Goal: Task Accomplishment & Management: Manage account settings

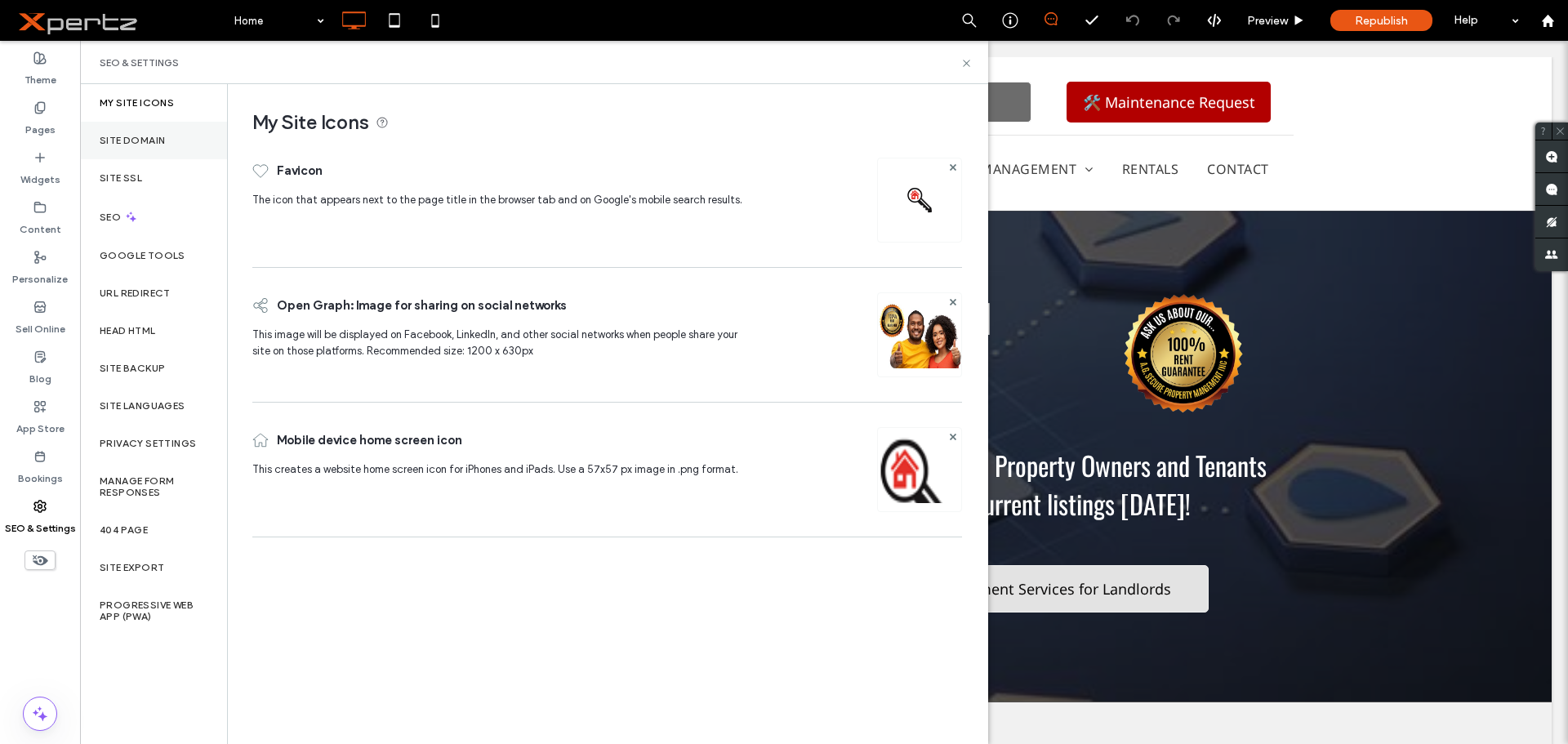
click at [161, 138] on label "Site Domain" at bounding box center [133, 140] width 65 height 11
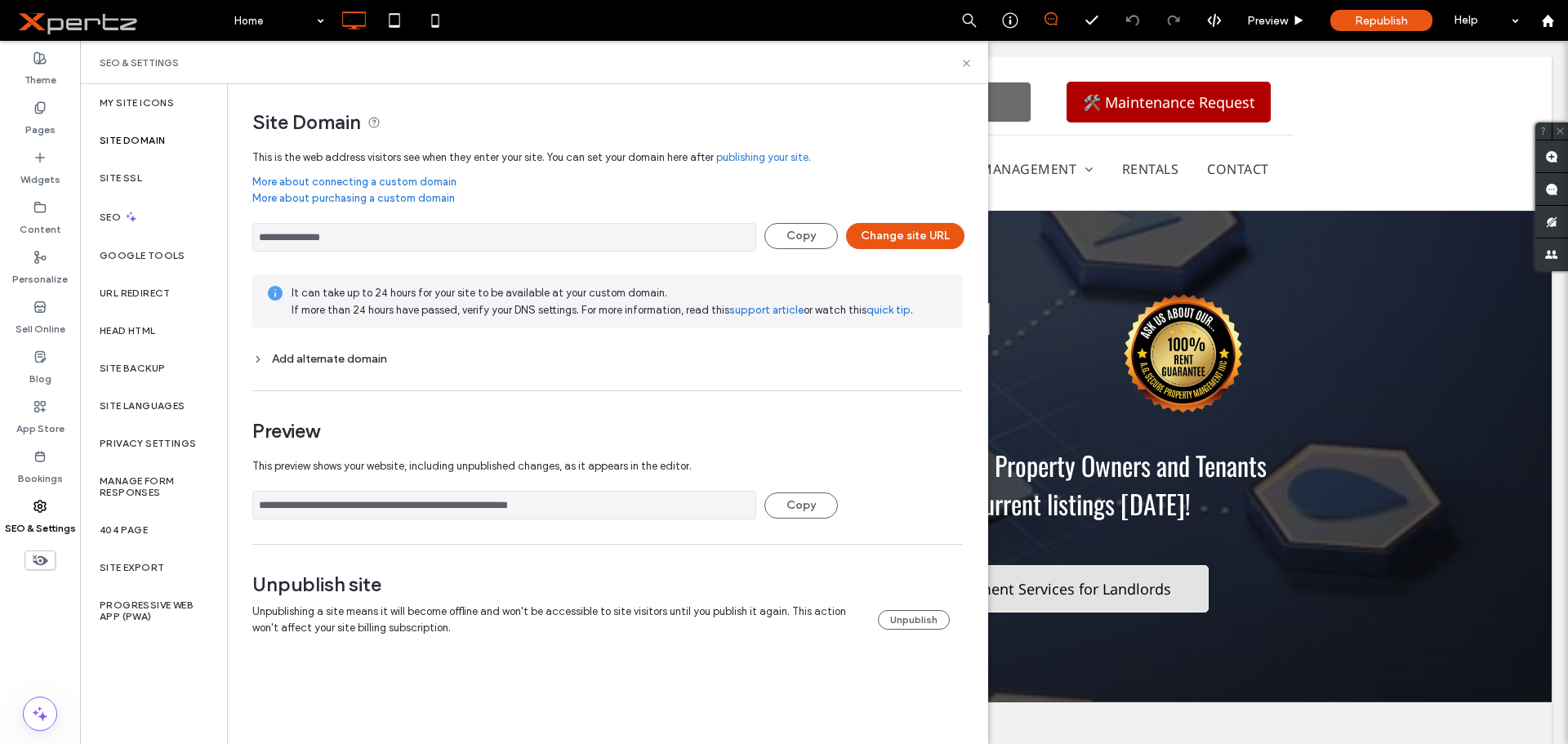
click at [436, 232] on input "**********" at bounding box center [504, 237] width 504 height 29
click at [878, 233] on button "Change site URL" at bounding box center [904, 236] width 119 height 26
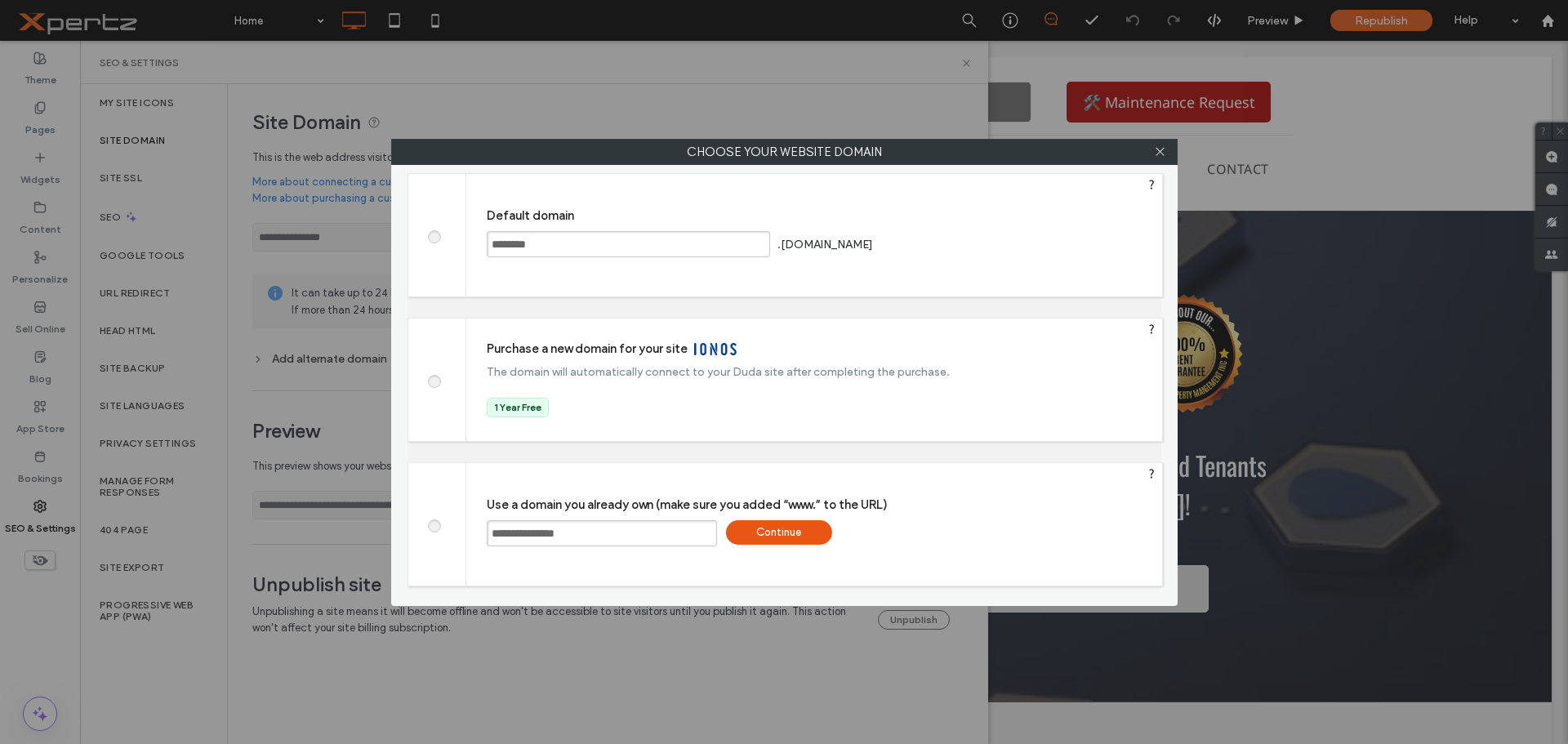
click at [764, 529] on div "Continue" at bounding box center [779, 532] width 106 height 24
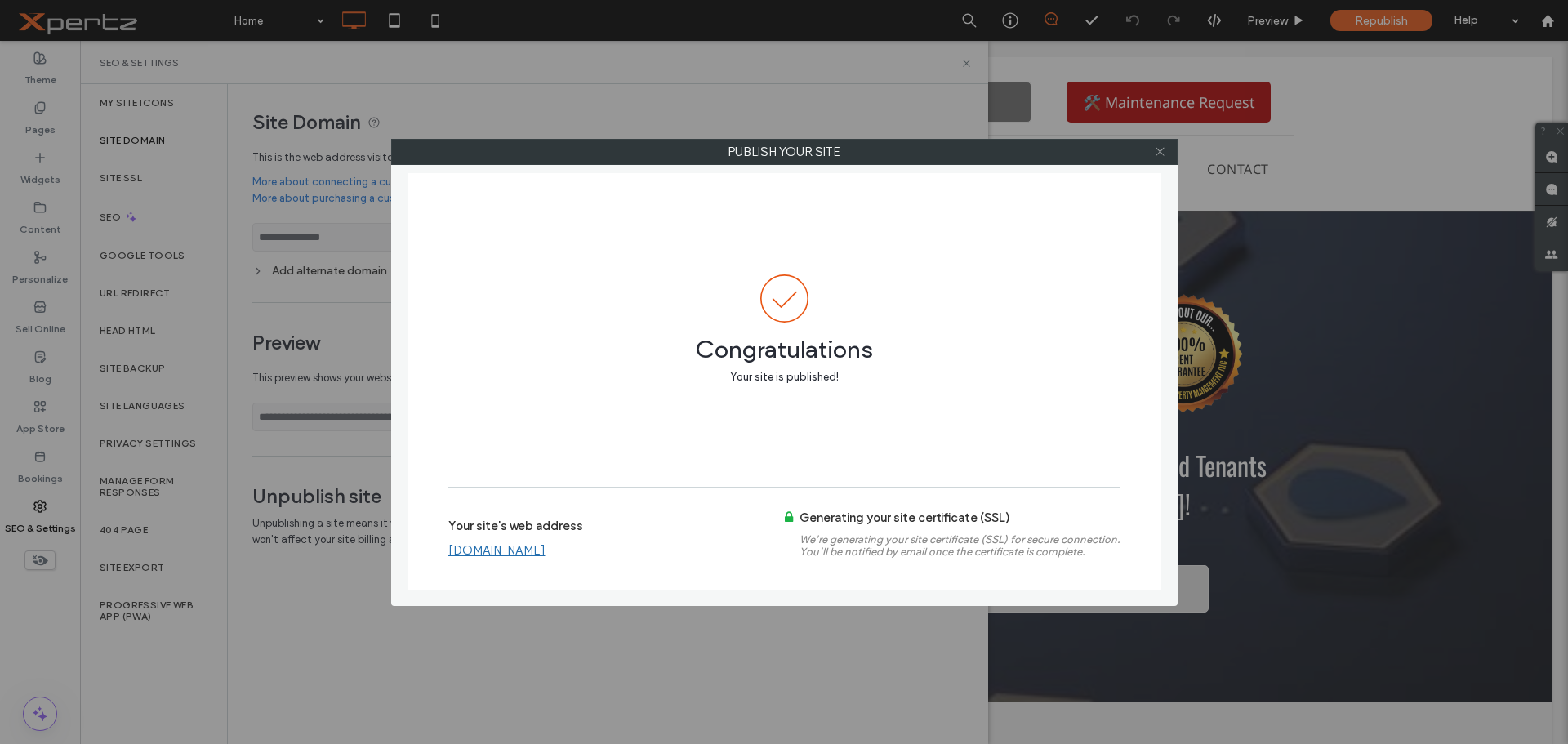
click at [1159, 156] on icon at bounding box center [1159, 151] width 12 height 12
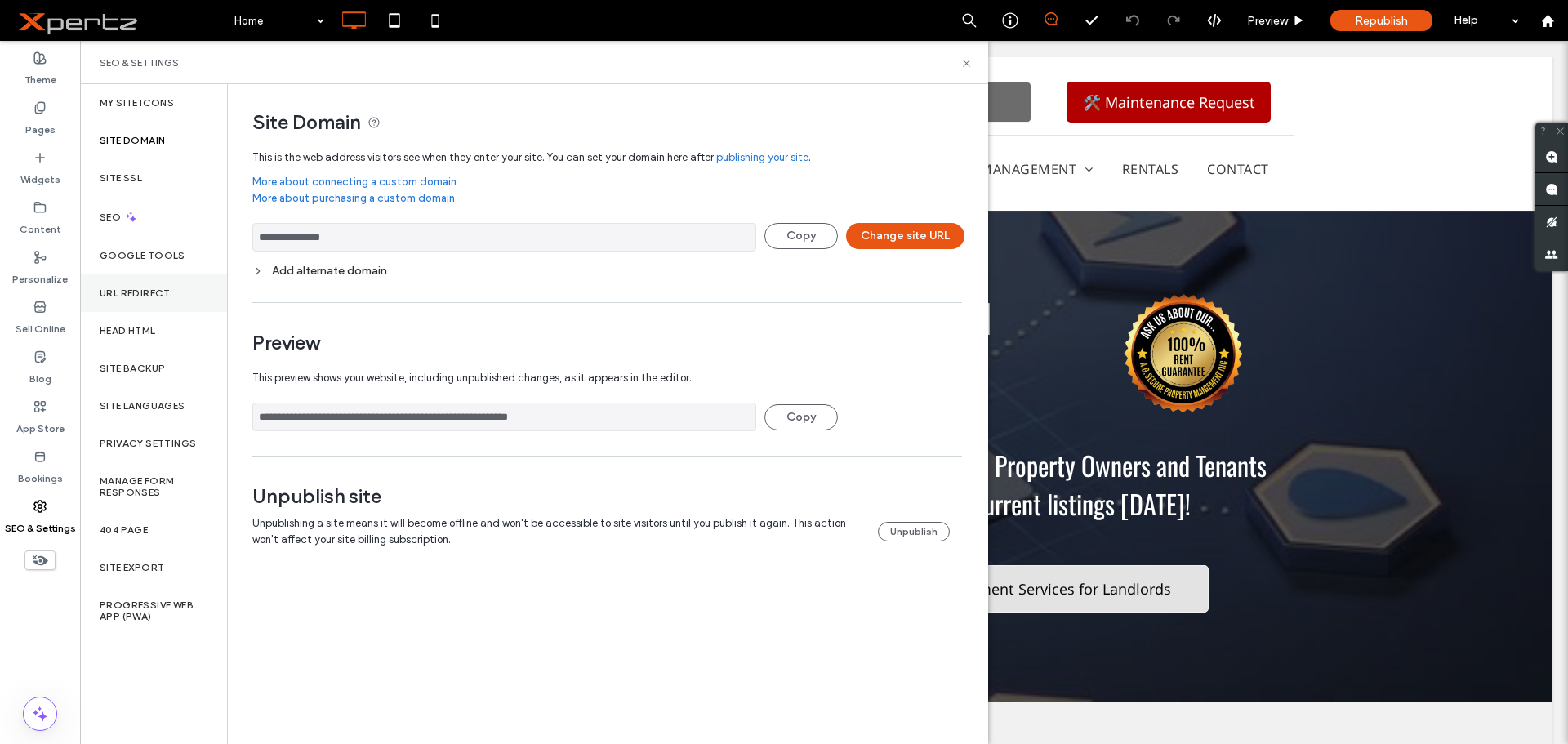
click at [105, 296] on label "URL Redirect" at bounding box center [135, 293] width 71 height 11
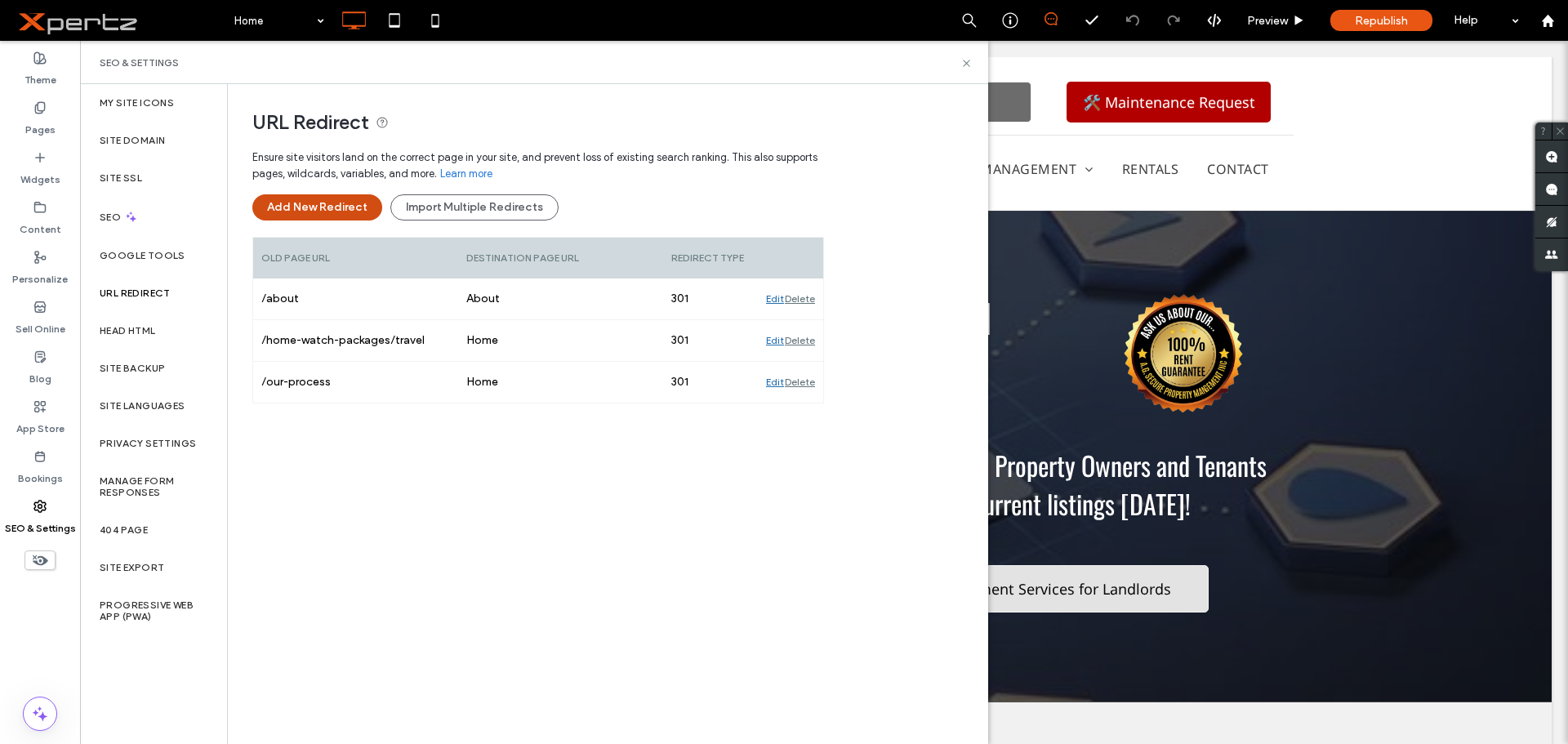
click at [343, 205] on button "Add New Redirect" at bounding box center [316, 207] width 130 height 26
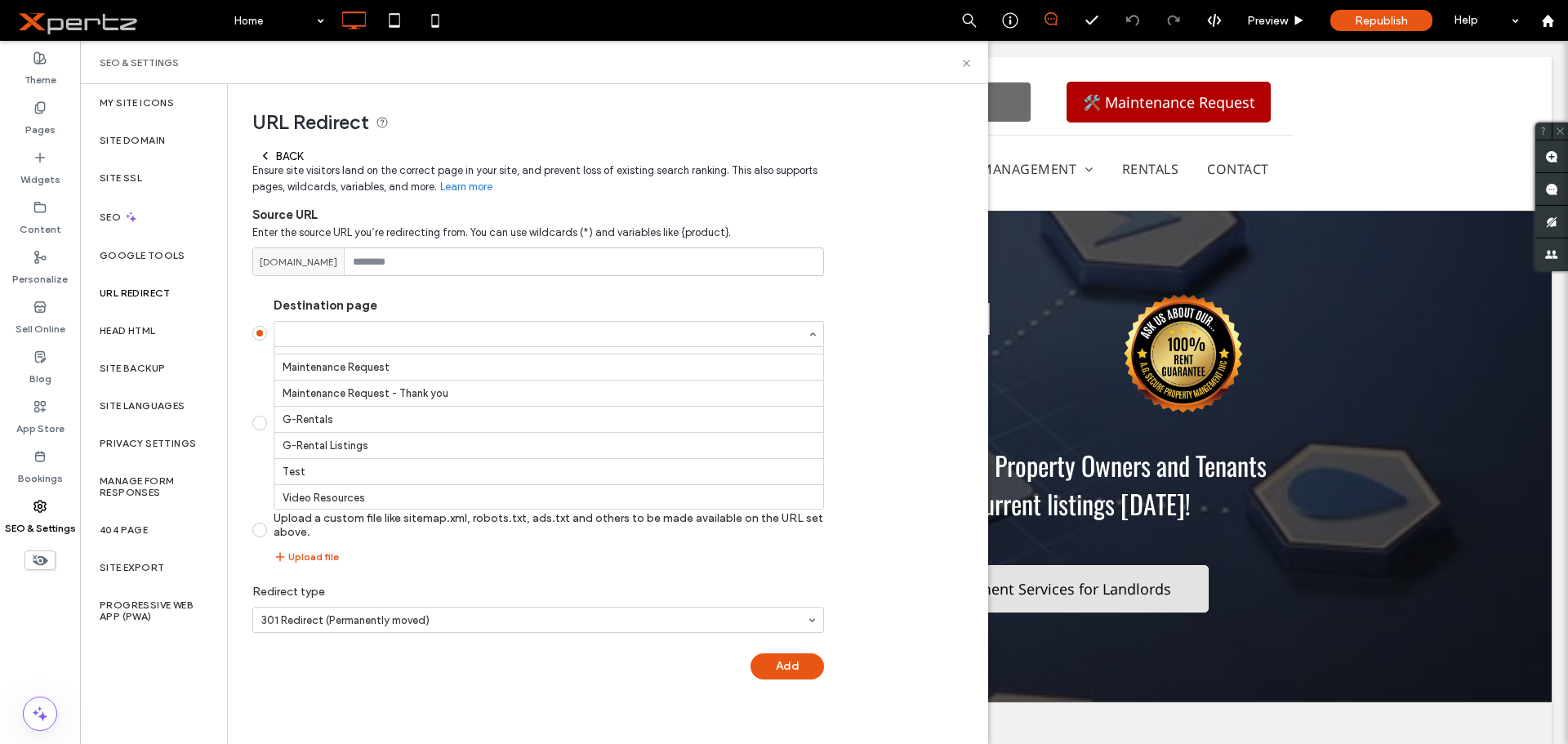
scroll to position [360, 0]
click at [449, 559] on div "Upload file" at bounding box center [549, 556] width 551 height 20
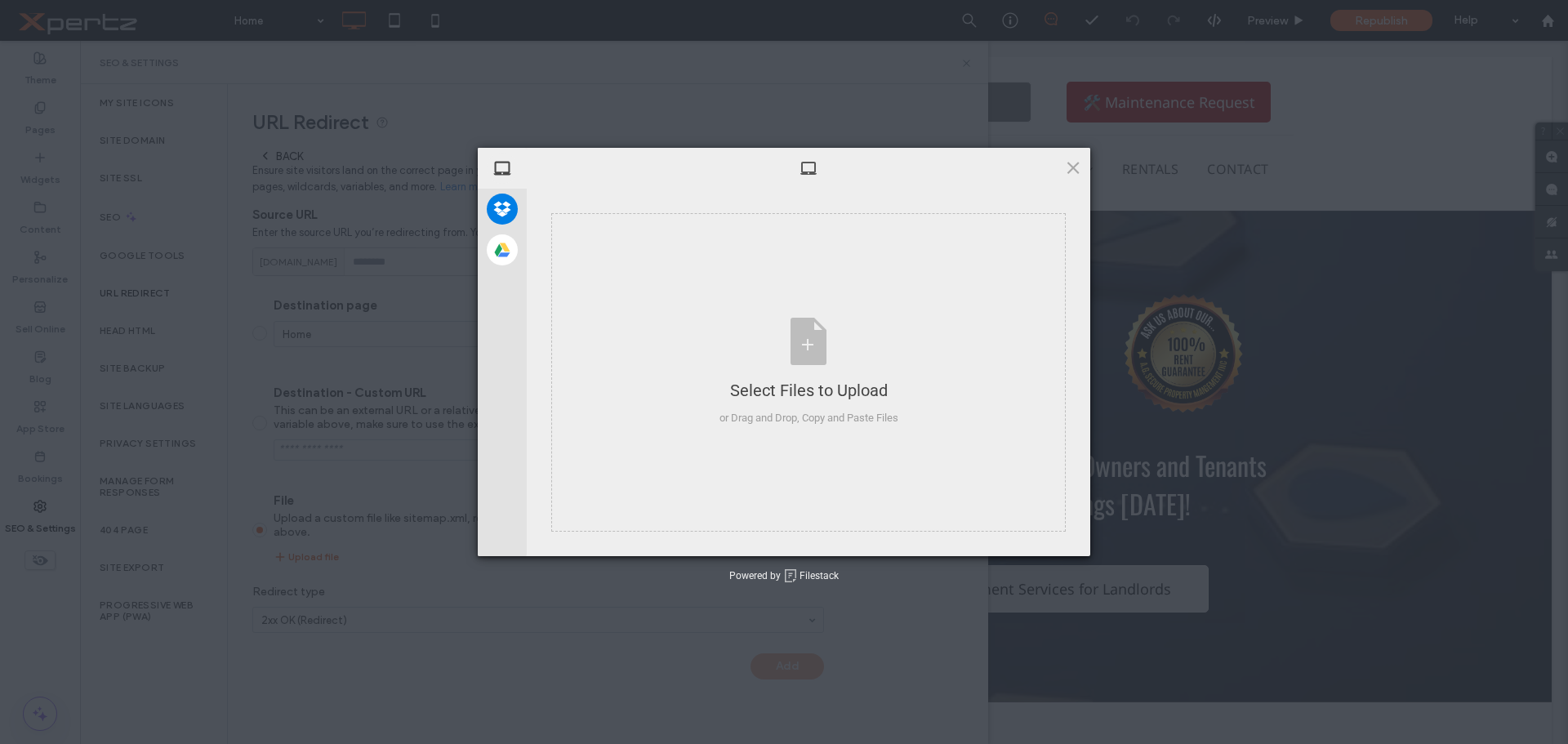
click at [1071, 177] on div at bounding box center [808, 168] width 564 height 41
click at [1068, 175] on span at bounding box center [1072, 167] width 18 height 18
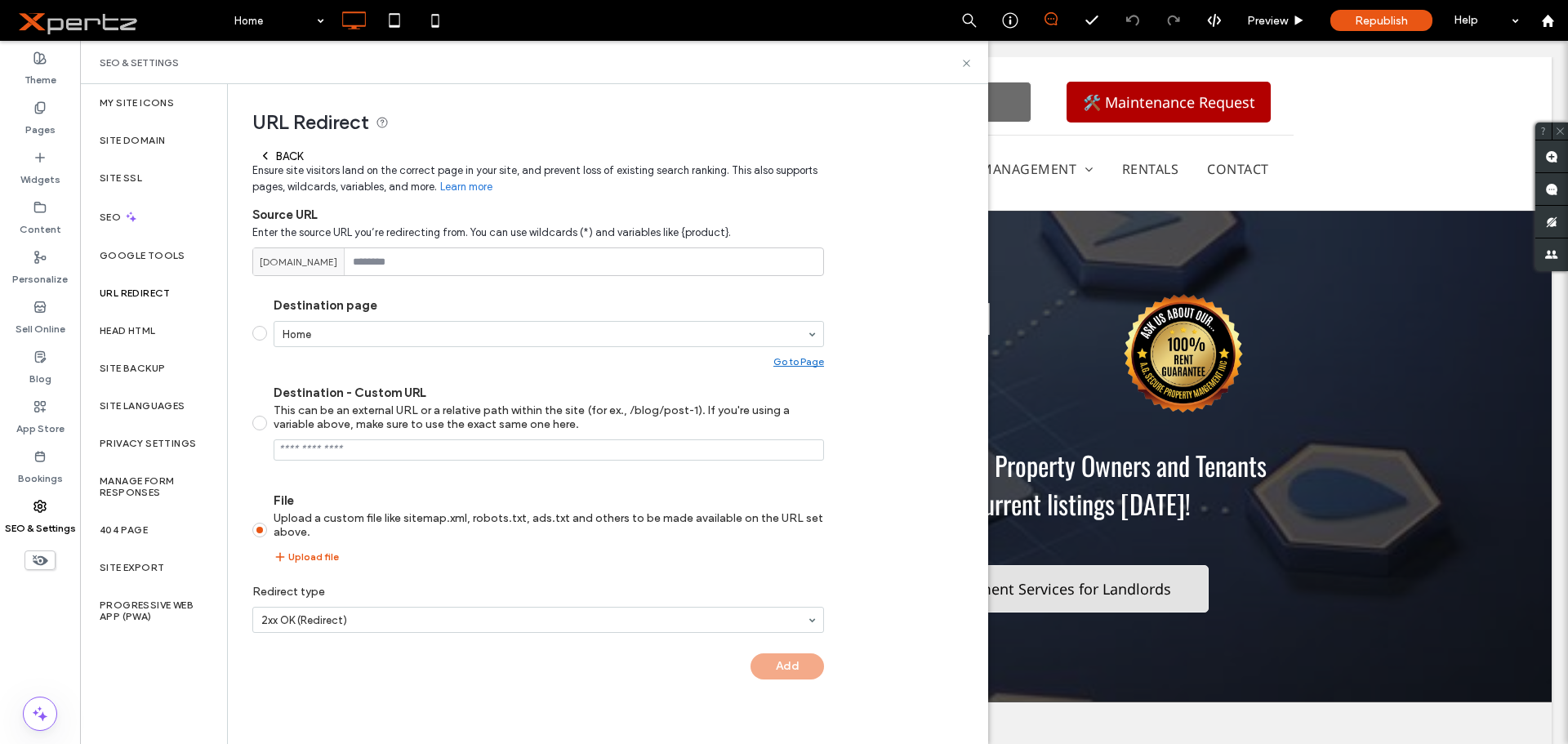
click at [263, 425] on span at bounding box center [259, 423] width 15 height 15
type input "**********"
click at [260, 425] on span at bounding box center [259, 423] width 15 height 15
click at [259, 330] on span at bounding box center [259, 333] width 15 height 15
click at [965, 65] on icon at bounding box center [966, 63] width 12 height 12
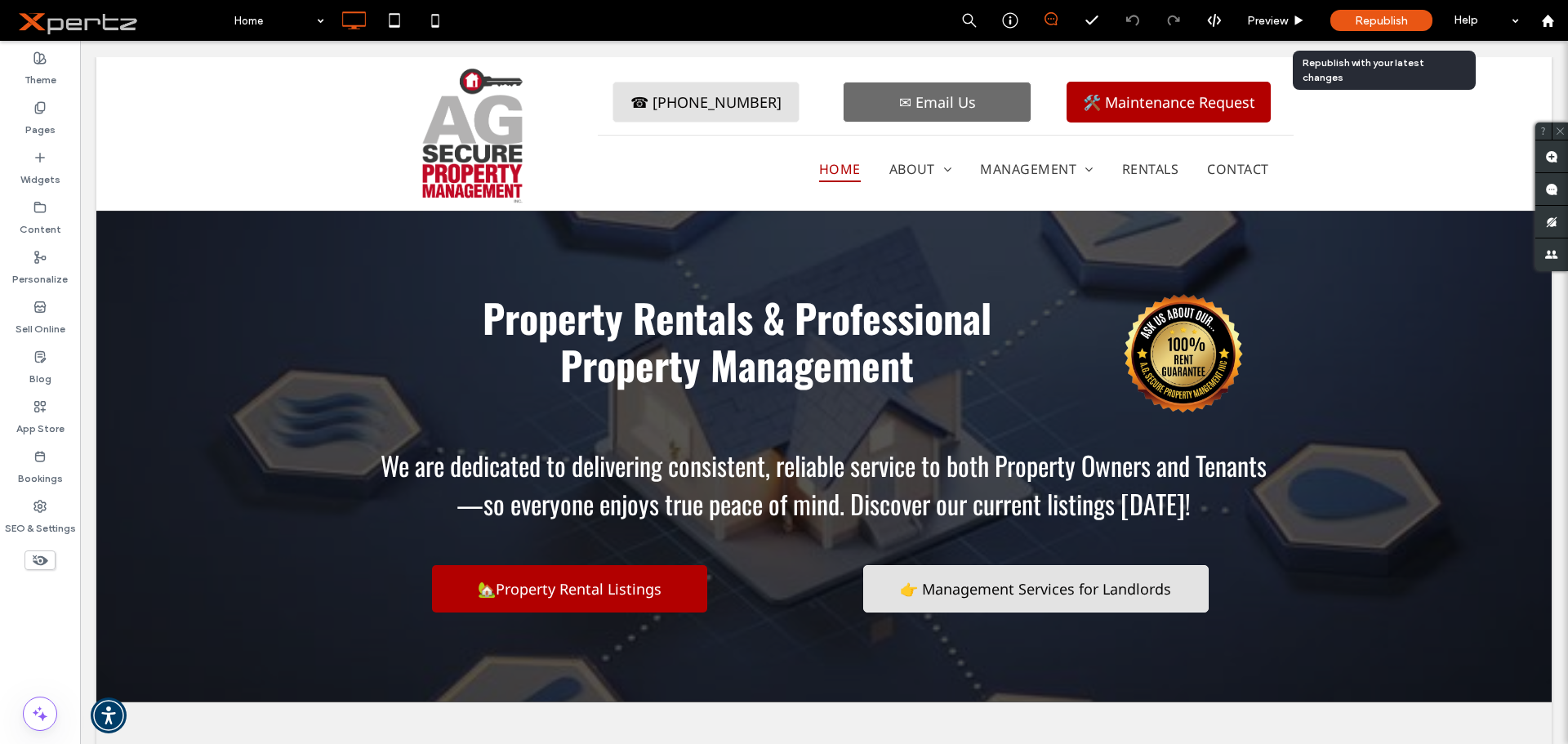
click at [1374, 17] on span "Republish" at bounding box center [1381, 21] width 53 height 14
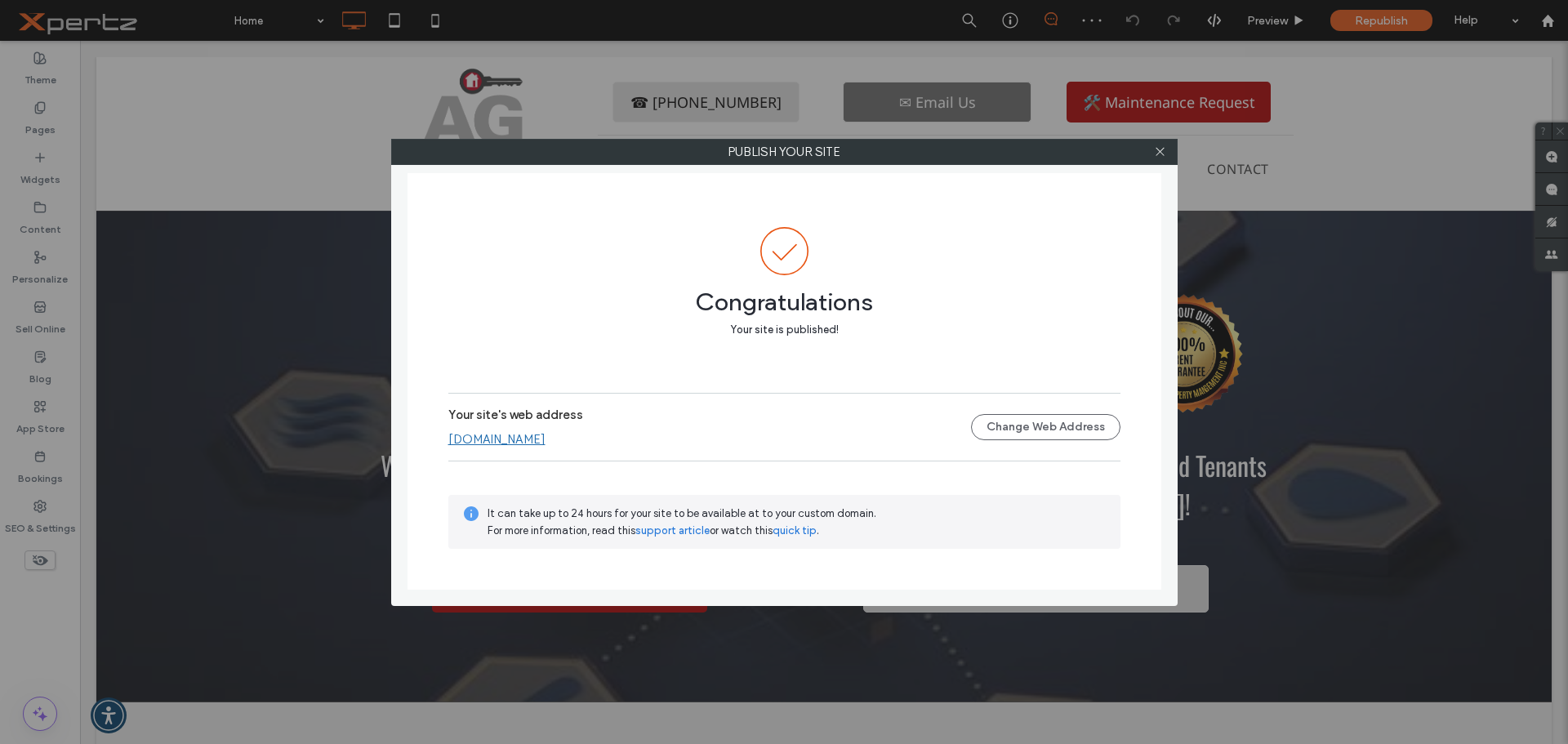
click at [506, 441] on link "www.agsecure.ca" at bounding box center [497, 440] width 97 height 15
click at [1161, 153] on icon at bounding box center [1159, 151] width 12 height 12
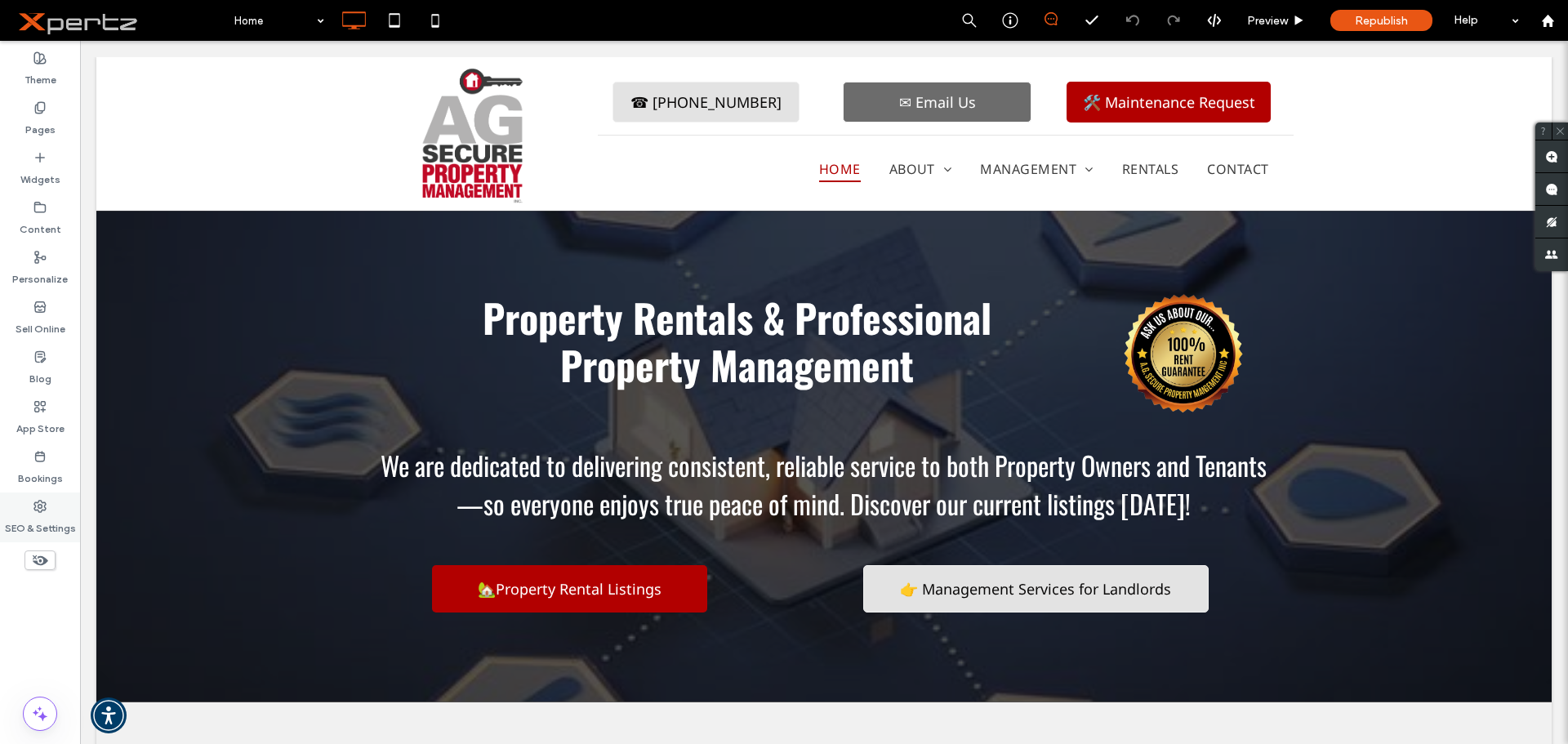
click at [30, 538] on div "SEO & Settings" at bounding box center [40, 517] width 80 height 49
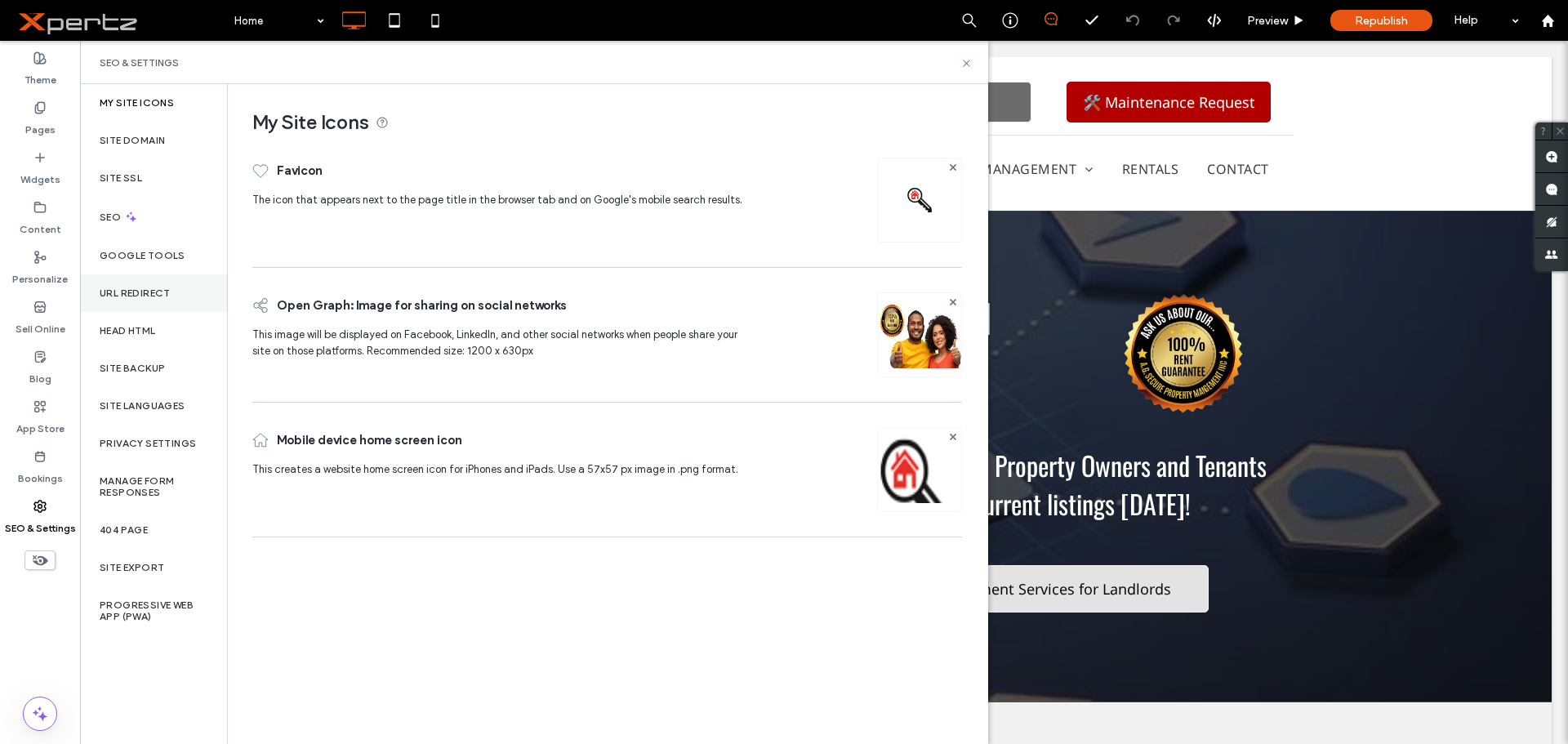
click at [140, 292] on label "URL Redirect" at bounding box center [135, 293] width 71 height 11
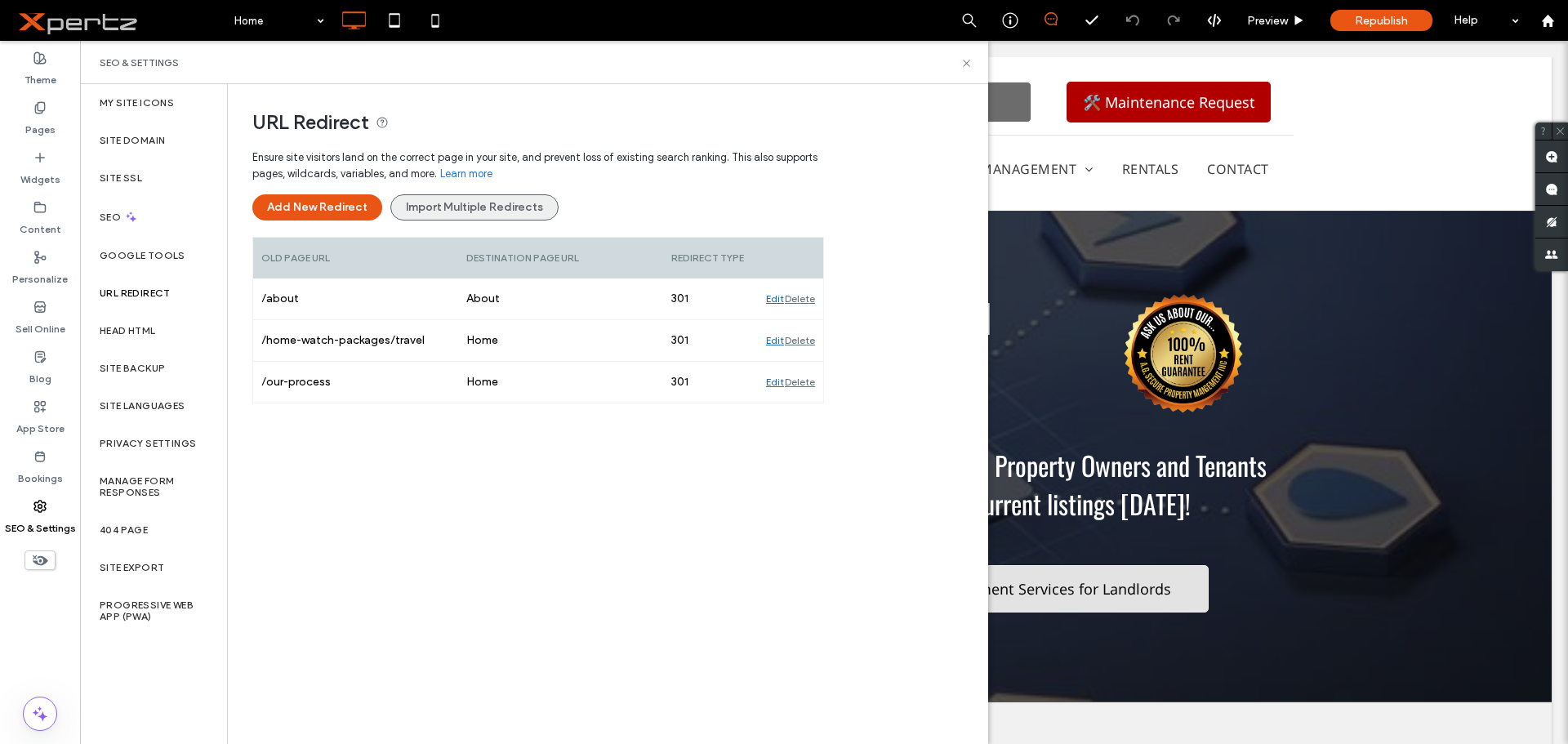
click at [401, 205] on button "Import Multiple Redirects" at bounding box center [474, 207] width 168 height 26
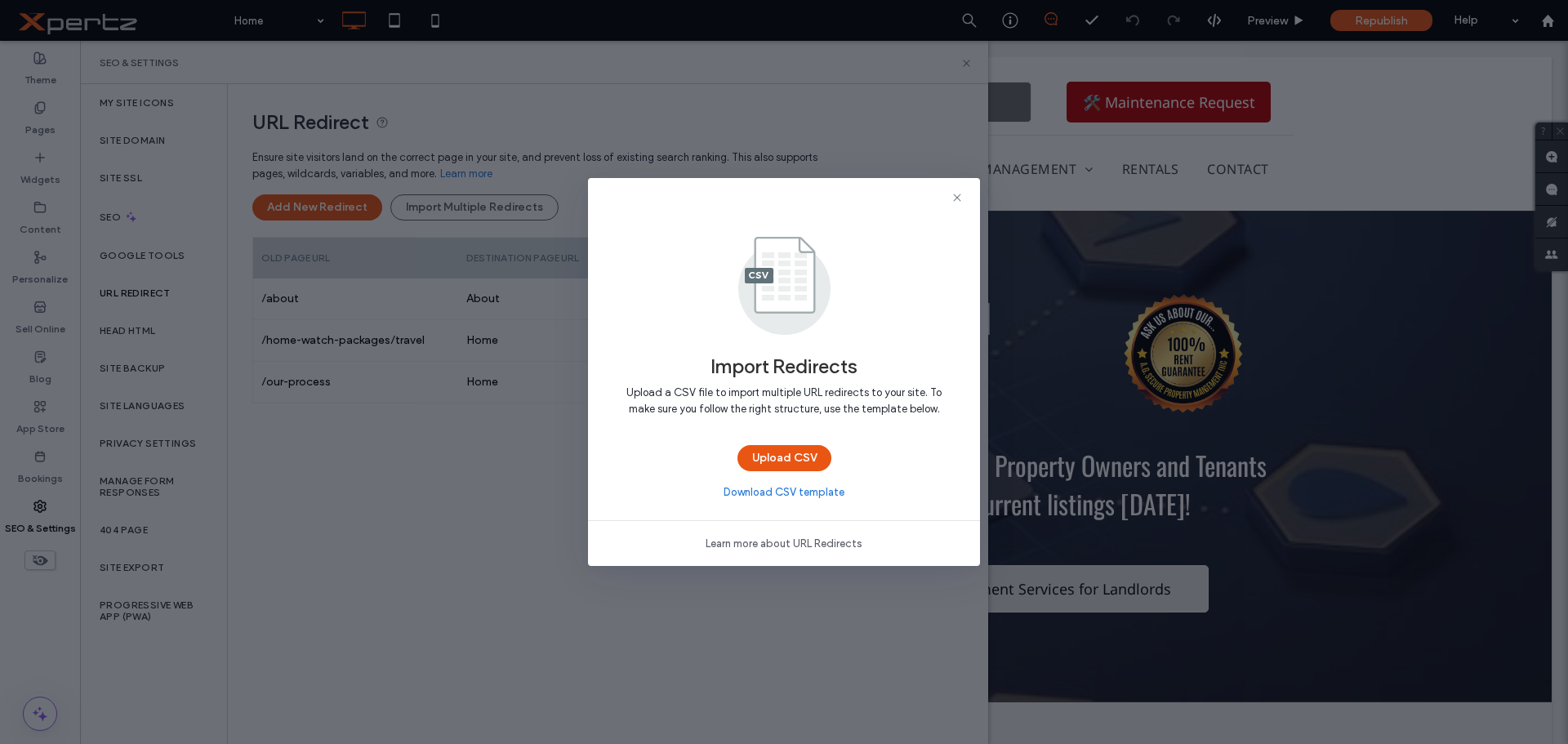
click at [764, 489] on link "Download CSV template" at bounding box center [783, 492] width 120 height 16
click at [783, 456] on button "Upload CSV" at bounding box center [784, 458] width 94 height 26
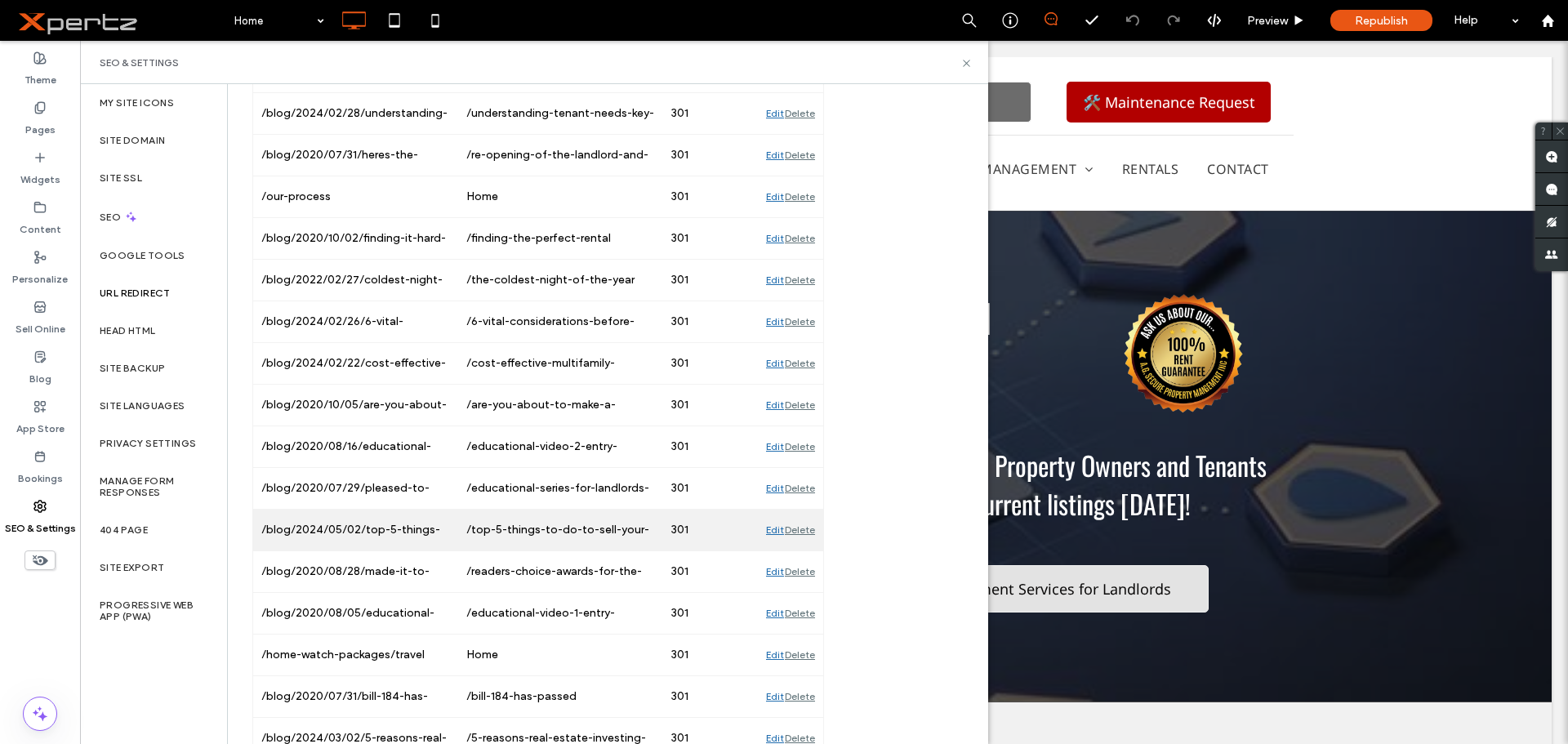
scroll to position [411, 0]
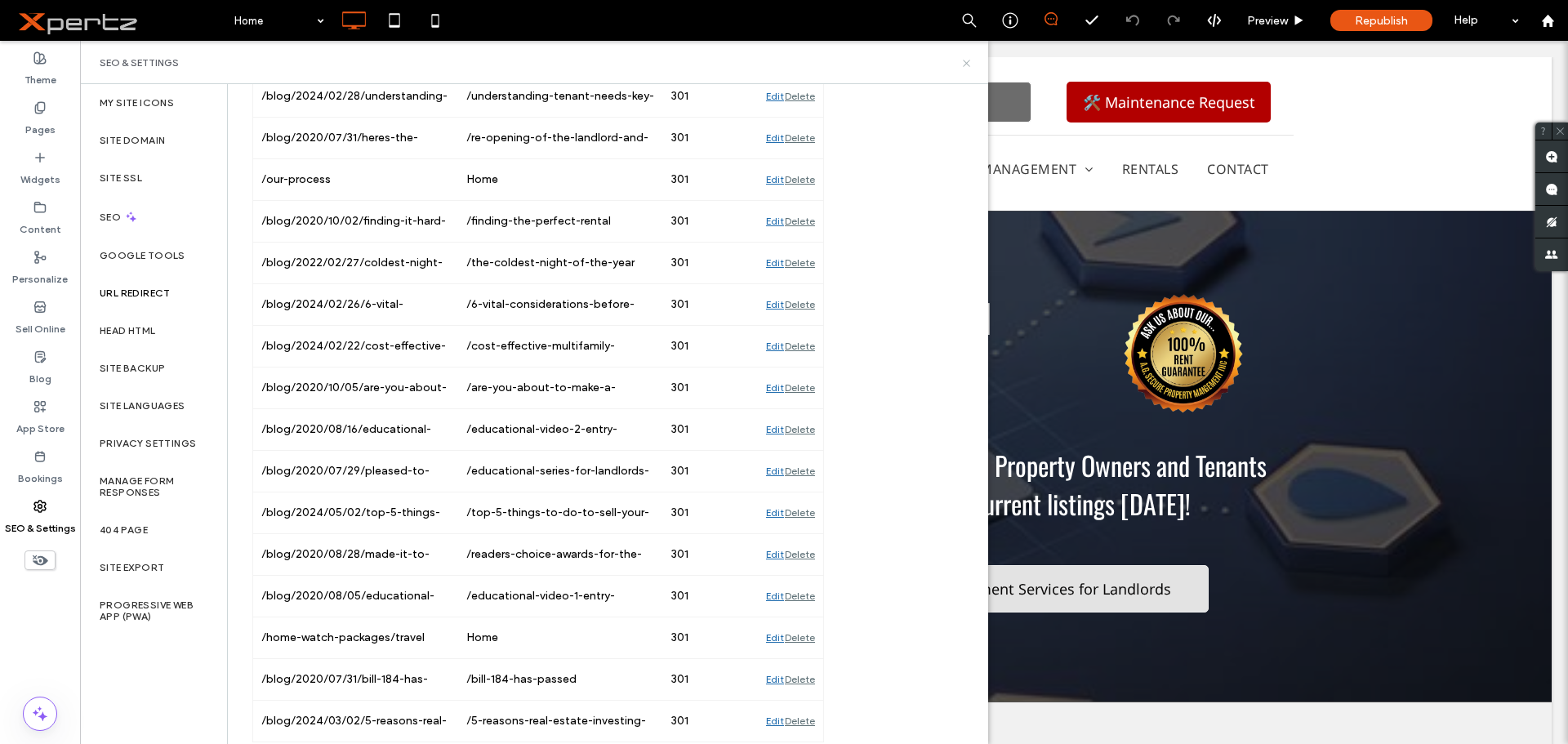
click at [970, 68] on icon at bounding box center [966, 63] width 12 height 12
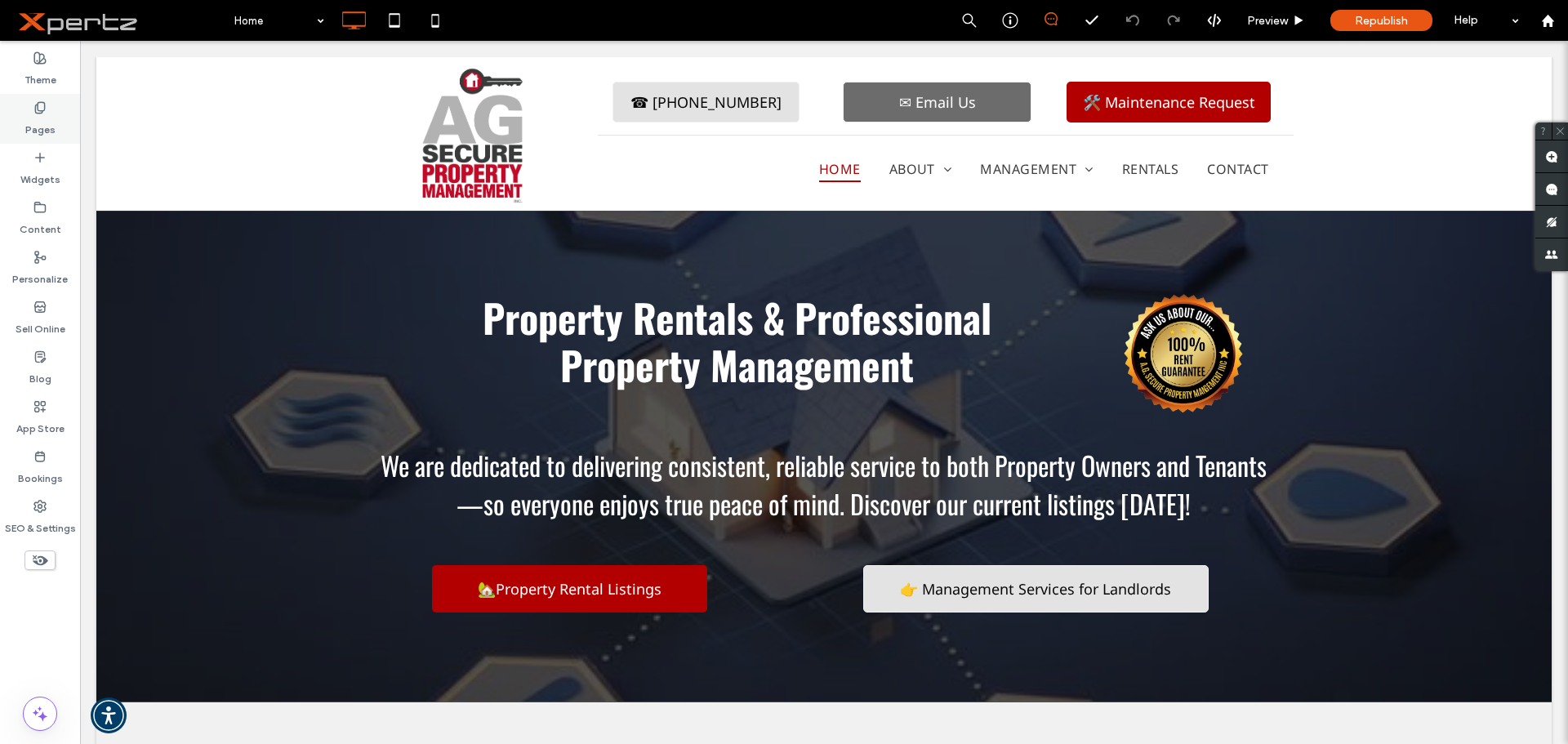
click at [38, 133] on label "Pages" at bounding box center [40, 125] width 30 height 22
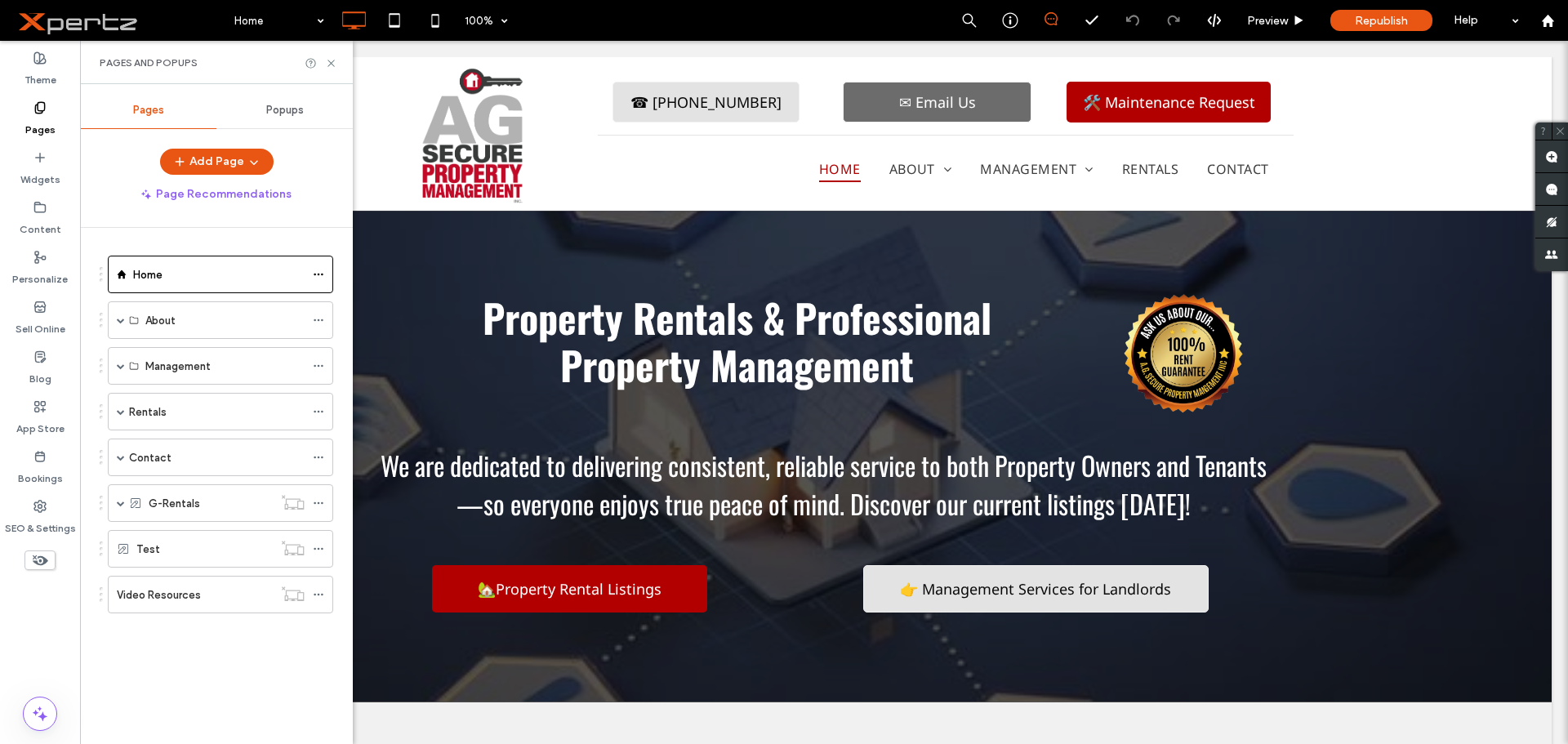
click at [134, 408] on label "Rentals" at bounding box center [147, 412] width 37 height 29
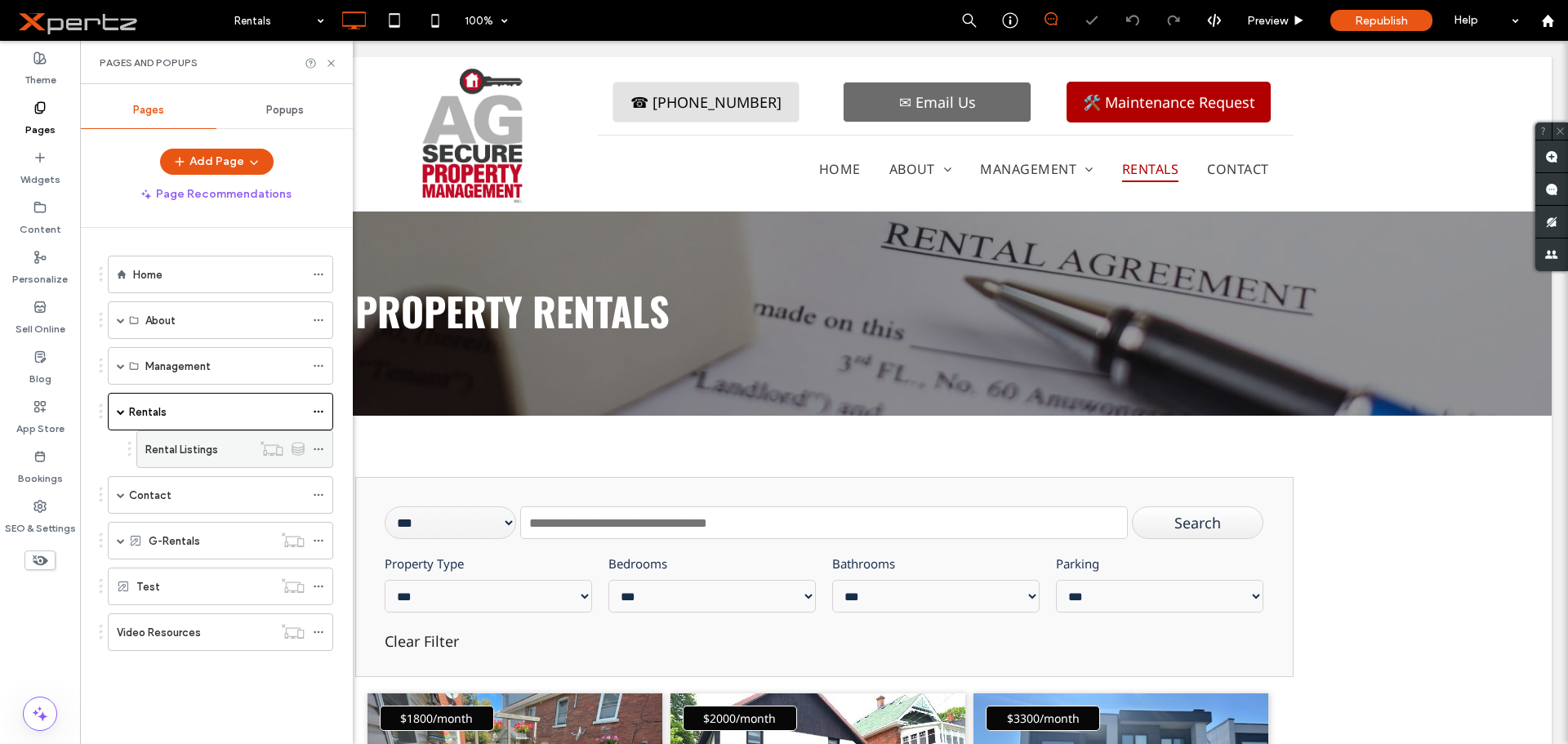
click at [171, 450] on label "Rental Listings" at bounding box center [182, 449] width 73 height 29
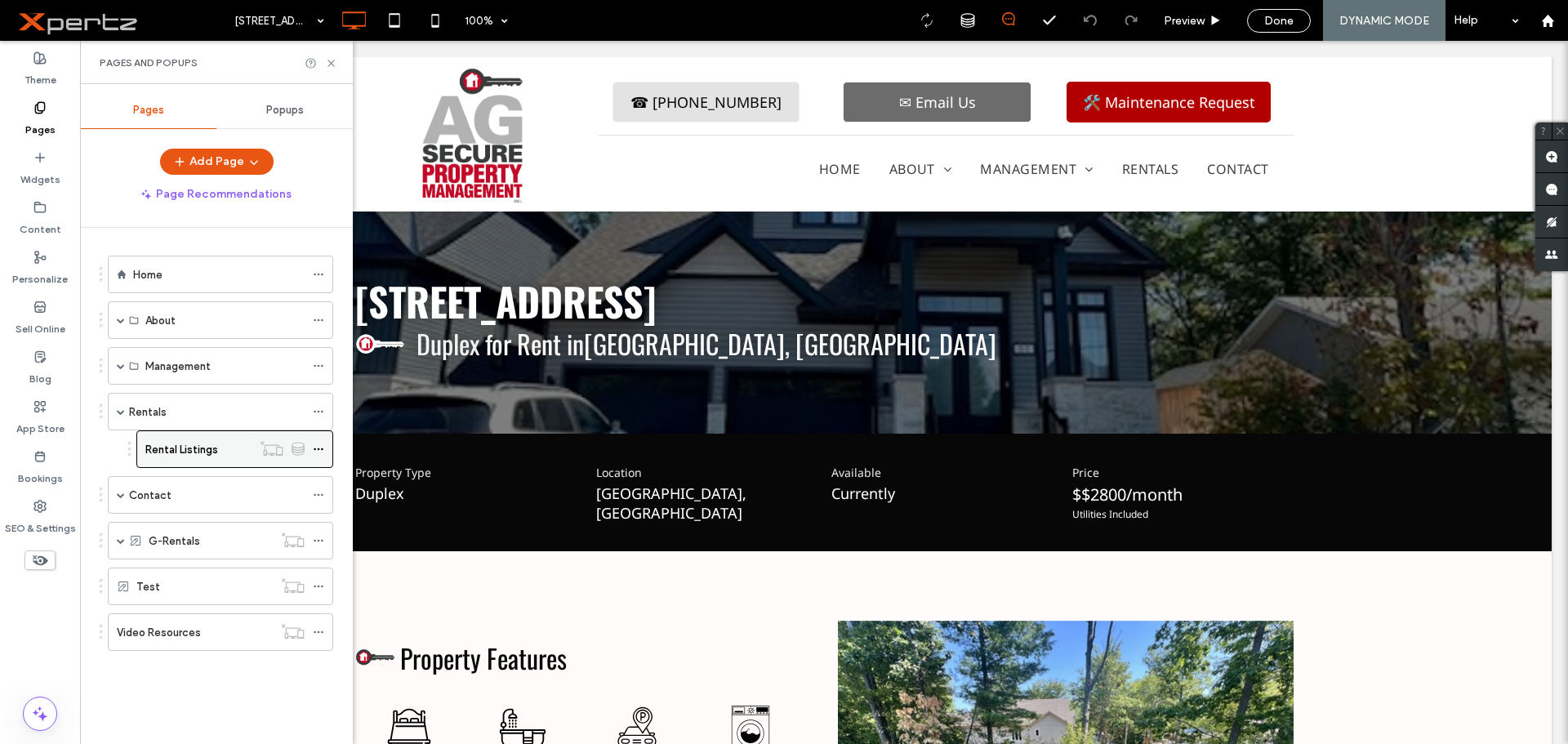
click at [321, 447] on icon at bounding box center [318, 449] width 11 height 11
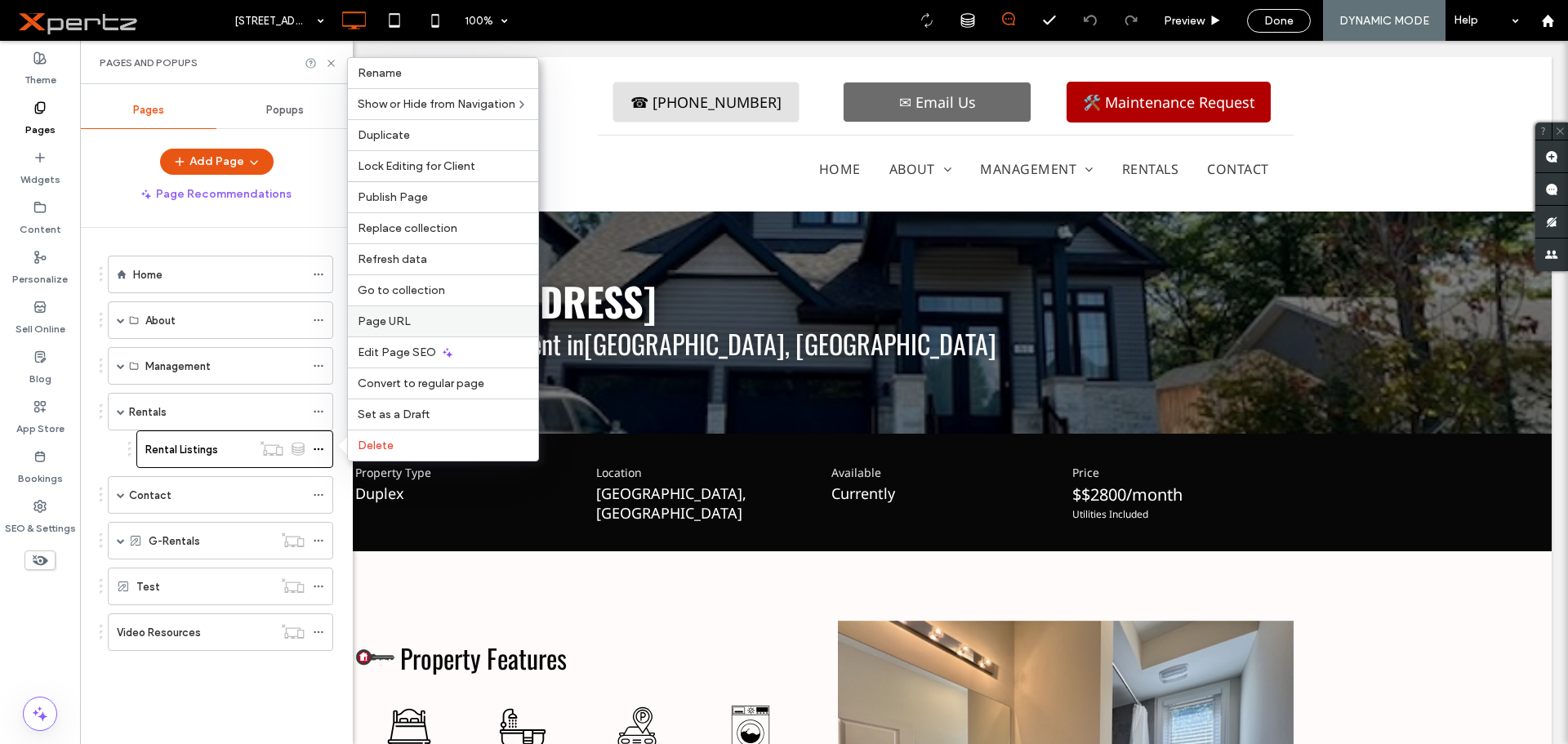
click at [435, 314] on div "Page URL" at bounding box center [443, 320] width 190 height 31
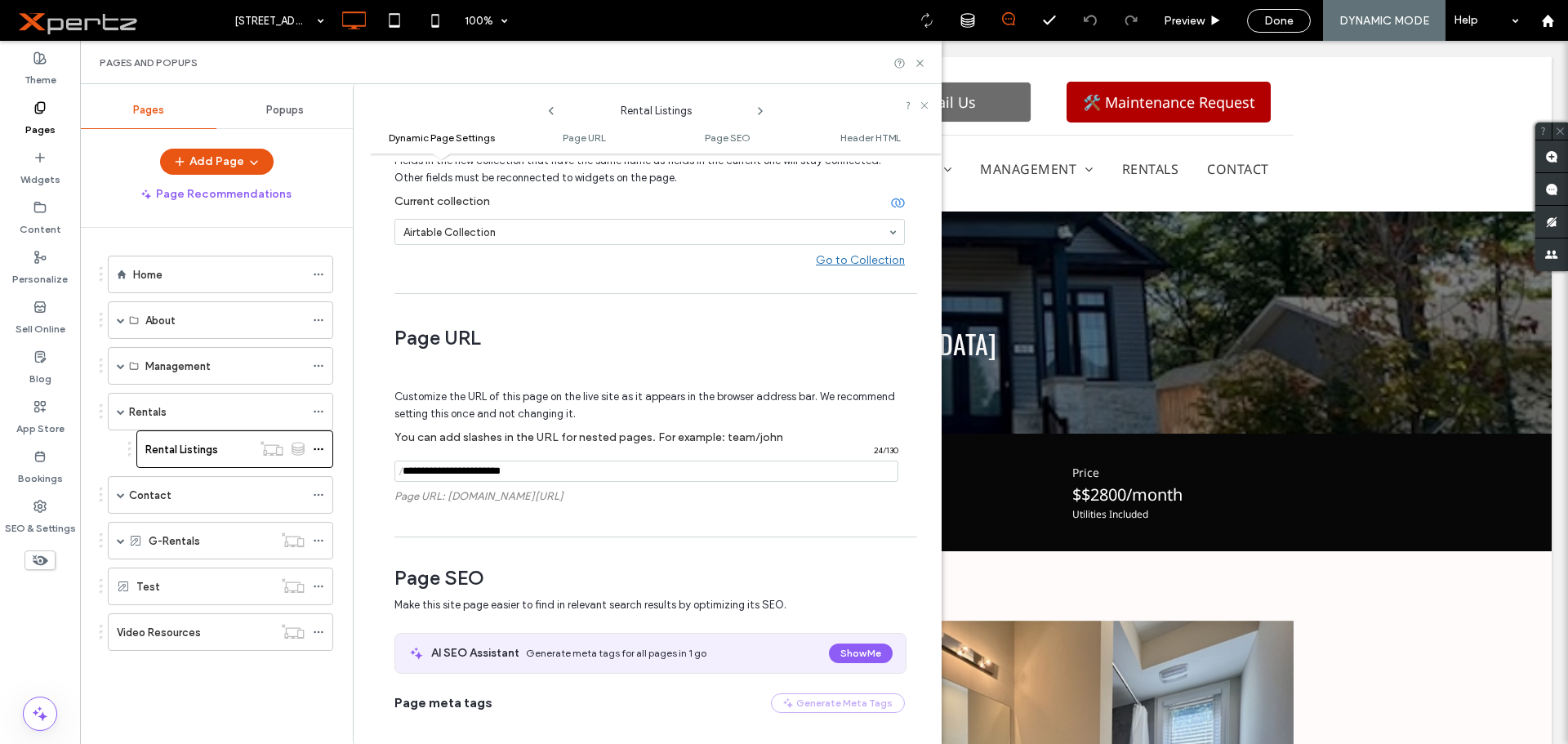
scroll to position [163, 0]
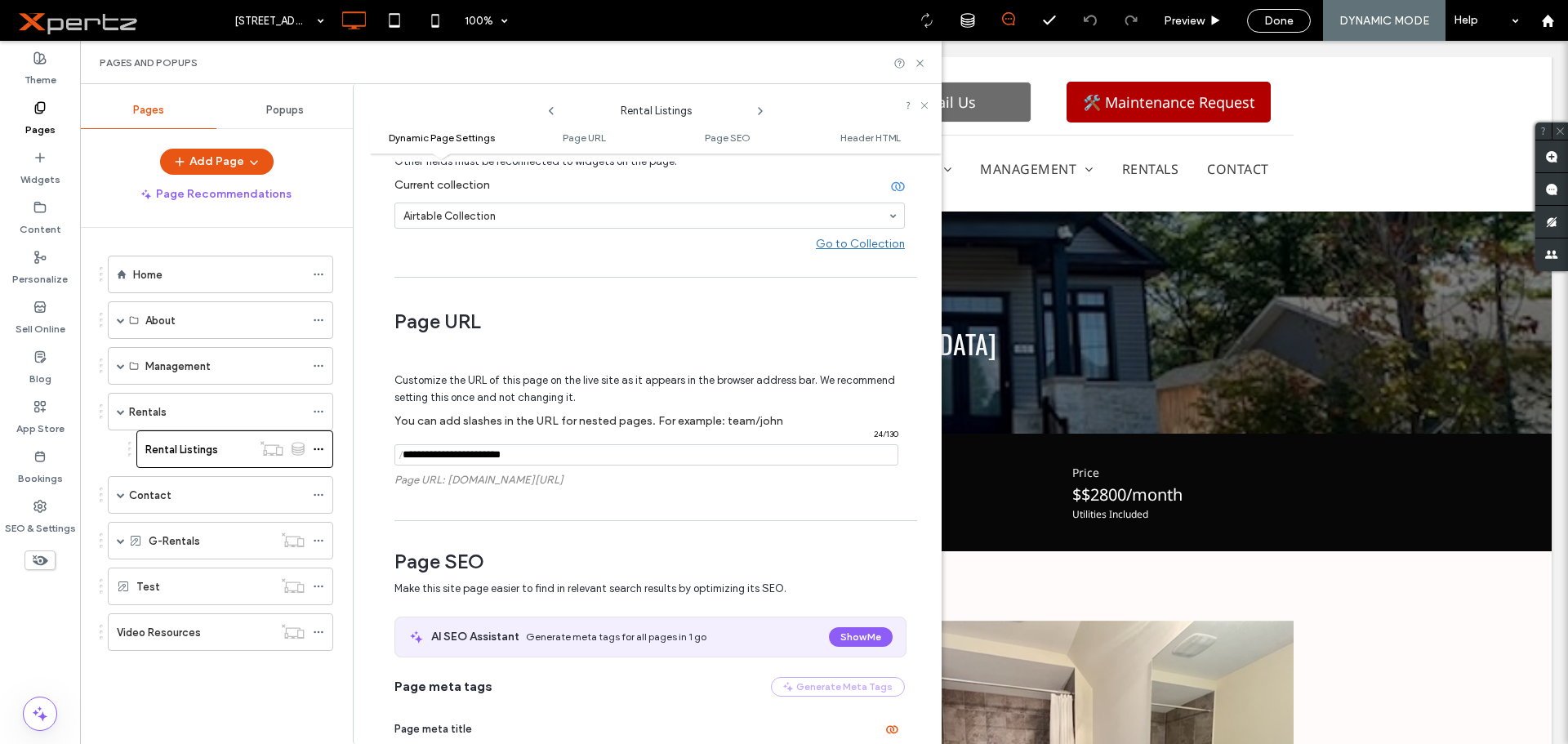
drag, startPoint x: 437, startPoint y: 456, endPoint x: 483, endPoint y: 459, distance: 46.1
click at [483, 459] on input "notEmpty" at bounding box center [647, 455] width 504 height 21
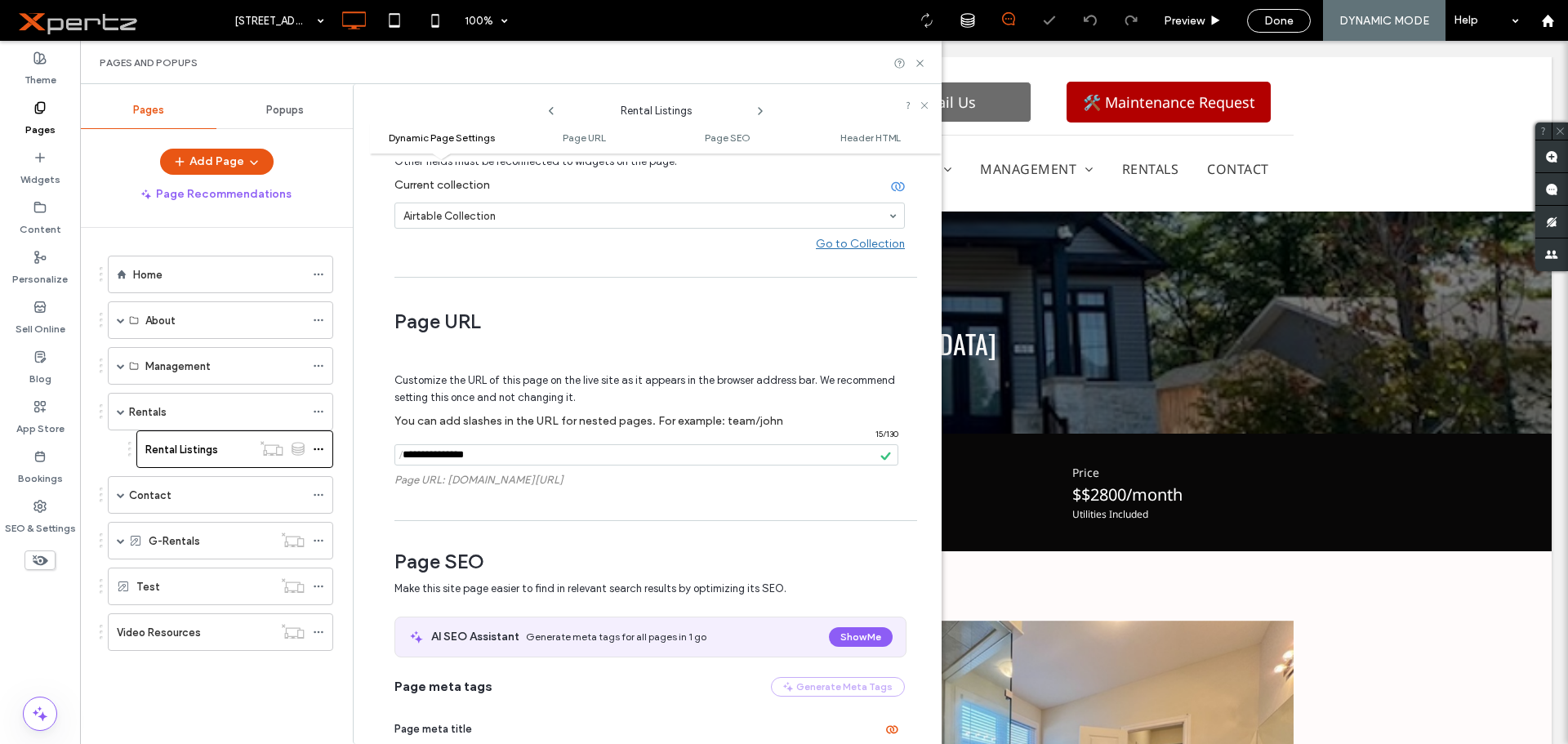
click at [861, 554] on span "Page SEO" at bounding box center [650, 562] width 511 height 24
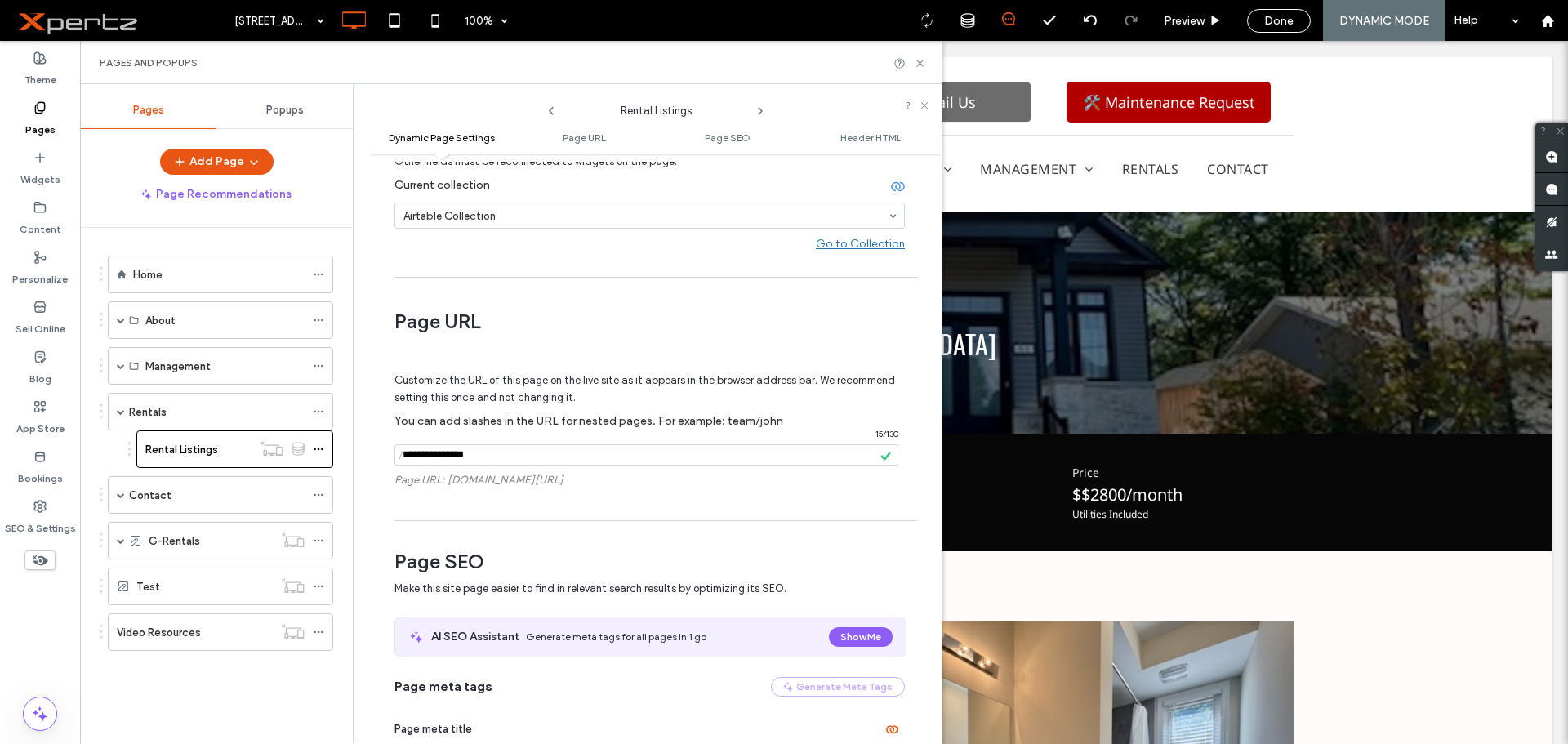
click at [438, 456] on input "notEmpty" at bounding box center [647, 455] width 504 height 21
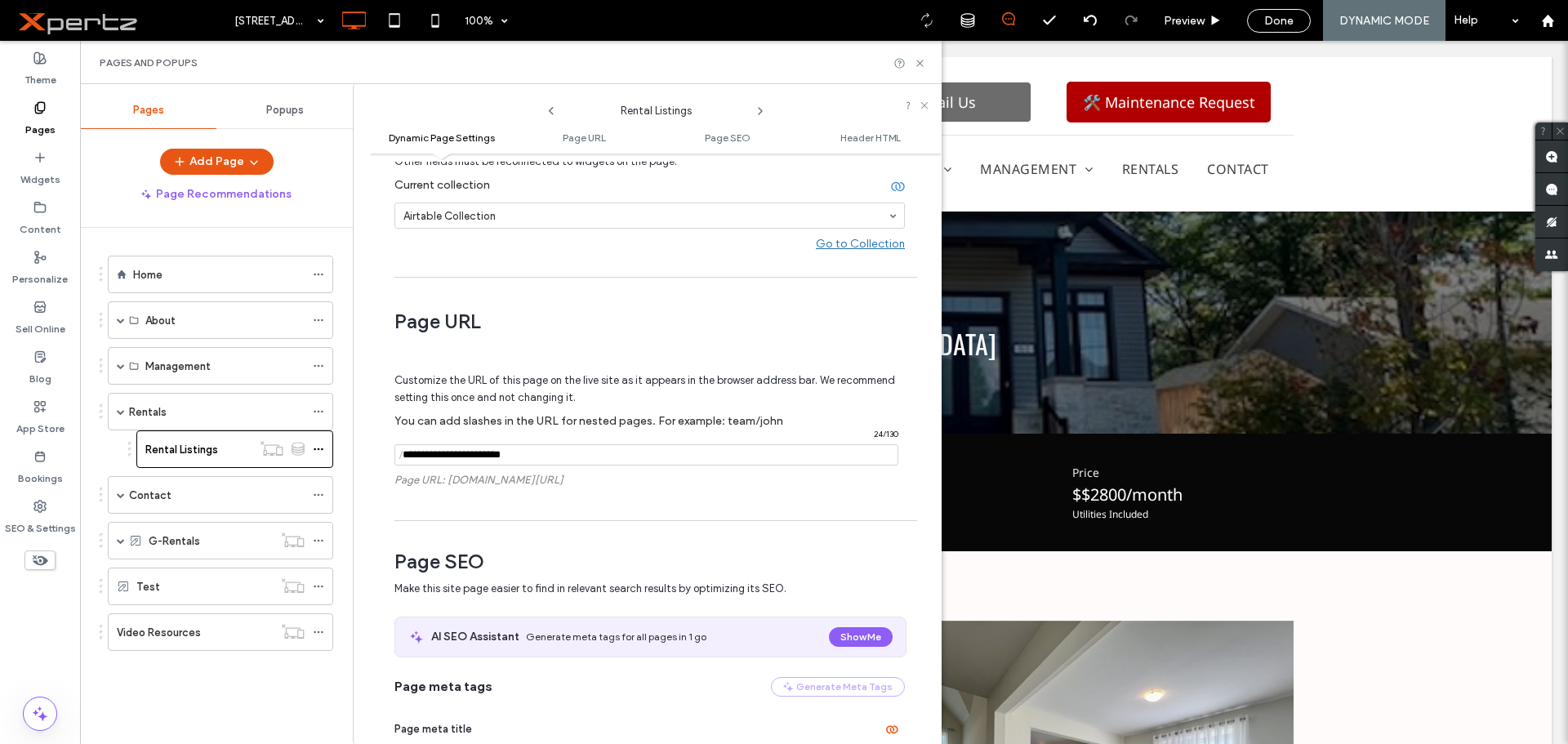
type input "**********"
click at [593, 521] on hr at bounding box center [656, 520] width 523 height 1
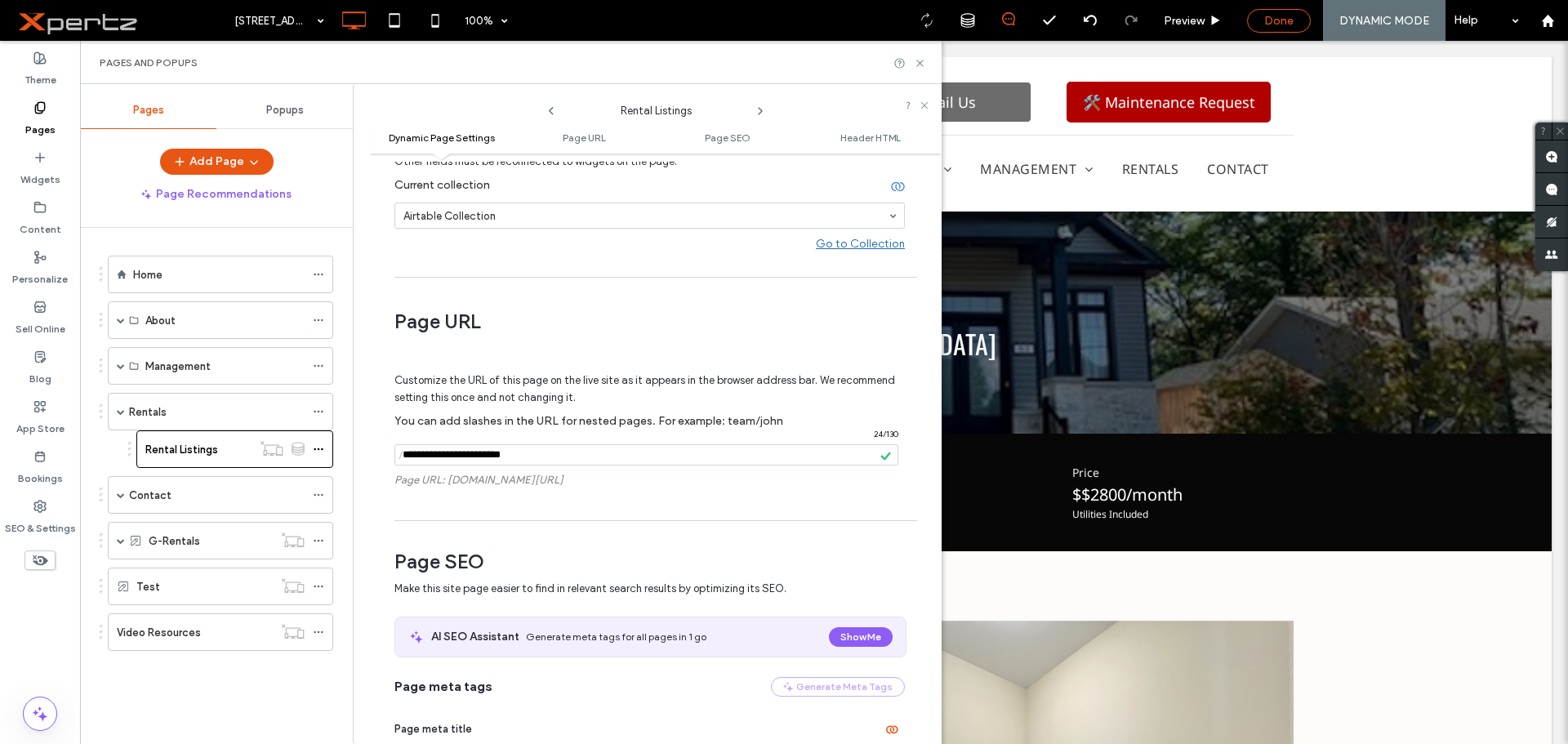
click at [1281, 21] on span "Done" at bounding box center [1278, 21] width 29 height 14
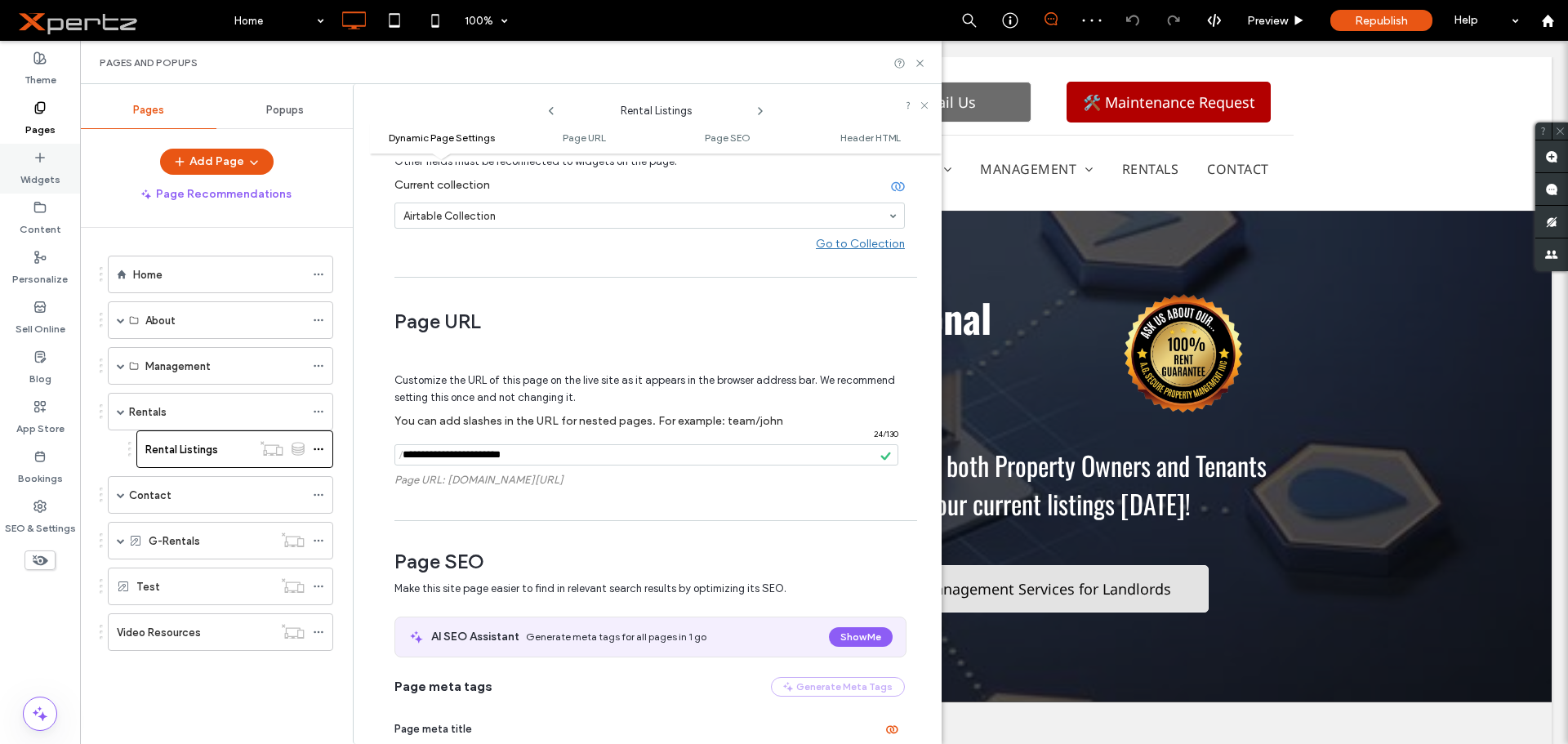
click at [35, 168] on label "Widgets" at bounding box center [40, 175] width 40 height 22
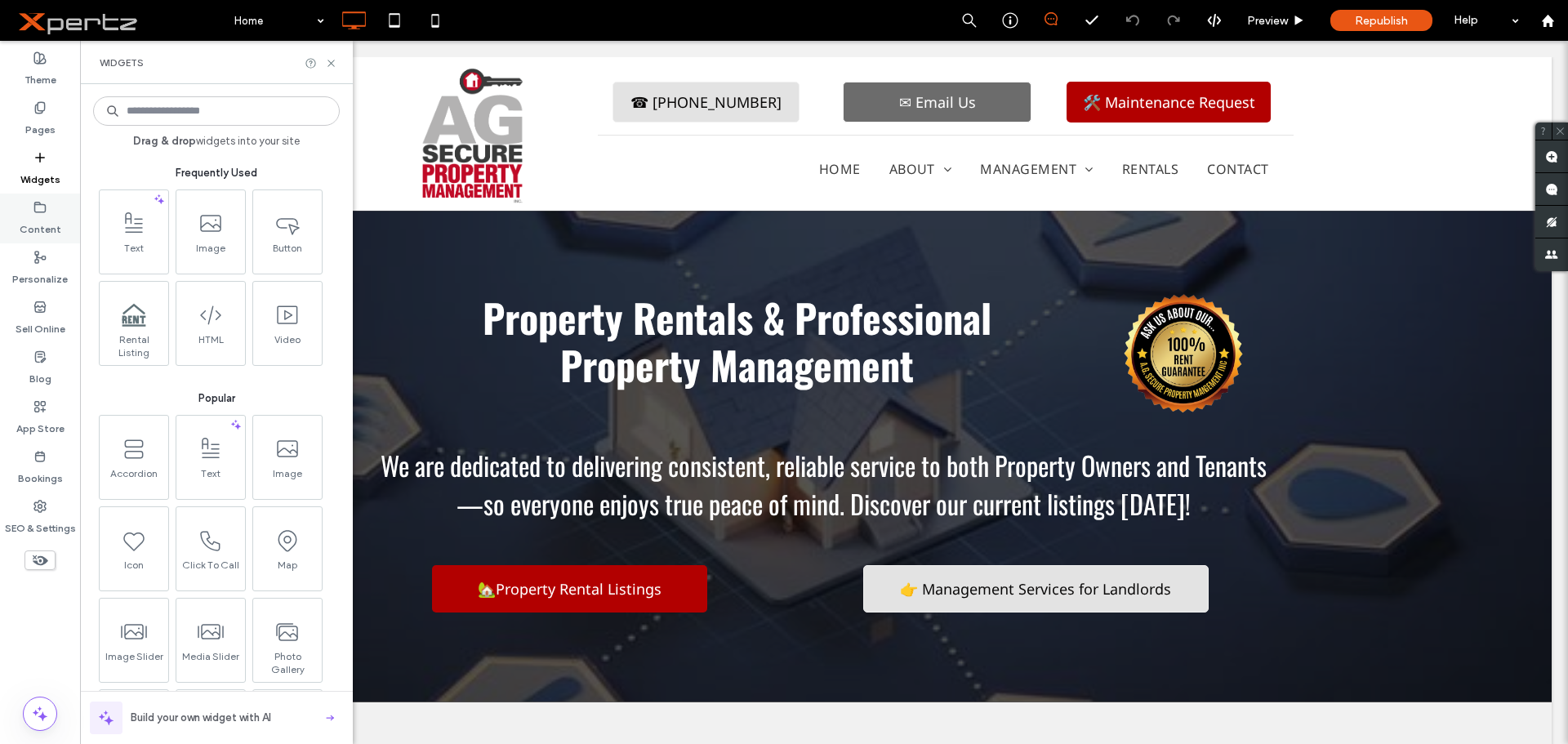
click at [37, 218] on label "Content" at bounding box center [40, 225] width 42 height 22
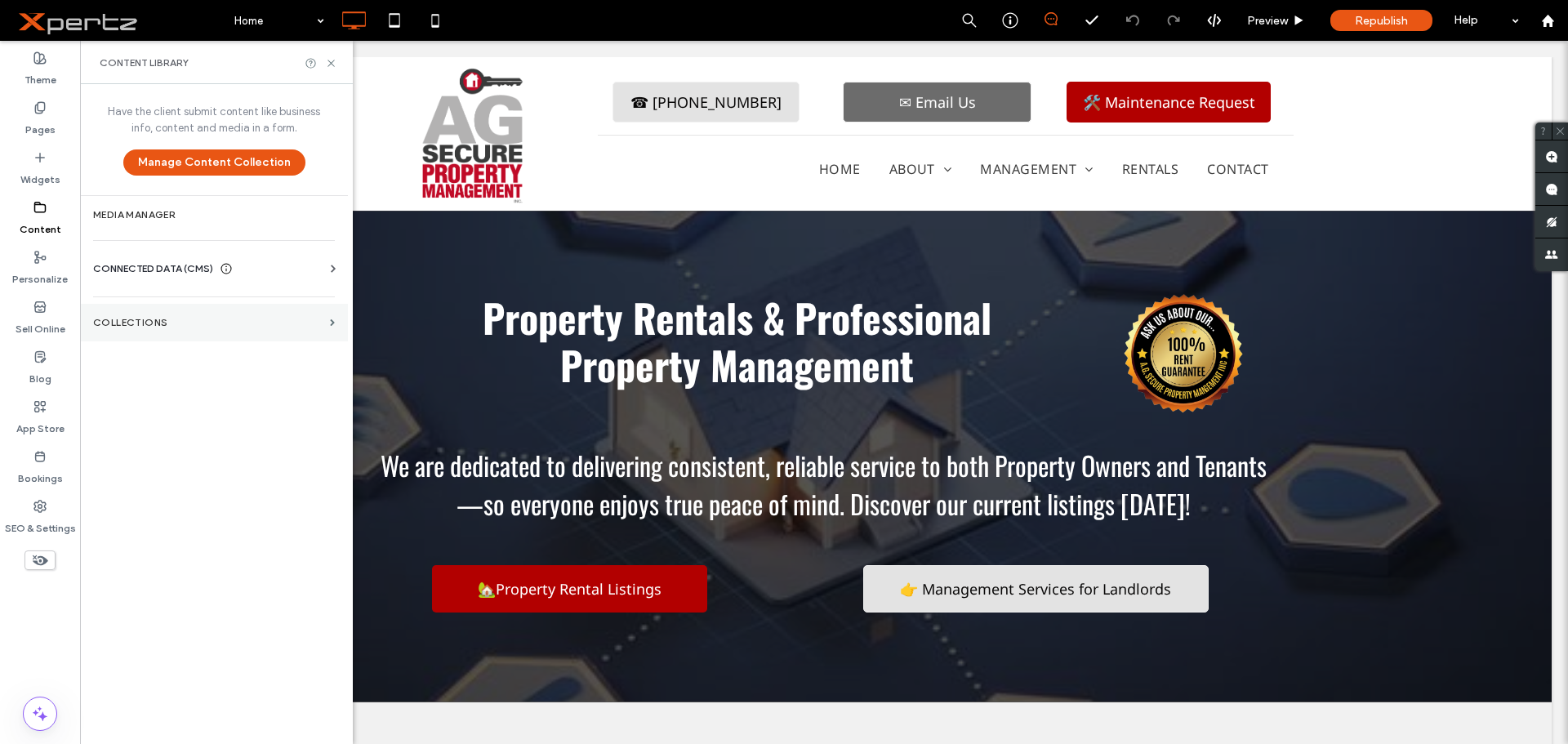
click at [133, 332] on section "Collections" at bounding box center [214, 322] width 268 height 37
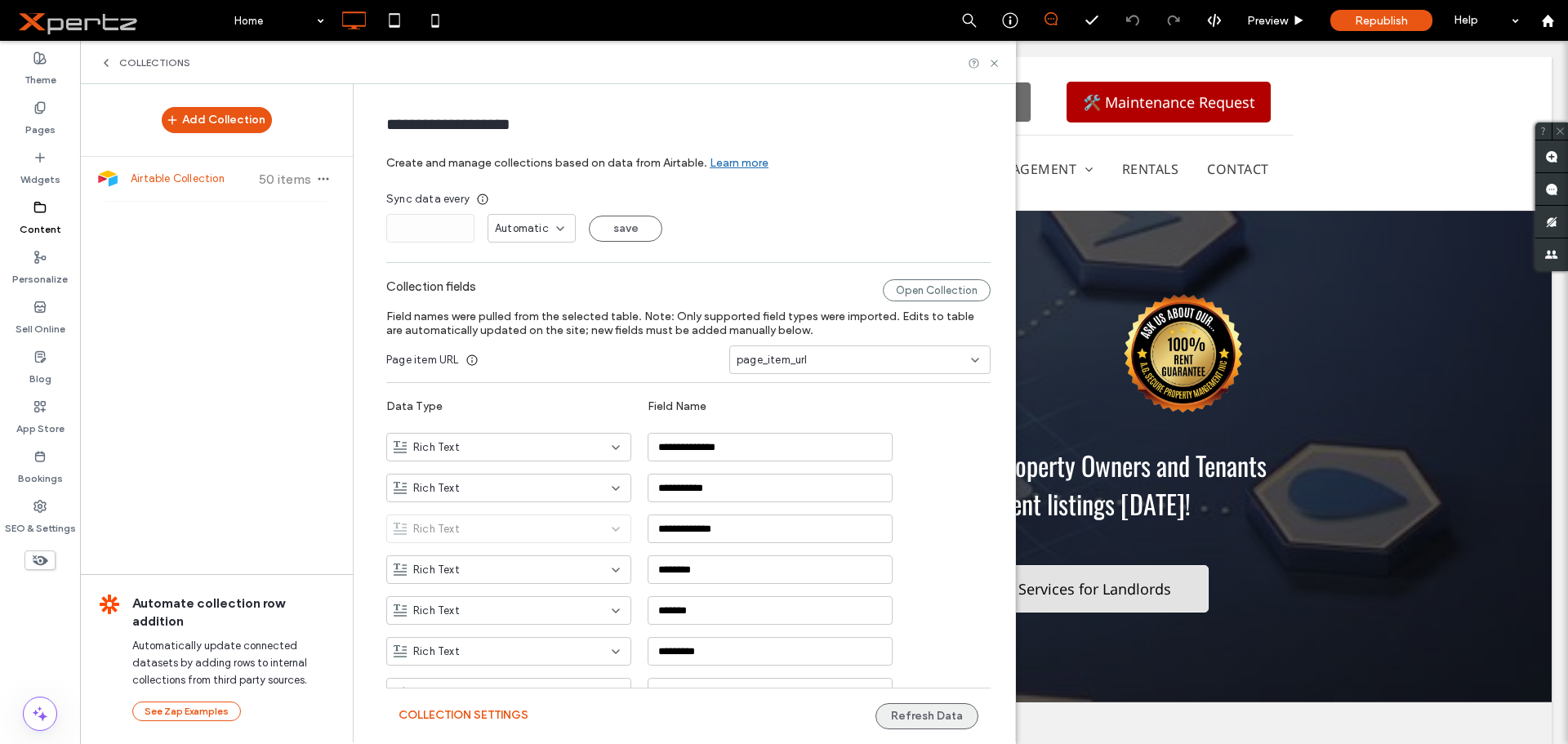
click at [939, 716] on button "Refresh Data" at bounding box center [927, 716] width 103 height 26
drag, startPoint x: 996, startPoint y: 65, endPoint x: 916, endPoint y: 26, distance: 89.0
click at [996, 65] on use at bounding box center [993, 63] width 7 height 7
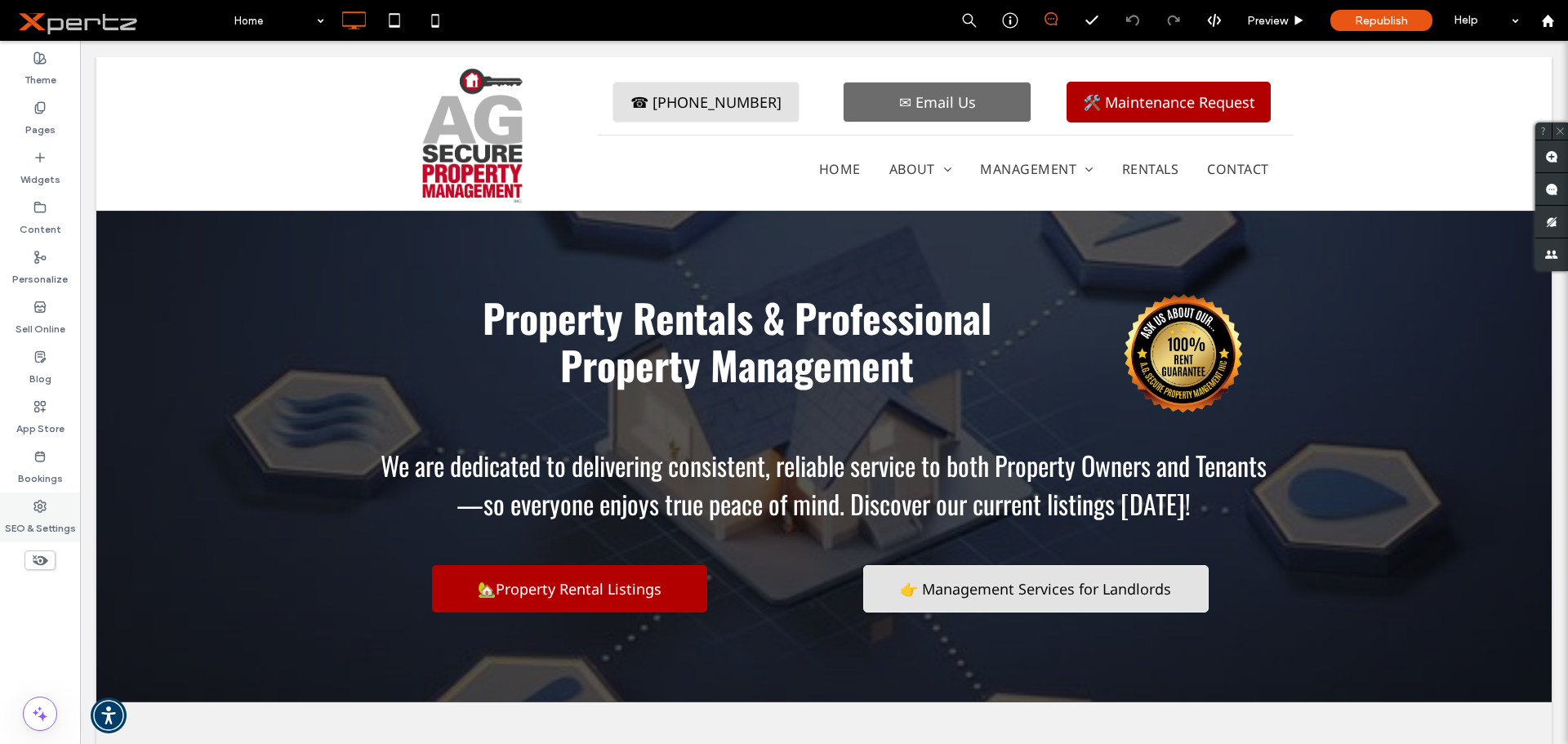
drag, startPoint x: 35, startPoint y: 513, endPoint x: 42, endPoint y: 526, distance: 14.8
click at [35, 514] on label "SEO & Settings" at bounding box center [40, 524] width 71 height 22
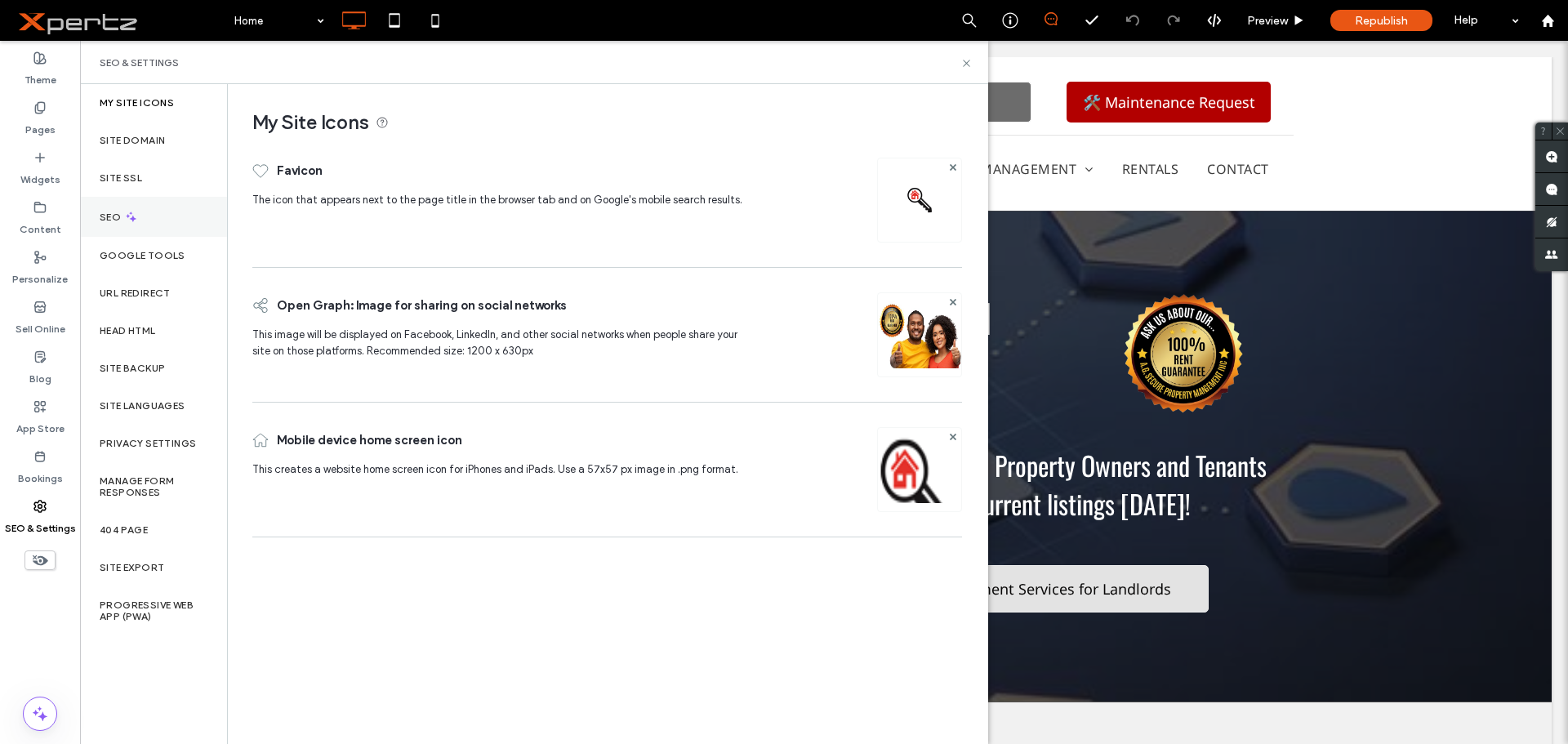
click at [127, 221] on icon at bounding box center [131, 217] width 14 height 14
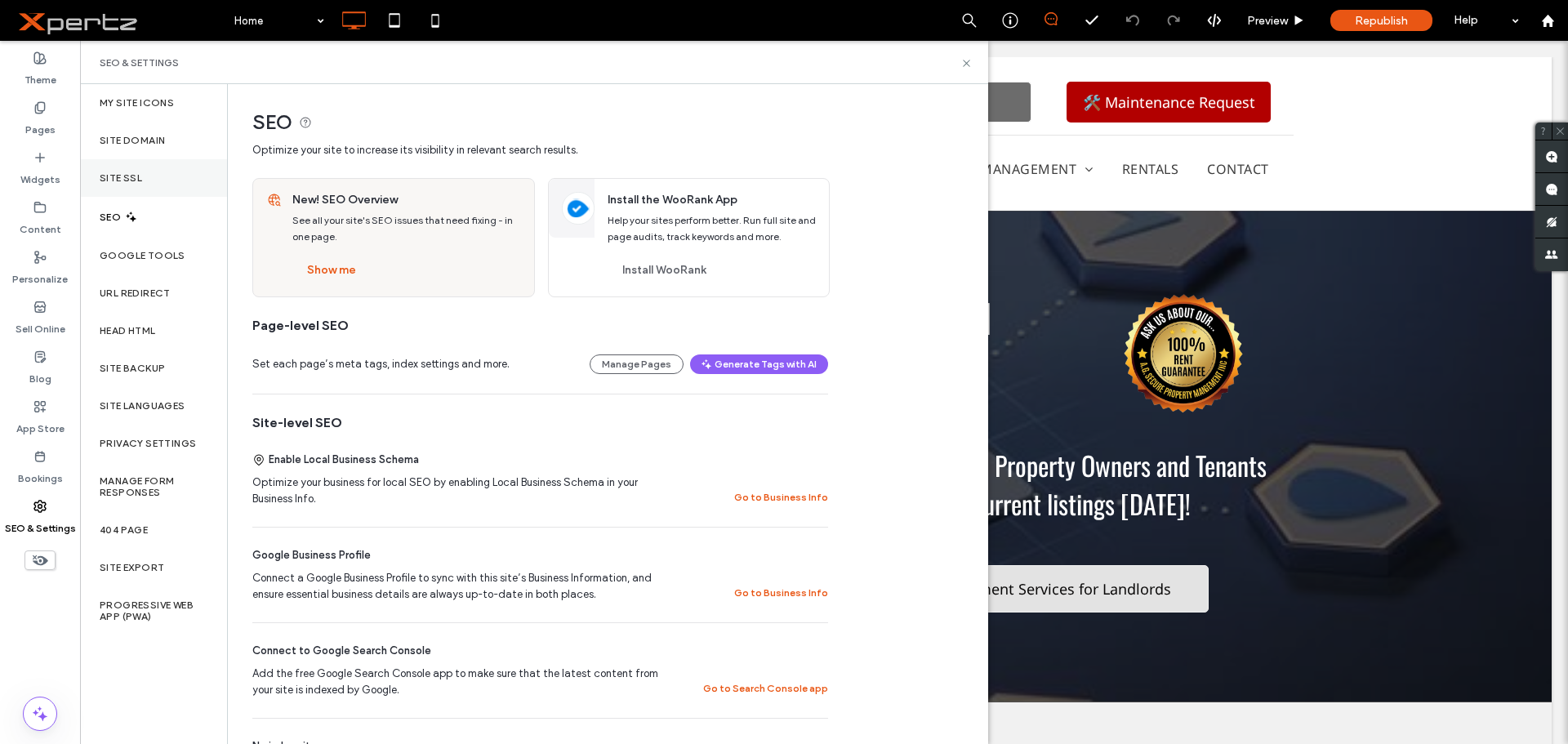
click at [126, 180] on label "Site SSL" at bounding box center [120, 178] width 42 height 11
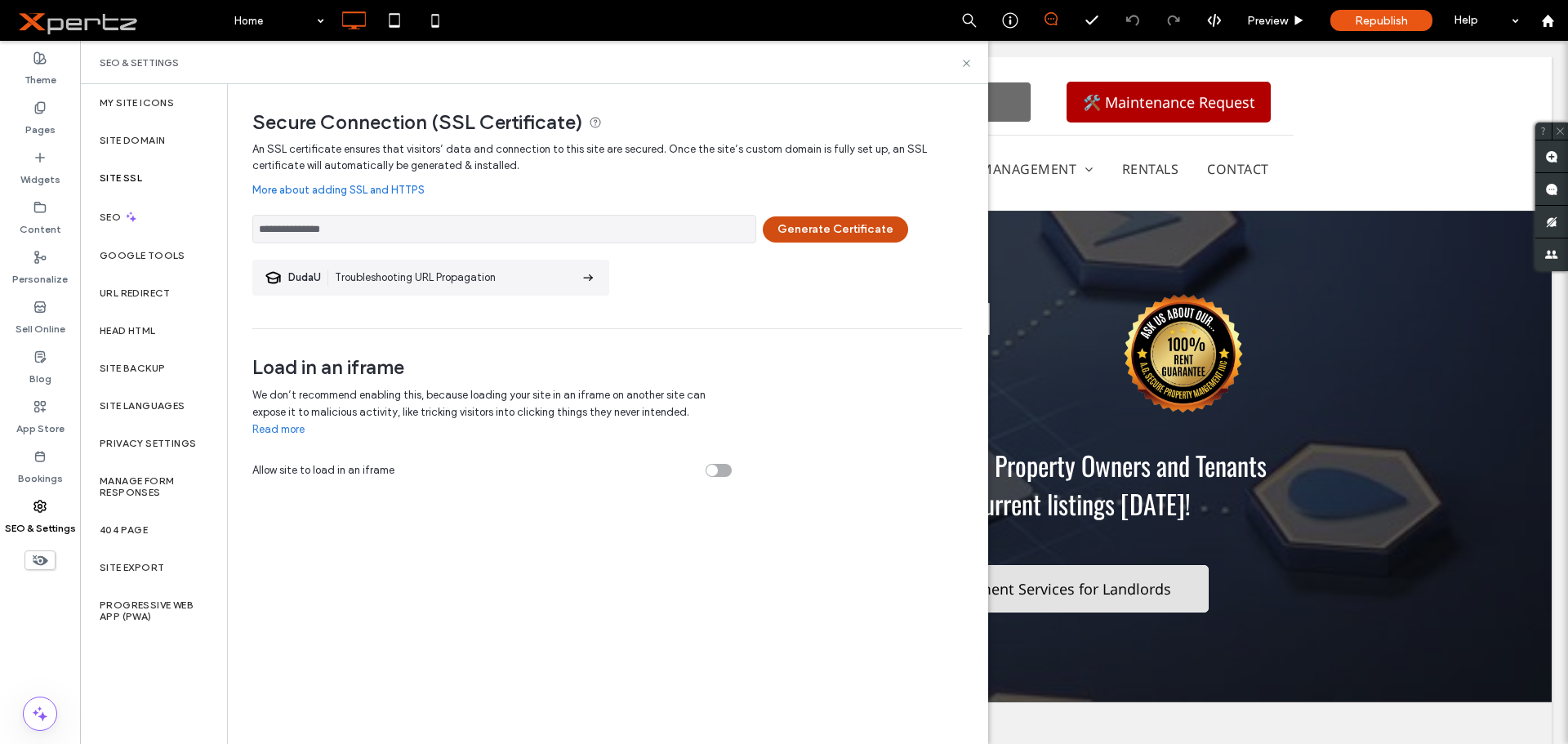
click at [823, 225] on button "Generate Certificate" at bounding box center [835, 230] width 146 height 26
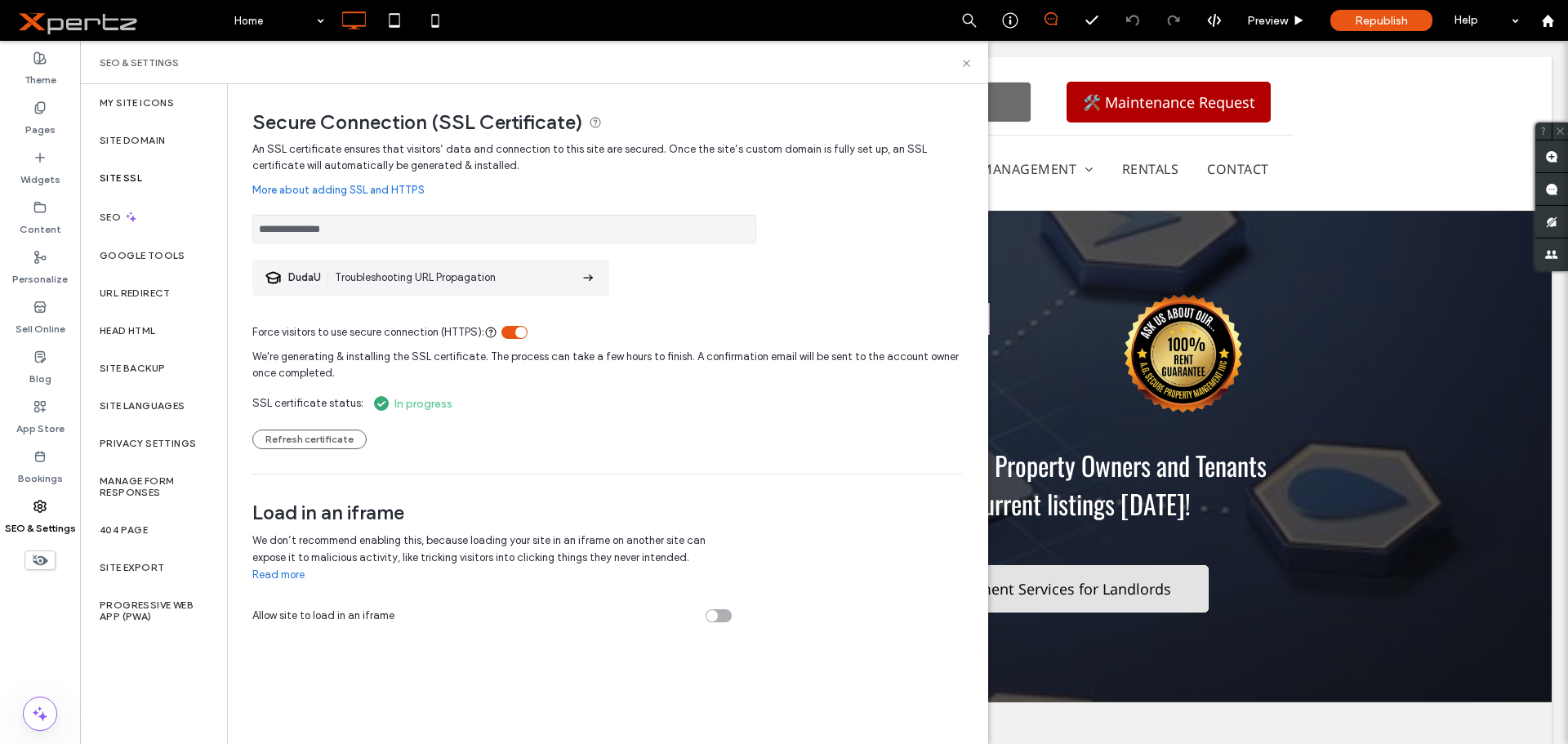
click at [595, 391] on div "We're generating & installing the SSL certificate. The process can take a few h…" at bounding box center [607, 395] width 709 height 108
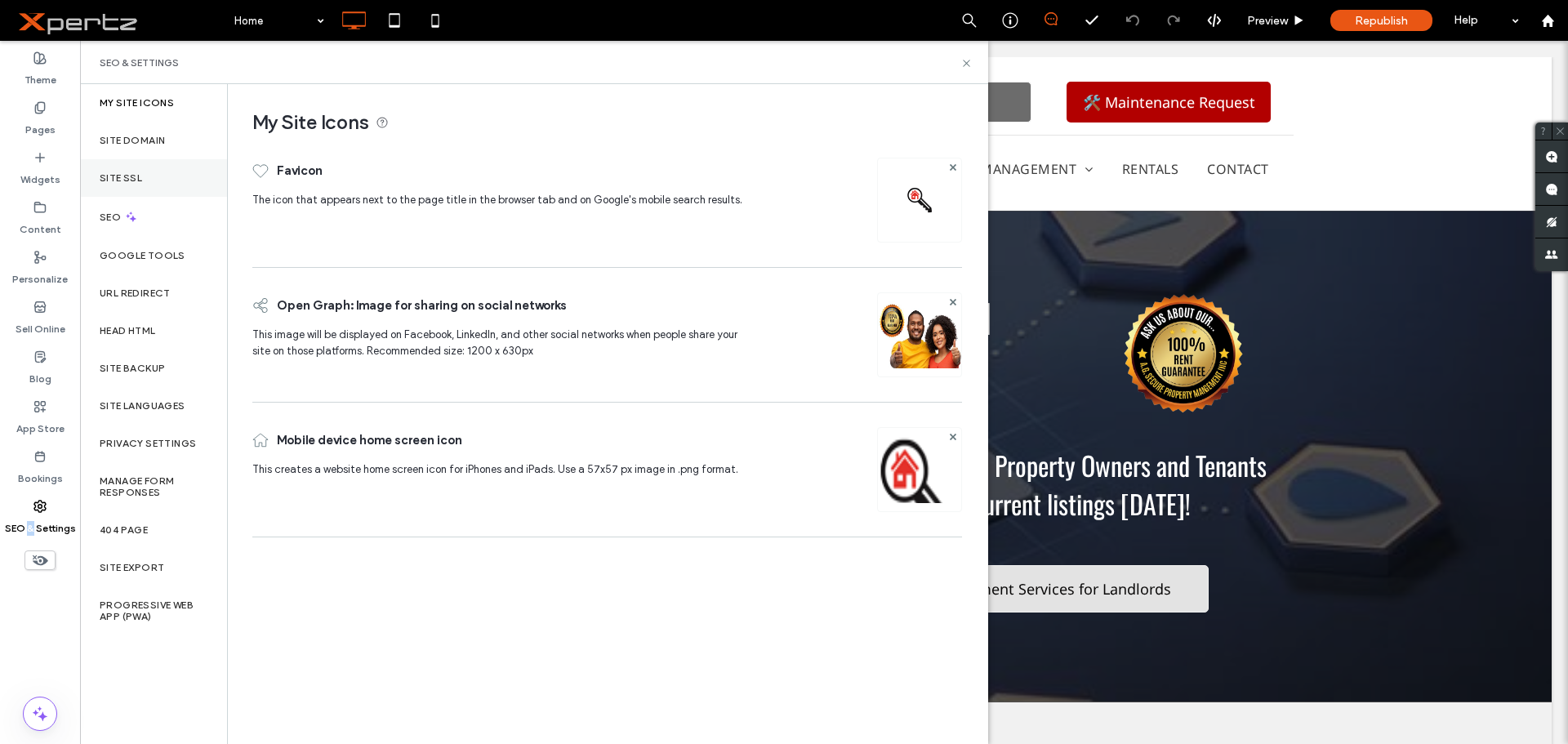
click at [130, 175] on label "Site SSL" at bounding box center [120, 178] width 42 height 11
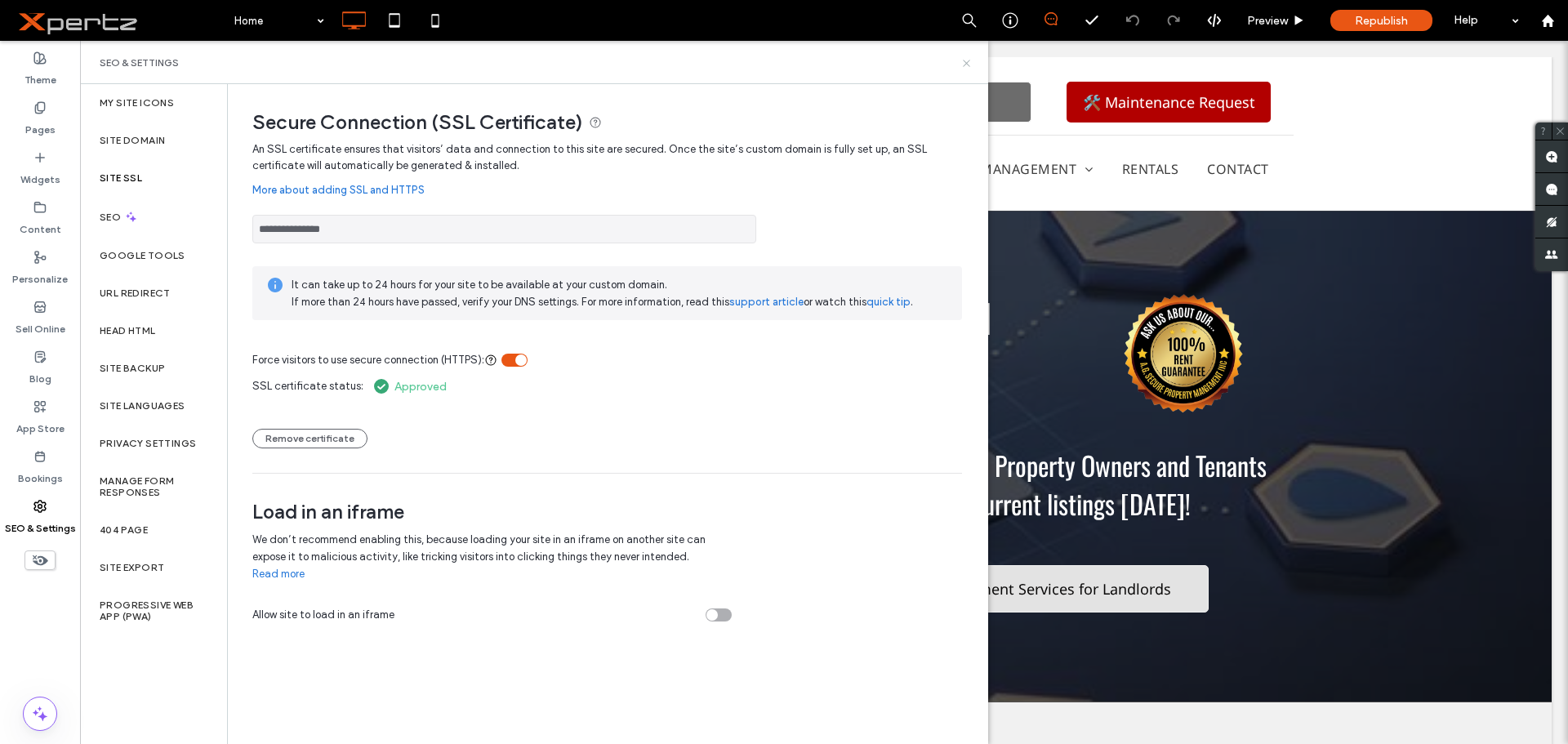
drag, startPoint x: 966, startPoint y: 66, endPoint x: 886, endPoint y: 24, distance: 90.4
click at [966, 66] on icon at bounding box center [966, 63] width 12 height 12
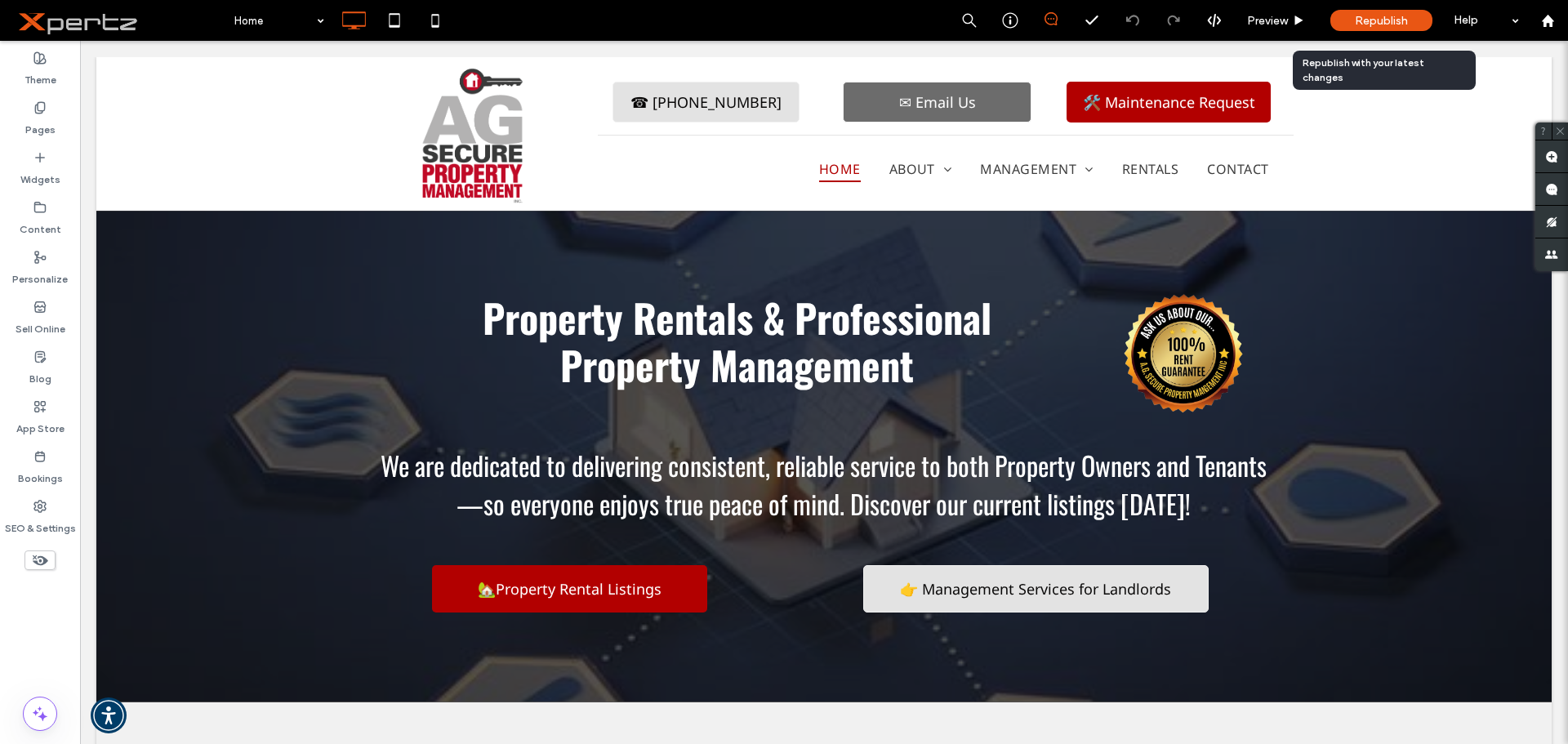
click at [1394, 16] on span "Republish" at bounding box center [1381, 21] width 53 height 14
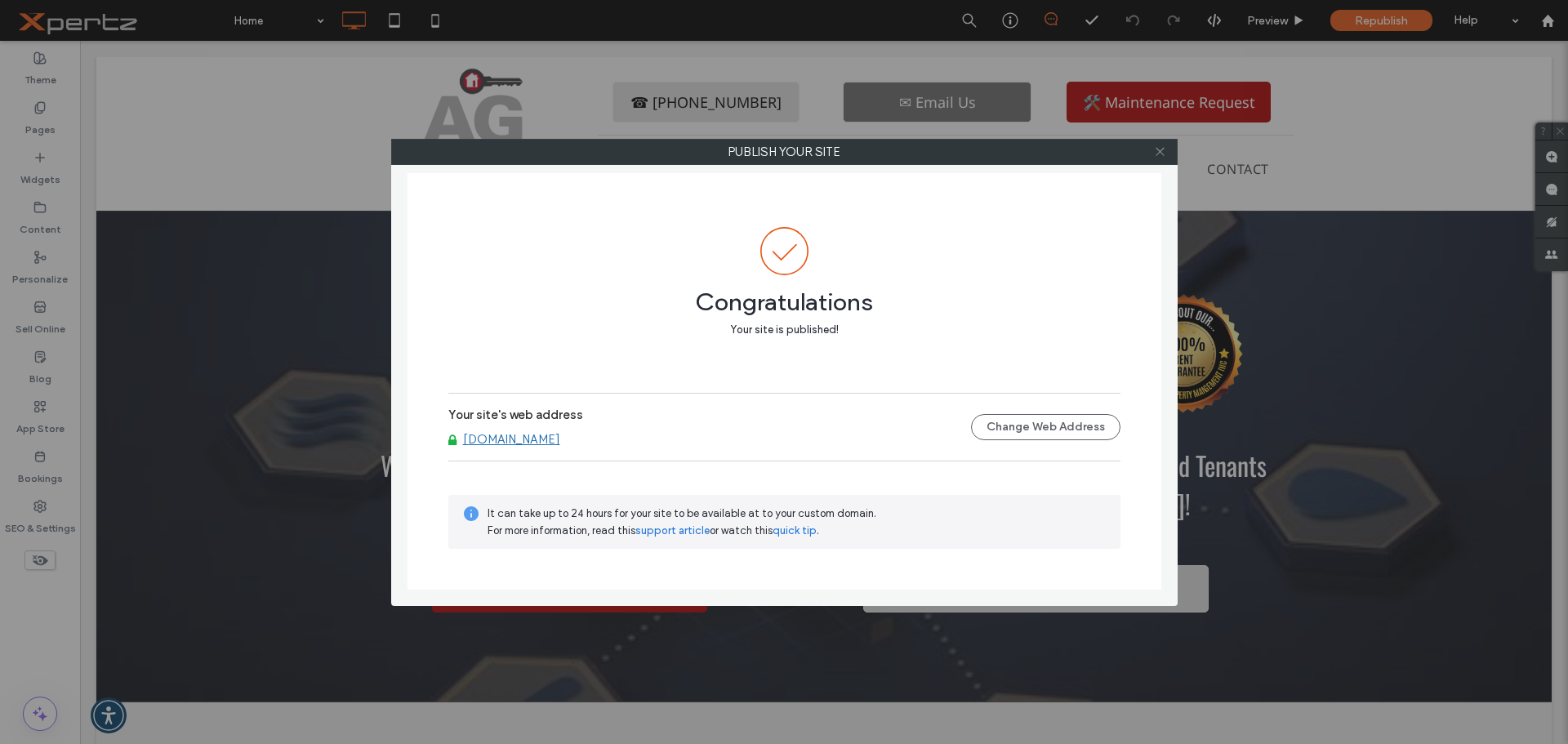
click at [1159, 157] on icon at bounding box center [1159, 151] width 12 height 12
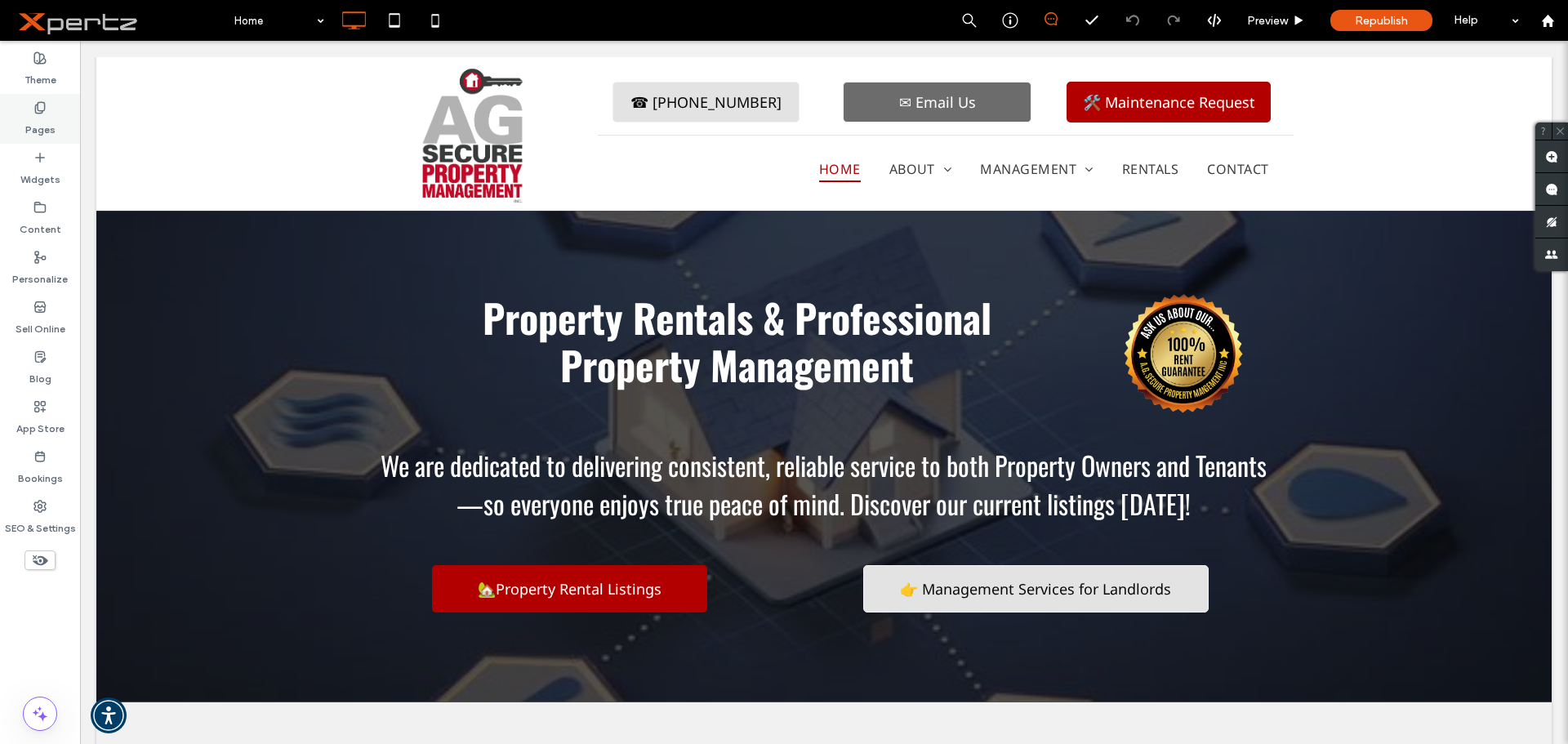
click at [36, 118] on label "Pages" at bounding box center [40, 125] width 30 height 22
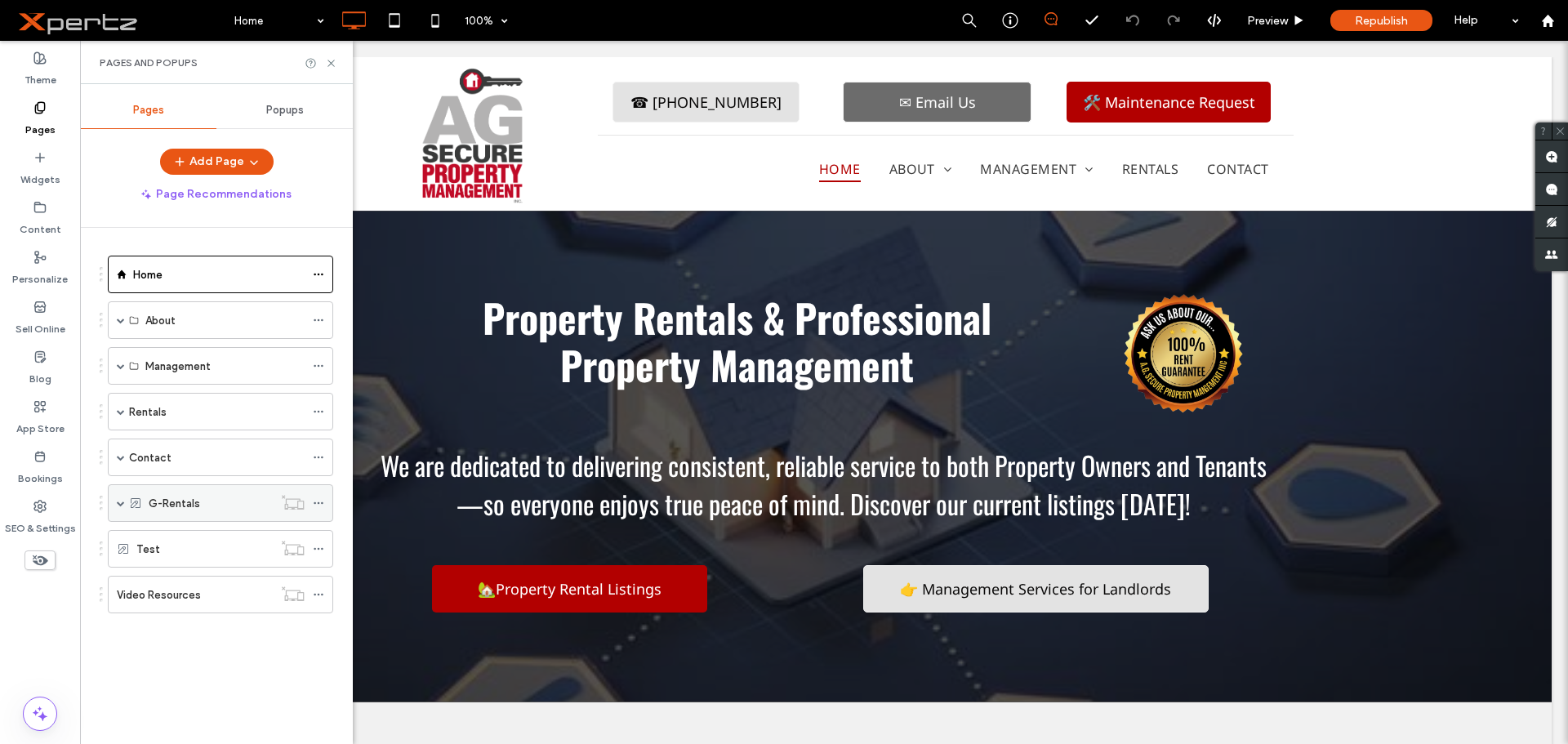
click at [319, 503] on use at bounding box center [318, 503] width 9 height 3
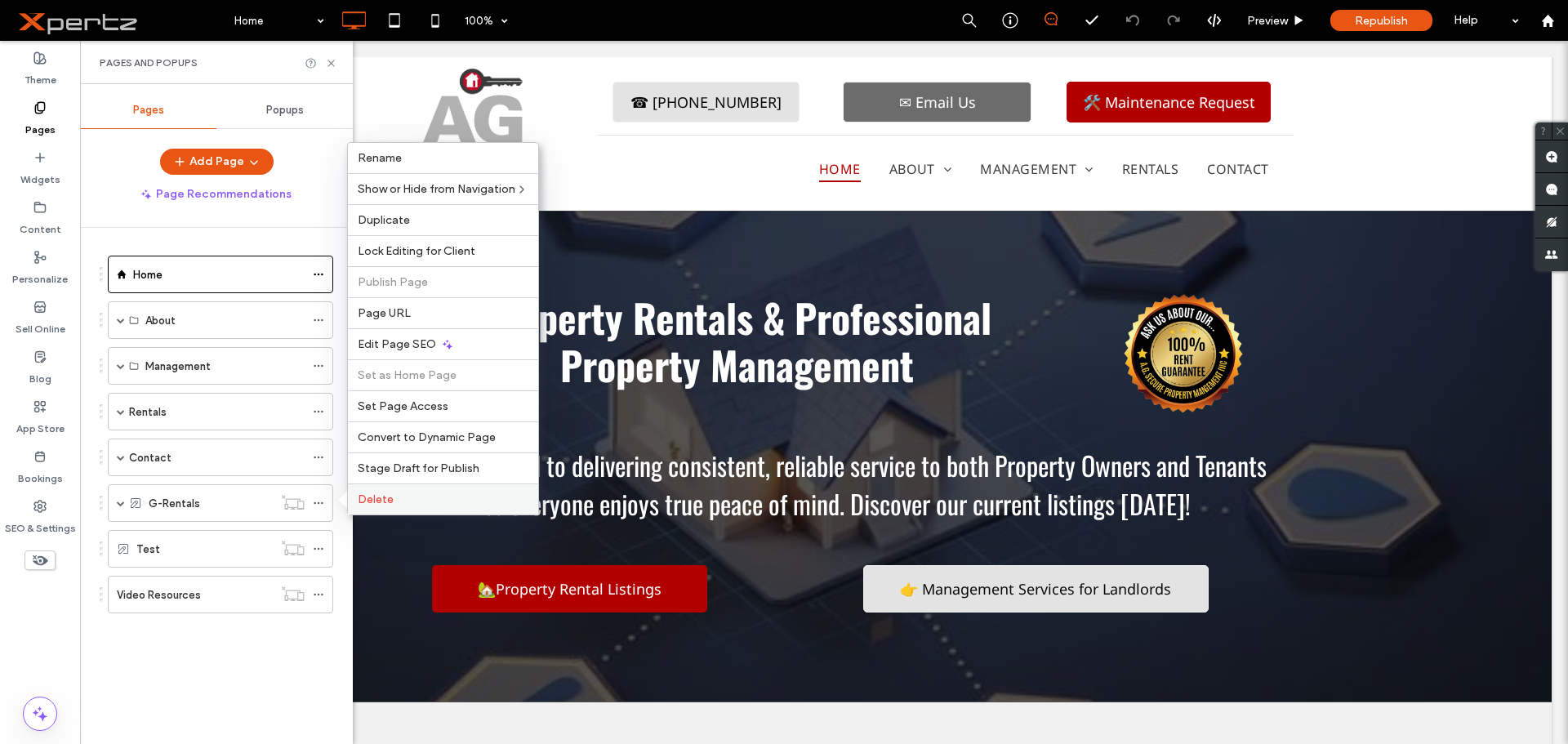
click at [372, 502] on span "Delete" at bounding box center [375, 499] width 35 height 14
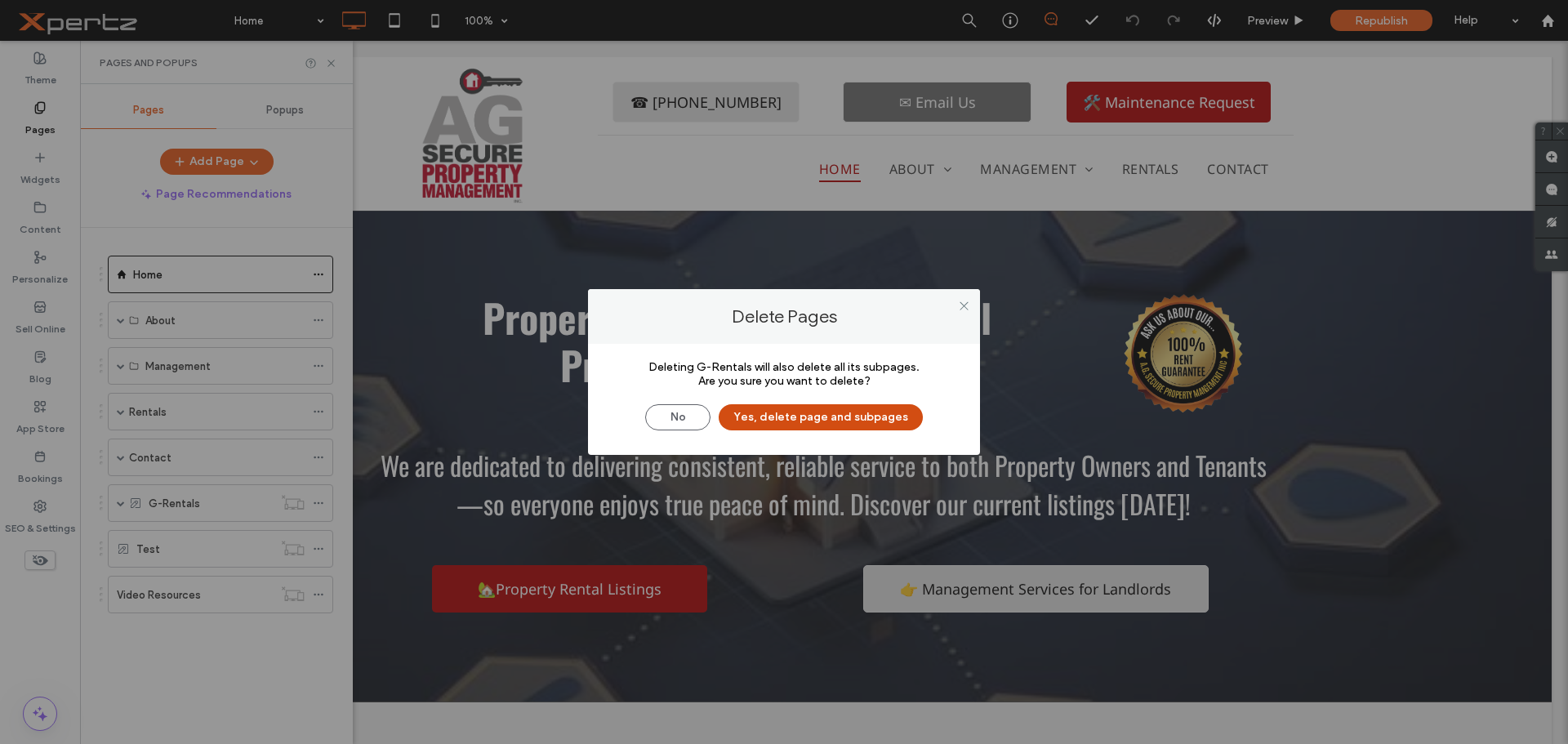
click at [764, 415] on button "Yes, delete page and subpages" at bounding box center [820, 417] width 204 height 26
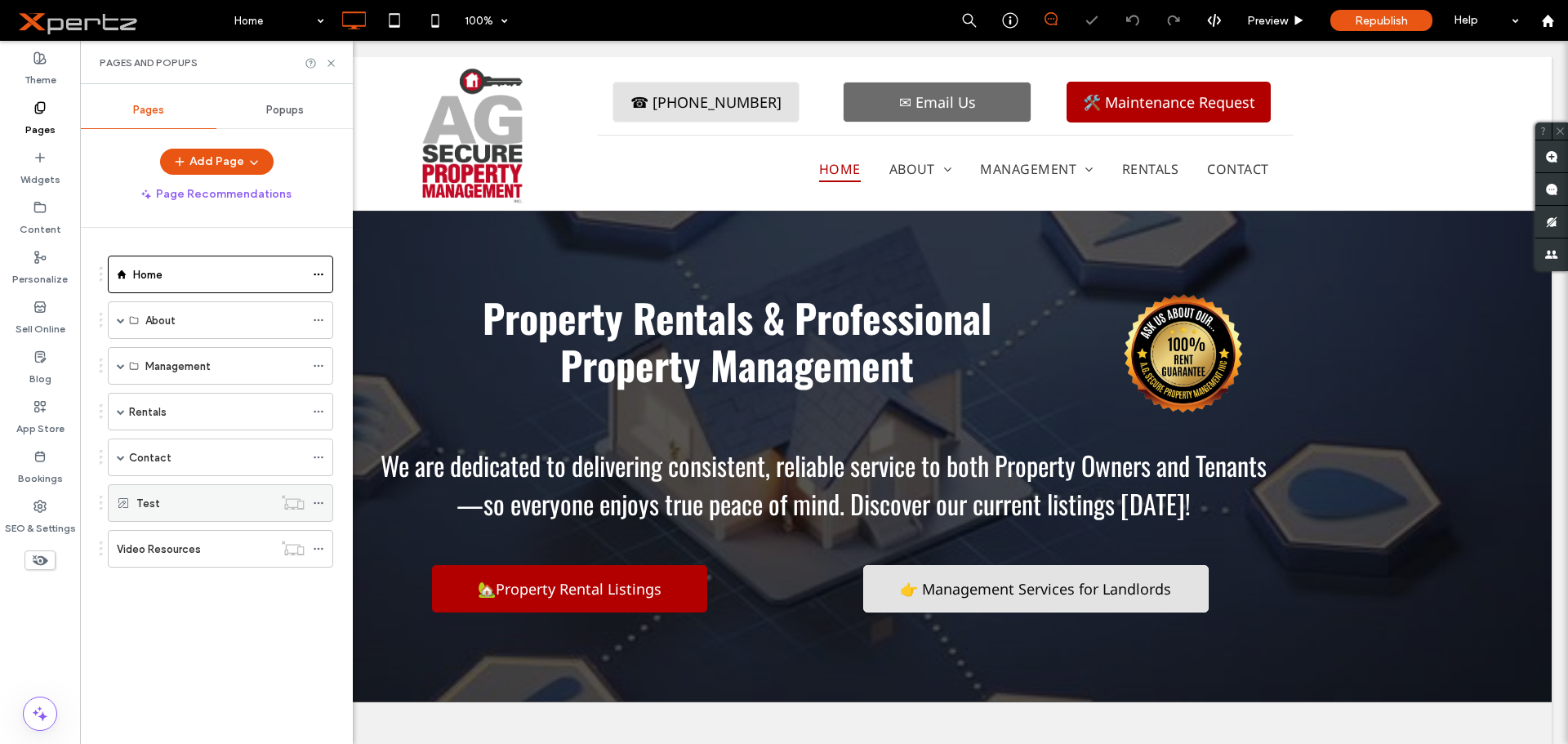
click at [318, 502] on use at bounding box center [318, 503] width 9 height 3
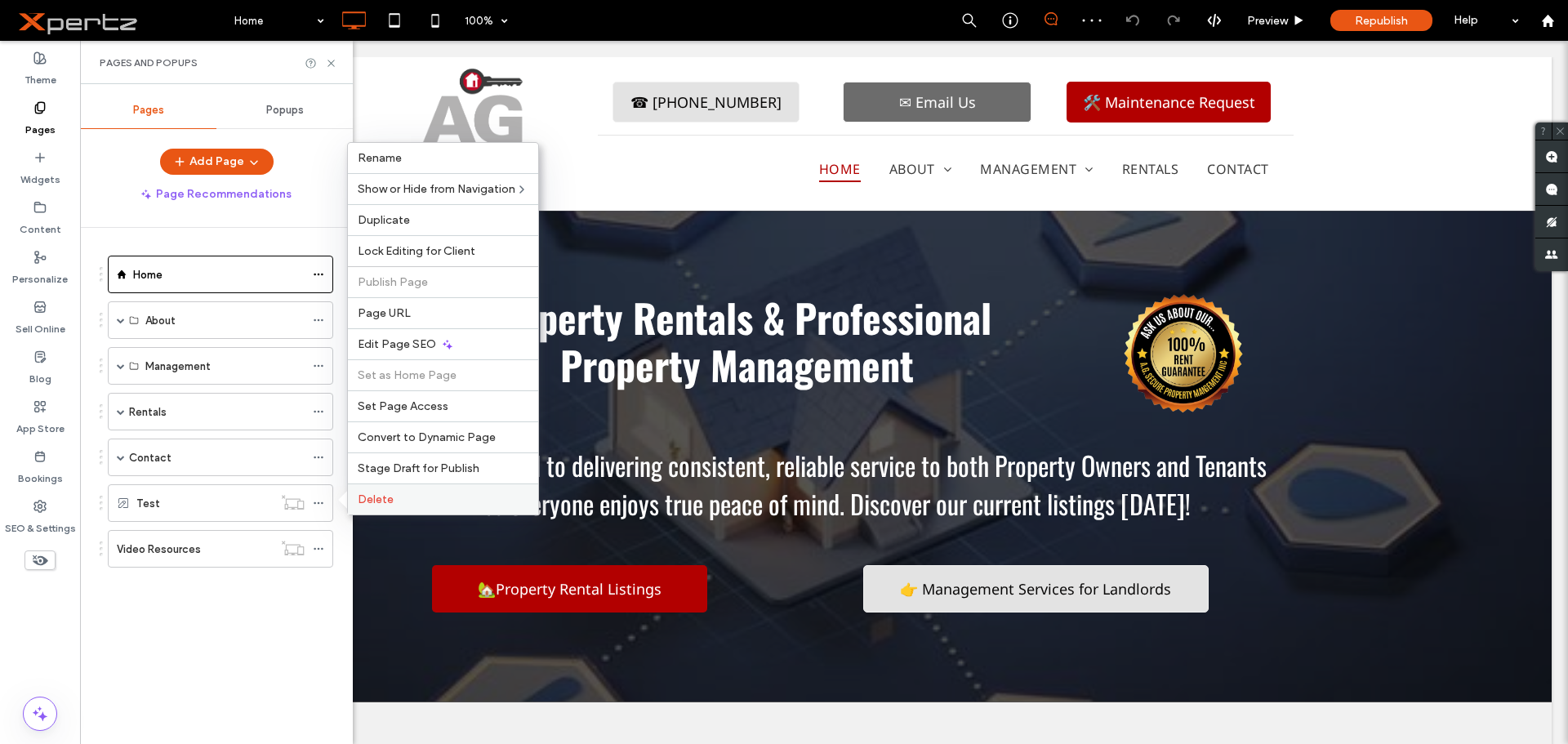
click at [423, 498] on label "Delete" at bounding box center [442, 499] width 171 height 14
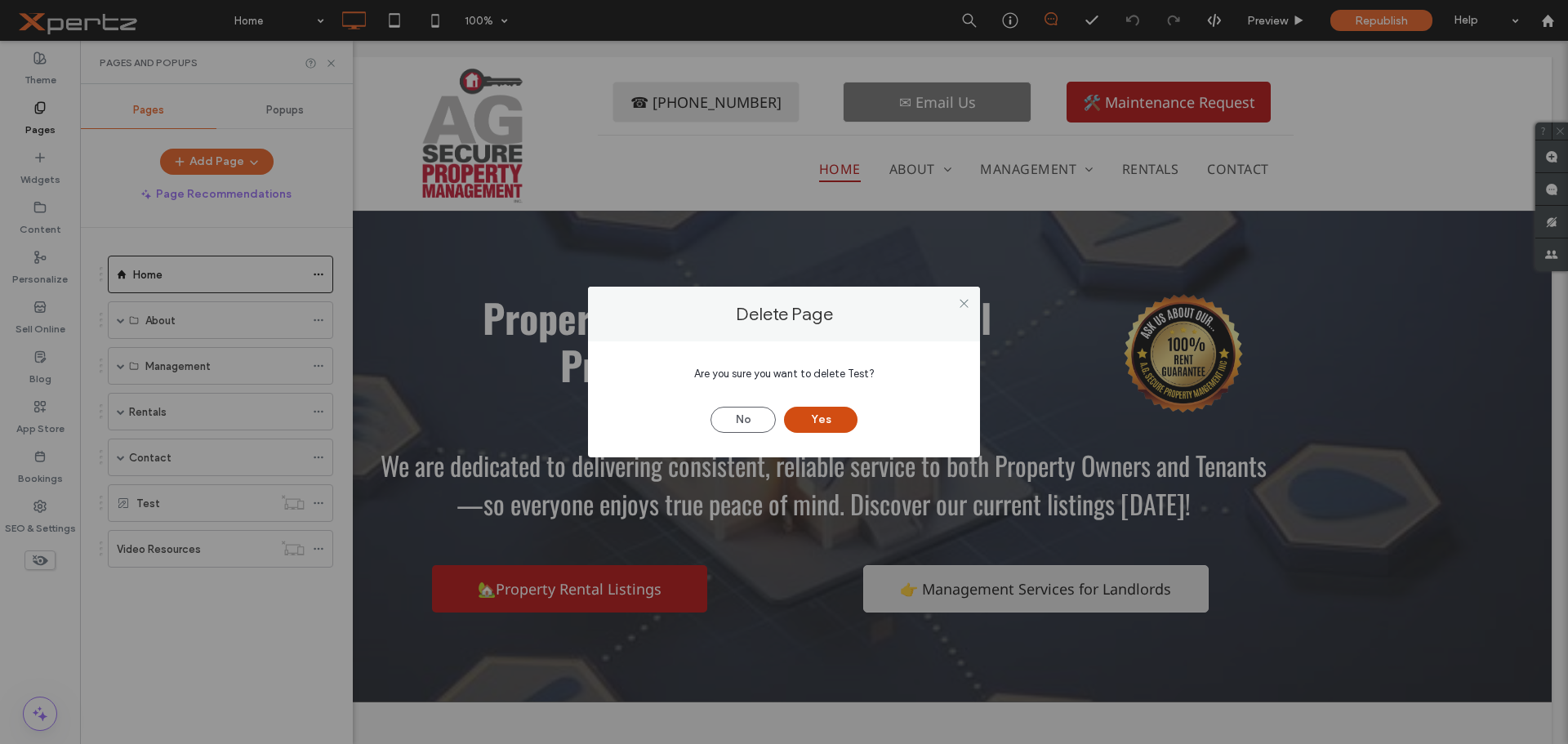
click at [835, 421] on button "Yes" at bounding box center [820, 420] width 74 height 26
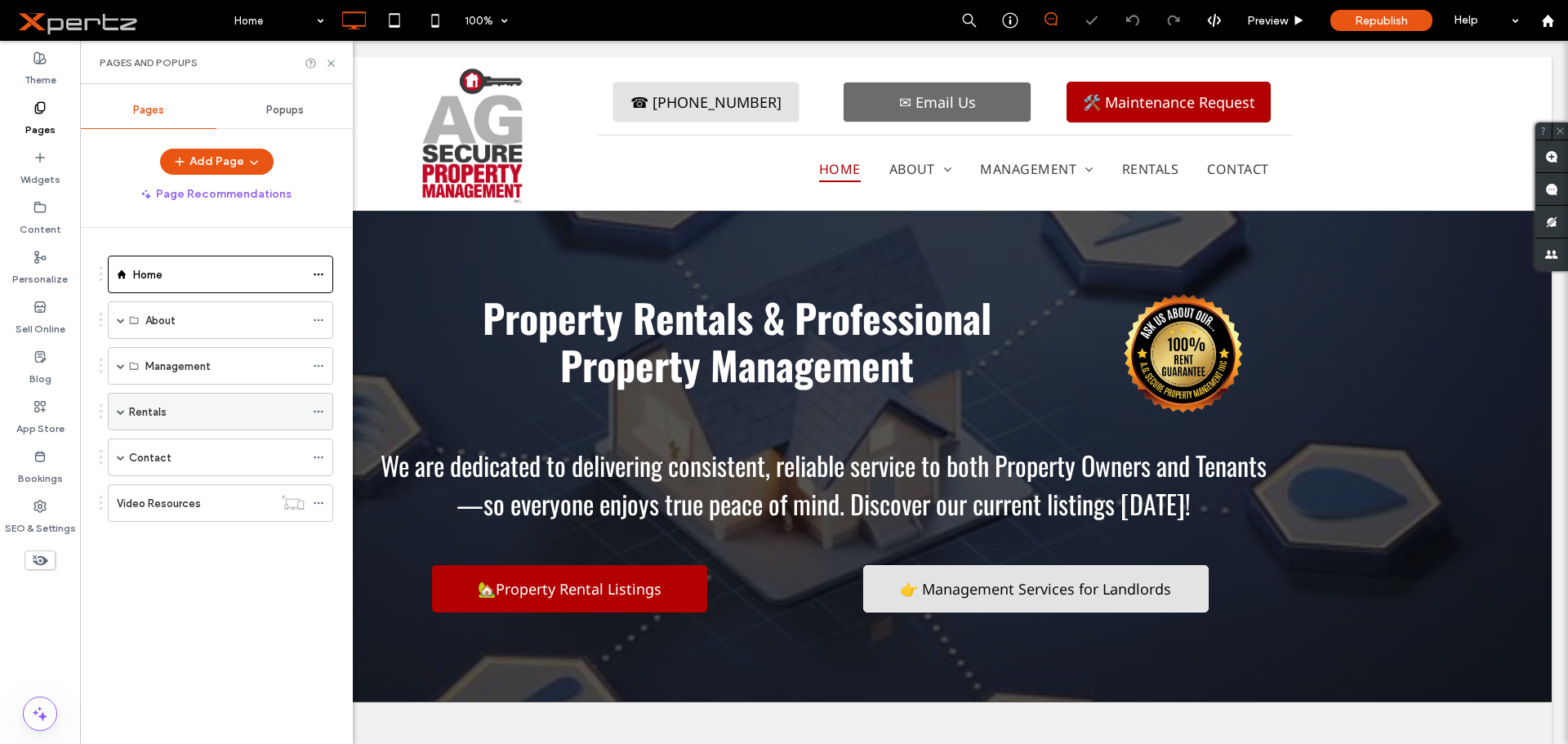
click at [119, 410] on span at bounding box center [120, 412] width 8 height 8
click at [192, 447] on label "Rental Listings" at bounding box center [182, 449] width 73 height 29
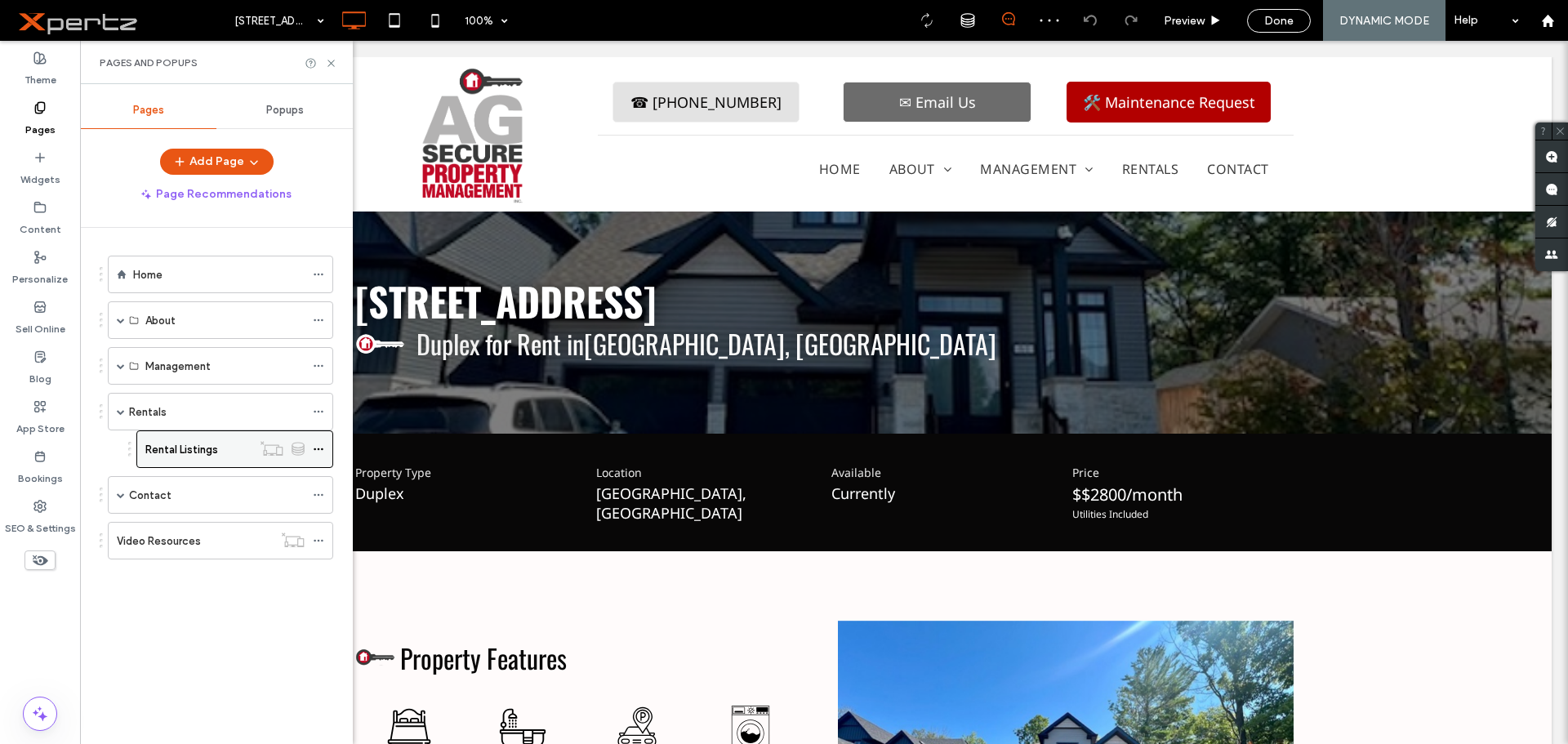
click at [317, 447] on icon at bounding box center [318, 449] width 11 height 11
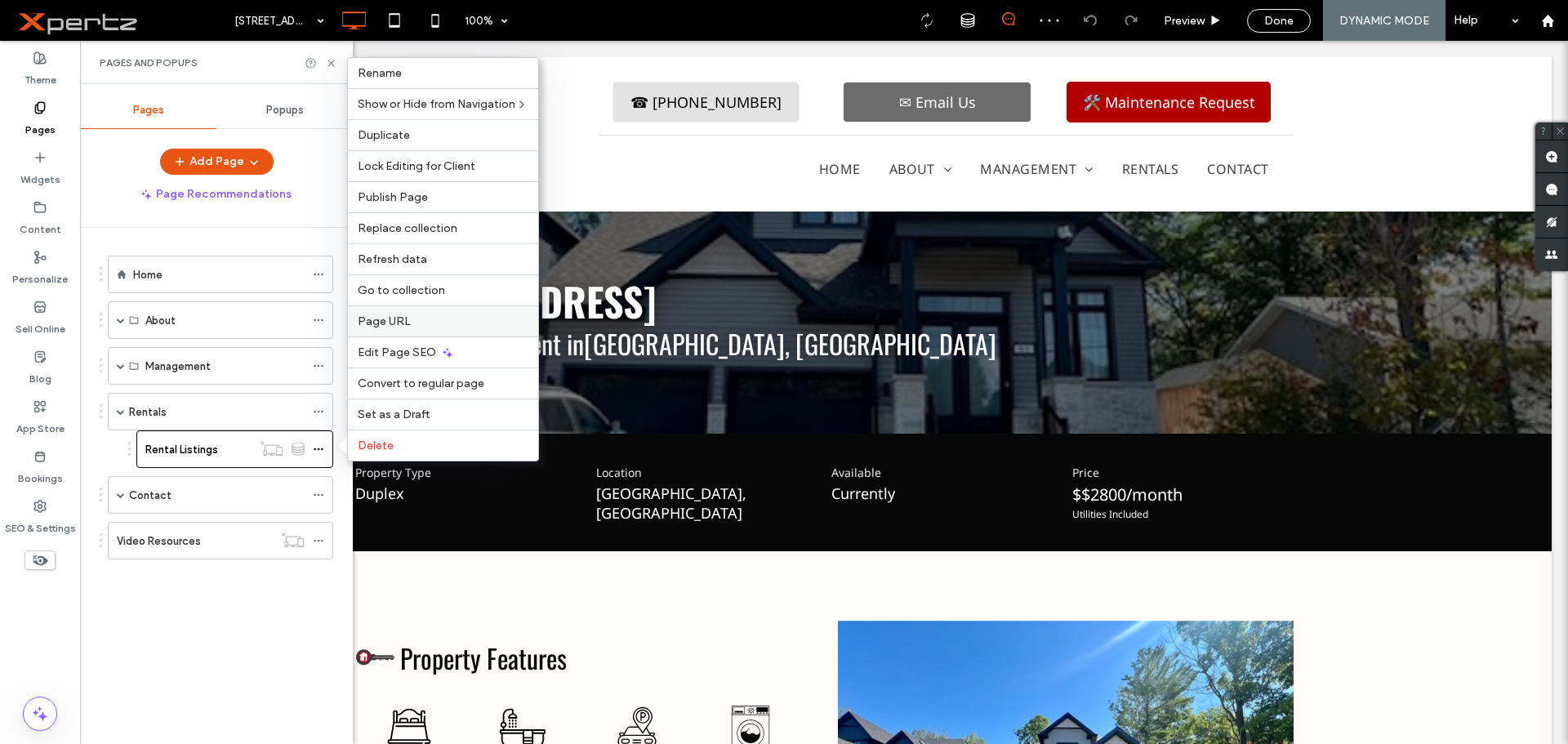
click at [401, 323] on span "Page URL" at bounding box center [384, 321] width 53 height 14
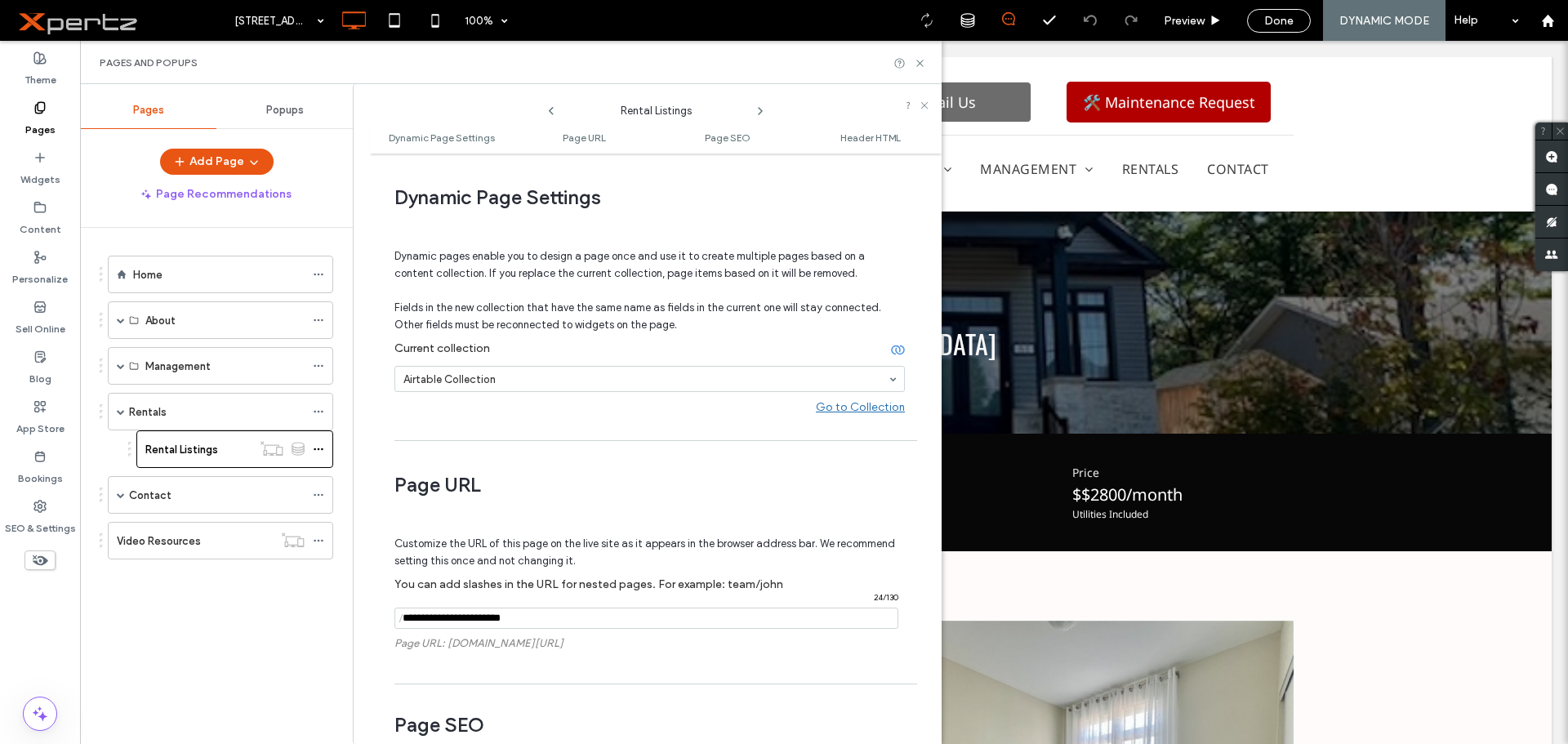
click at [452, 623] on input "notEmpty" at bounding box center [647, 618] width 504 height 21
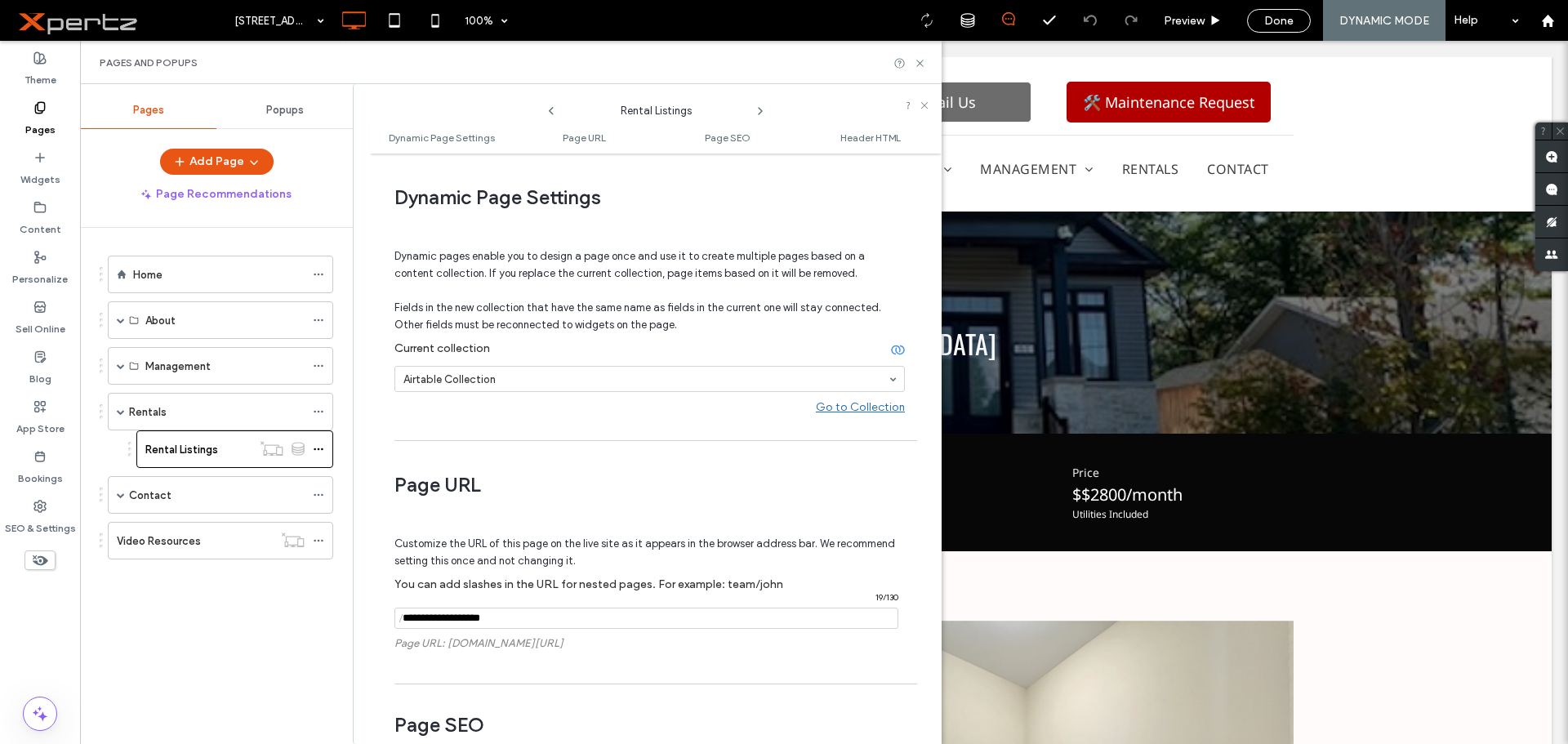
click at [509, 618] on input "notEmpty" at bounding box center [647, 618] width 504 height 21
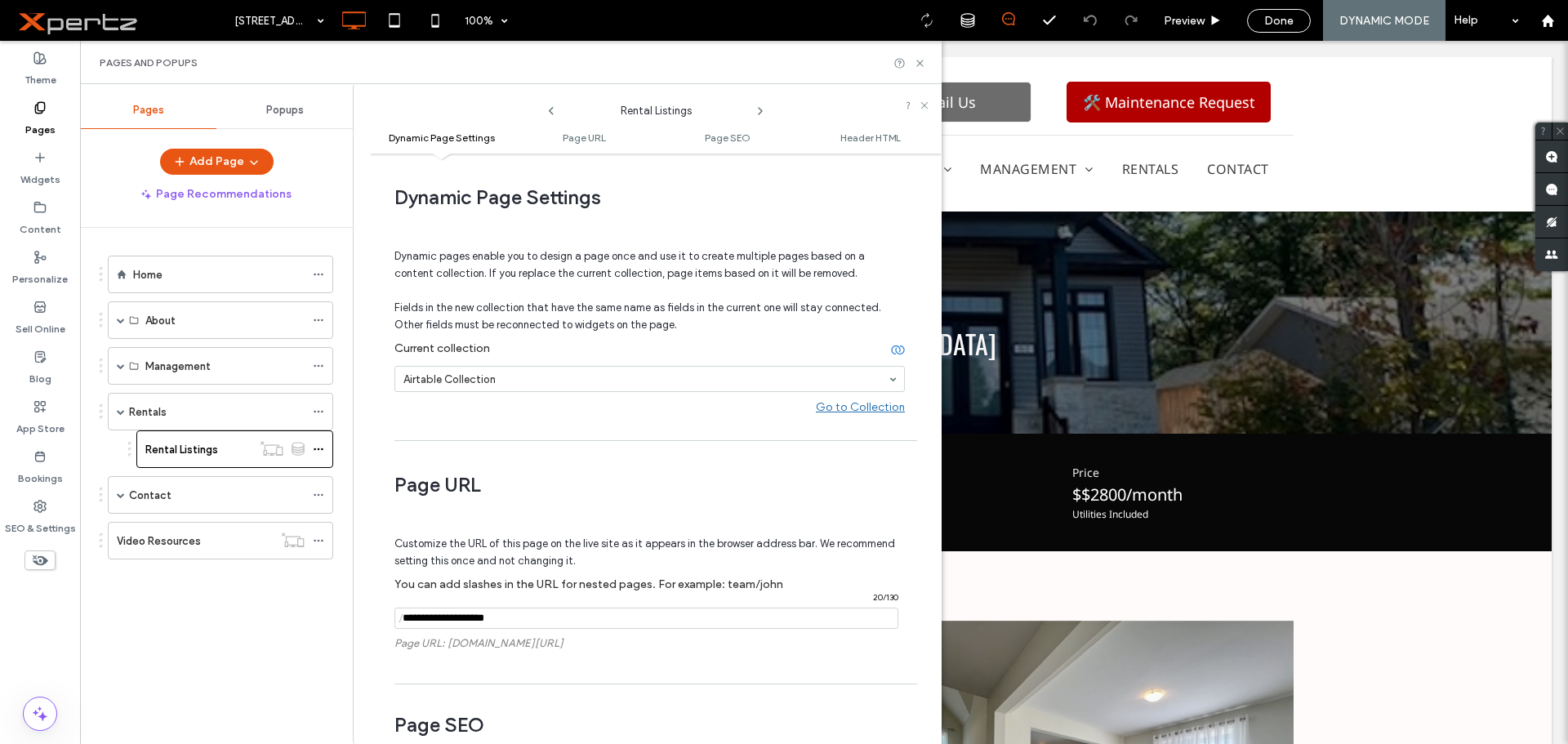
scroll to position [27, 0]
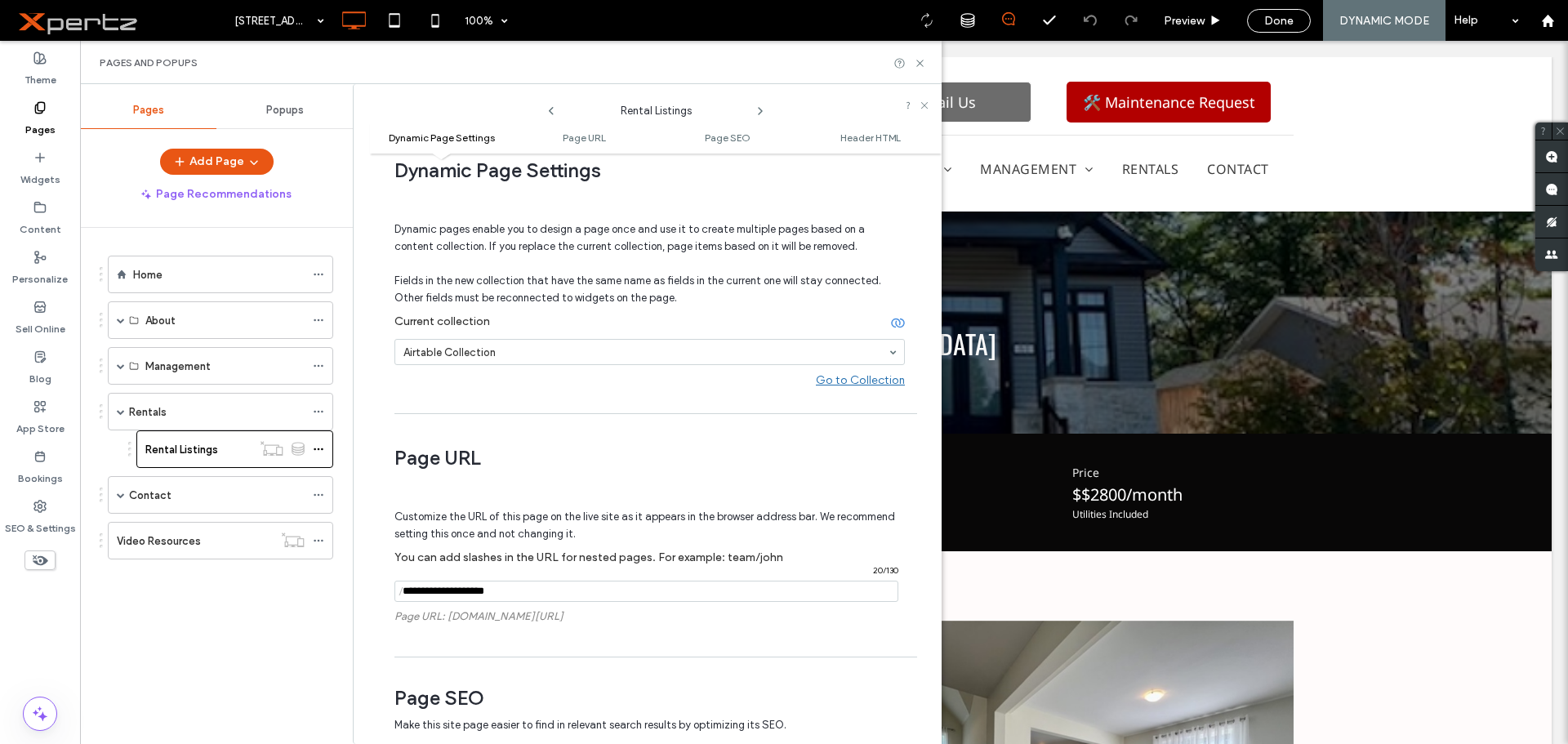
type input "**********"
click at [516, 639] on div "Customize the URL of this page on the live site as it appears in the browser ad…" at bounding box center [650, 563] width 511 height 172
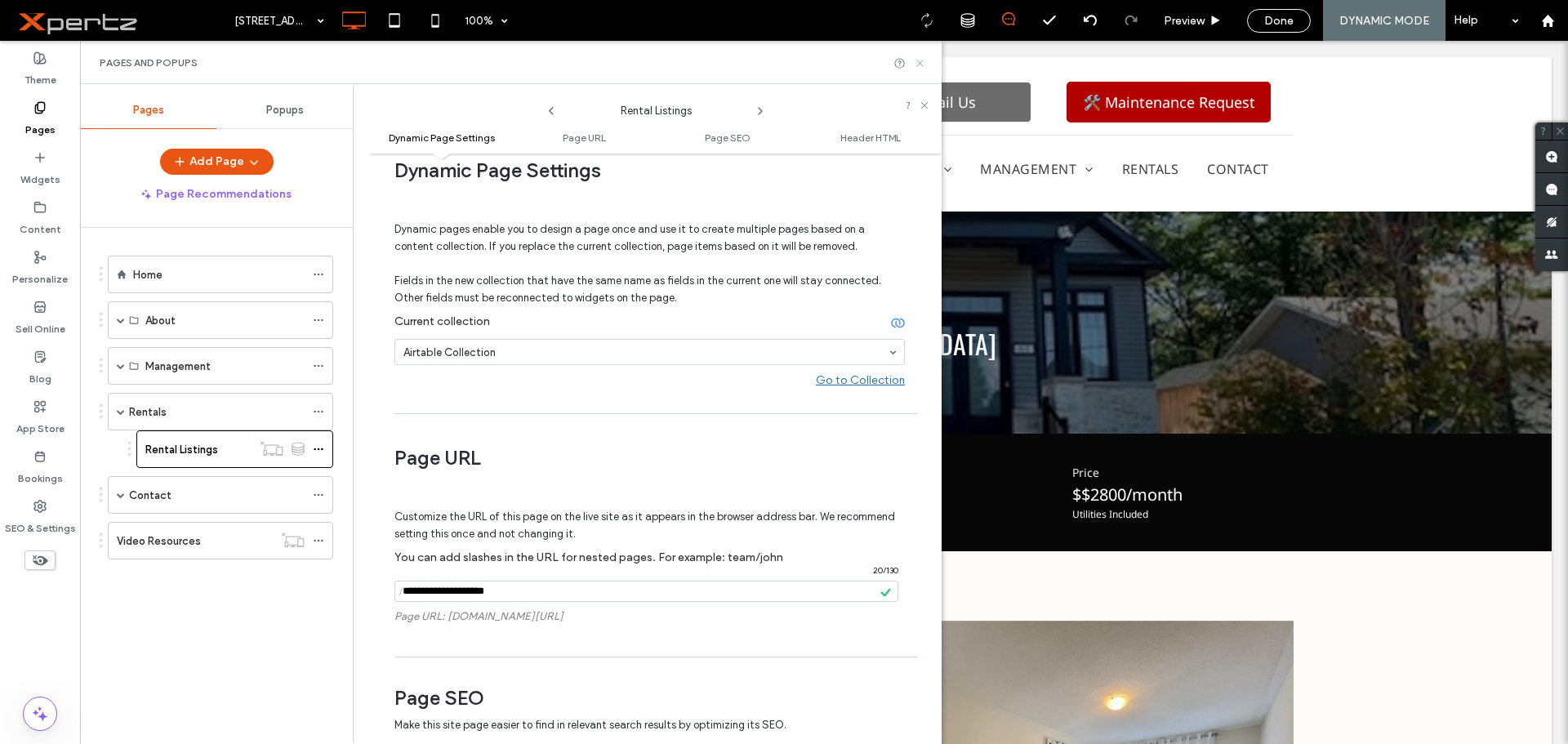
click at [920, 63] on use at bounding box center [919, 63] width 7 height 7
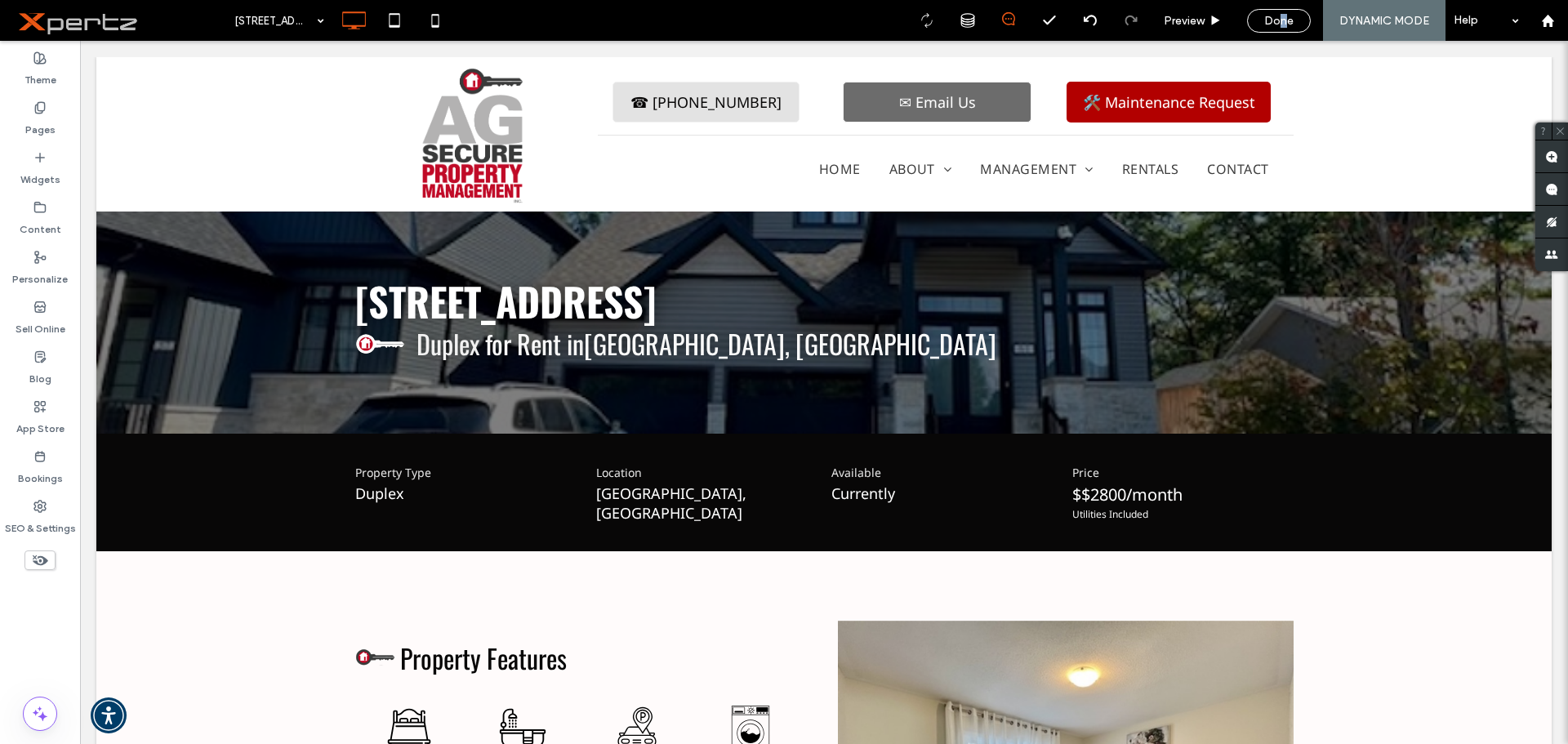
click at [1283, 23] on span "Done" at bounding box center [1278, 21] width 29 height 14
click at [1377, 21] on span "Republish" at bounding box center [1381, 21] width 53 height 14
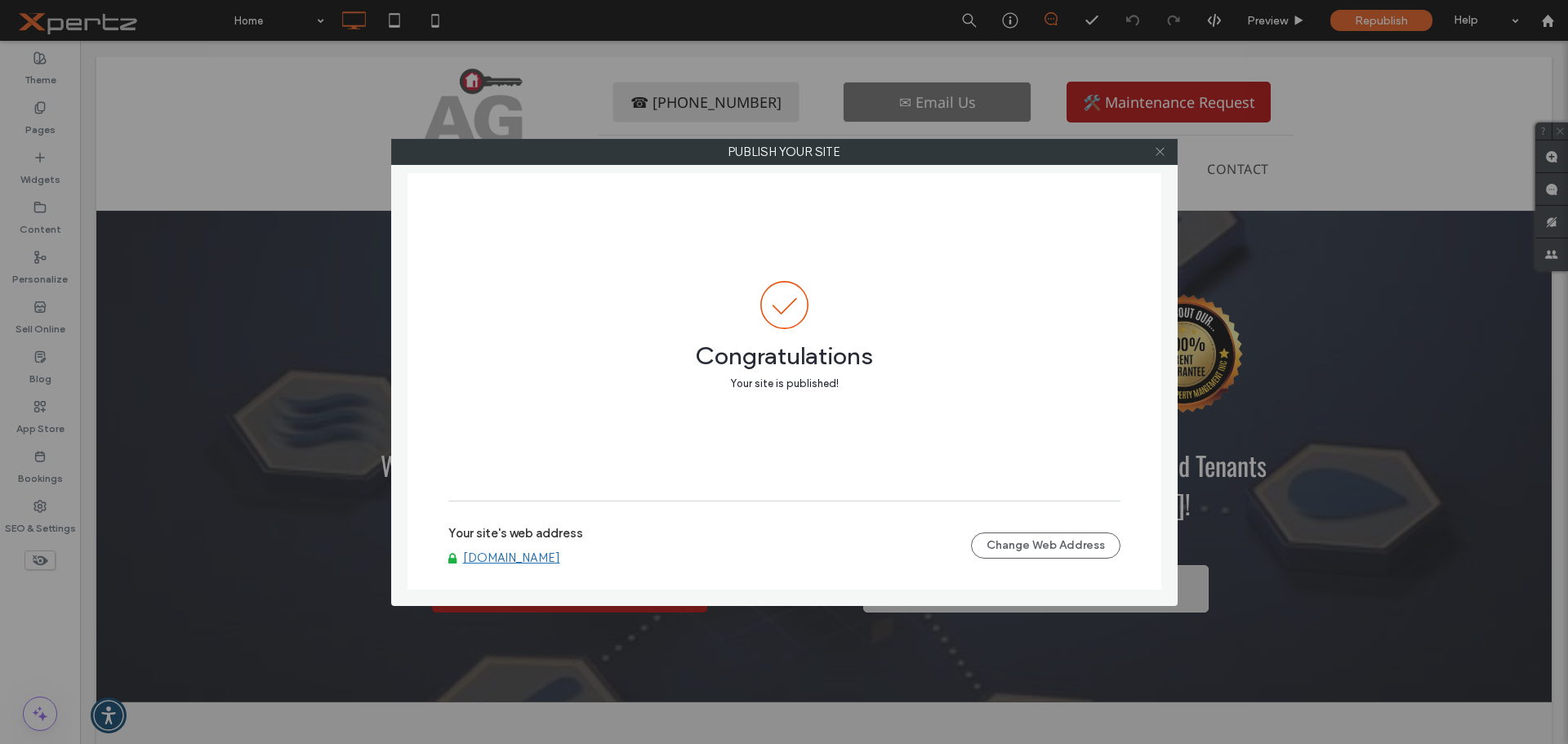
click at [1165, 153] on icon at bounding box center [1159, 151] width 12 height 12
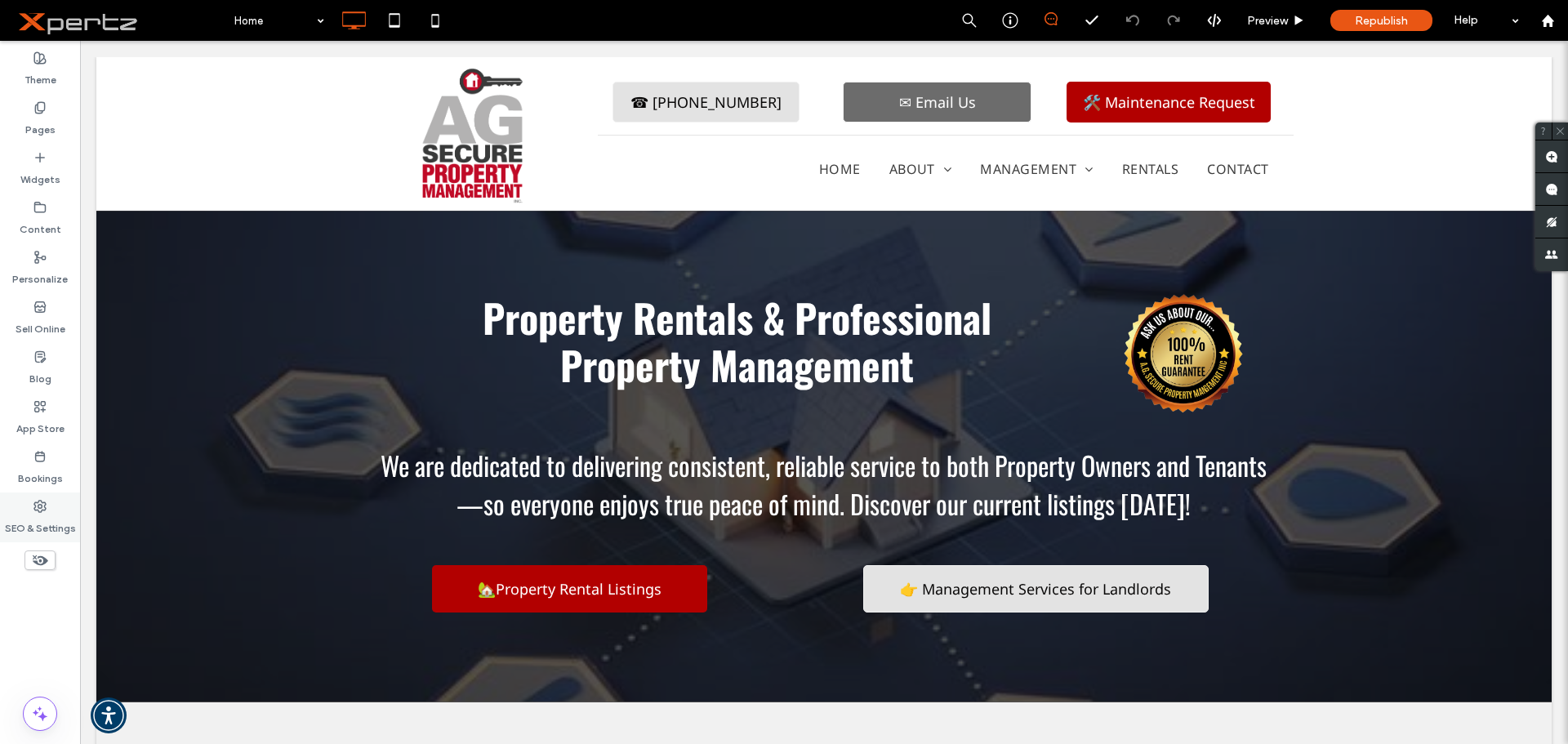
click at [37, 512] on label "SEO & Settings" at bounding box center [40, 524] width 71 height 22
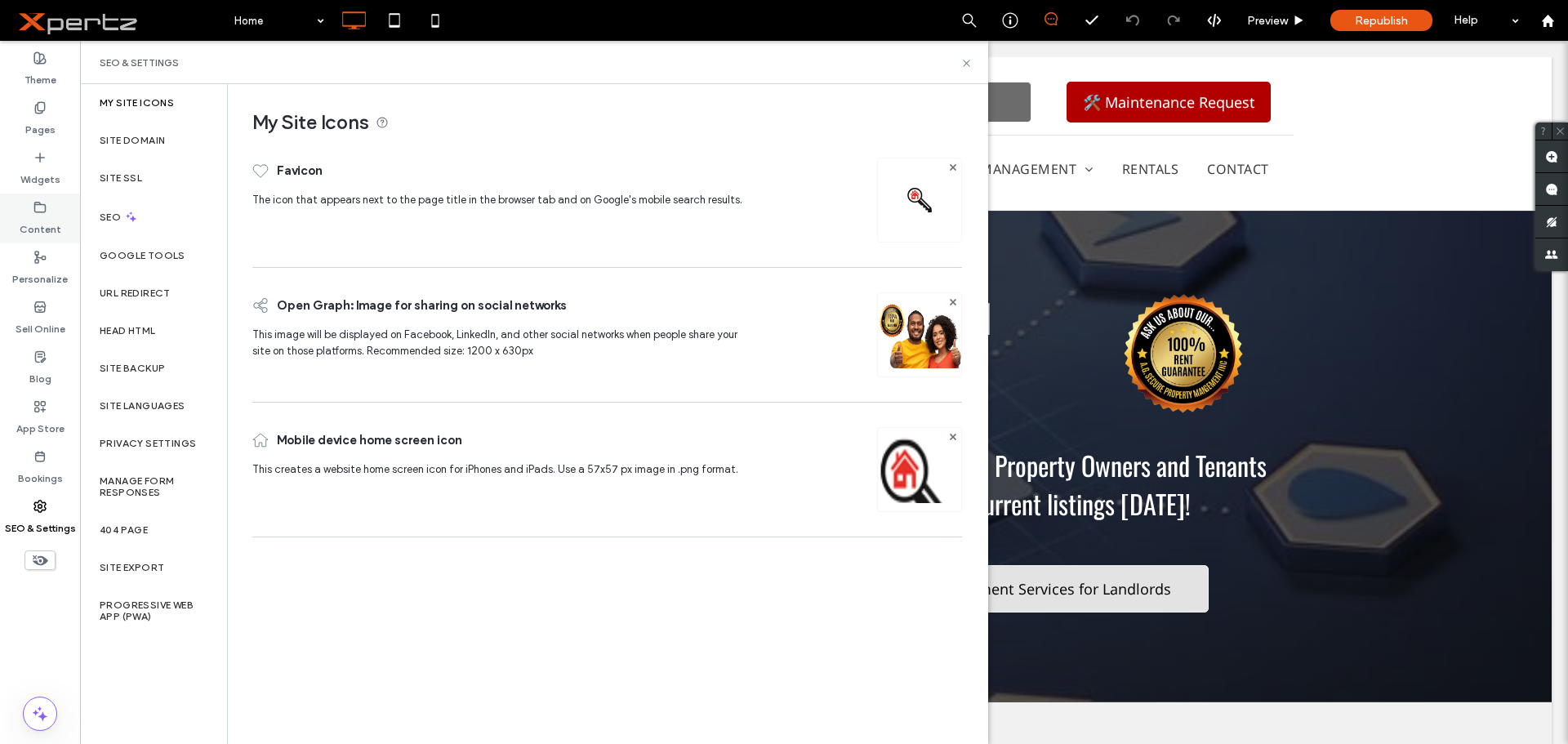
click at [68, 211] on div "Content" at bounding box center [40, 218] width 80 height 49
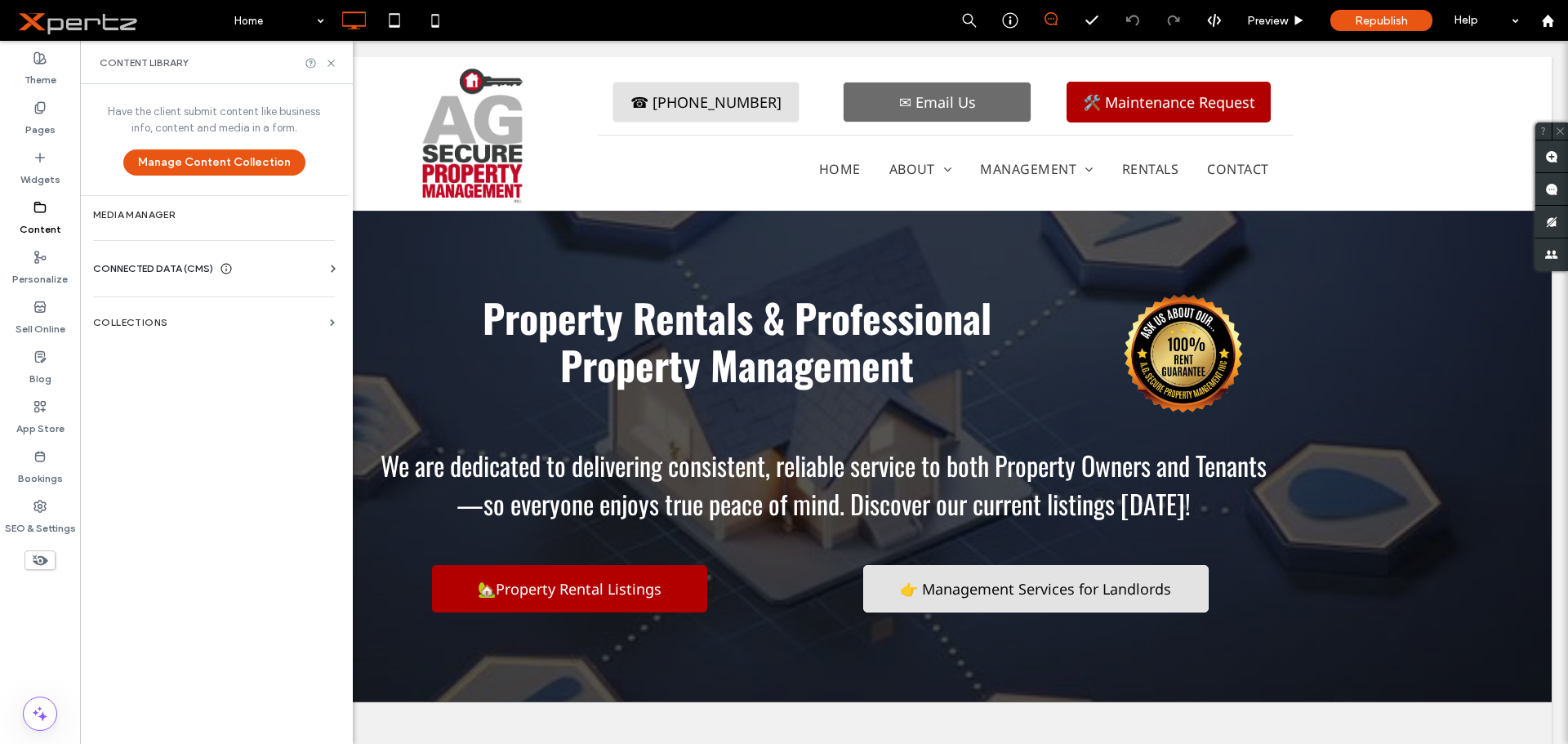
click at [112, 218] on label "SEO" at bounding box center [112, 218] width 24 height 11
click at [35, 514] on label "SEO & Settings" at bounding box center [40, 524] width 71 height 22
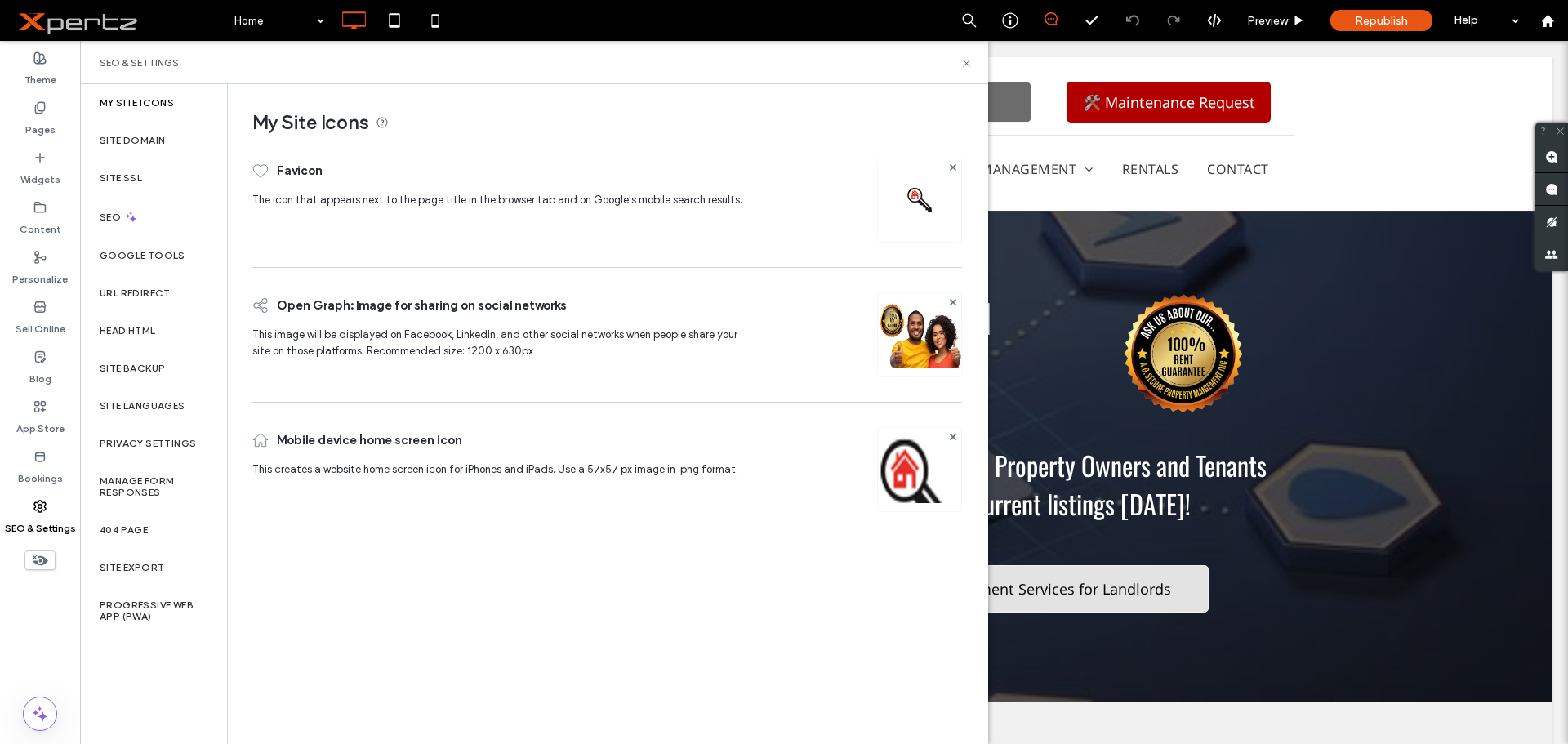
click at [116, 205] on section "Media Manager" at bounding box center [214, 215] width 268 height 37
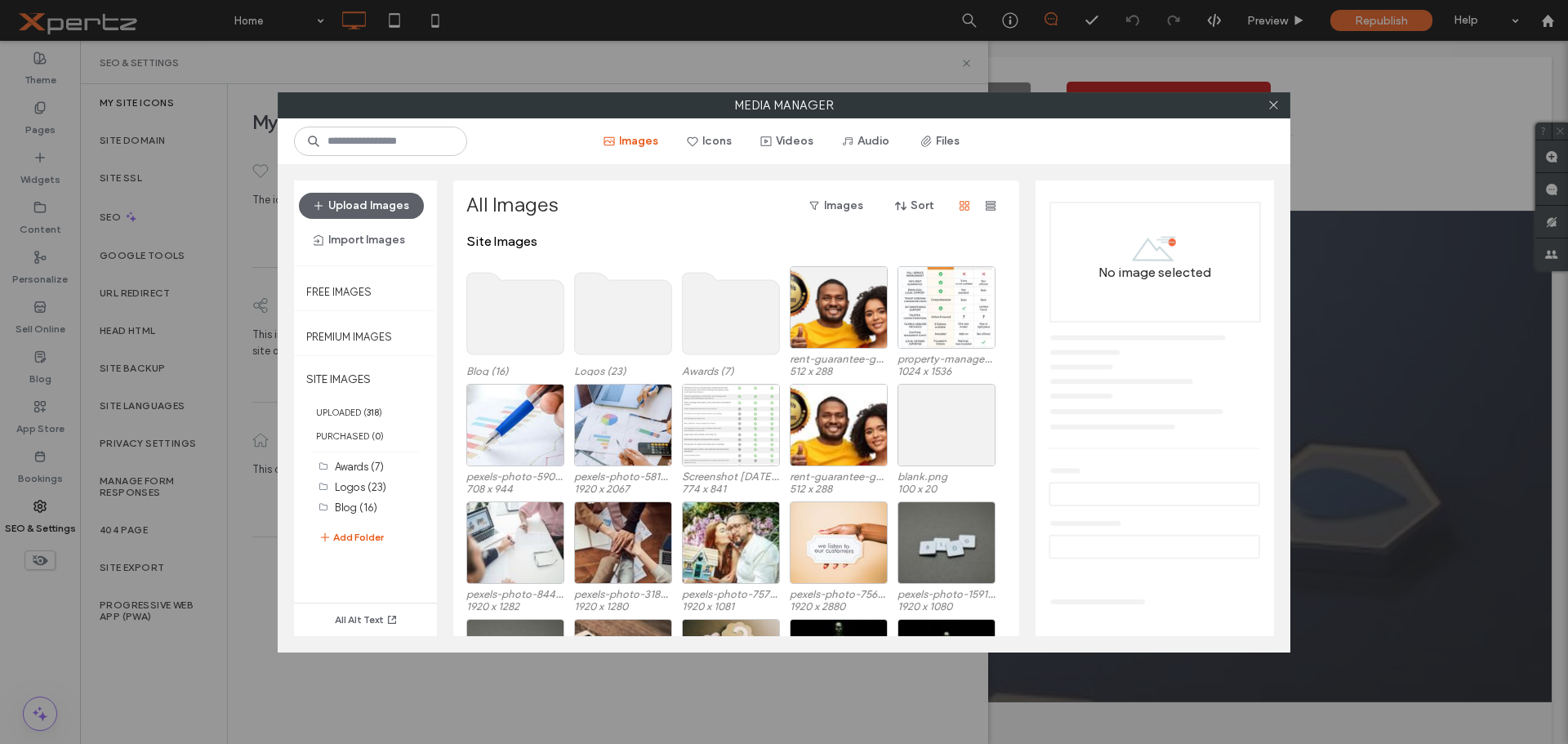
drag, startPoint x: 1277, startPoint y: 106, endPoint x: 1203, endPoint y: 111, distance: 74.2
click at [1276, 106] on icon at bounding box center [1273, 105] width 12 height 12
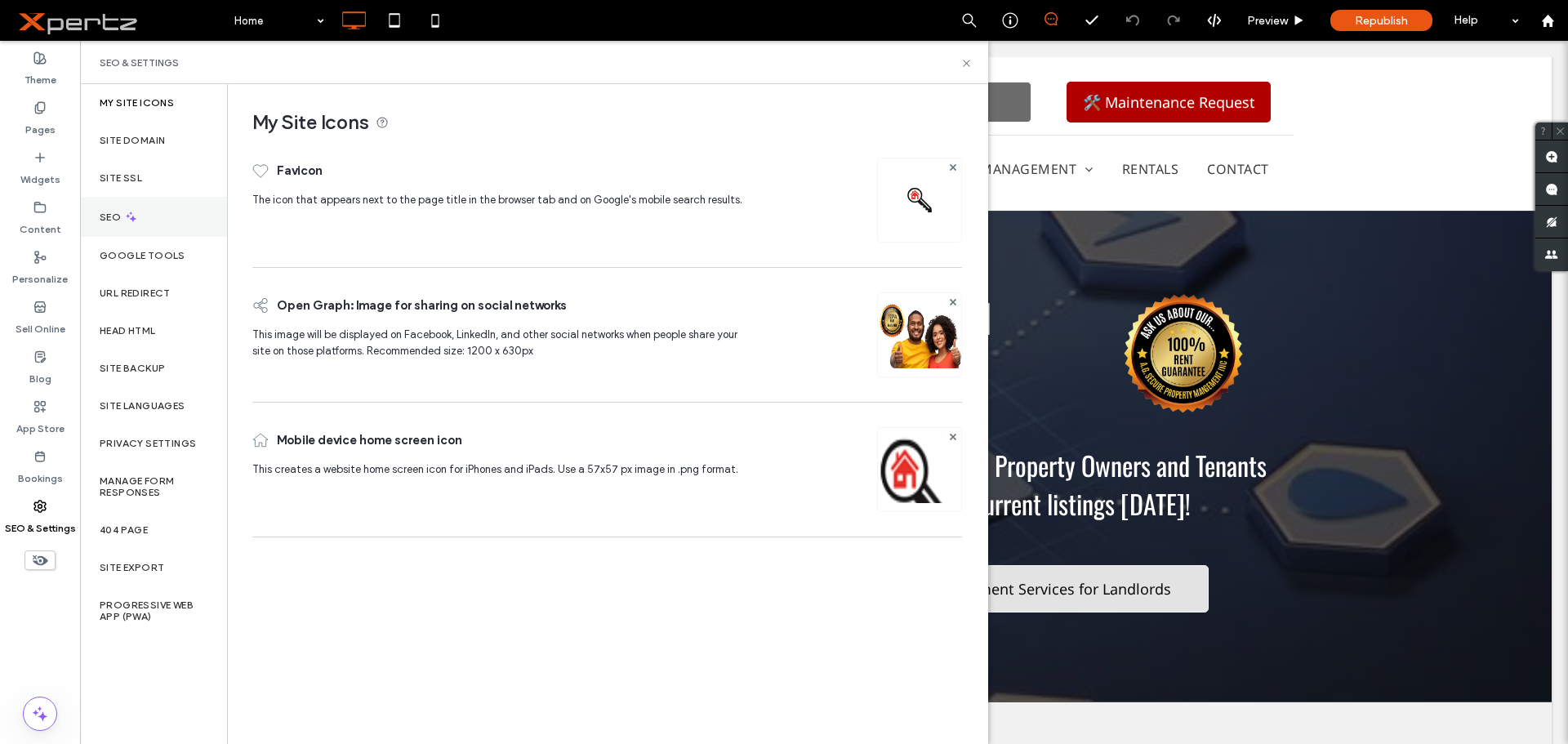
click at [179, 212] on div "SEO" at bounding box center [153, 217] width 147 height 40
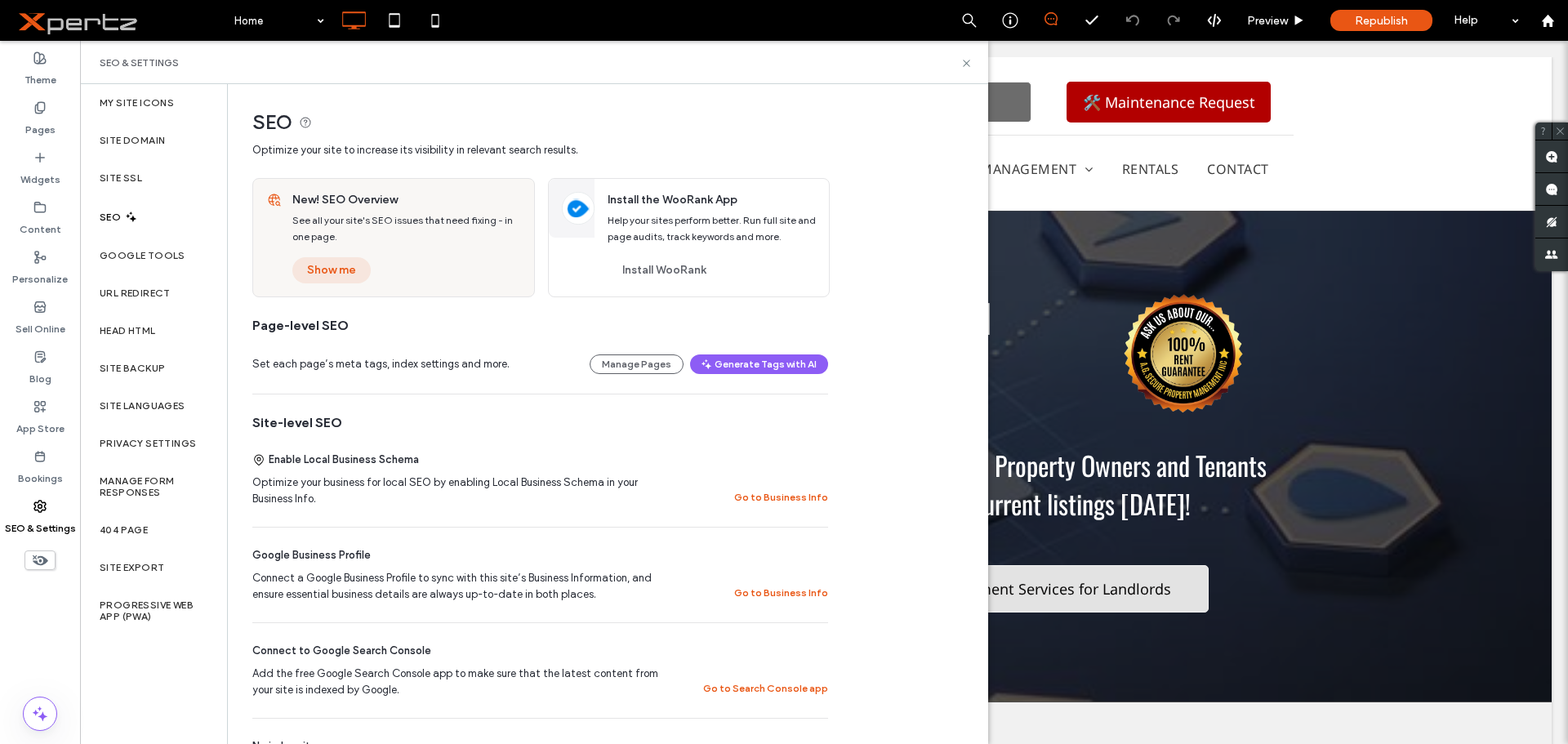
click at [320, 265] on button "Show me" at bounding box center [331, 271] width 78 height 26
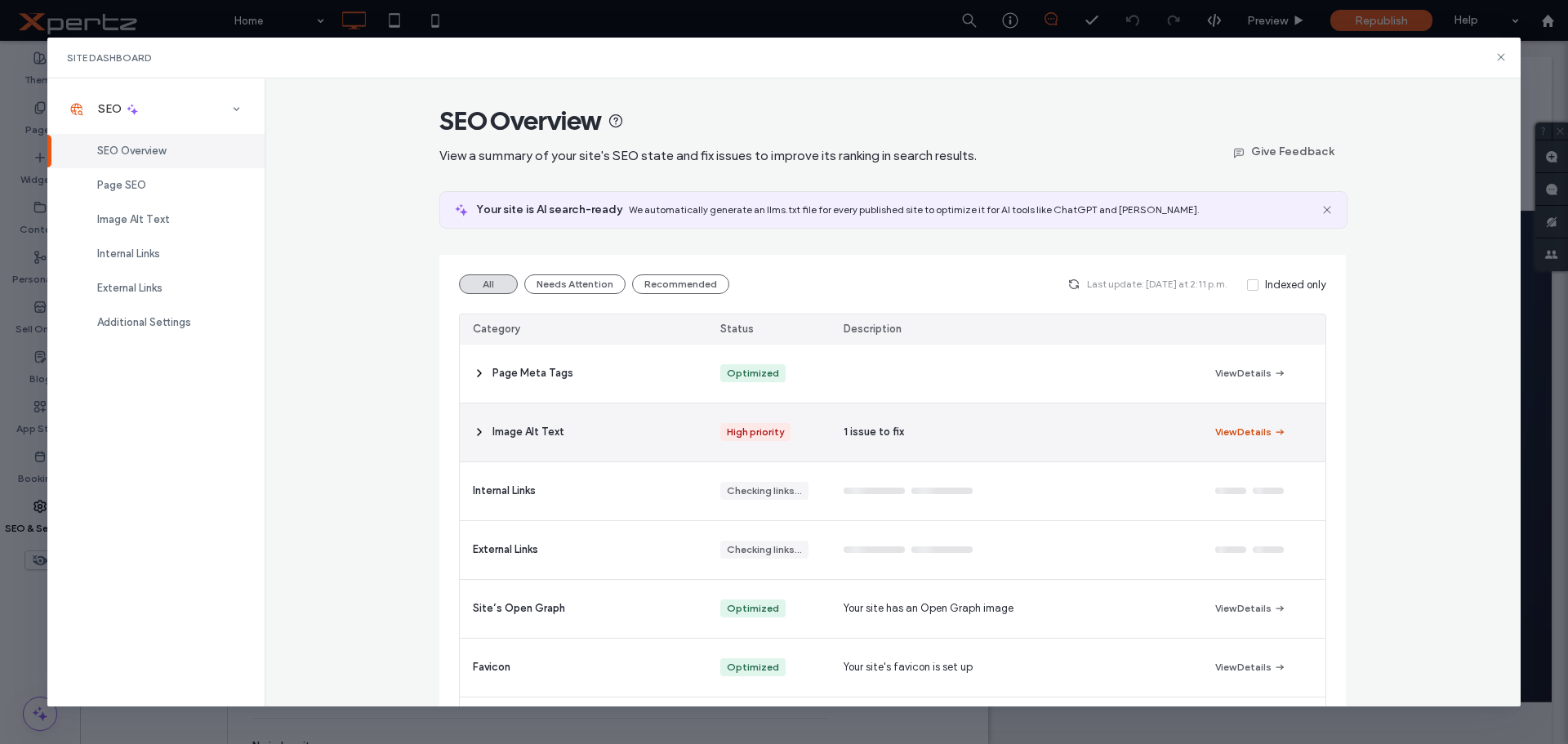
click at [1223, 432] on button "View Details" at bounding box center [1251, 431] width 71 height 20
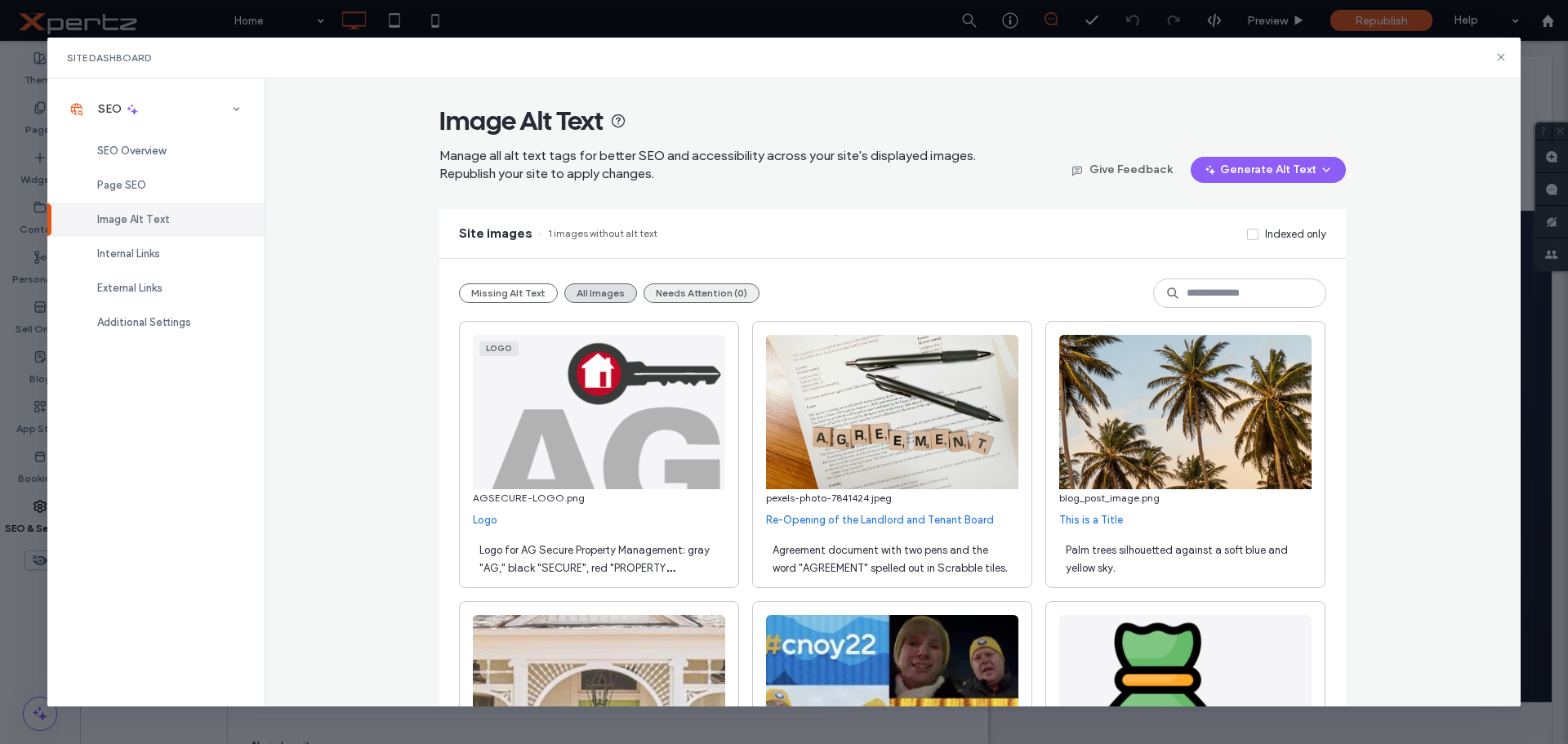
click at [712, 288] on button "Needs Attention (0)" at bounding box center [701, 293] width 116 height 20
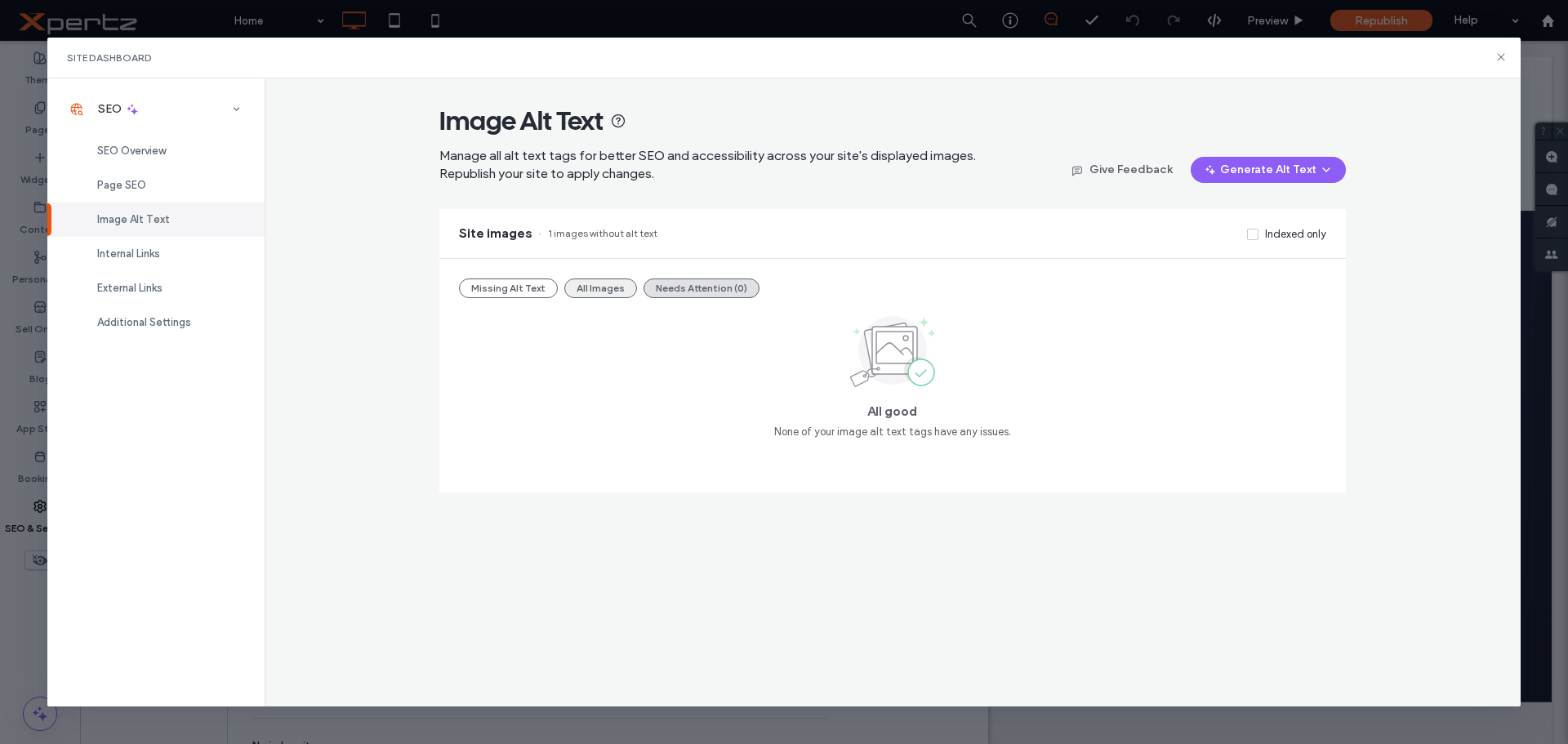
click at [613, 294] on button "All Images" at bounding box center [601, 288] width 73 height 20
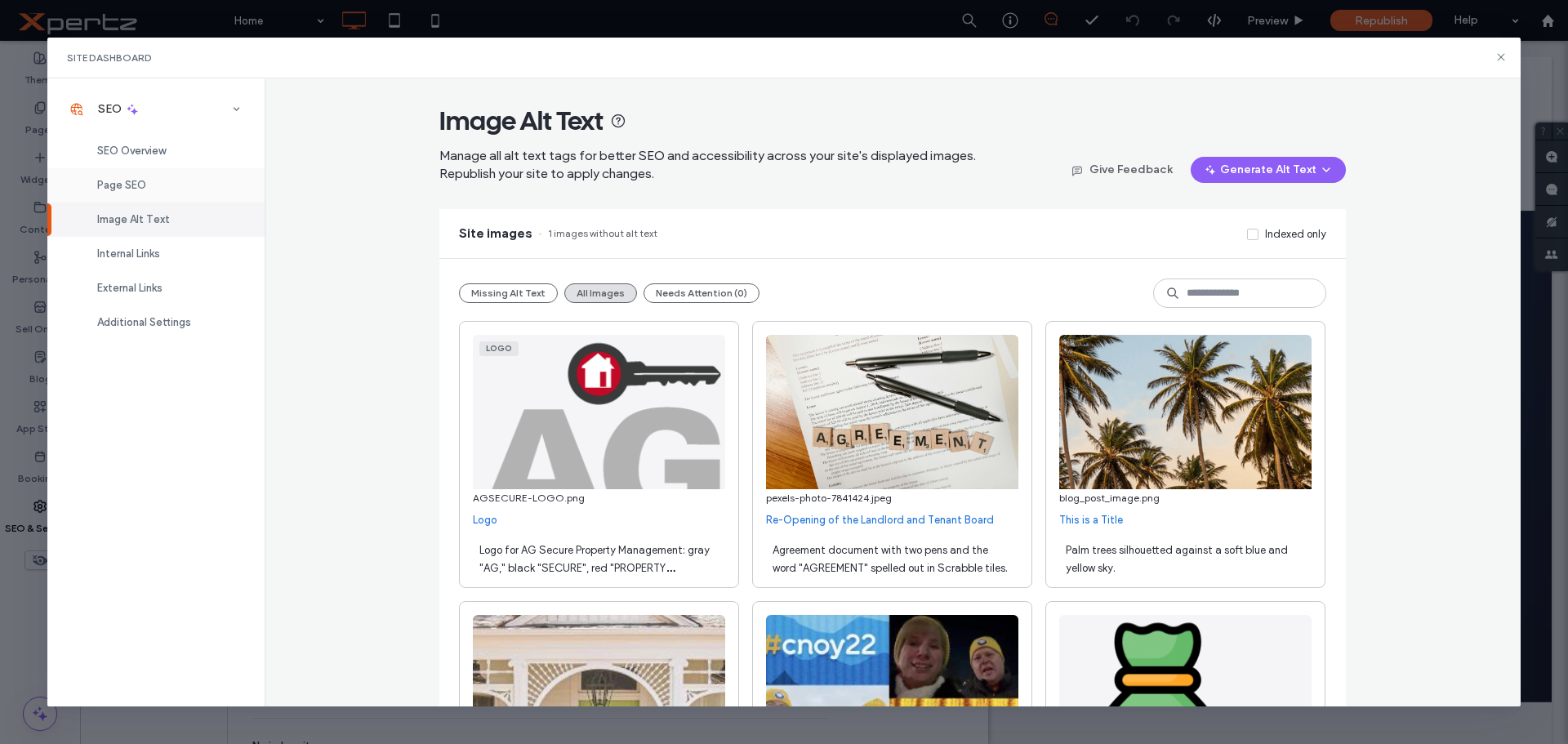
click at [107, 186] on span "Page SEO" at bounding box center [121, 185] width 49 height 12
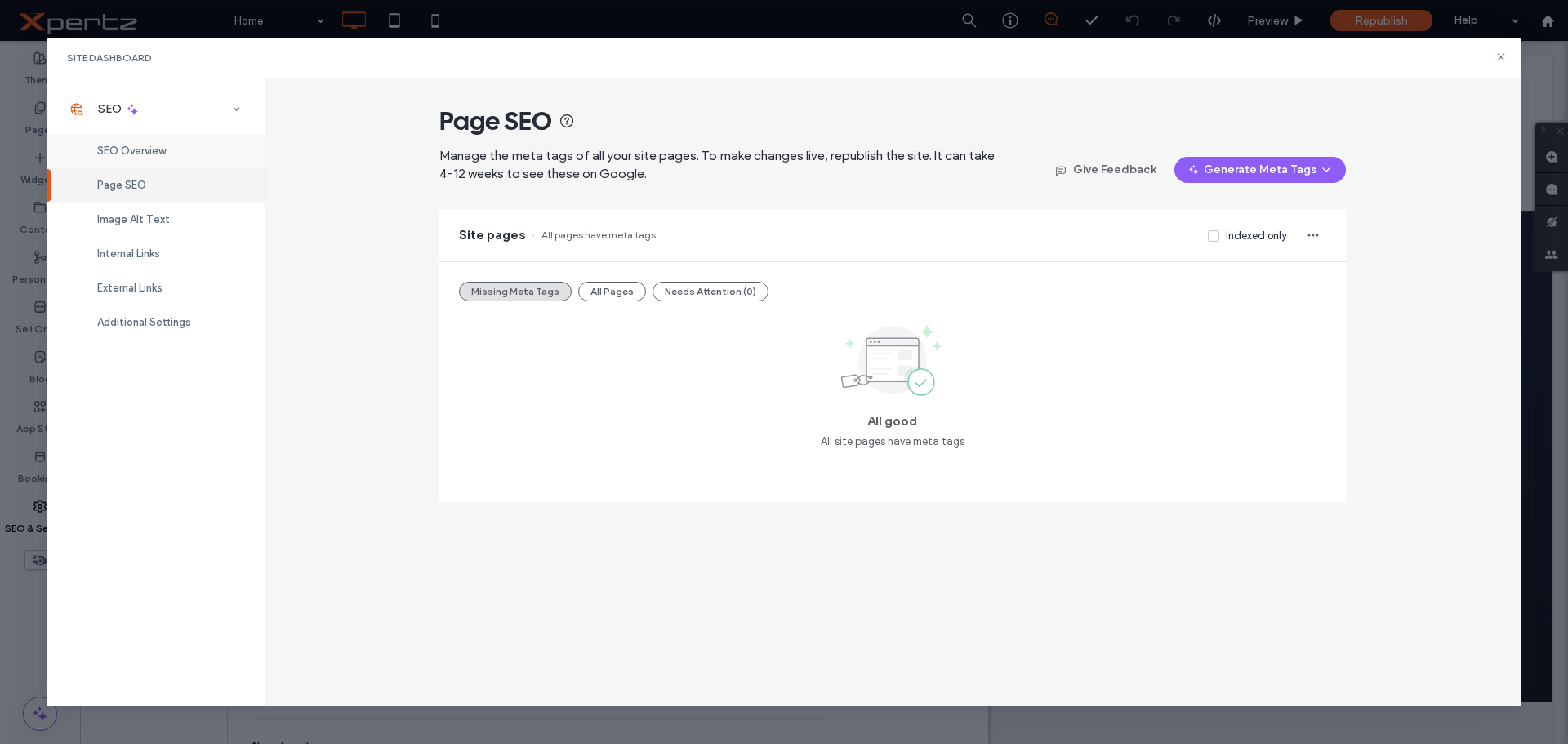
click at [119, 153] on span "SEO Overview" at bounding box center [131, 150] width 68 height 12
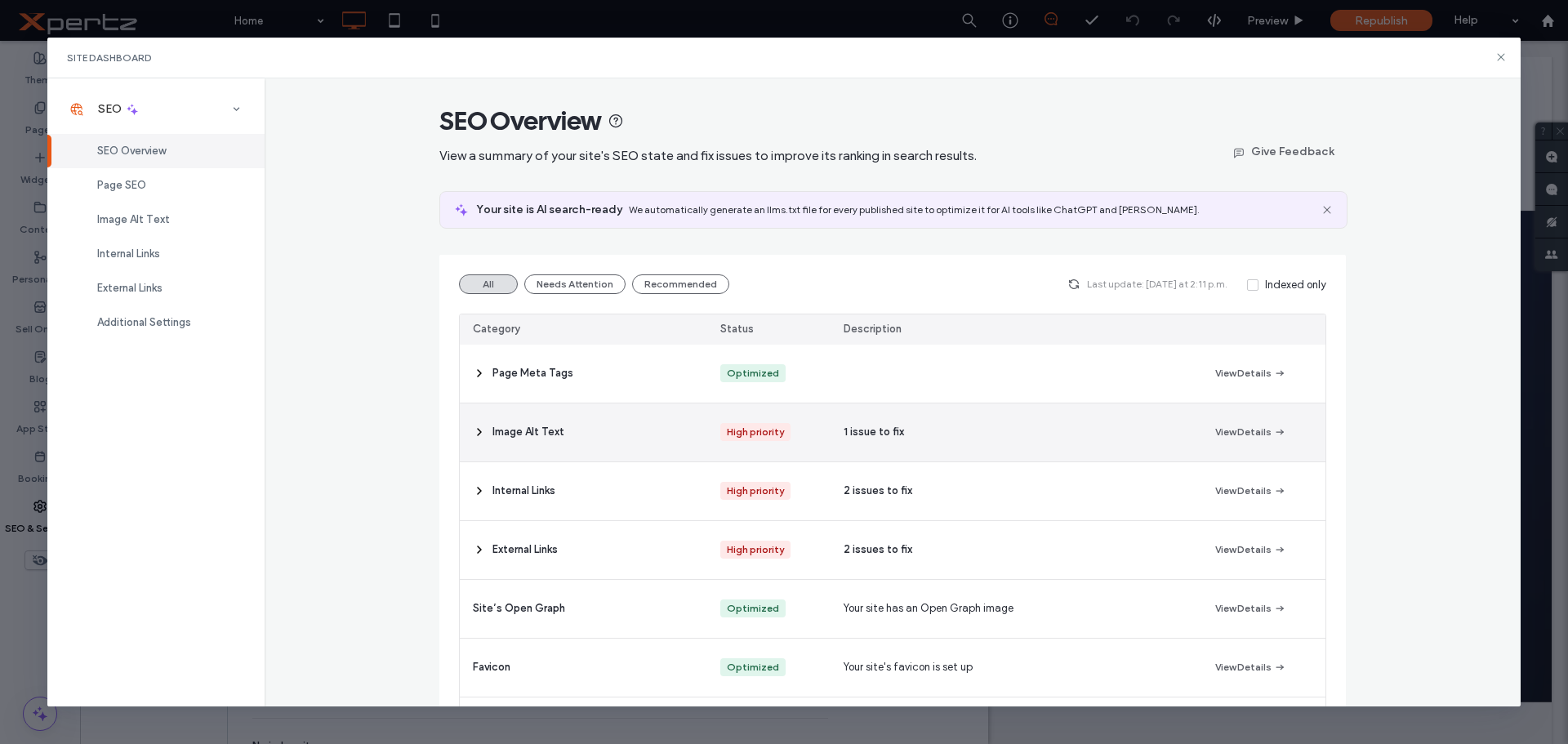
click at [475, 434] on icon at bounding box center [480, 432] width 13 height 13
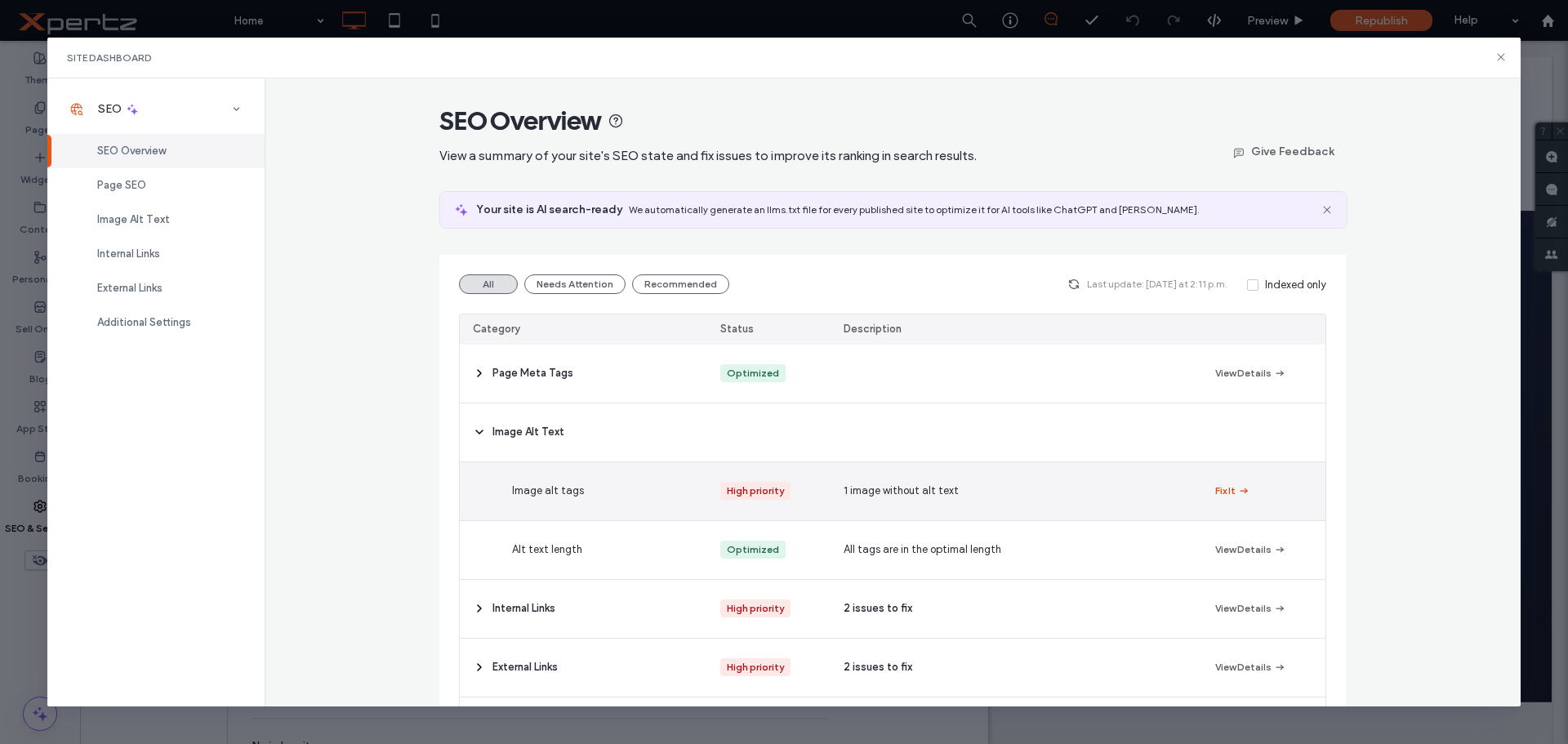
click at [1222, 491] on button "Fix It" at bounding box center [1233, 490] width 35 height 20
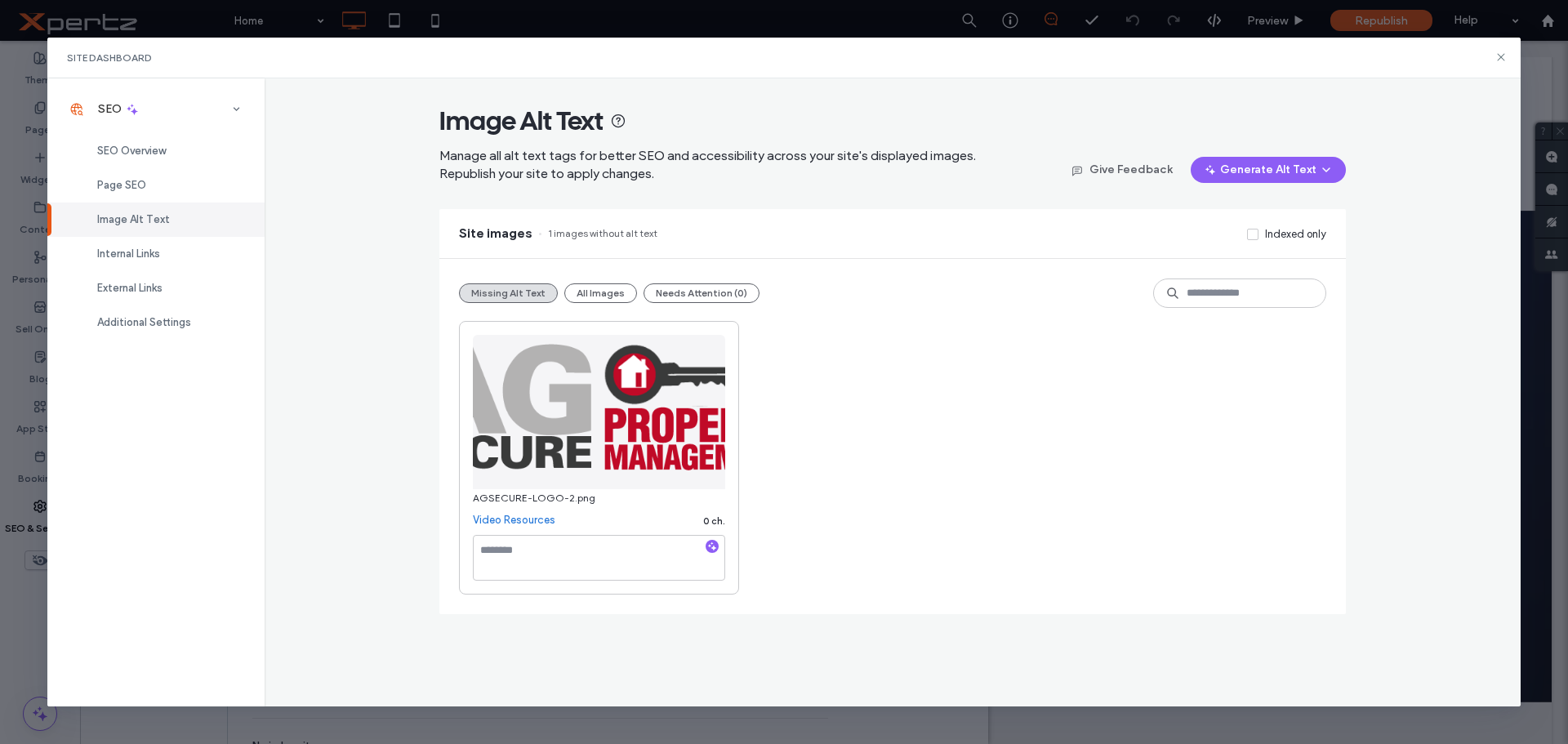
click at [709, 546] on icon "button" at bounding box center [712, 546] width 11 height 11
type textarea "**********"
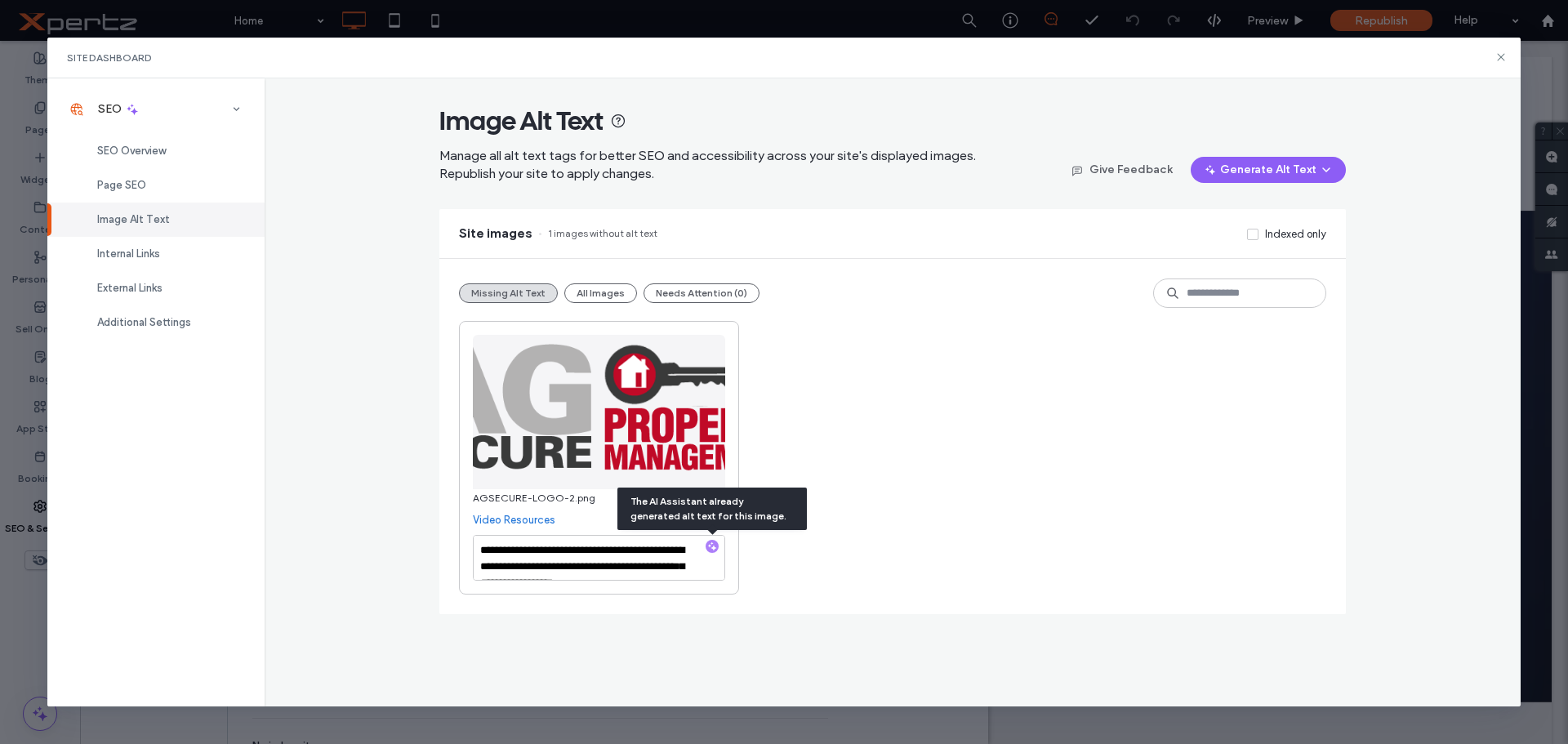
click at [422, 319] on div "**********" at bounding box center [892, 393] width 1257 height 629
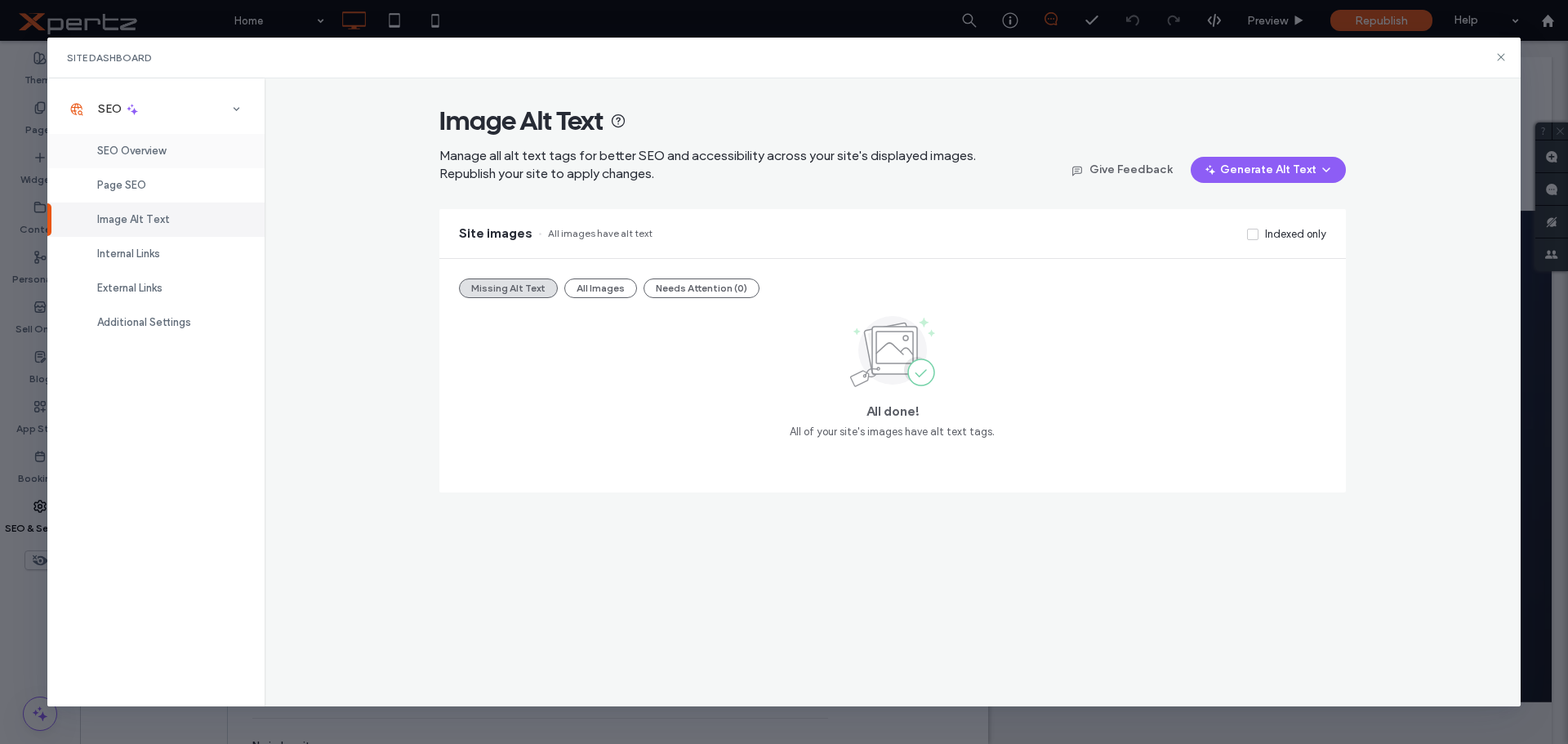
click at [176, 153] on div "SEO Overview" at bounding box center [156, 150] width 217 height 35
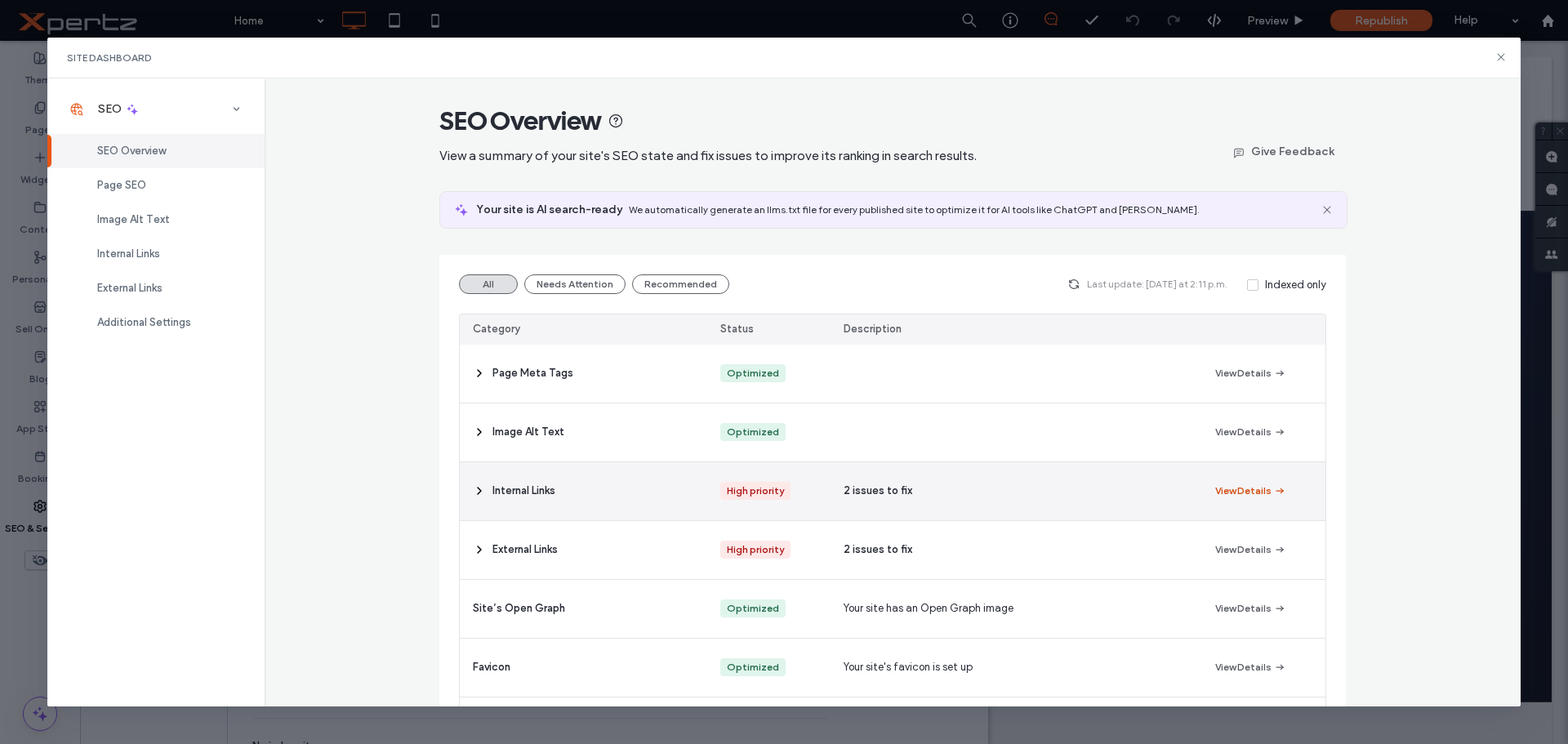
click at [1218, 489] on button "View Details" at bounding box center [1251, 490] width 71 height 20
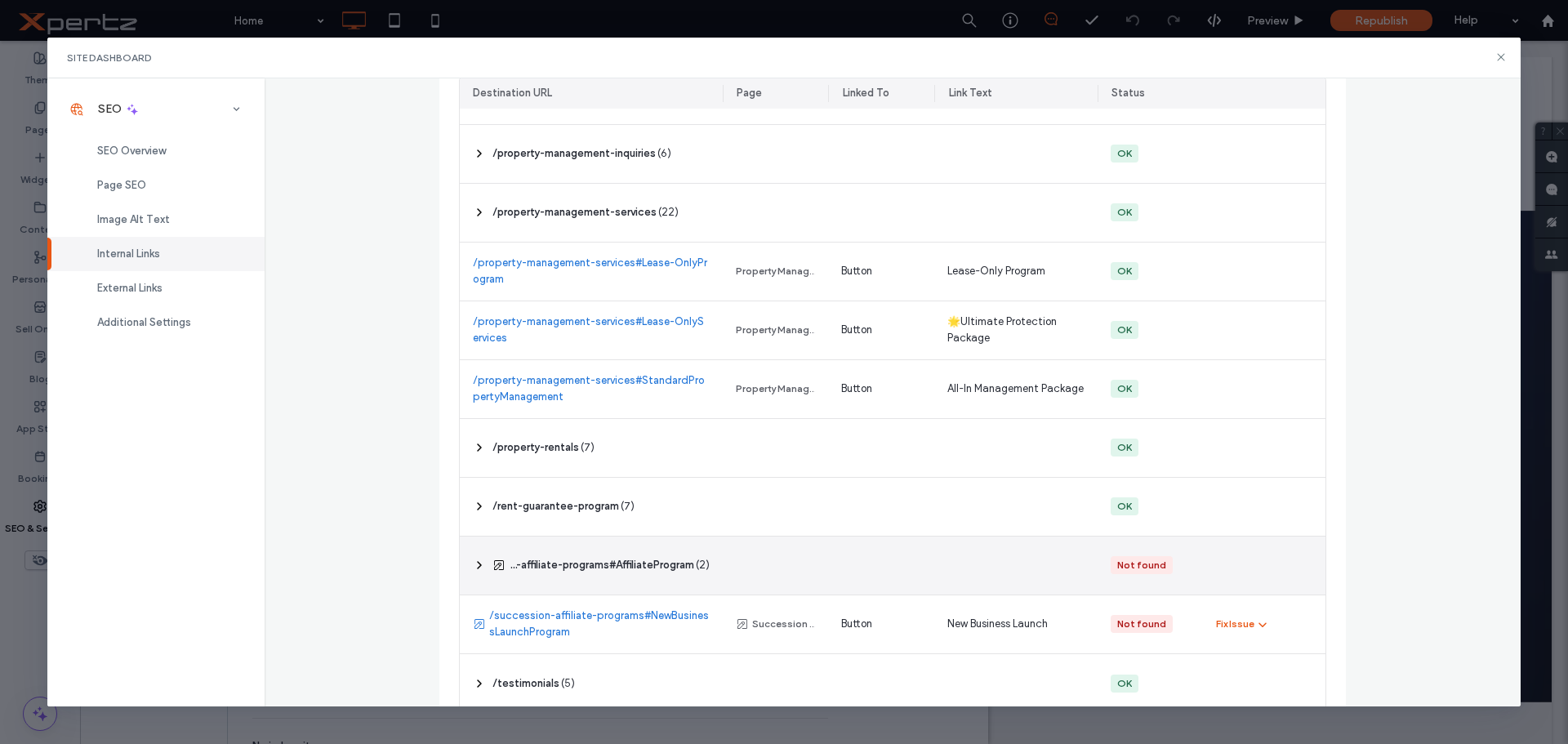
scroll to position [1962, 0]
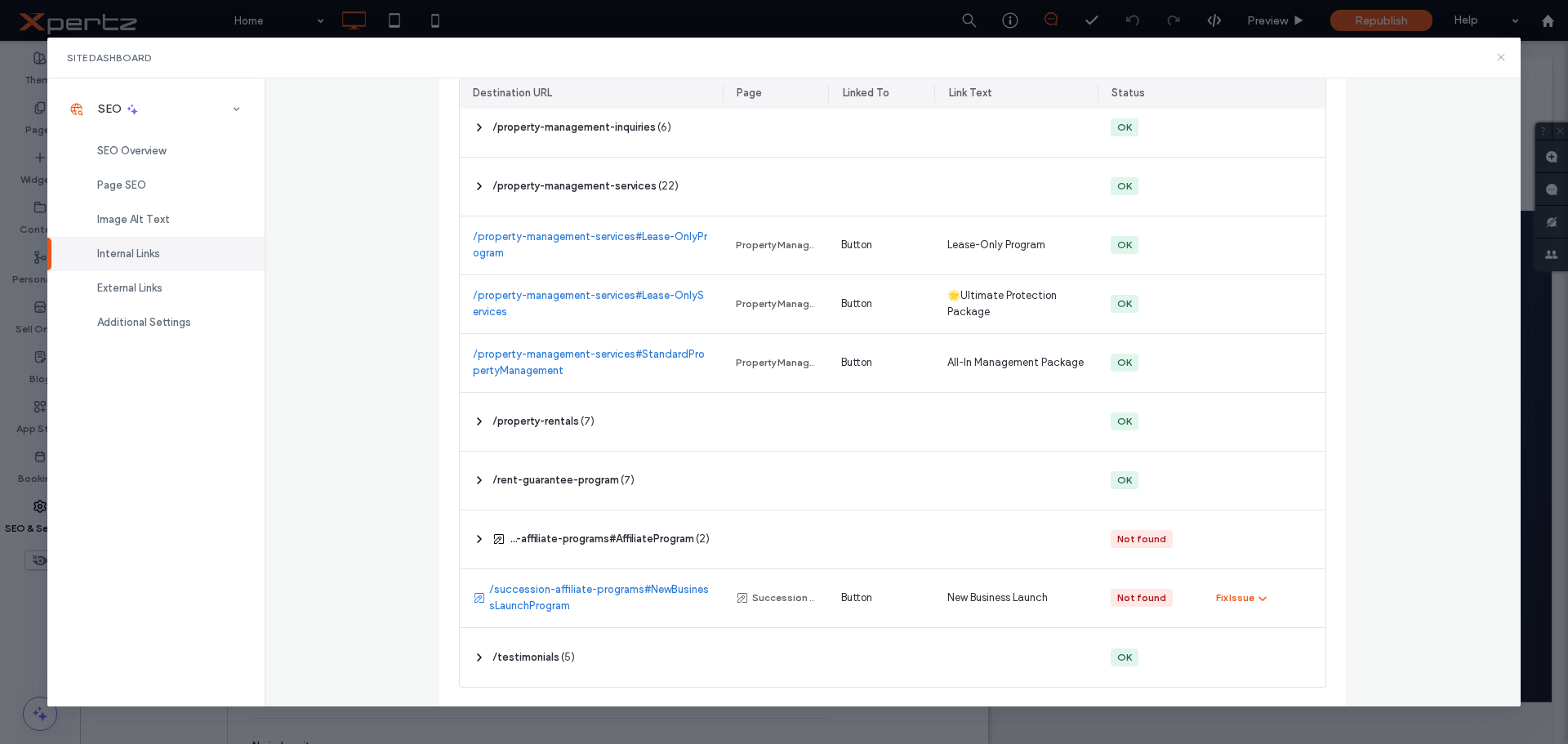
click at [1496, 59] on icon at bounding box center [1501, 57] width 13 height 13
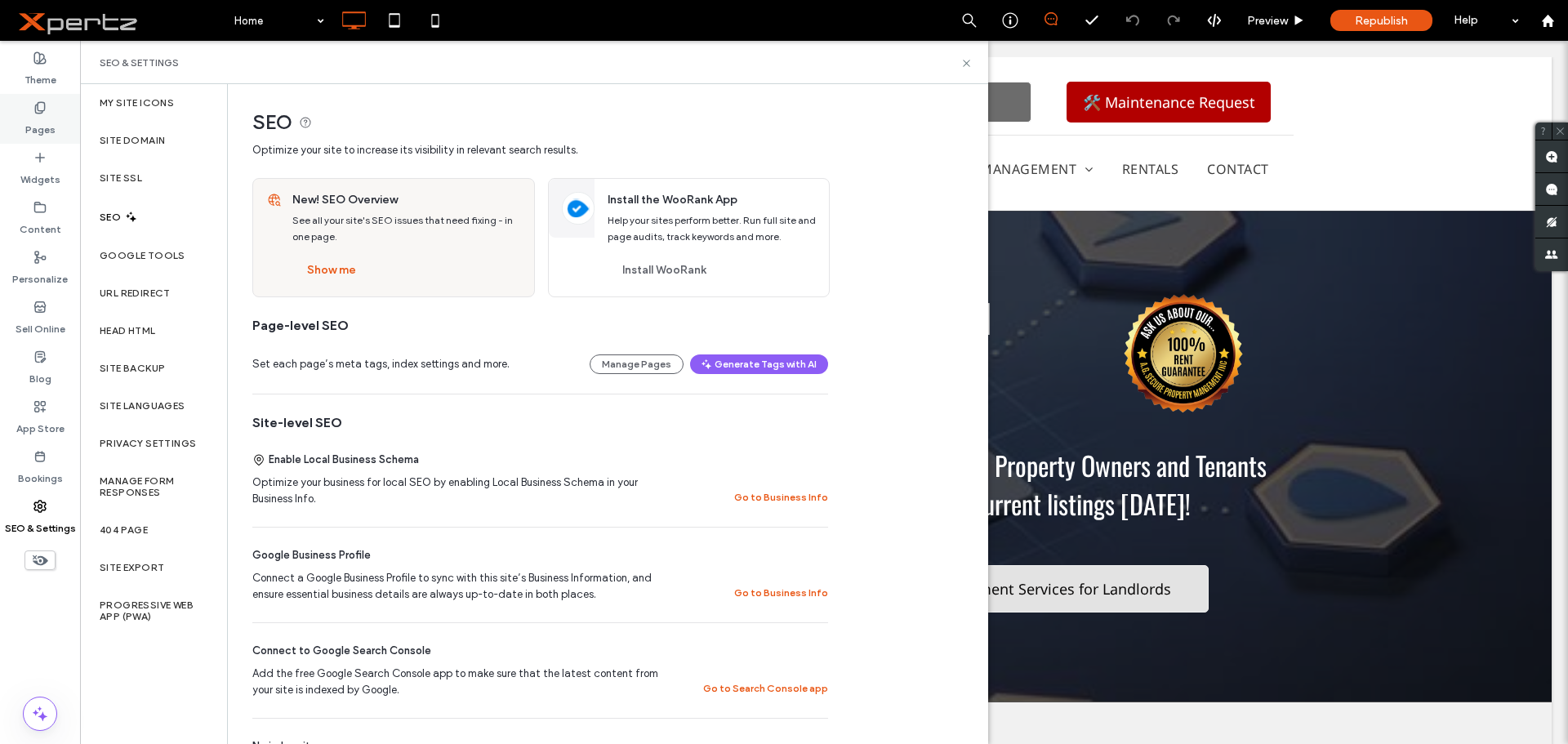
click at [54, 136] on label "Pages" at bounding box center [40, 125] width 30 height 22
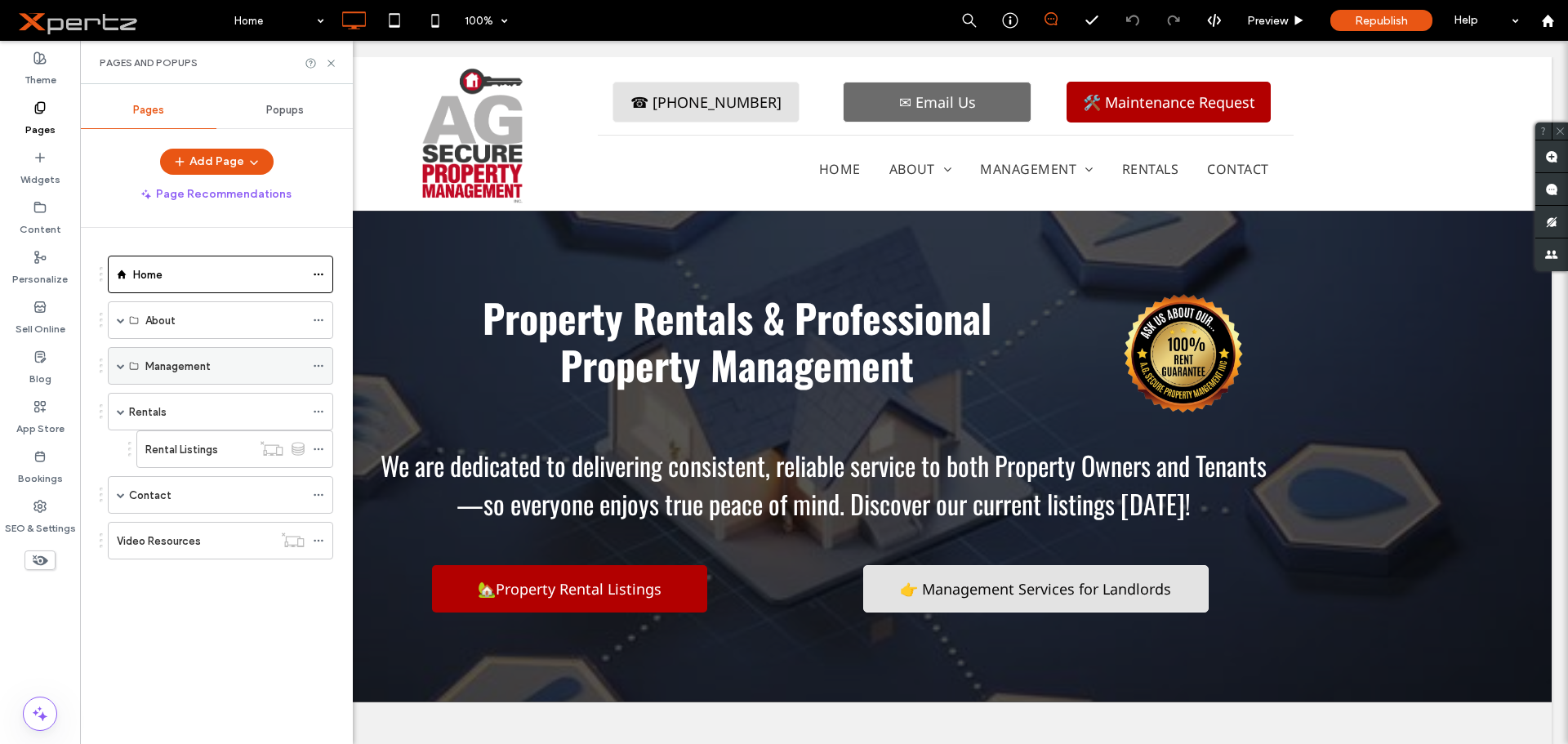
click at [119, 364] on span at bounding box center [120, 366] width 8 height 8
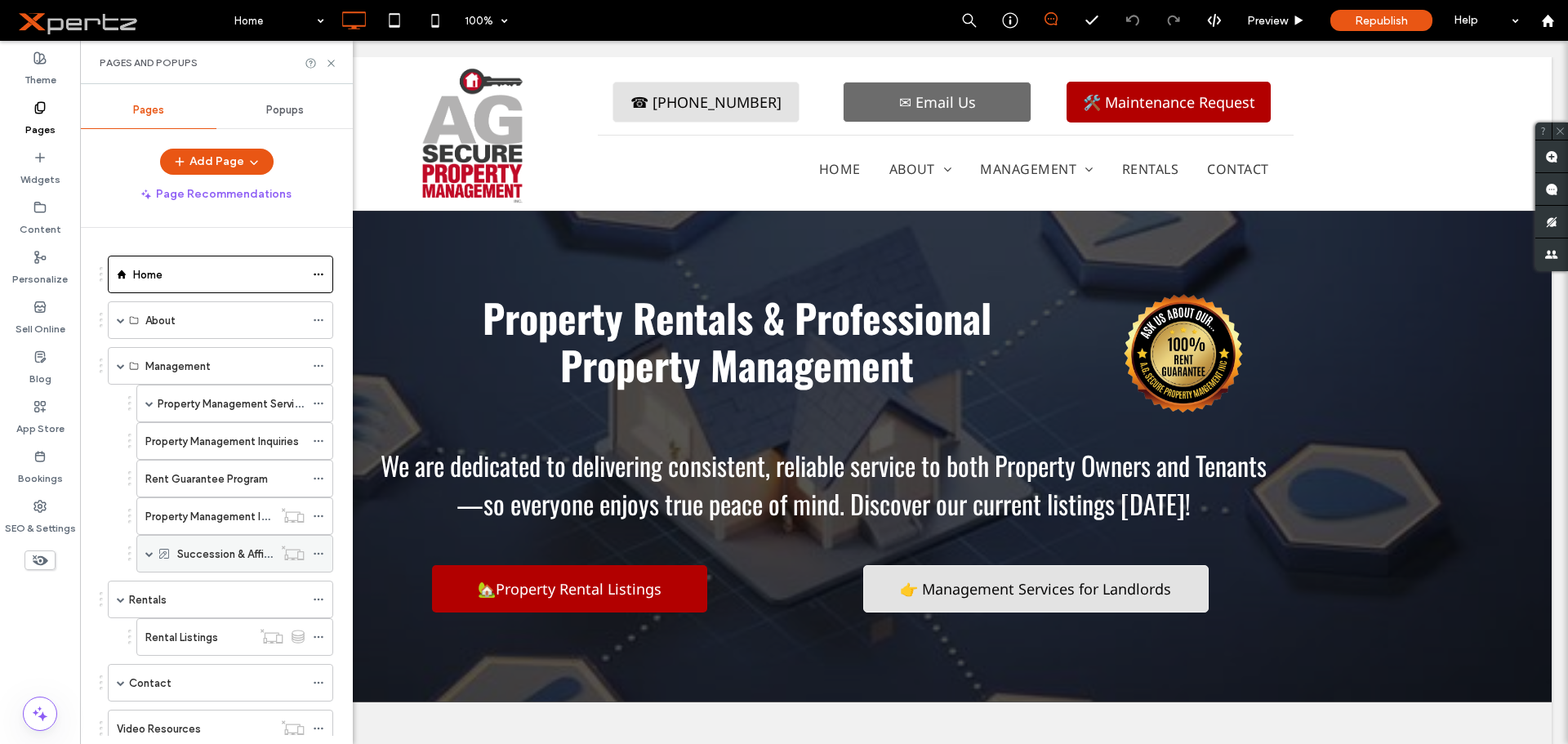
click at [148, 554] on span at bounding box center [149, 554] width 8 height 8
click at [277, 554] on div at bounding box center [292, 553] width 40 height 16
click at [245, 554] on label "Succession & Affiliate Programs" at bounding box center [256, 554] width 157 height 29
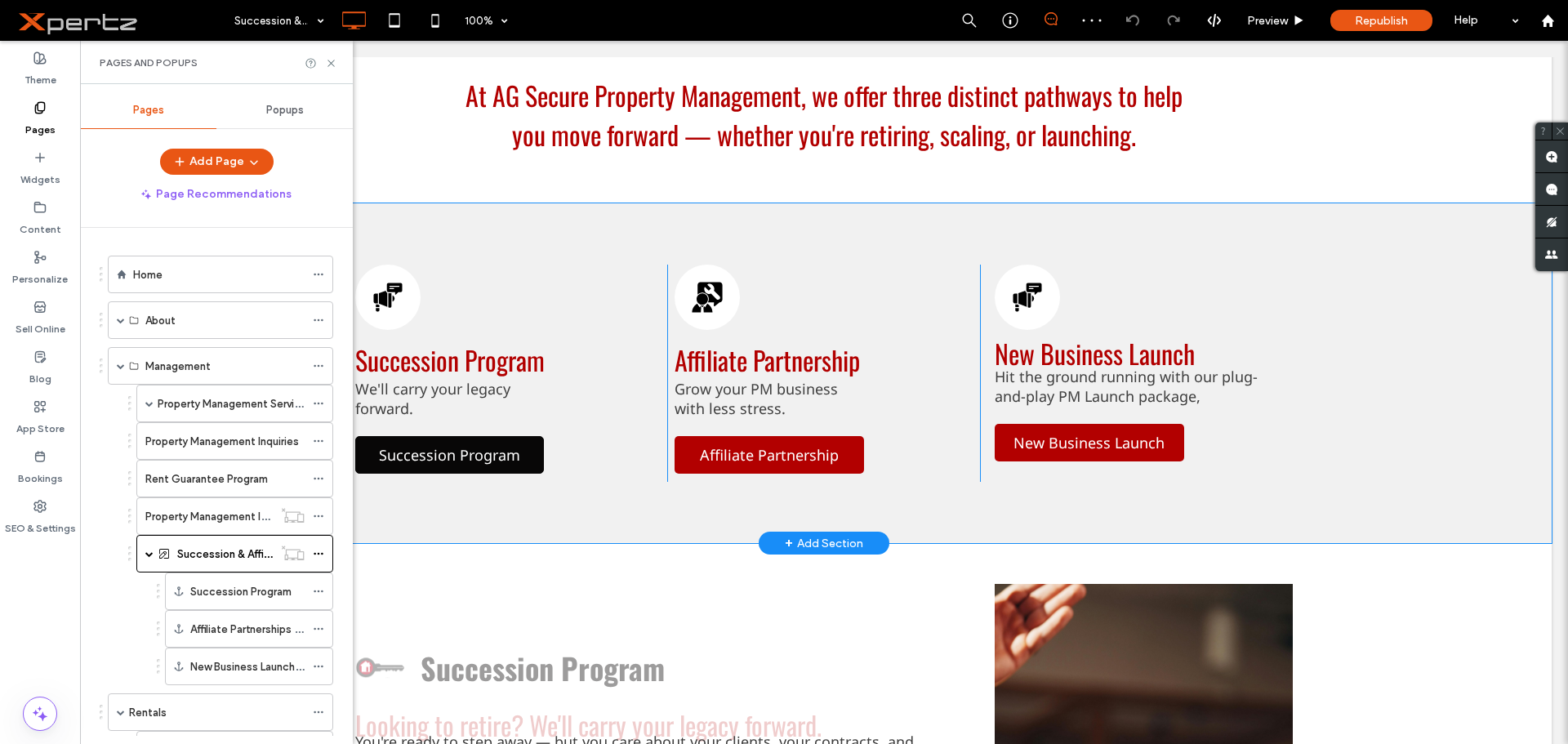
scroll to position [517, 0]
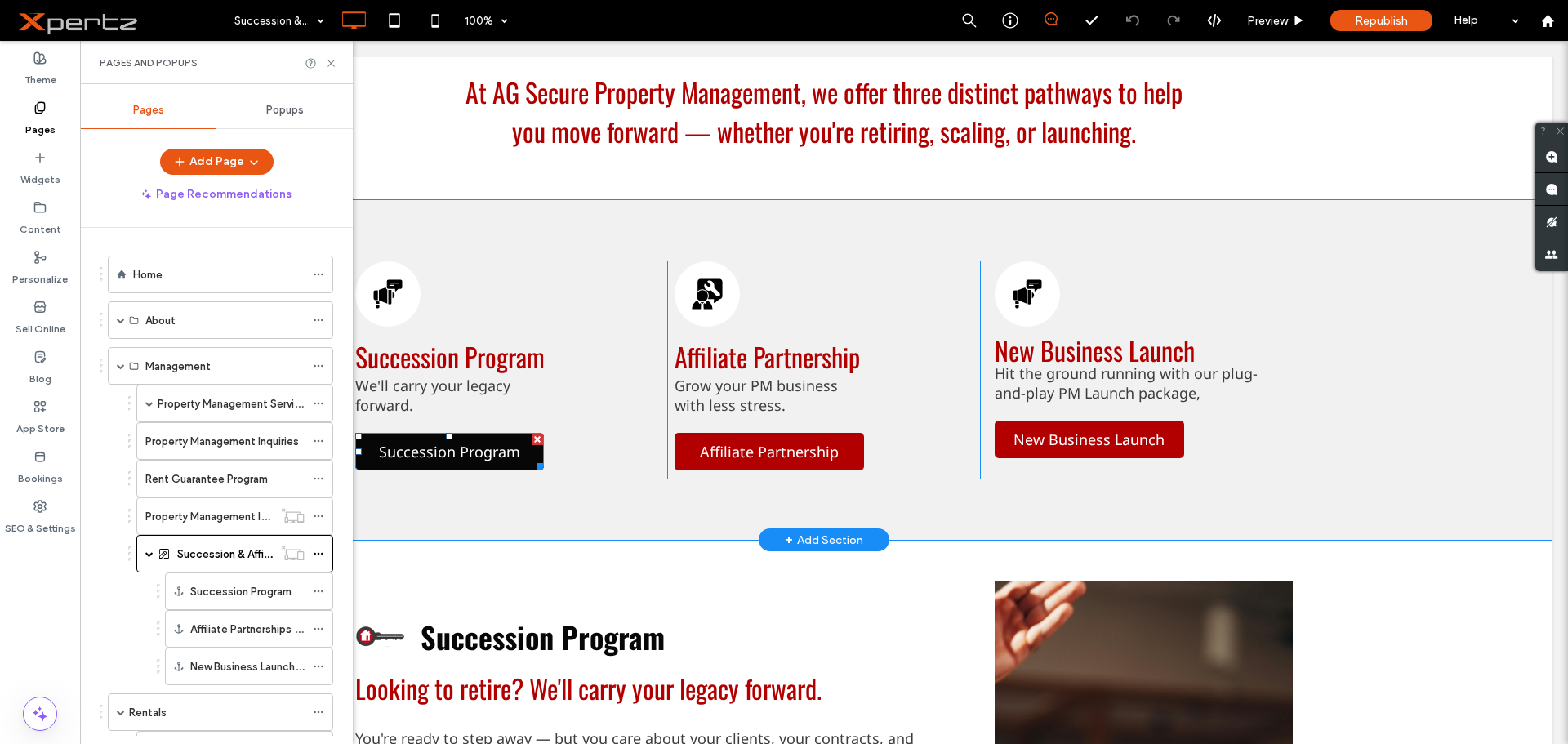
click at [483, 442] on span "Succession Program" at bounding box center [449, 451] width 141 height 20
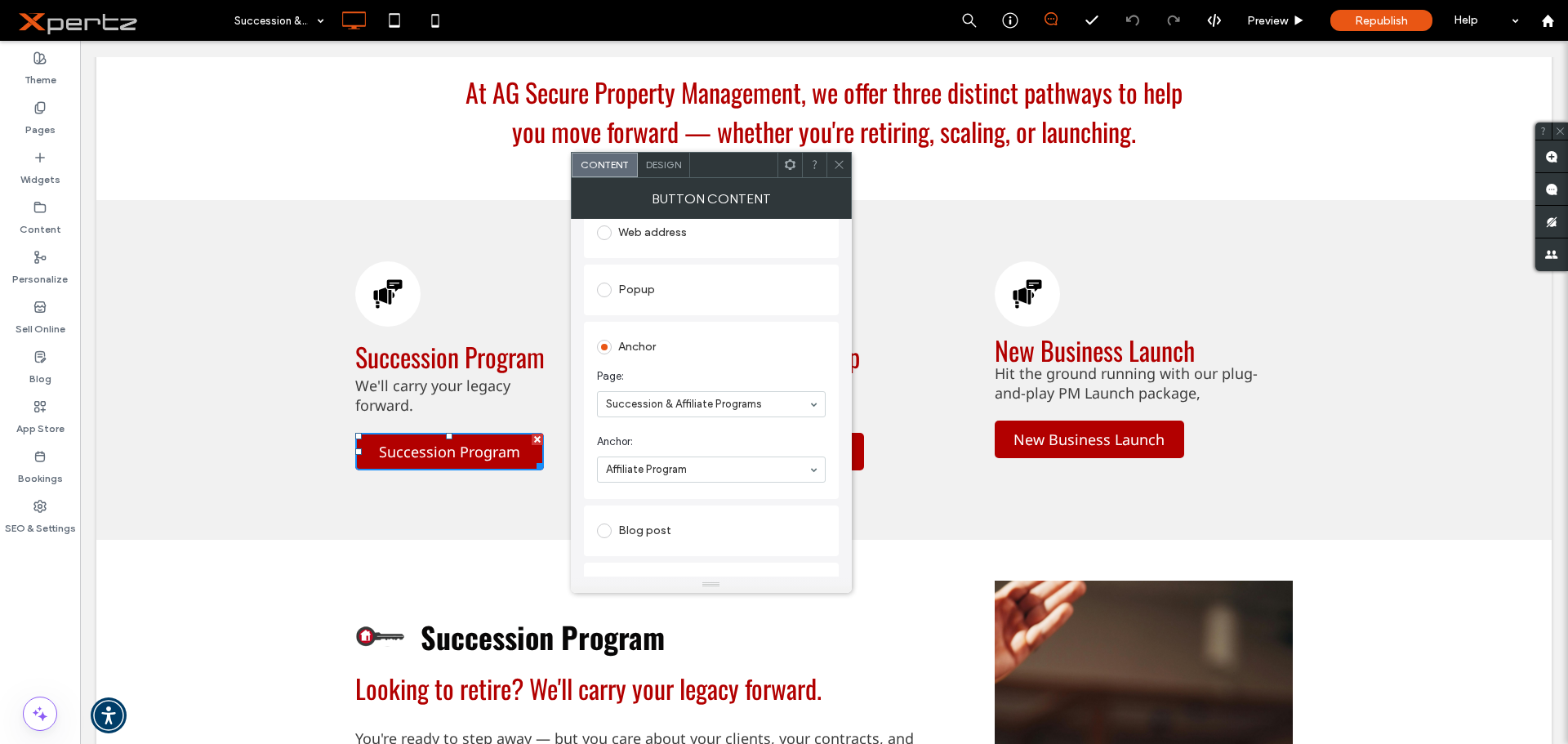
scroll to position [300, 0]
click at [839, 166] on icon at bounding box center [838, 164] width 12 height 12
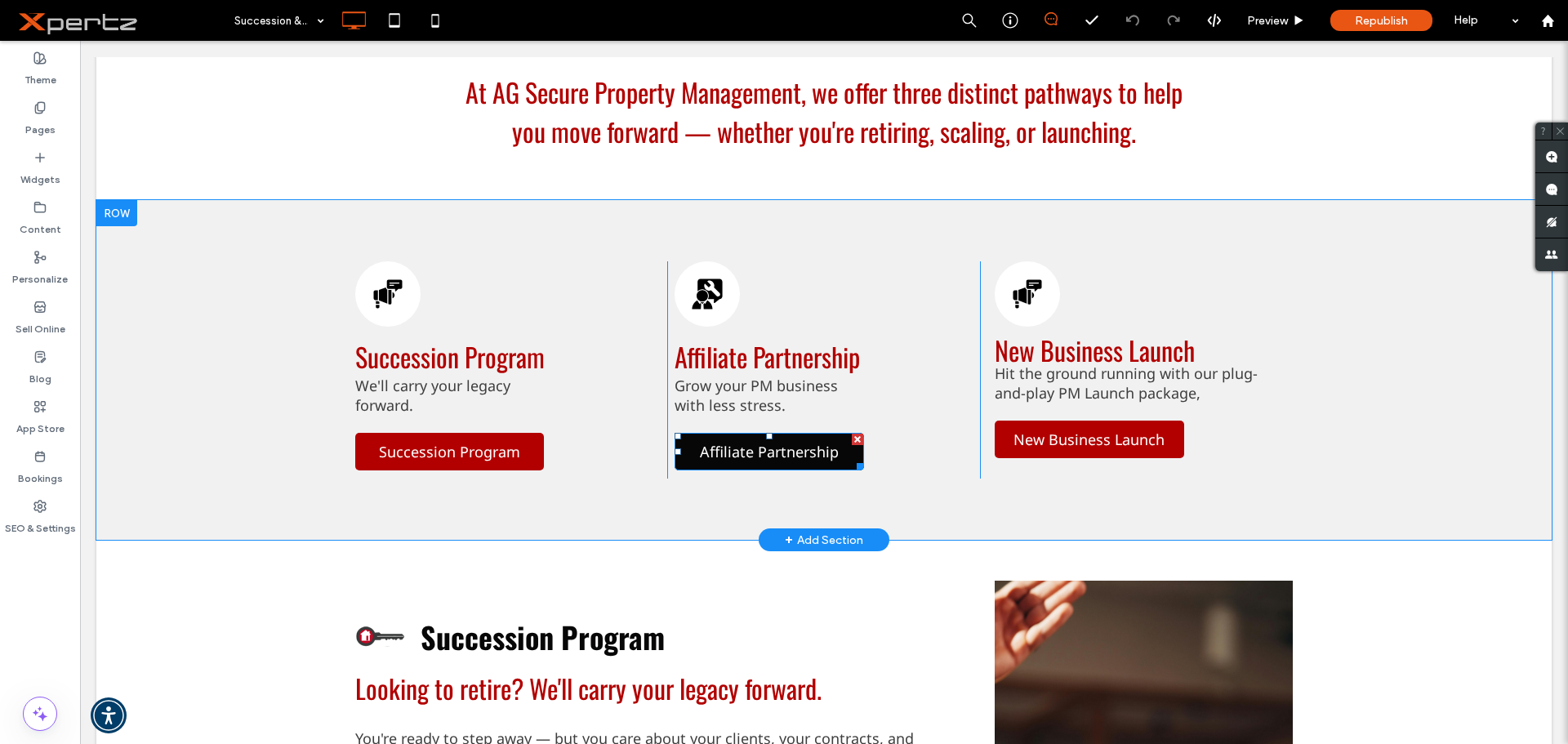
click at [744, 445] on span "Affiliate Partnership" at bounding box center [769, 451] width 139 height 20
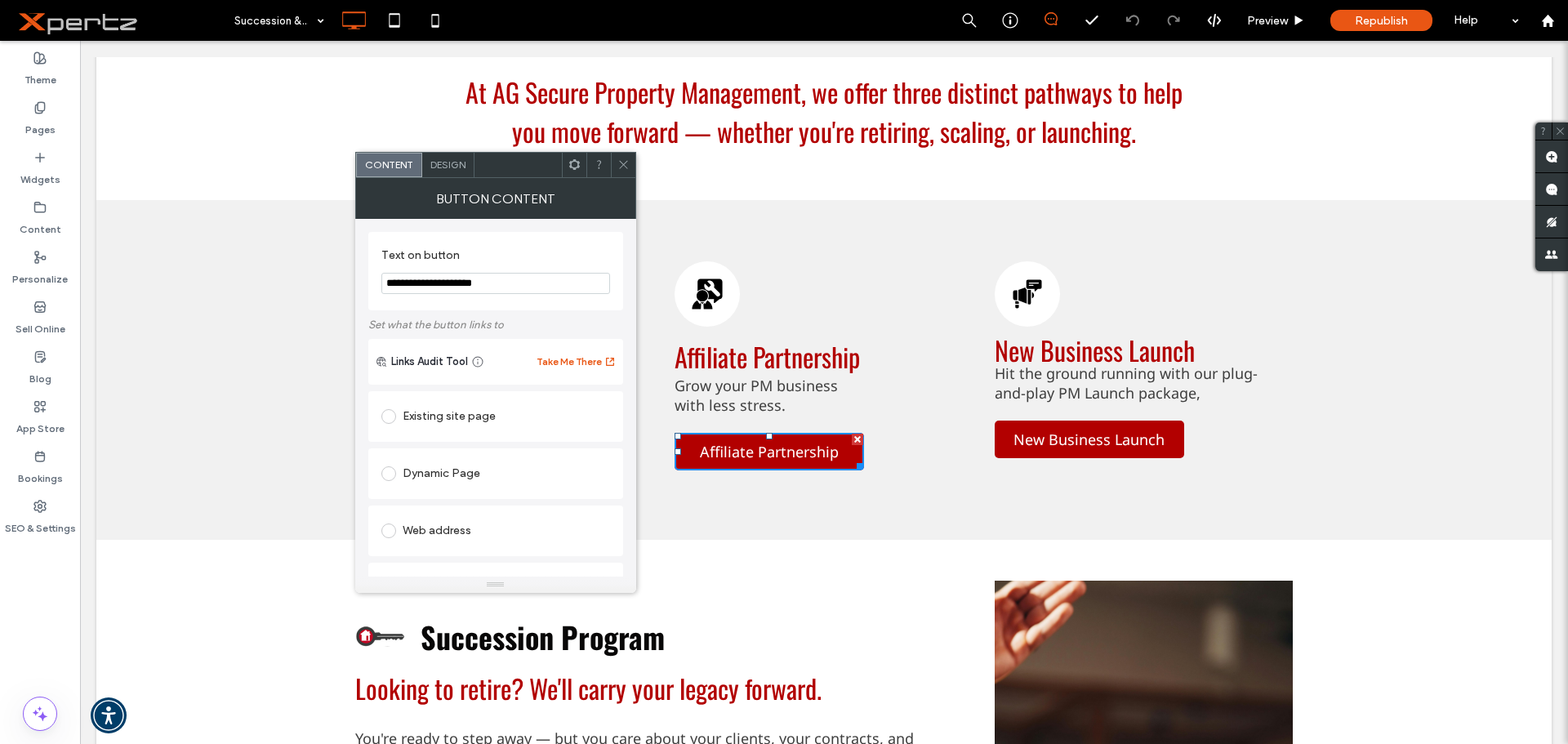
click at [624, 161] on icon at bounding box center [623, 164] width 12 height 12
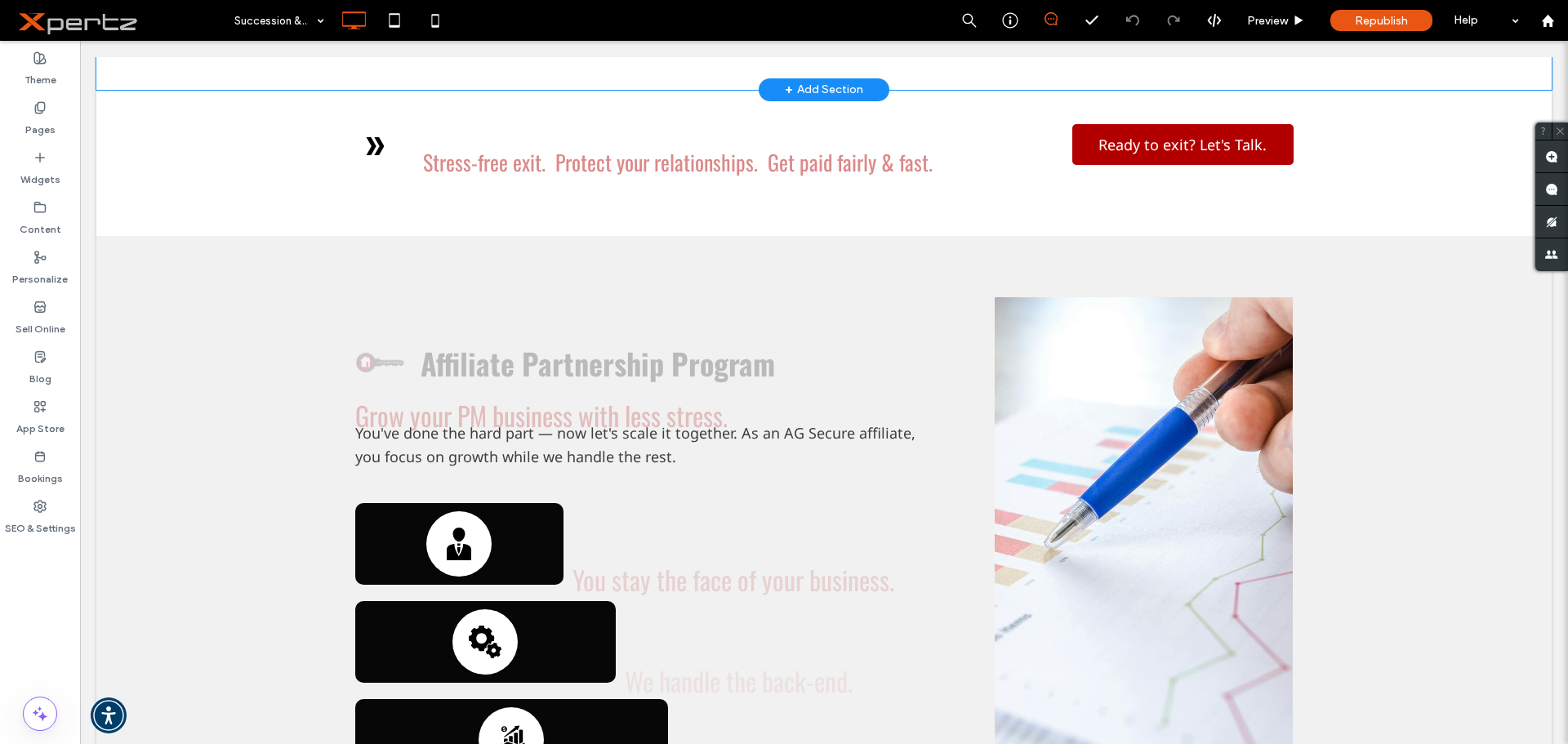
scroll to position [1525, 0]
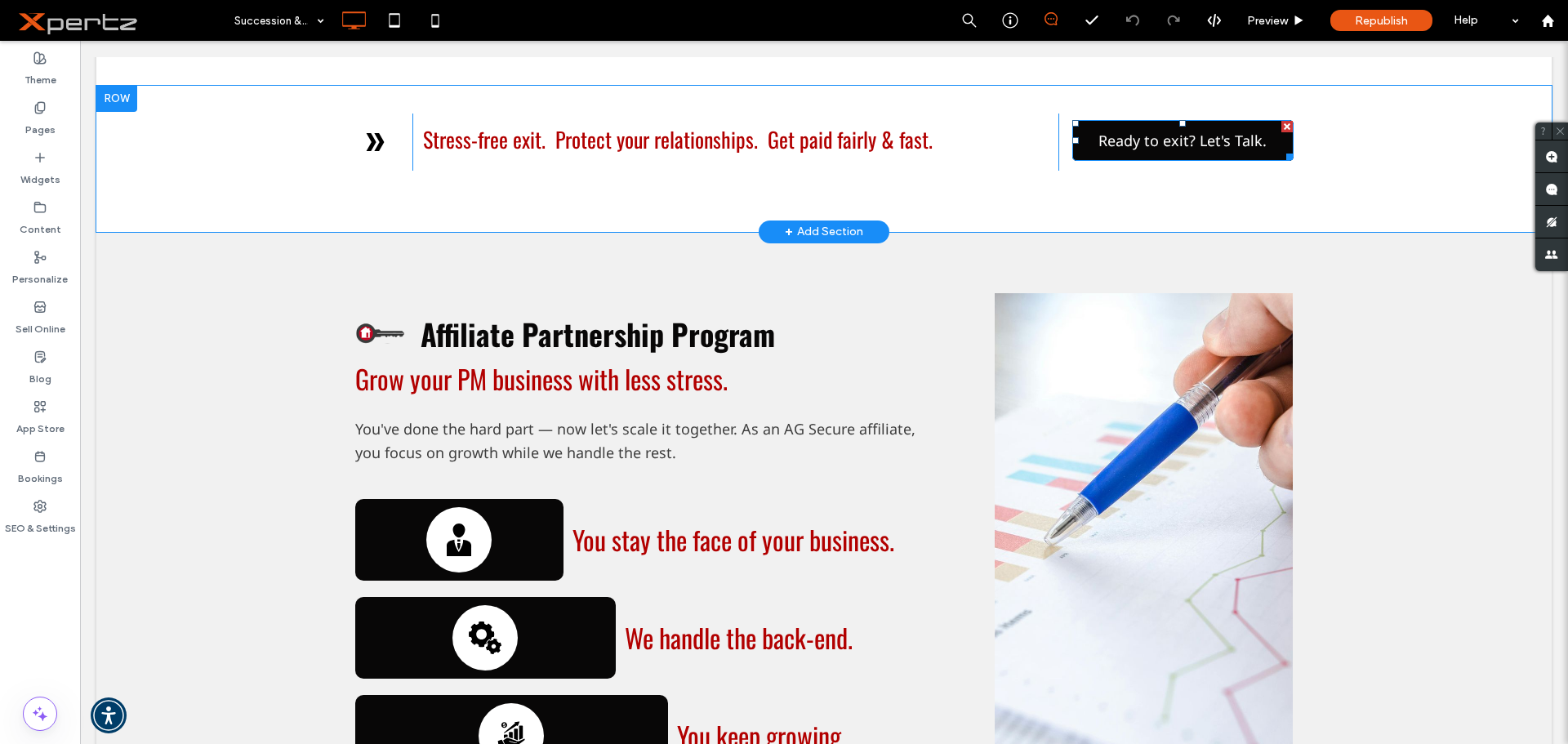
click at [1179, 145] on span "Ready to exit? Let's Talk." at bounding box center [1183, 140] width 168 height 20
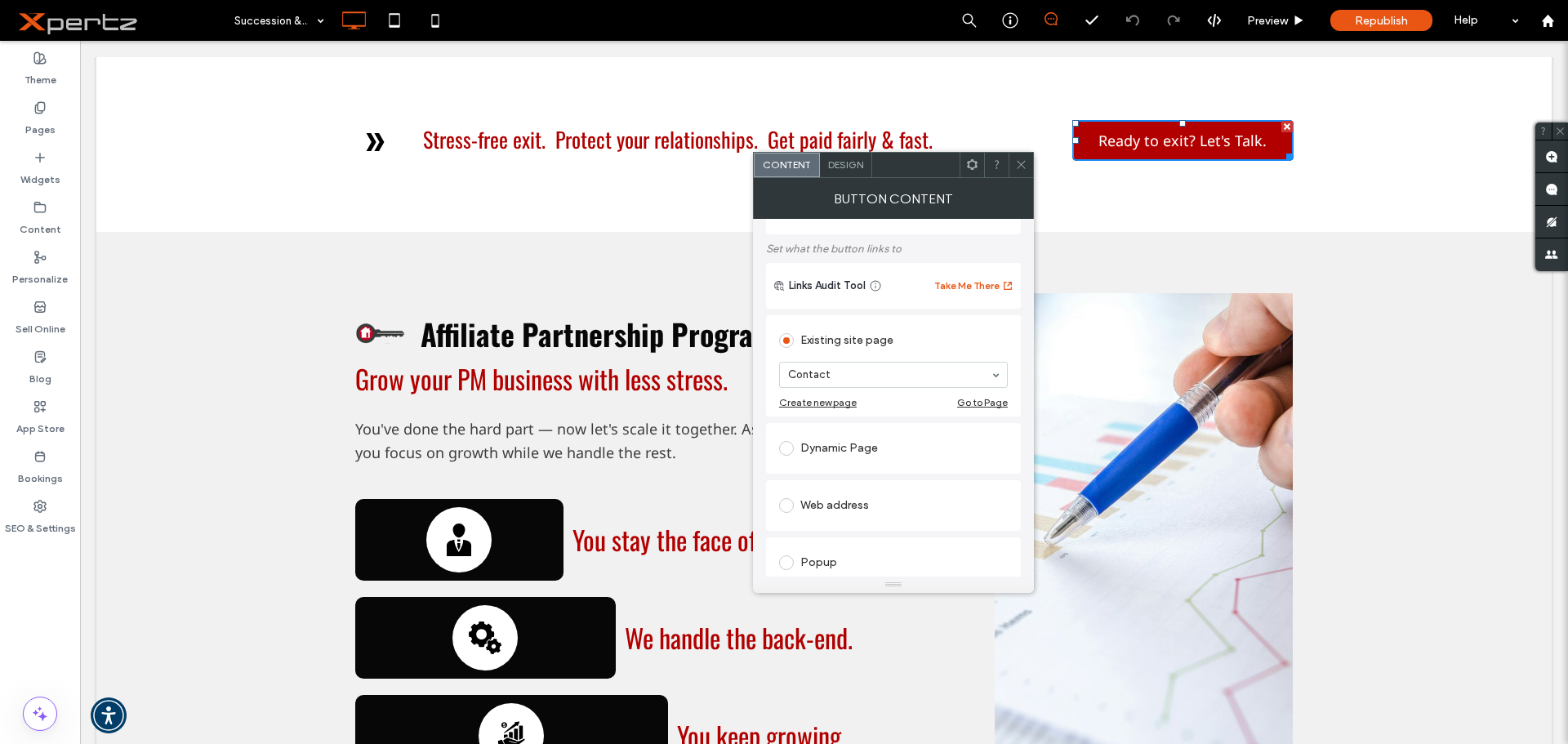
scroll to position [108, 0]
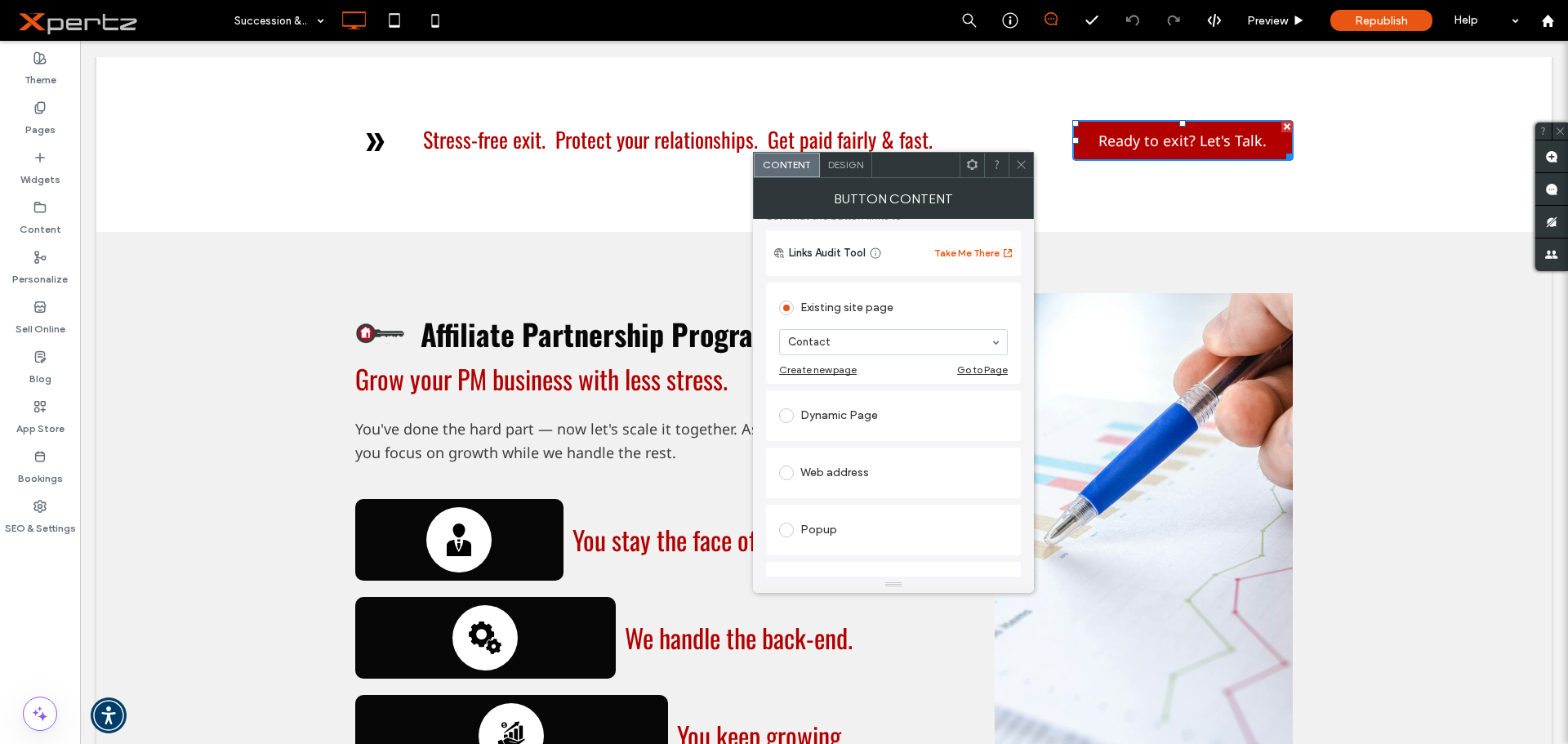
click at [1023, 169] on icon at bounding box center [1021, 164] width 12 height 12
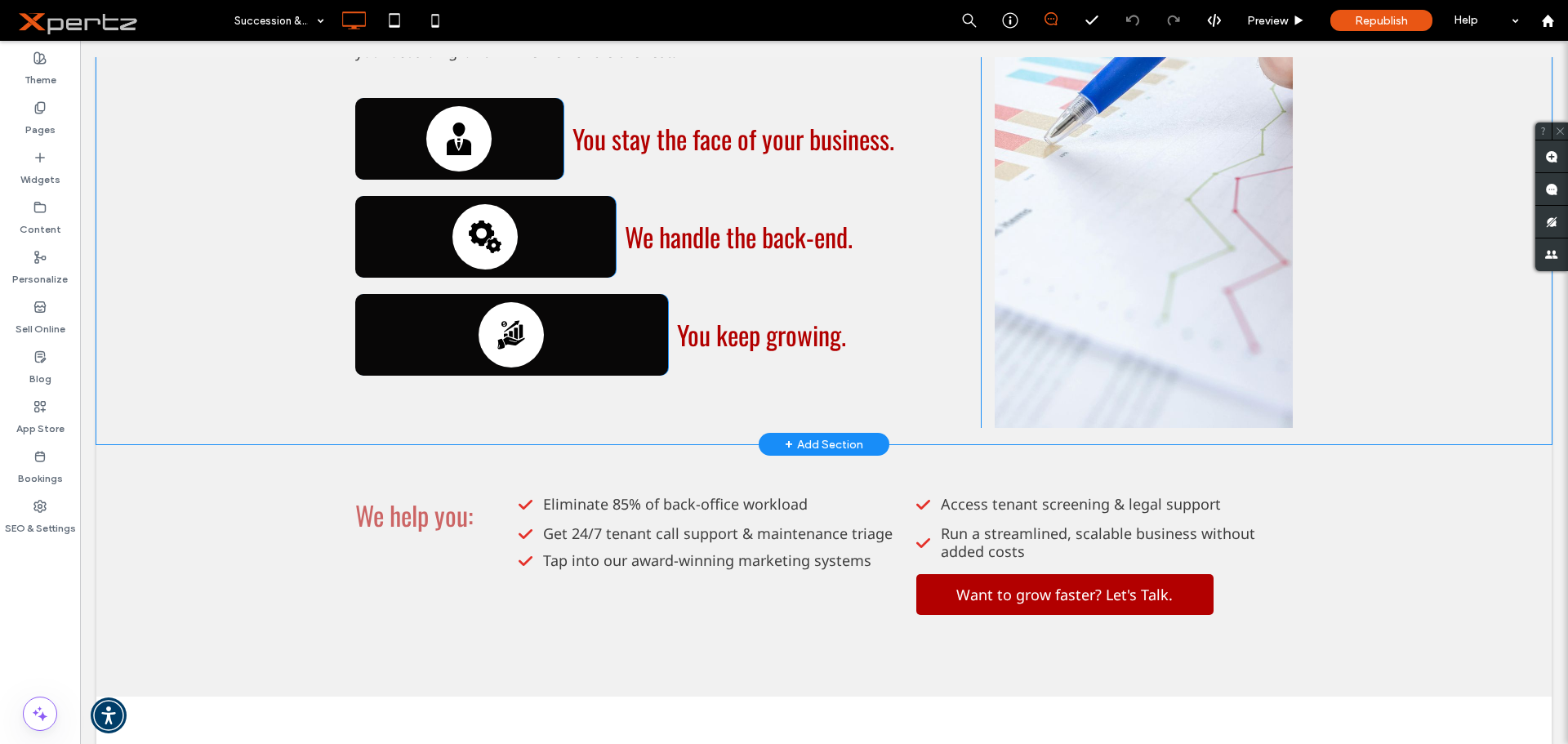
scroll to position [1933, 0]
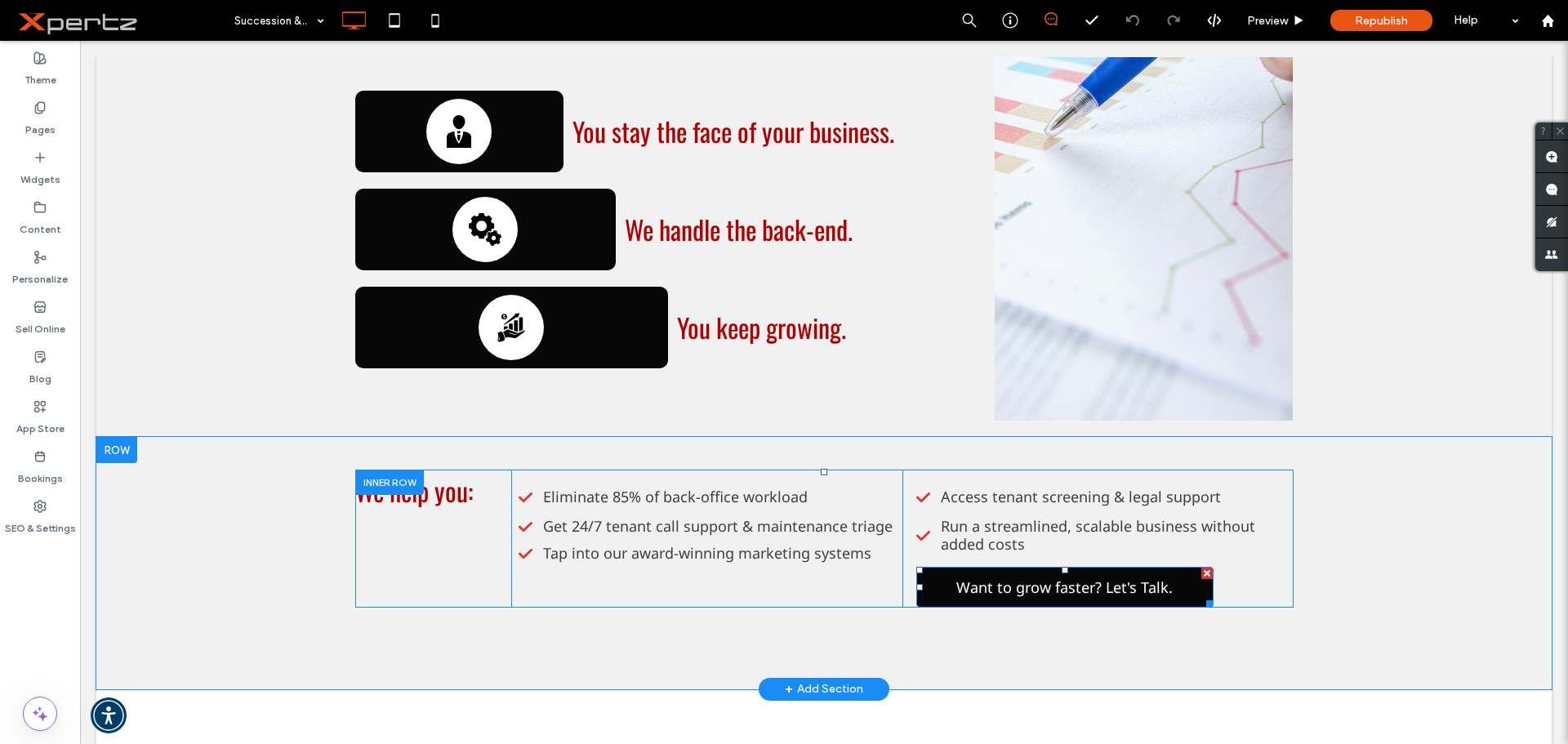
click at [950, 591] on link "Want to grow faster? Let's Talk." at bounding box center [1065, 587] width 297 height 41
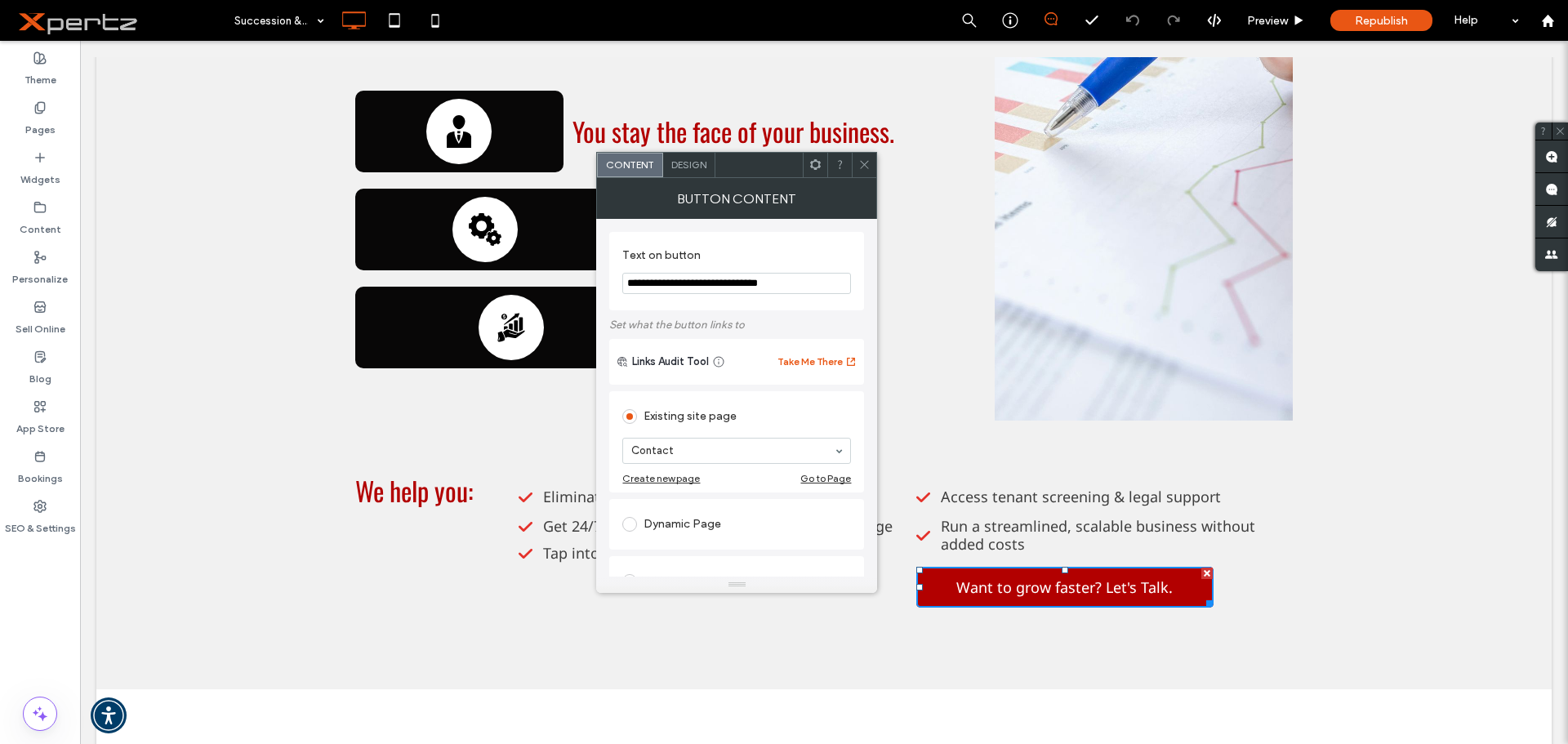
click at [862, 166] on icon at bounding box center [864, 164] width 12 height 12
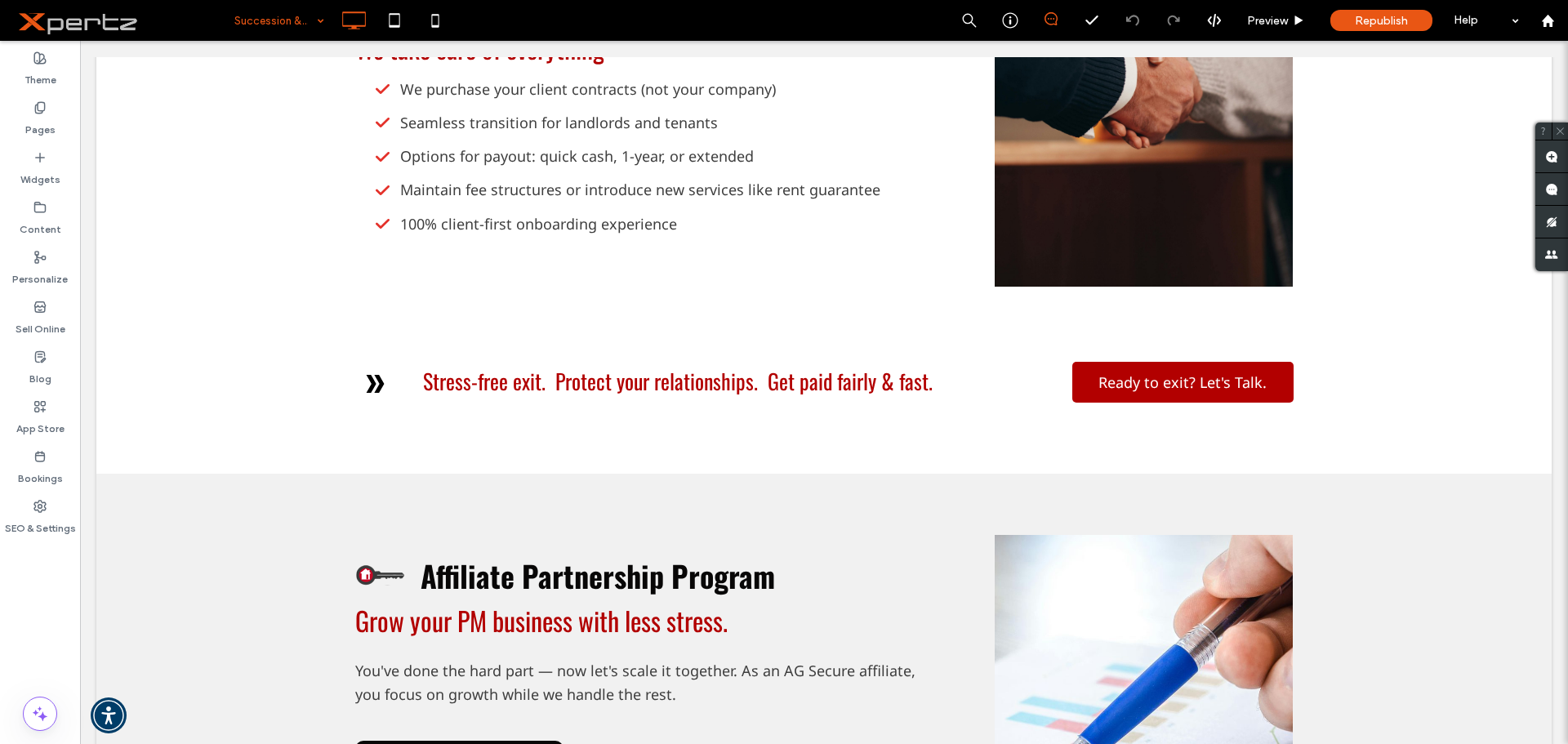
scroll to position [1252, 0]
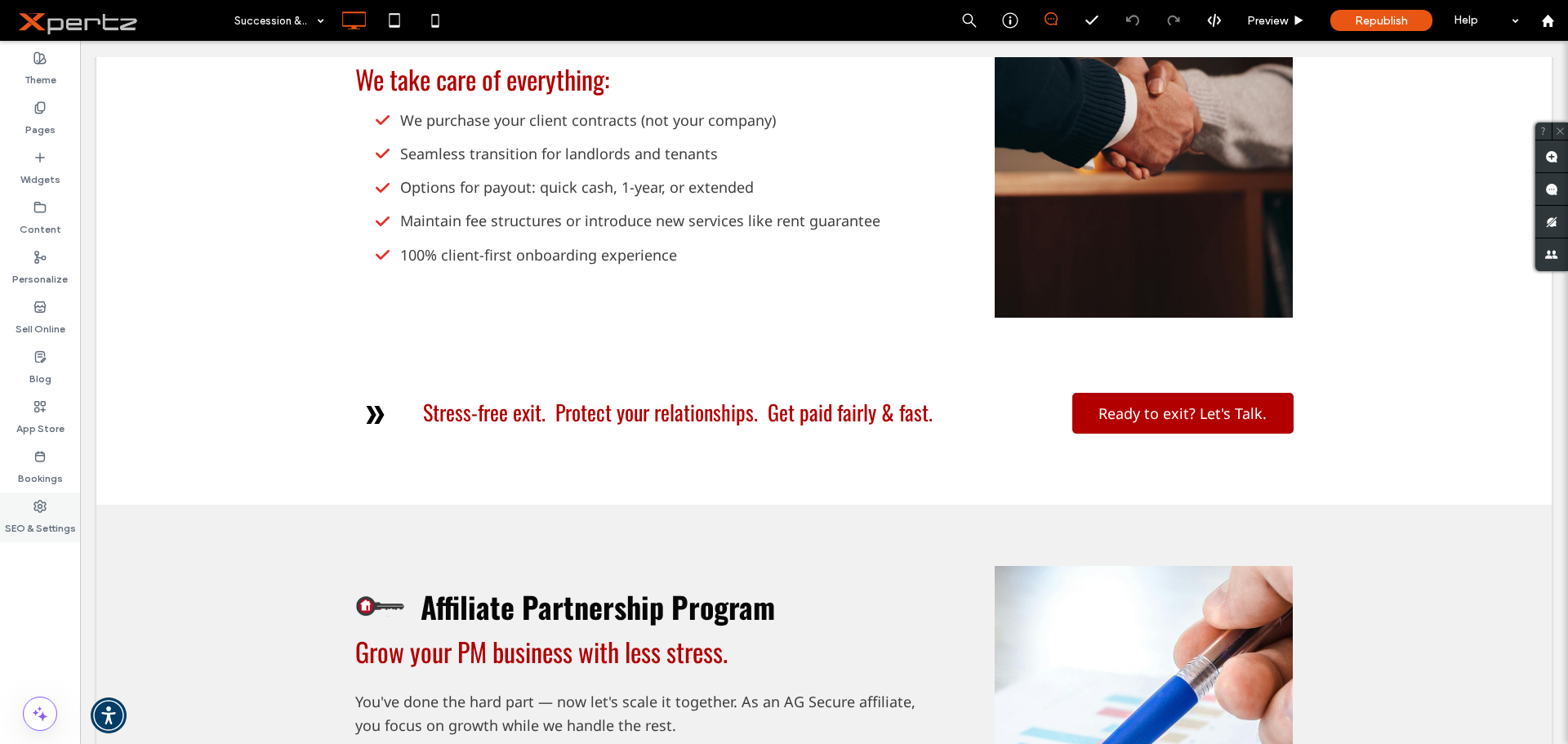
click at [29, 511] on div "SEO & Settings" at bounding box center [40, 517] width 80 height 49
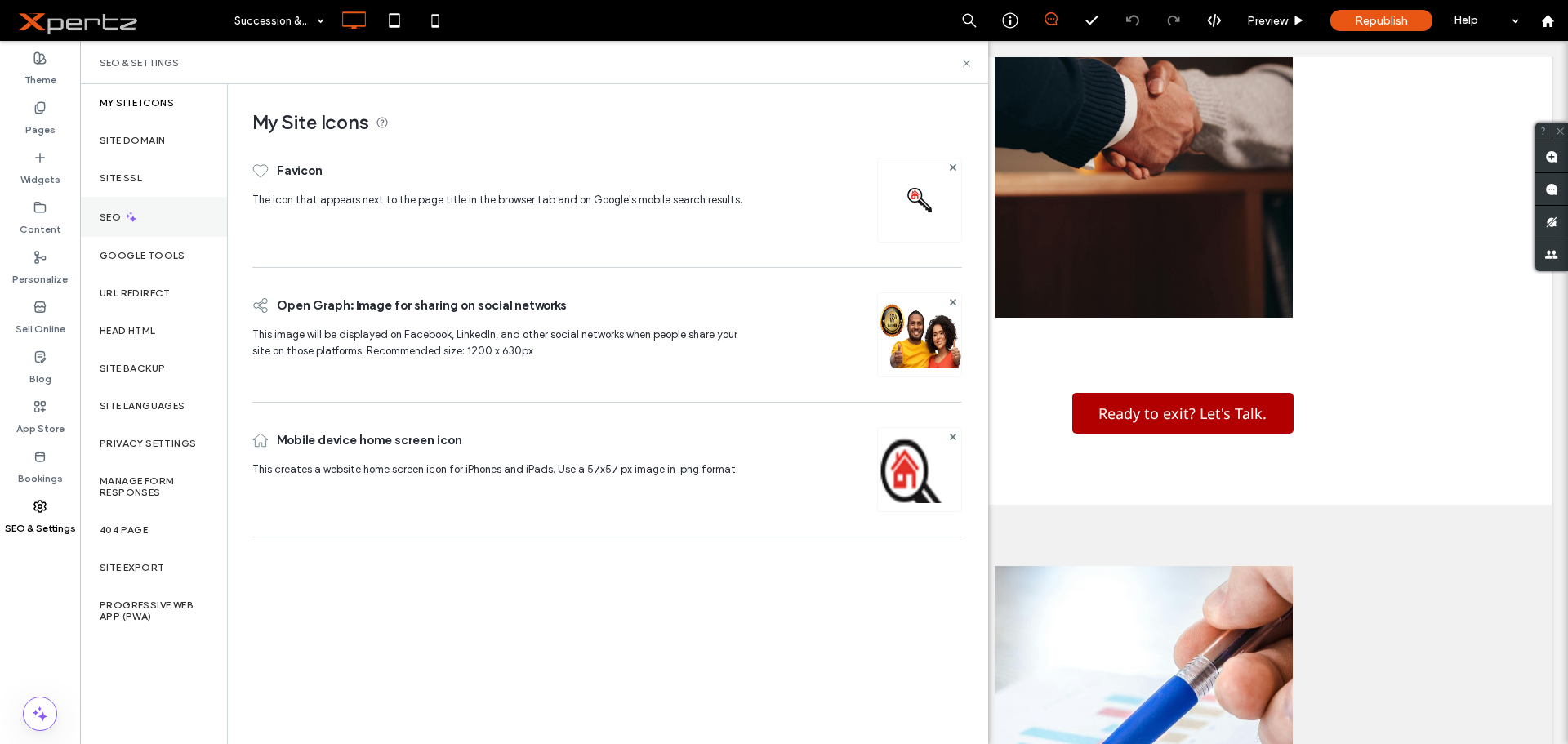
click at [114, 217] on label "SEO" at bounding box center [112, 218] width 24 height 11
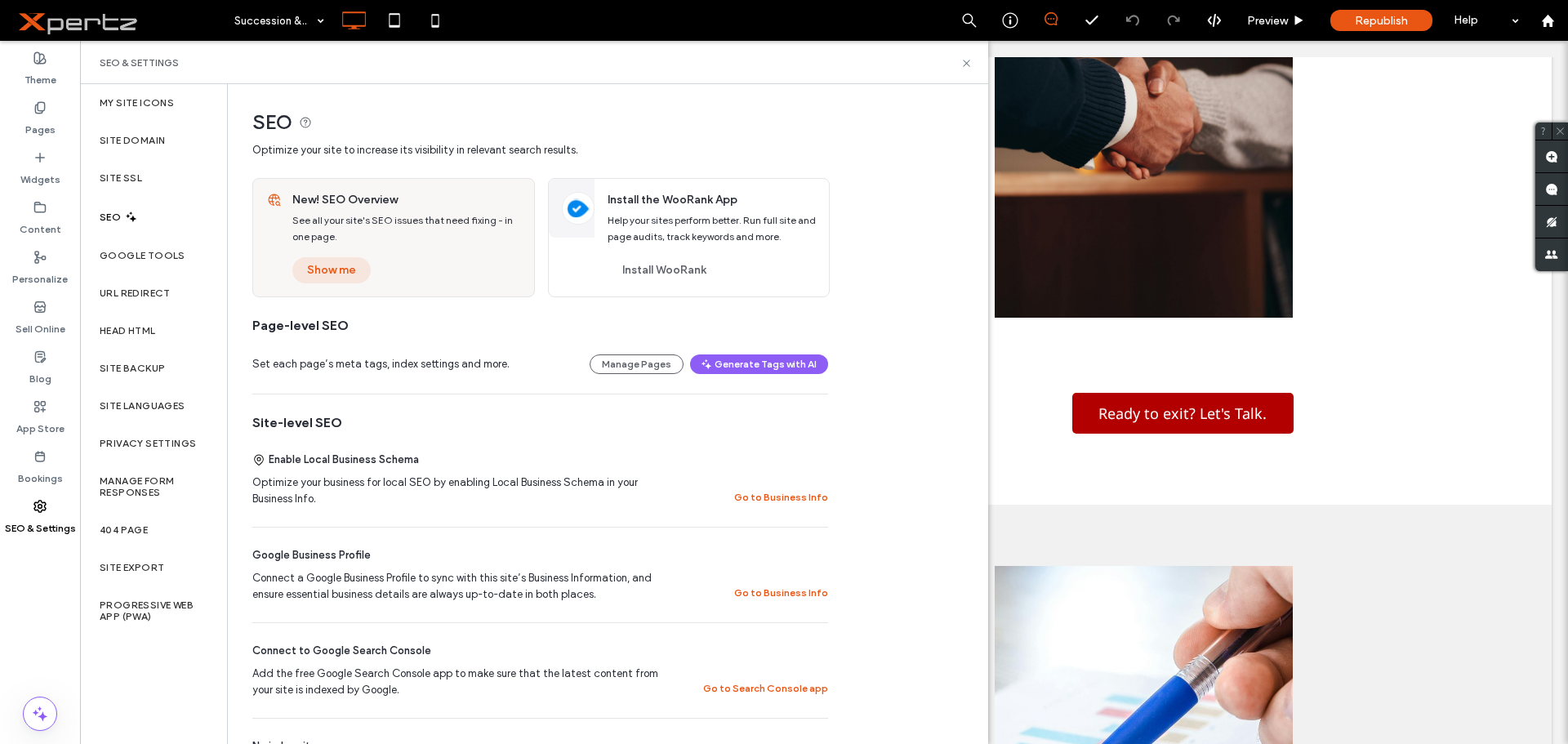
click at [347, 267] on button "Show me" at bounding box center [331, 271] width 78 height 26
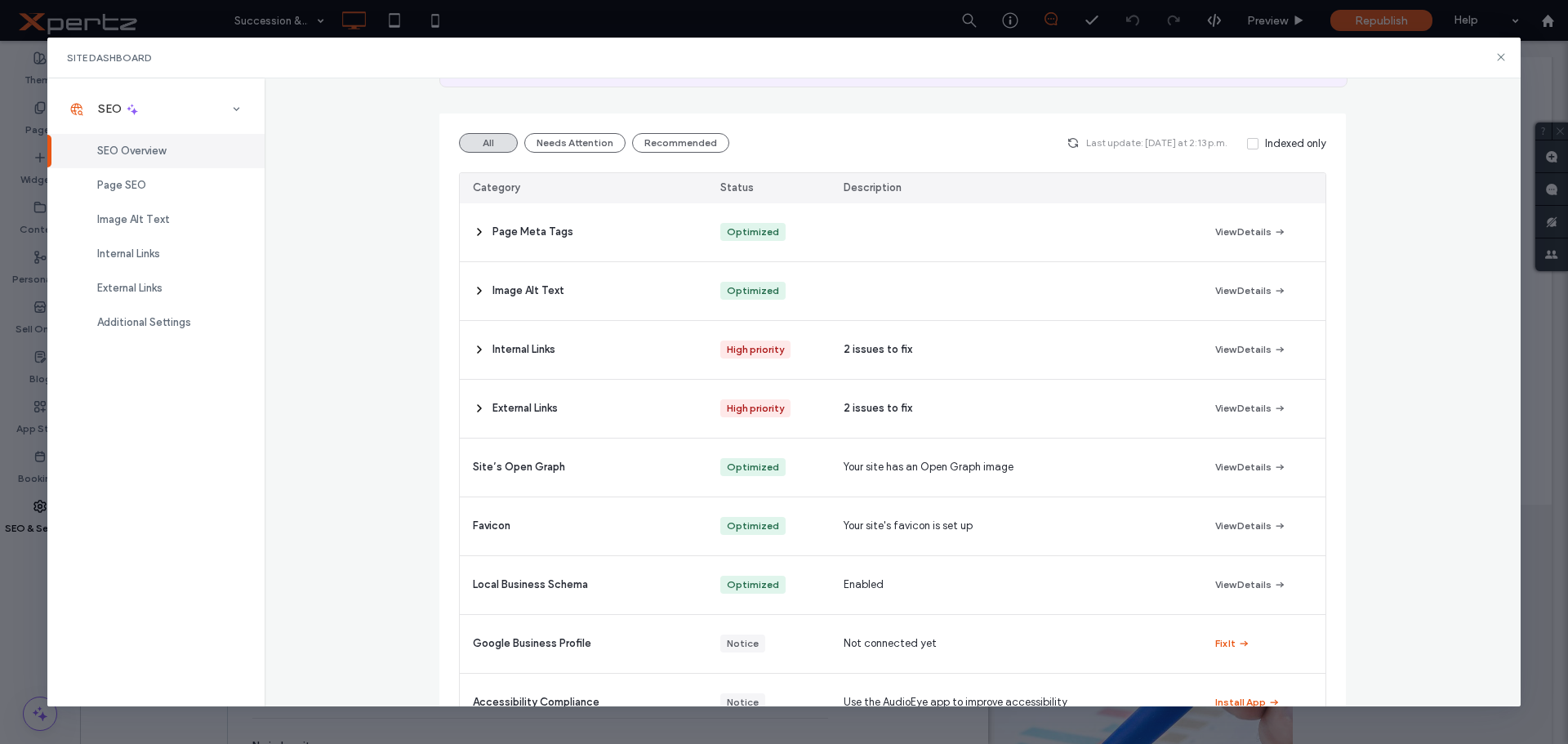
scroll to position [136, 0]
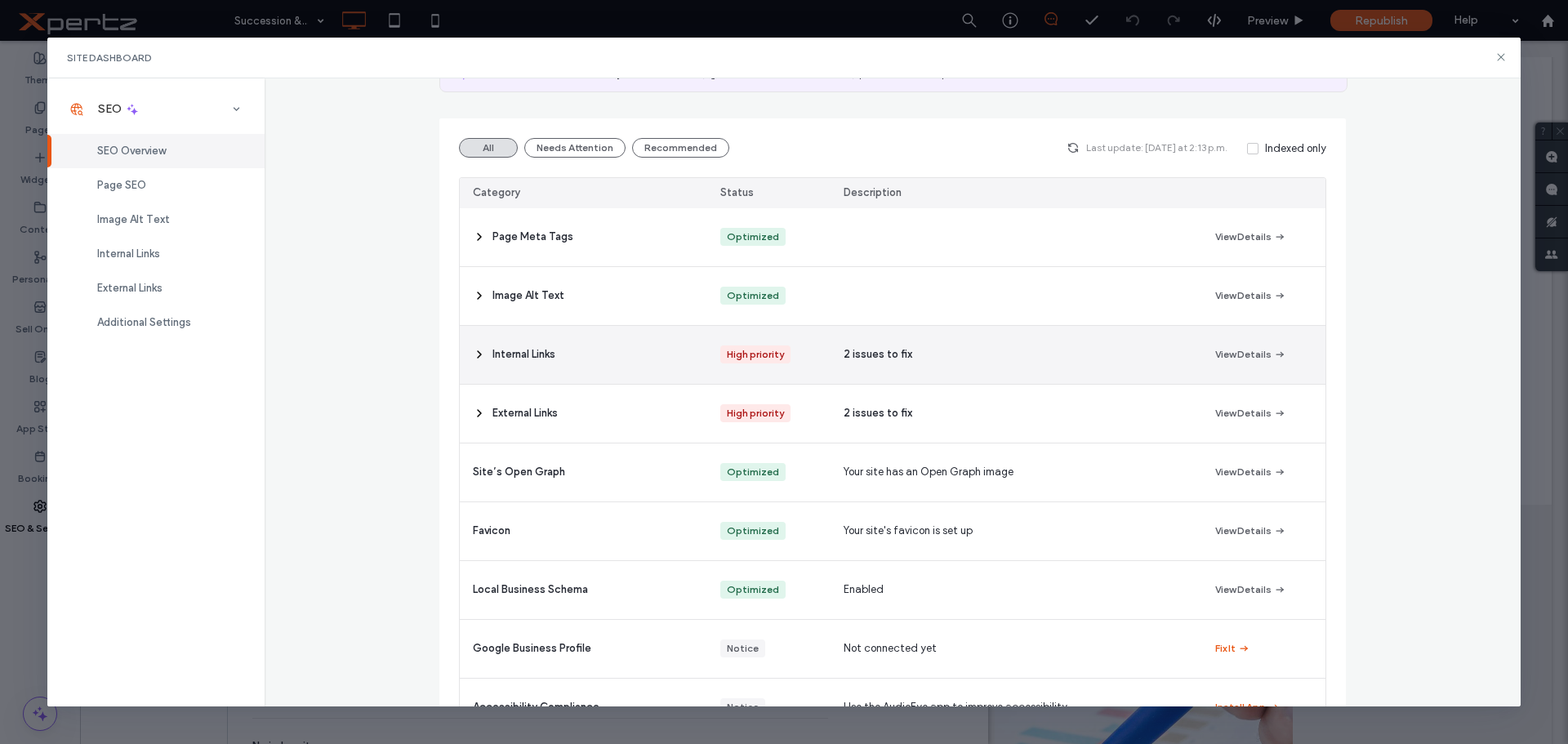
click at [473, 357] on icon at bounding box center [480, 355] width 13 height 13
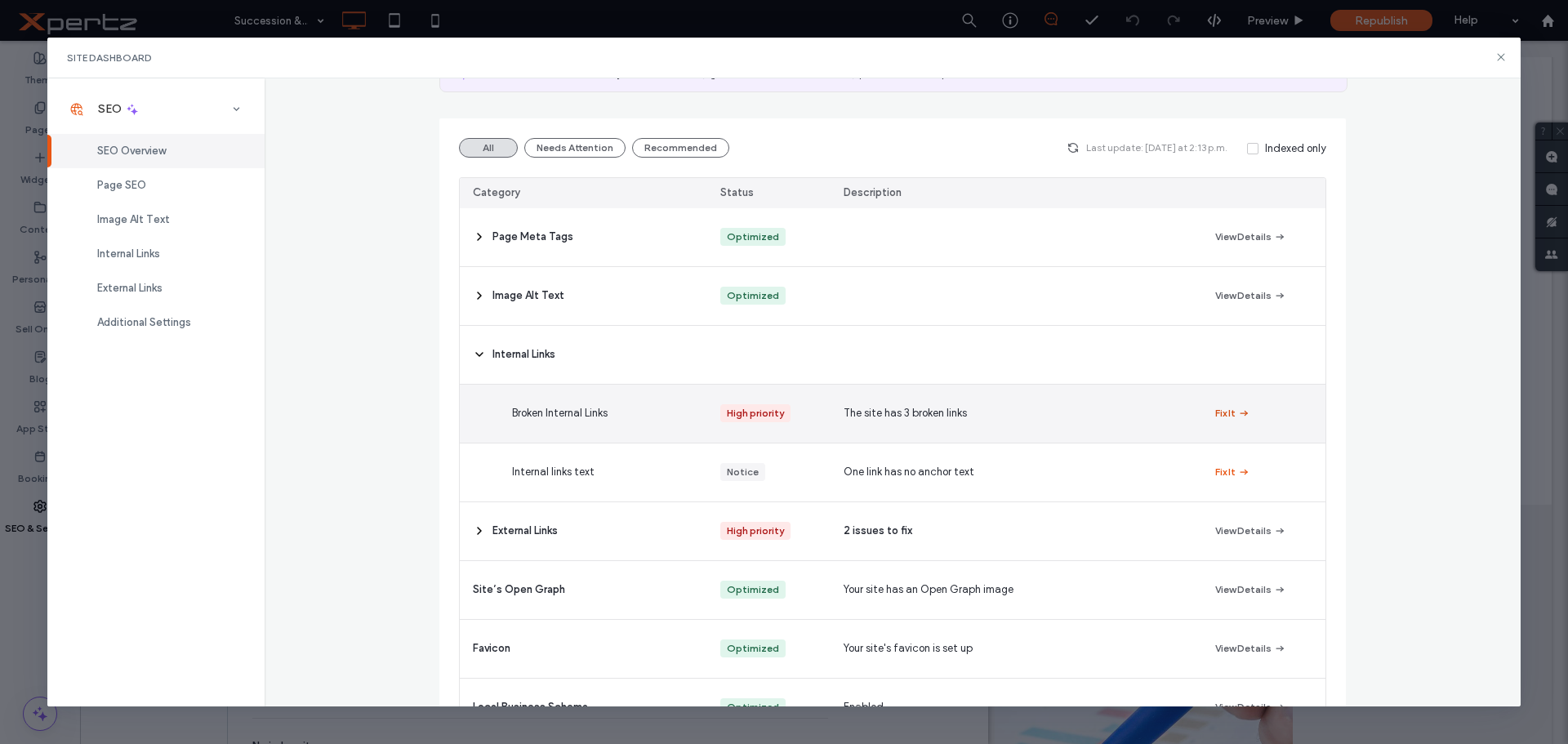
click at [1238, 414] on icon "button" at bounding box center [1244, 414] width 13 height 13
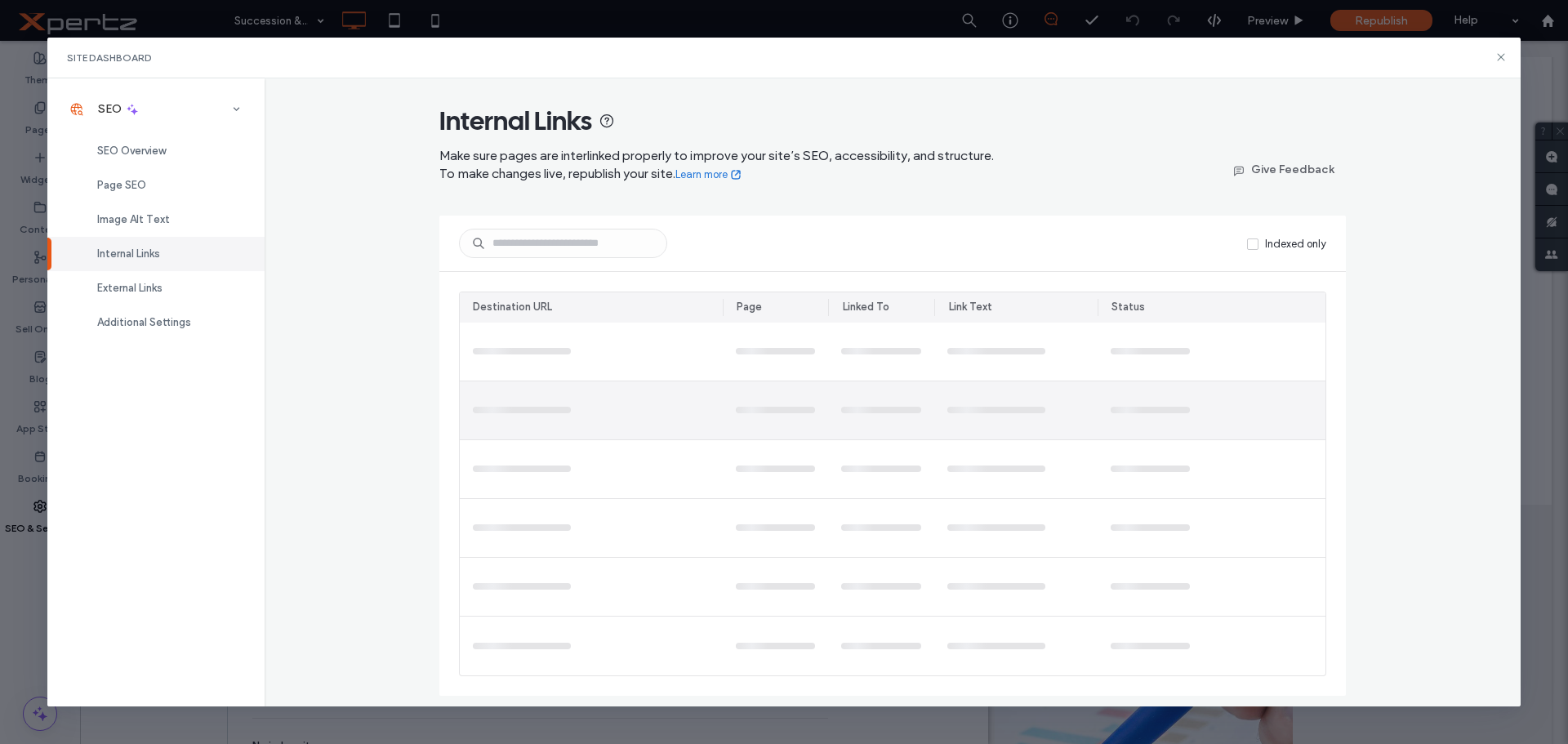
scroll to position [0, 0]
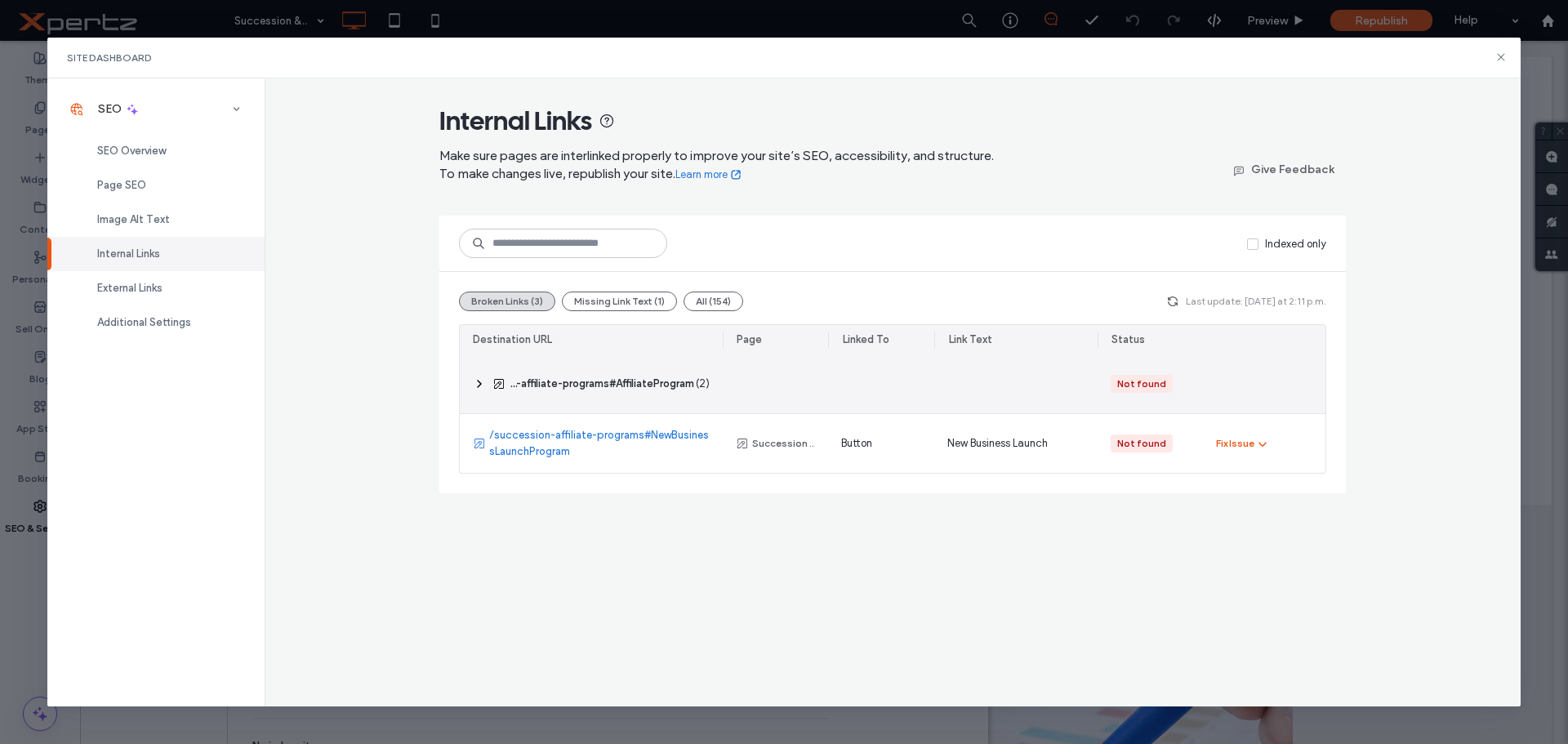
click at [499, 383] on use at bounding box center [498, 384] width 9 height 9
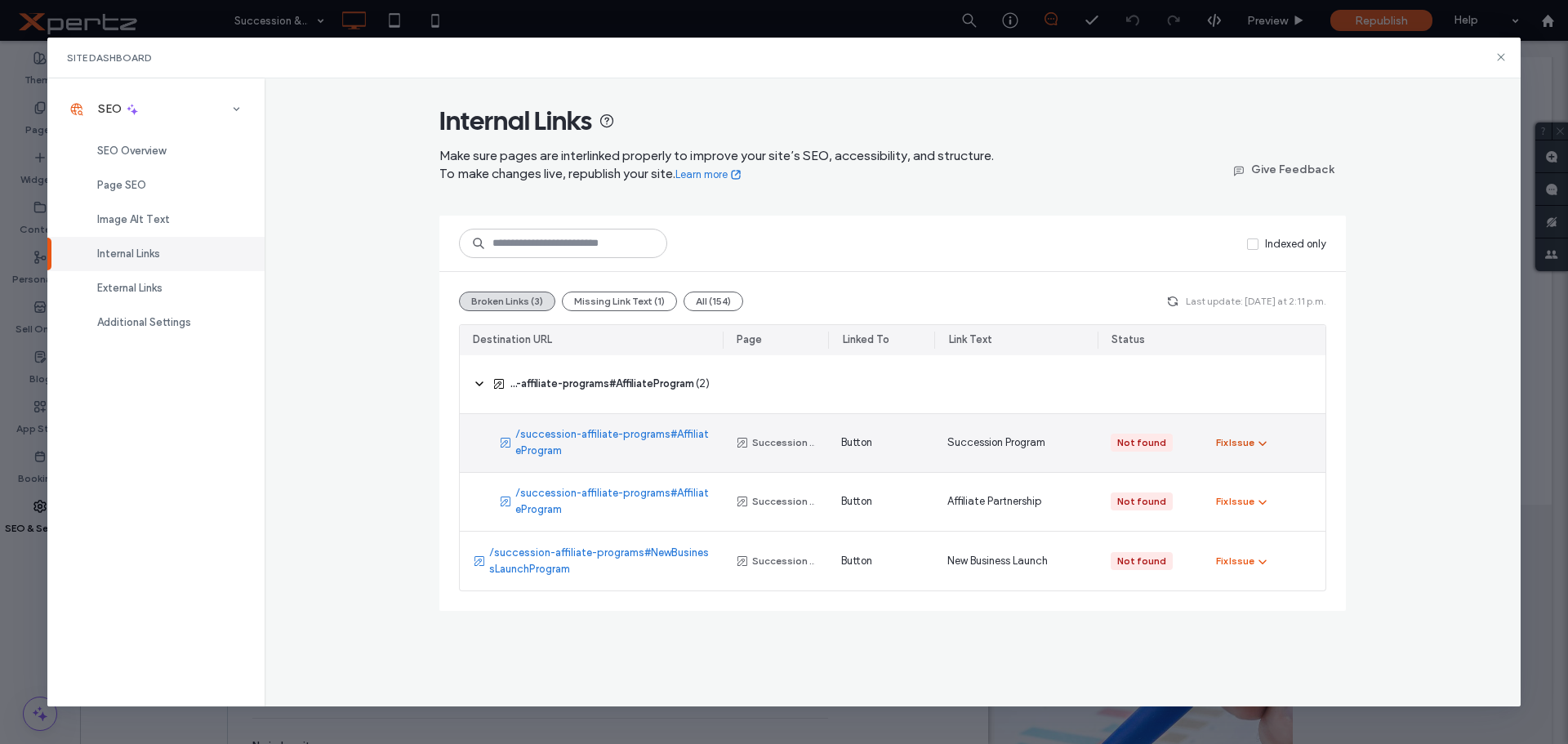
click at [1240, 444] on div "Fix Issue" at bounding box center [1235, 442] width 38 height 15
click at [1277, 480] on span "Fix in Editor" at bounding box center [1257, 481] width 55 height 16
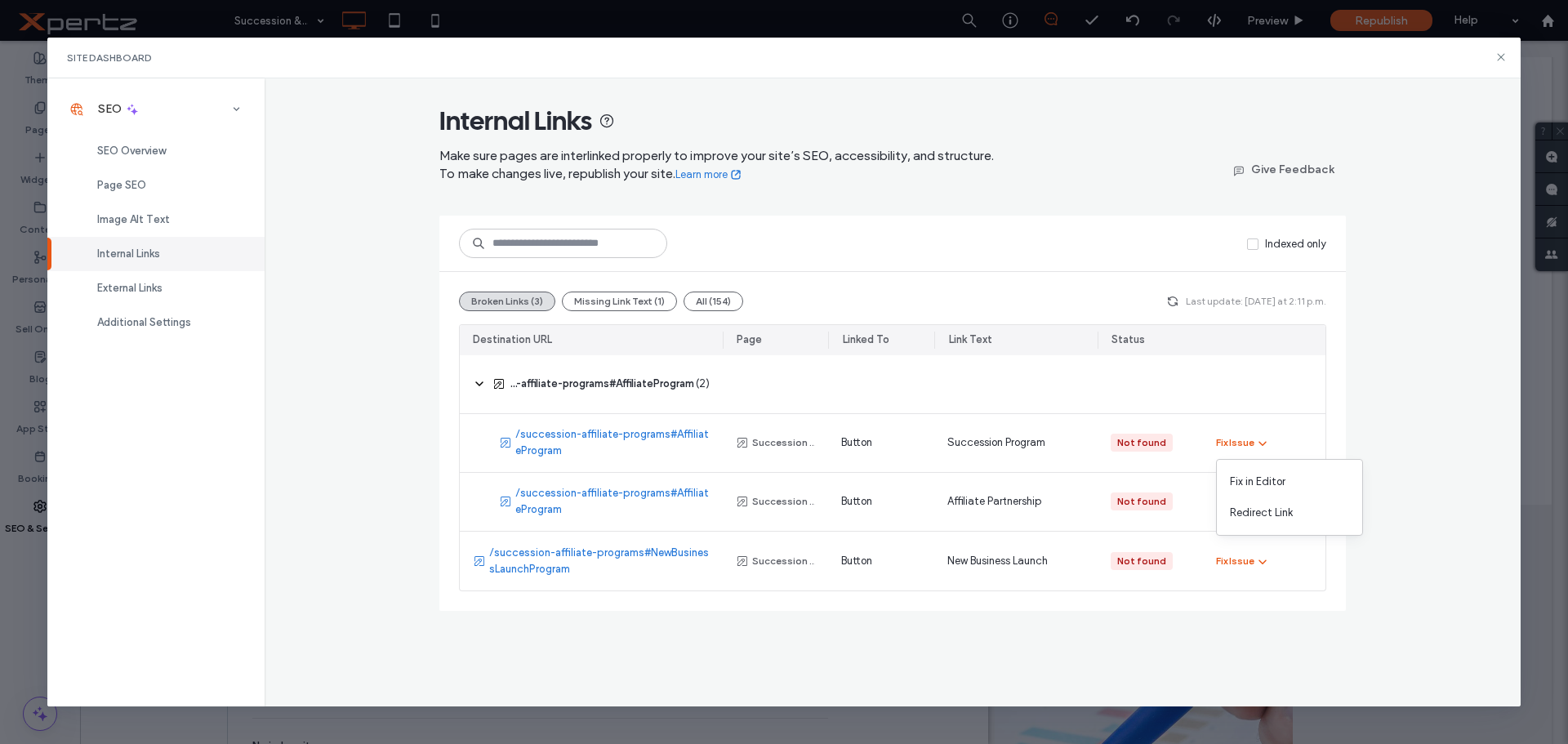
scroll to position [1252, 0]
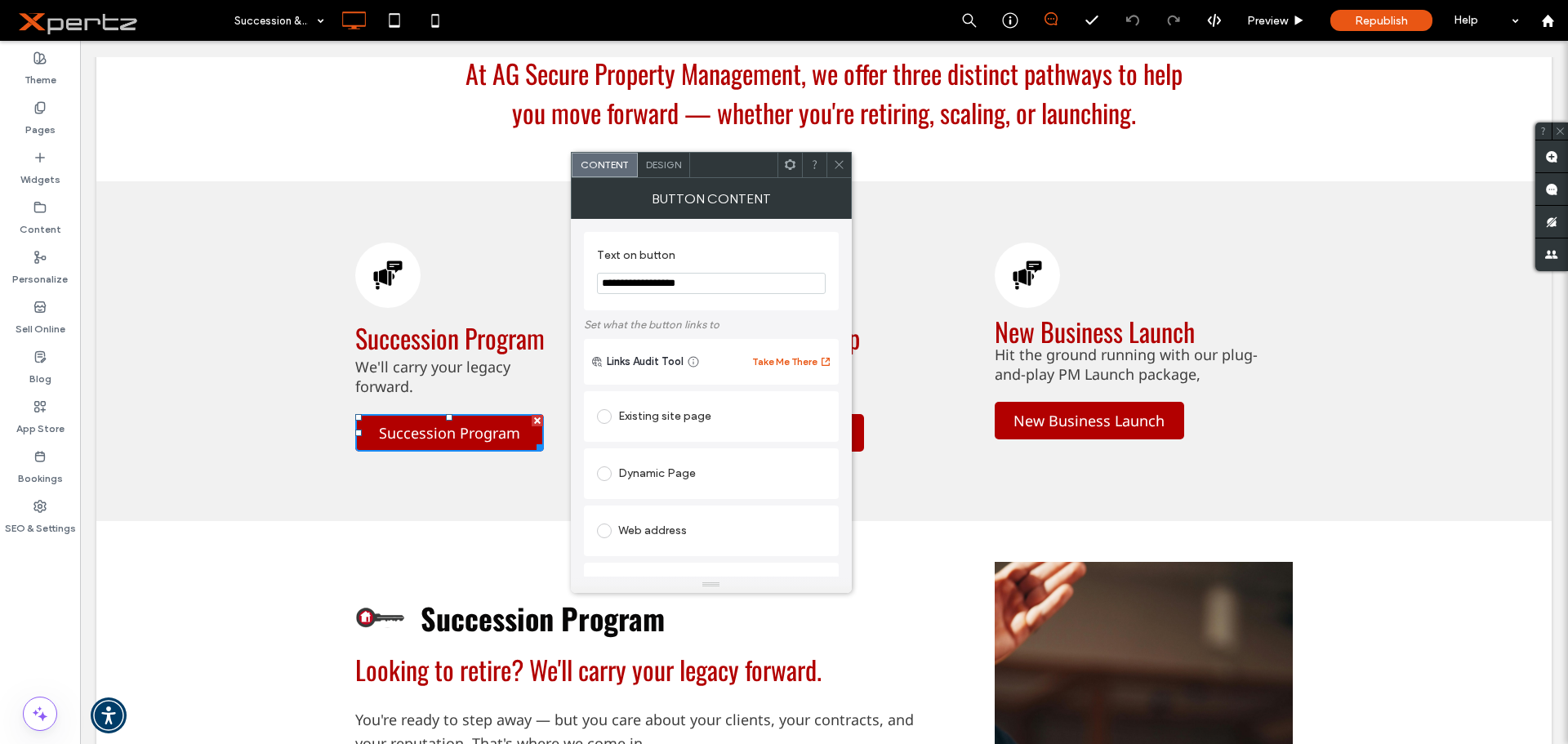
click at [637, 414] on div "Existing site page" at bounding box center [711, 416] width 229 height 26
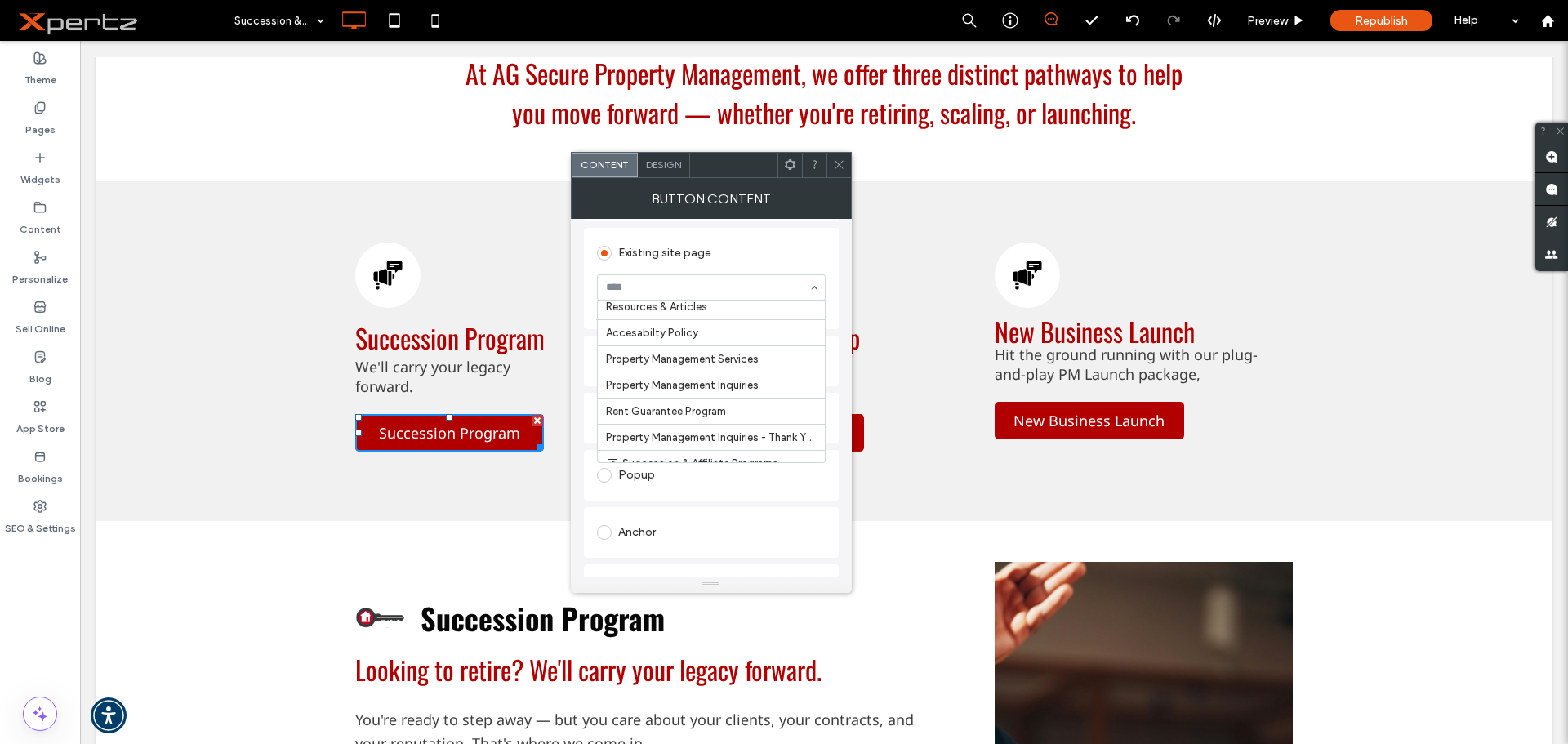
scroll to position [136, 0]
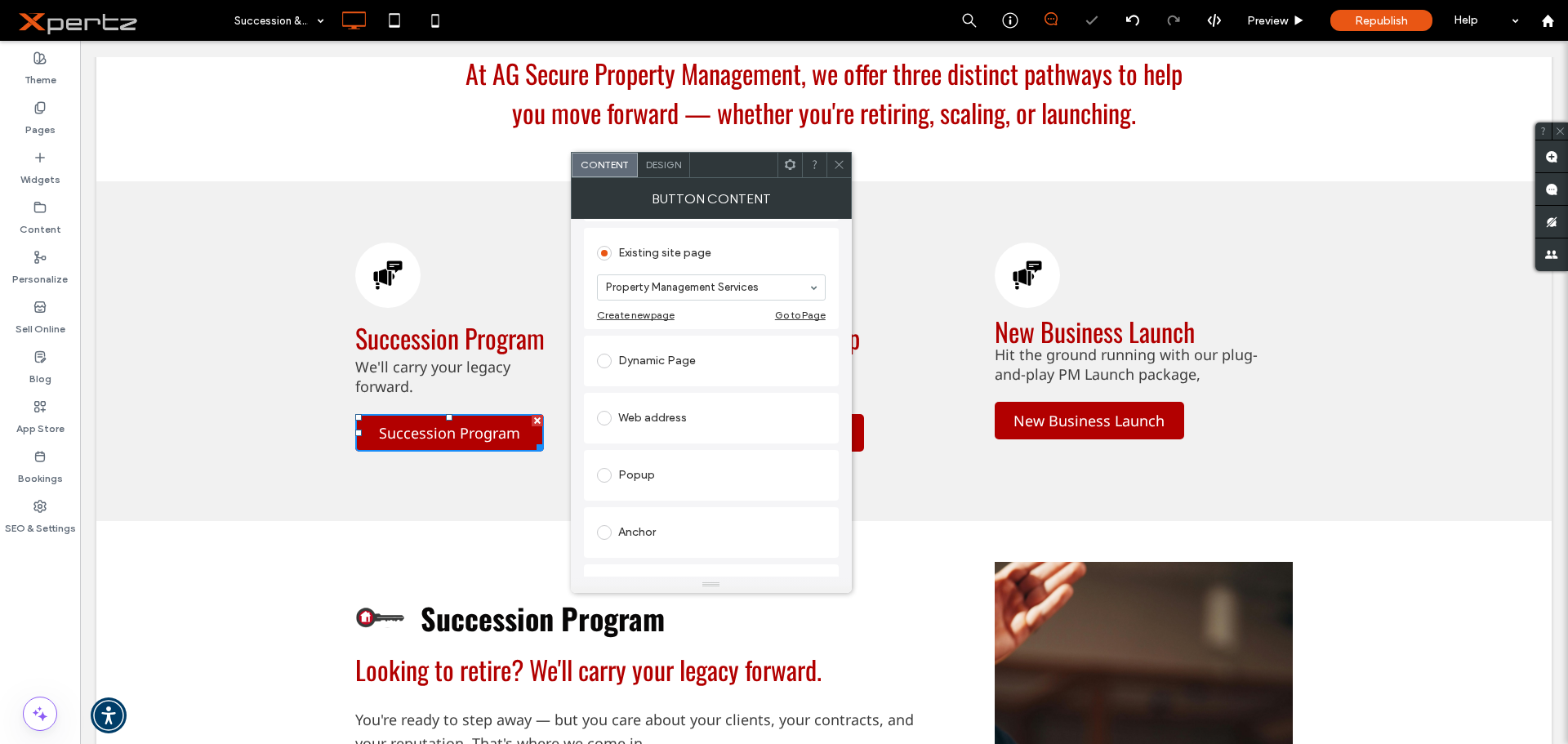
drag, startPoint x: 843, startPoint y: 162, endPoint x: 839, endPoint y: 266, distance: 104.1
click at [842, 163] on icon at bounding box center [838, 164] width 12 height 12
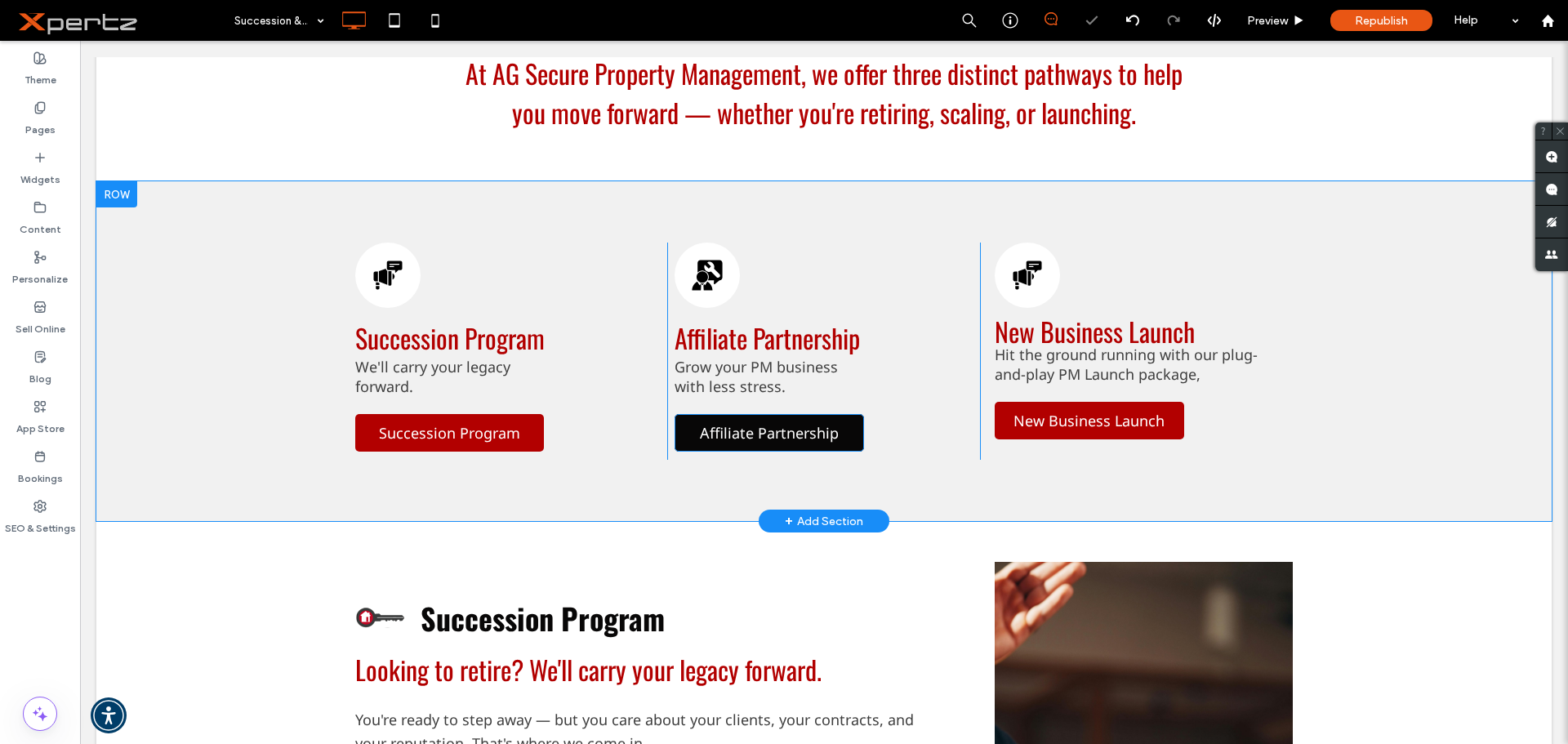
click at [784, 442] on span "Affiliate Partnership" at bounding box center [769, 432] width 139 height 20
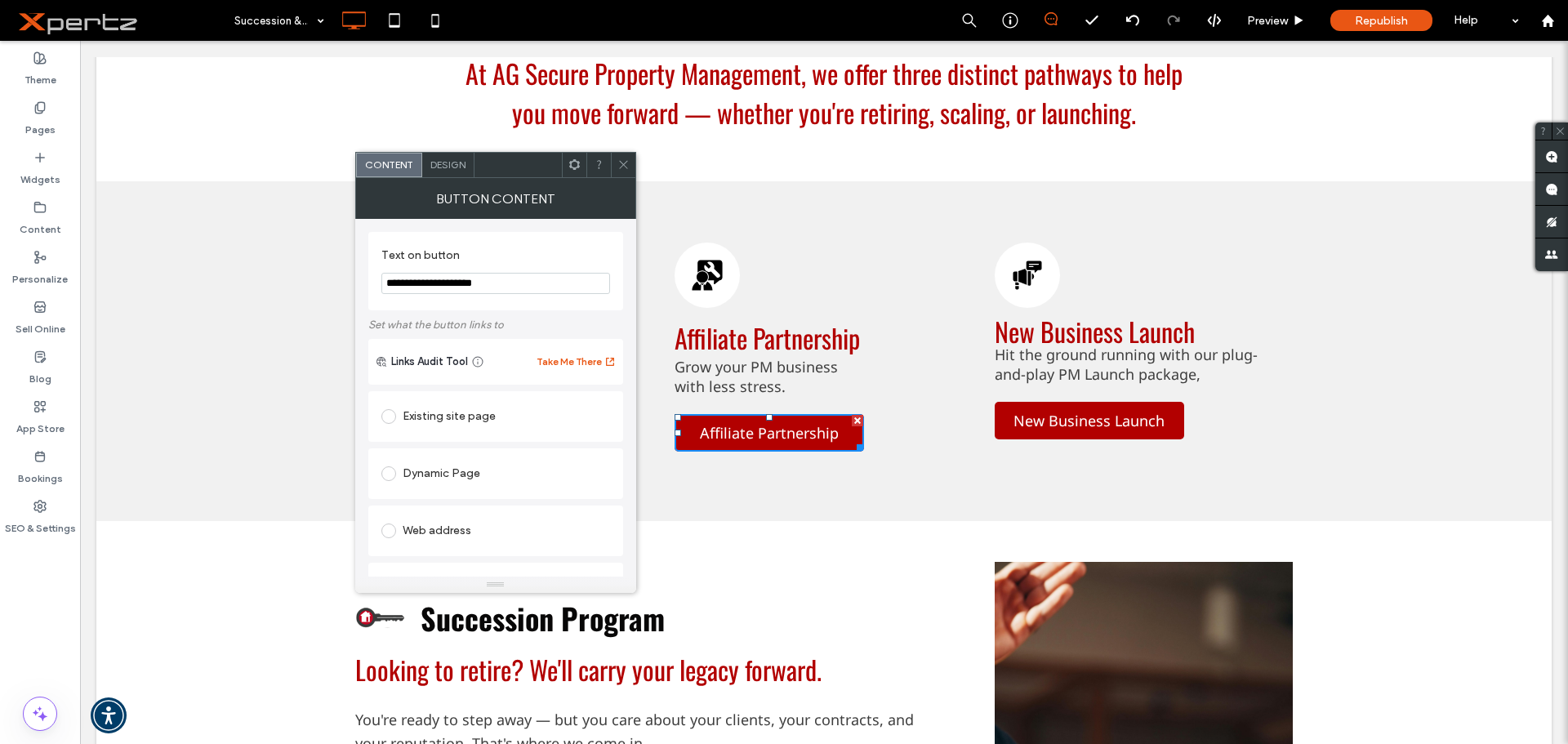
click at [480, 417] on div "Existing site page" at bounding box center [496, 416] width 229 height 26
click at [617, 166] on icon at bounding box center [623, 164] width 12 height 12
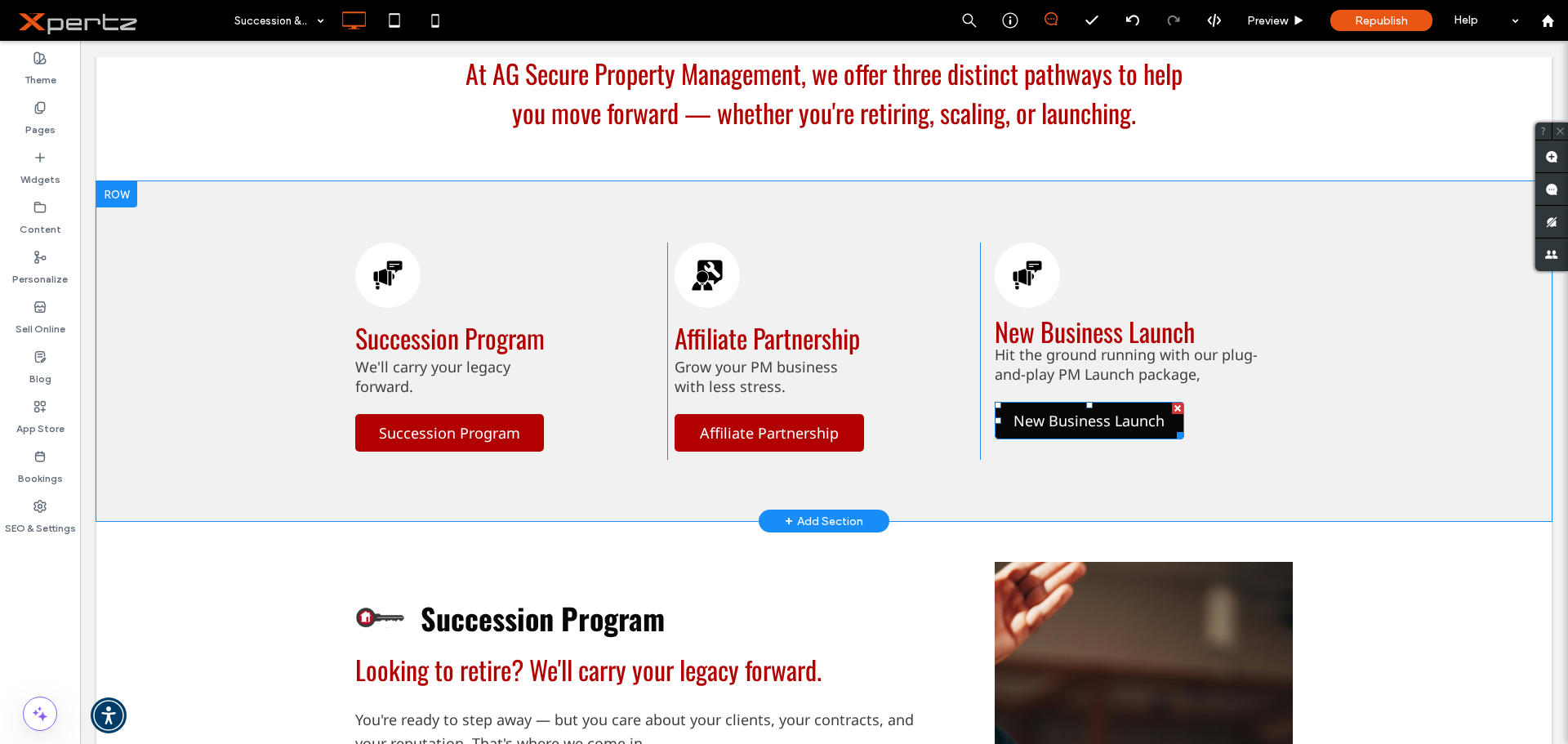
click at [1061, 419] on span "New Business Launch" at bounding box center [1089, 420] width 151 height 20
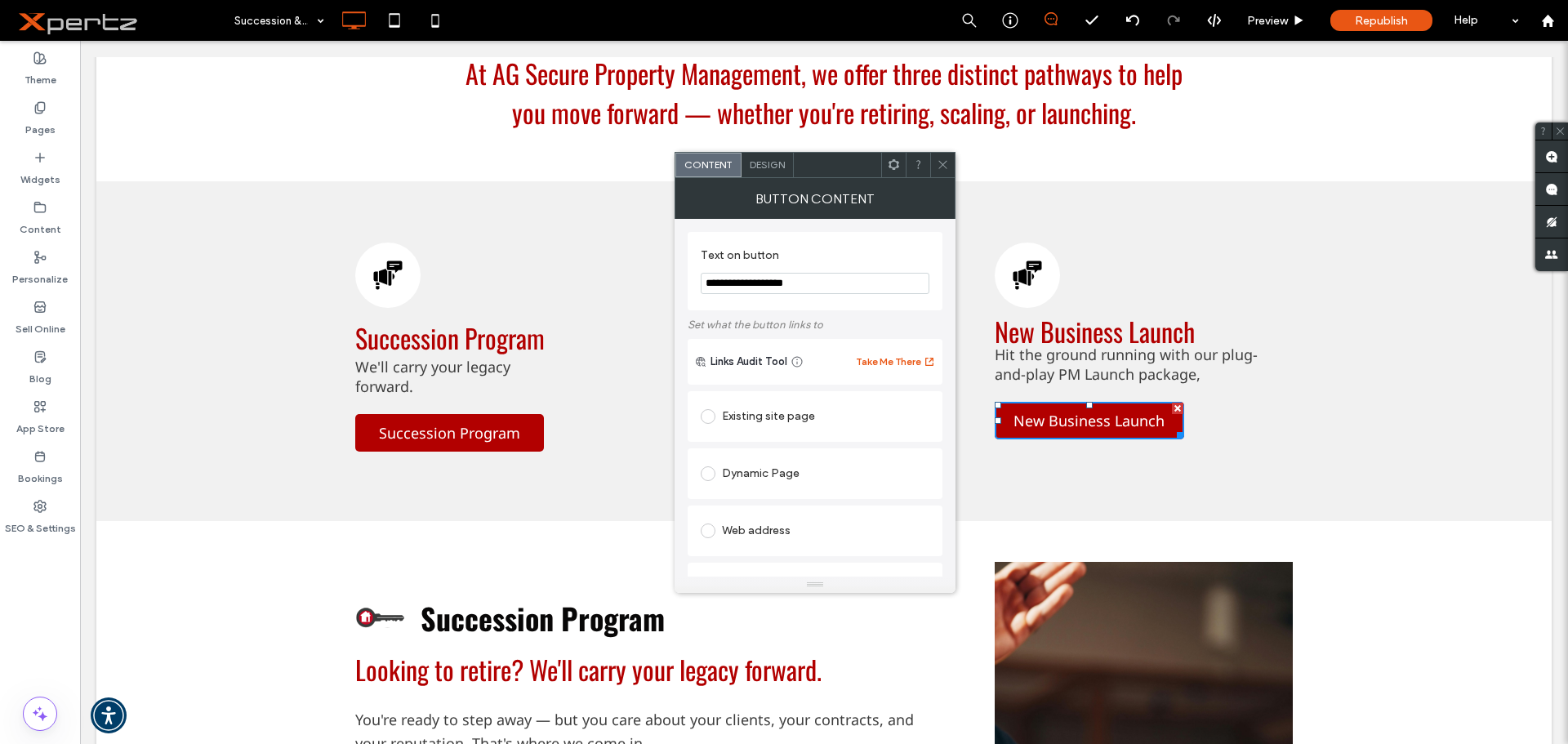
click at [763, 161] on span "Design" at bounding box center [767, 164] width 35 height 12
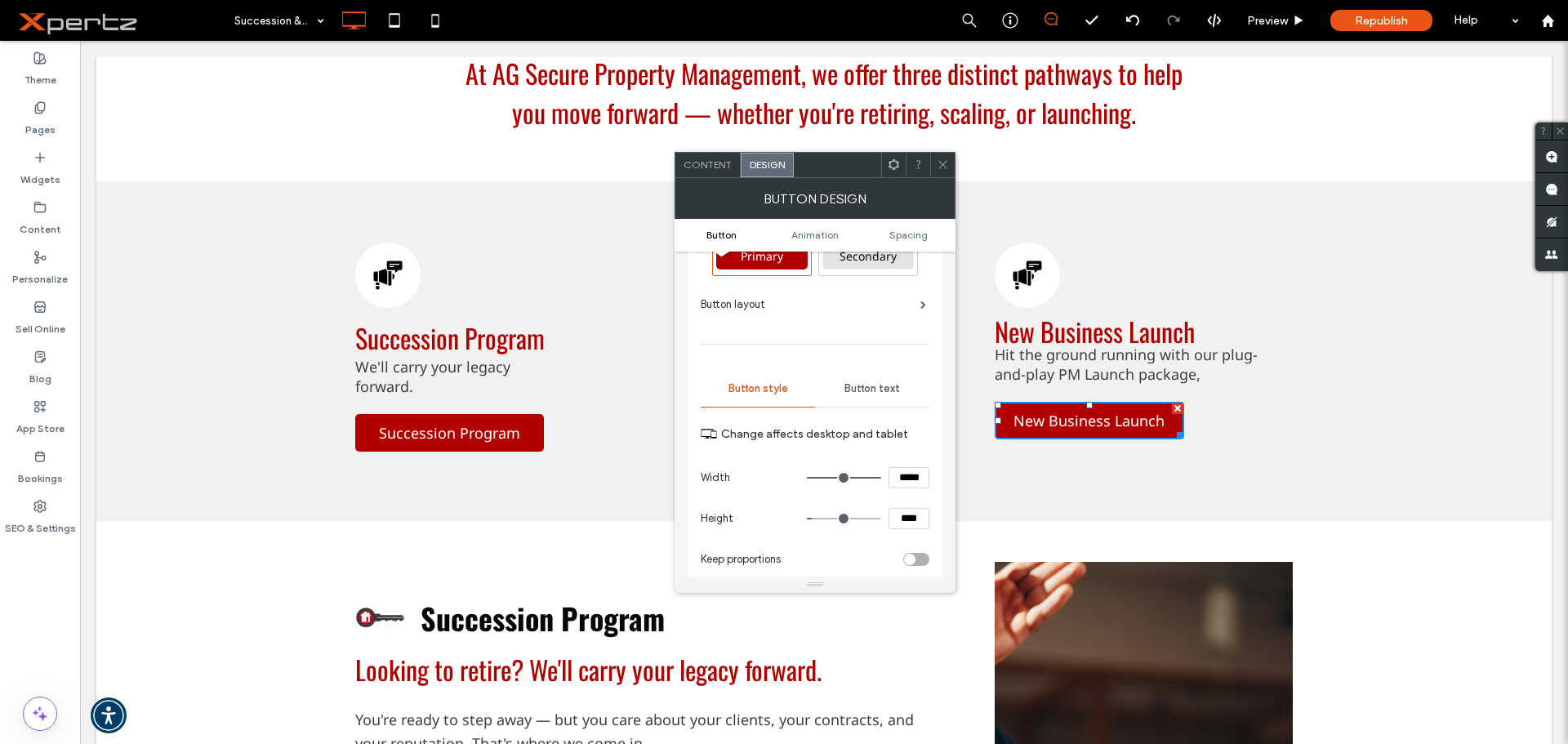
scroll to position [0, 0]
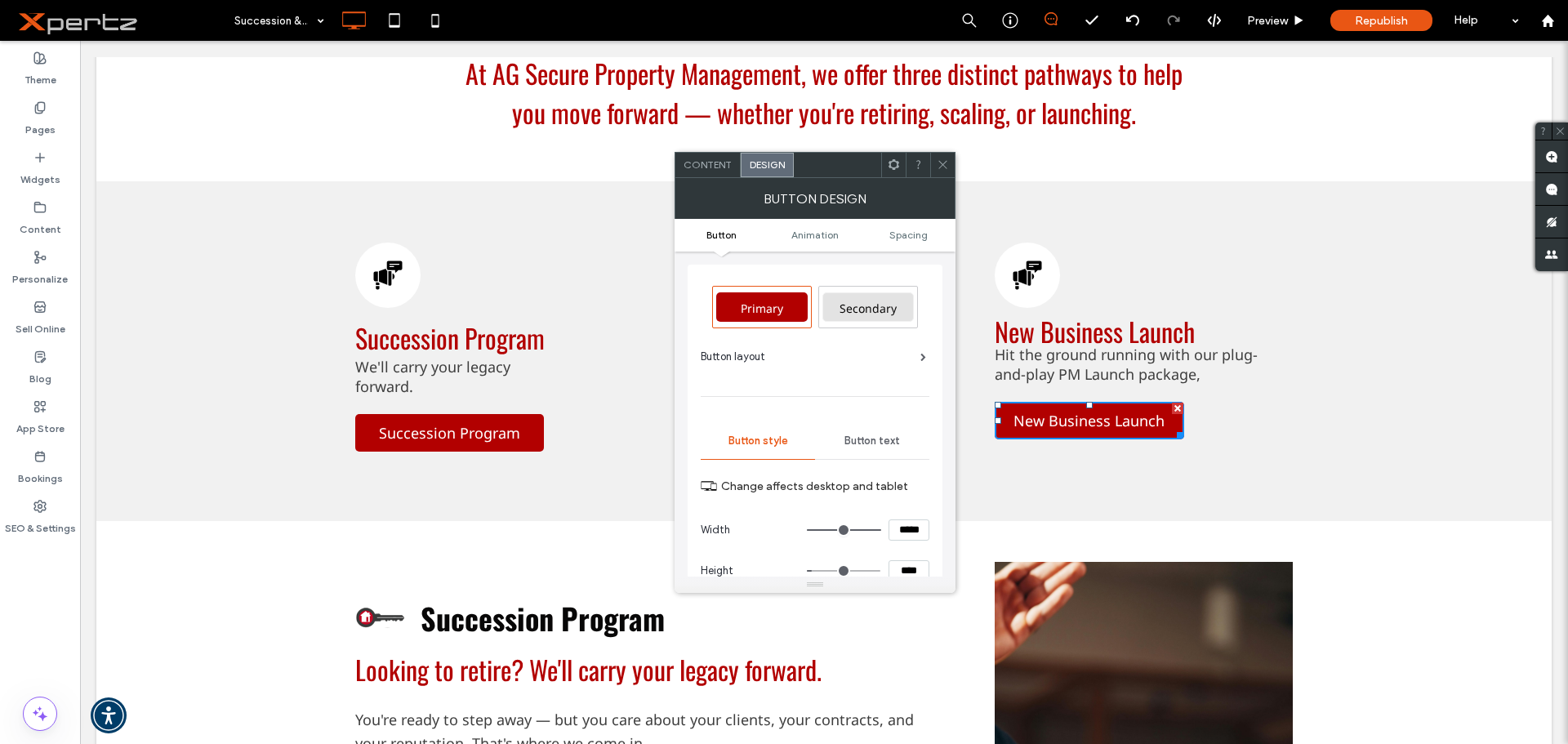
click at [702, 172] on div "Content" at bounding box center [708, 165] width 65 height 24
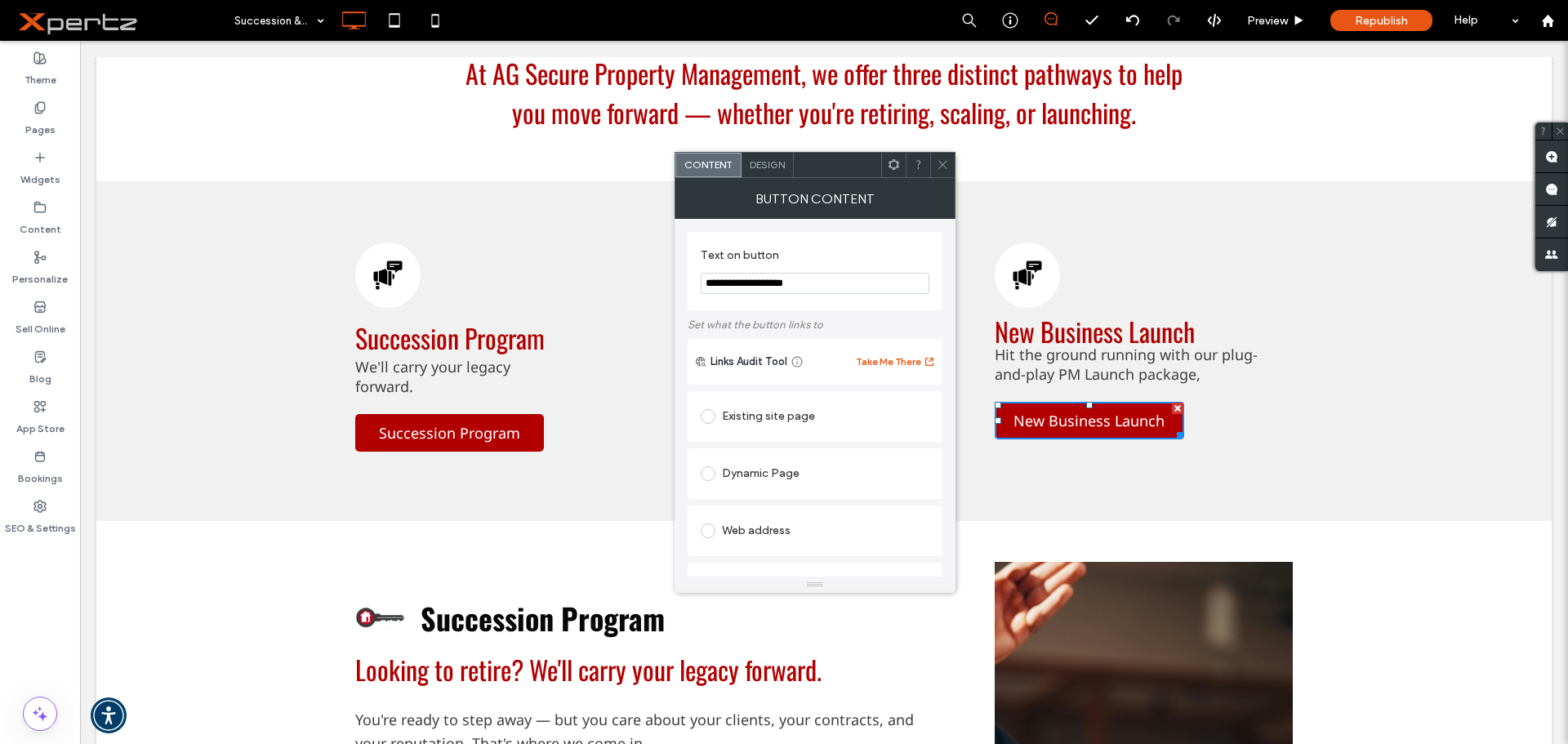
click at [761, 418] on div "Existing site page" at bounding box center [815, 416] width 229 height 26
drag, startPoint x: 935, startPoint y: 162, endPoint x: 950, endPoint y: 183, distance: 25.8
click at [936, 162] on div at bounding box center [943, 165] width 24 height 24
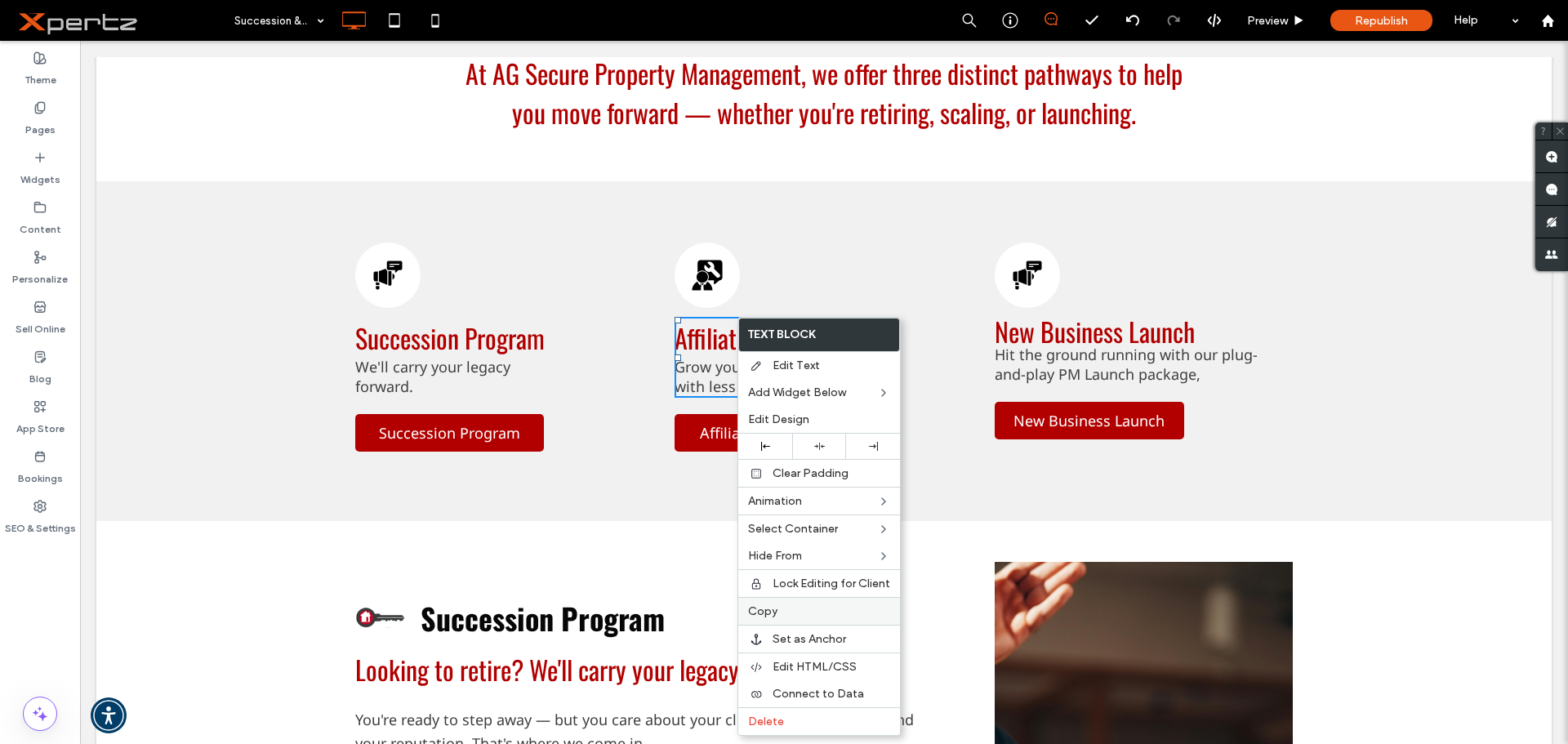
click at [778, 610] on label "Copy" at bounding box center [819, 611] width 142 height 14
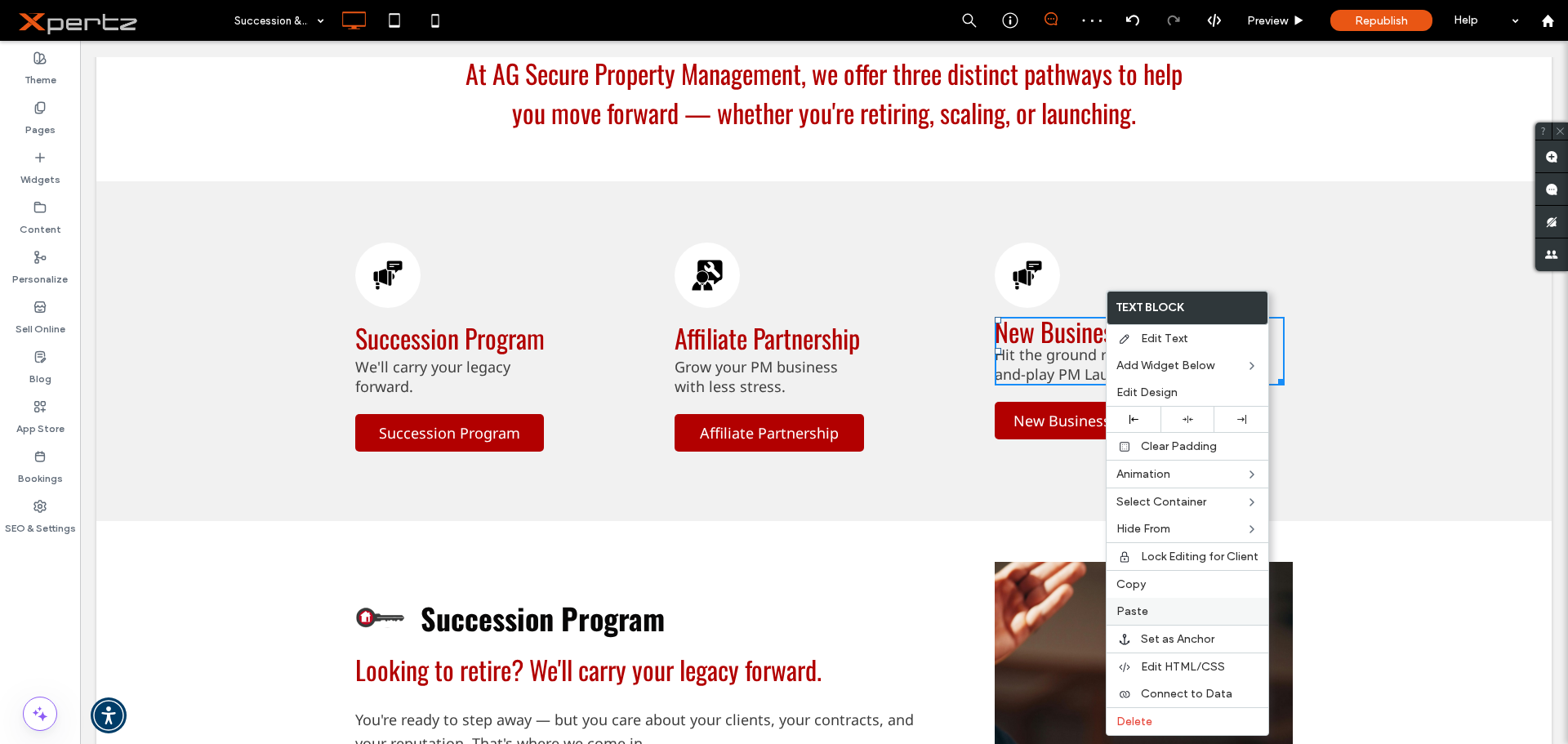
click at [1162, 604] on label "Paste" at bounding box center [1187, 611] width 142 height 14
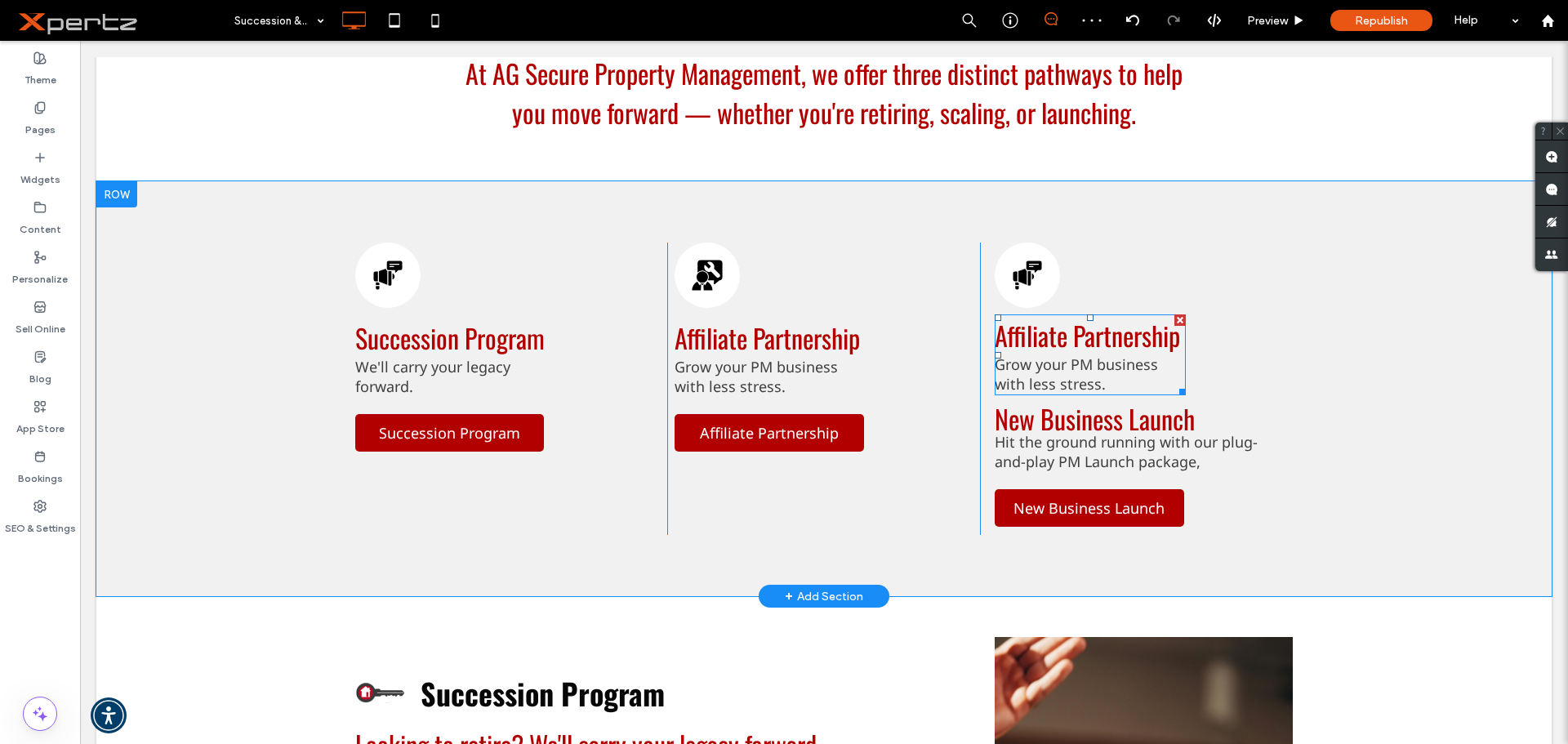
click at [1057, 343] on span "Affiliate Partnership" at bounding box center [1087, 335] width 186 height 38
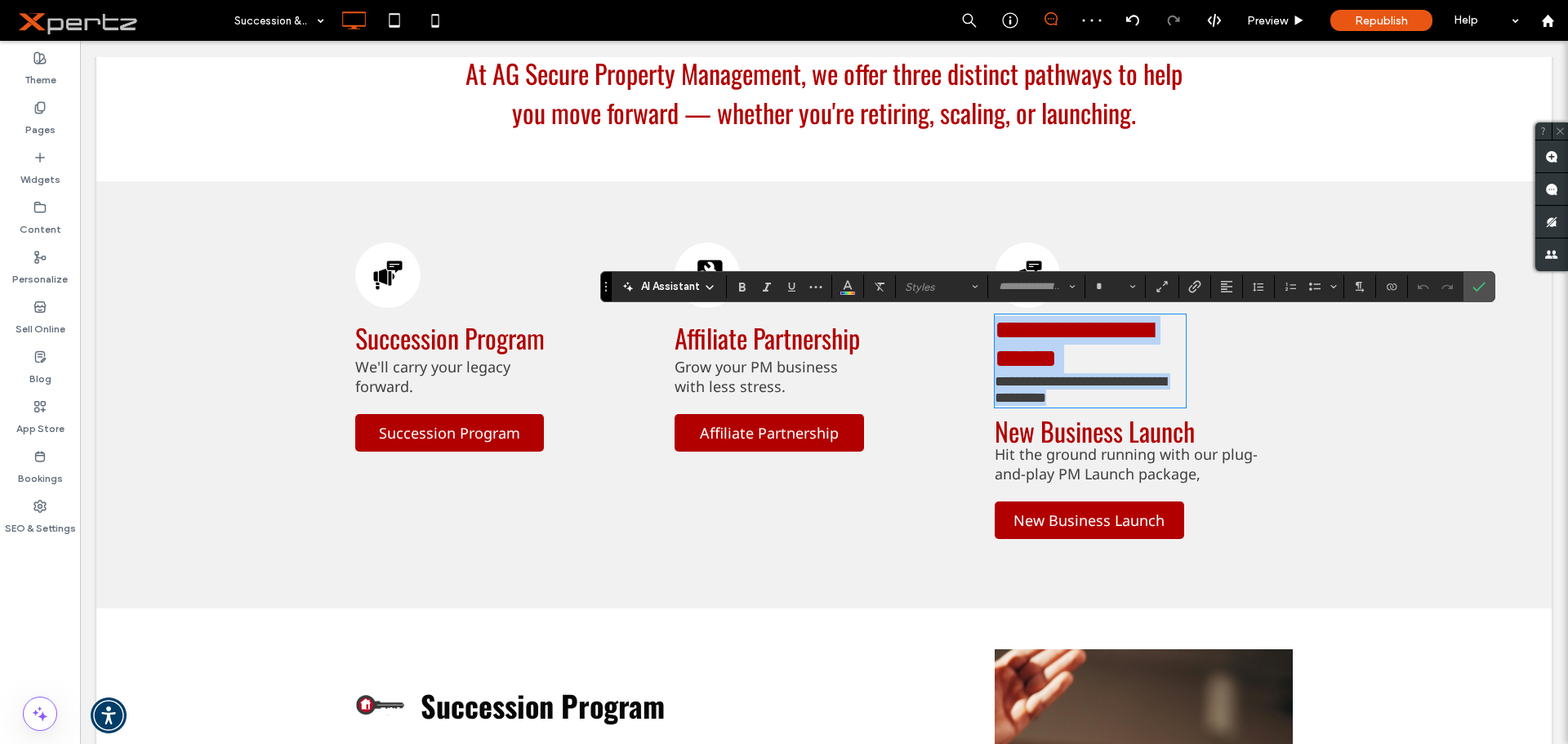
click at [1012, 333] on span "**********" at bounding box center [1074, 344] width 159 height 55
type input "******"
type input "**"
click at [995, 334] on span "**********" at bounding box center [1074, 344] width 159 height 55
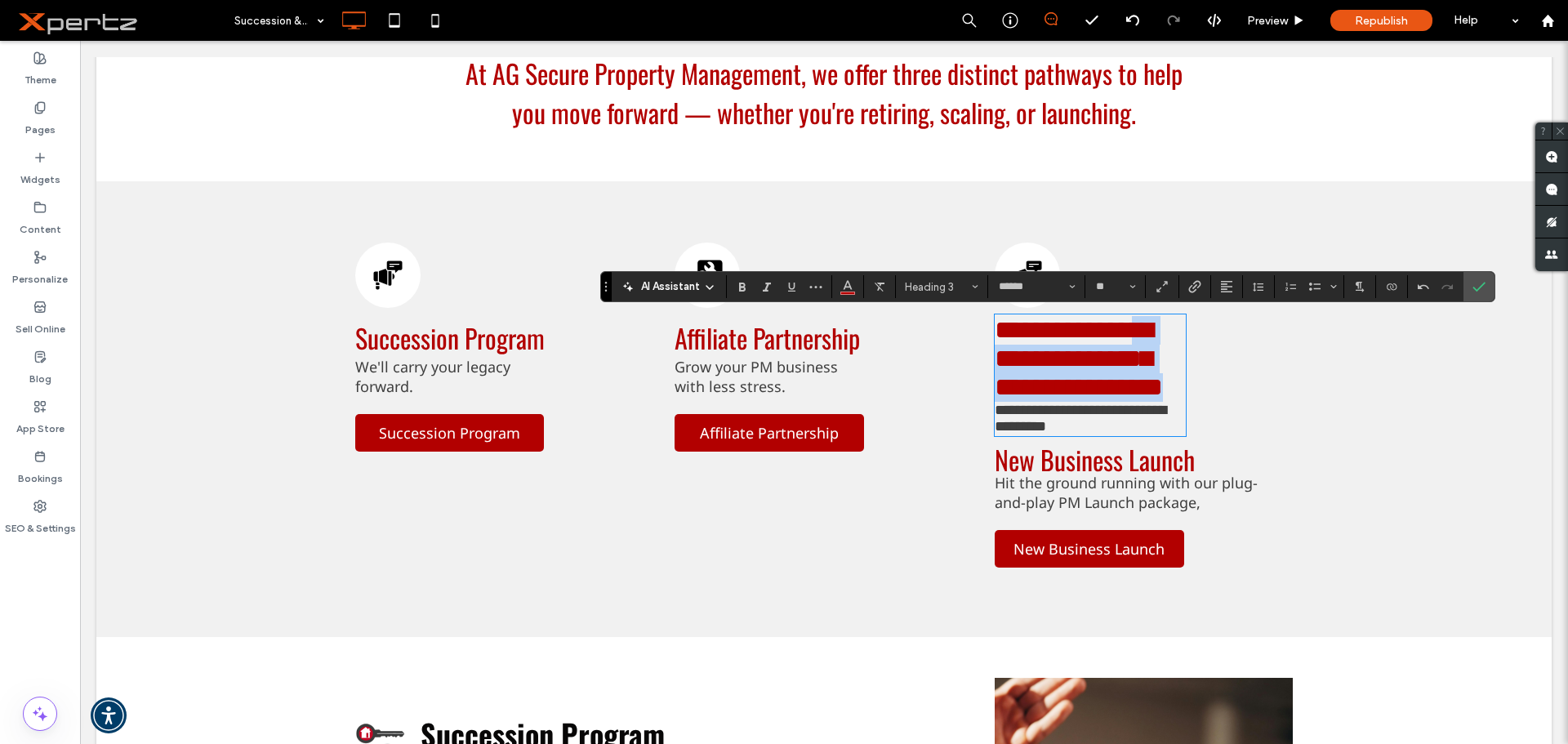
drag, startPoint x: 992, startPoint y: 372, endPoint x: 1146, endPoint y: 406, distance: 157.7
click at [1146, 401] on h3 "**********" at bounding box center [1090, 359] width 191 height 86
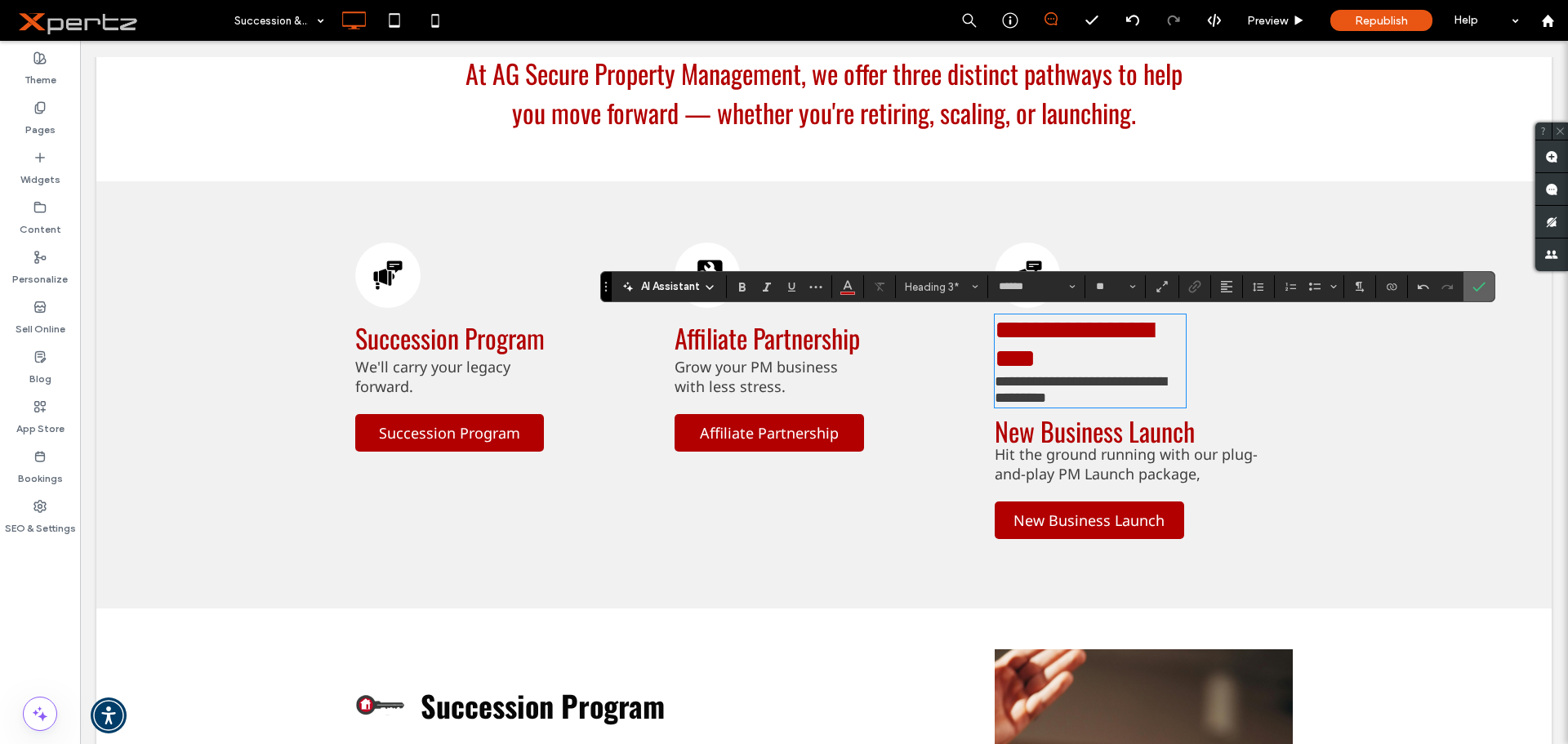
click at [1491, 289] on label "Confirm" at bounding box center [1478, 286] width 24 height 29
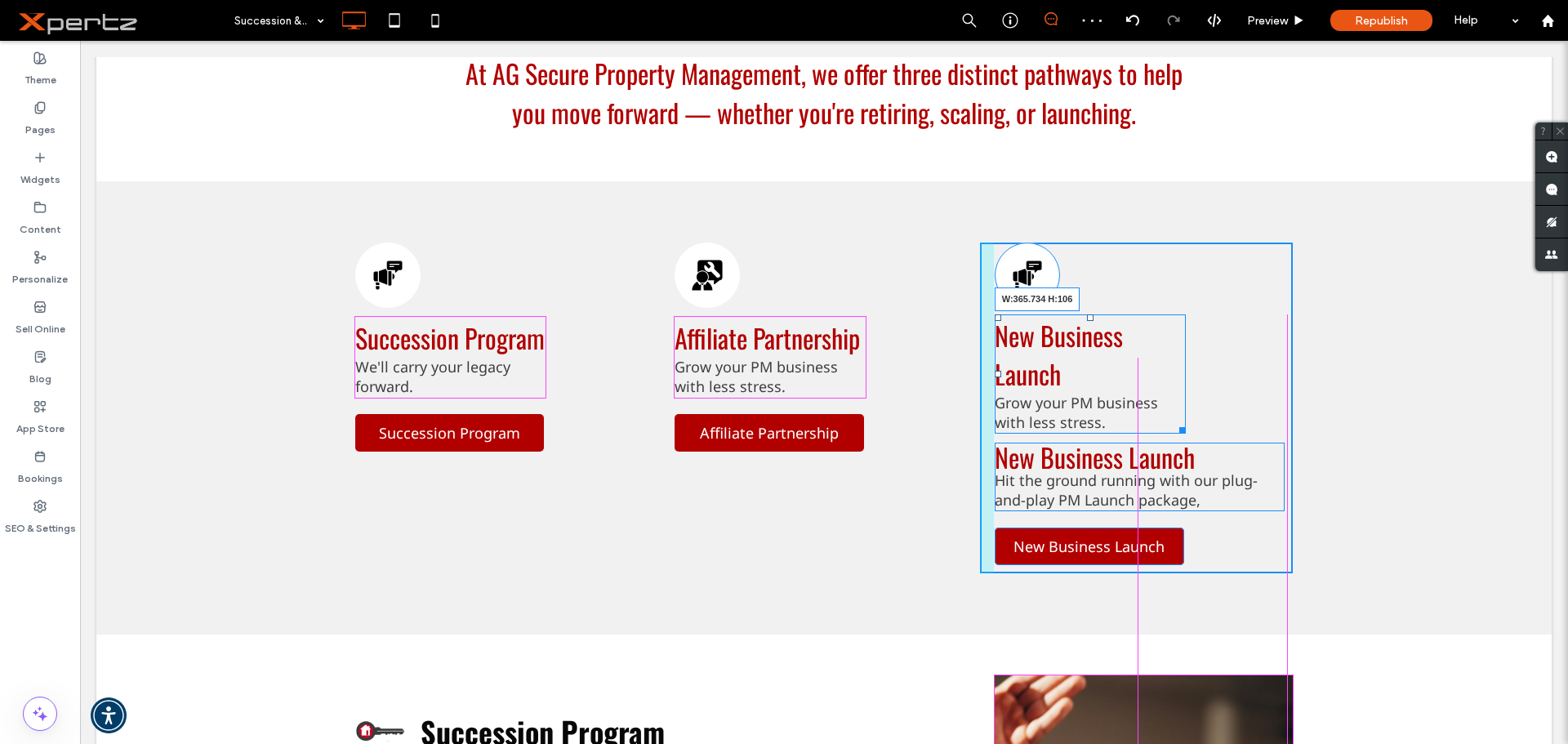
drag, startPoint x: 1176, startPoint y: 429, endPoint x: 1363, endPoint y: 464, distance: 190.2
click at [1283, 423] on div "Megaphone with a speech bubble; announcement icon. New Business Launch Grow you…" at bounding box center [1136, 408] width 313 height 330
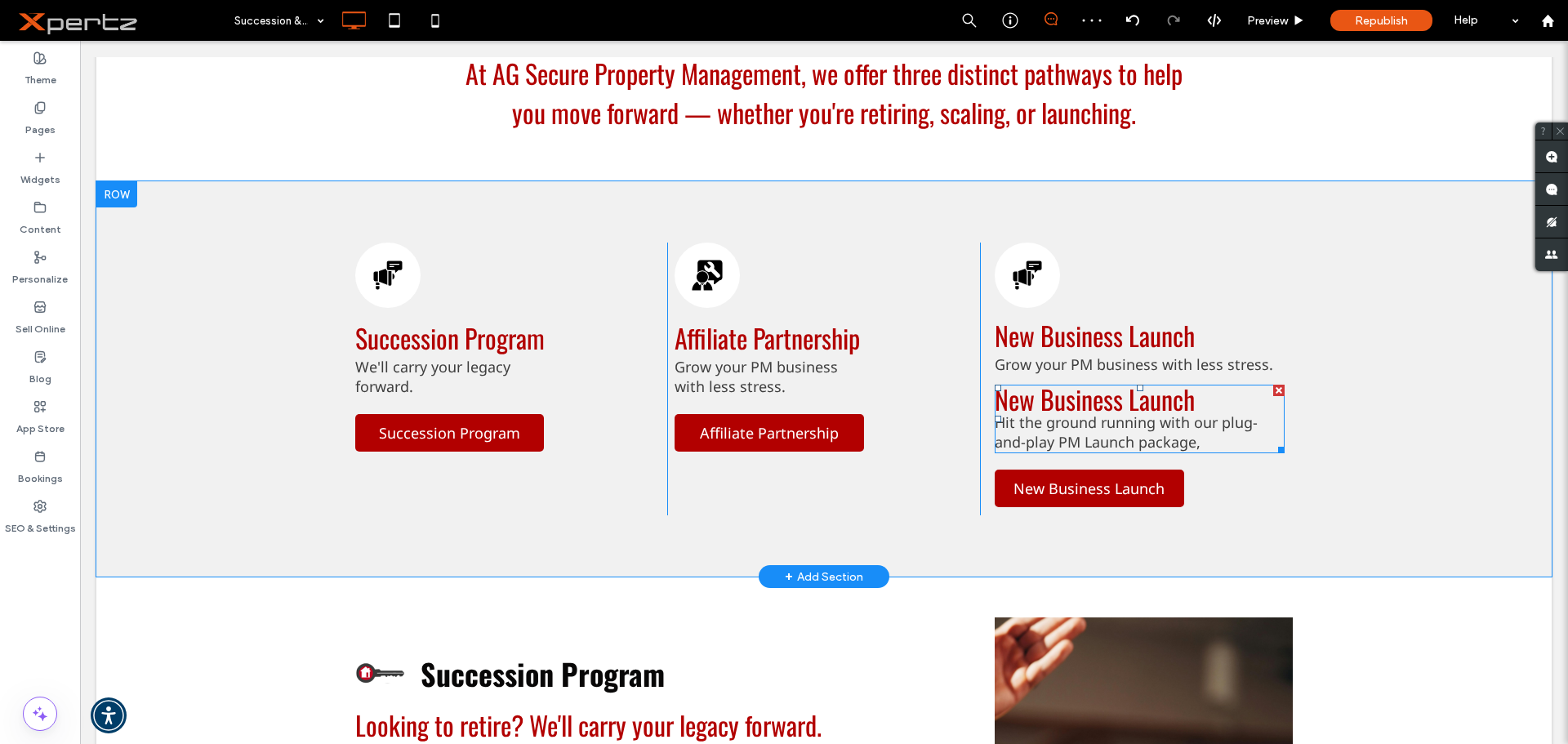
click at [1042, 438] on span "Hit the ground running with our plug-and-play PM Launch package," at bounding box center [1127, 432] width 263 height 39
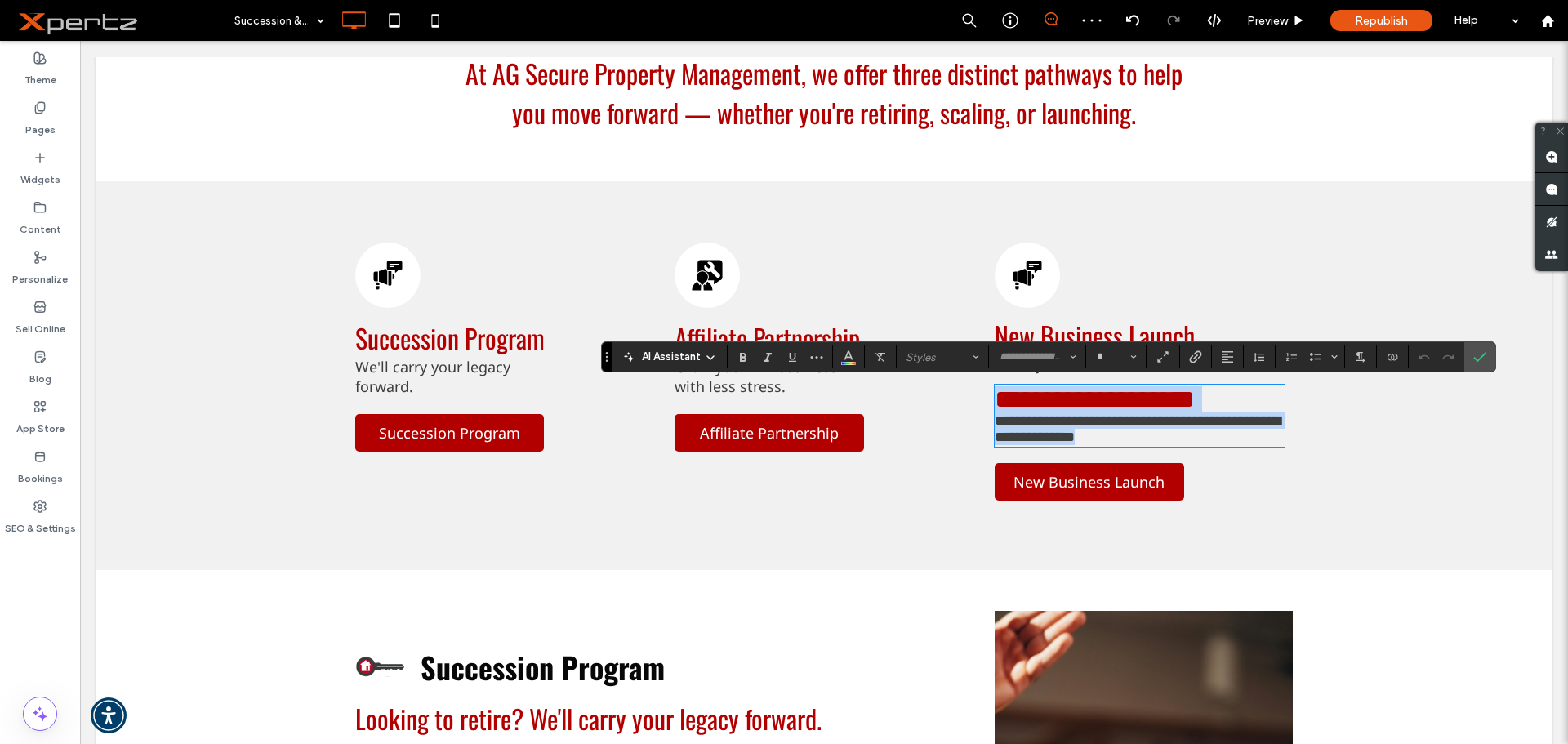
click at [1027, 431] on span "**********" at bounding box center [1138, 428] width 286 height 31
type input "*********"
type input "**"
drag, startPoint x: 991, startPoint y: 426, endPoint x: 1196, endPoint y: 442, distance: 205.6
click at [1196, 442] on p "**********" at bounding box center [1140, 428] width 290 height 33
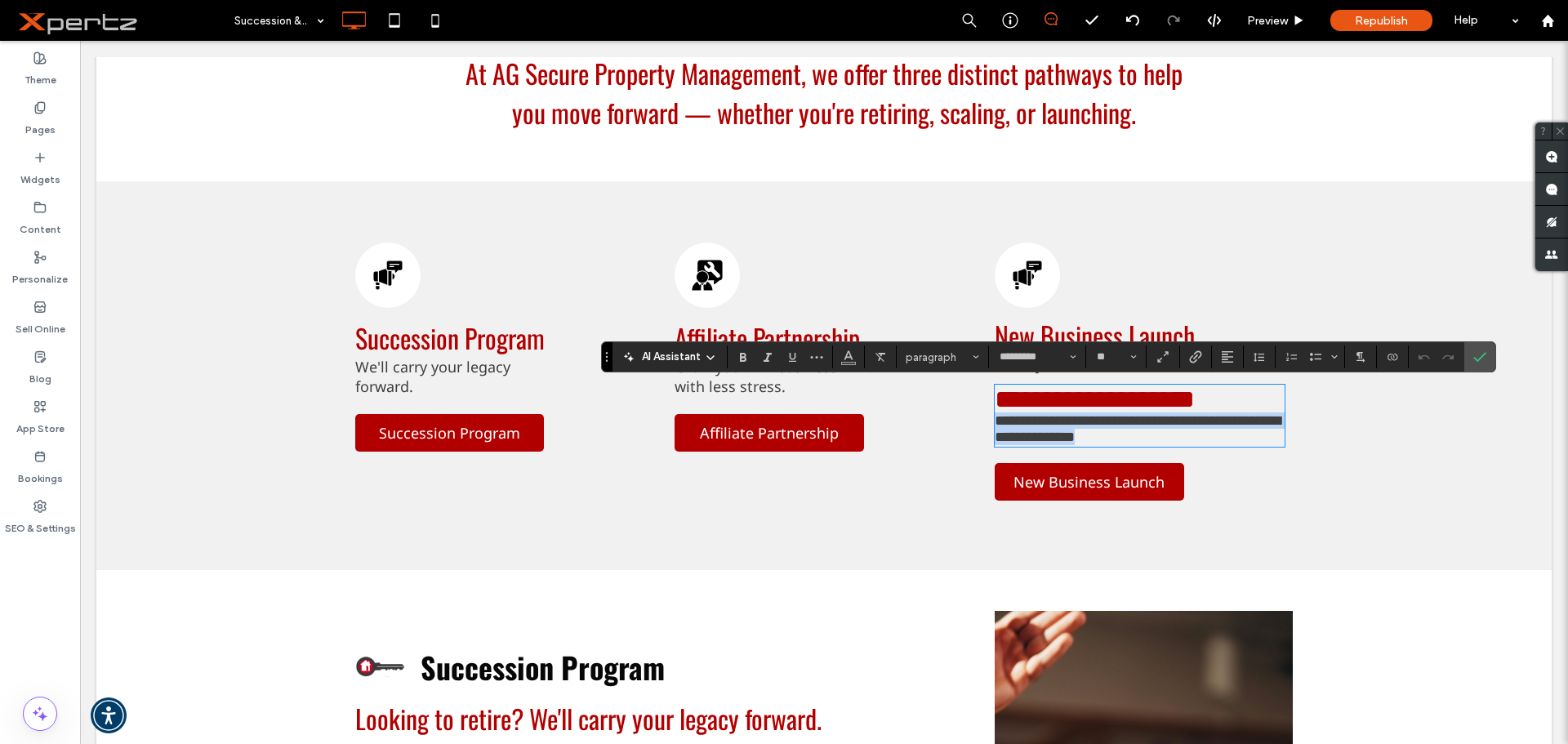
copy span "**********"
drag, startPoint x: 1487, startPoint y: 353, endPoint x: 1166, endPoint y: 328, distance: 322.0
click at [1487, 353] on label "Confirm" at bounding box center [1479, 357] width 24 height 29
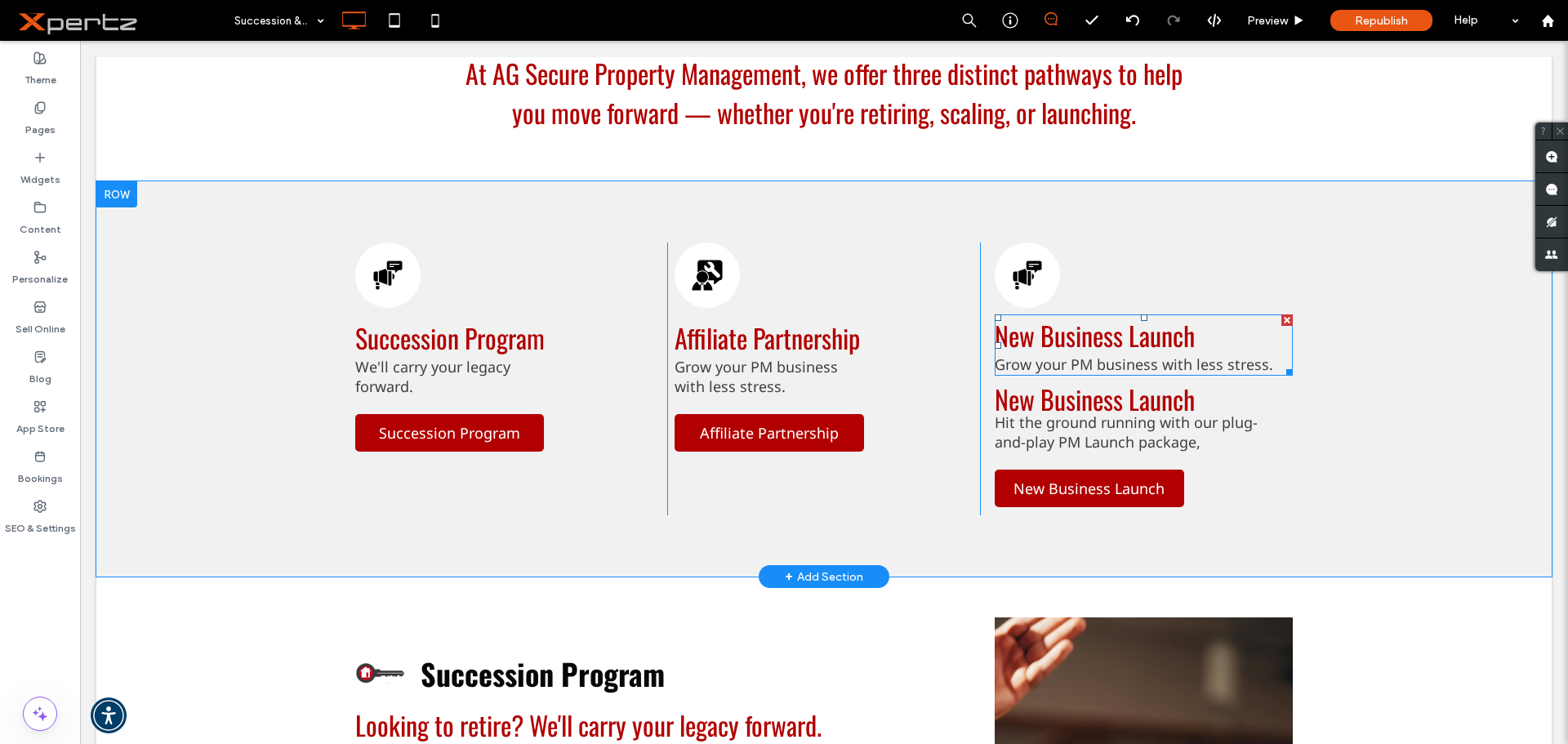
click at [1170, 375] on div "New Business Launch Grow your PM business with less stress." at bounding box center [1144, 345] width 299 height 62
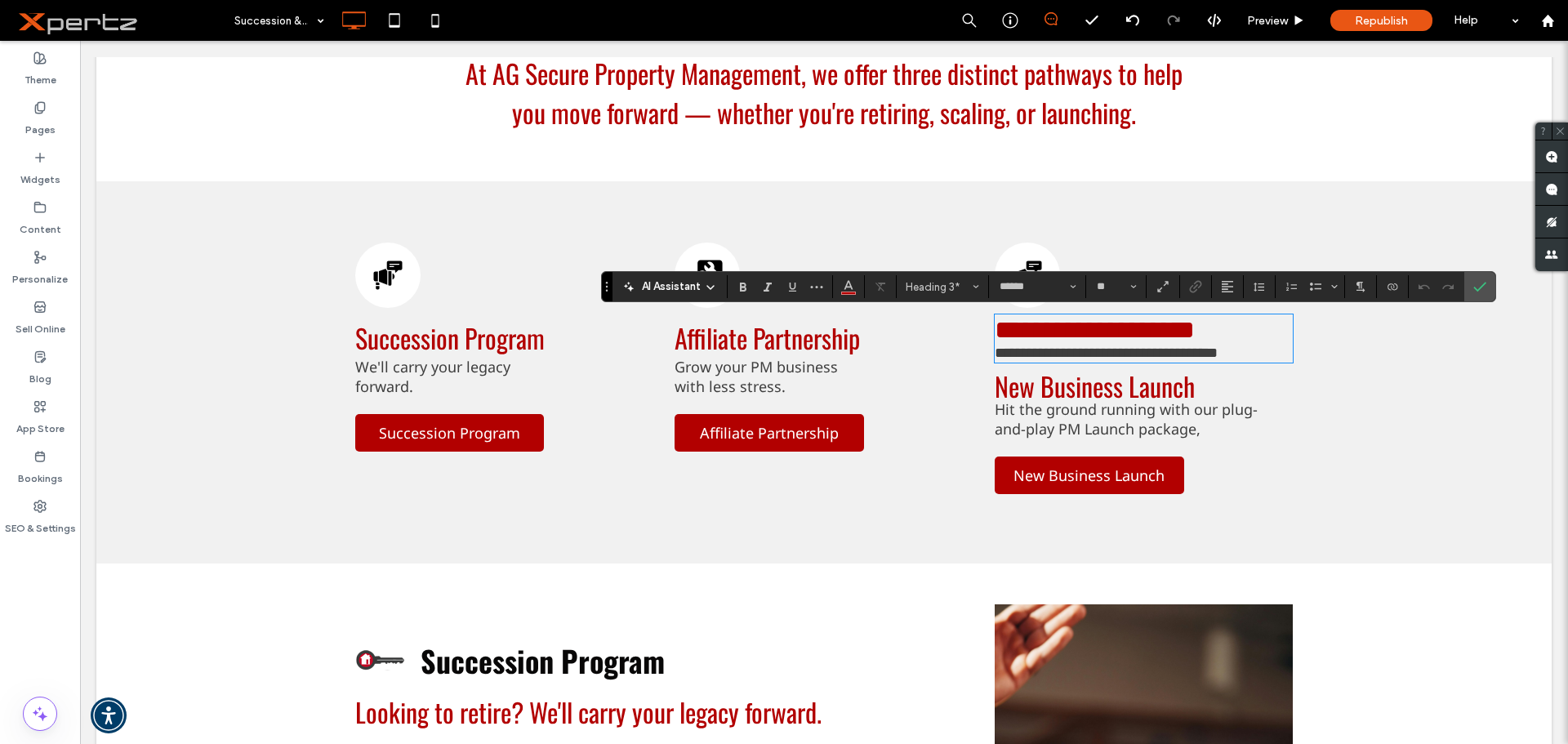
type input "*********"
type input "**"
drag, startPoint x: 1258, startPoint y: 368, endPoint x: 956, endPoint y: 386, distance: 302.5
click at [956, 386] on div "**********" at bounding box center [824, 372] width 938 height 260
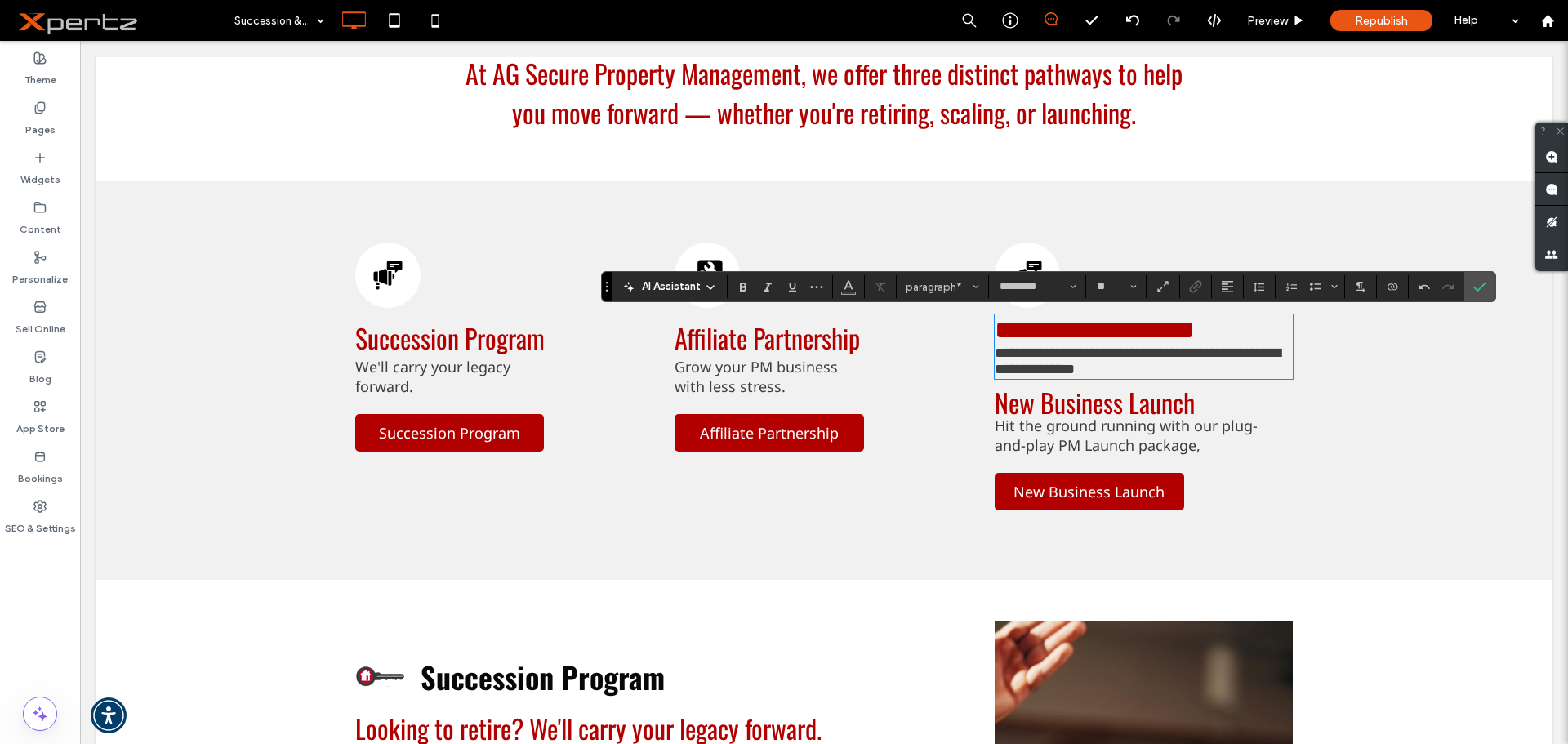
click at [1211, 415] on h3 "New Business Launch" at bounding box center [1140, 402] width 290 height 26
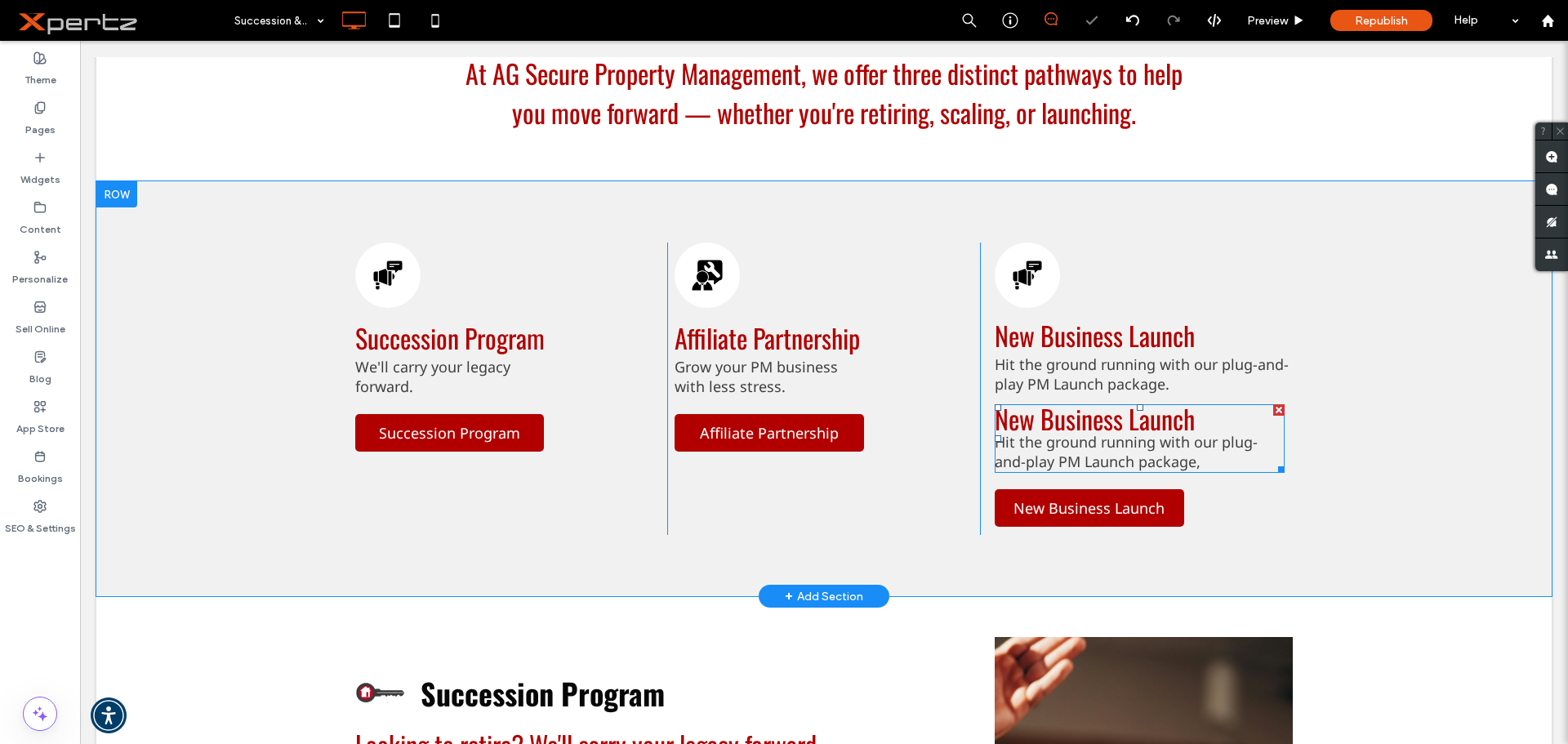
click at [1273, 413] on div at bounding box center [1279, 410] width 11 height 11
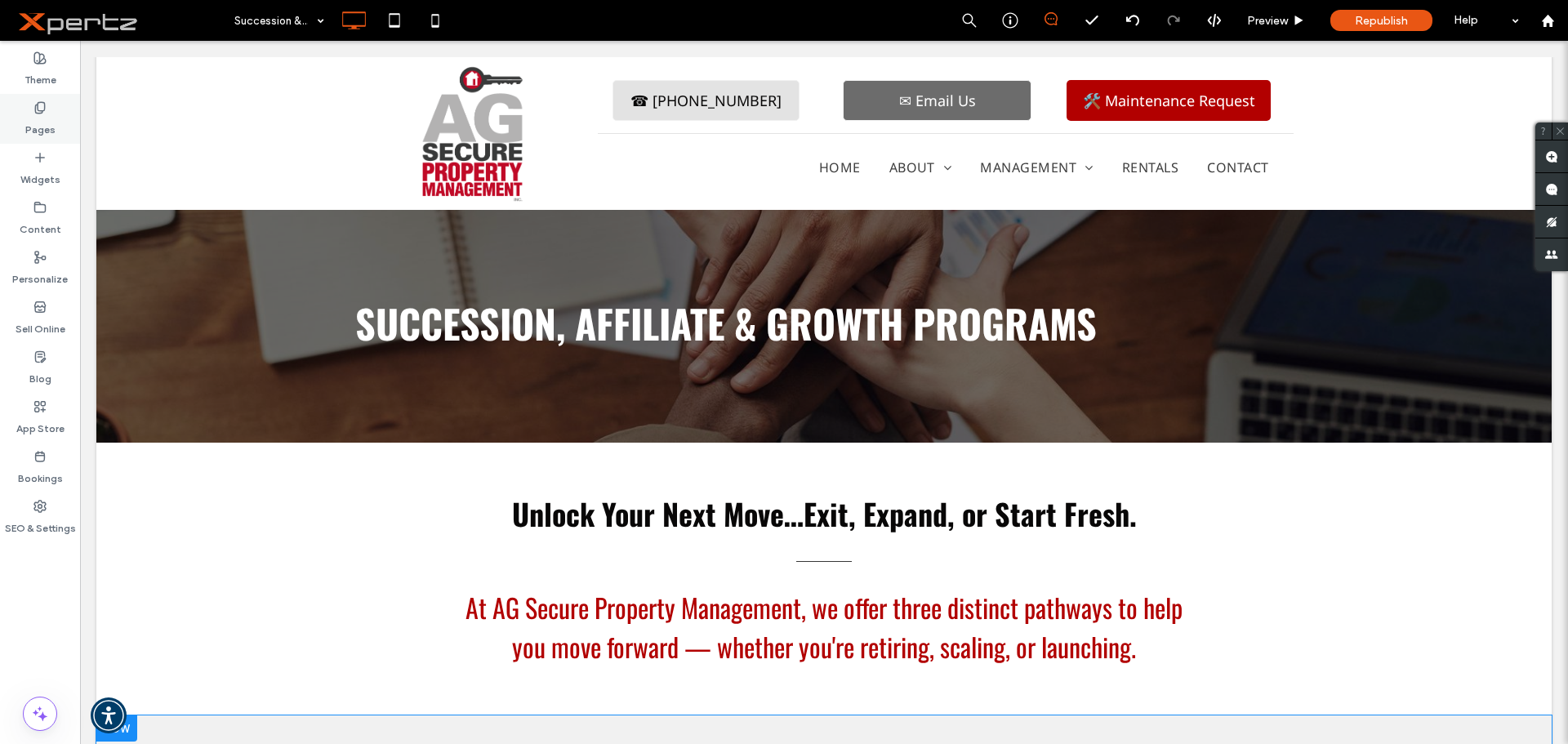
scroll to position [0, 0]
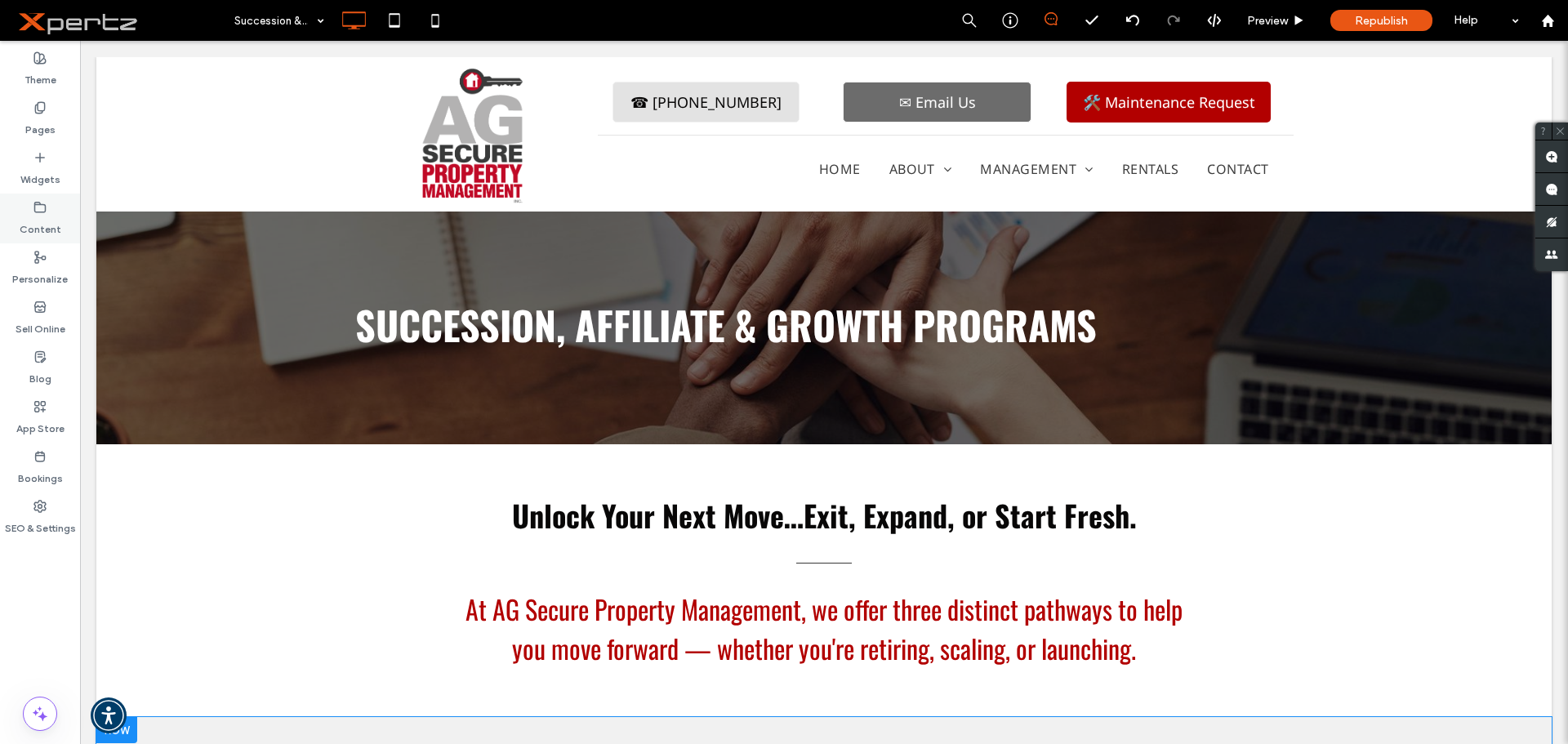
click at [35, 226] on label "Content" at bounding box center [40, 225] width 42 height 22
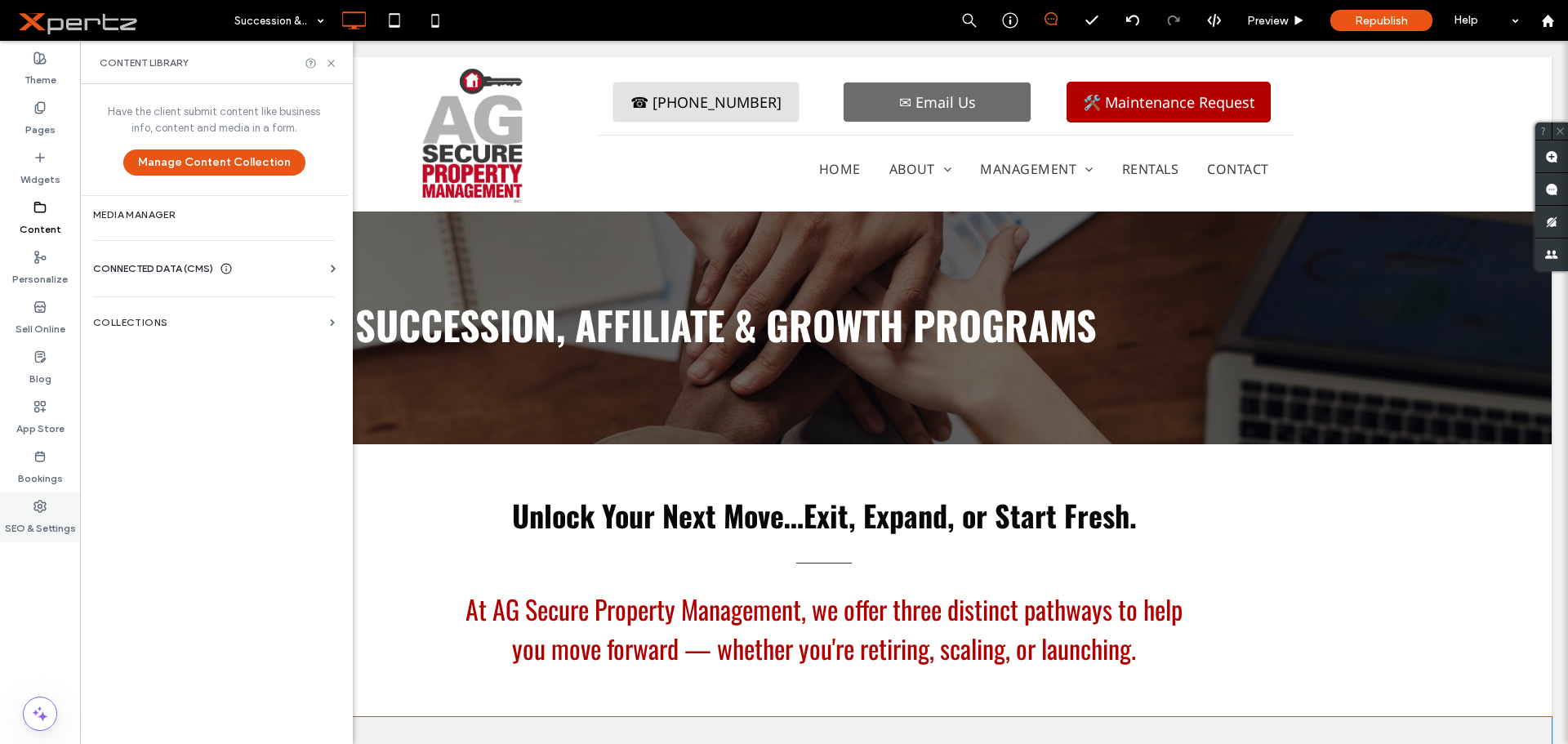
click at [41, 519] on label "SEO & Settings" at bounding box center [40, 524] width 71 height 22
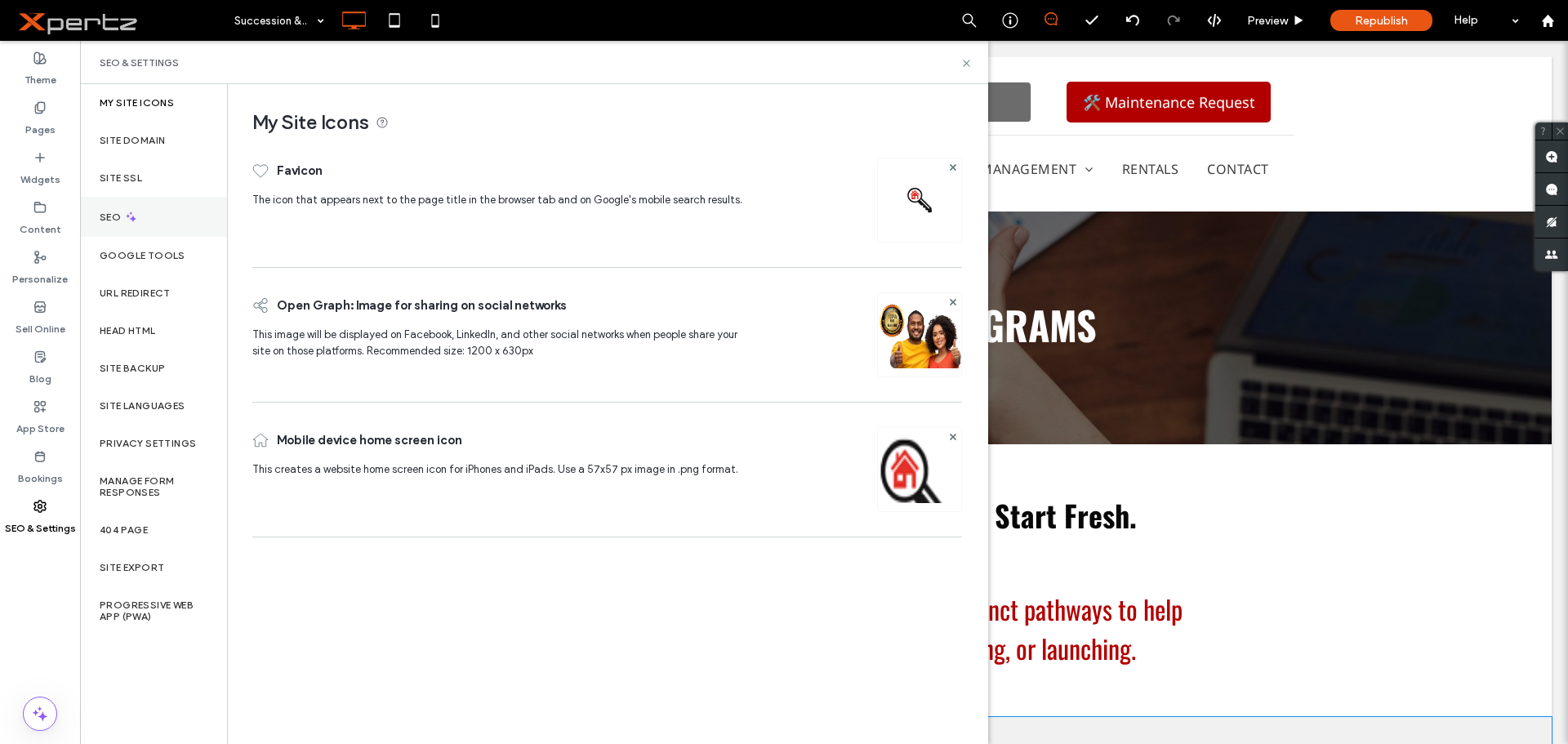
click at [144, 212] on div "SEO" at bounding box center [153, 217] width 147 height 40
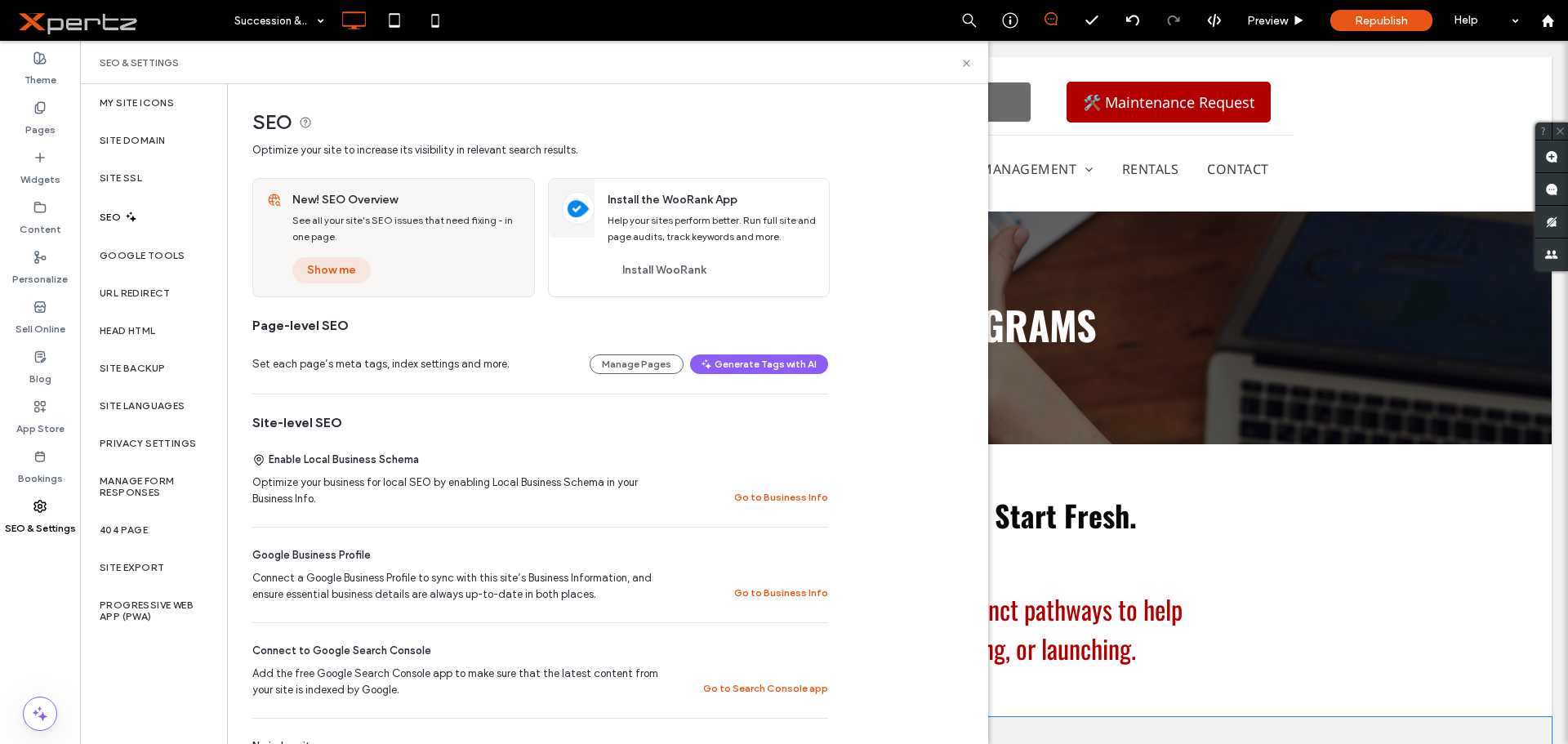
click at [350, 264] on button "Show me" at bounding box center [331, 271] width 78 height 26
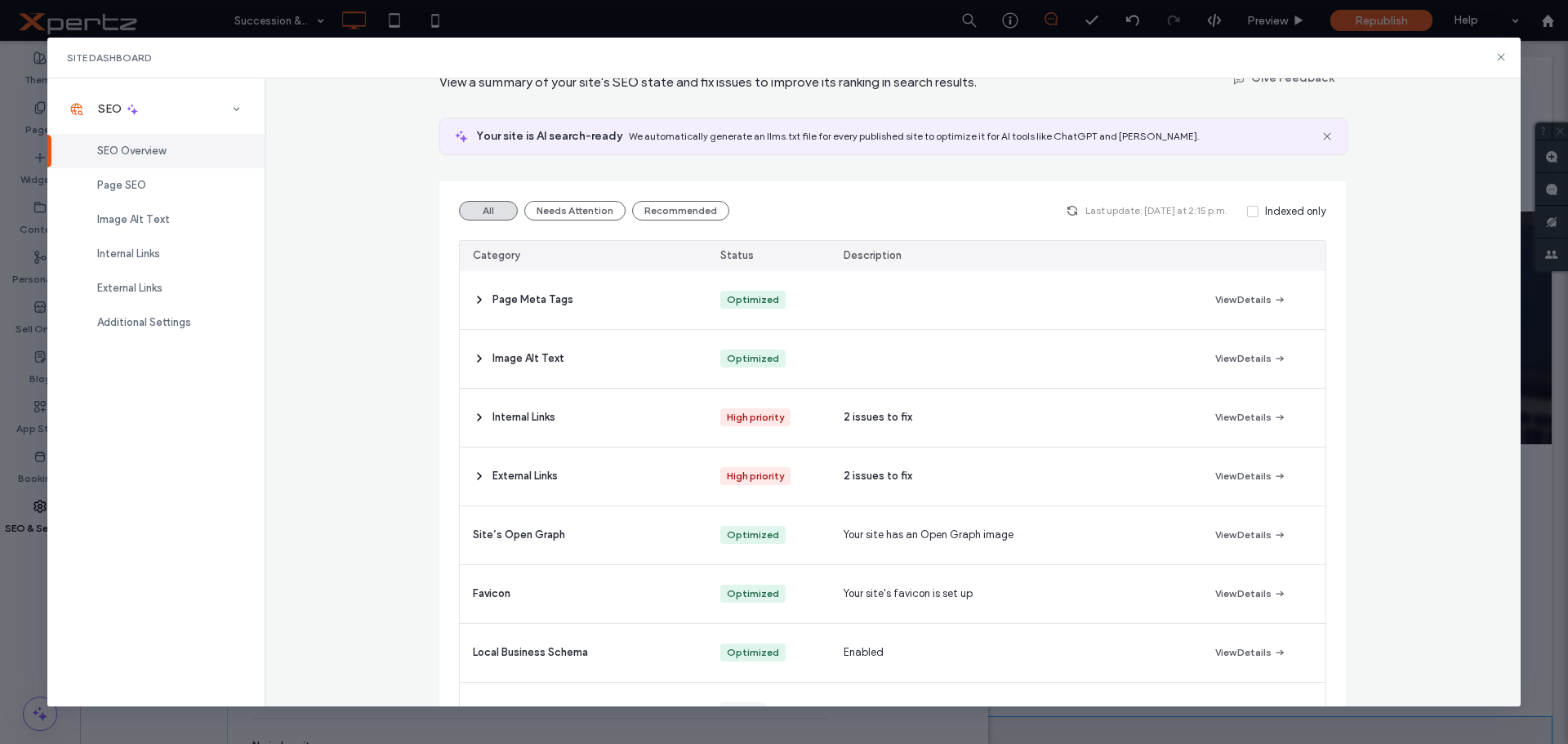
scroll to position [136, 0]
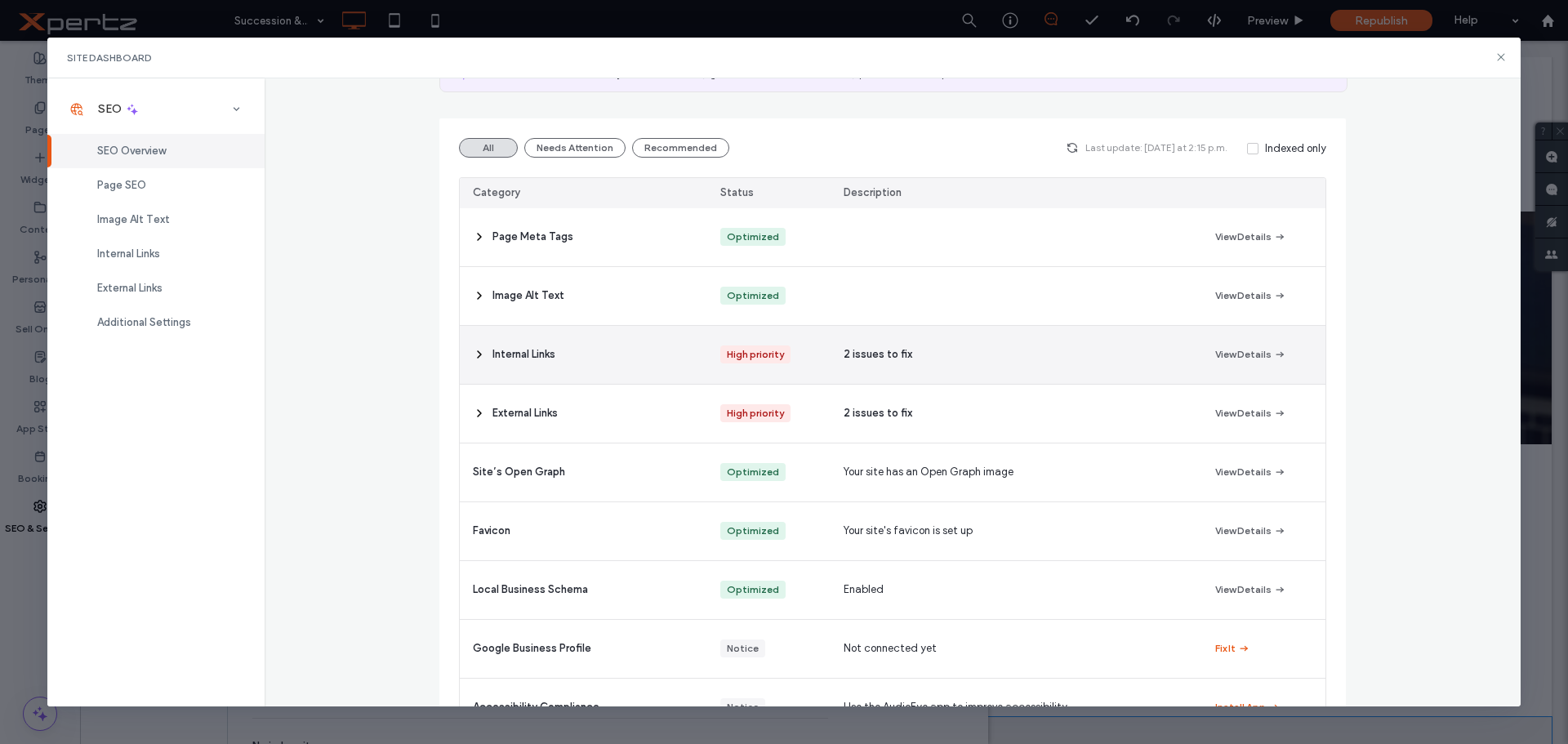
click at [473, 356] on icon at bounding box center [480, 355] width 13 height 13
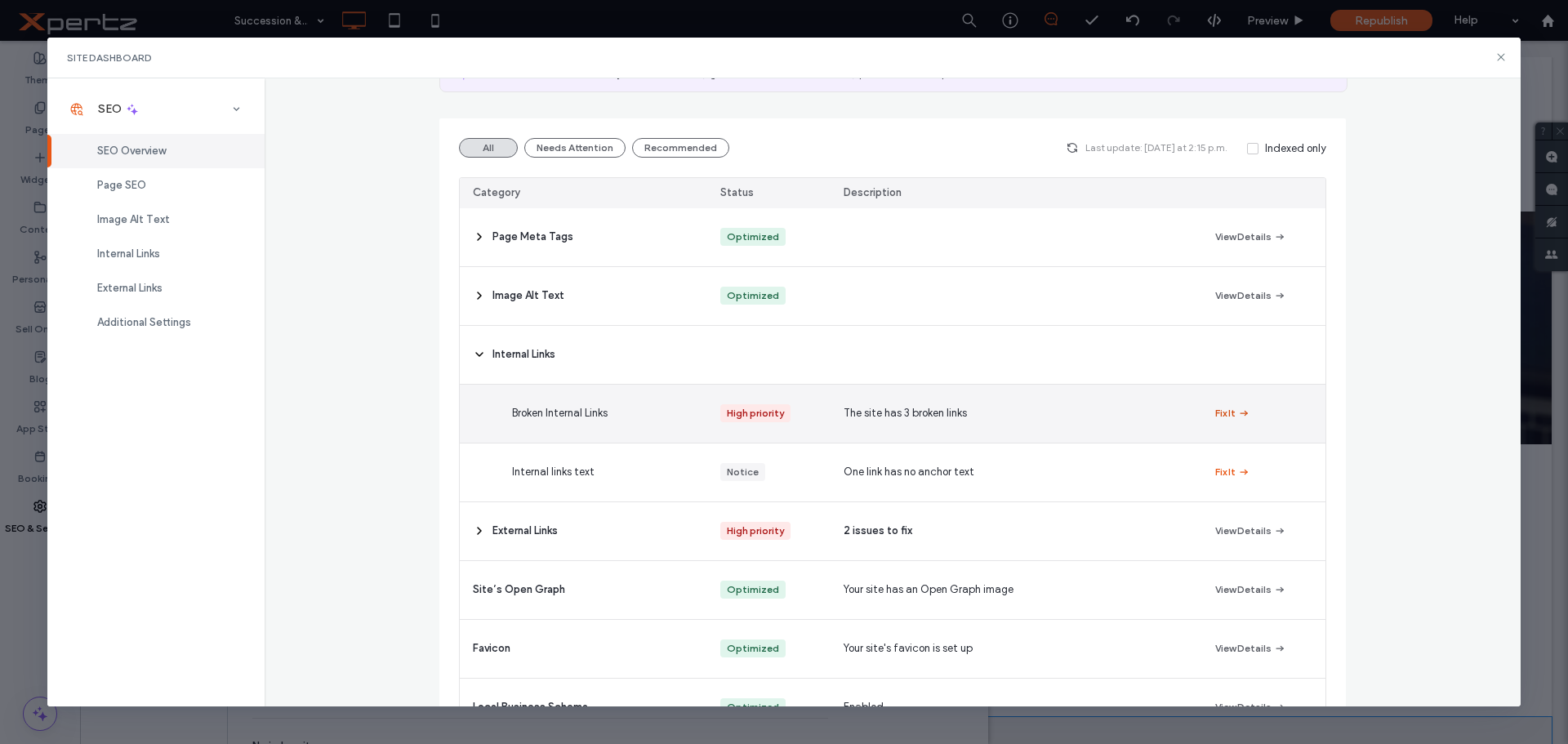
click at [1225, 414] on button "Fix It" at bounding box center [1233, 413] width 35 height 20
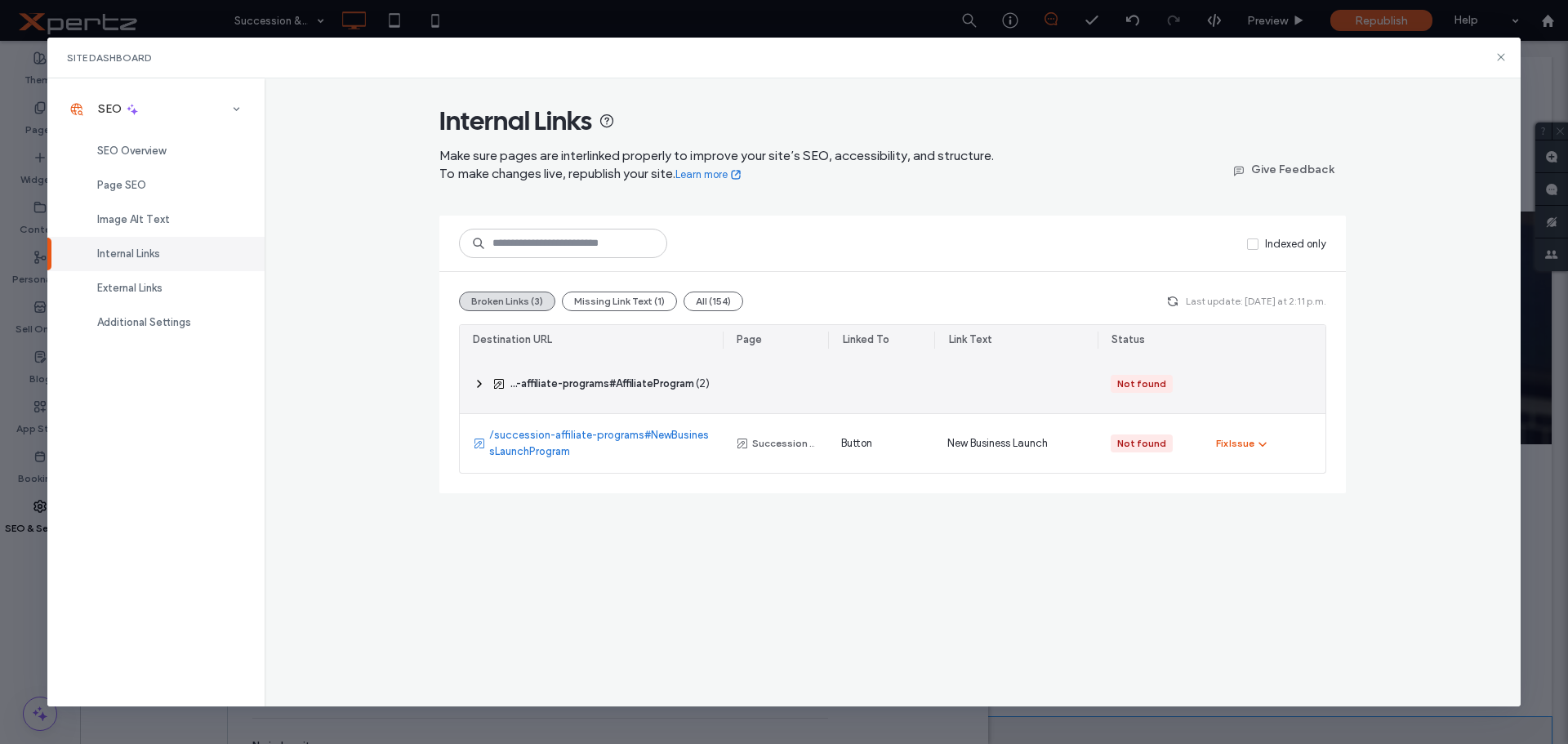
click at [479, 385] on icon at bounding box center [480, 384] width 13 height 13
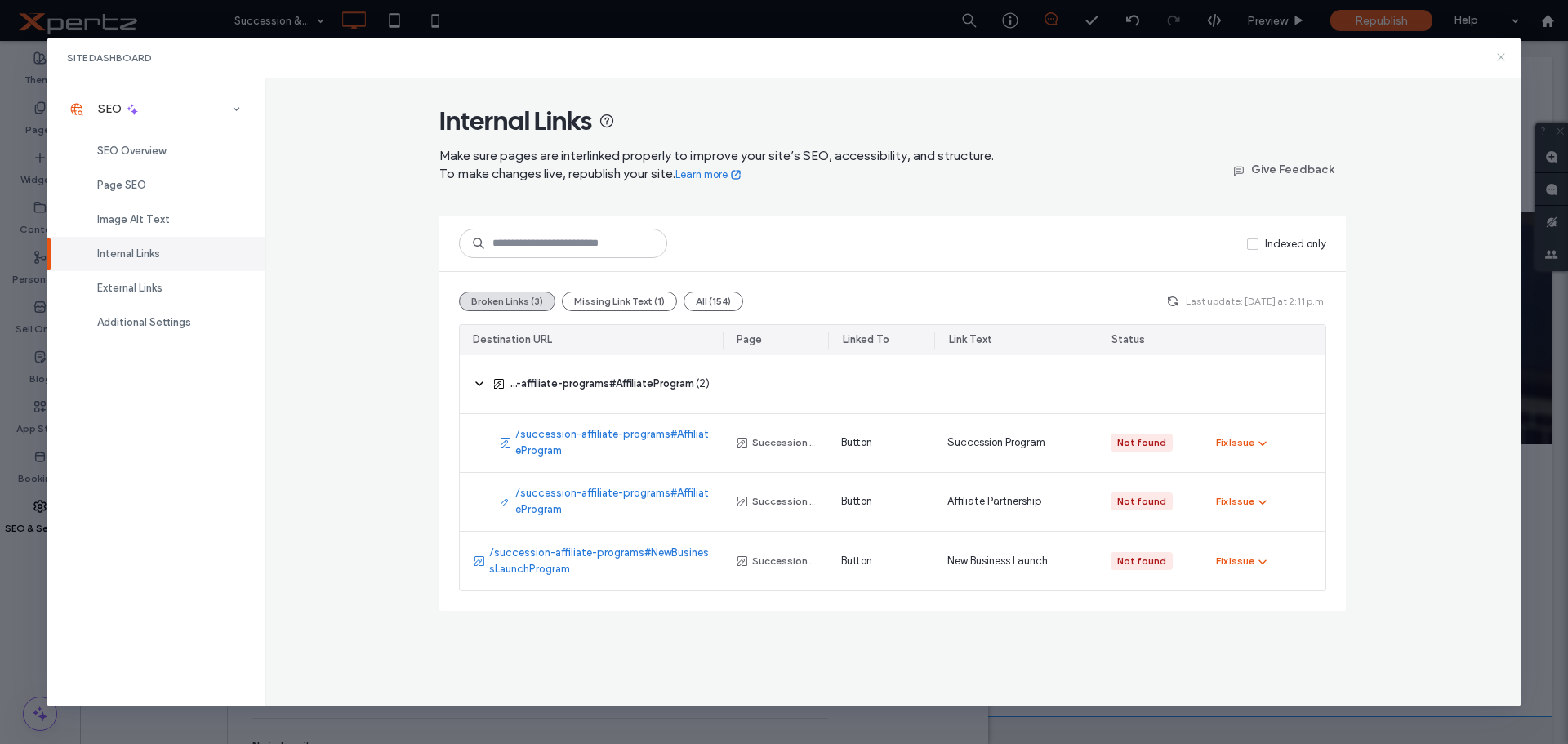
click at [1499, 61] on icon at bounding box center [1501, 57] width 13 height 13
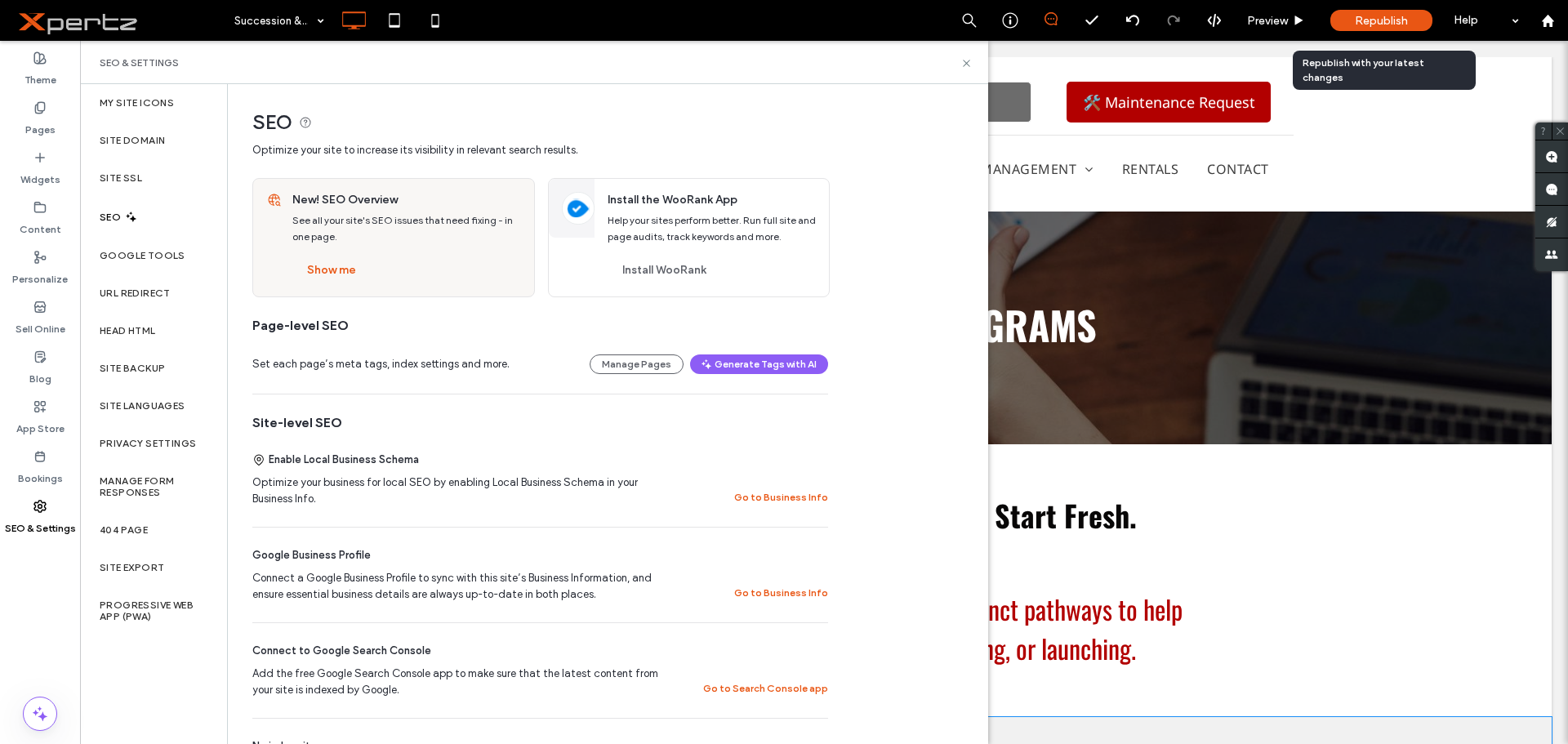
click at [1386, 14] on span "Republish" at bounding box center [1381, 21] width 53 height 14
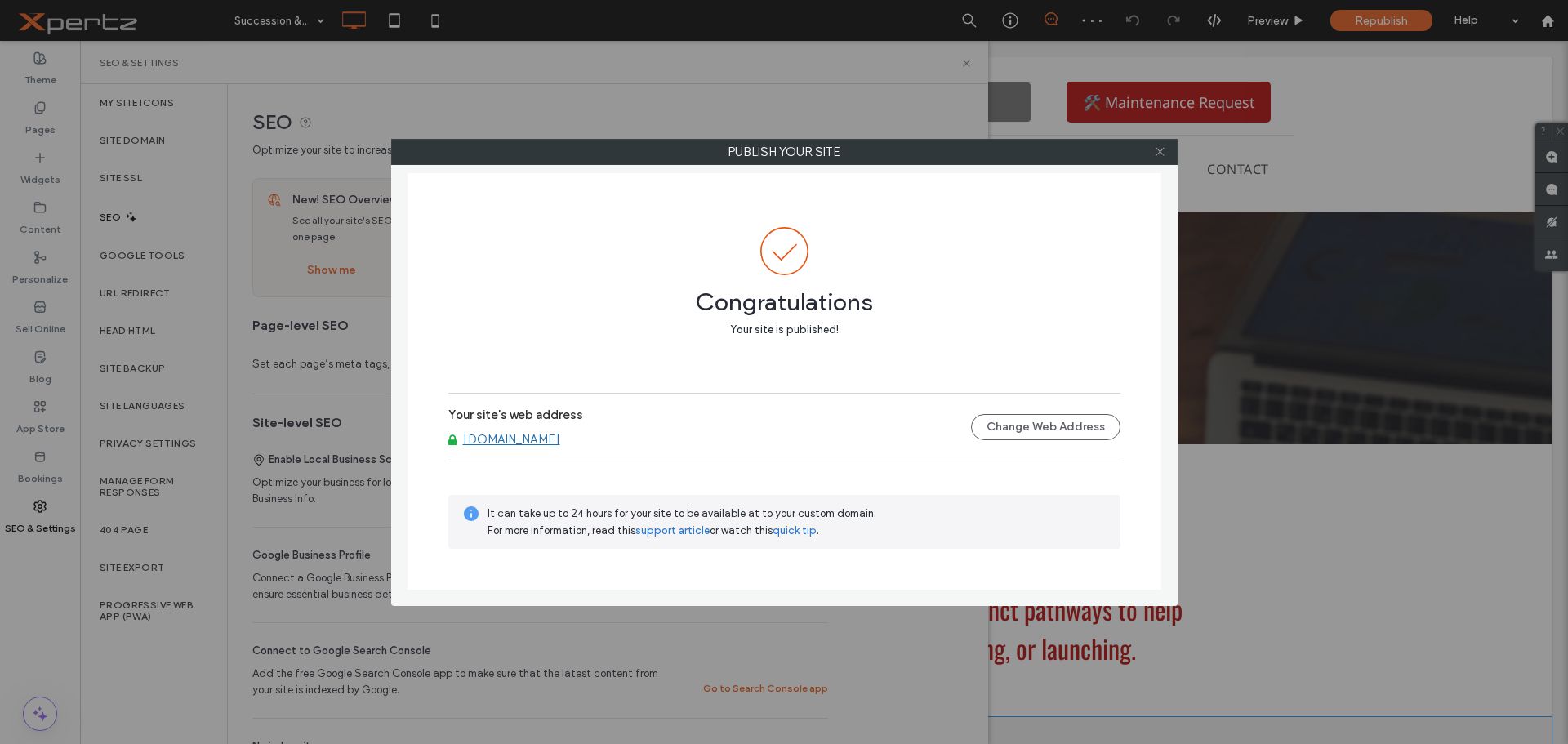
click at [1160, 153] on icon at bounding box center [1159, 151] width 12 height 12
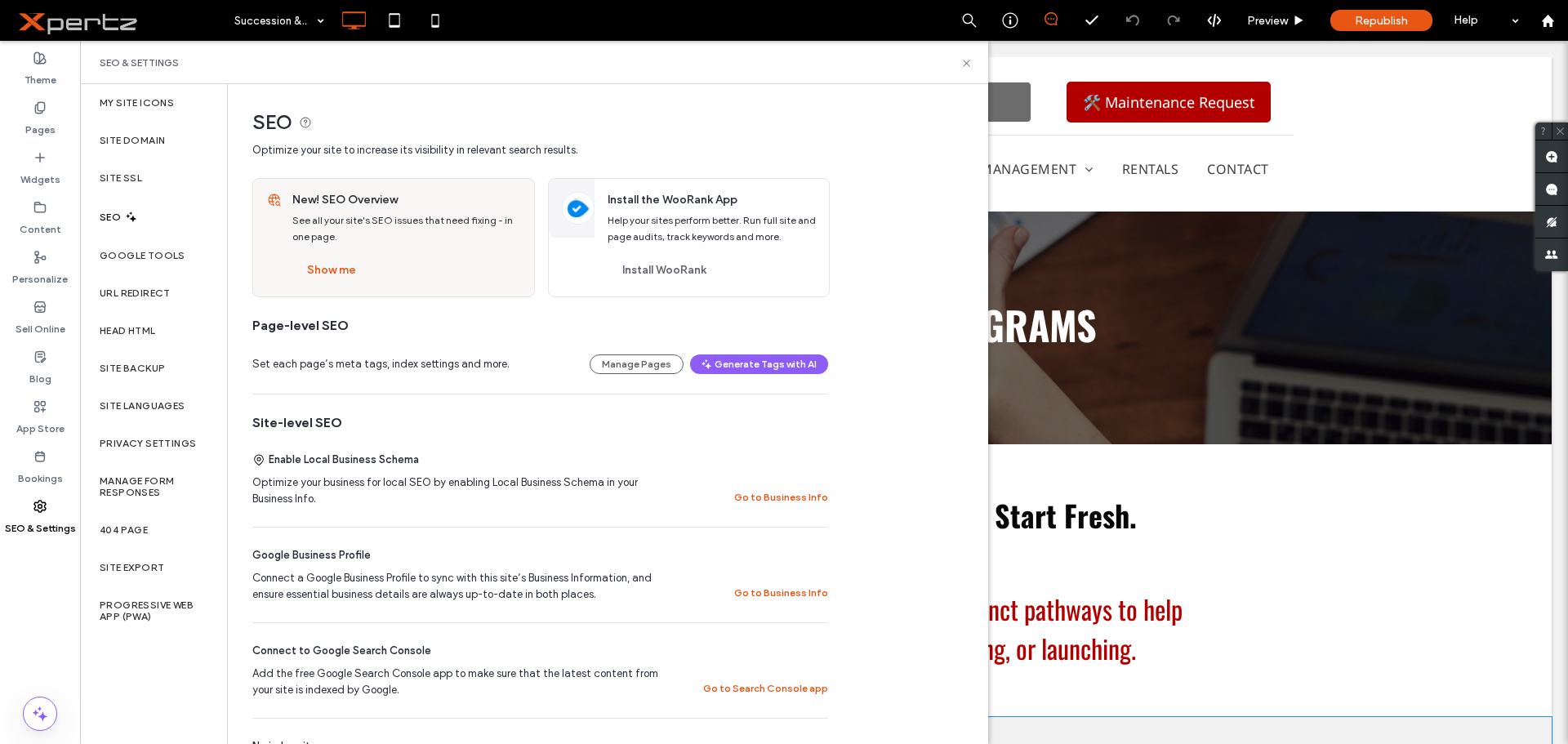
click at [103, 217] on label "SEO" at bounding box center [112, 218] width 24 height 11
click at [306, 271] on button "Show me" at bounding box center [331, 271] width 78 height 26
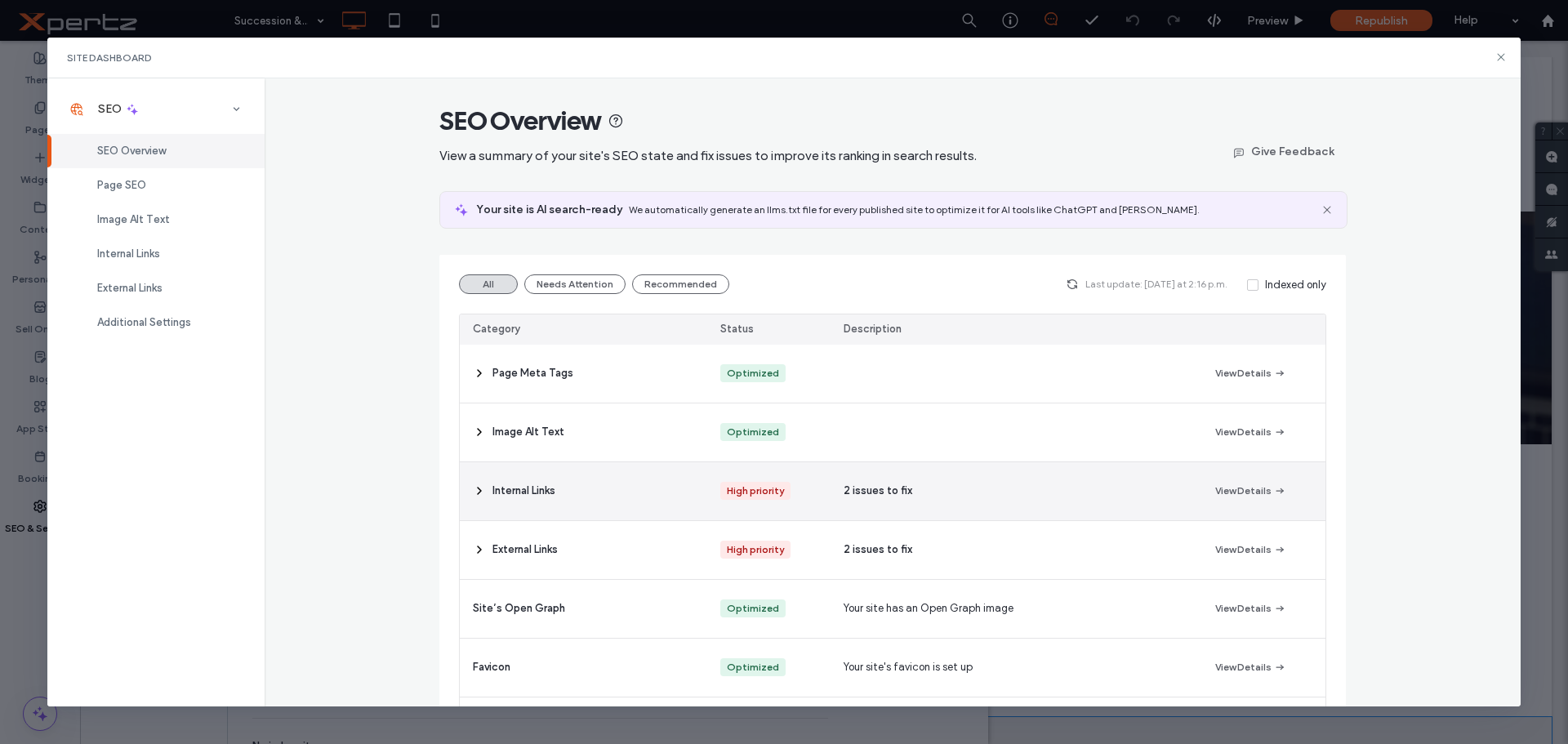
click at [475, 486] on icon at bounding box center [480, 491] width 13 height 13
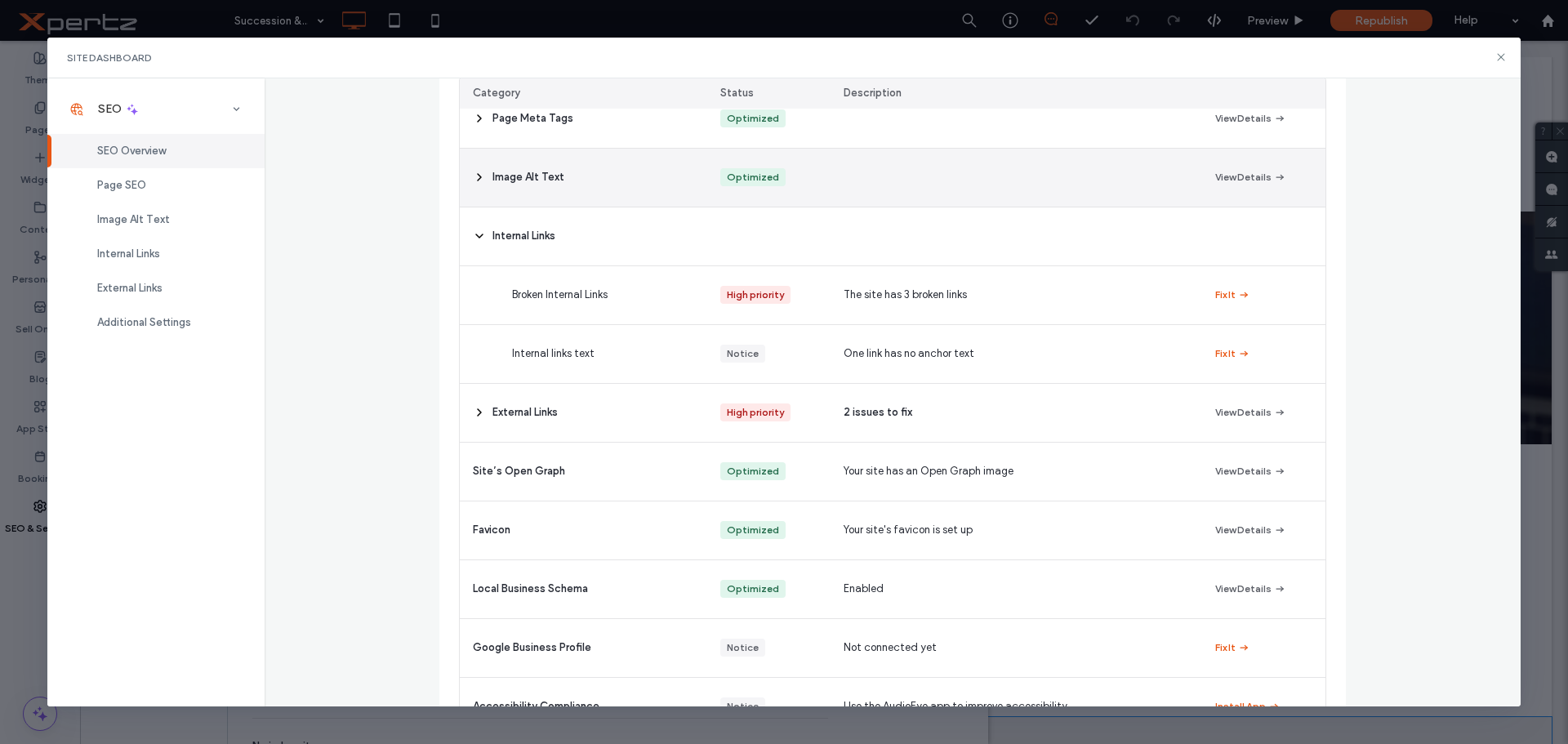
scroll to position [272, 0]
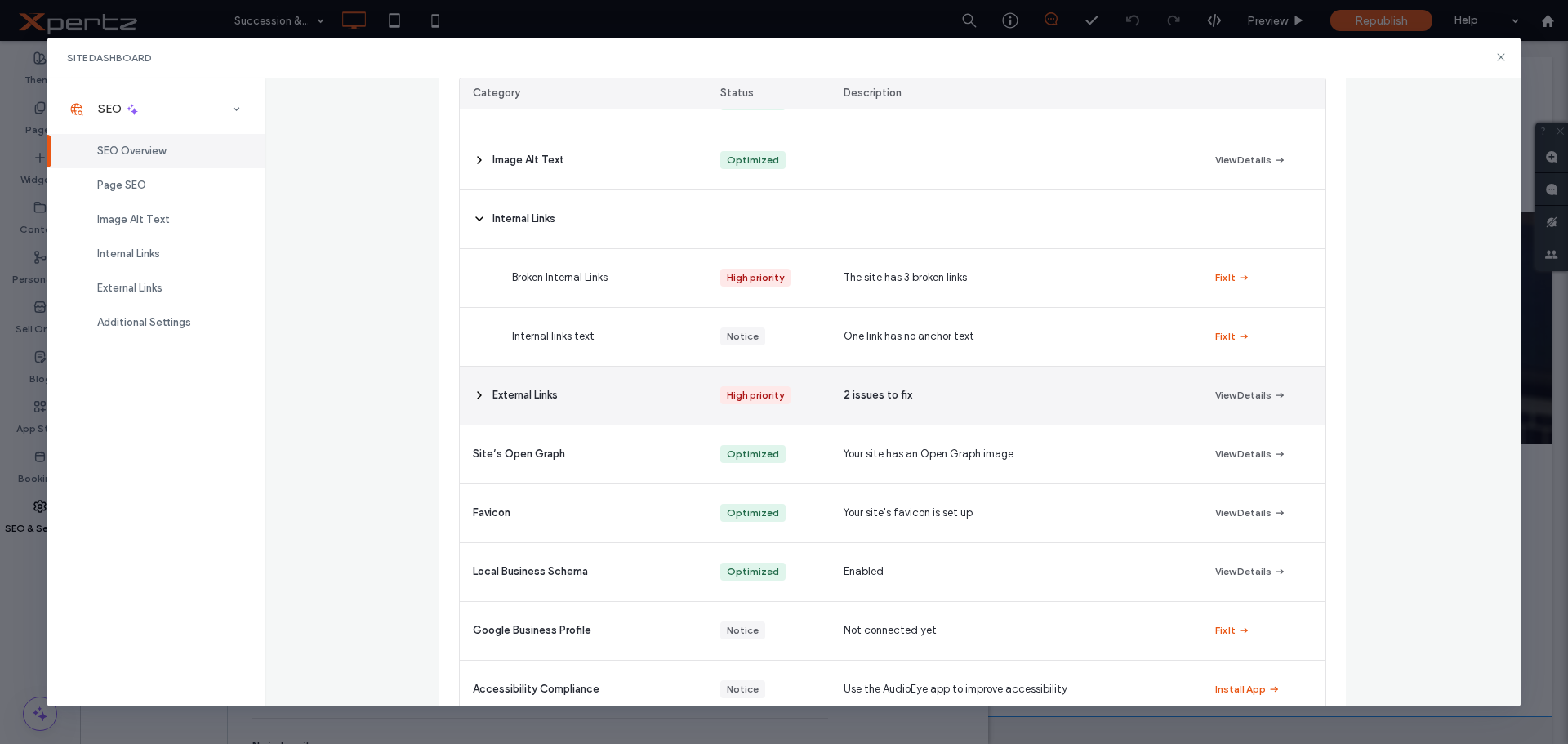
click at [478, 398] on use at bounding box center [479, 395] width 3 height 7
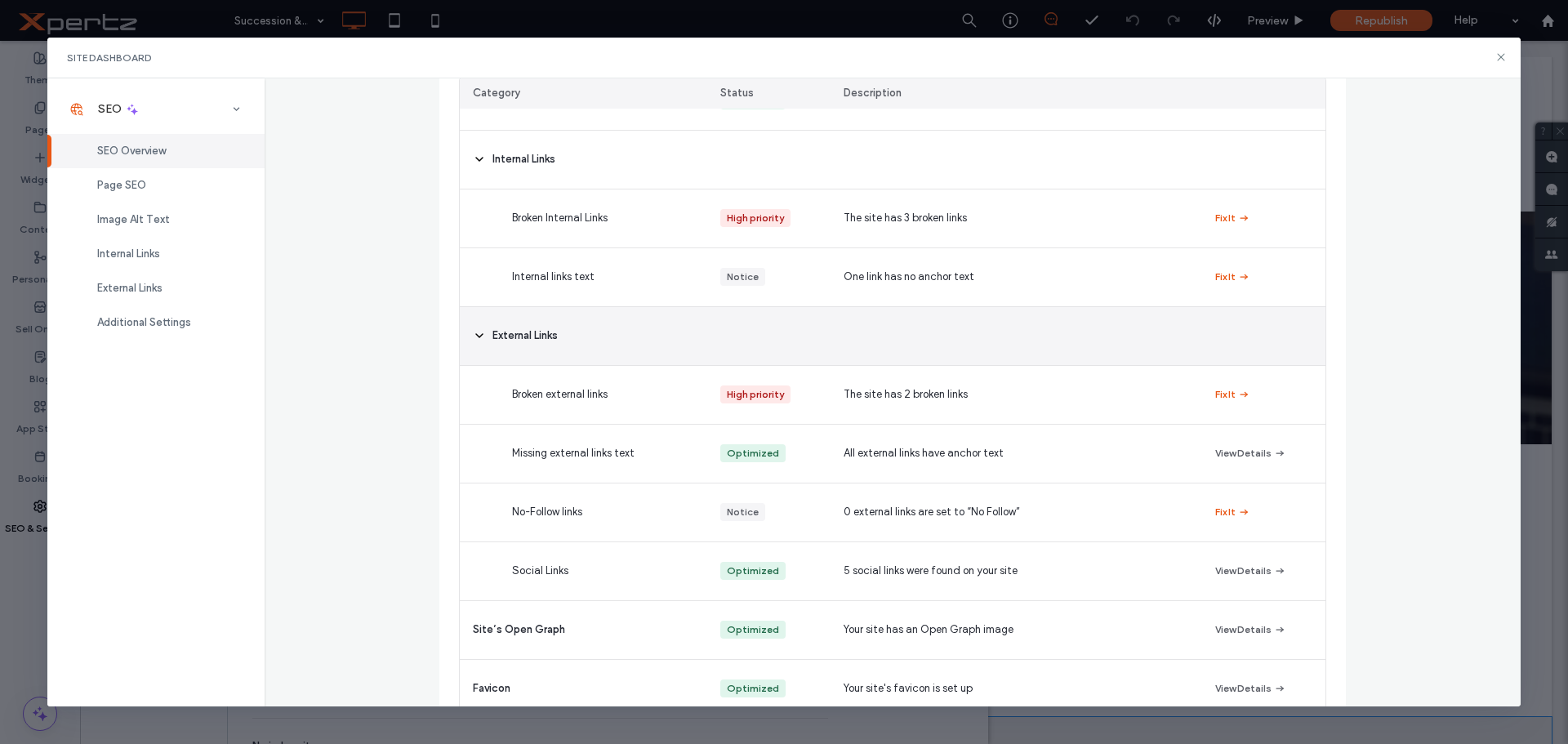
scroll to position [382, 0]
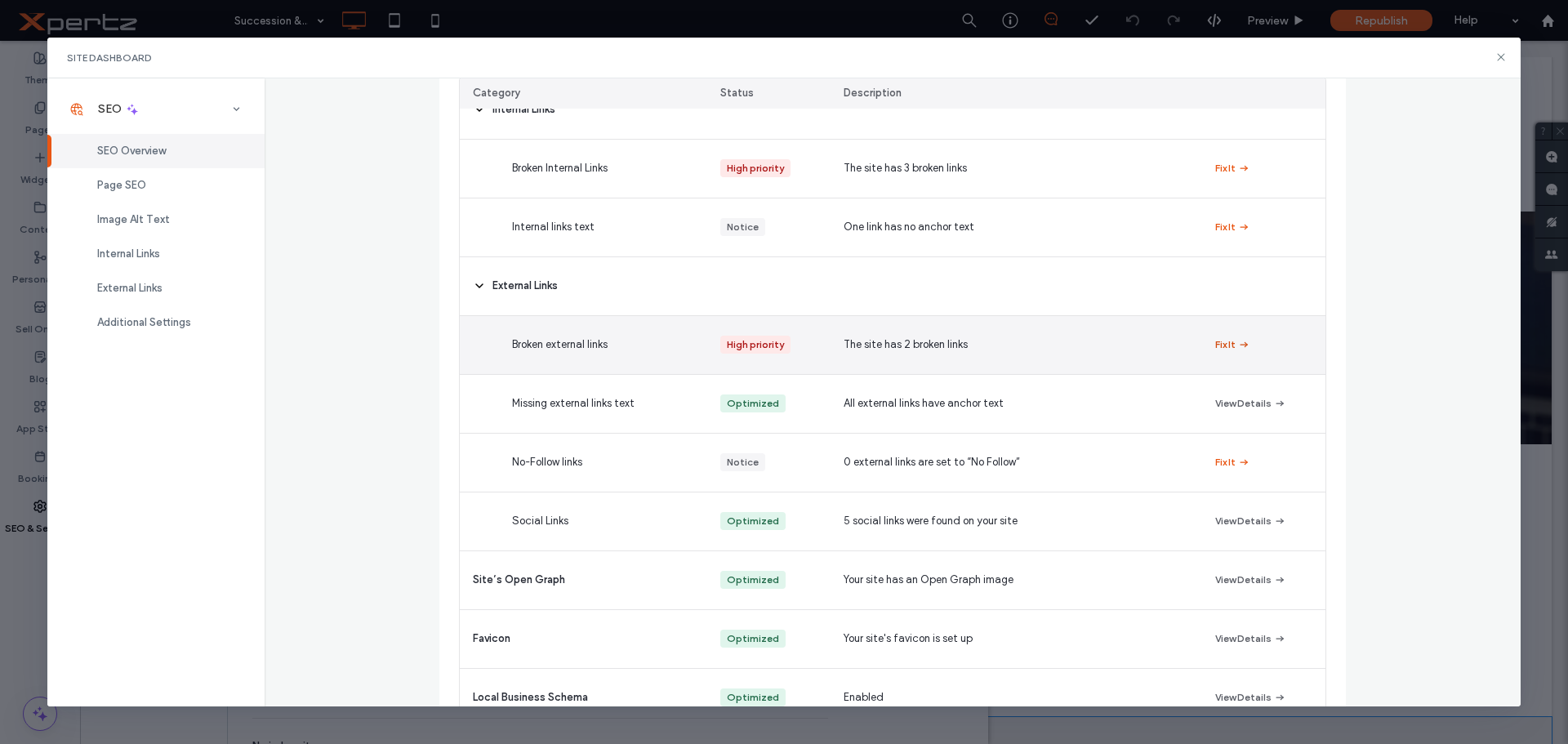
click at [1220, 344] on button "Fix It" at bounding box center [1233, 344] width 35 height 20
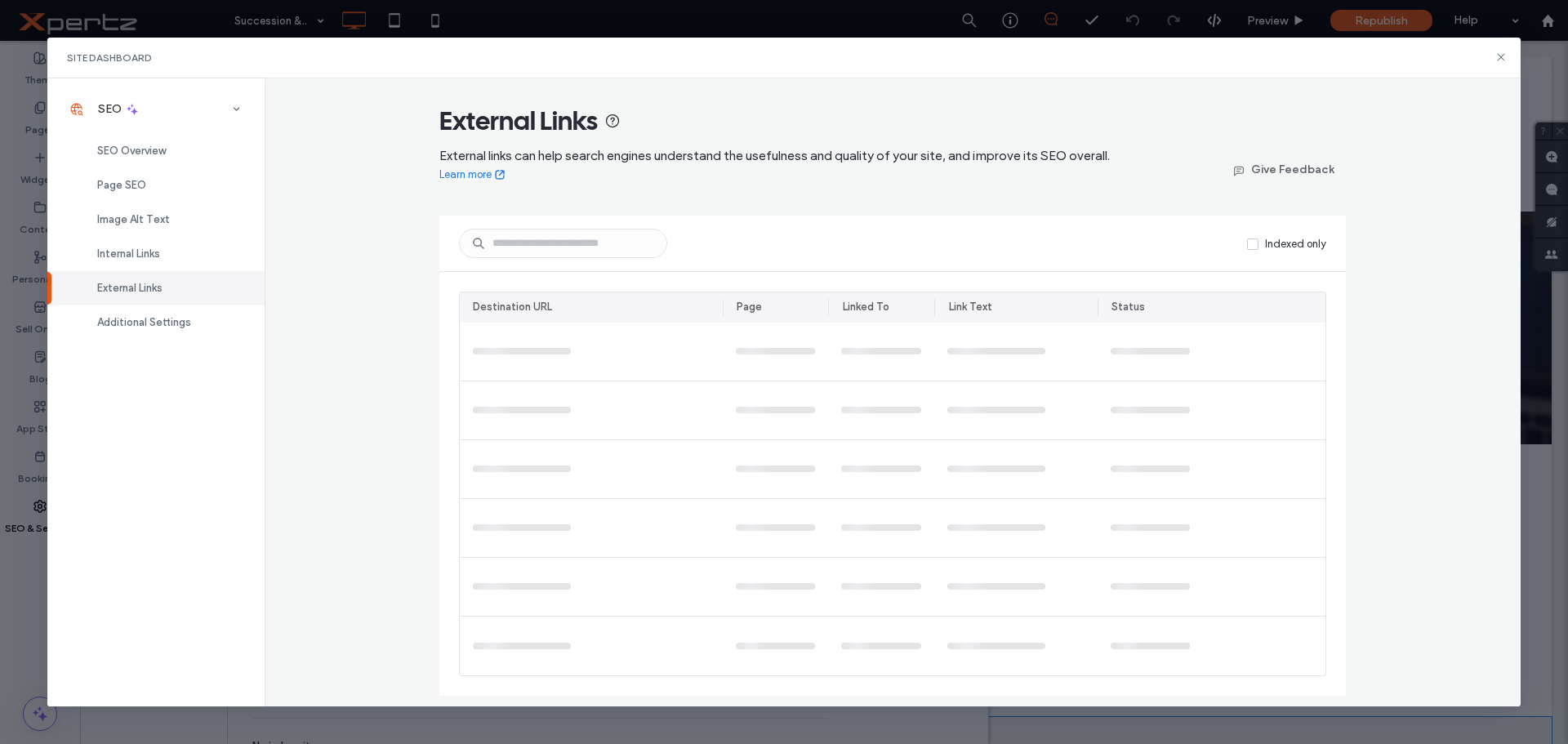
scroll to position [0, 0]
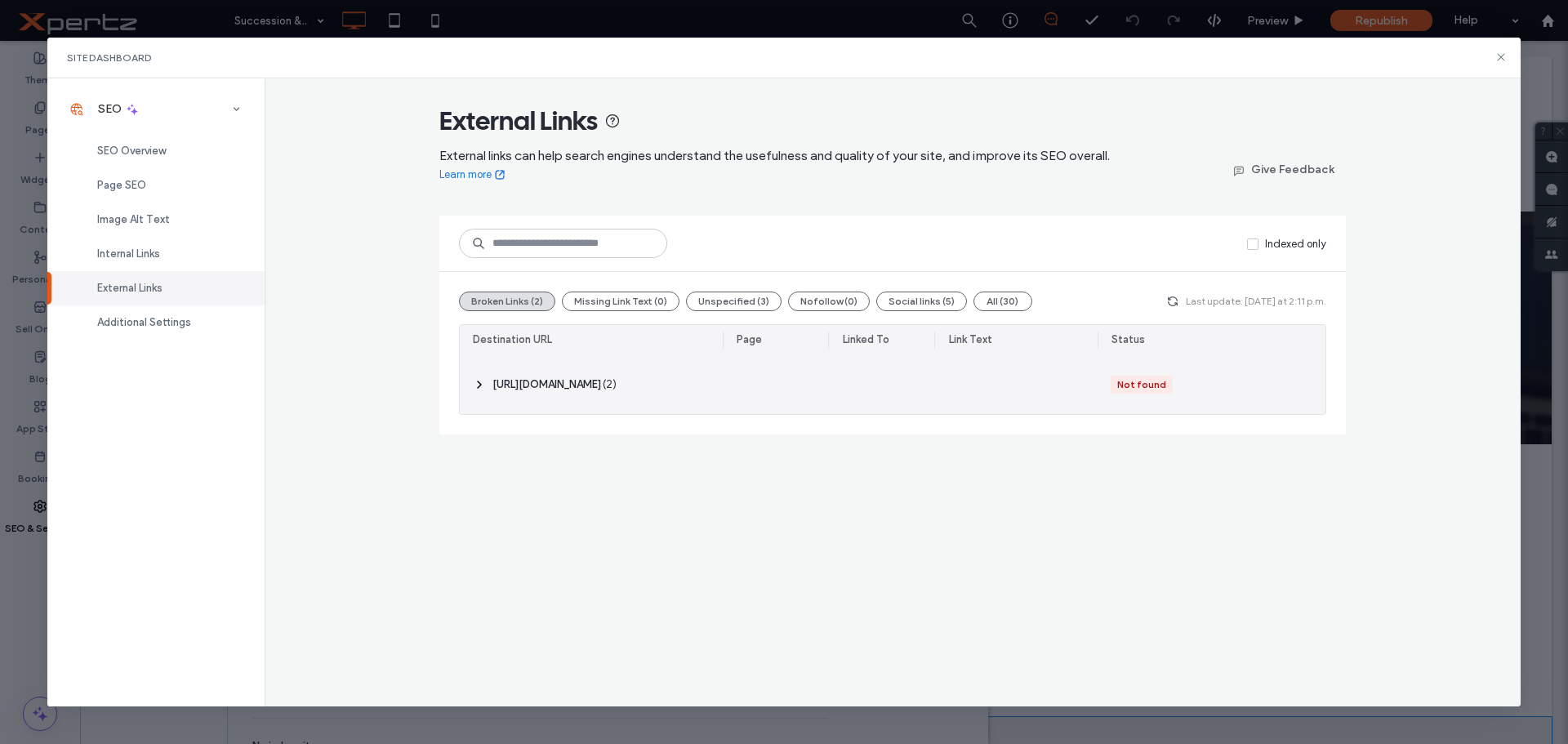
click at [480, 385] on icon at bounding box center [480, 385] width 13 height 13
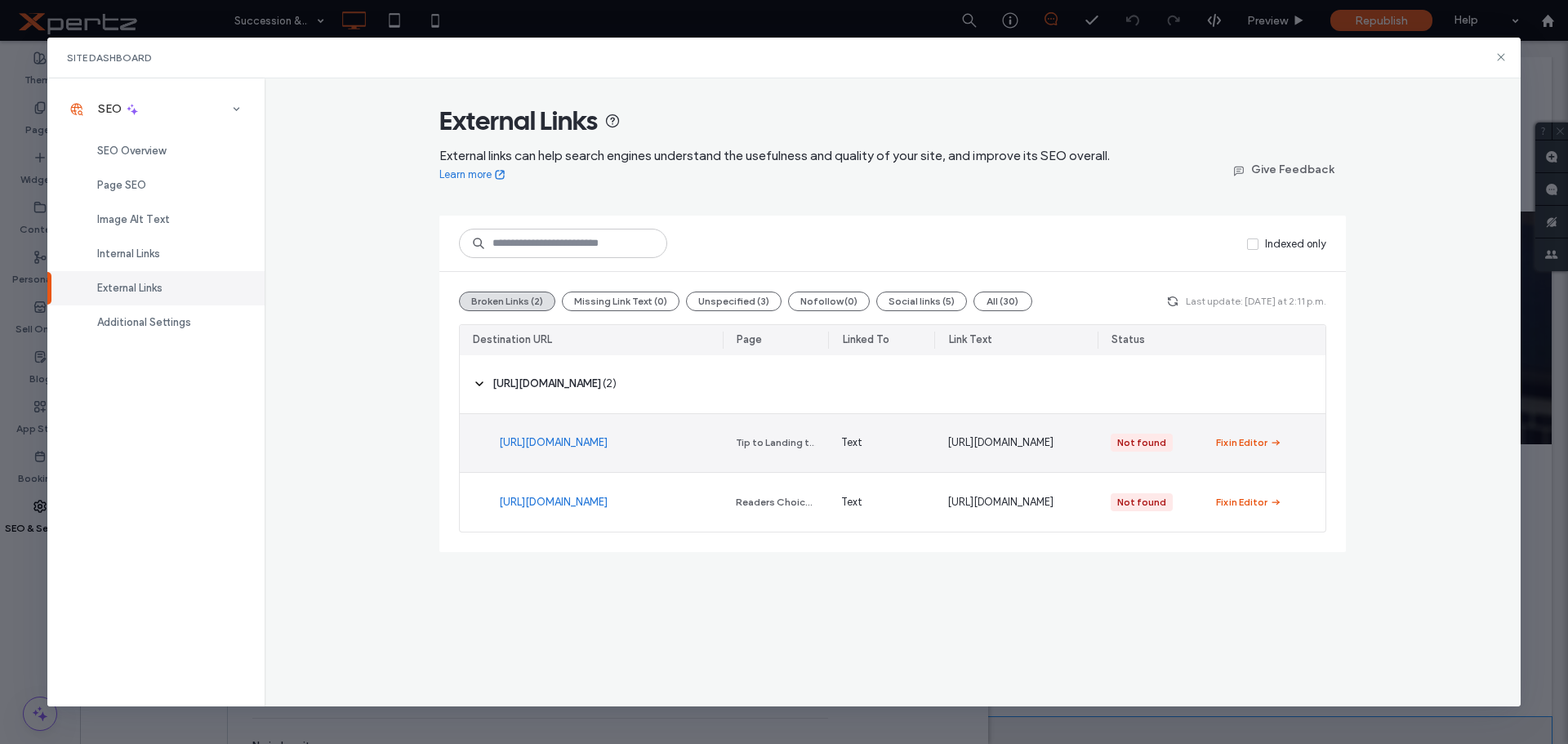
click at [1035, 441] on span "https://www.simcoe.com/readerschoice-alliston/categories/professional-services/…" at bounding box center [1001, 442] width 106 height 16
click at [567, 446] on link "https://www.simcoe.com/readerschoice-alliston/categories/professional-services/…" at bounding box center [553, 442] width 108 height 16
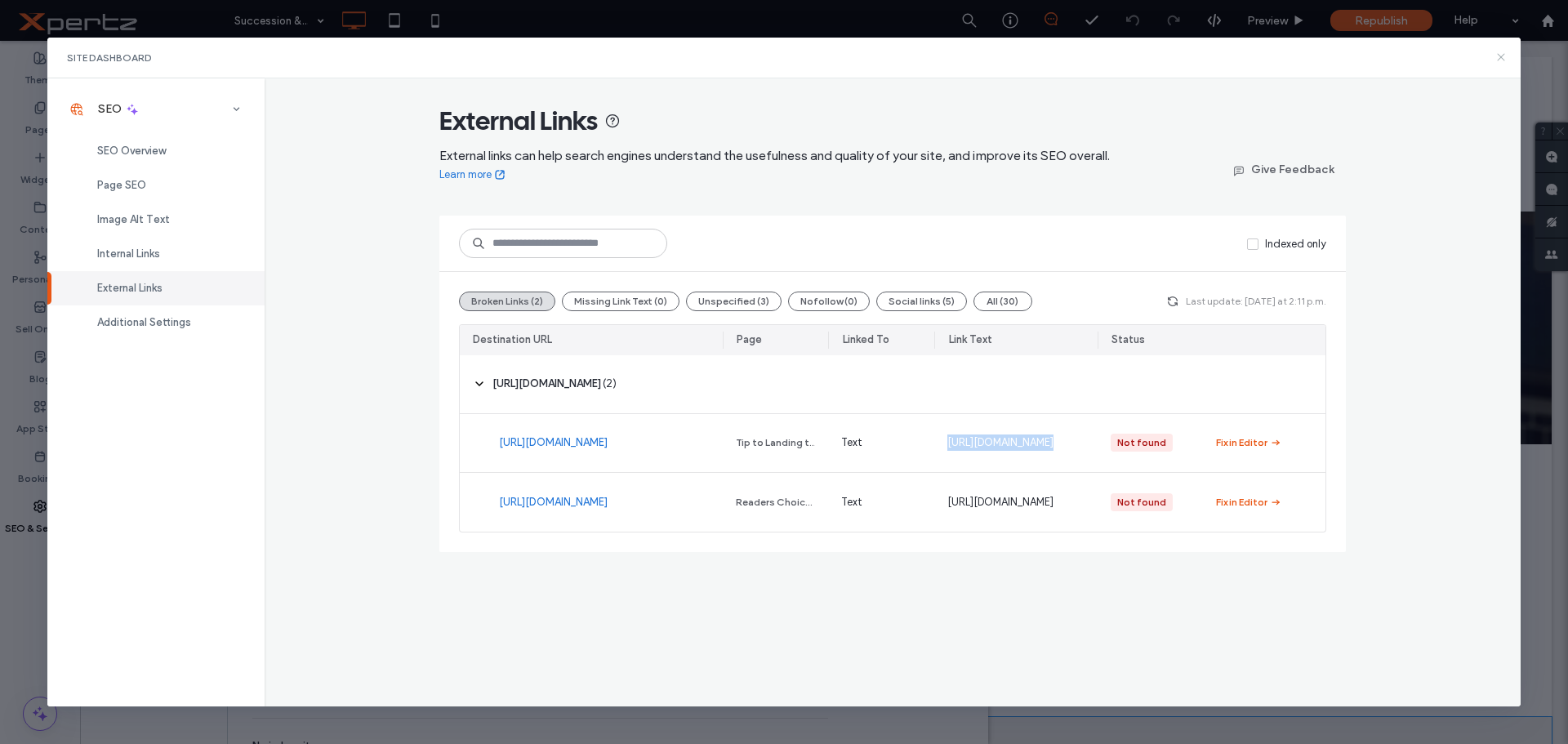
click at [1497, 57] on icon at bounding box center [1501, 57] width 13 height 13
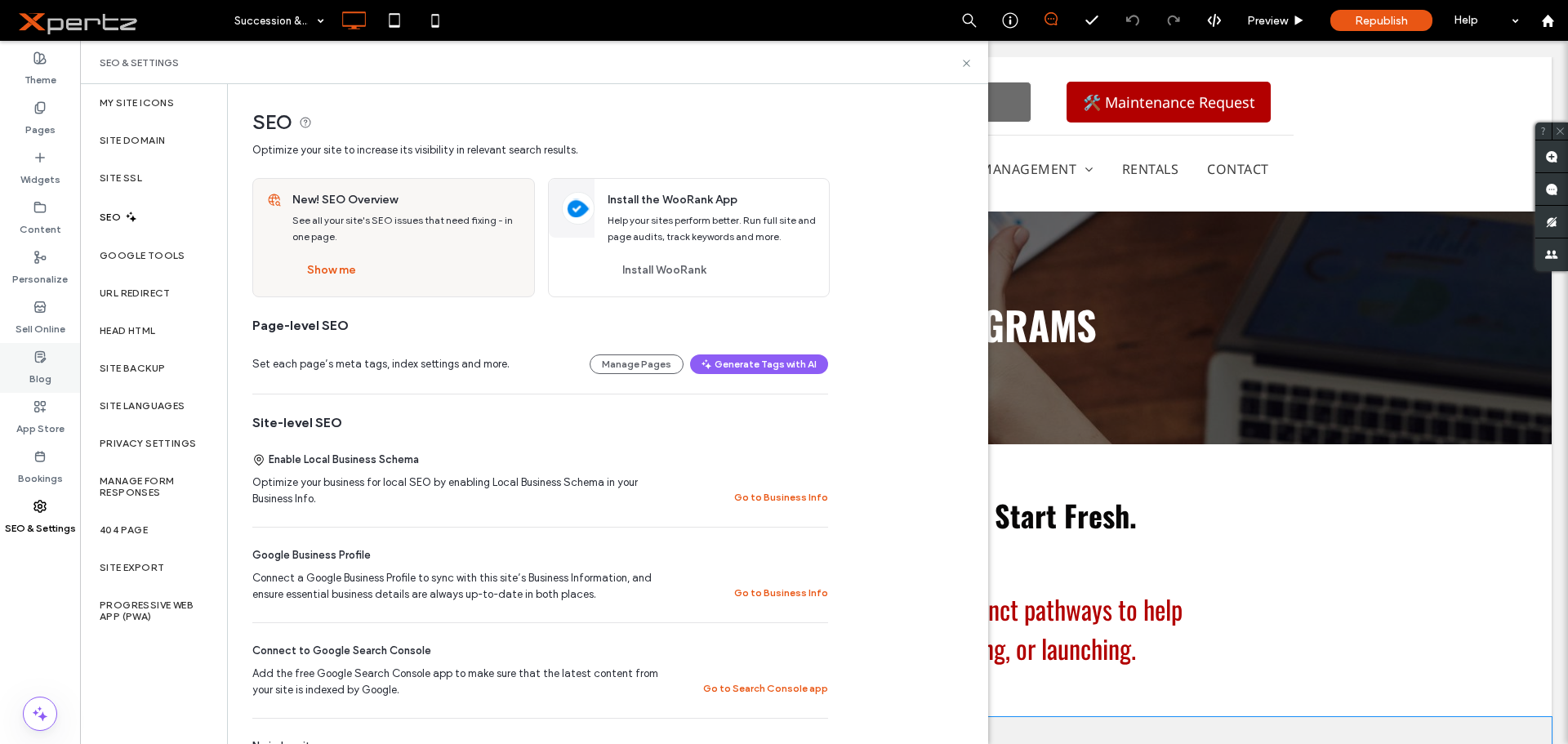
click at [35, 351] on icon at bounding box center [40, 357] width 13 height 13
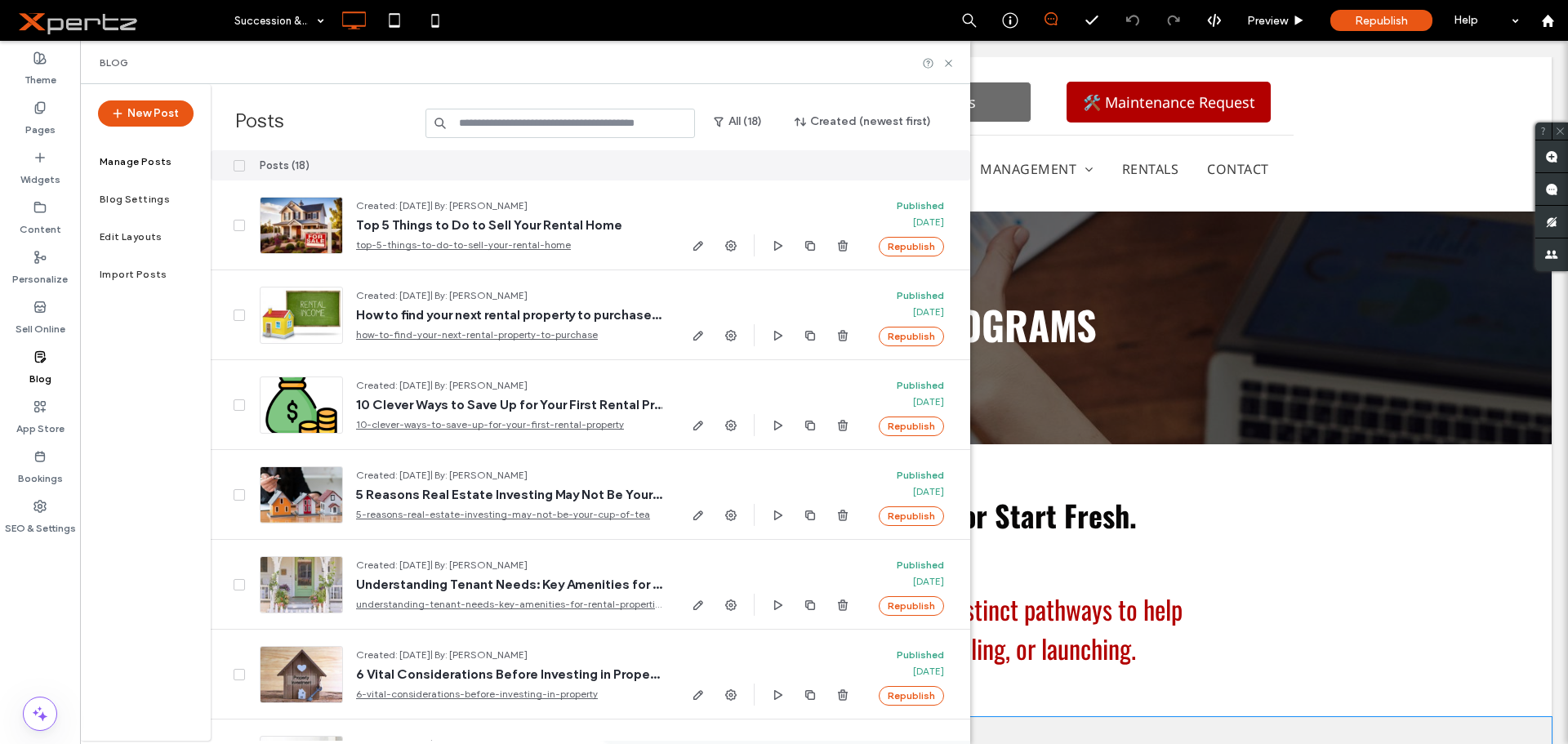
click at [38, 362] on icon at bounding box center [40, 357] width 13 height 13
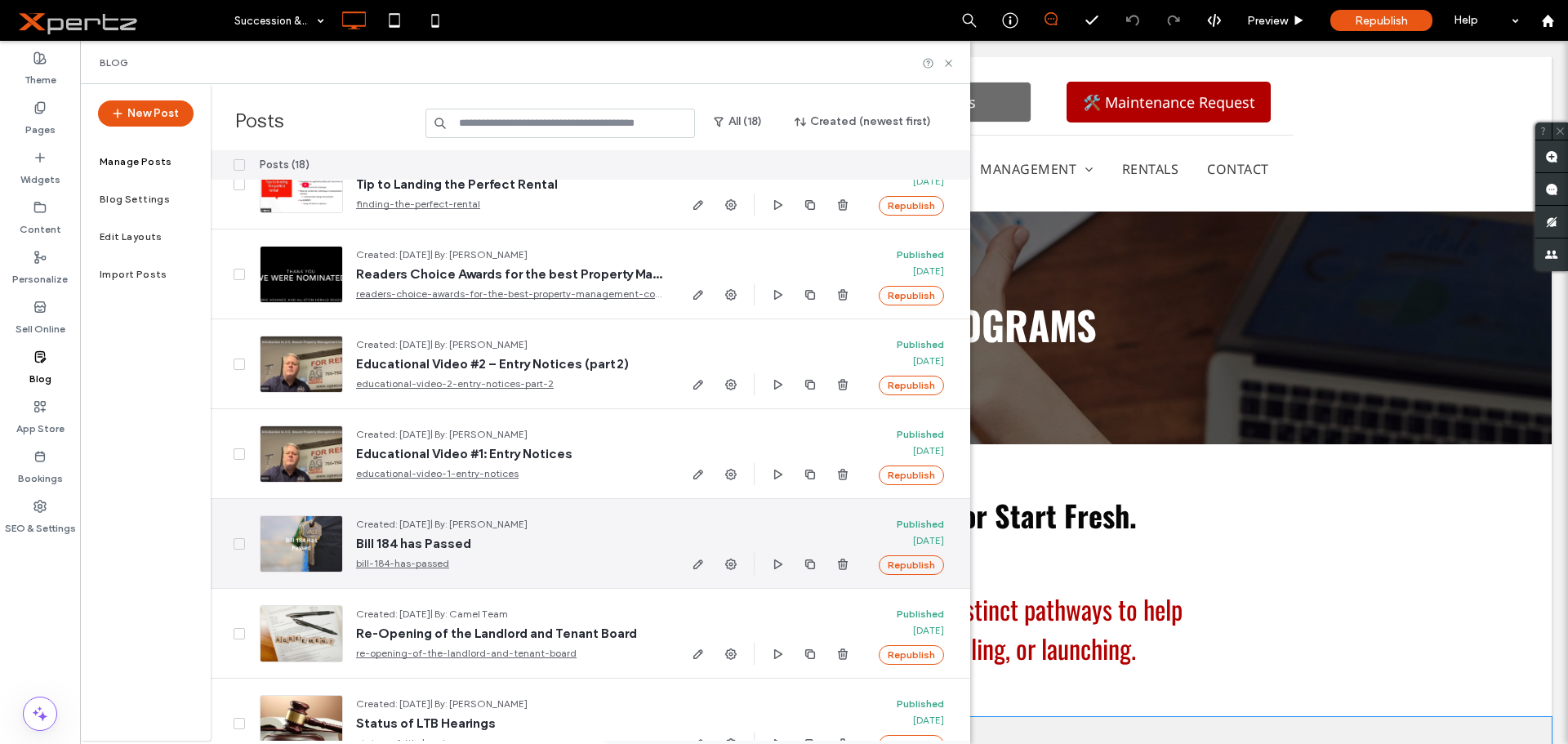
scroll to position [930, 0]
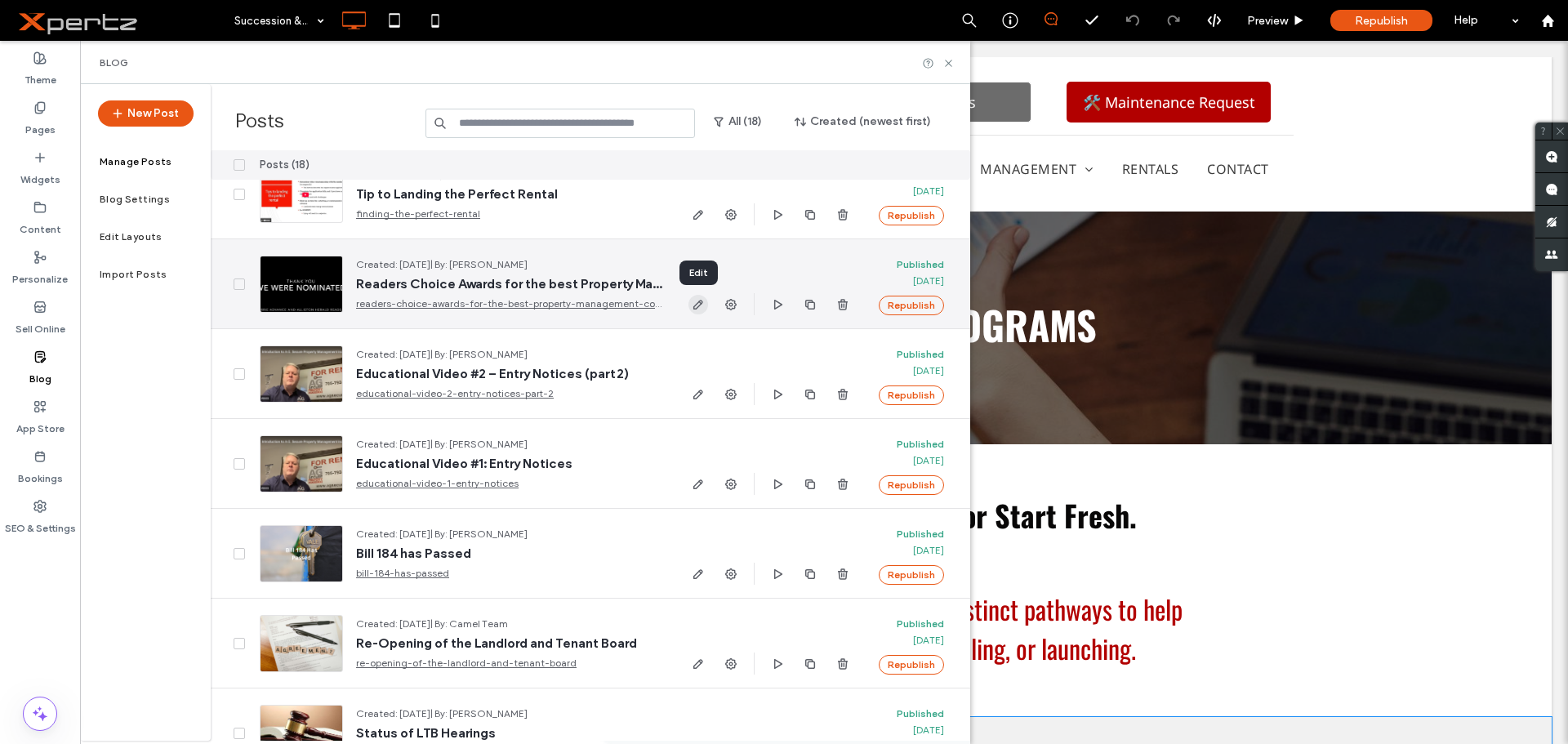
click at [700, 304] on use "button" at bounding box center [698, 304] width 9 height 9
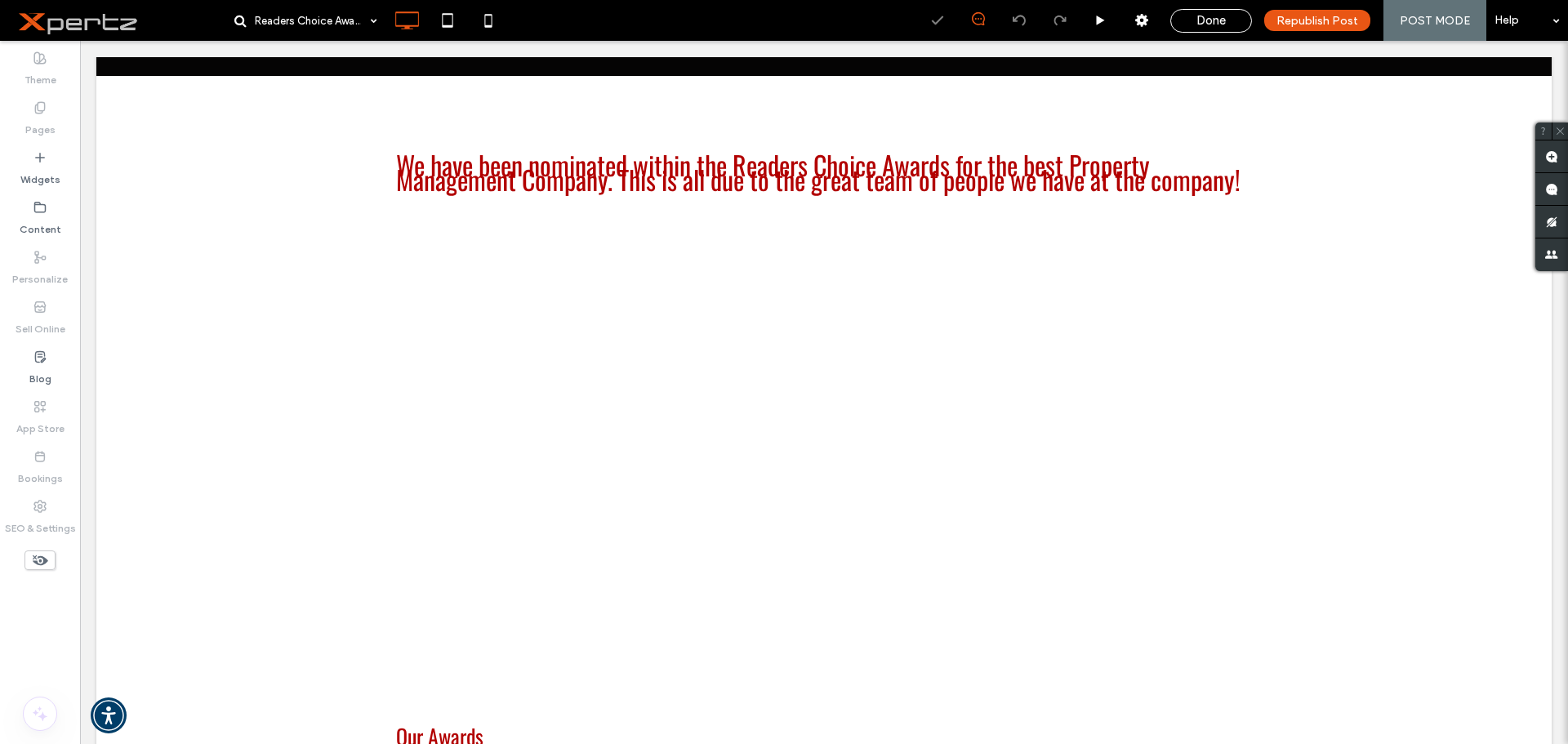
scroll to position [435, 0]
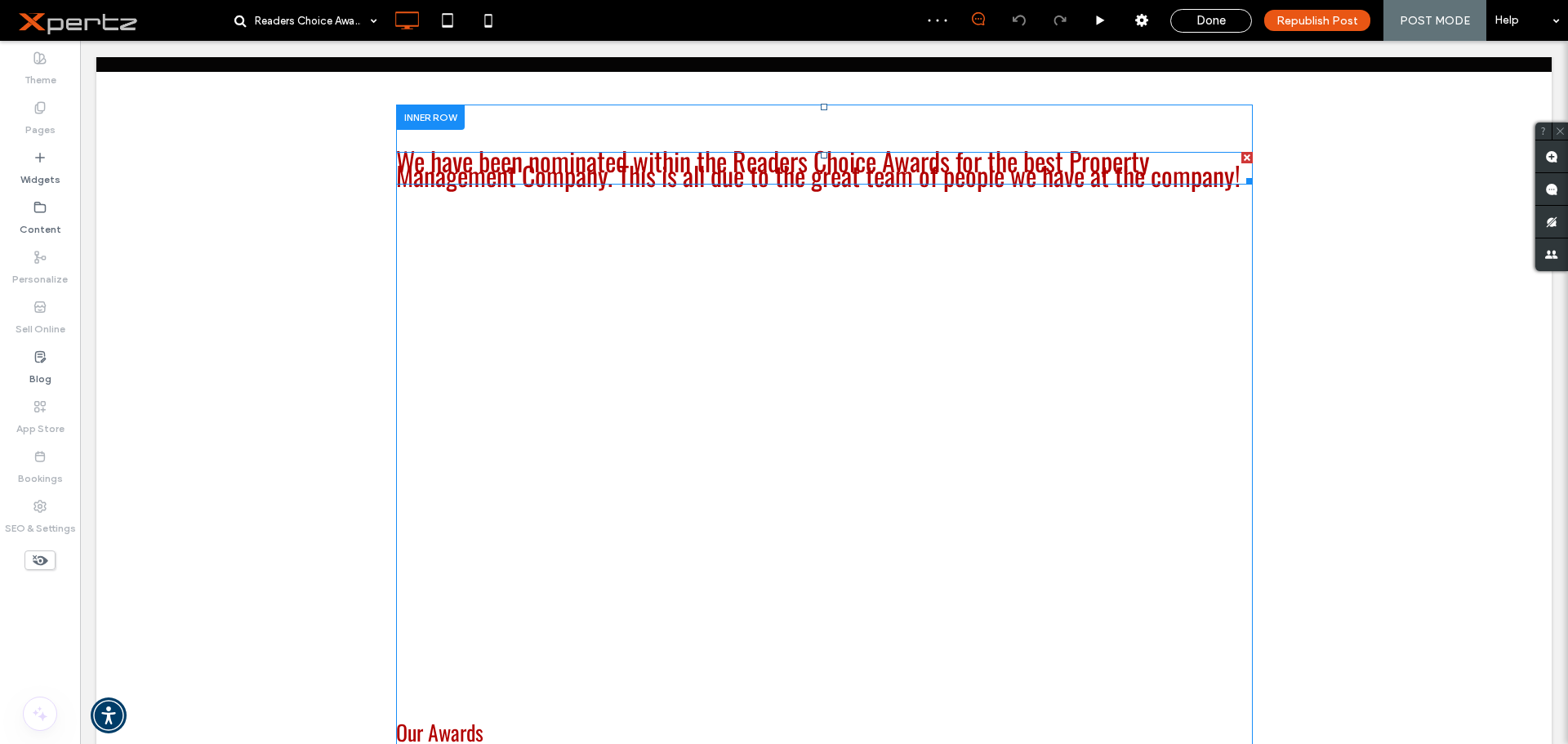
click at [728, 173] on span "We have been nominated within the Readers Choice Awards for the best Property M…" at bounding box center [818, 167] width 845 height 53
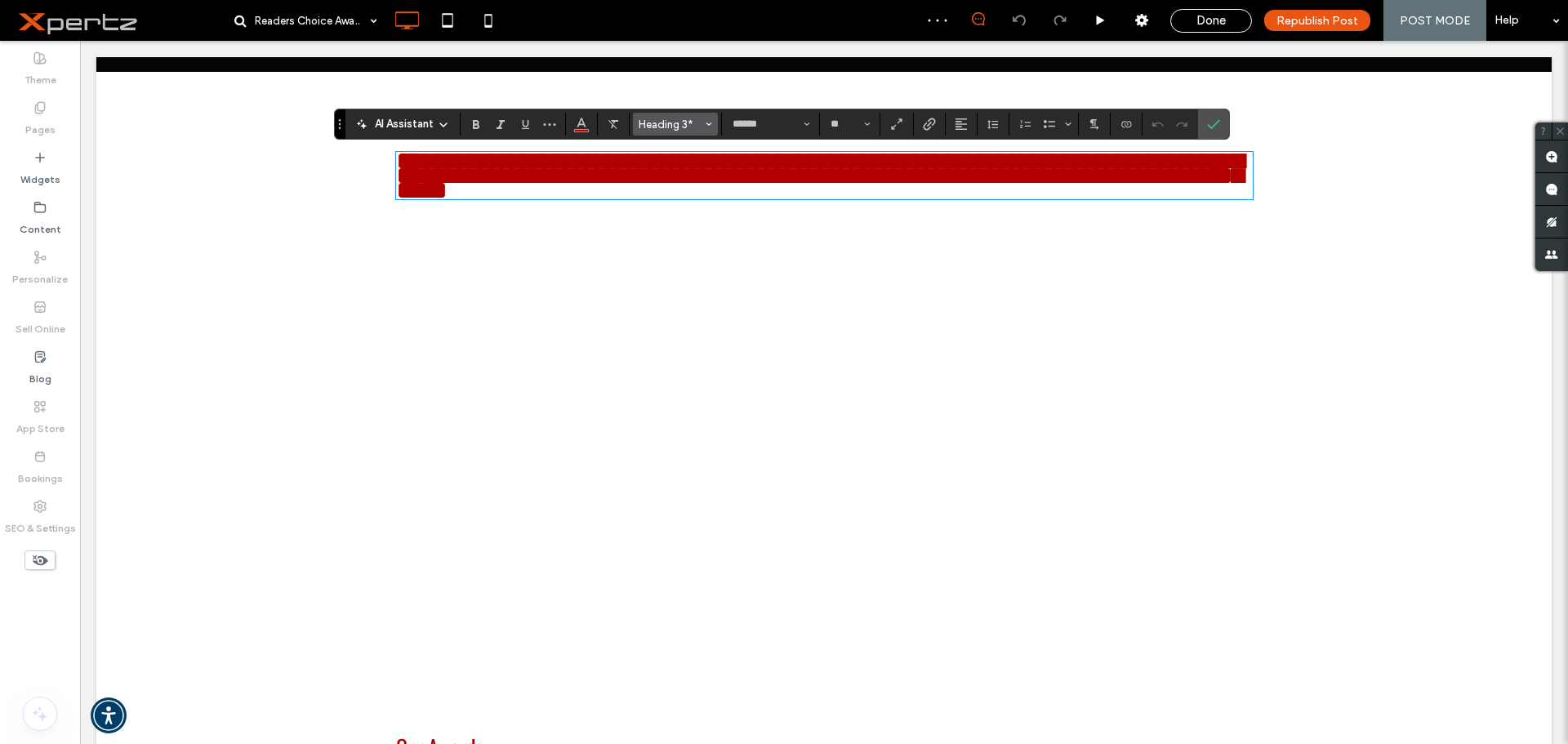
click at [684, 122] on span "Heading 3*" at bounding box center [670, 124] width 63 height 12
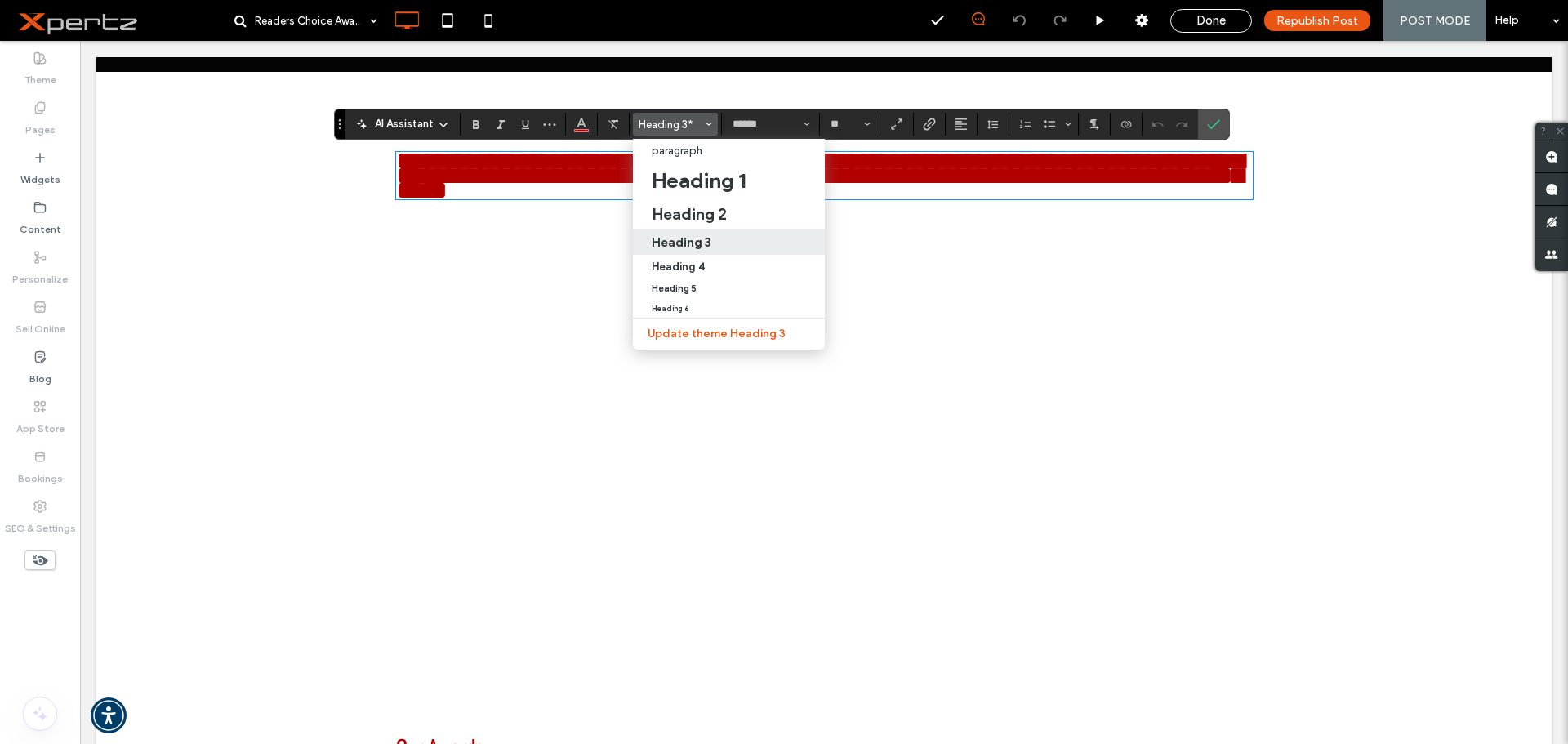
click at [689, 245] on h3 "Heading 3" at bounding box center [681, 242] width 60 height 16
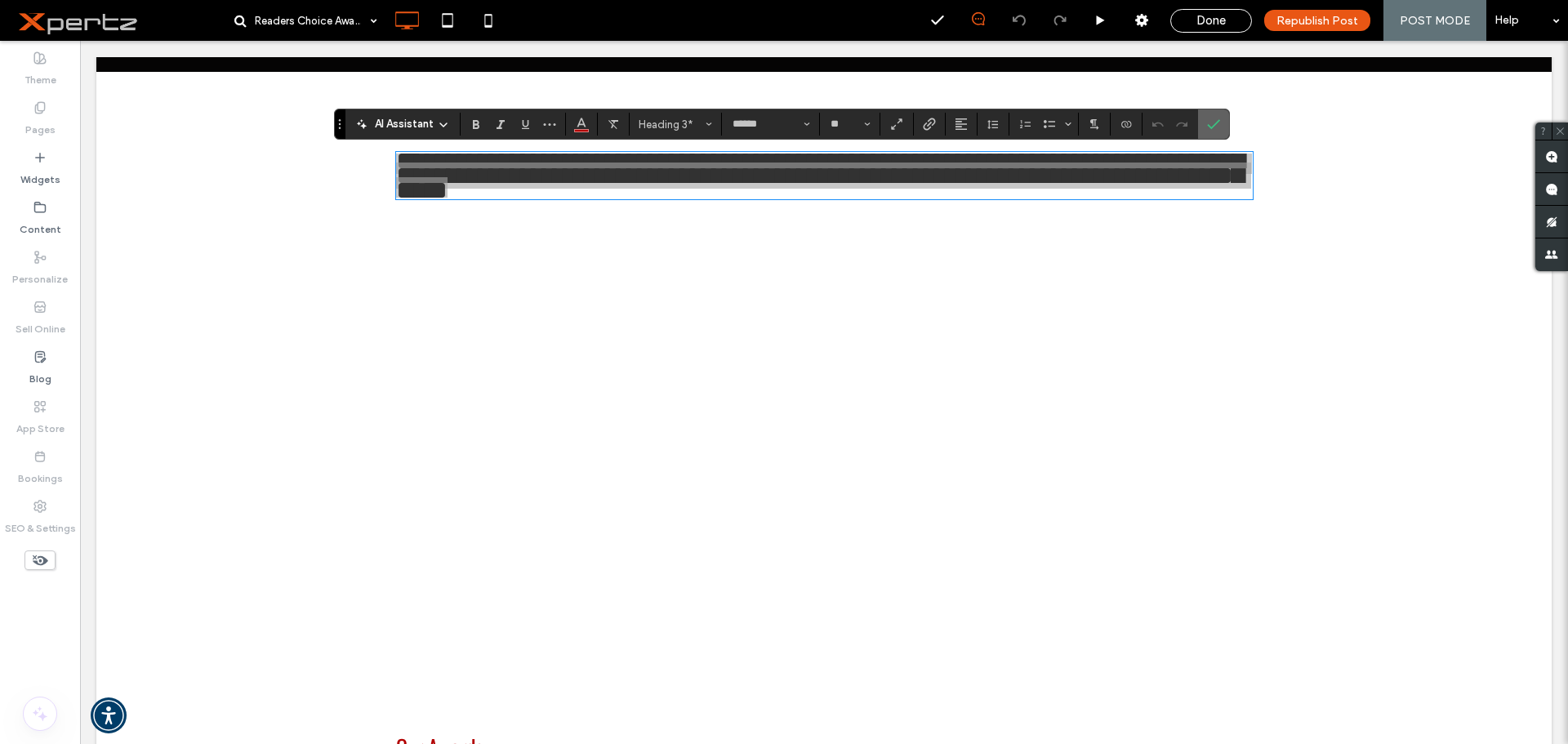
click at [1207, 125] on icon "Confirm" at bounding box center [1213, 124] width 13 height 13
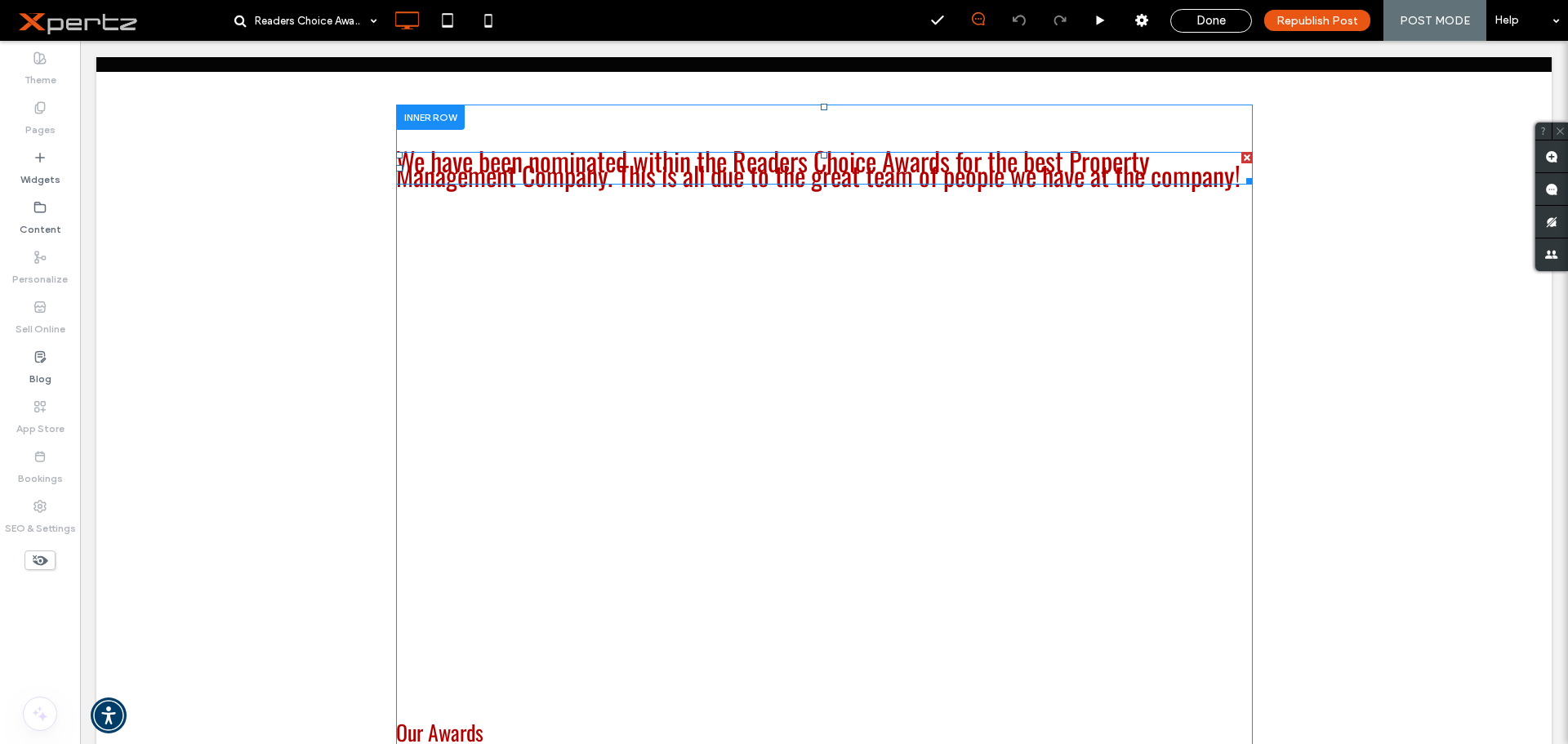
click at [604, 153] on span "We have been nominated within the Readers Choice Awards for the best Property M…" at bounding box center [818, 167] width 845 height 53
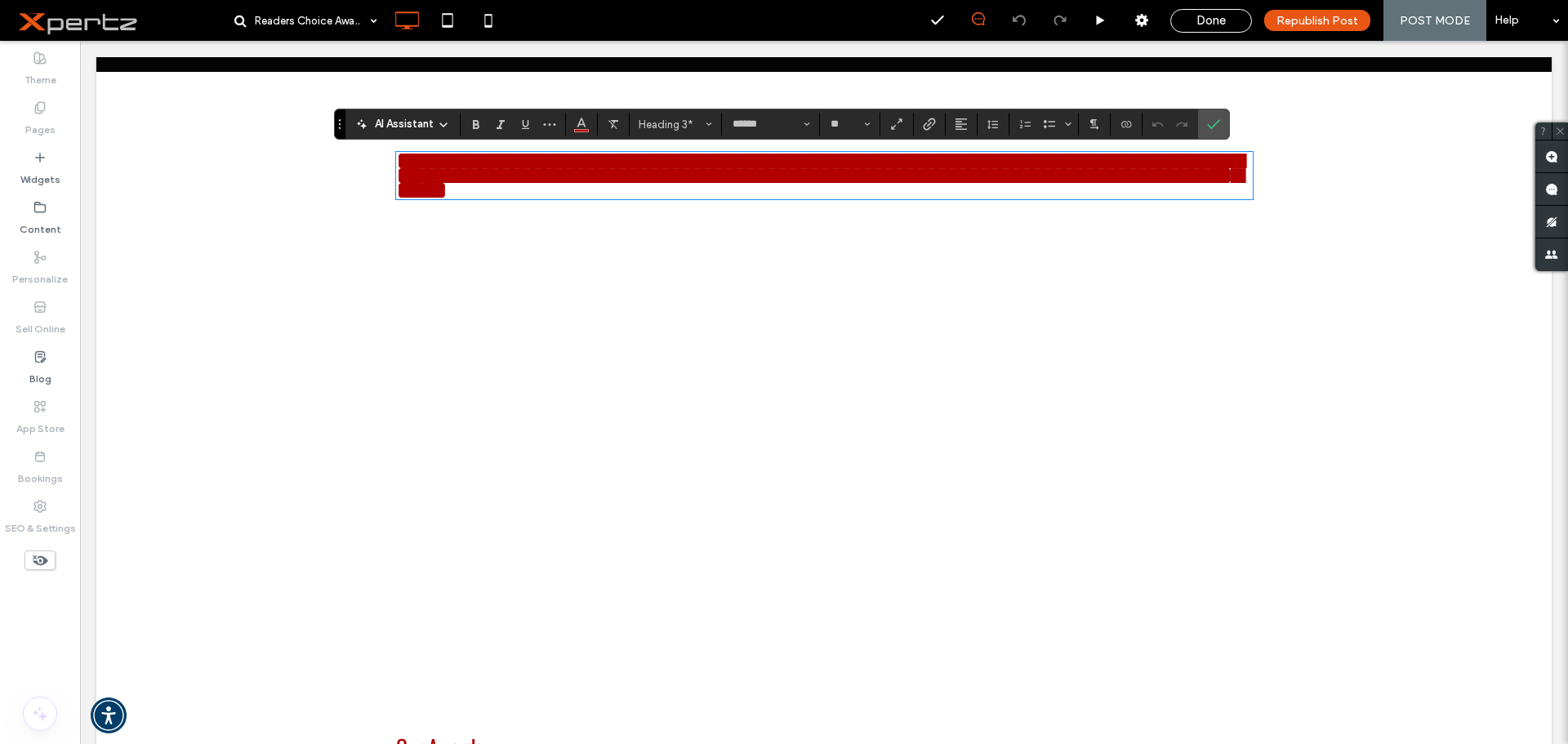
click at [37, 78] on label "Theme" at bounding box center [40, 76] width 32 height 22
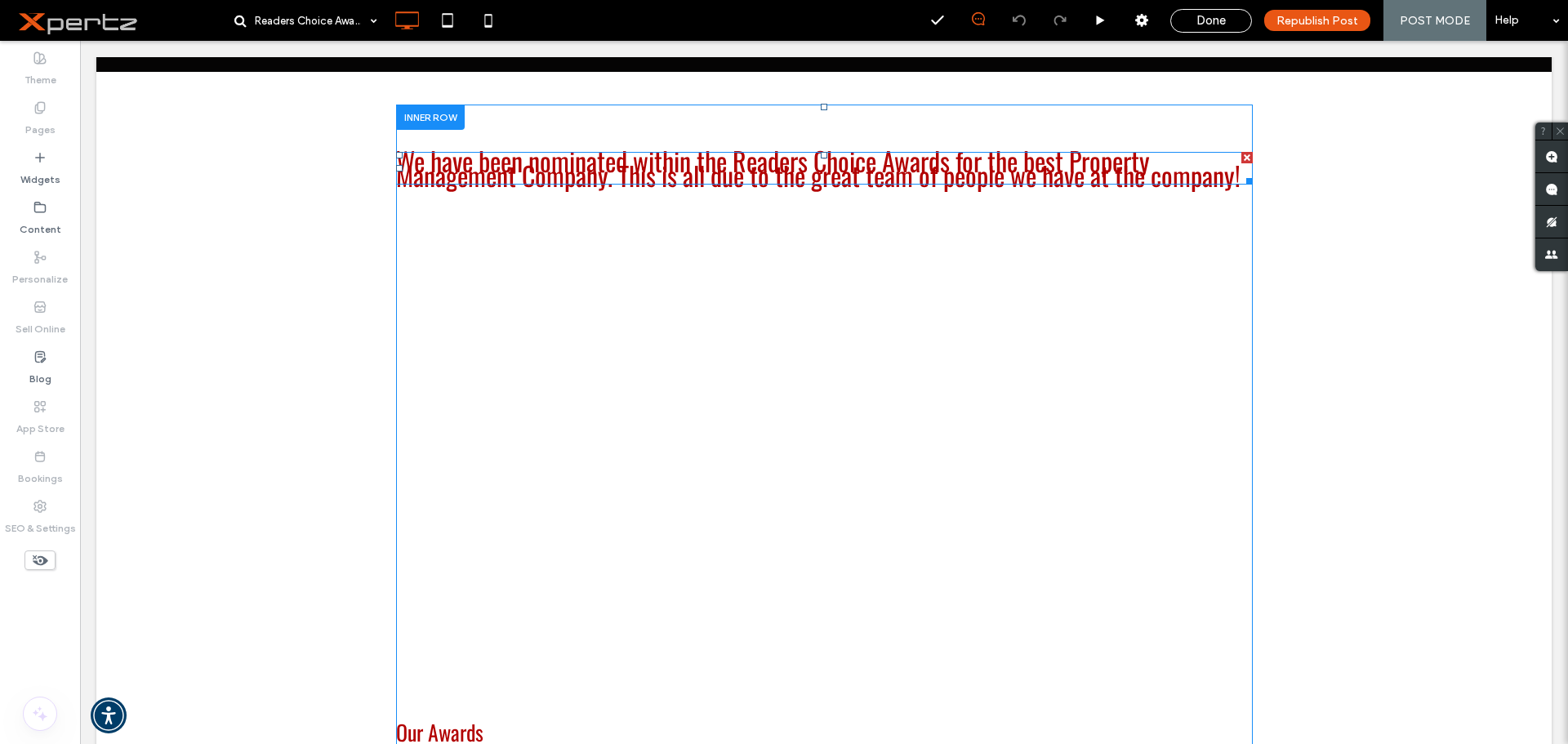
click at [541, 186] on span "We have been nominated within the Readers Choice Awards for the best Property M…" at bounding box center [818, 167] width 845 height 53
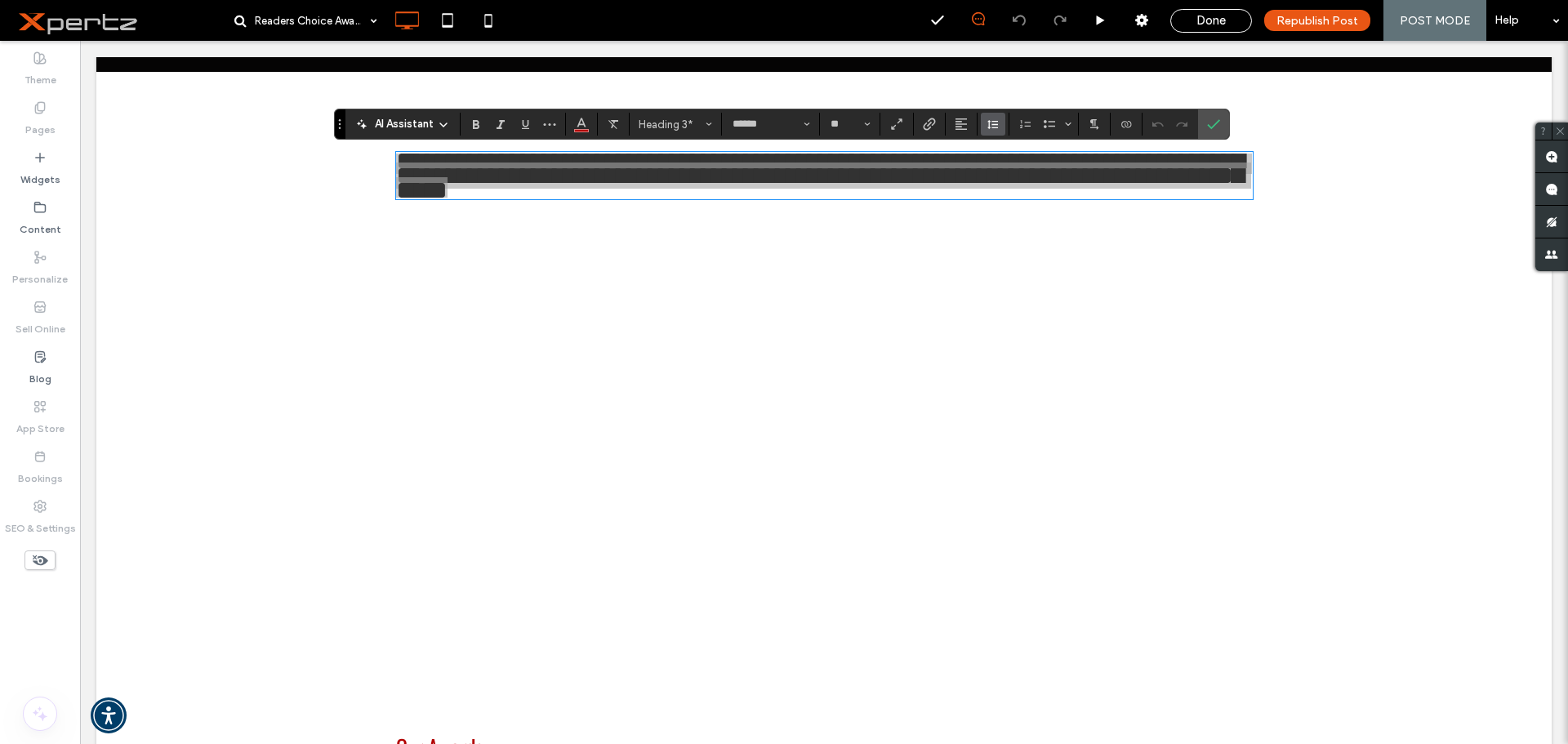
click at [996, 131] on icon "Line Height" at bounding box center [993, 124] width 13 height 13
click at [1021, 192] on div "1.5" at bounding box center [1018, 196] width 40 height 12
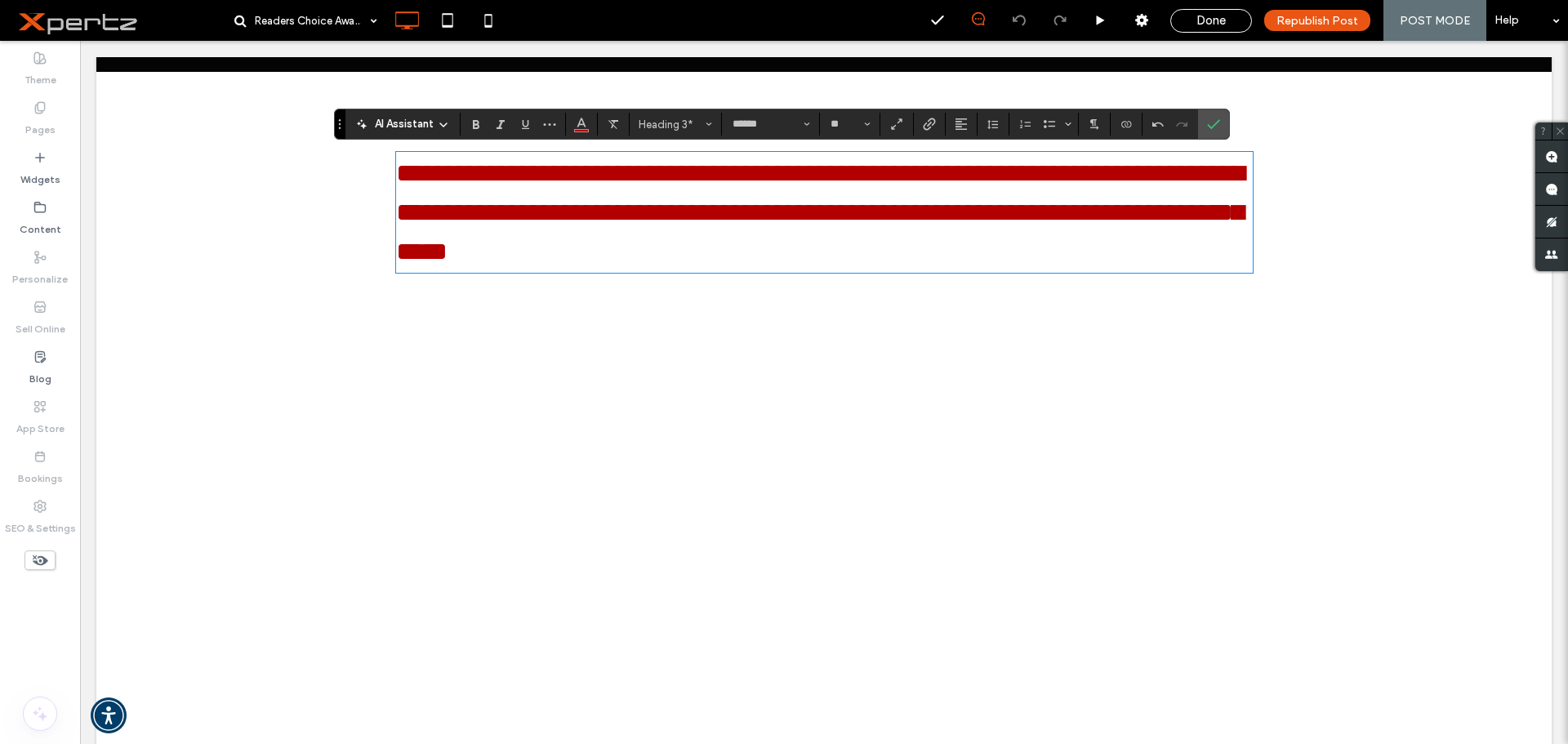
click at [304, 251] on div "**********" at bounding box center [823, 661] width 1455 height 1178
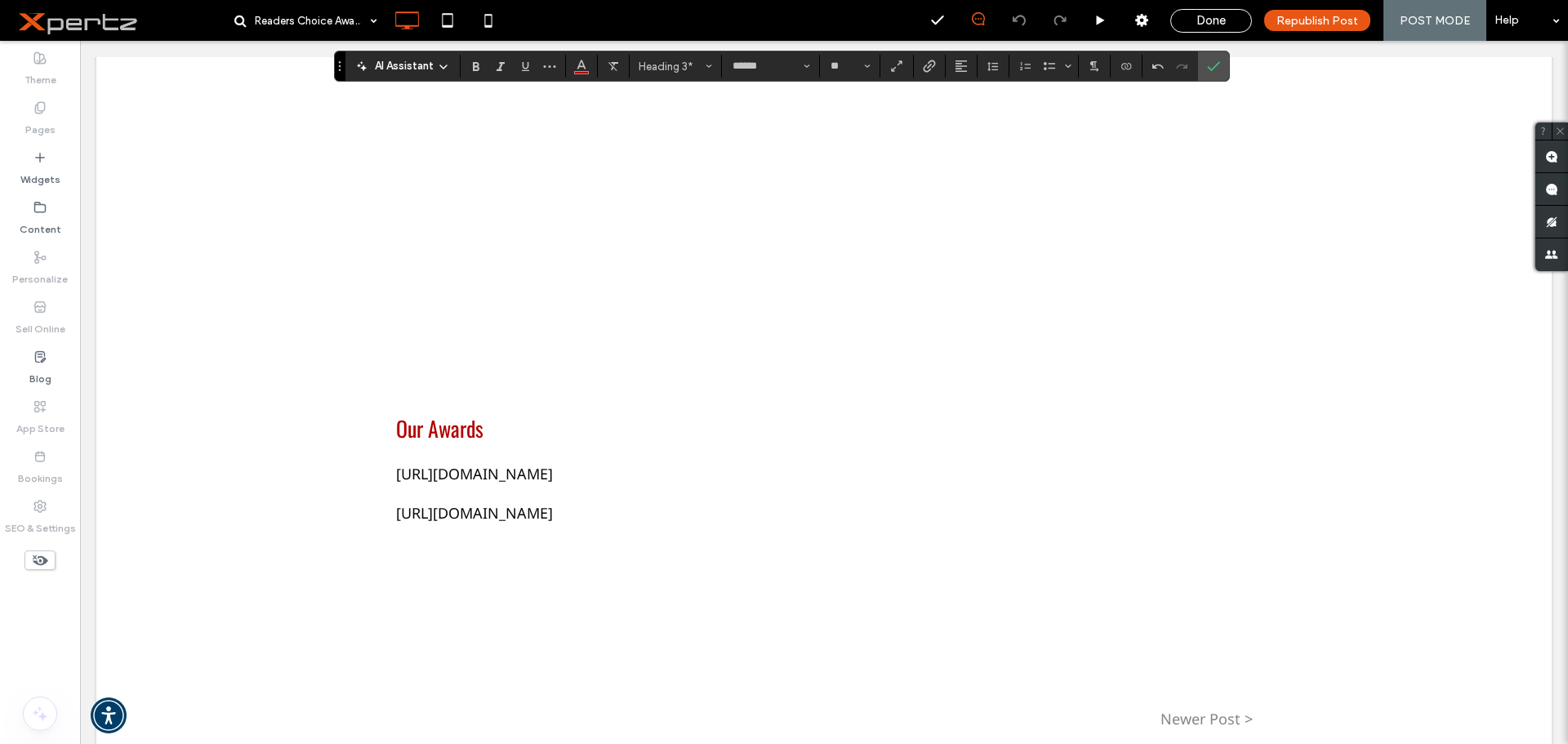
scroll to position [844, 0]
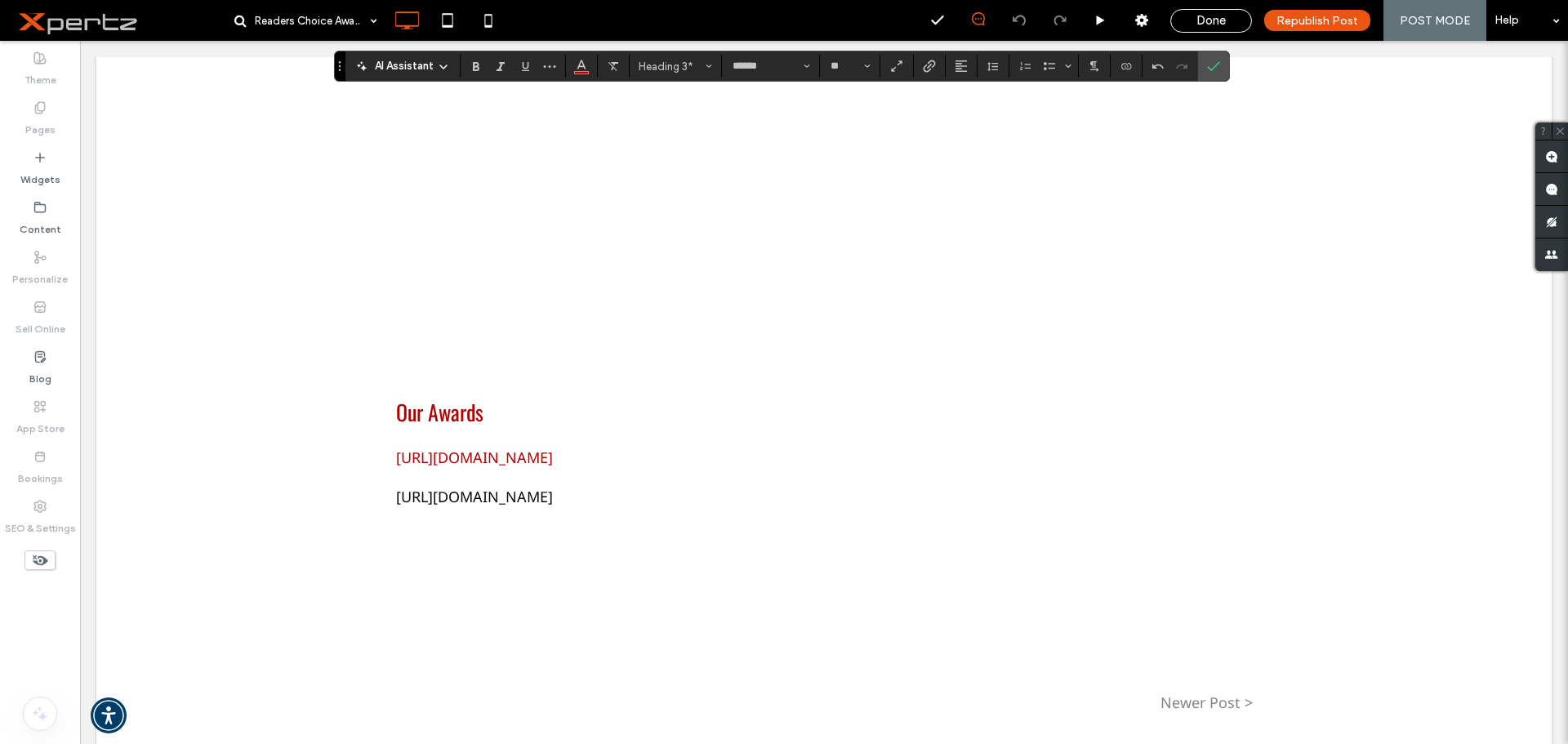
click at [423, 447] on link "https://www.simcoe.com/readerschoice-barrie/categories/professional-services/su…" at bounding box center [474, 456] width 157 height 20
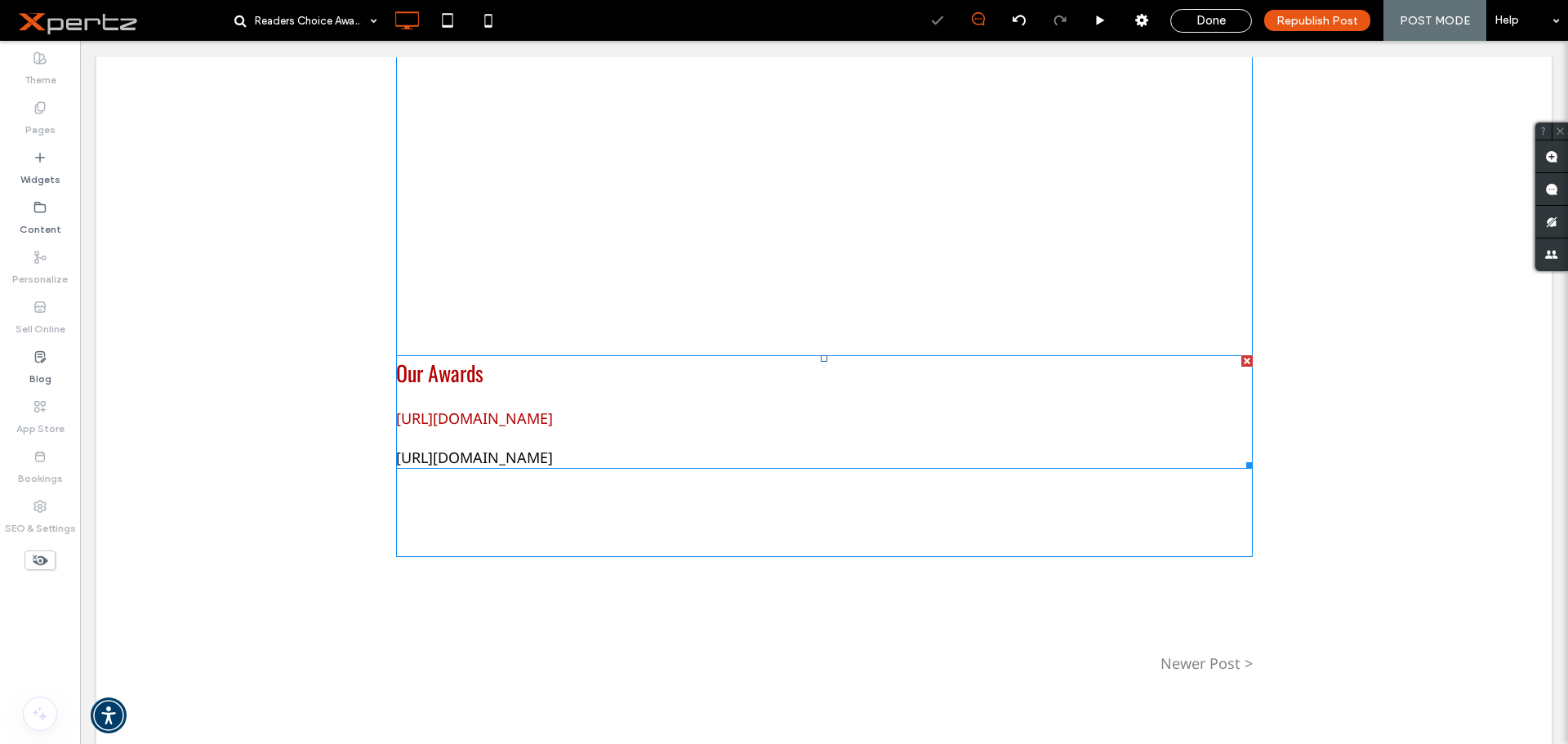
click at [423, 428] on link "https://www.simcoe.com/readerschoice-barrie/categories/professional-services/su…" at bounding box center [474, 417] width 157 height 20
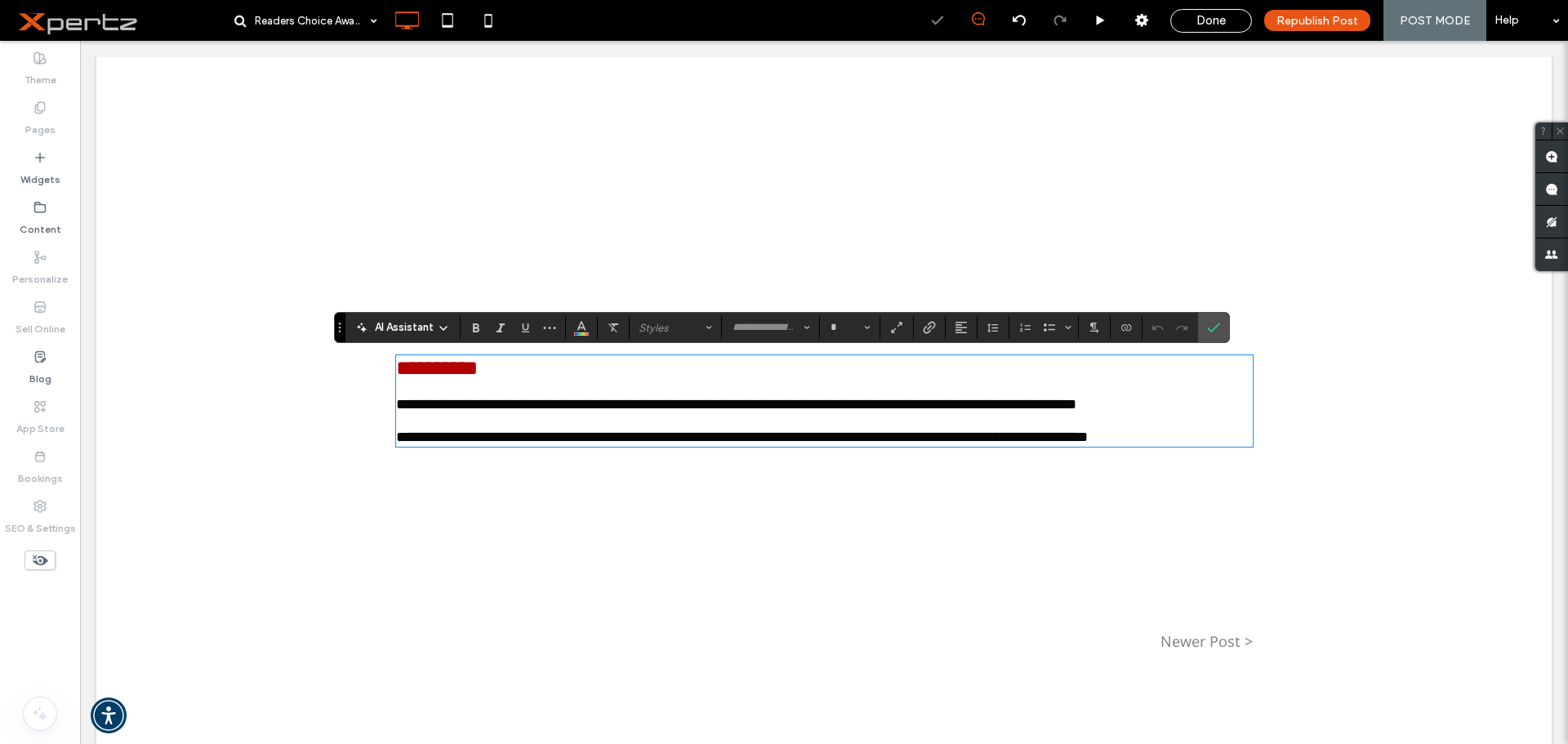
click at [423, 412] on link "**********" at bounding box center [735, 404] width 680 height 15
type input "*********"
type input "**"
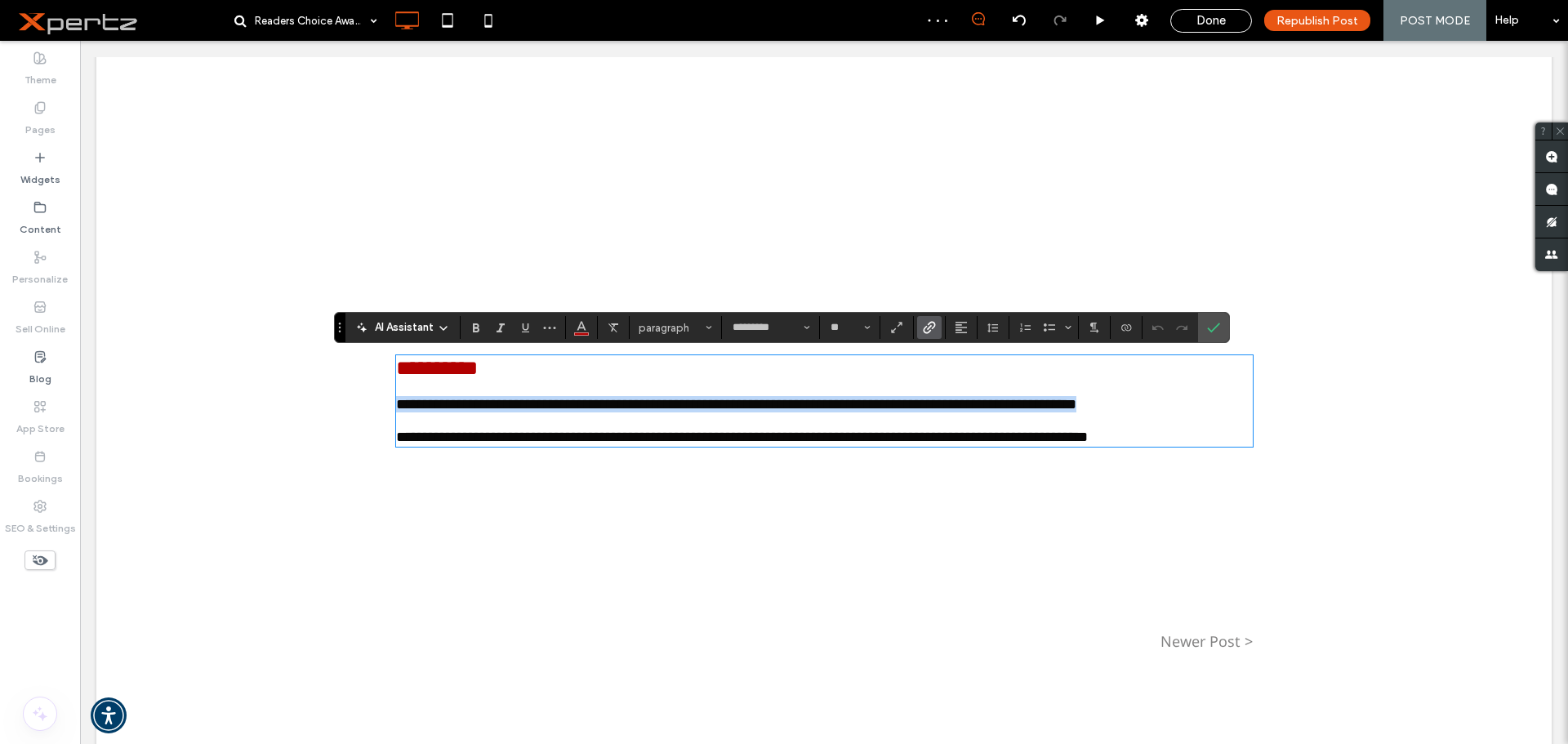
drag, startPoint x: 446, startPoint y: 438, endPoint x: 373, endPoint y: 421, distance: 75.0
click at [373, 421] on div "**********" at bounding box center [824, 222] width 938 height 1051
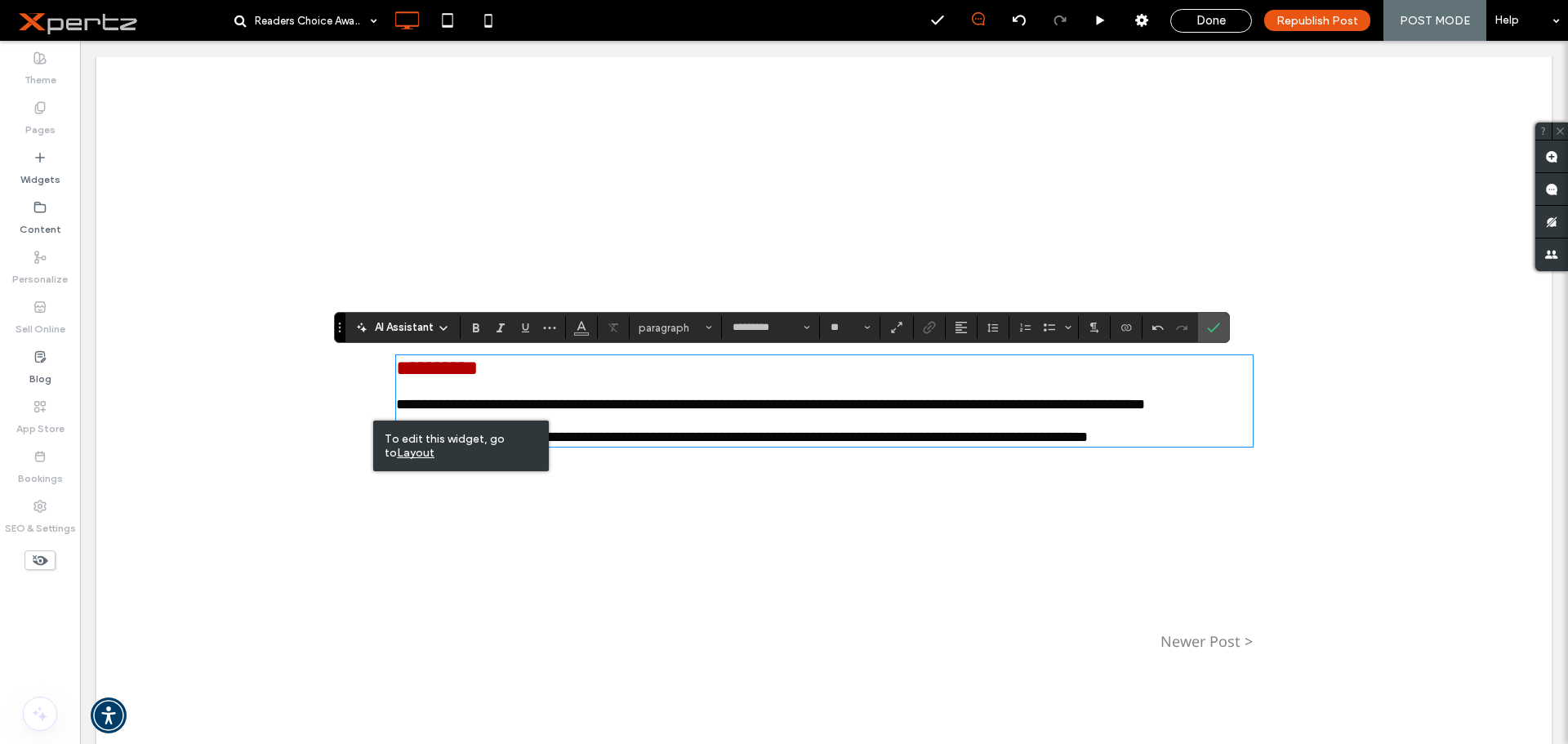
click at [818, 428] on p at bounding box center [824, 420] width 857 height 16
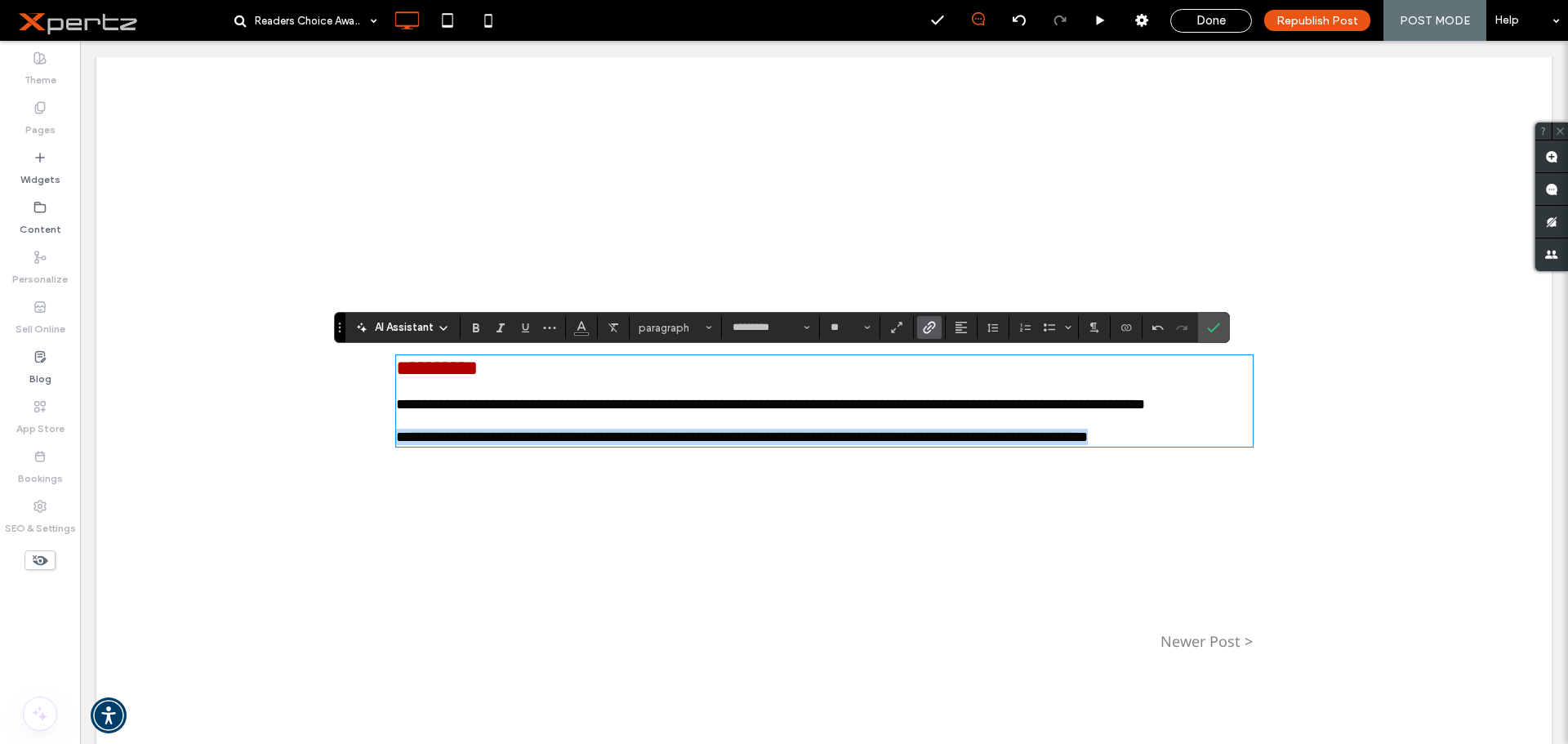
drag, startPoint x: 411, startPoint y: 485, endPoint x: 379, endPoint y: 470, distance: 35.3
click at [379, 470] on div "**********" at bounding box center [824, 222] width 938 height 1051
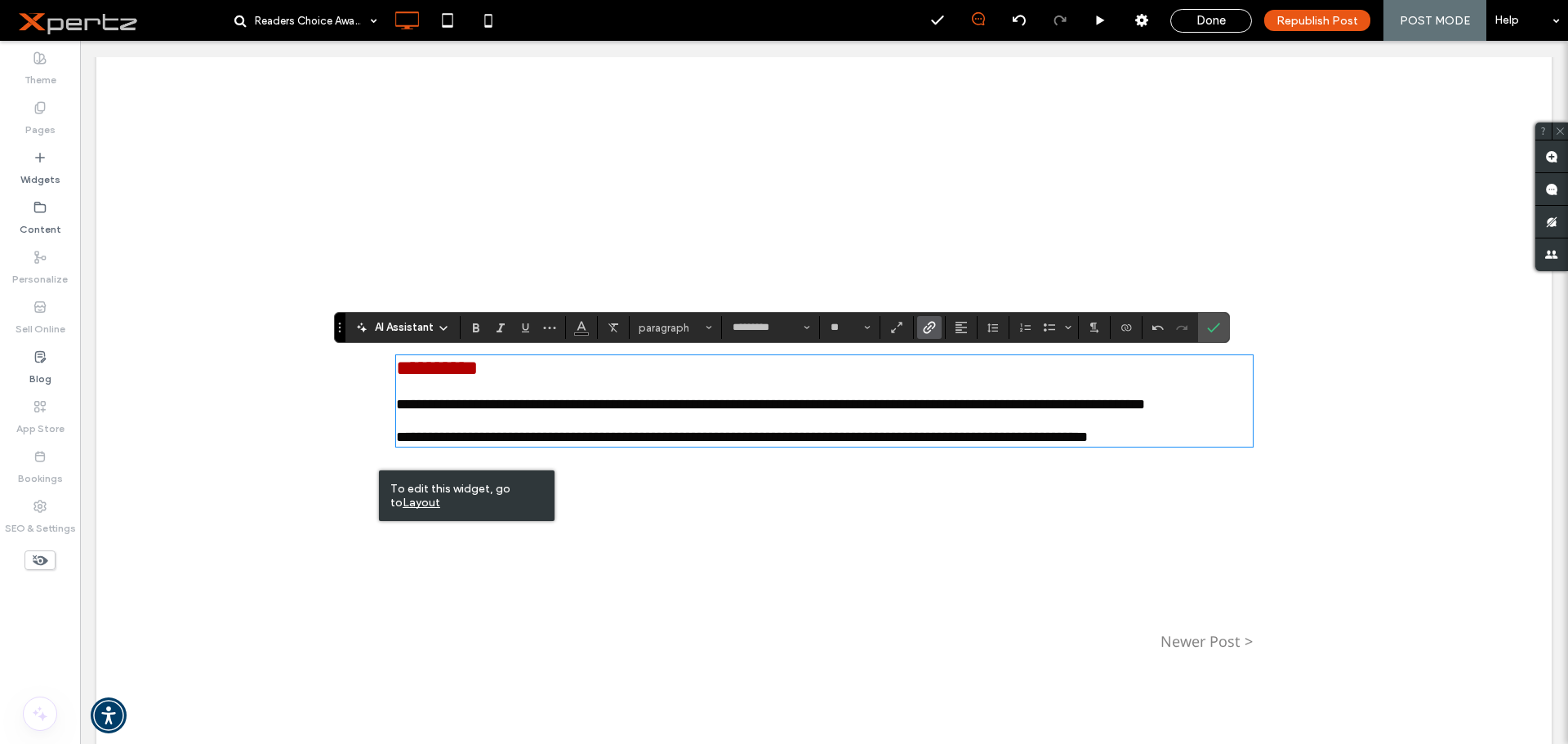
click at [563, 535] on div "**********" at bounding box center [824, 116] width 857 height 839
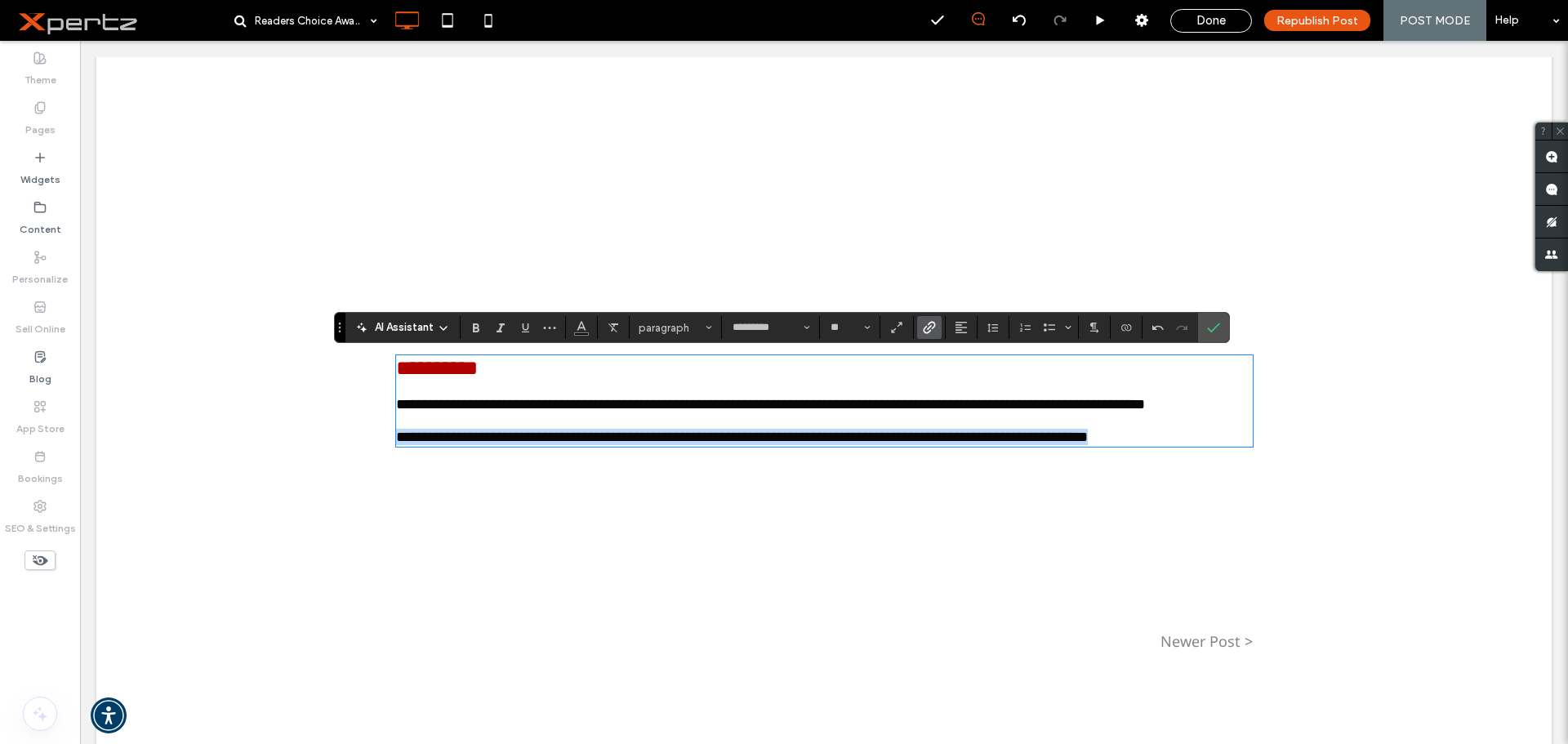
drag, startPoint x: 467, startPoint y: 496, endPoint x: 362, endPoint y: 471, distance: 107.9
click at [362, 471] on div "**********" at bounding box center [824, 222] width 938 height 1051
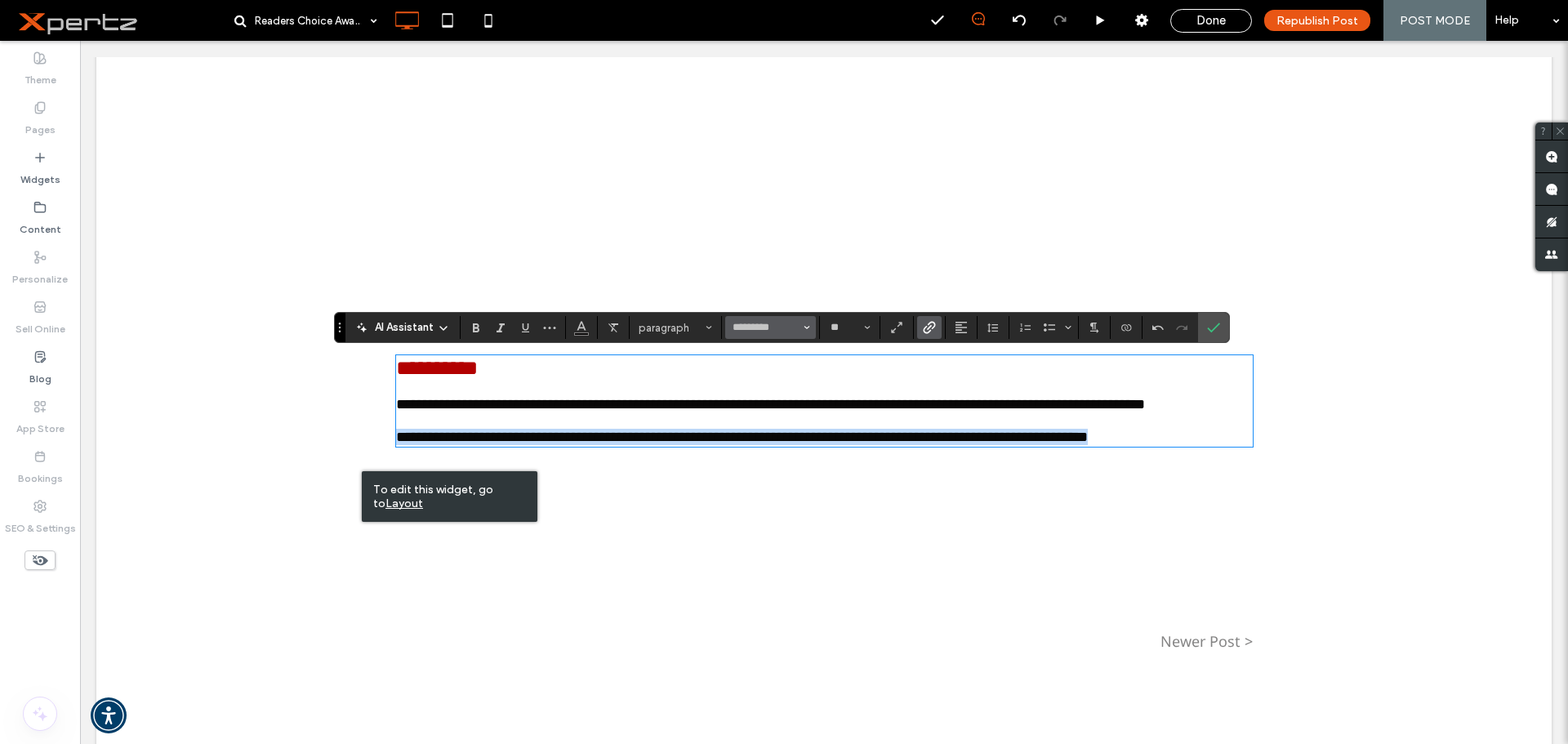
copy link "**********"
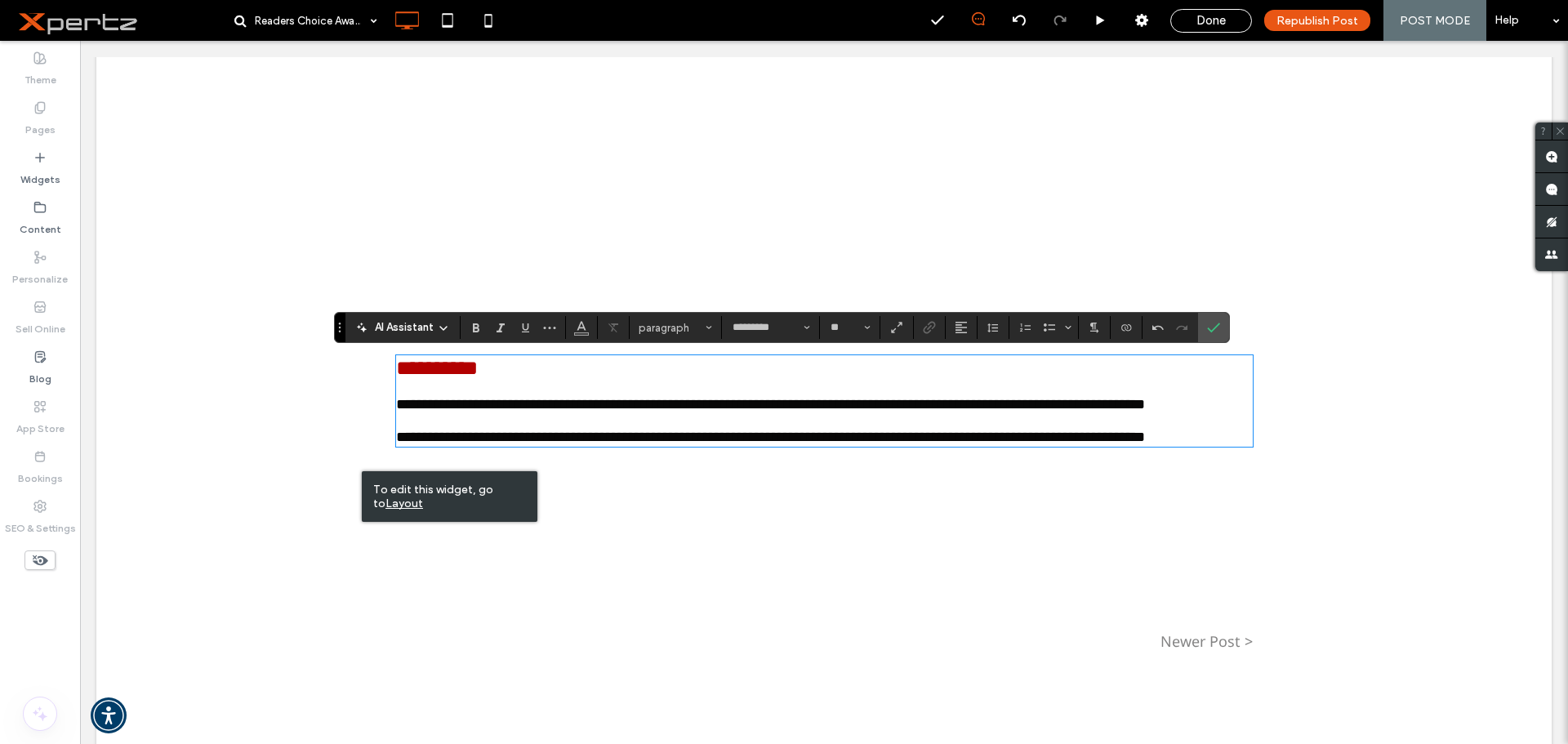
click at [637, 535] on div "**********" at bounding box center [824, 116] width 857 height 839
click at [1164, 327] on icon "Undo" at bounding box center [1158, 328] width 13 height 13
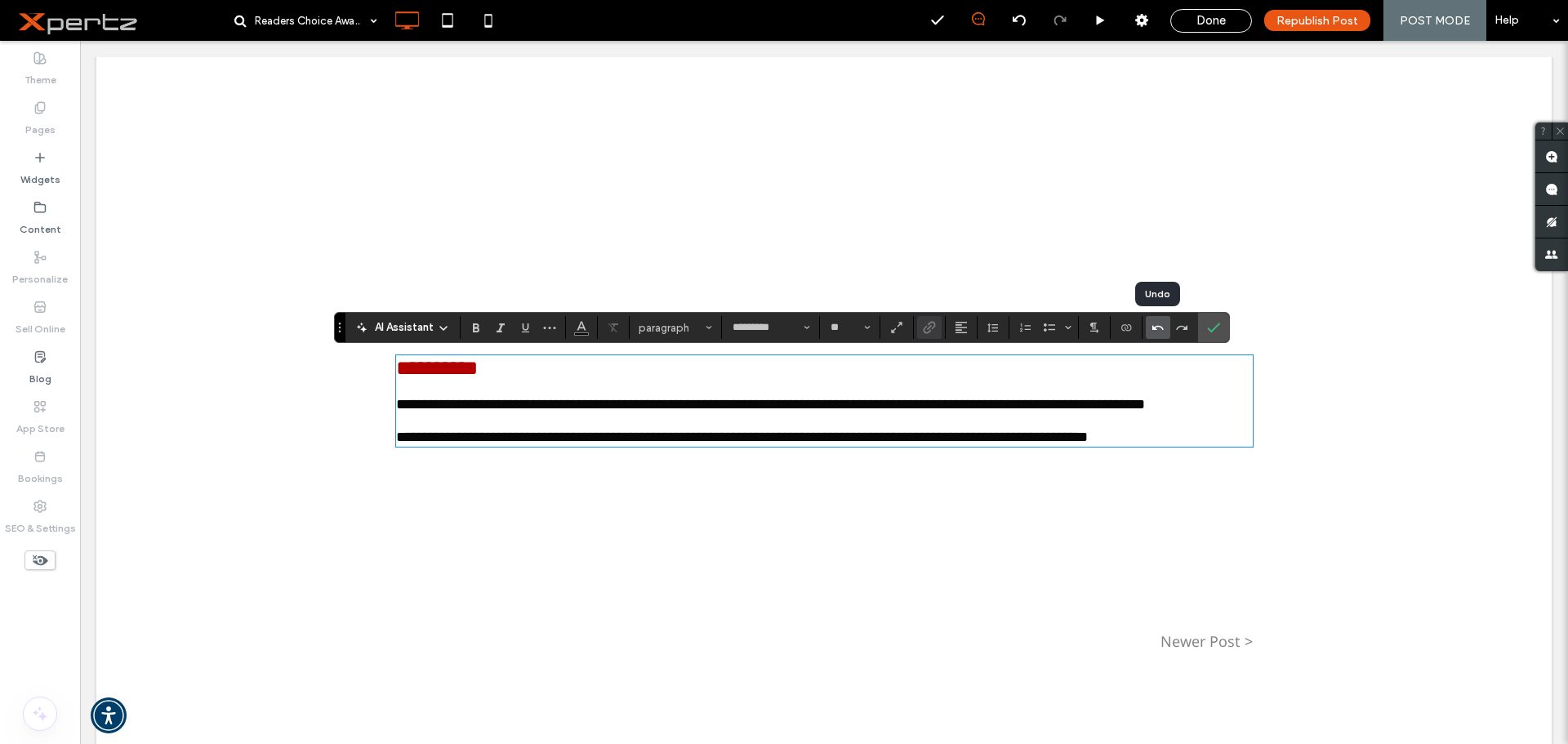
click at [1155, 329] on use "Undo" at bounding box center [1158, 327] width 11 height 5
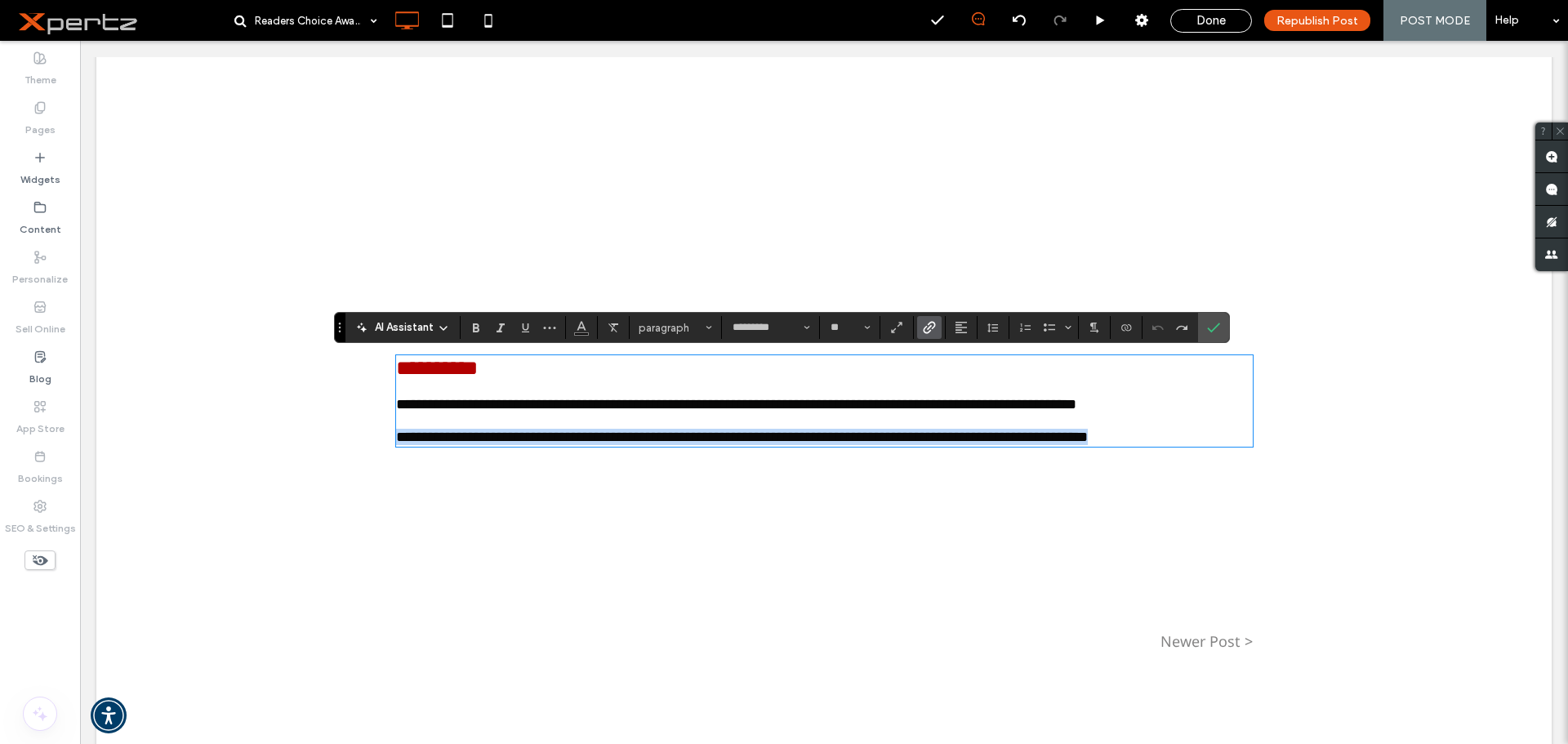
drag, startPoint x: 453, startPoint y: 499, endPoint x: 363, endPoint y: 477, distance: 92.6
click at [363, 477] on div "**********" at bounding box center [824, 222] width 938 height 1051
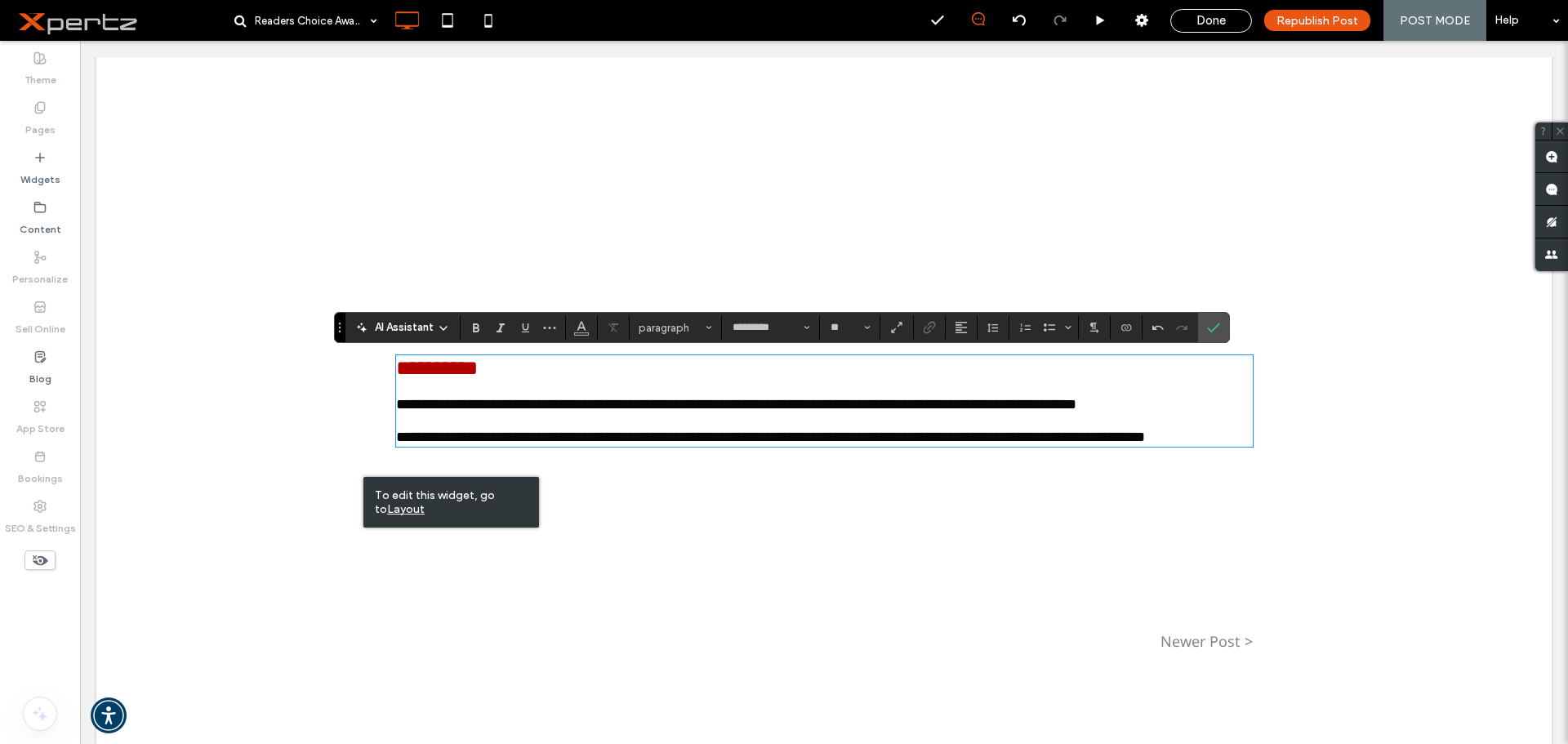
click at [759, 533] on div "**********" at bounding box center [824, 116] width 857 height 839
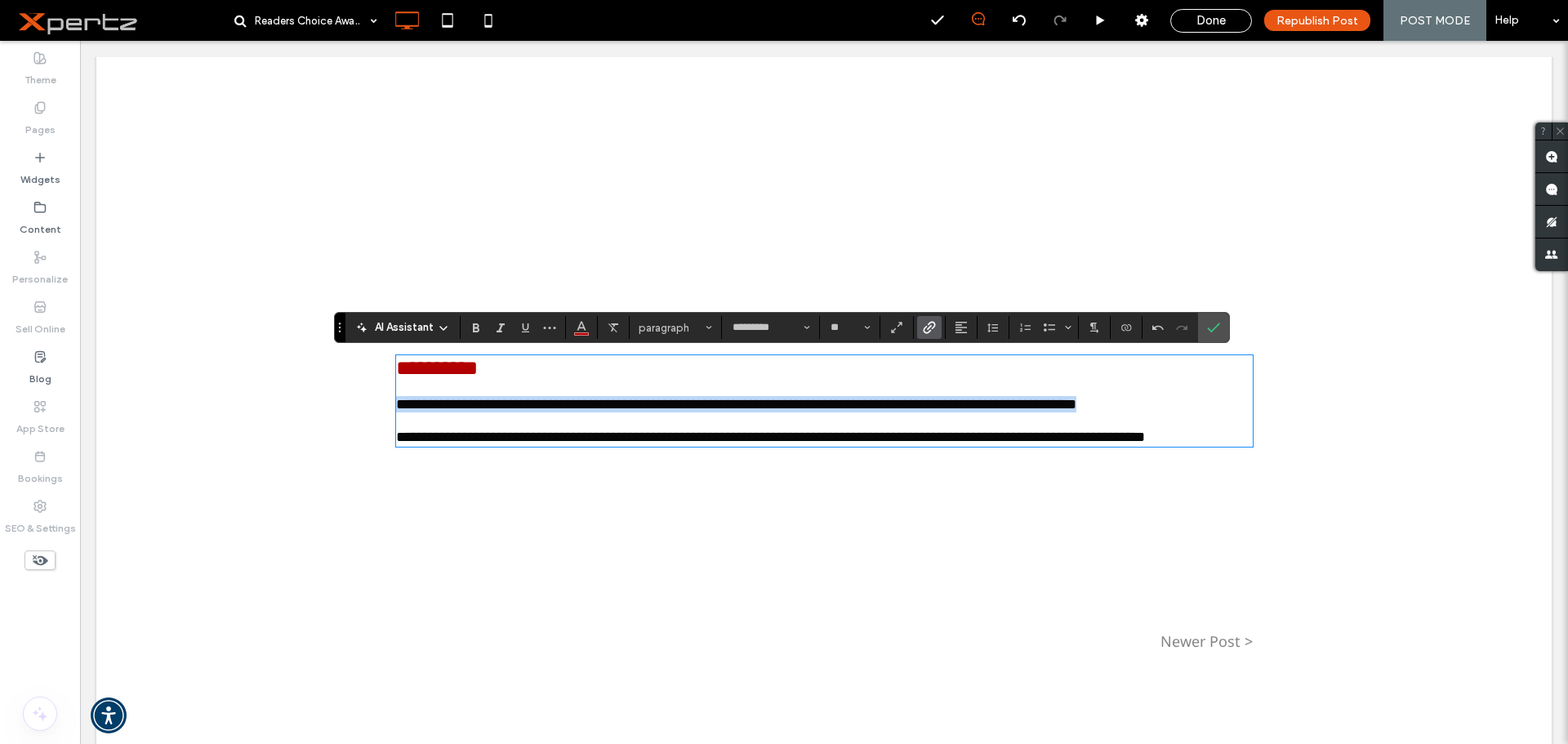
drag, startPoint x: 441, startPoint y: 436, endPoint x: 374, endPoint y: 418, distance: 69.4
click at [374, 418] on div "**********" at bounding box center [824, 222] width 938 height 1051
copy link "**********"
click at [596, 413] on p "**********" at bounding box center [824, 403] width 857 height 16
drag, startPoint x: 398, startPoint y: 426, endPoint x: 379, endPoint y: 418, distance: 20.6
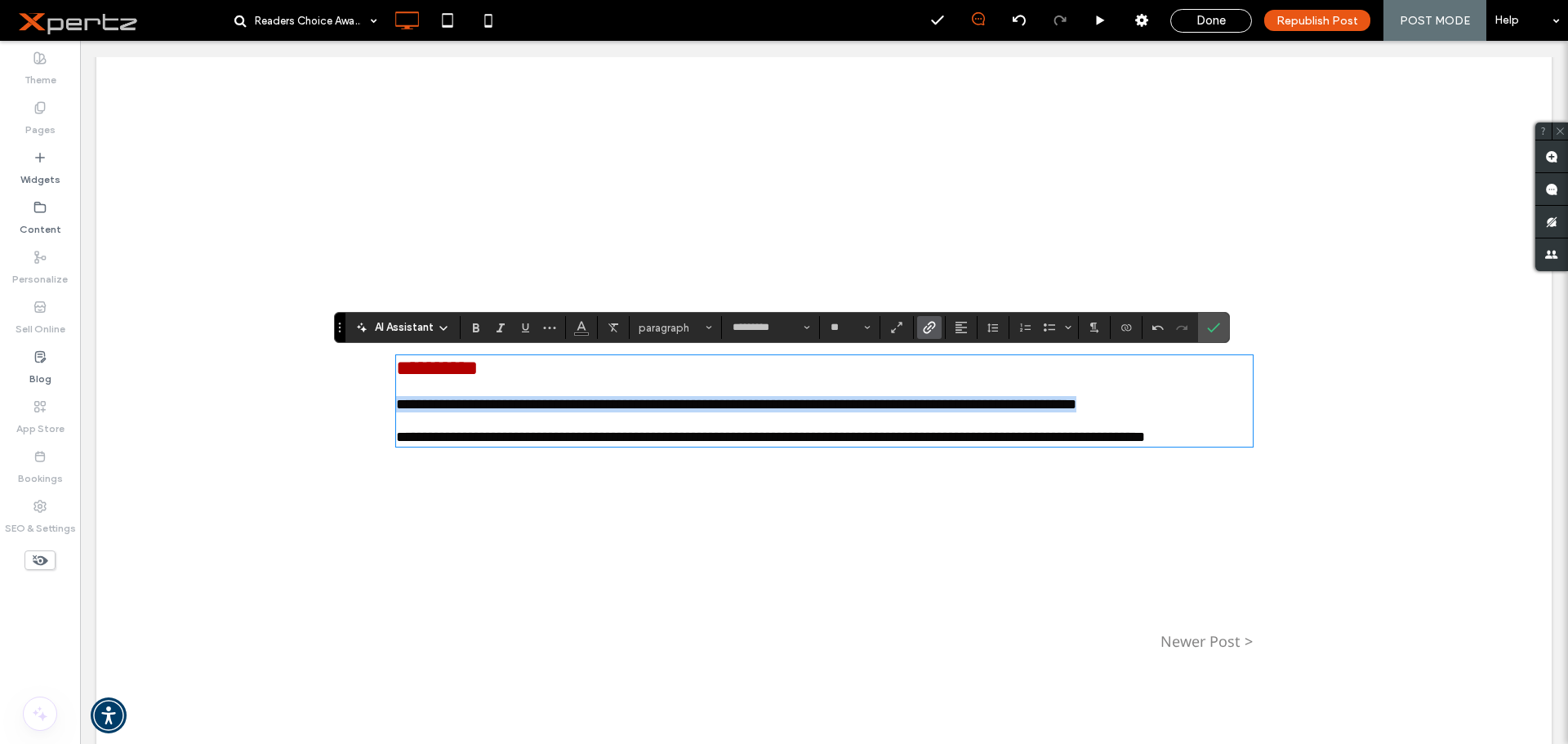
click at [379, 418] on div "**********" at bounding box center [824, 222] width 938 height 1051
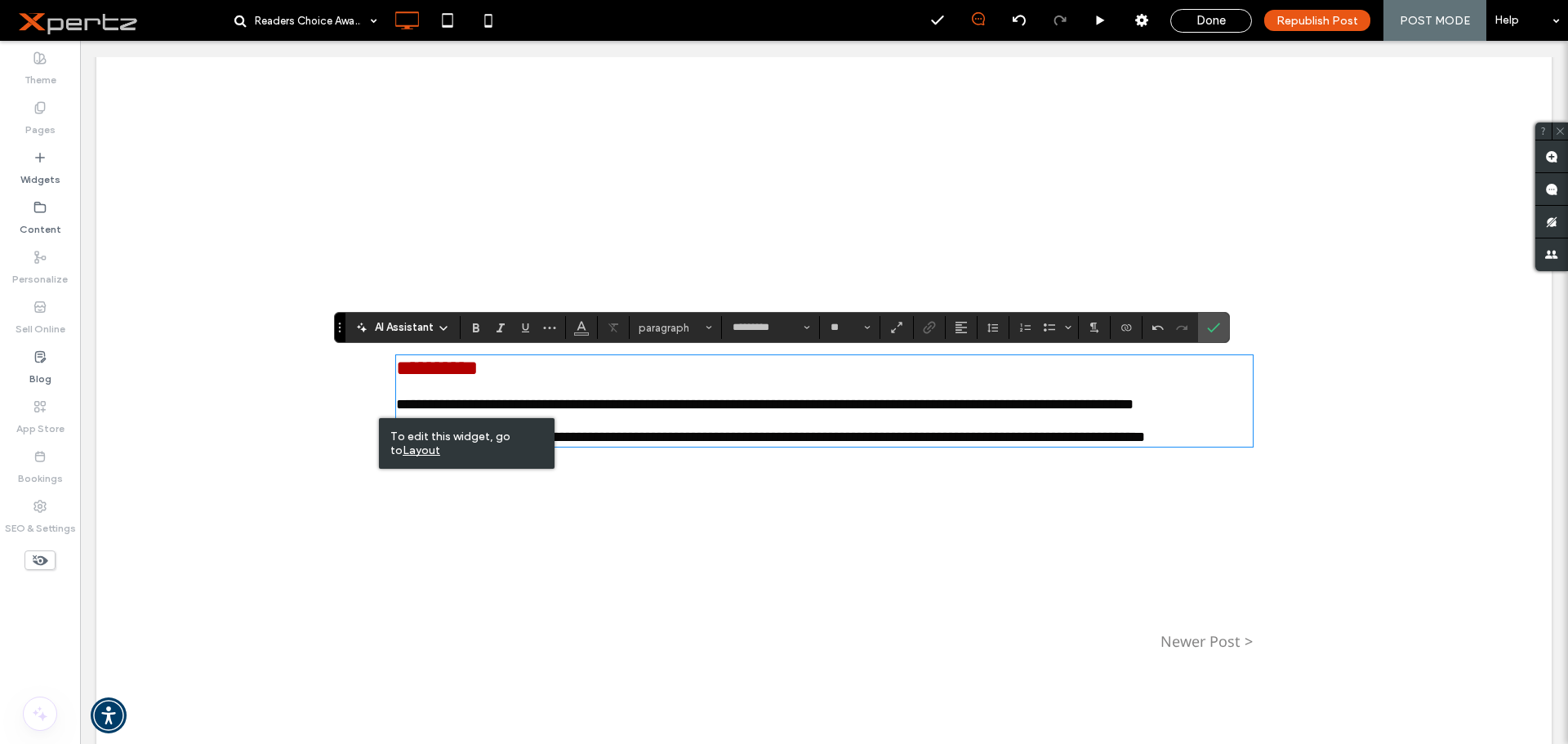
click at [693, 535] on div "**********" at bounding box center [824, 116] width 857 height 839
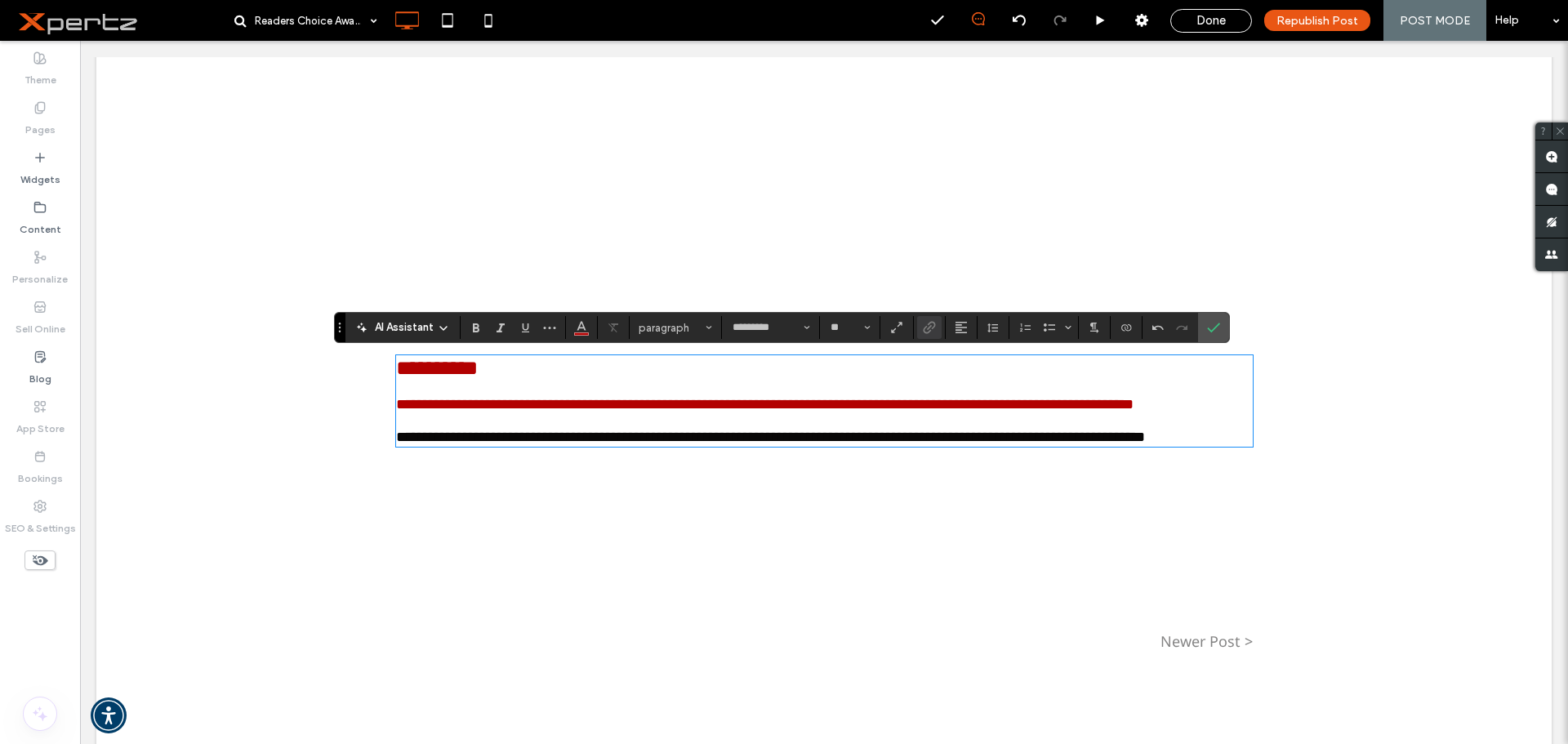
click at [595, 412] on link "**********" at bounding box center [764, 404] width 737 height 15
click at [576, 412] on link "**********" at bounding box center [764, 404] width 737 height 15
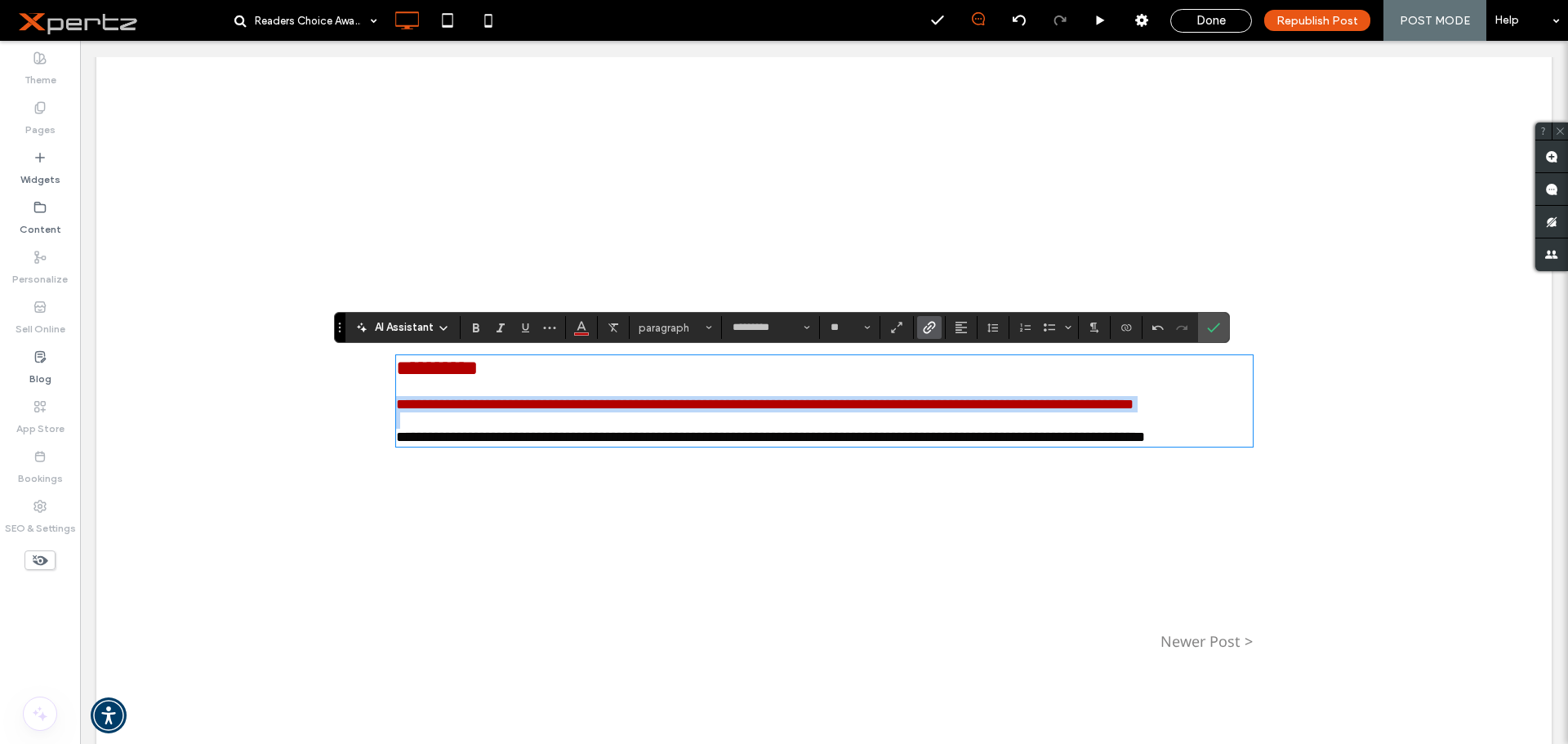
click at [576, 412] on link "**********" at bounding box center [764, 404] width 737 height 15
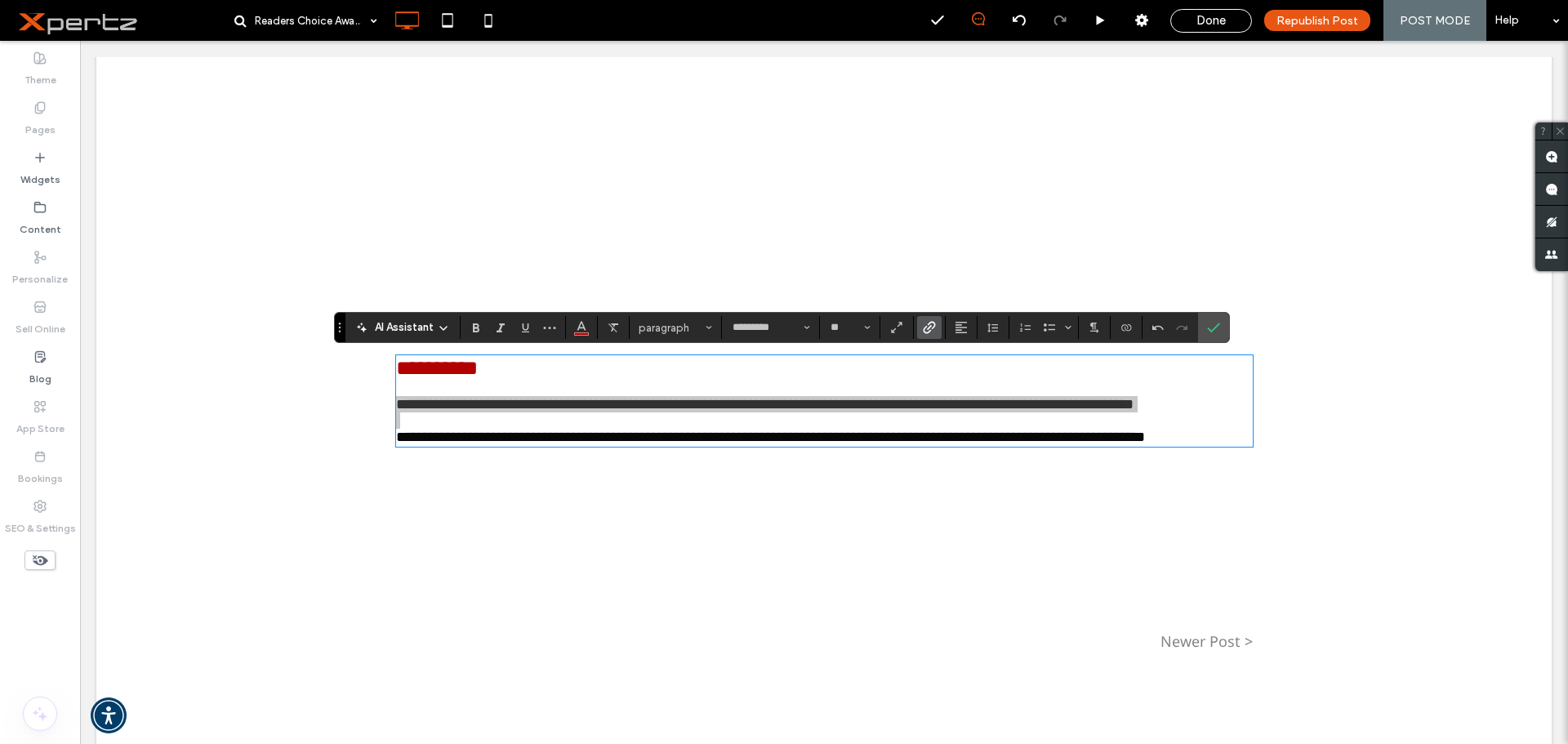
click at [924, 327] on icon "Link" at bounding box center [930, 328] width 13 height 13
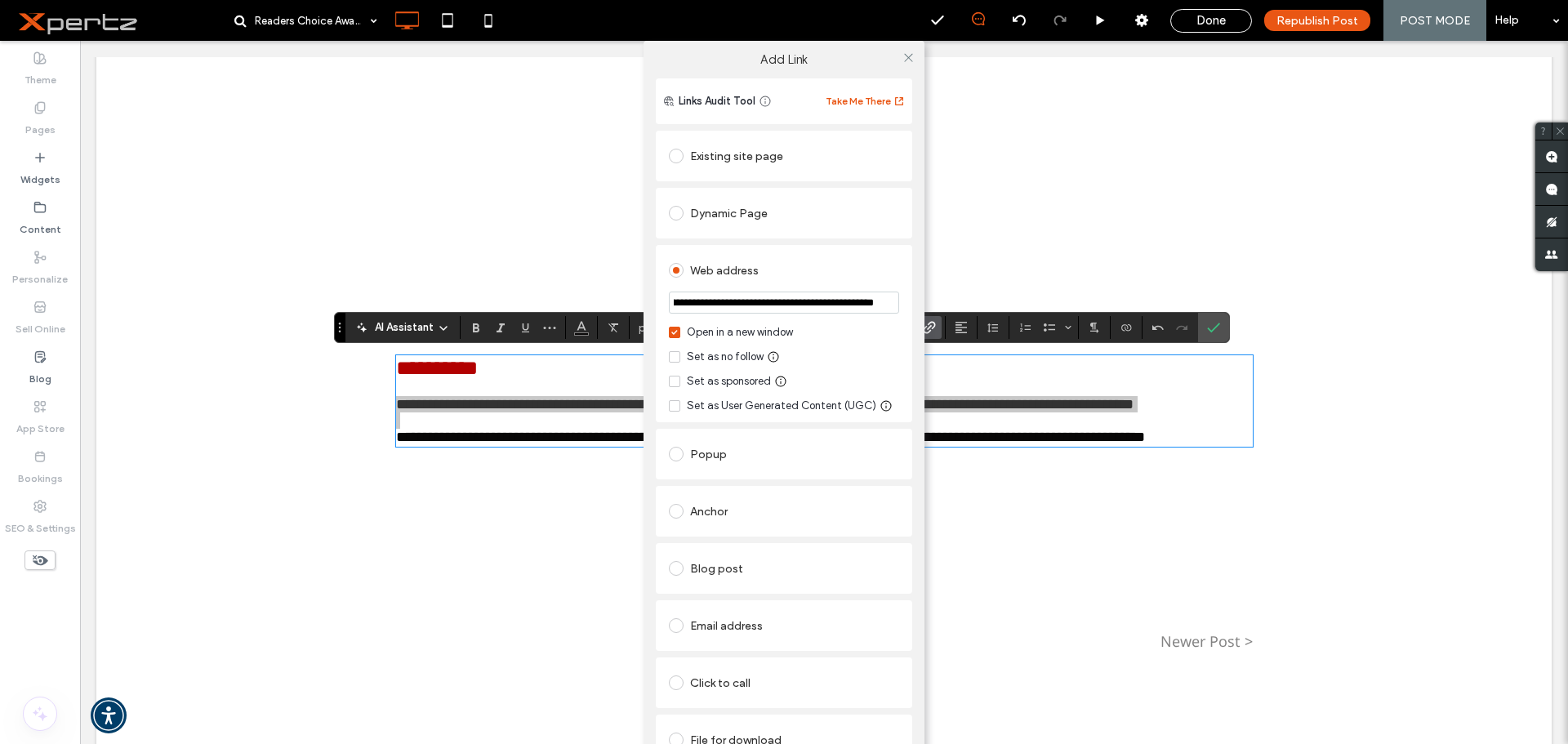
drag, startPoint x: 823, startPoint y: 302, endPoint x: 875, endPoint y: 301, distance: 52.0
click at [875, 301] on input "**********" at bounding box center [784, 302] width 231 height 22
click at [903, 60] on icon at bounding box center [908, 57] width 12 height 12
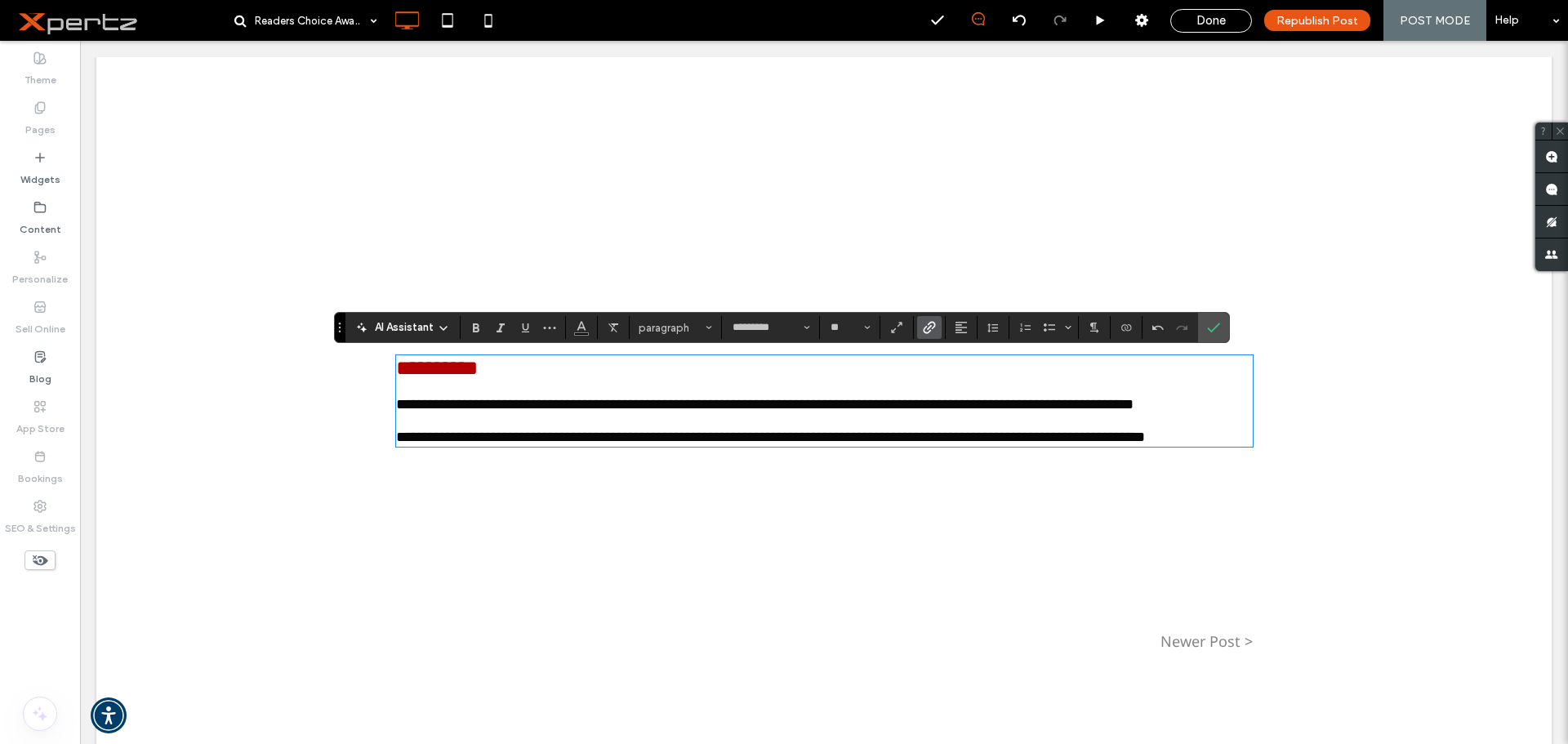
click at [723, 535] on div "**********" at bounding box center [824, 116] width 857 height 839
click at [1298, 21] on span "Republish Post" at bounding box center [1317, 21] width 81 height 14
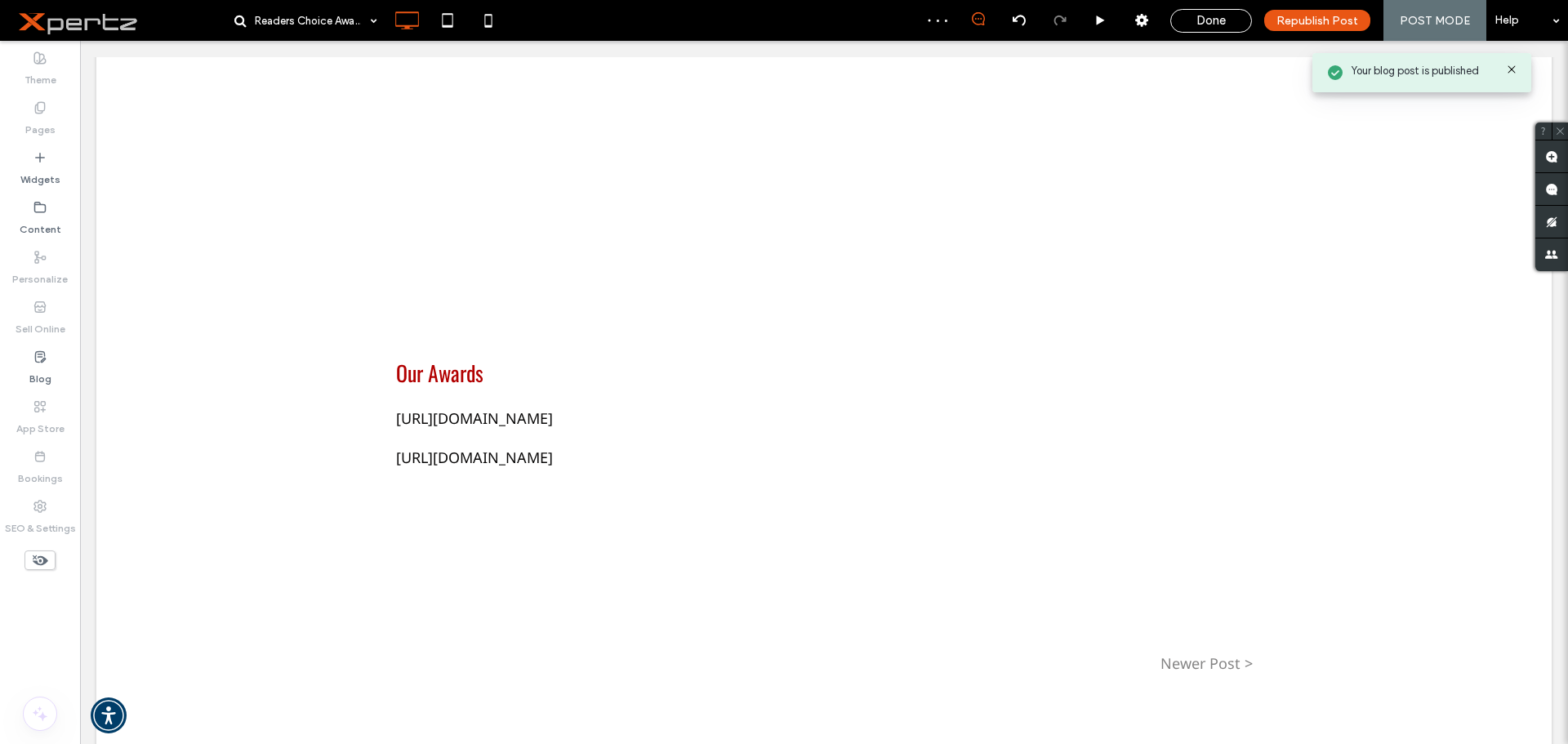
click at [1232, 20] on div "Done" at bounding box center [1211, 21] width 80 height 15
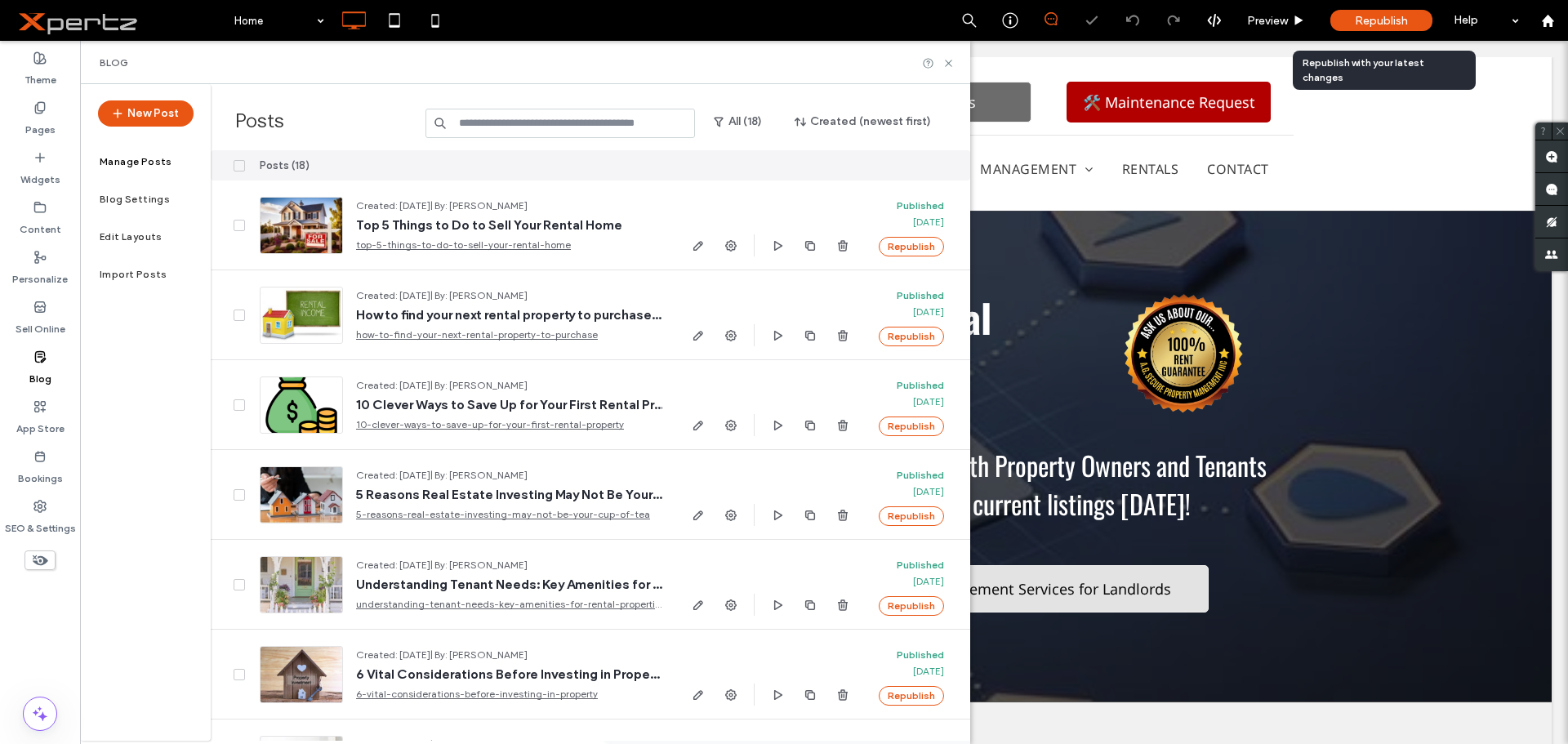
click at [1375, 22] on span "Republish" at bounding box center [1381, 21] width 53 height 14
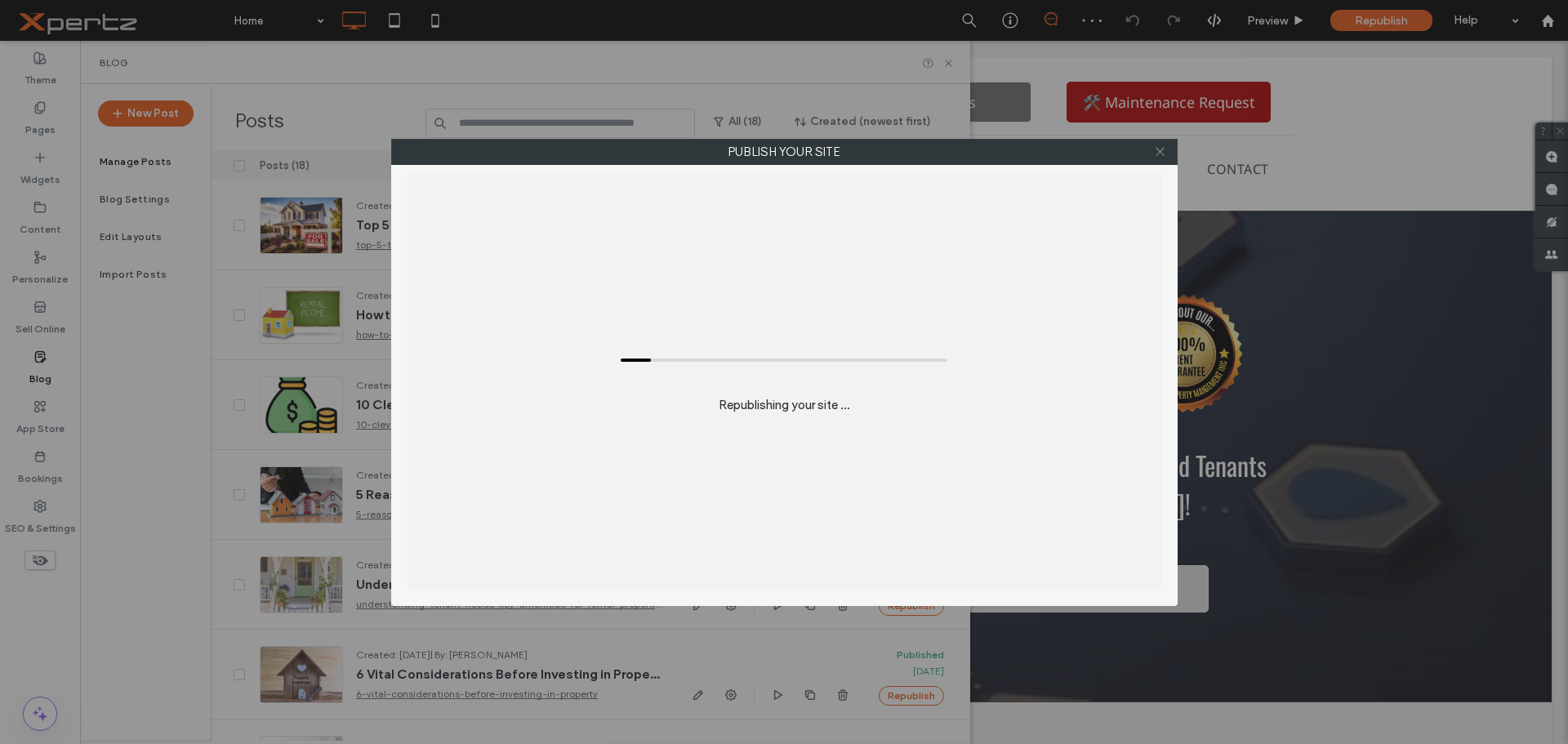
click at [1162, 157] on icon at bounding box center [1159, 151] width 12 height 12
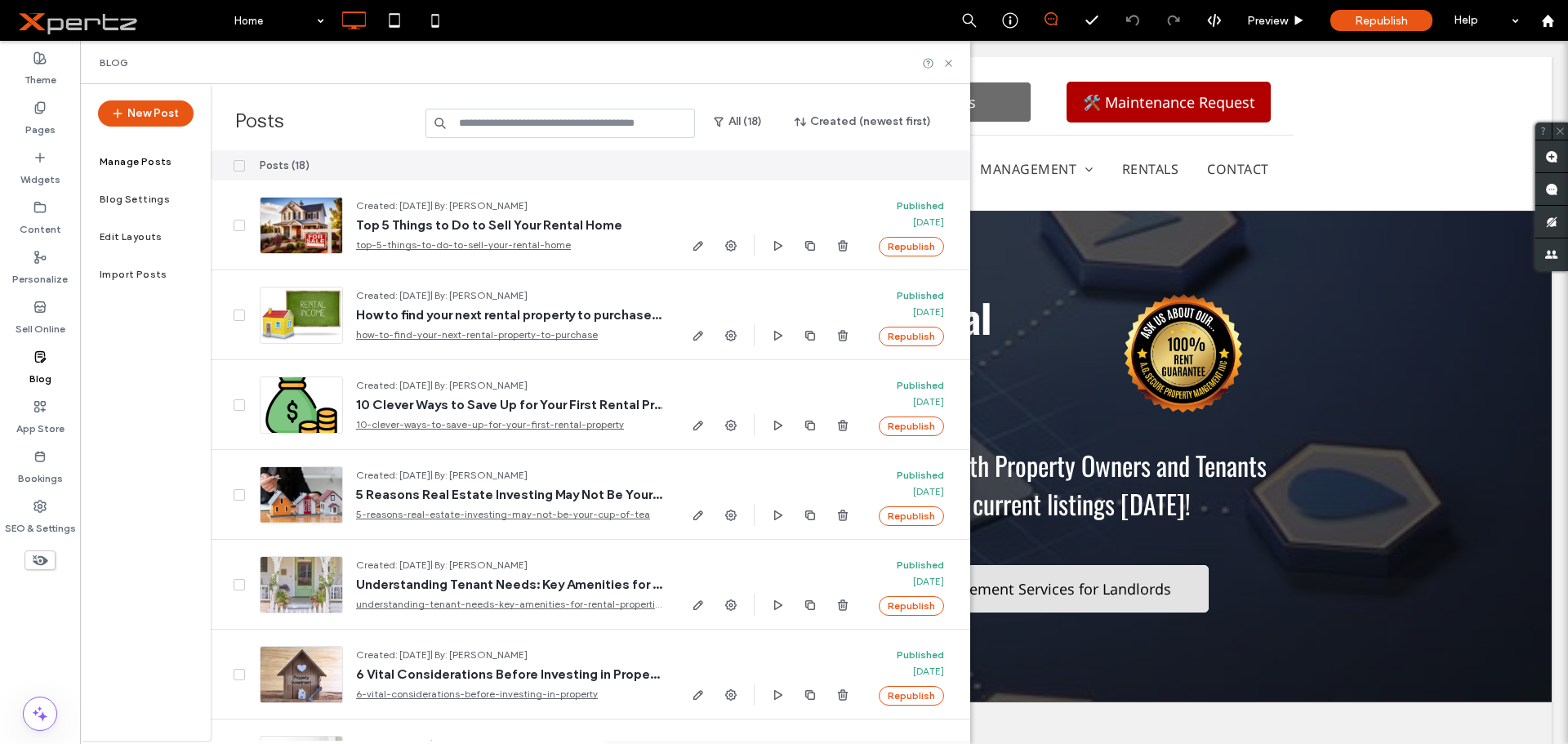
click at [40, 382] on label "Blog" at bounding box center [40, 374] width 22 height 22
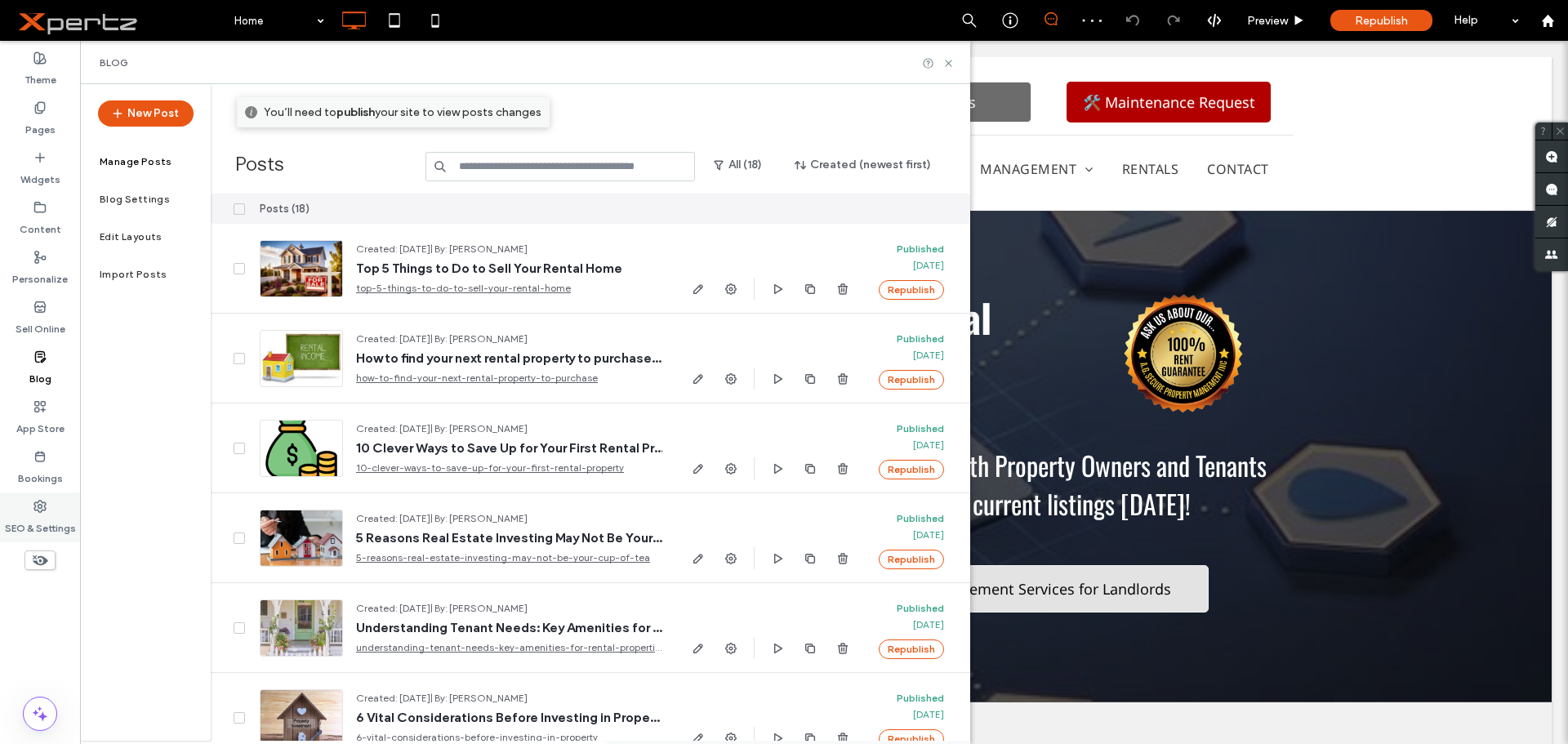
click at [38, 532] on label "SEO & Settings" at bounding box center [40, 524] width 71 height 22
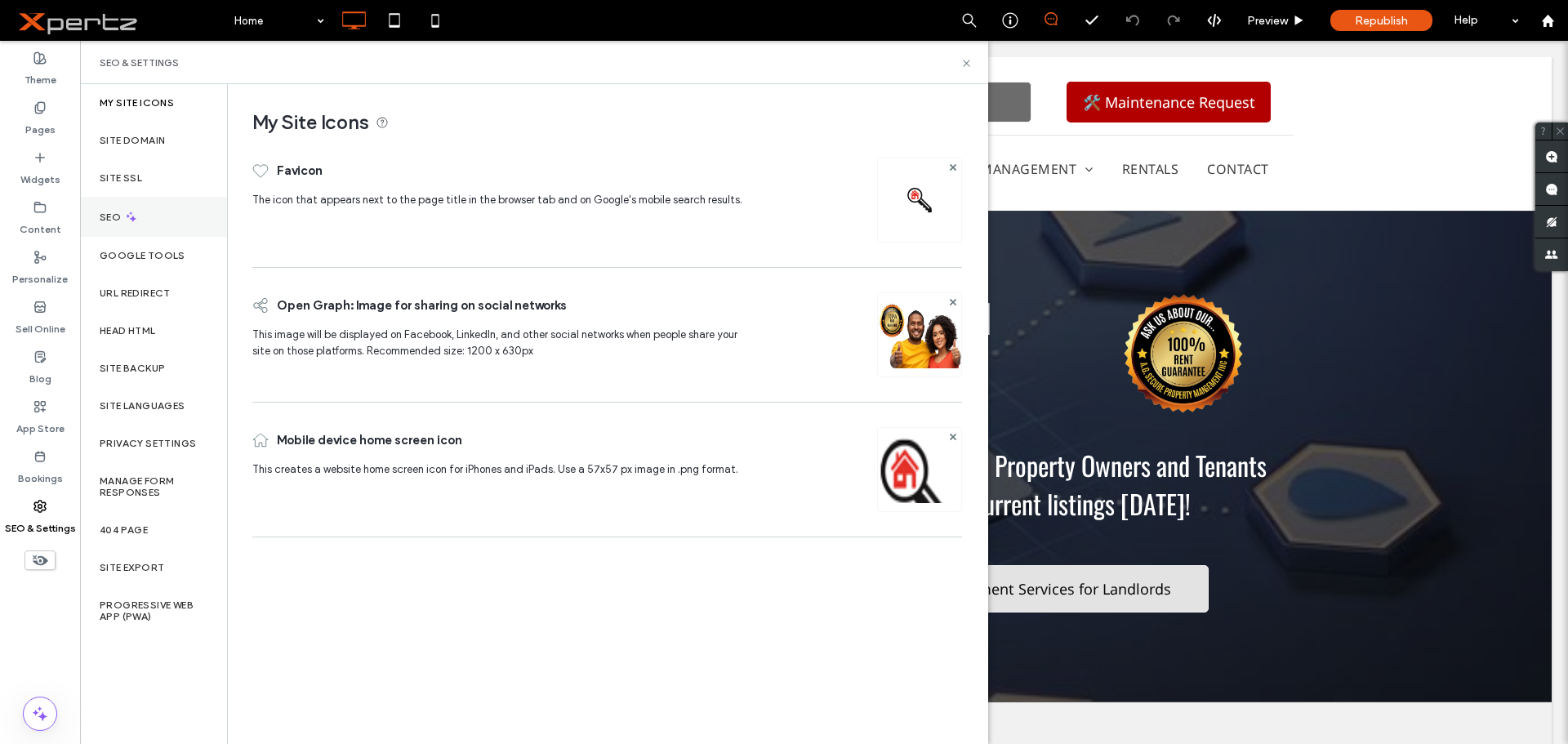
click at [124, 214] on icon at bounding box center [131, 217] width 14 height 14
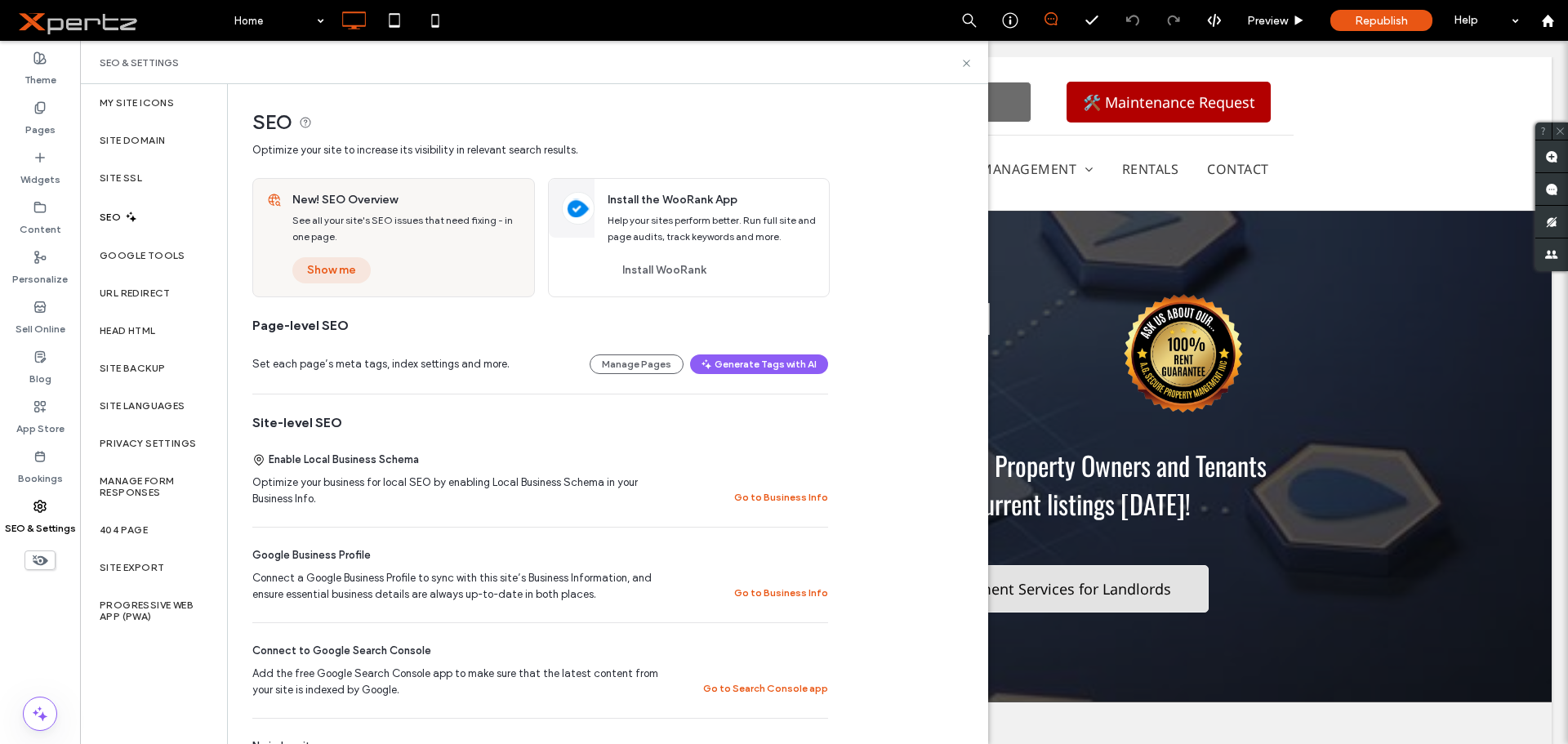
click at [336, 273] on button "Show me" at bounding box center [331, 271] width 78 height 26
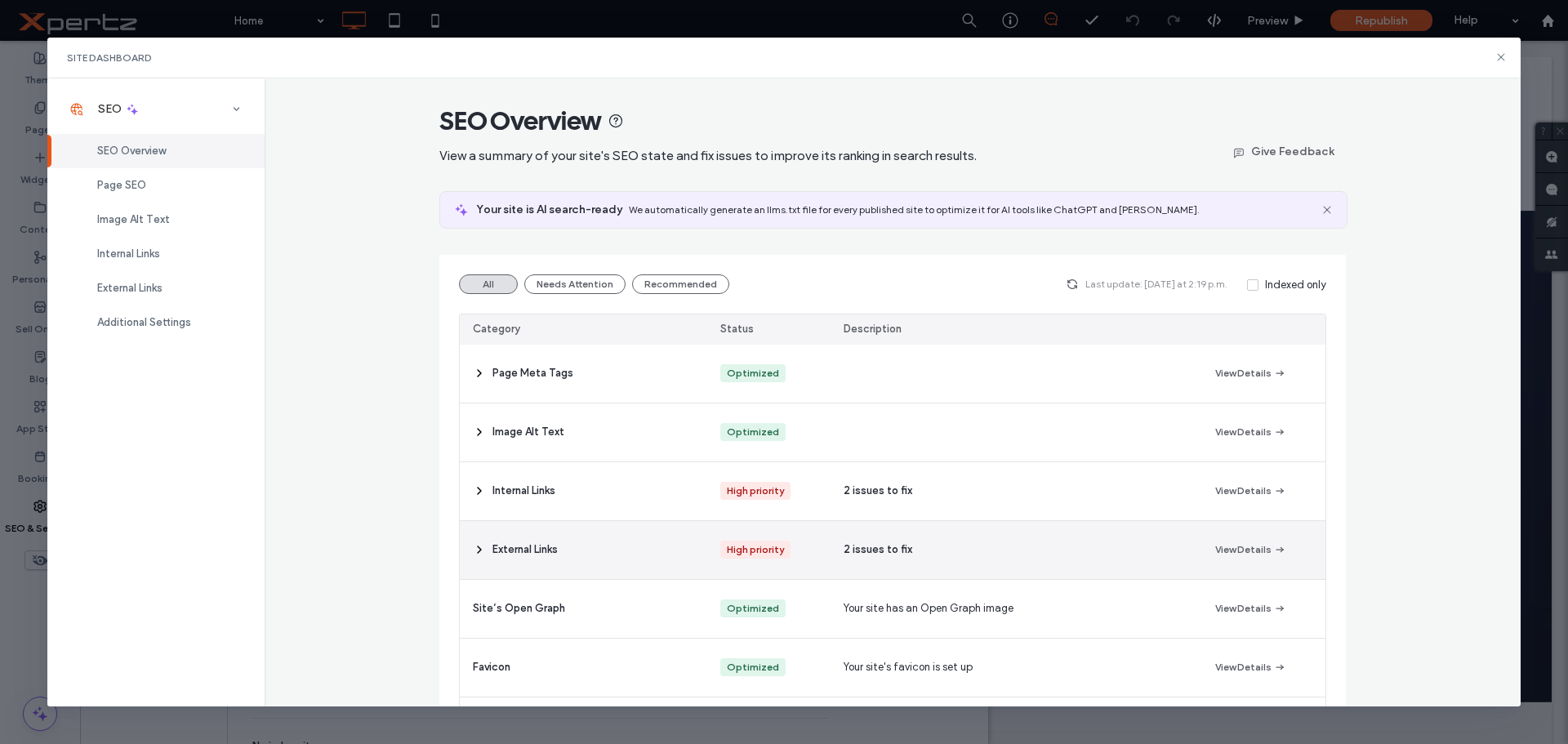
click at [478, 551] on use at bounding box center [479, 549] width 3 height 7
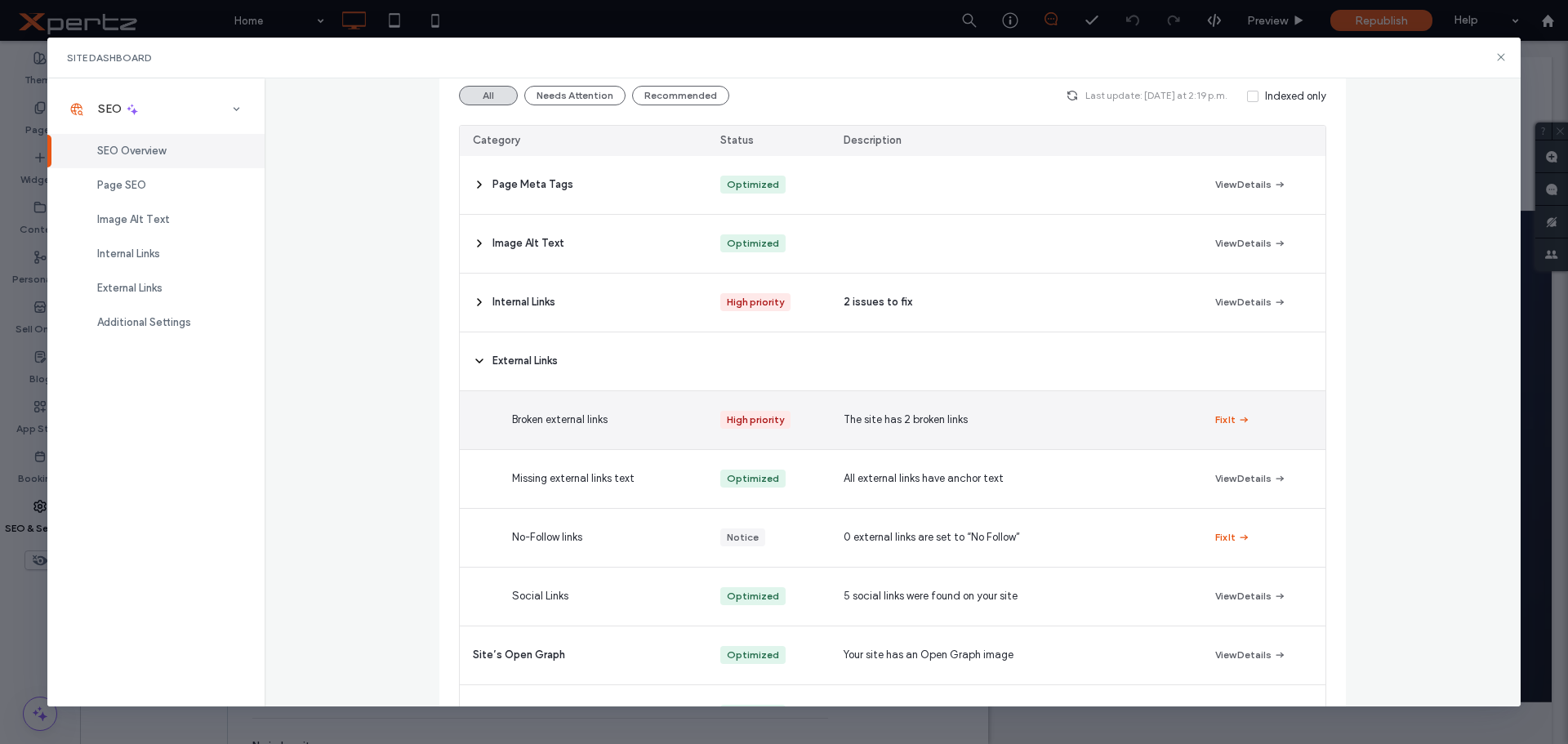
scroll to position [190, 0]
click at [1225, 416] on button "Fix It" at bounding box center [1233, 417] width 35 height 20
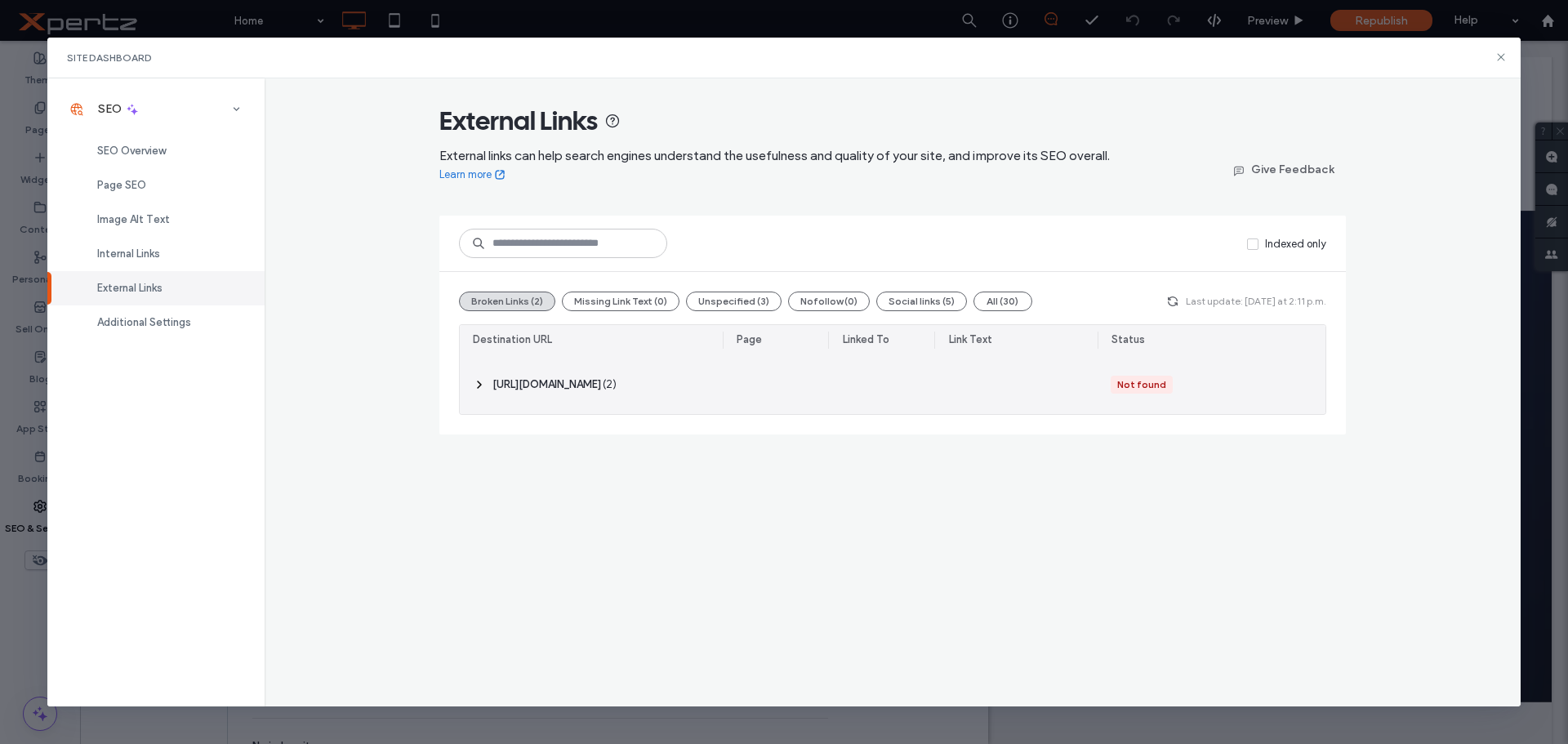
click at [477, 383] on icon at bounding box center [480, 385] width 13 height 13
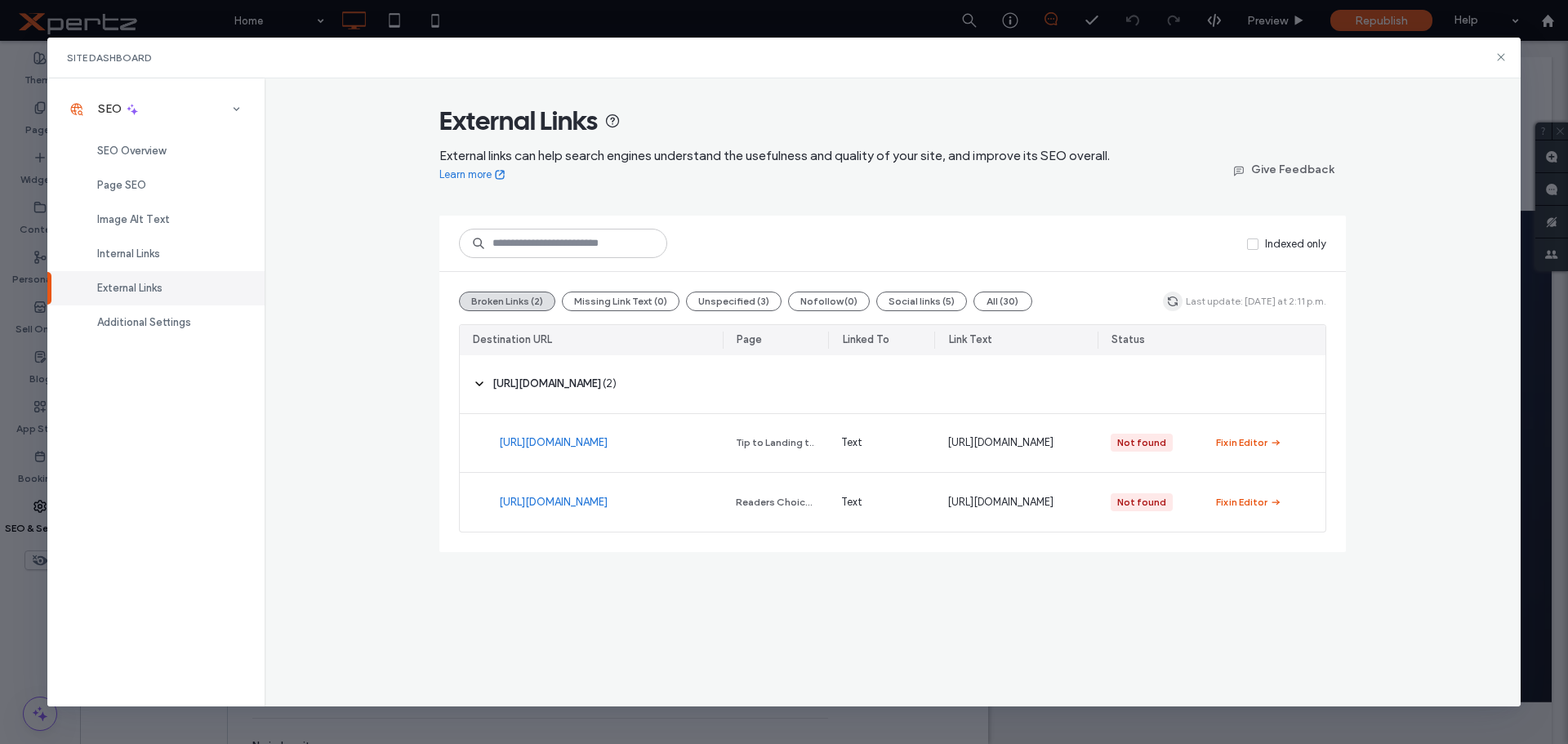
click at [1183, 302] on span "button" at bounding box center [1172, 301] width 20 height 20
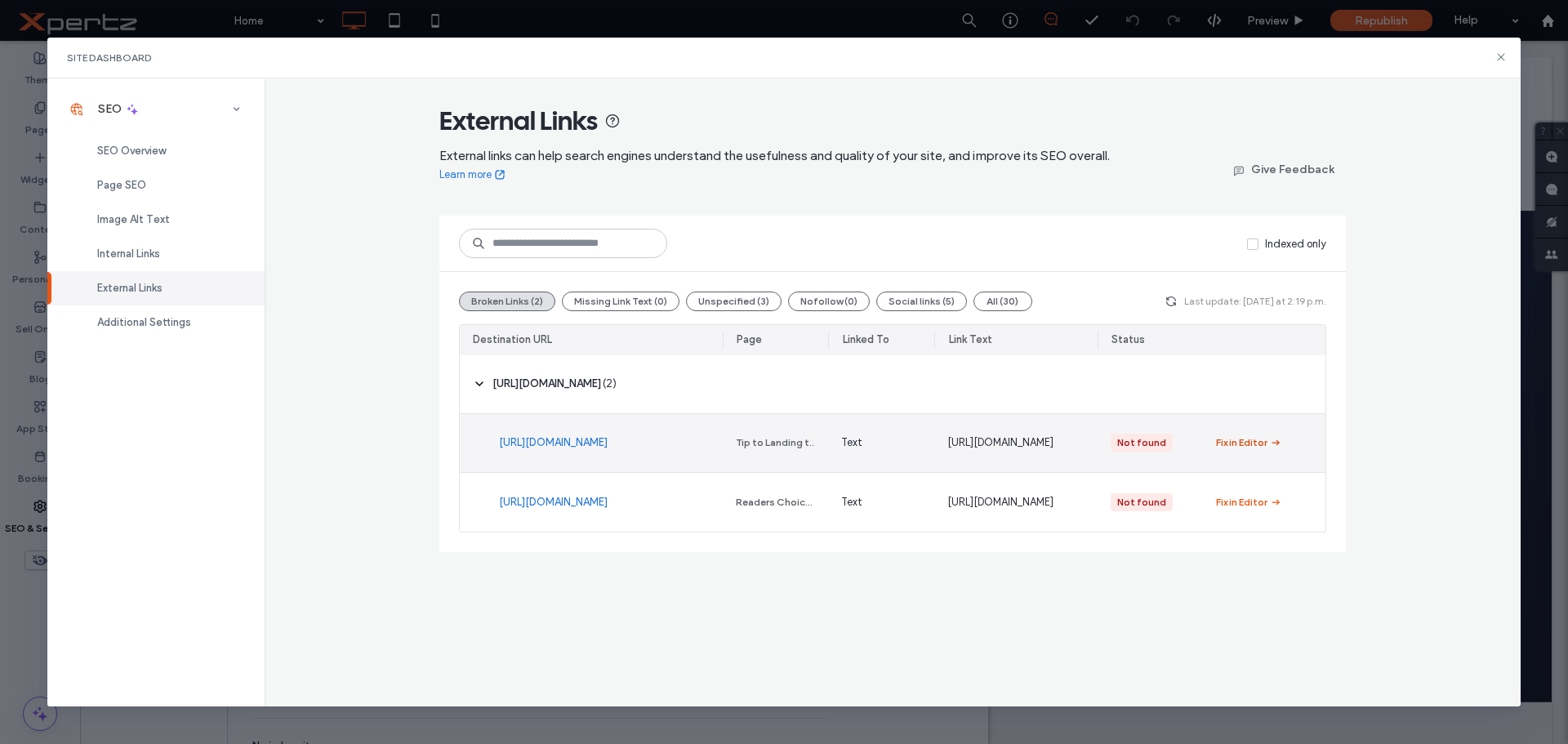
click at [1228, 447] on div "Fix in Editor" at bounding box center [1241, 442] width 51 height 15
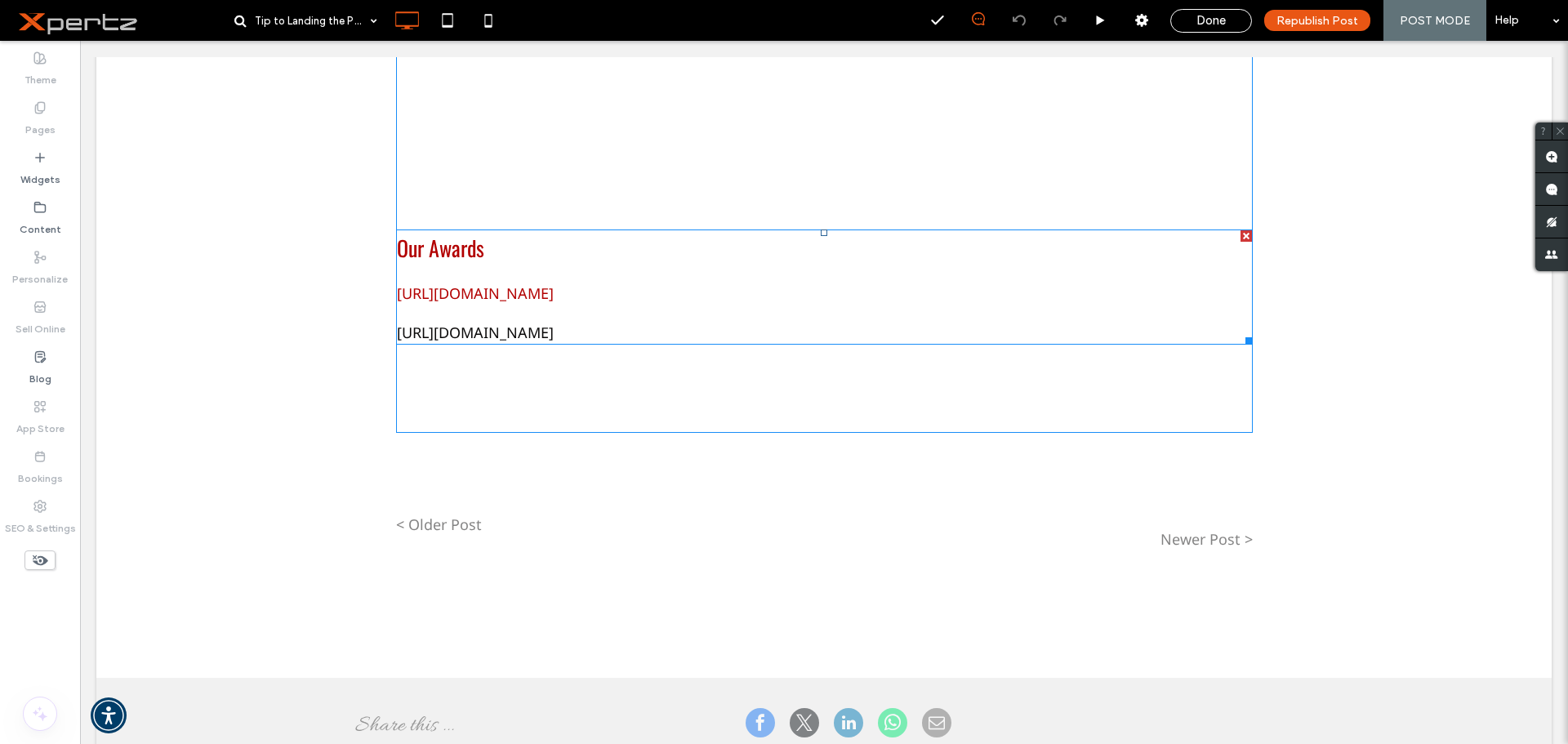
click at [428, 303] on link "[URL][DOMAIN_NAME]" at bounding box center [475, 293] width 157 height 20
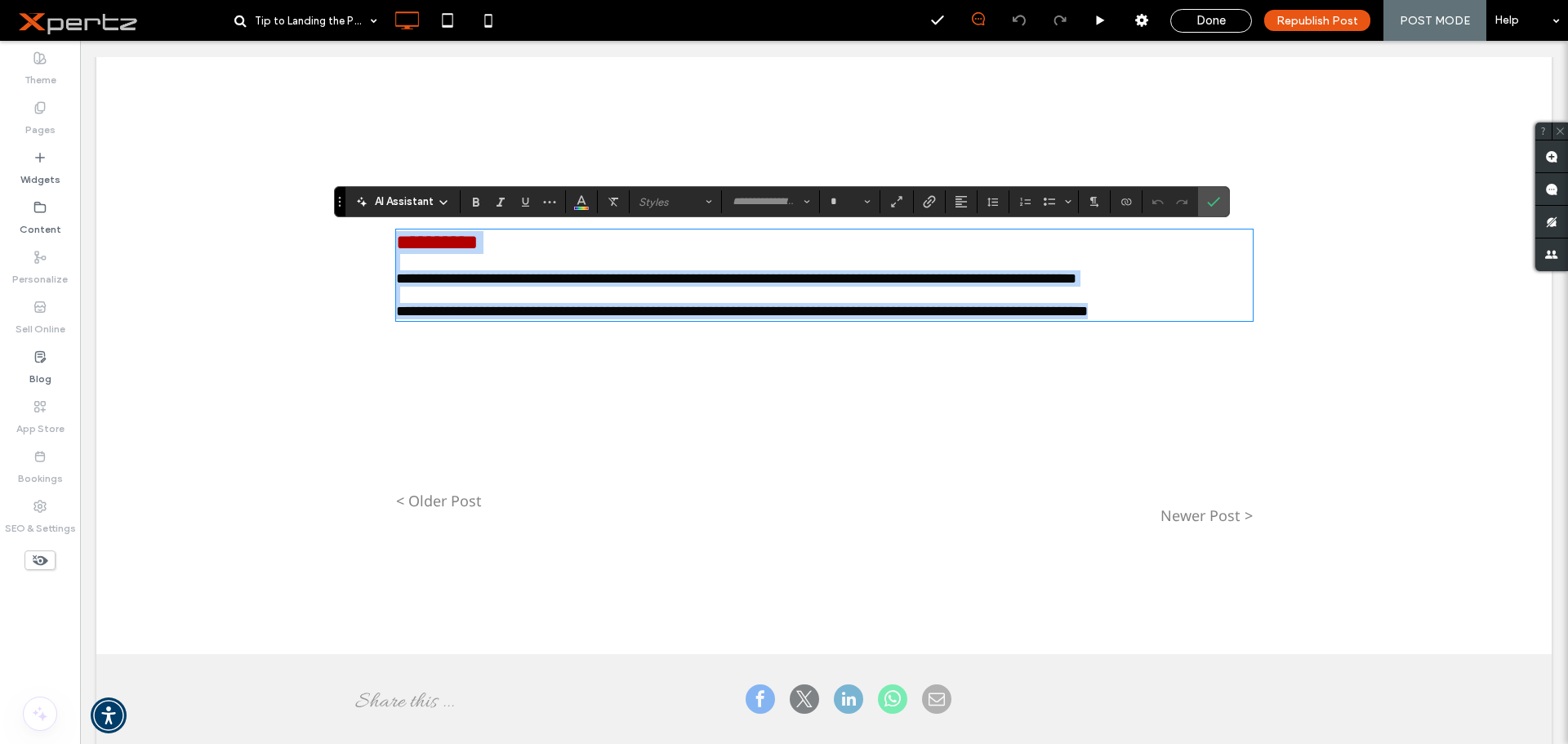
click at [489, 287] on p "**********" at bounding box center [824, 278] width 857 height 16
type input "*********"
type input "**"
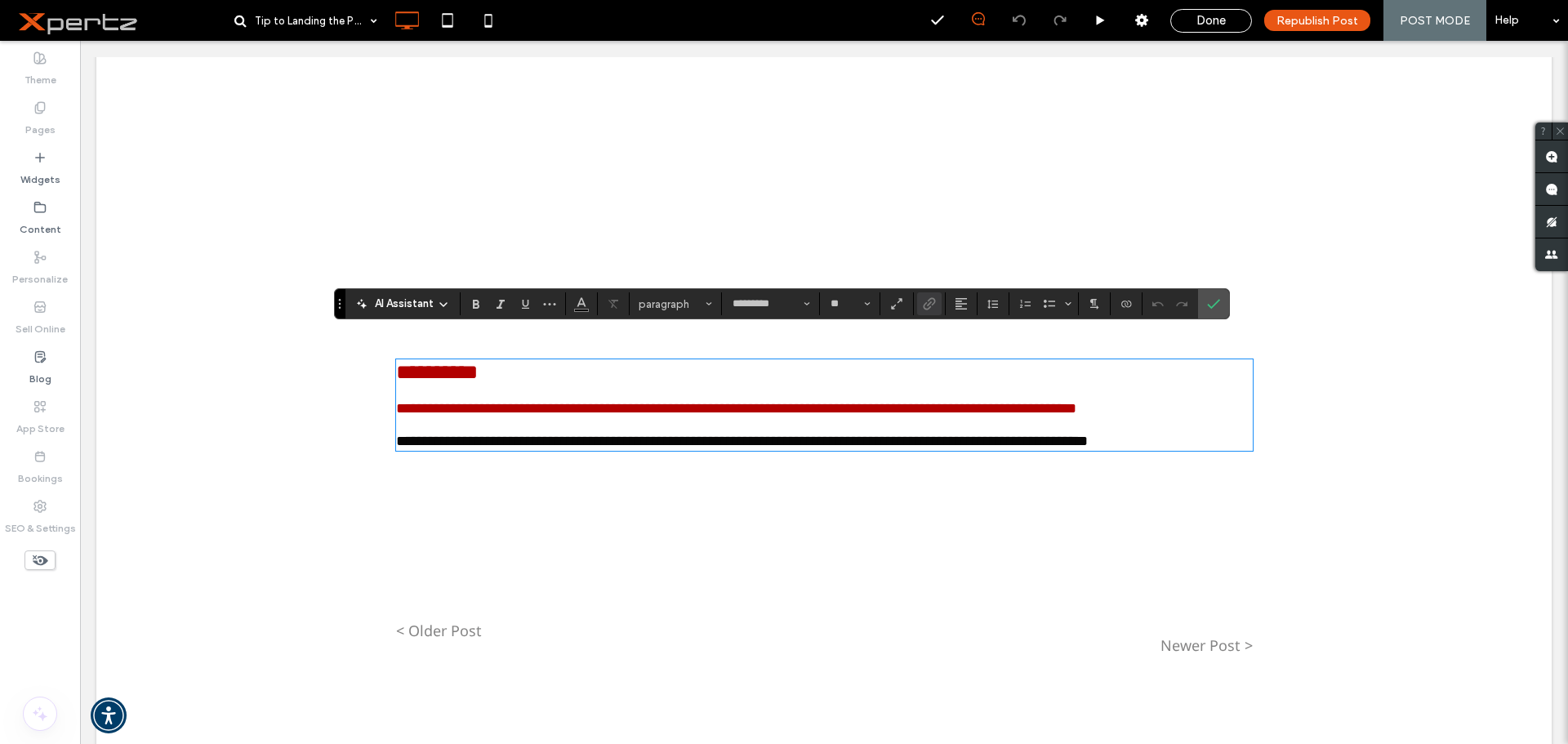
scroll to position [805, 0]
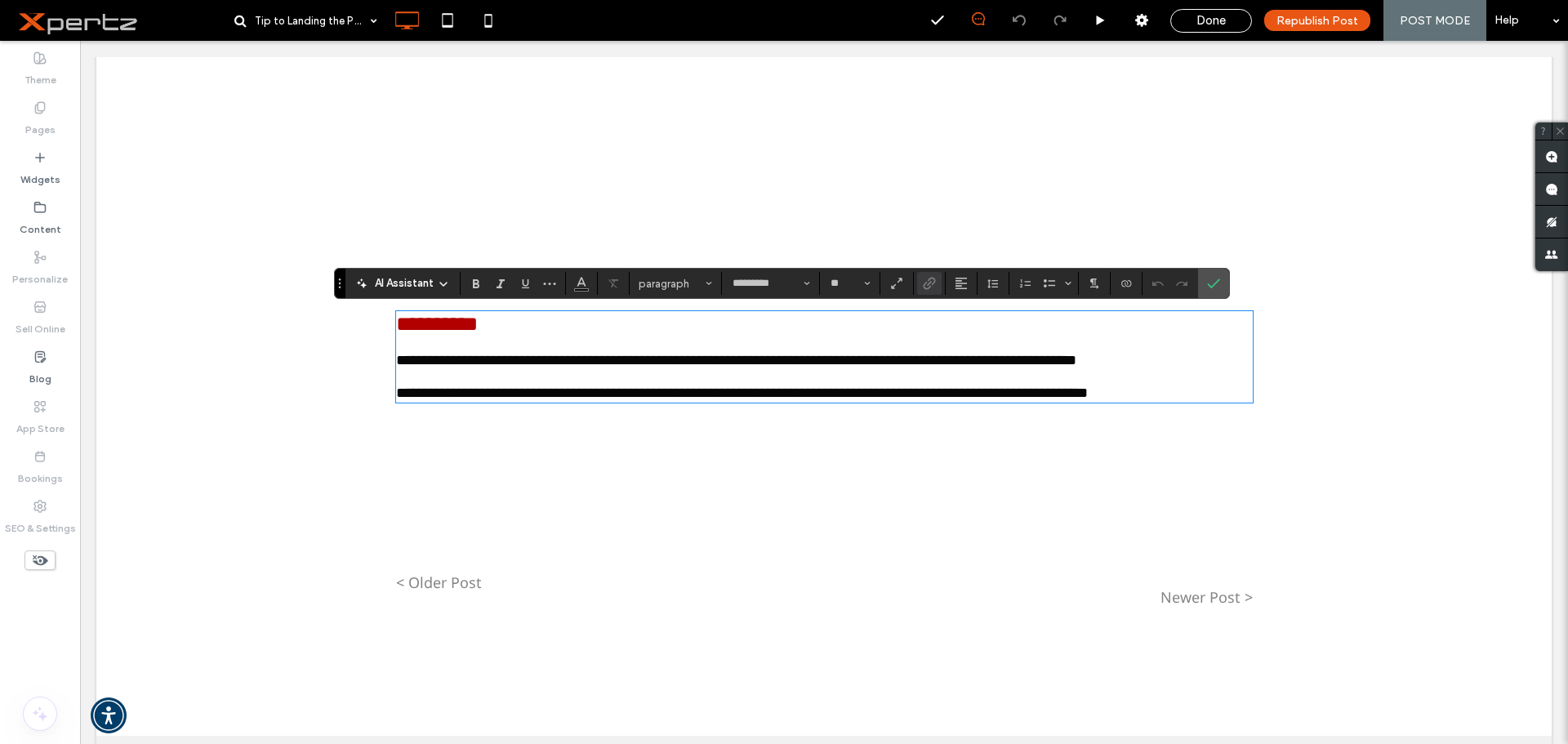
click at [466, 369] on p "**********" at bounding box center [824, 359] width 857 height 16
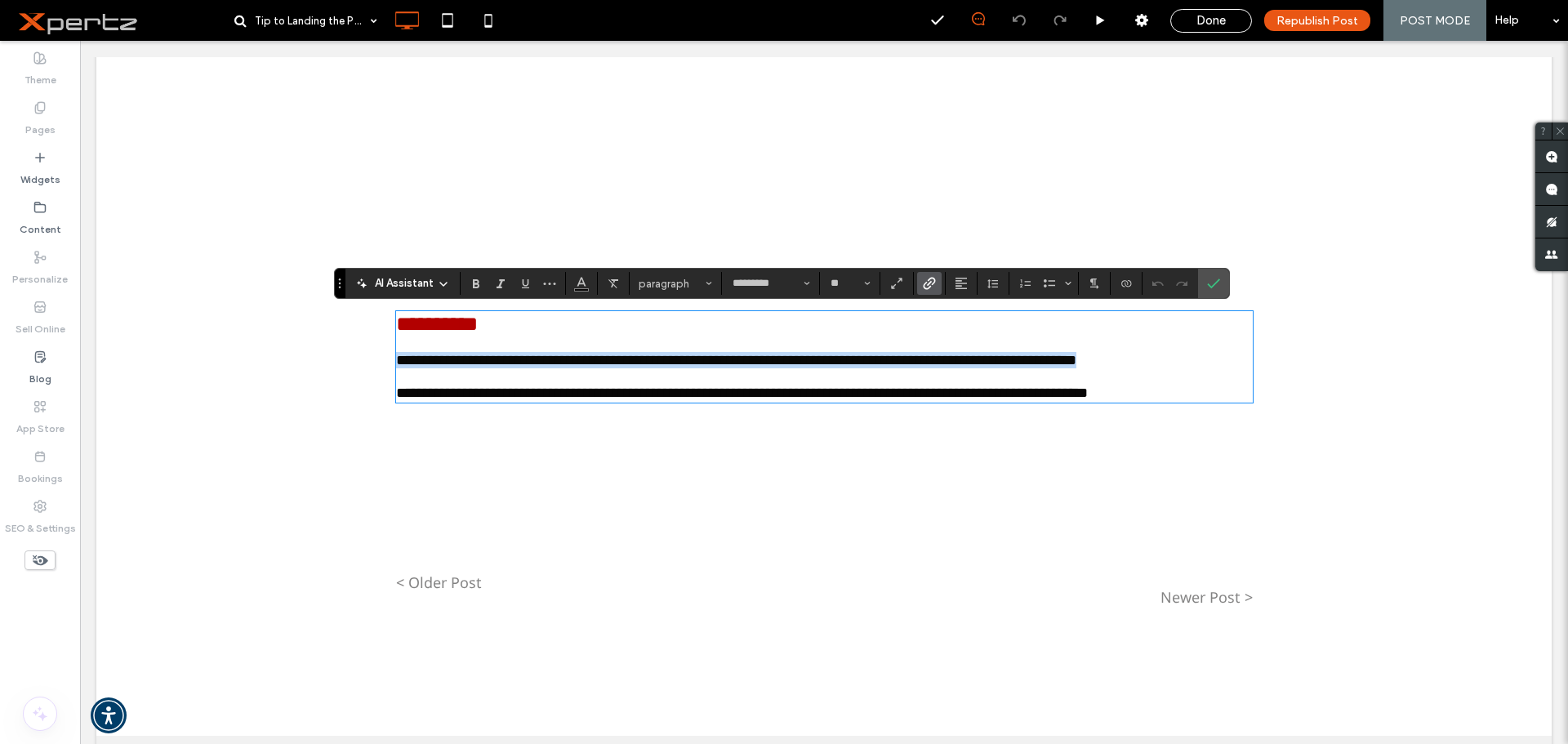
drag, startPoint x: 453, startPoint y: 396, endPoint x: 355, endPoint y: 375, distance: 100.2
click at [356, 375] on div "**********" at bounding box center [824, 190] width 938 height 1026
copy link "**********"
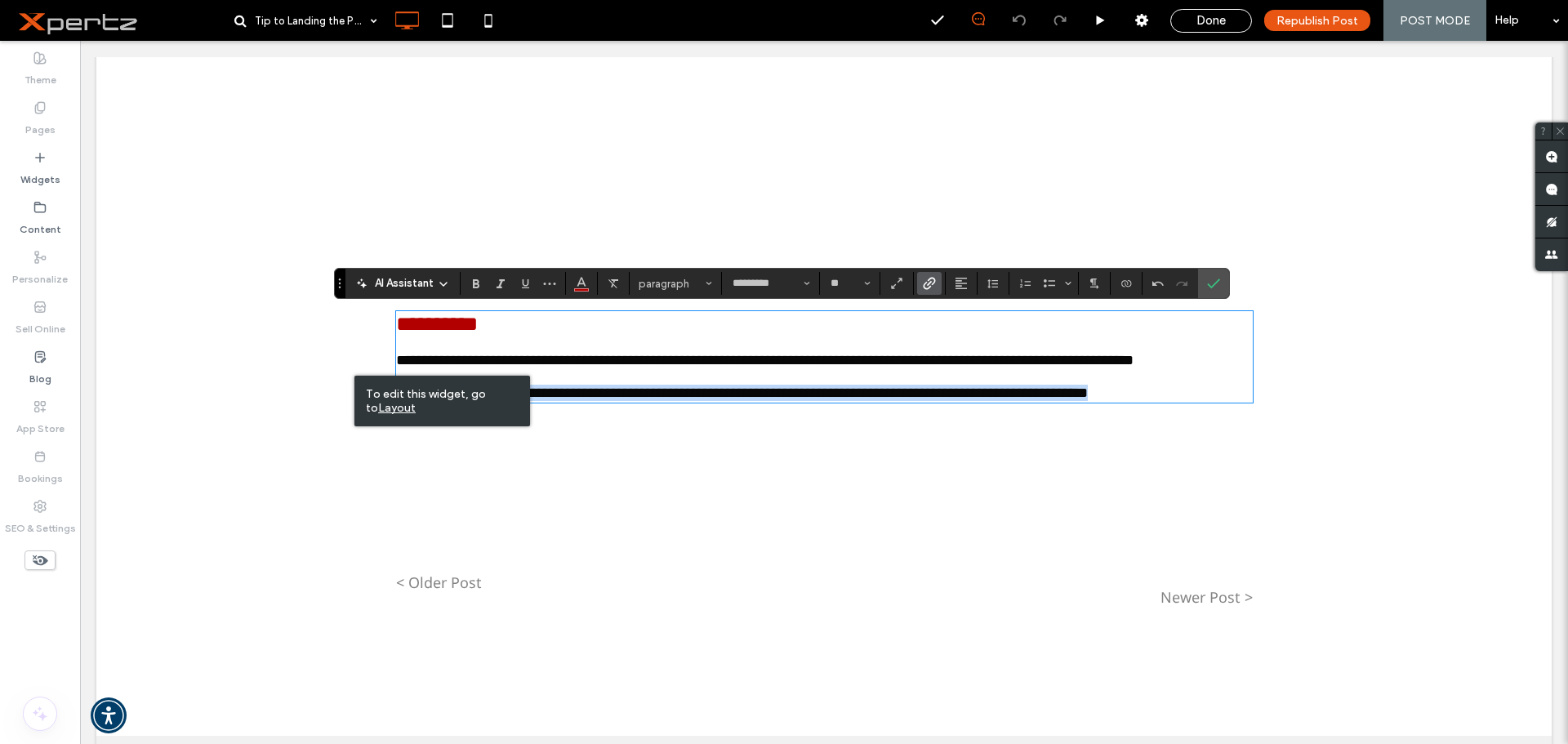
drag, startPoint x: 582, startPoint y: 452, endPoint x: 382, endPoint y: 438, distance: 200.5
click at [382, 438] on div "**********" at bounding box center [824, 190] width 938 height 1026
copy link "**********"
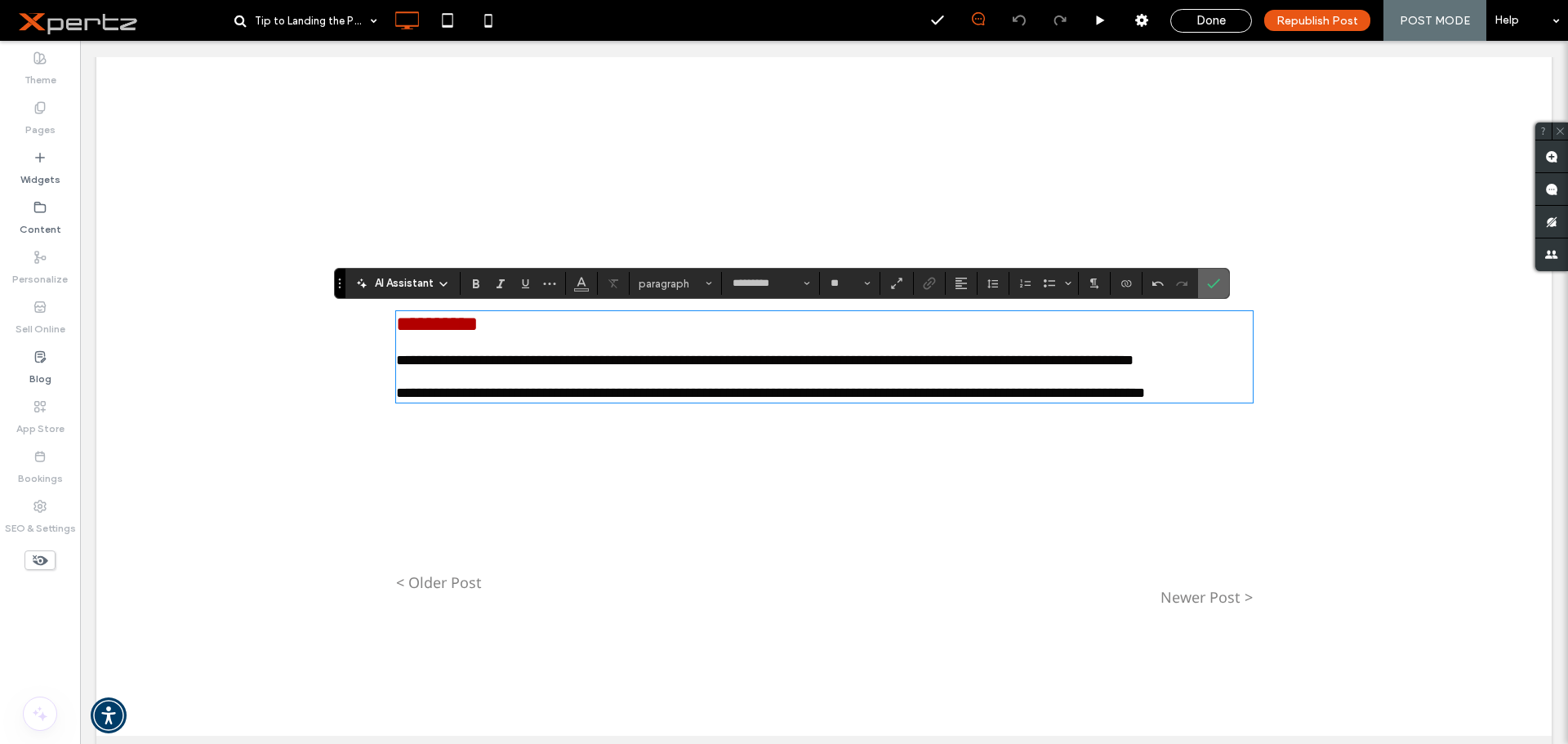
click at [1213, 286] on use "Confirm" at bounding box center [1213, 283] width 13 height 9
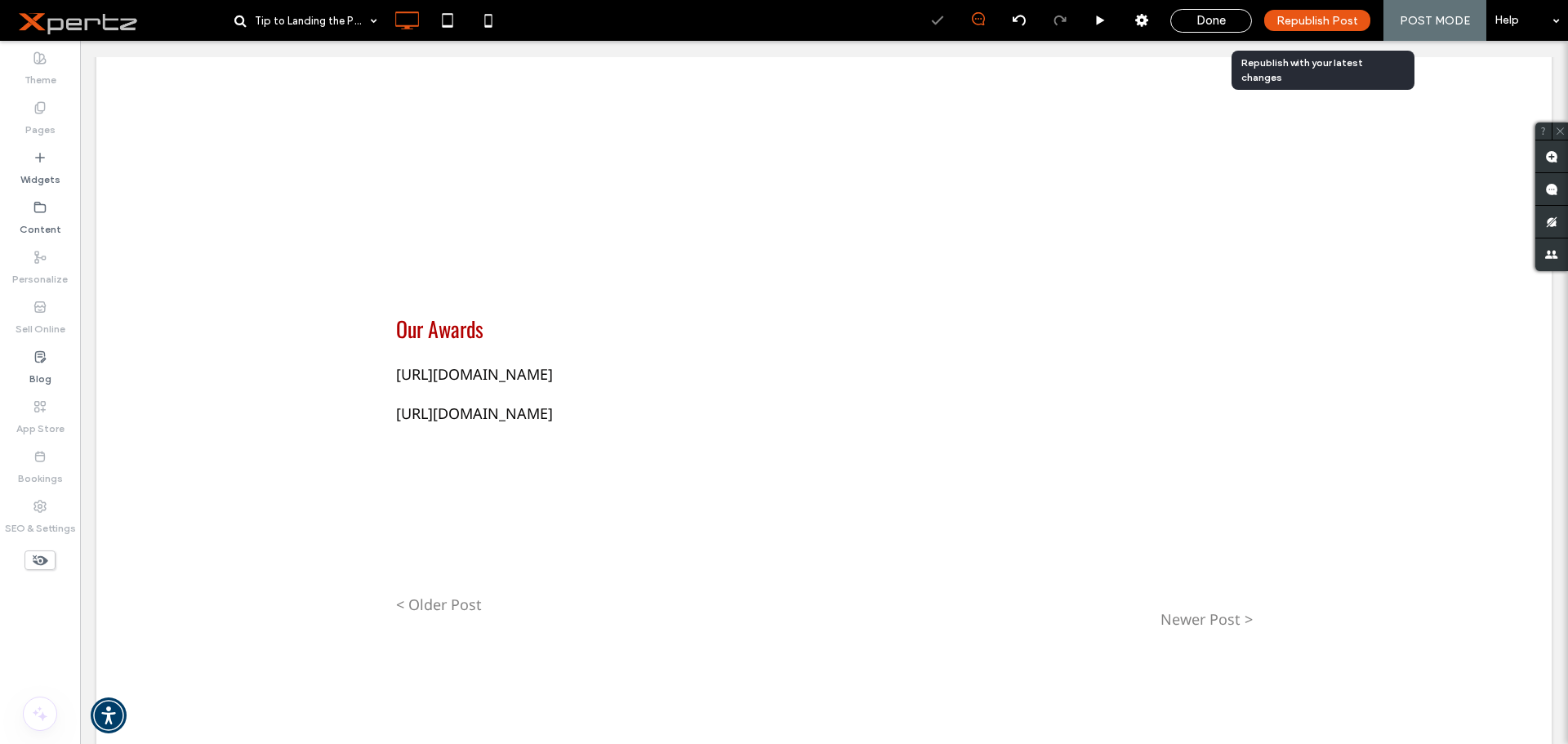
click at [1307, 22] on span "Republish Post" at bounding box center [1317, 21] width 81 height 14
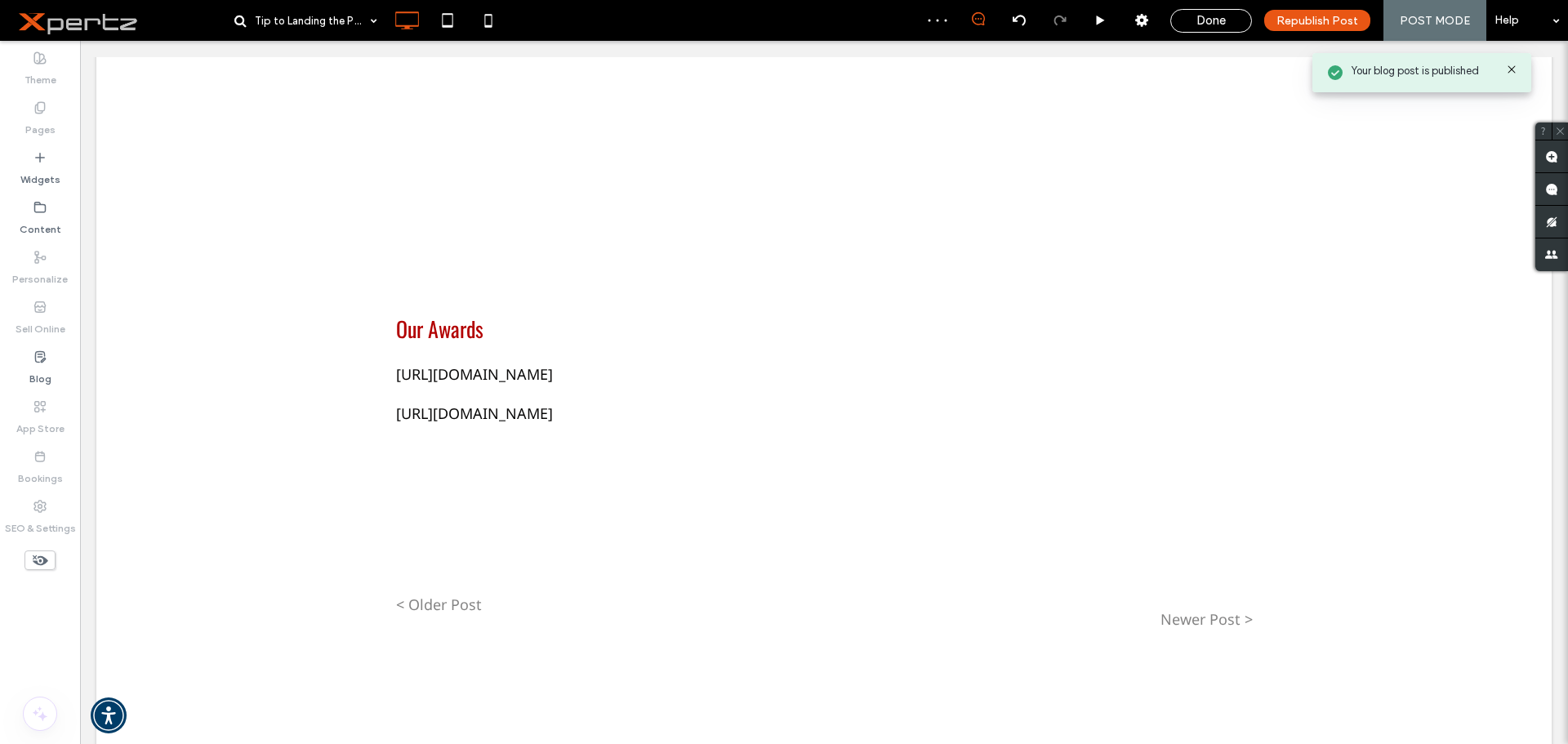
click at [1214, 18] on span "Done" at bounding box center [1211, 21] width 29 height 15
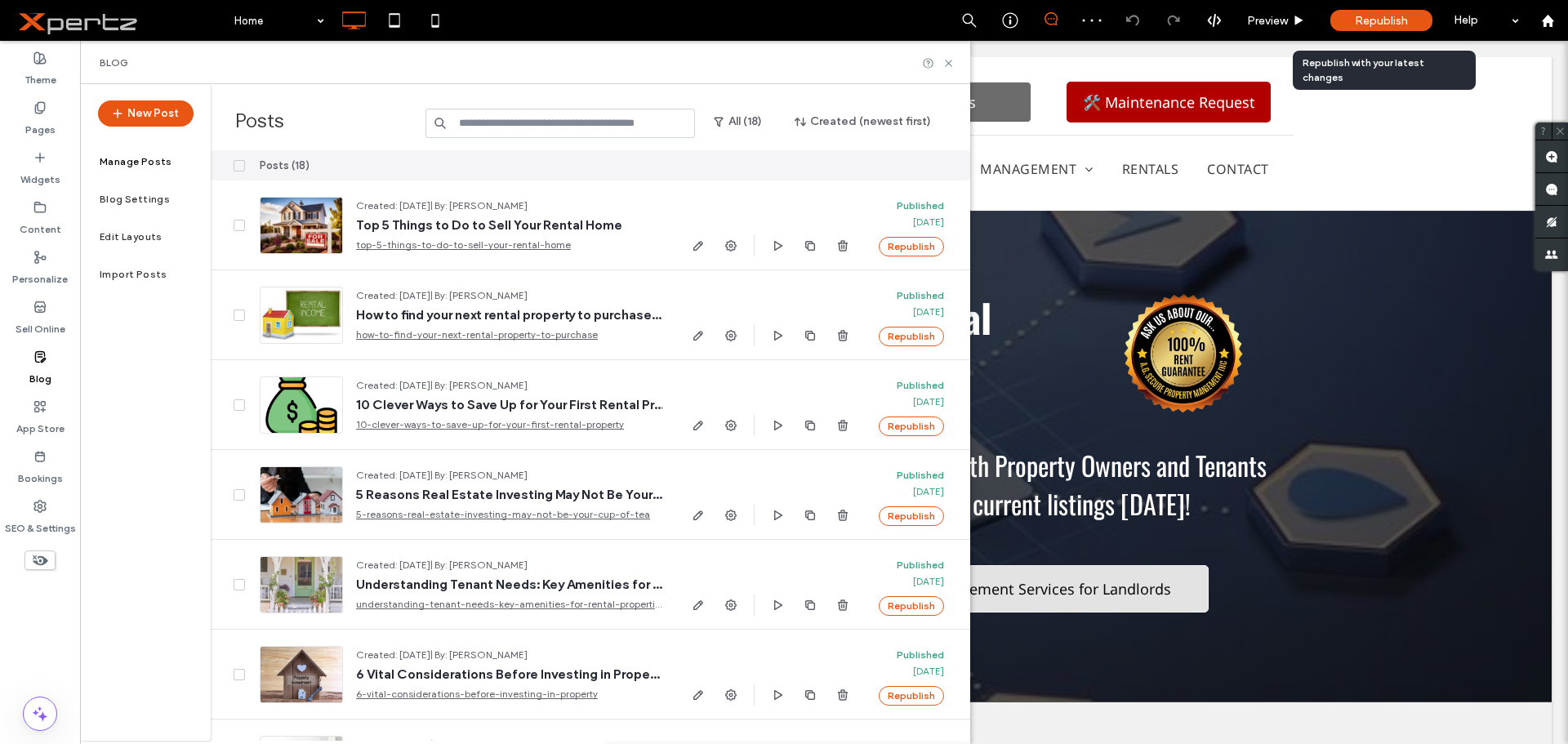
click at [1365, 17] on span "Republish" at bounding box center [1381, 21] width 53 height 14
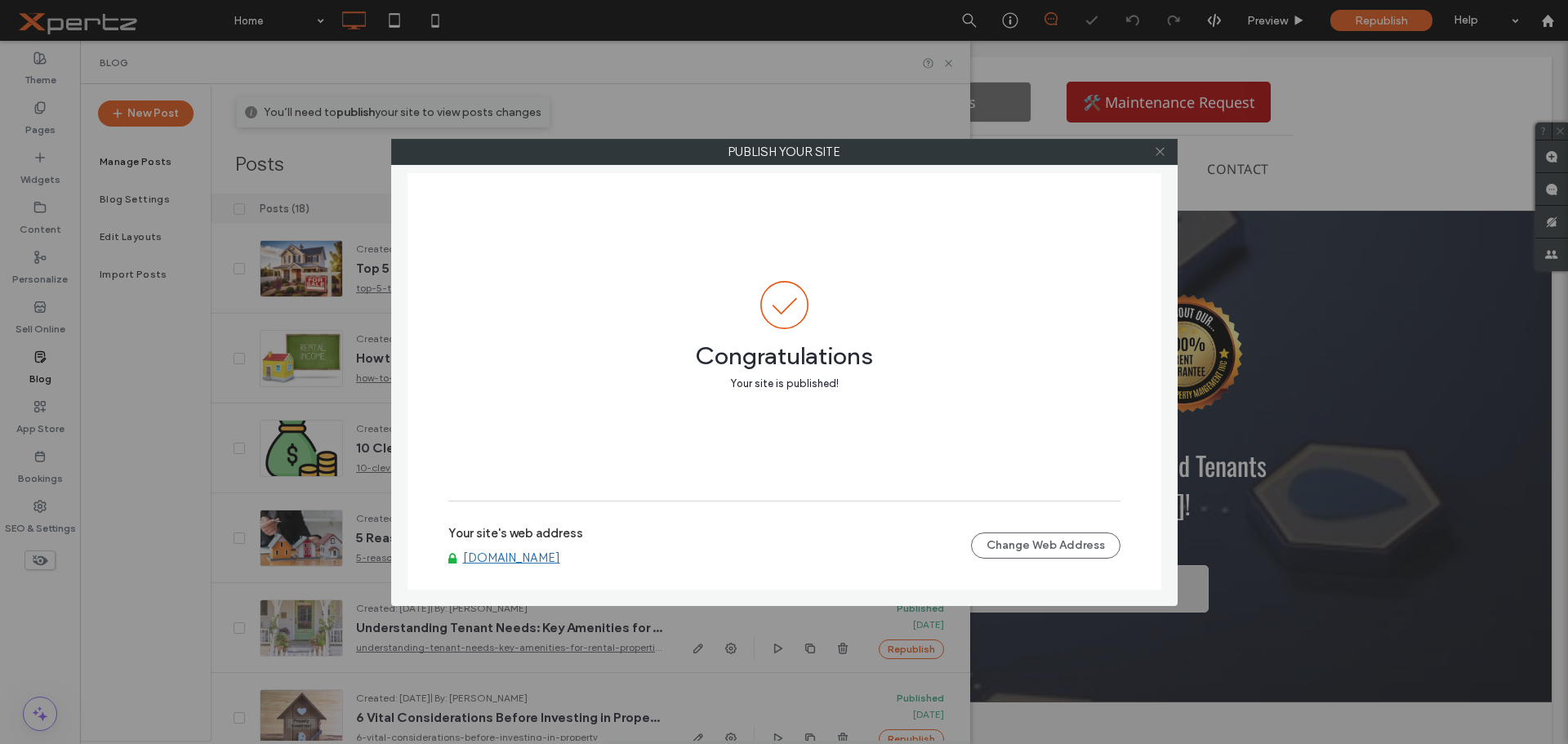
click at [1161, 153] on icon at bounding box center [1159, 151] width 12 height 12
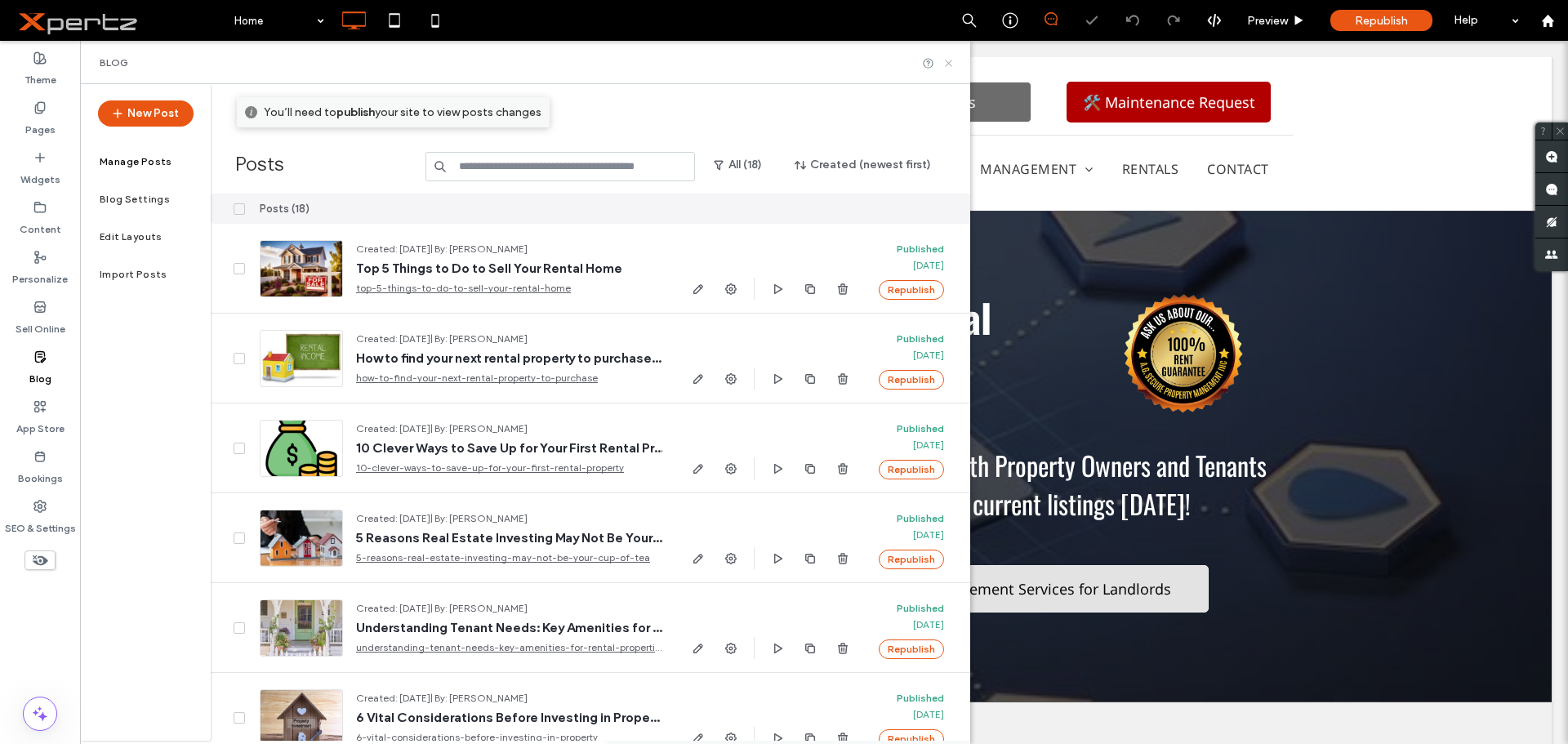
click at [944, 62] on icon at bounding box center [948, 63] width 12 height 12
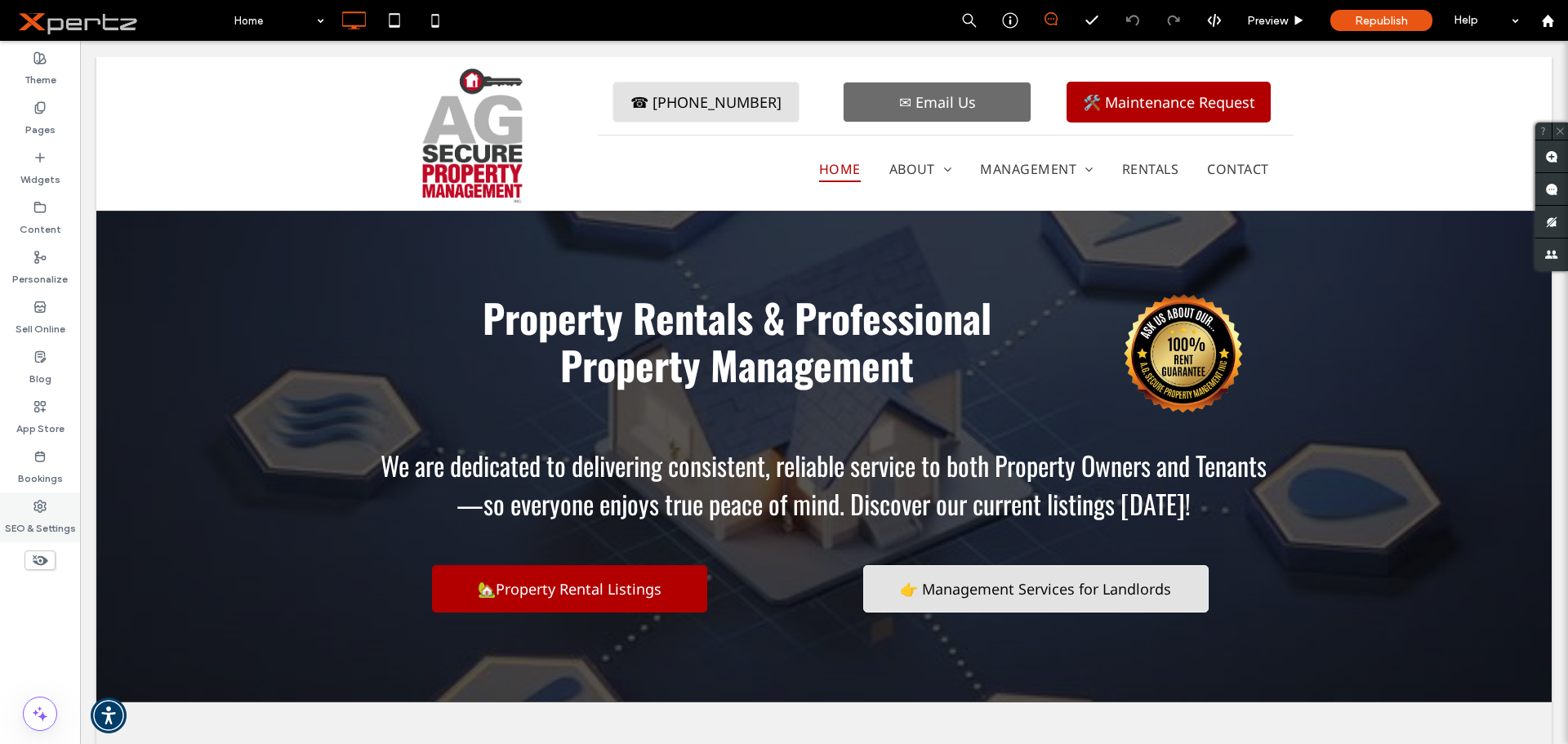
click at [29, 519] on label "SEO & Settings" at bounding box center [40, 524] width 71 height 22
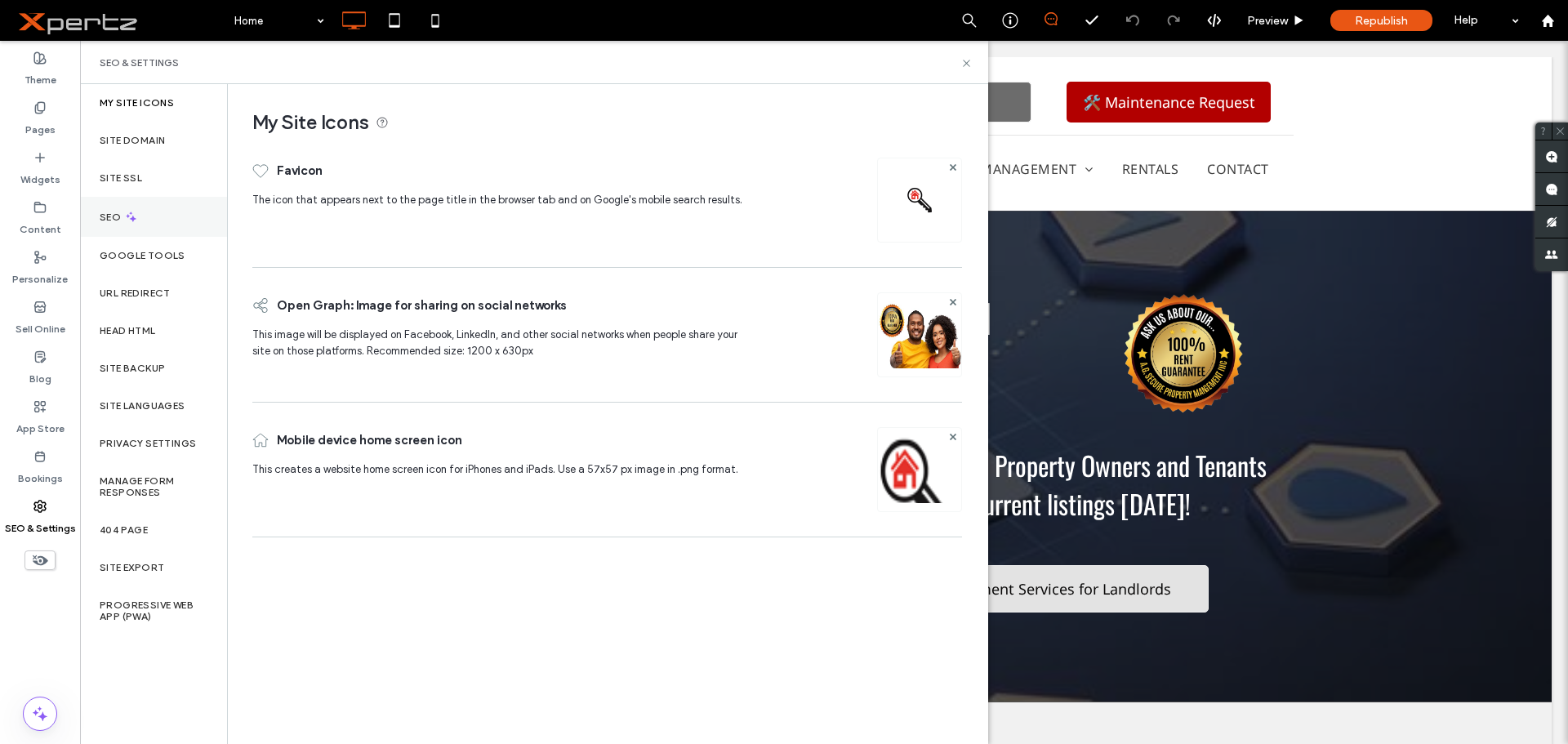
click at [128, 212] on icon at bounding box center [131, 217] width 14 height 14
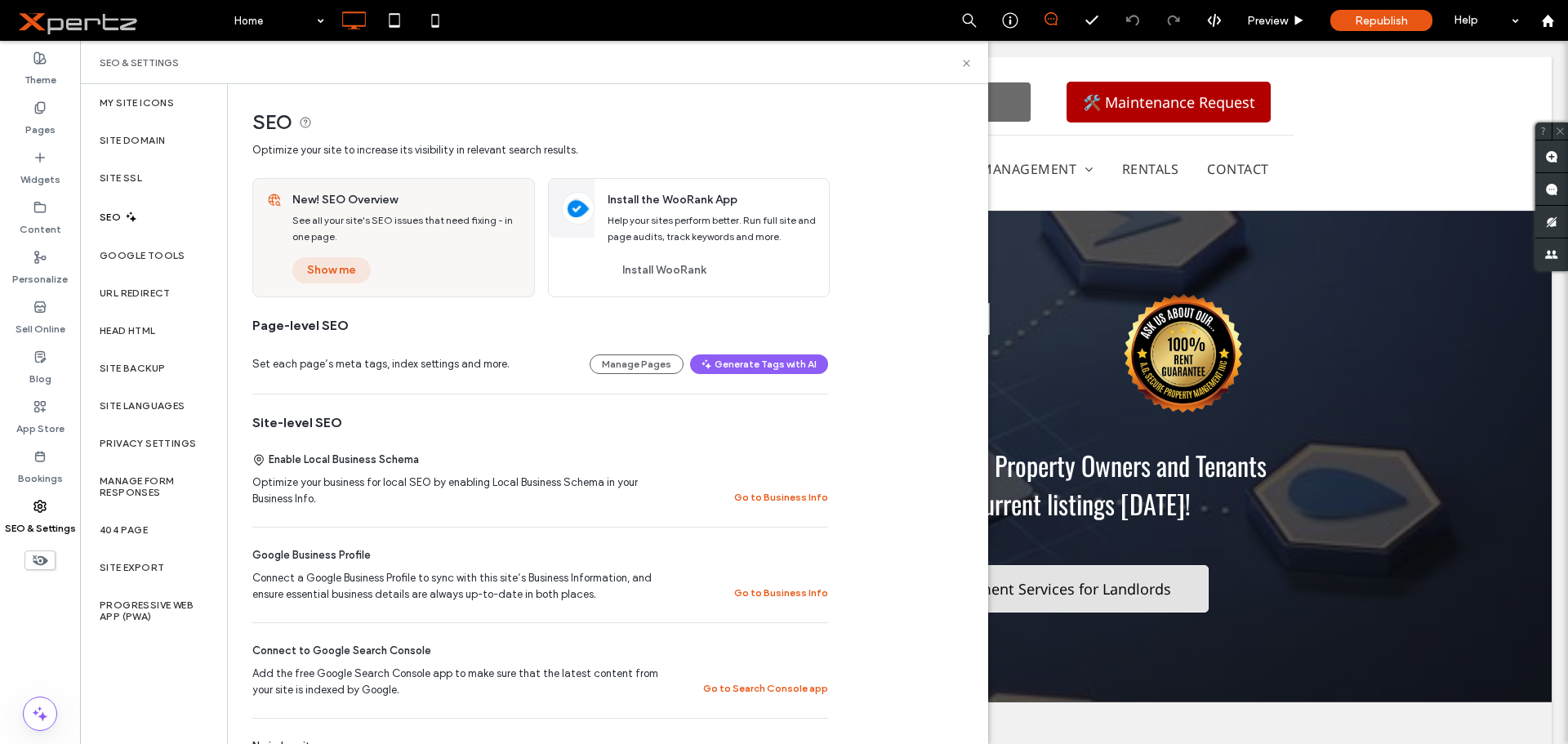
click at [348, 274] on button "Show me" at bounding box center [331, 271] width 78 height 26
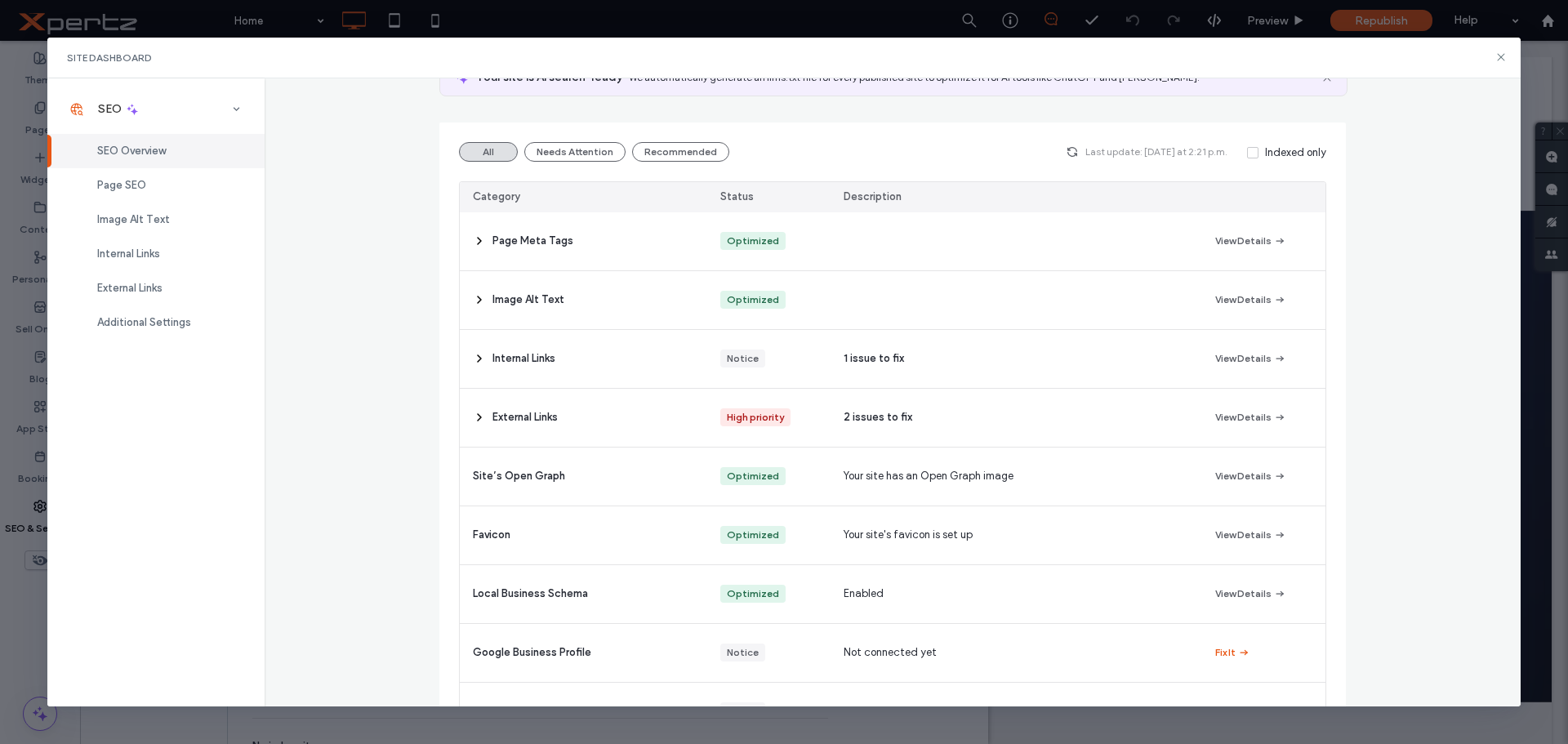
scroll to position [136, 0]
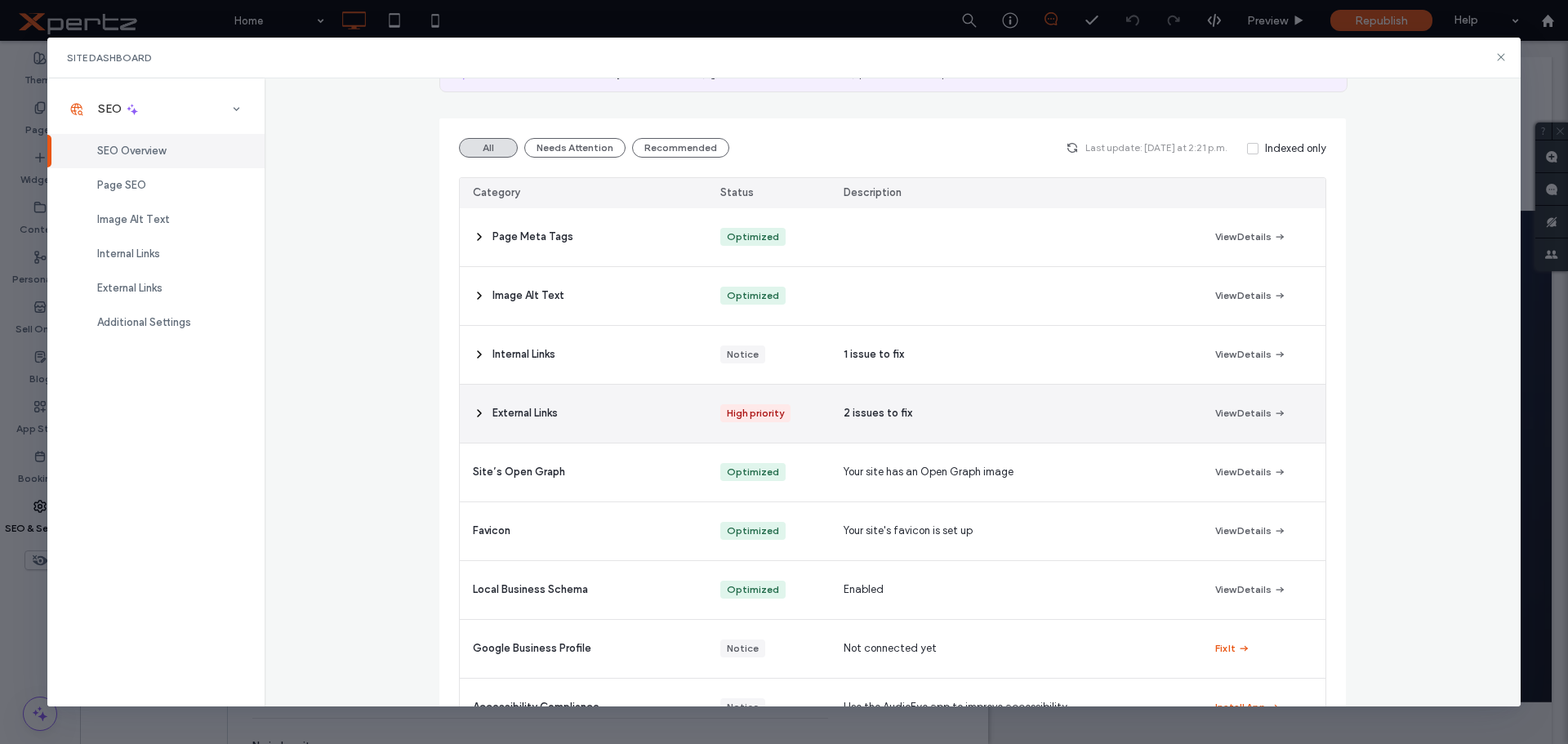
click at [477, 411] on icon at bounding box center [480, 414] width 13 height 13
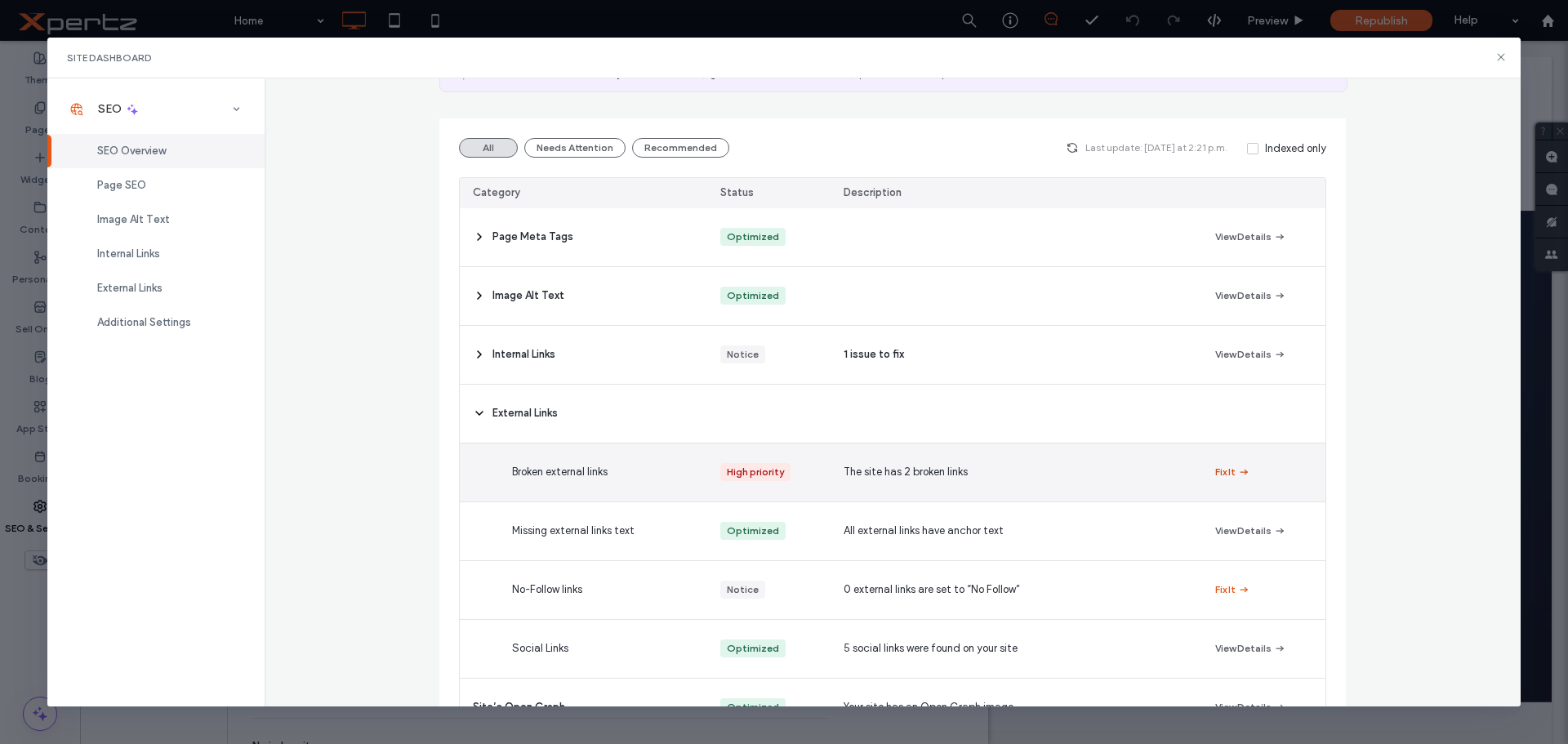
click at [1222, 470] on button "Fix It" at bounding box center [1233, 471] width 35 height 20
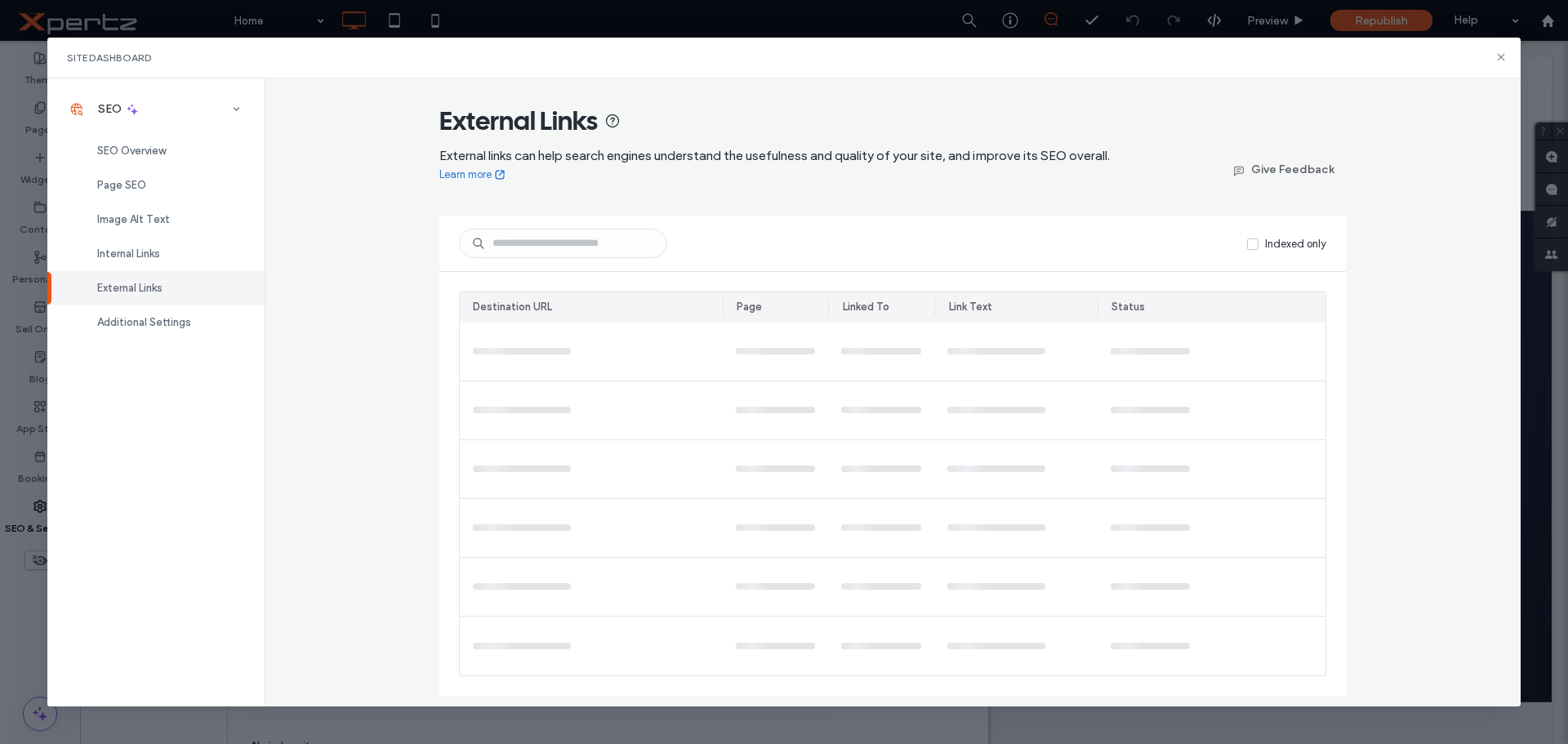
scroll to position [0, 0]
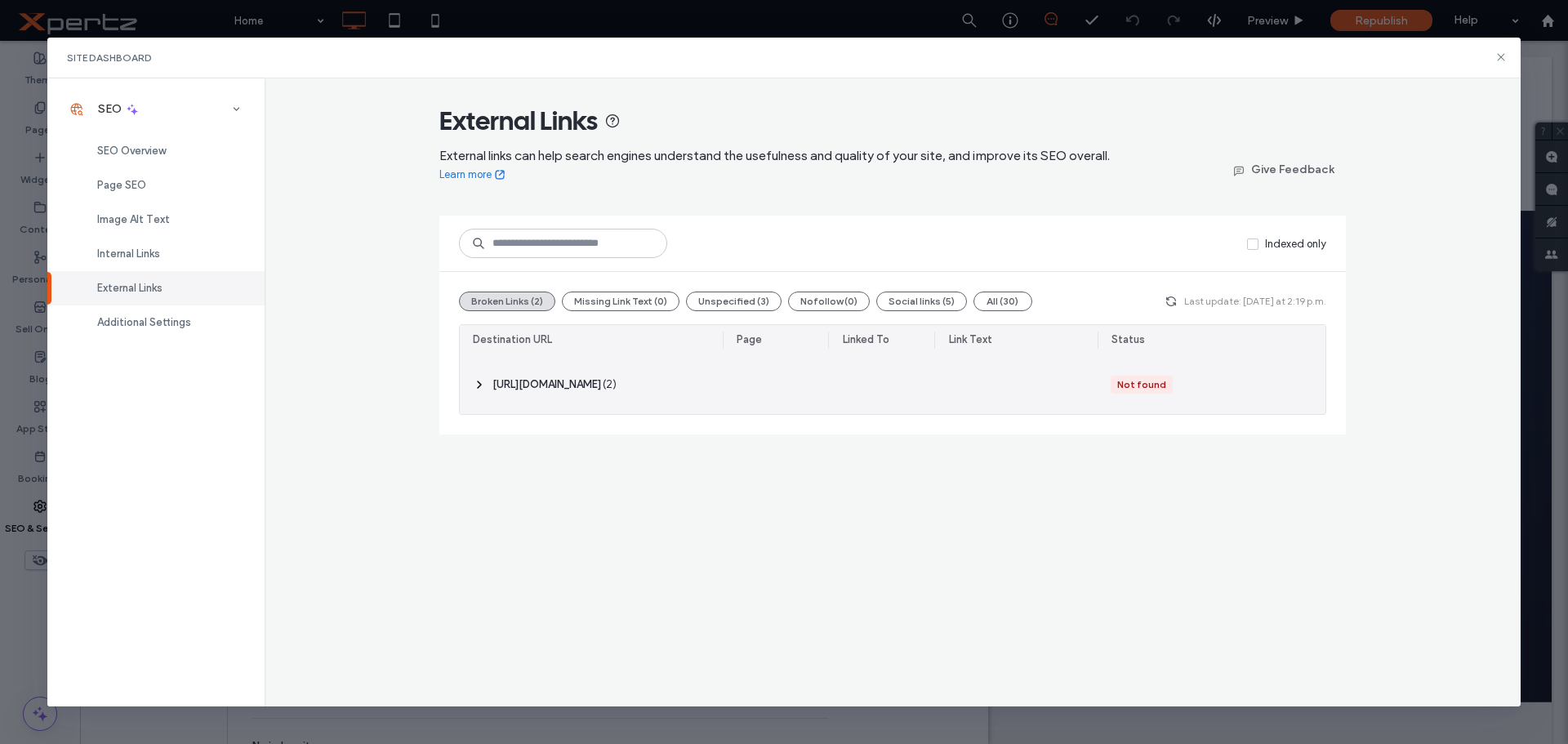
click at [475, 383] on icon at bounding box center [480, 385] width 13 height 13
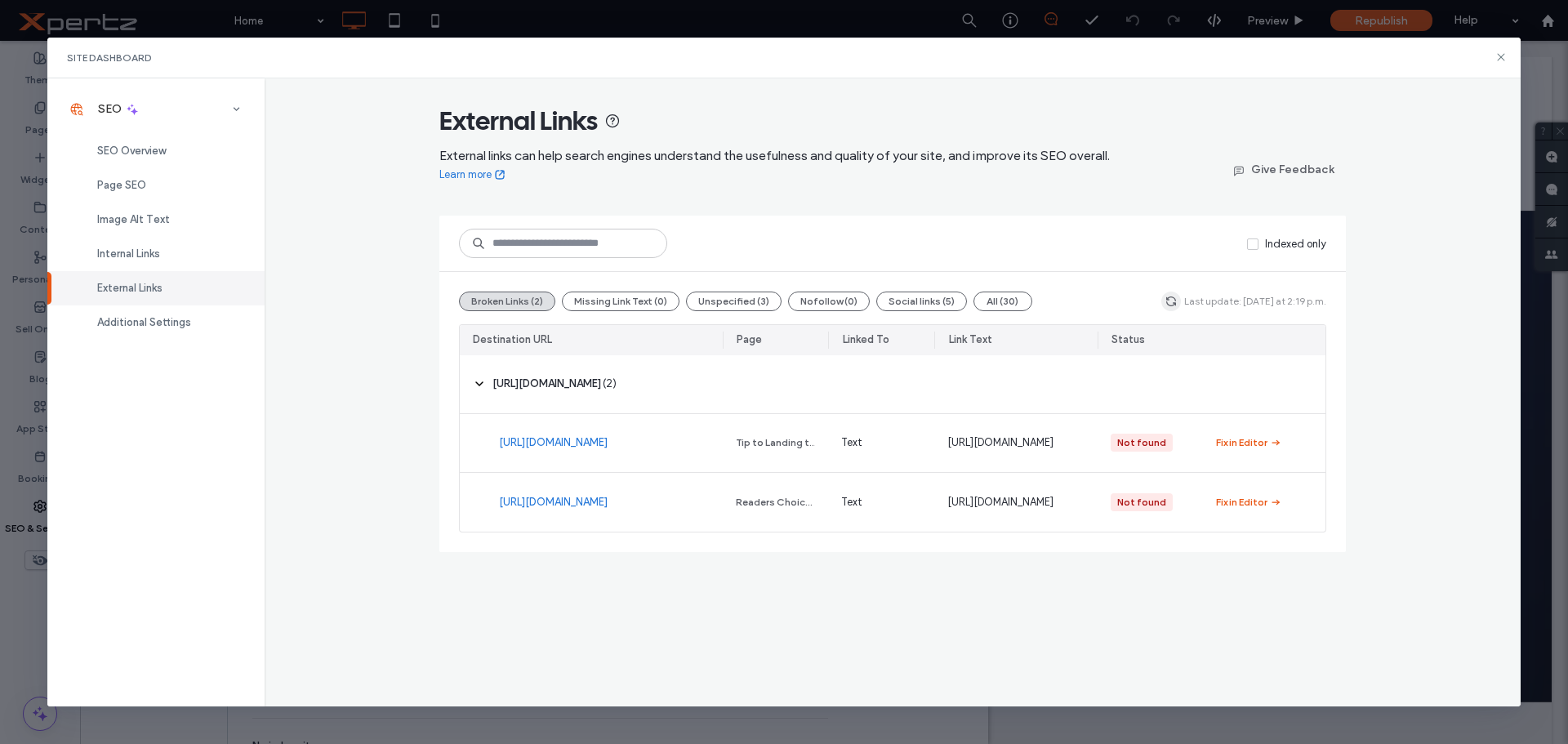
click at [1178, 300] on icon "button" at bounding box center [1171, 302] width 13 height 13
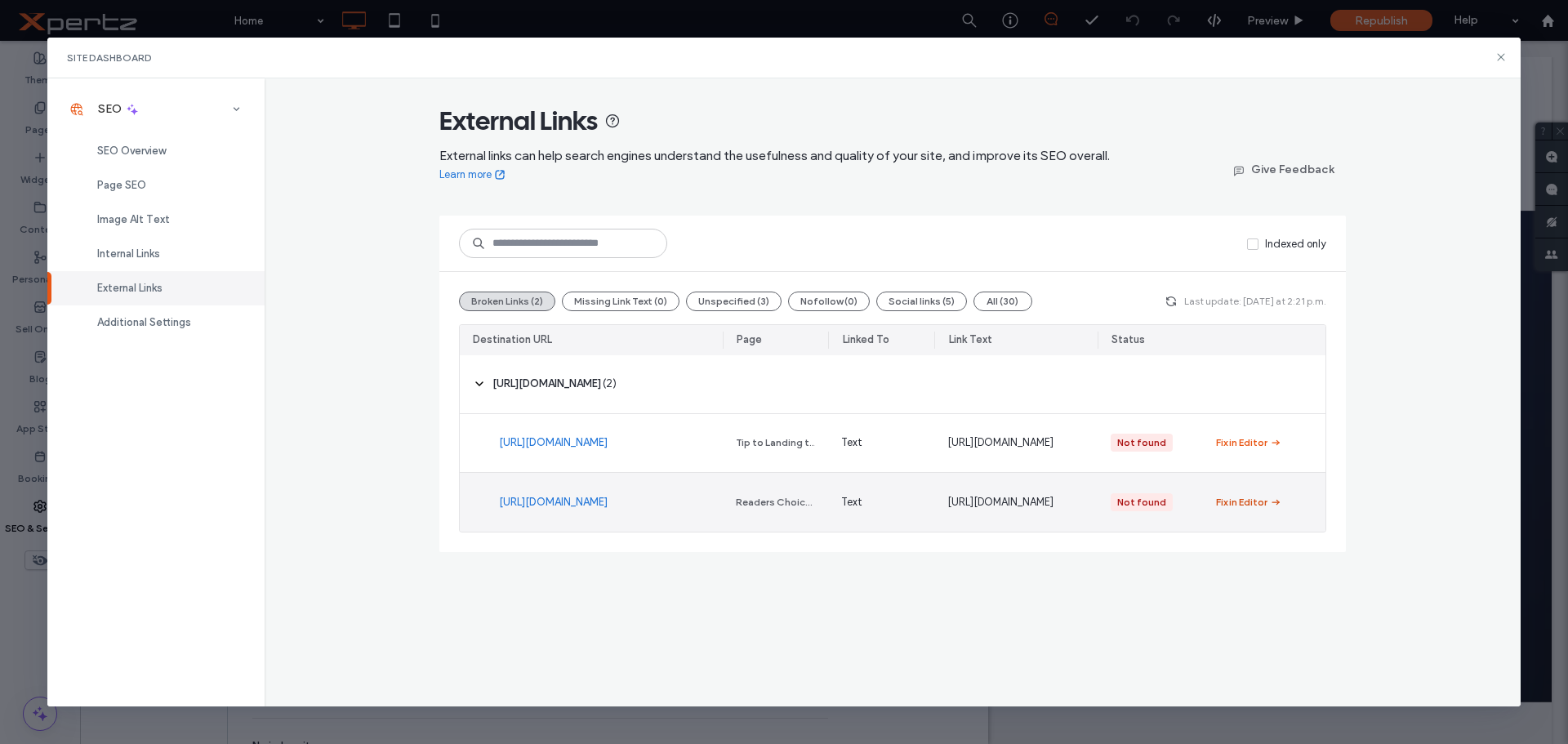
click at [1254, 502] on div "Fix in Editor" at bounding box center [1241, 502] width 51 height 15
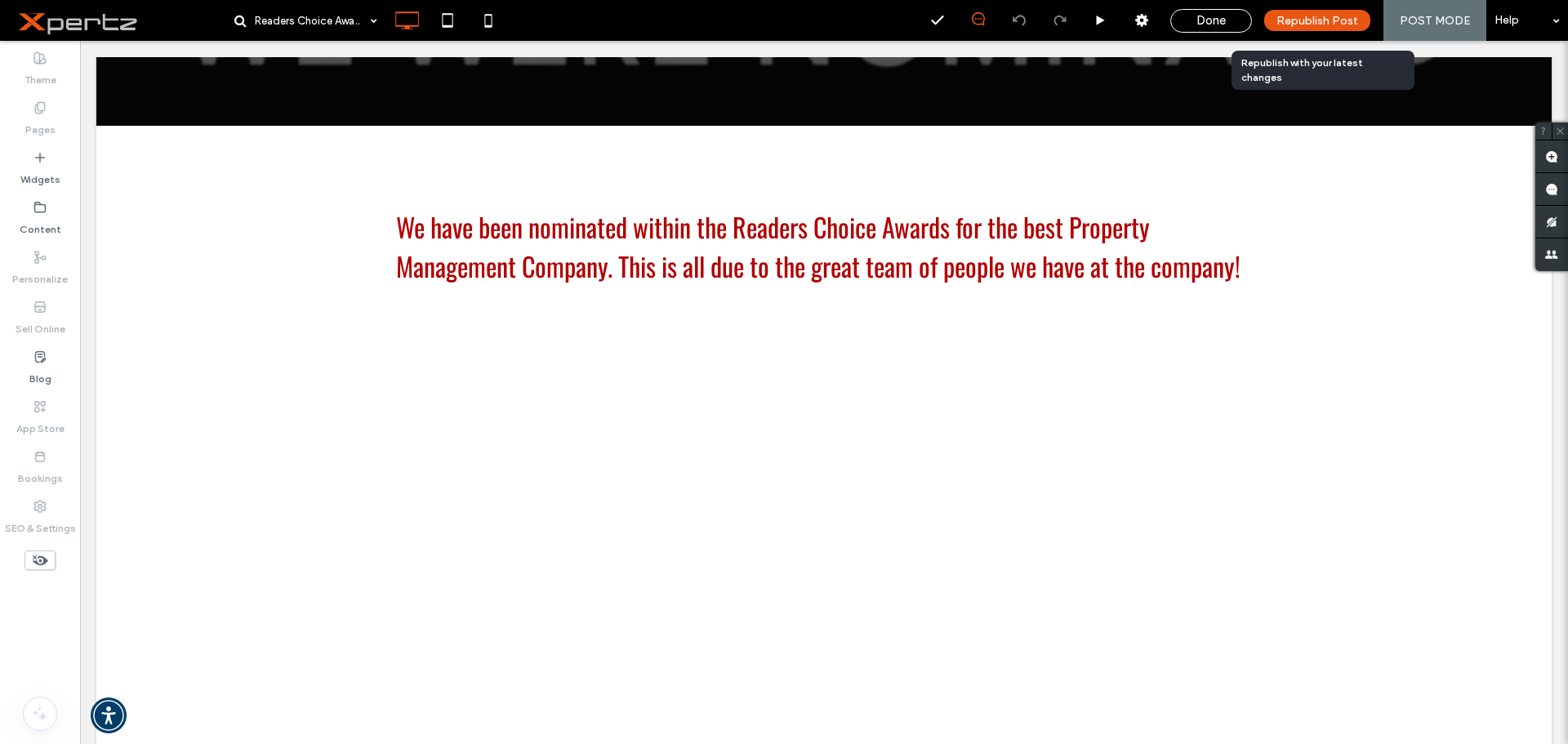
click at [1302, 22] on span "Republish Post" at bounding box center [1317, 21] width 81 height 14
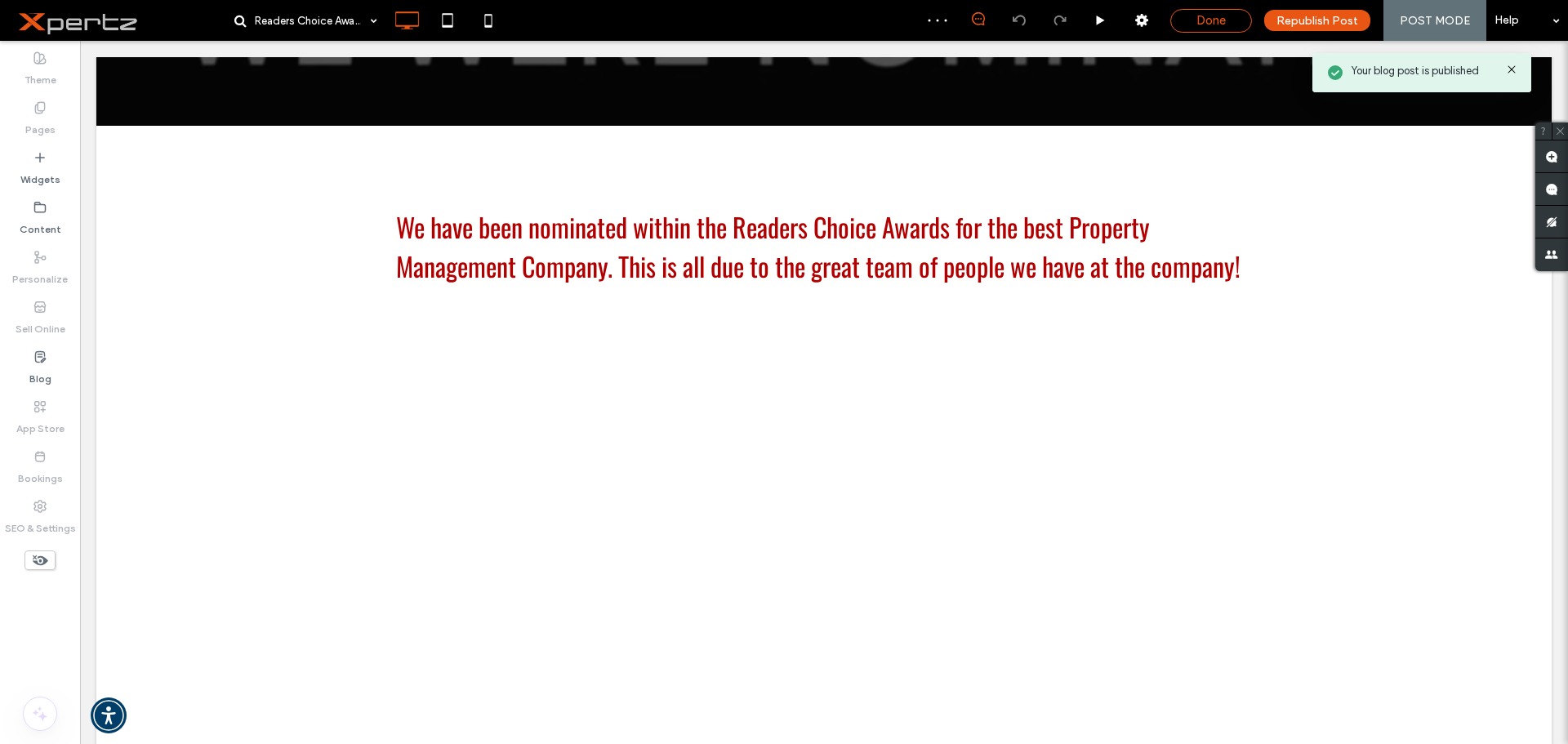
click at [1212, 21] on span "Done" at bounding box center [1211, 21] width 29 height 15
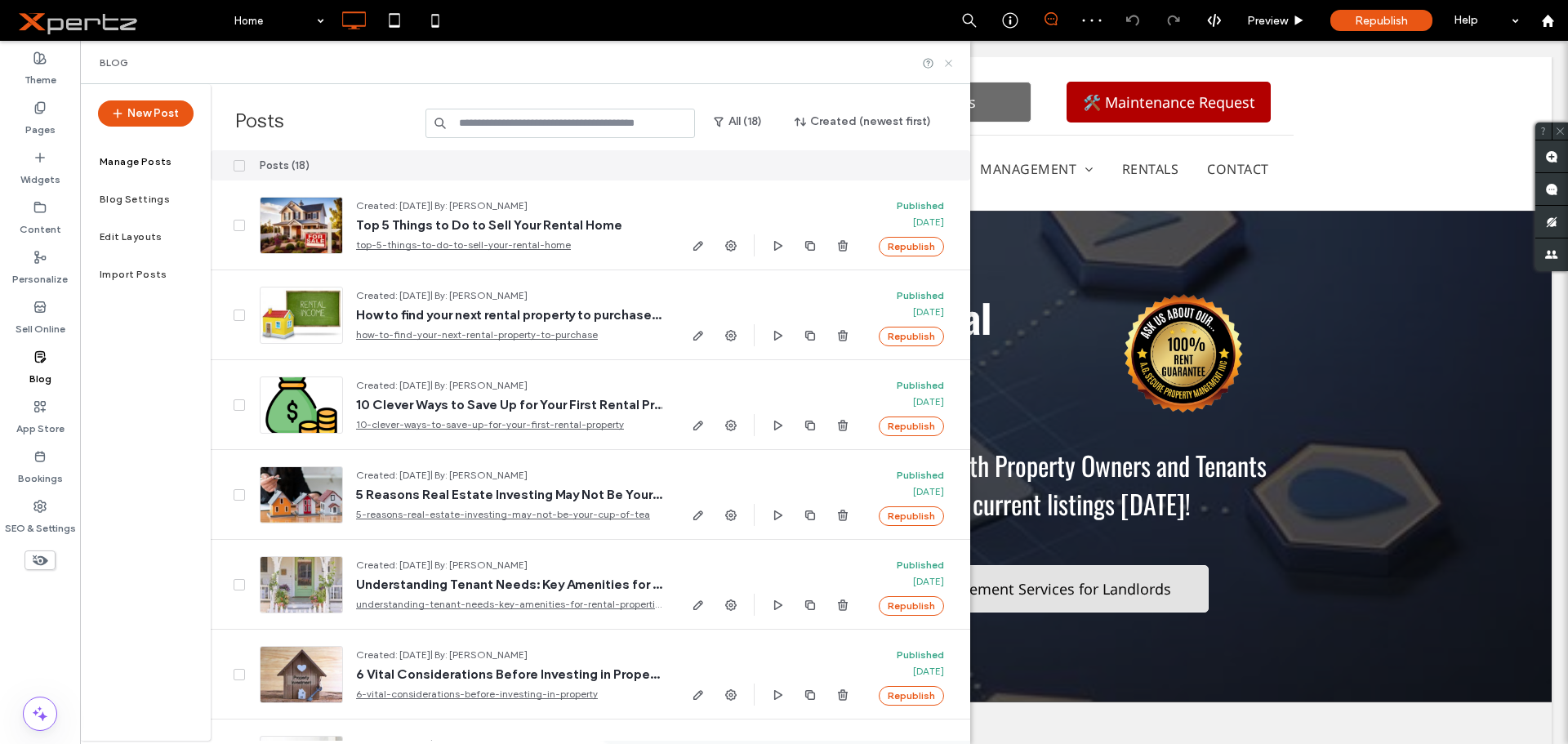
click at [952, 63] on icon at bounding box center [948, 63] width 12 height 12
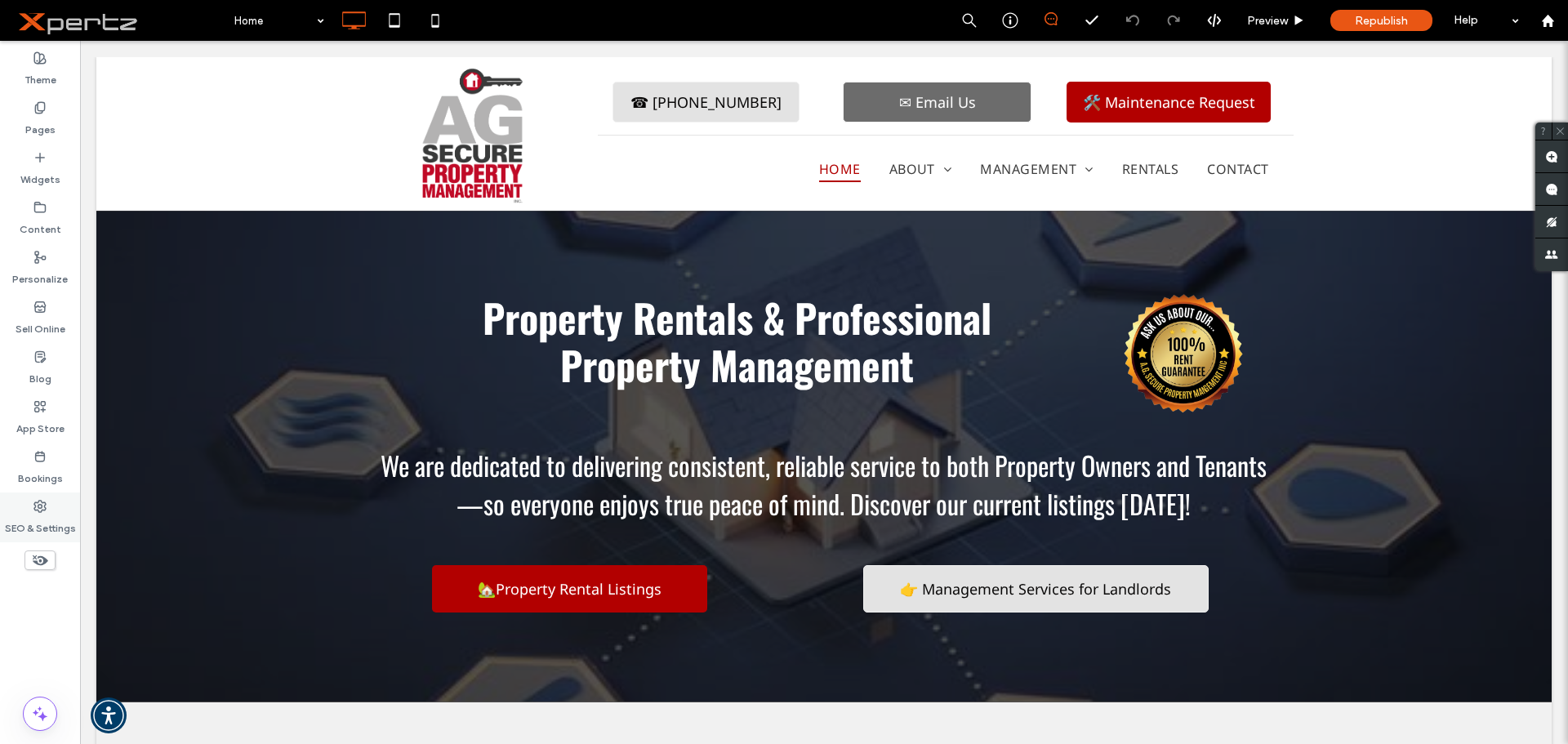
click at [35, 526] on label "SEO & Settings" at bounding box center [40, 524] width 71 height 22
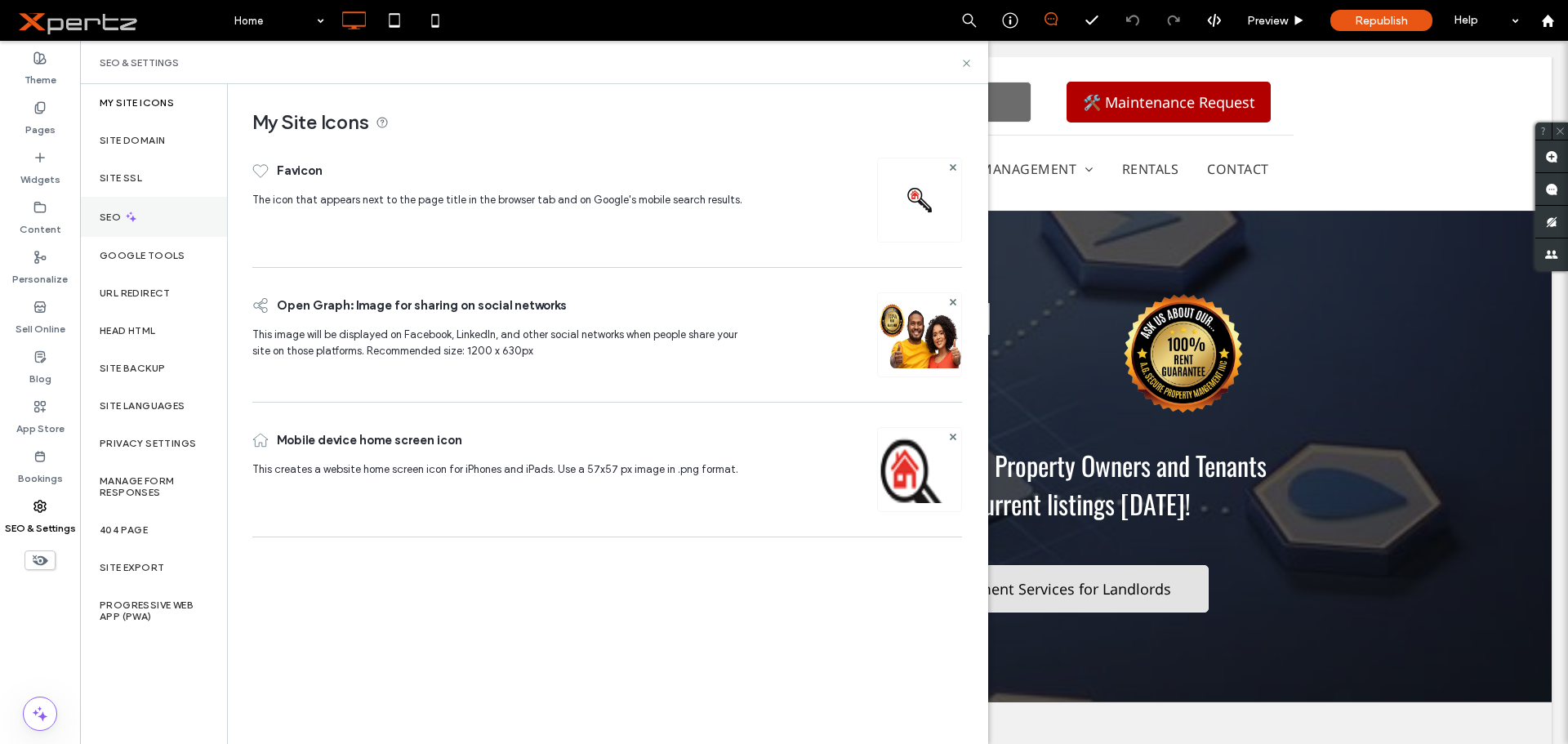
click at [127, 212] on icon at bounding box center [131, 217] width 14 height 14
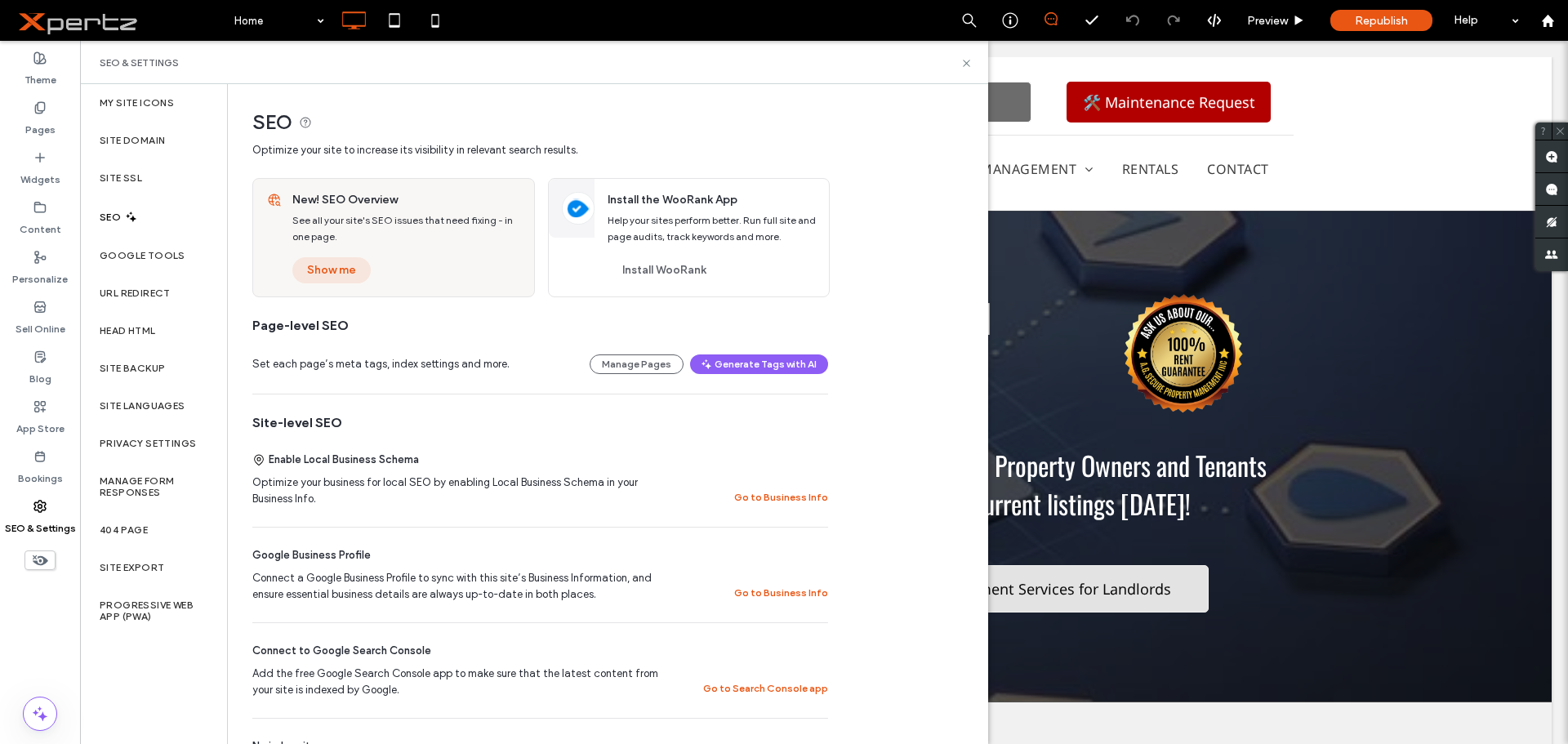
click at [329, 264] on button "Show me" at bounding box center [331, 271] width 78 height 26
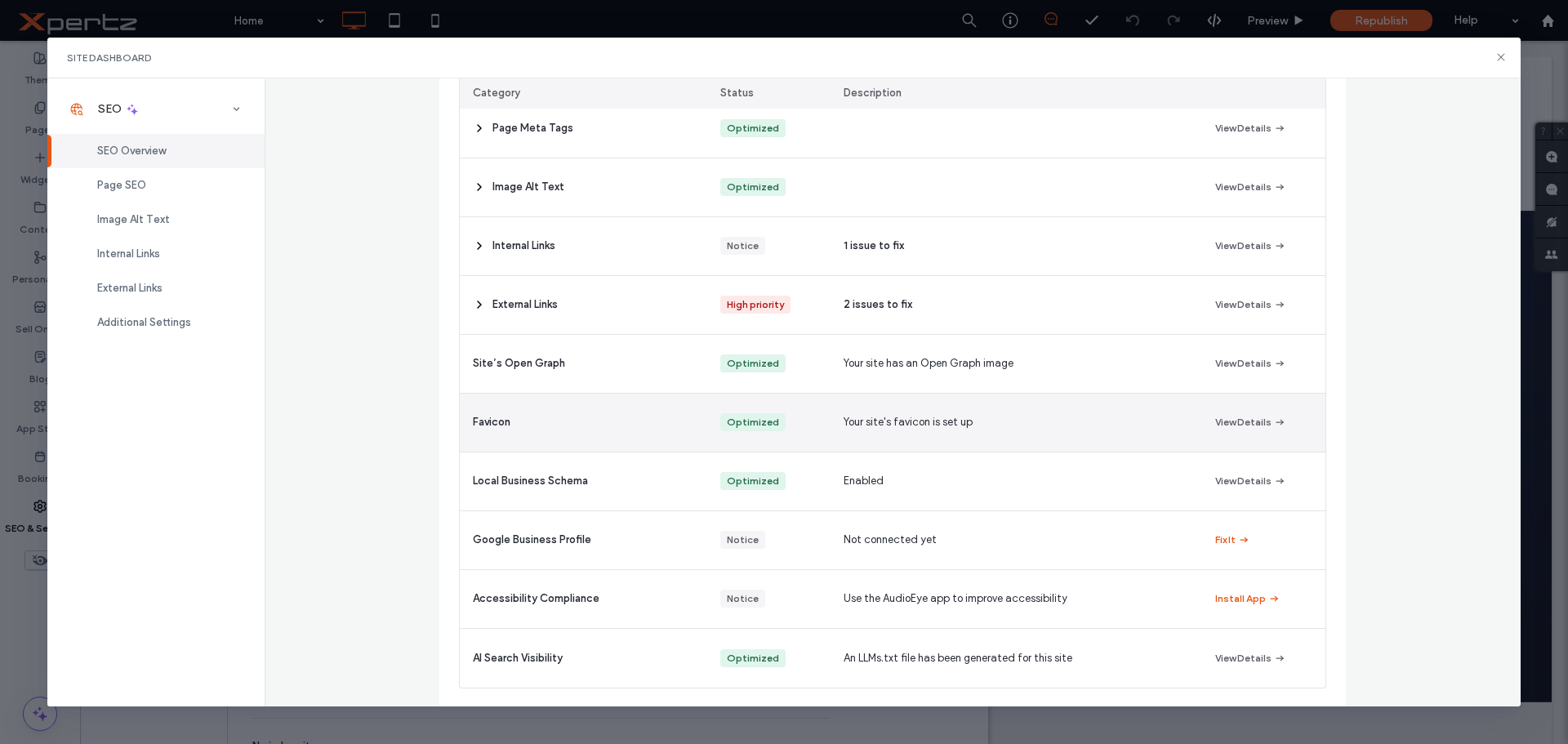
scroll to position [246, 0]
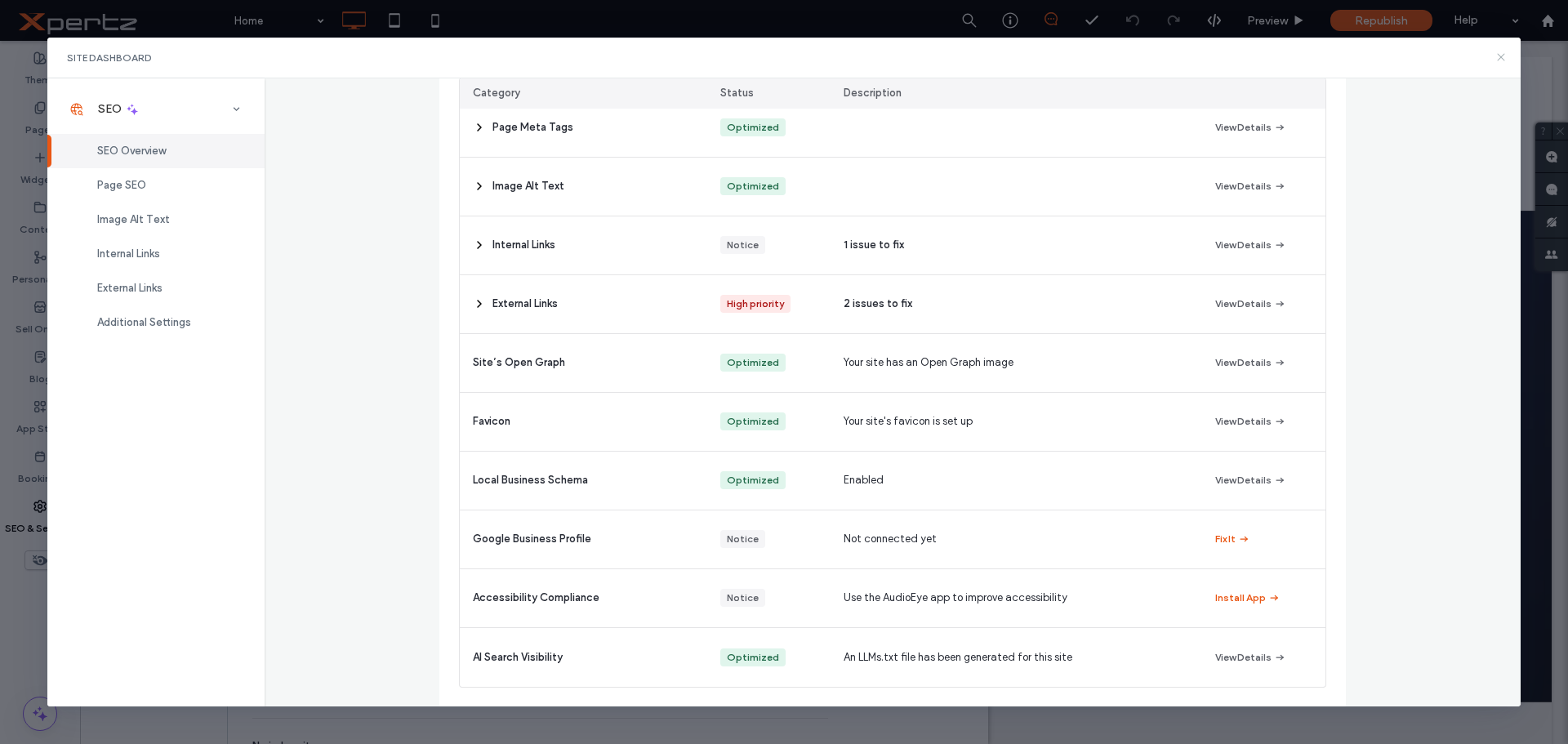
click at [1498, 59] on icon at bounding box center [1501, 57] width 13 height 13
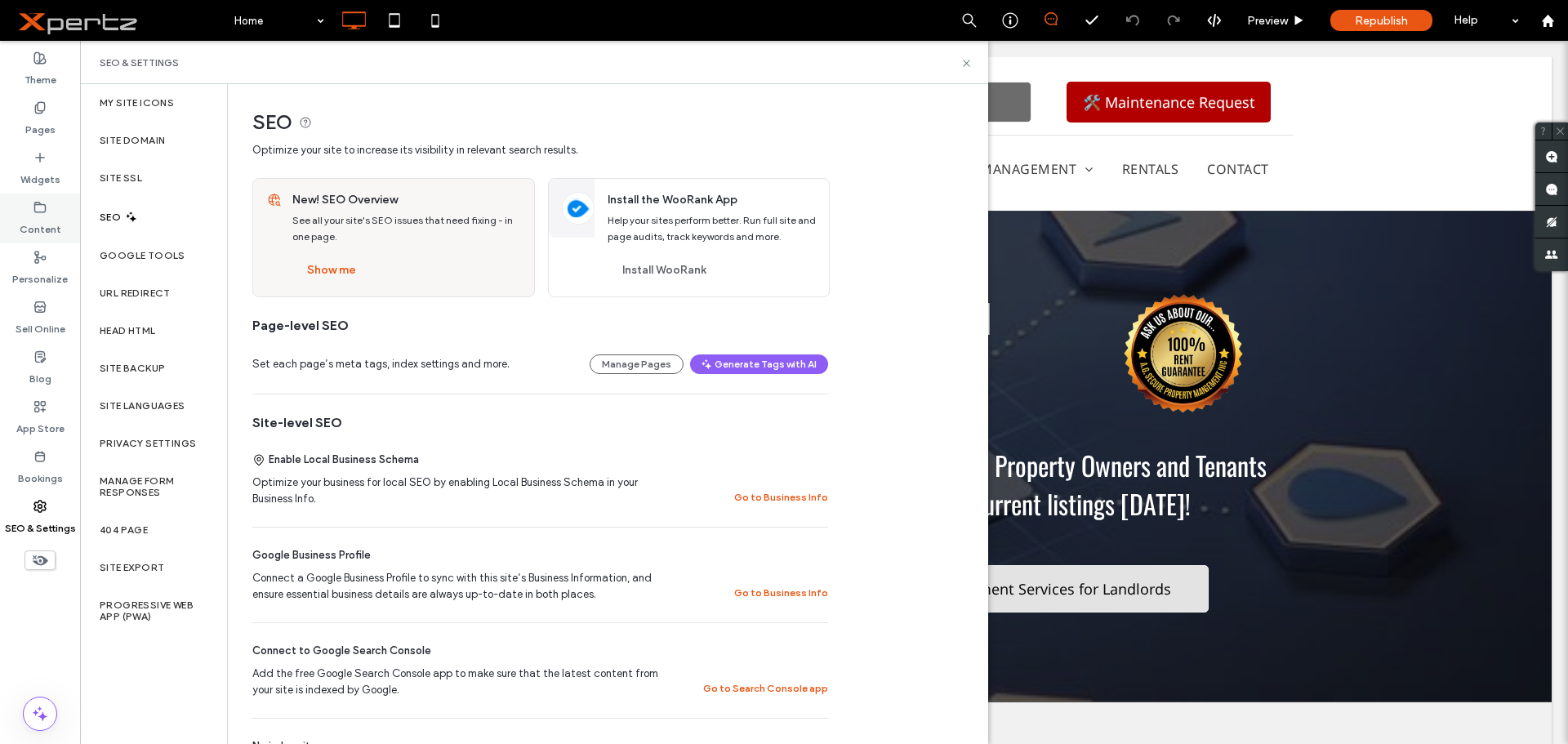
click at [55, 226] on label "Content" at bounding box center [40, 225] width 42 height 22
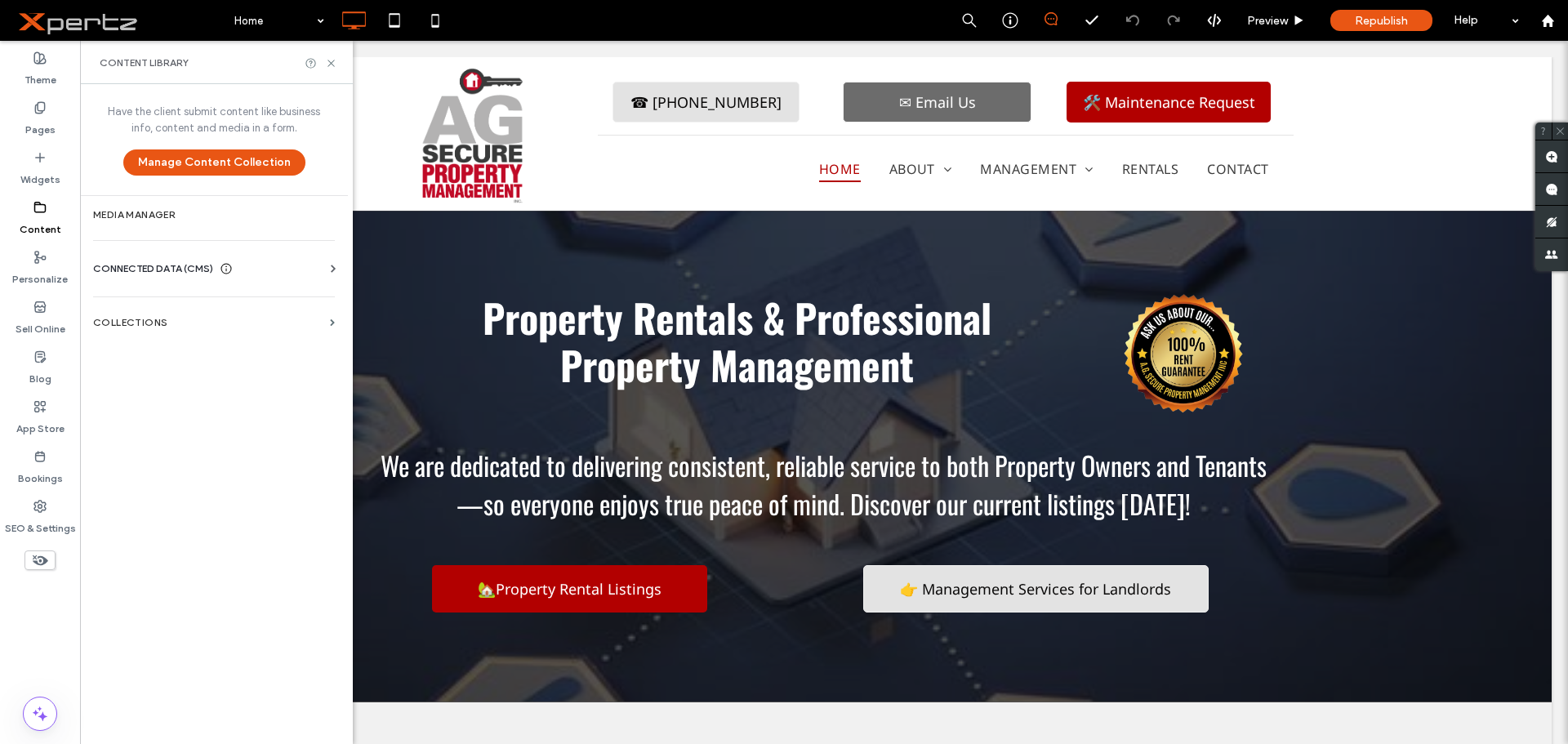
click at [121, 263] on span "CONNECTED DATA (CMS)" at bounding box center [153, 268] width 120 height 16
click at [127, 298] on section "Business Info" at bounding box center [217, 309] width 248 height 37
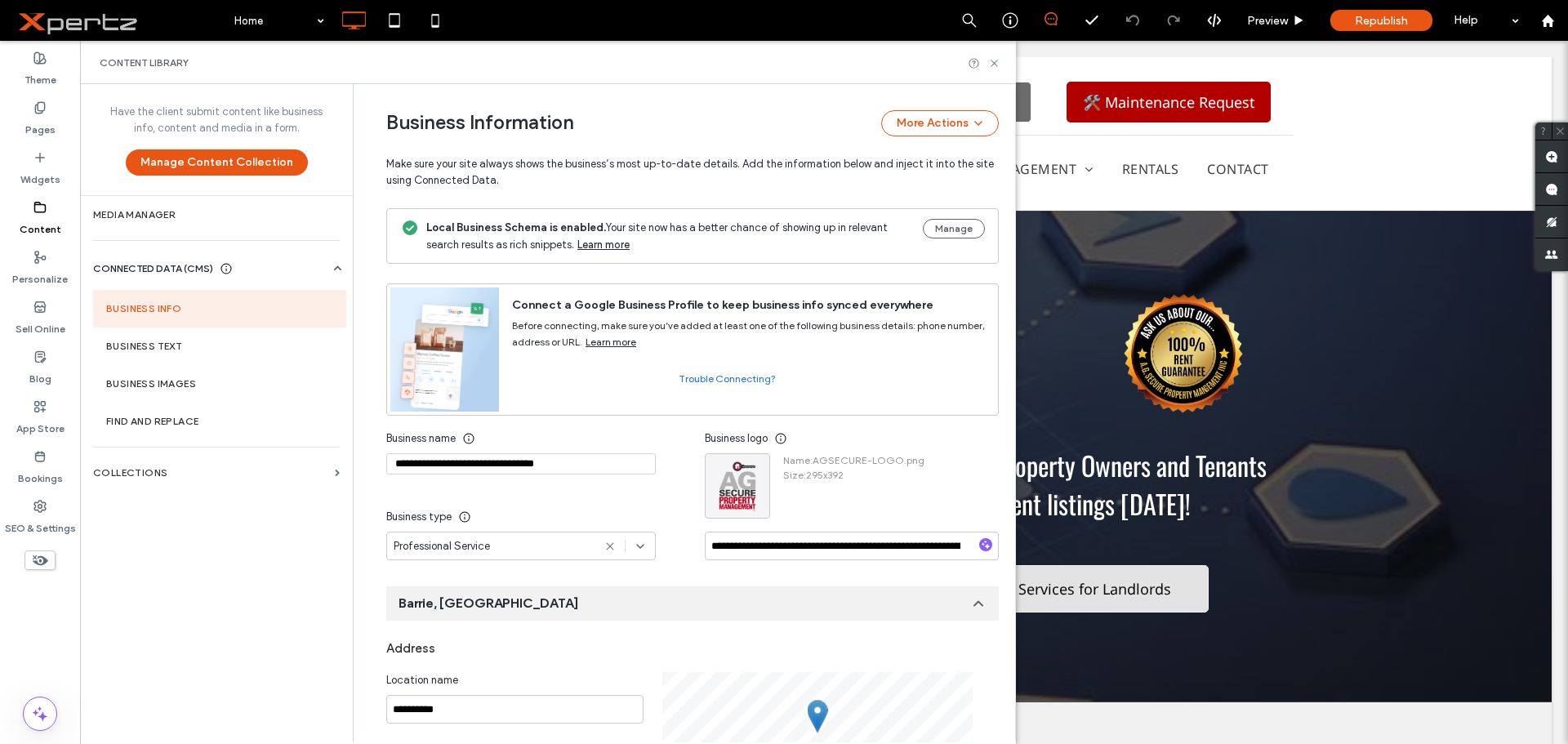
scroll to position [0, 0]
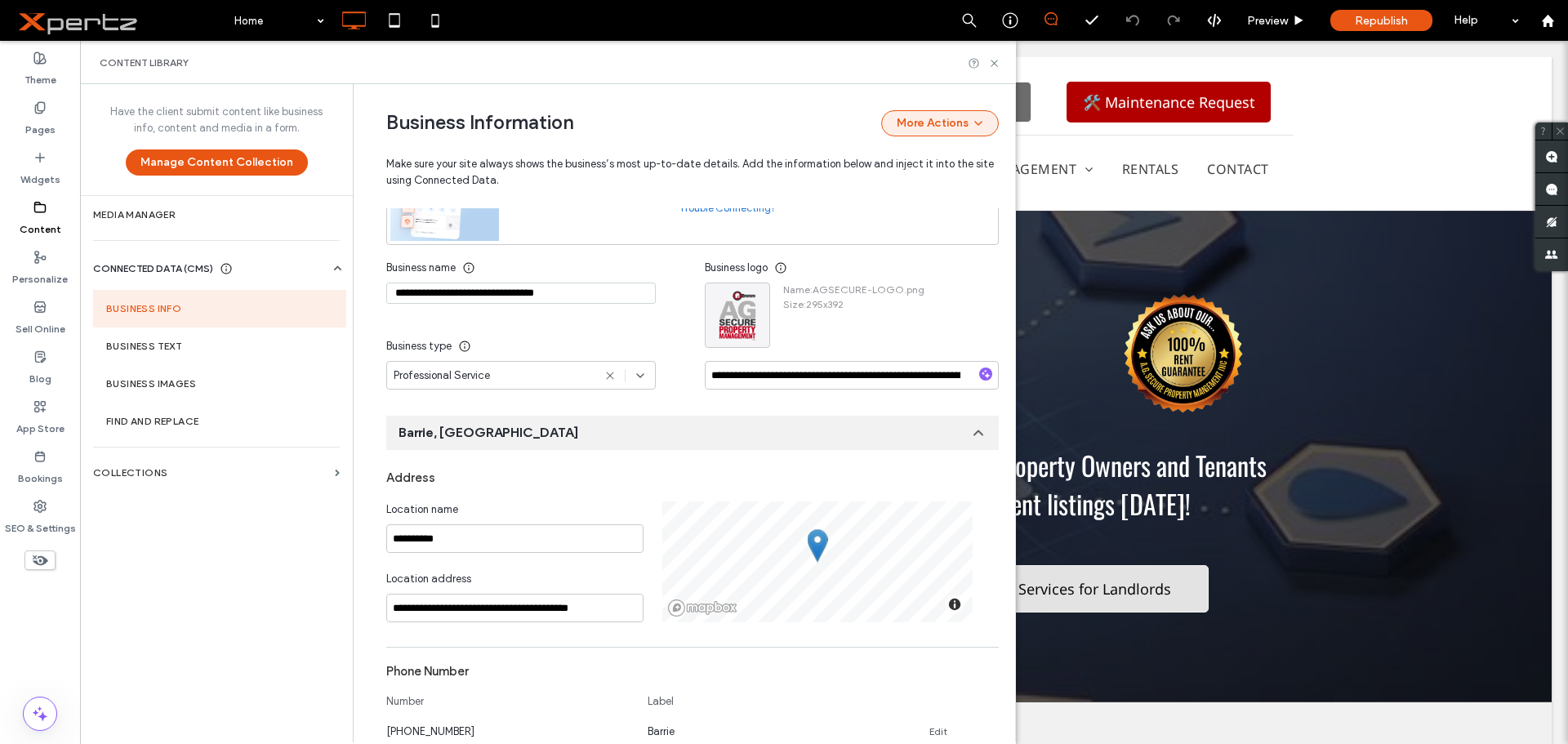
click at [946, 133] on button "More Actions" at bounding box center [940, 123] width 118 height 26
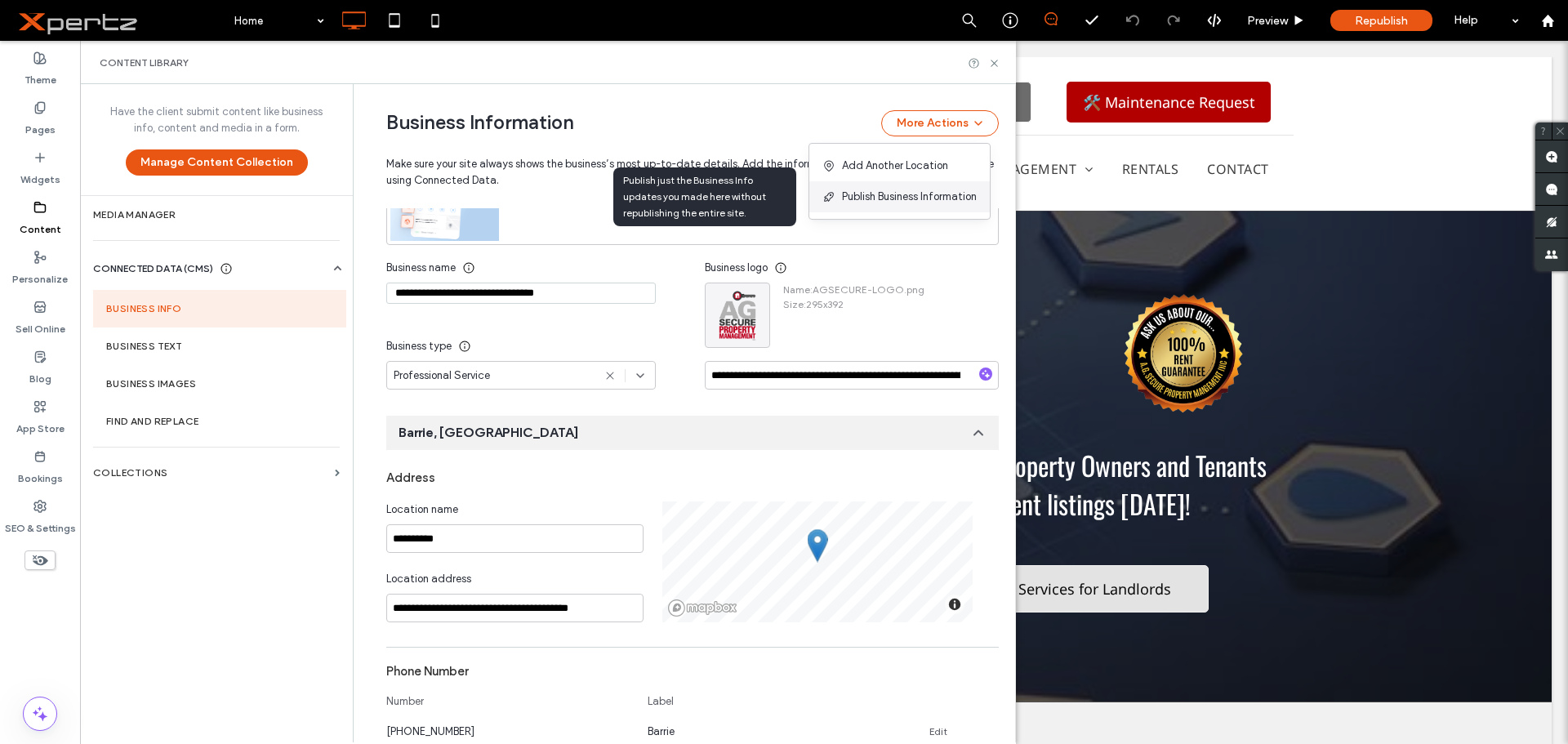
click at [889, 192] on span "Publish Business Information" at bounding box center [909, 196] width 134 height 16
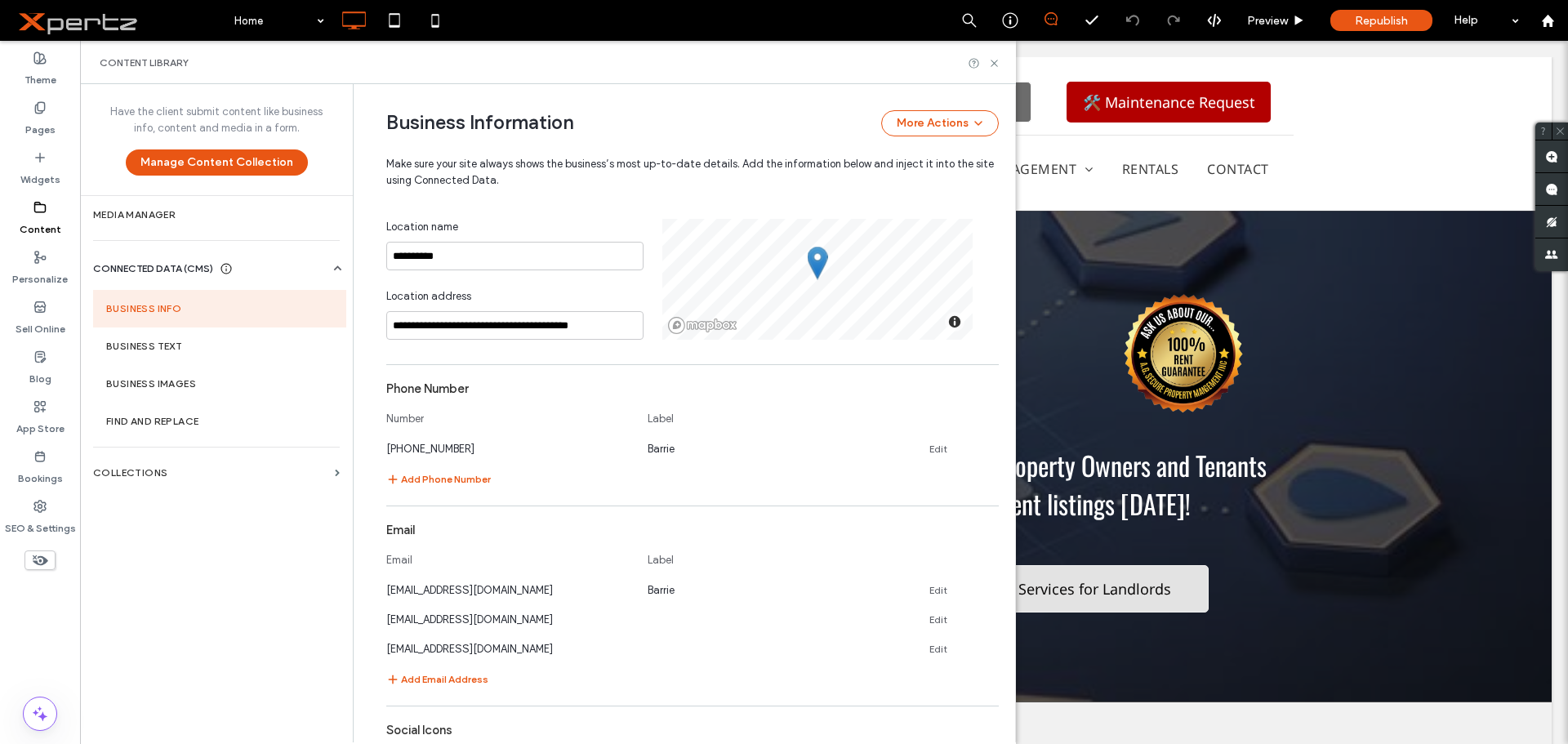
scroll to position [490, 0]
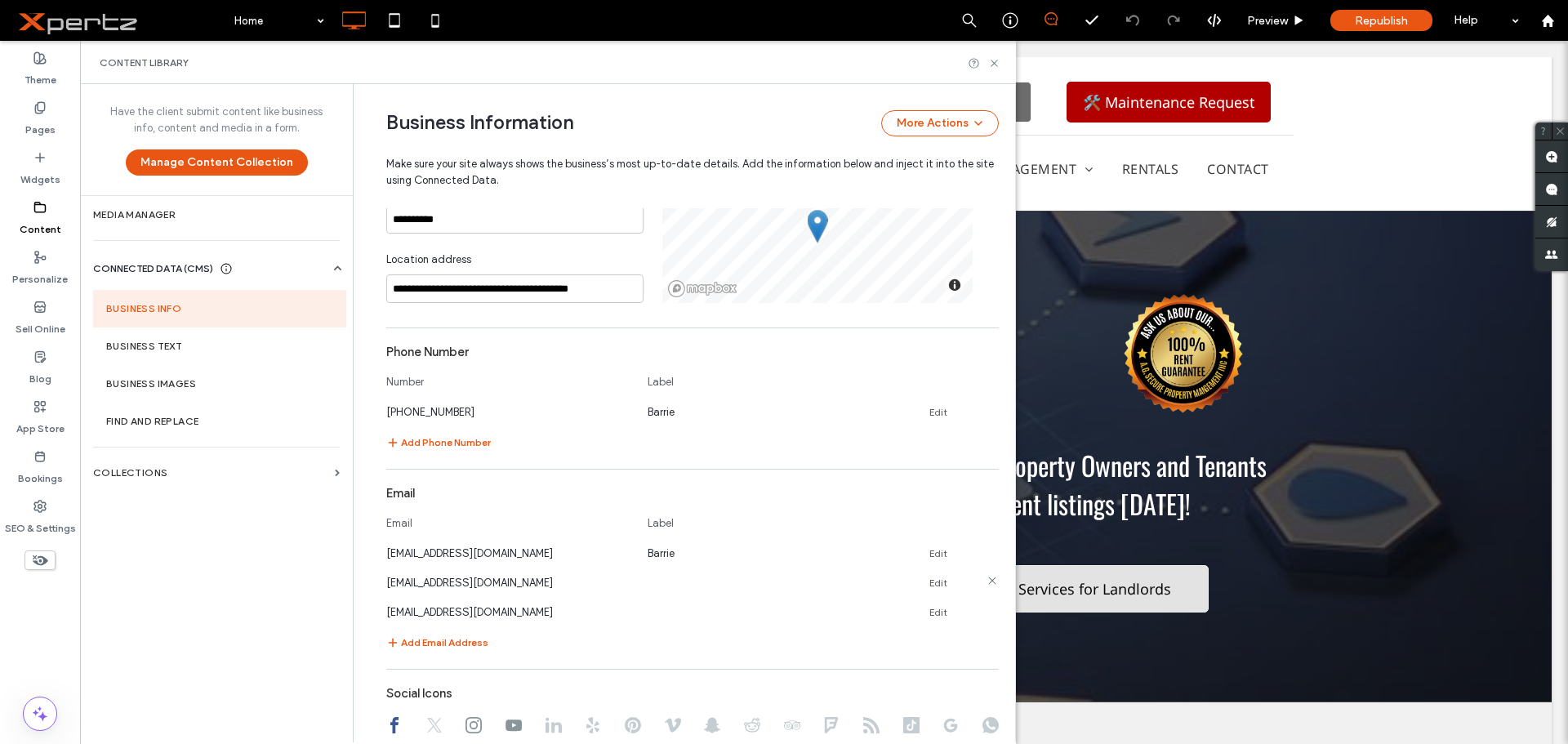
click at [987, 581] on icon at bounding box center [992, 581] width 13 height 13
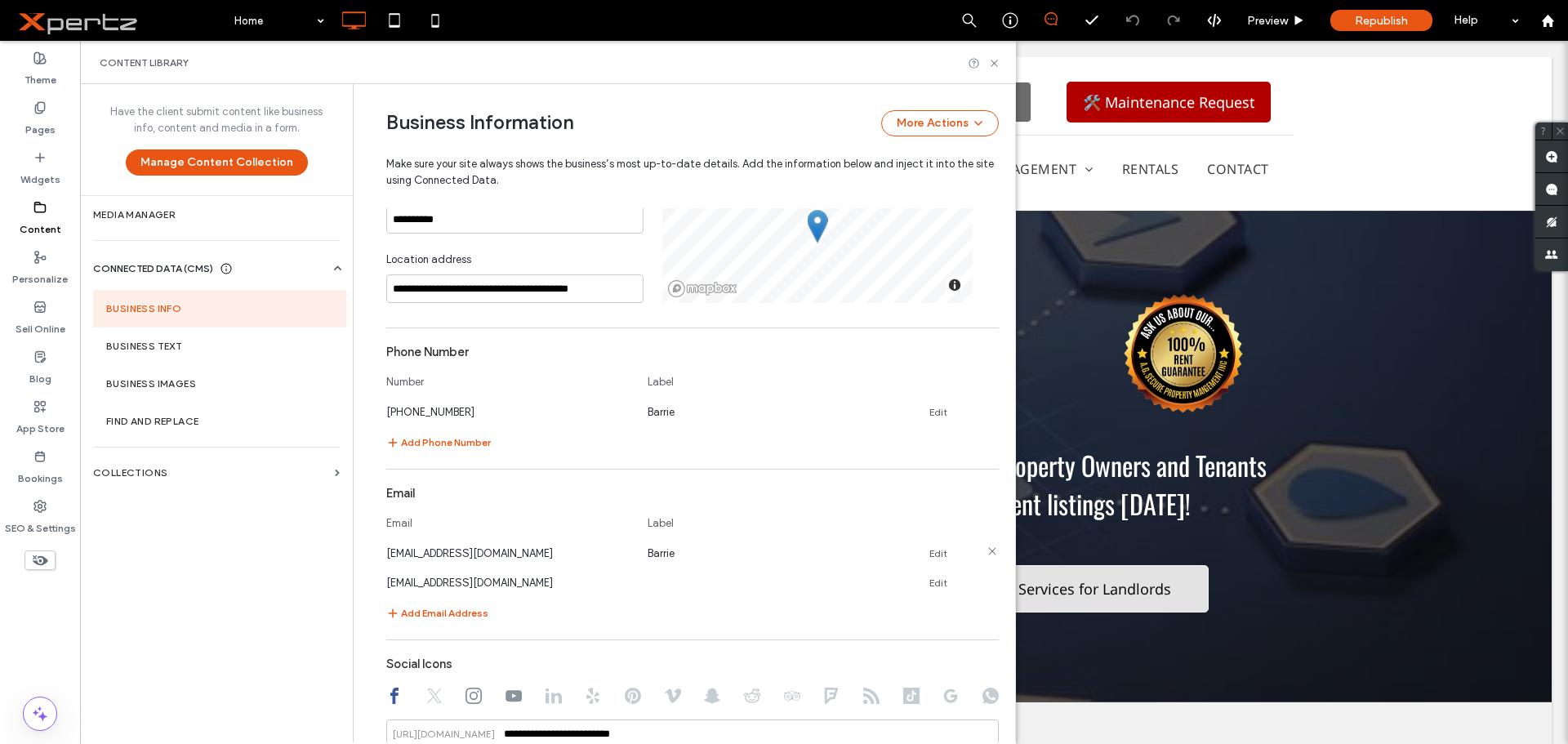
click at [986, 551] on icon at bounding box center [992, 552] width 13 height 13
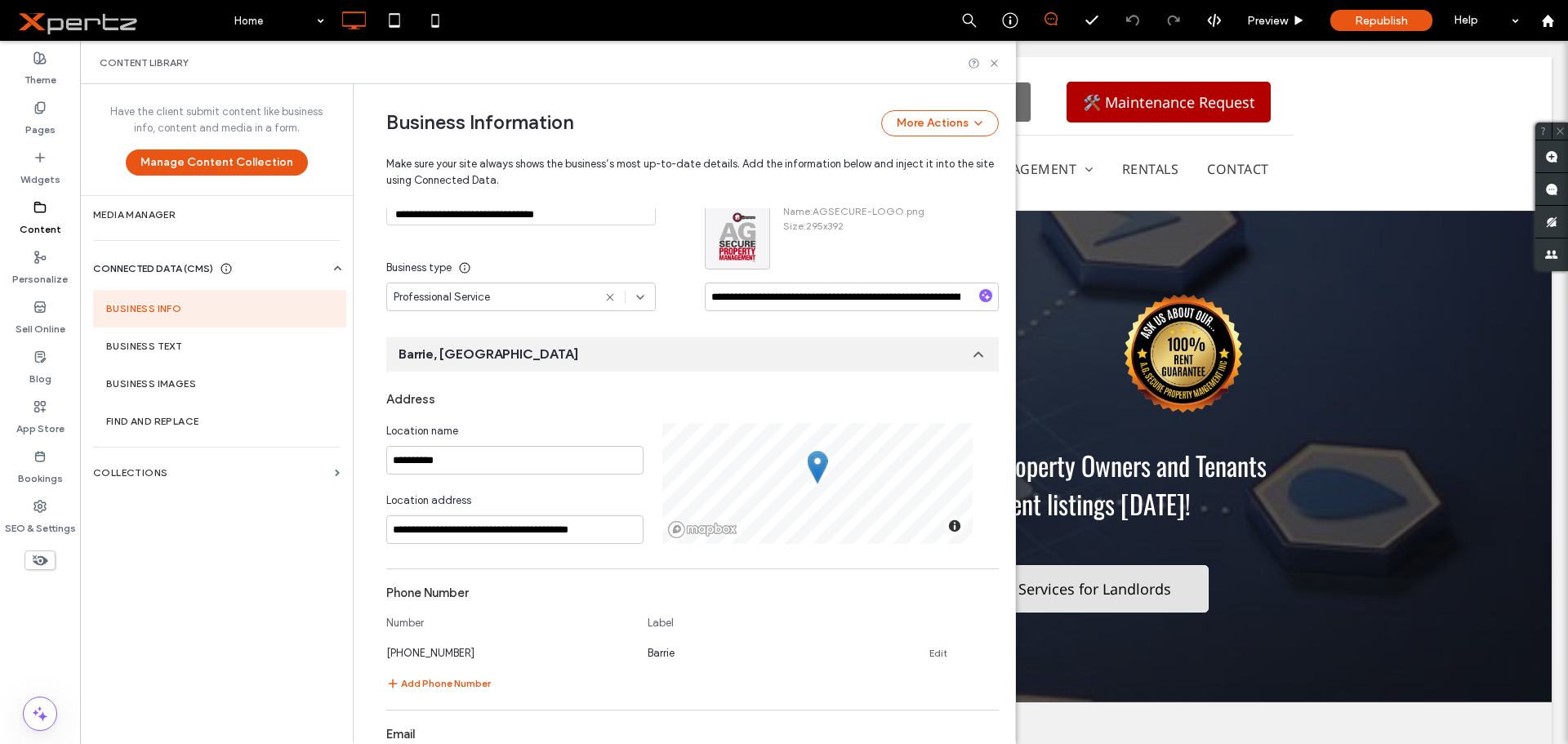
scroll to position [208, 0]
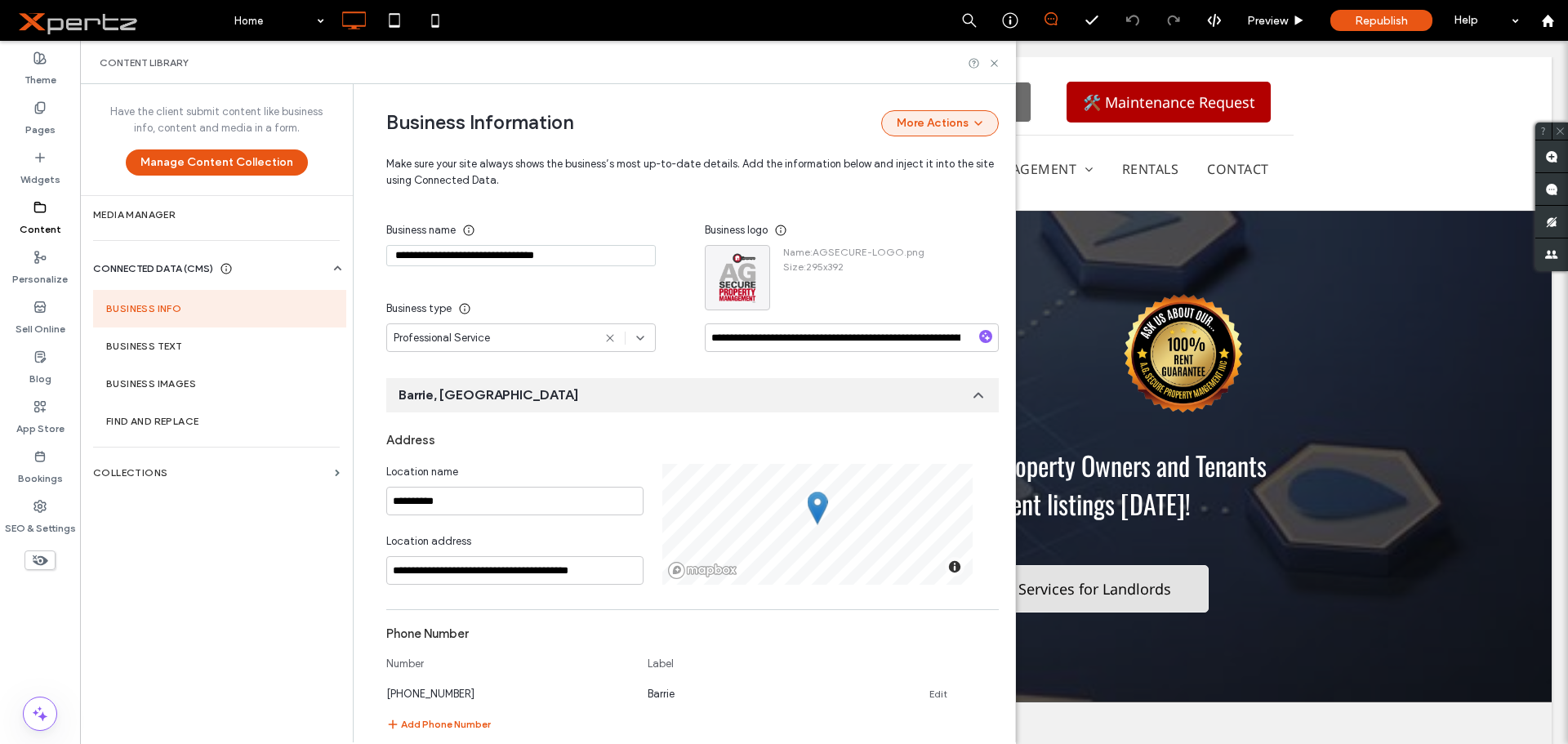
click at [899, 133] on button "More Actions" at bounding box center [940, 123] width 118 height 26
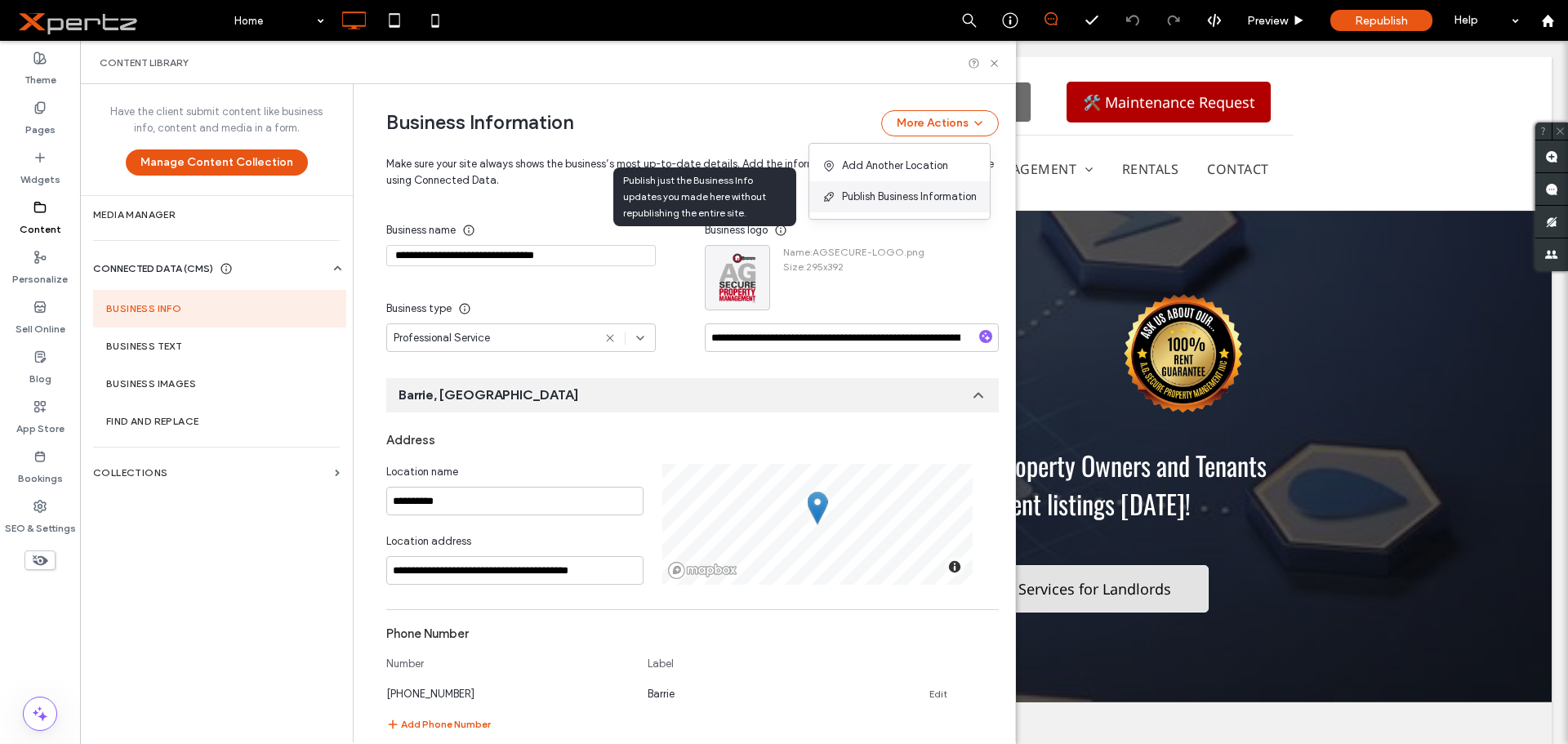
click at [854, 193] on span "Publish Business Information" at bounding box center [909, 196] width 134 height 16
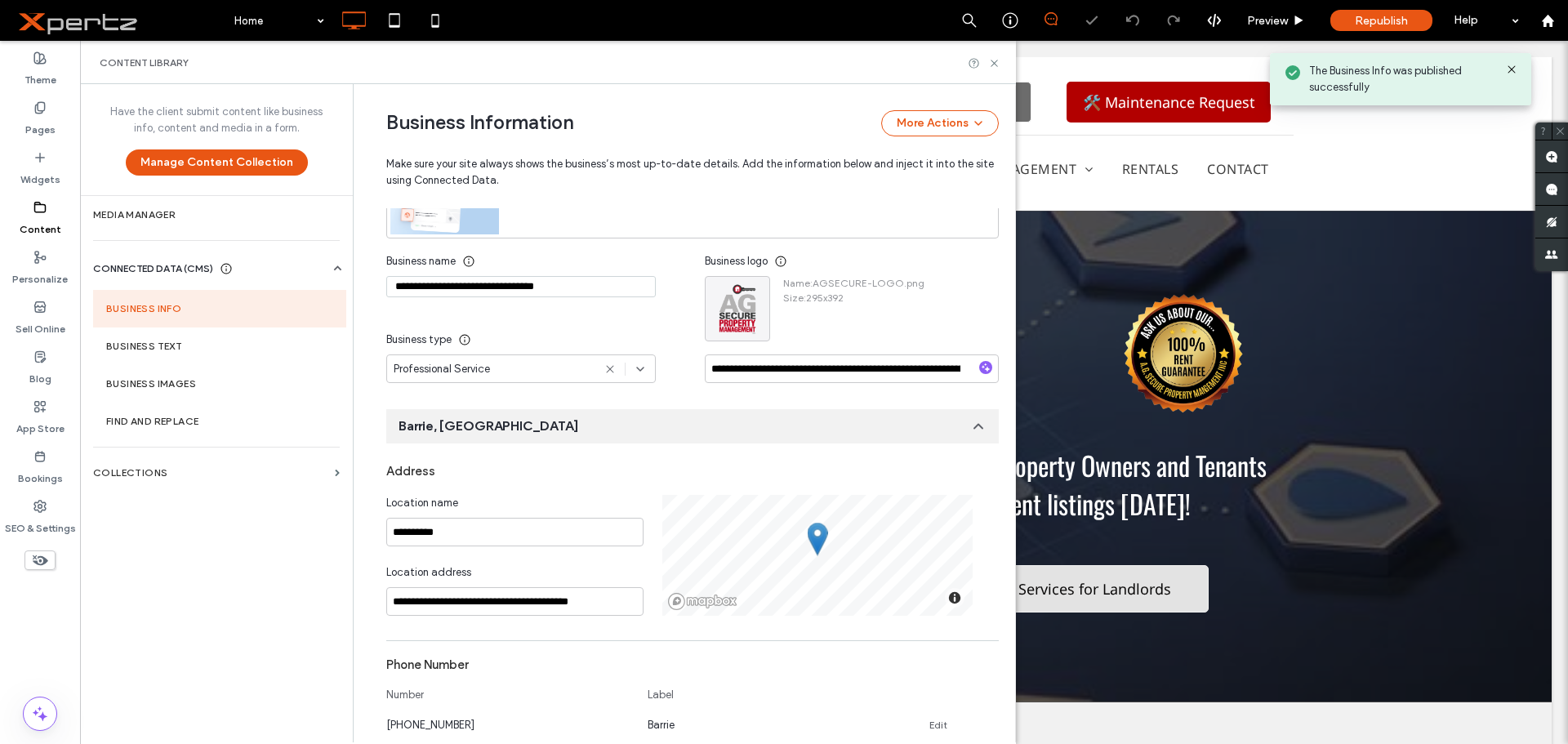
scroll to position [0, 0]
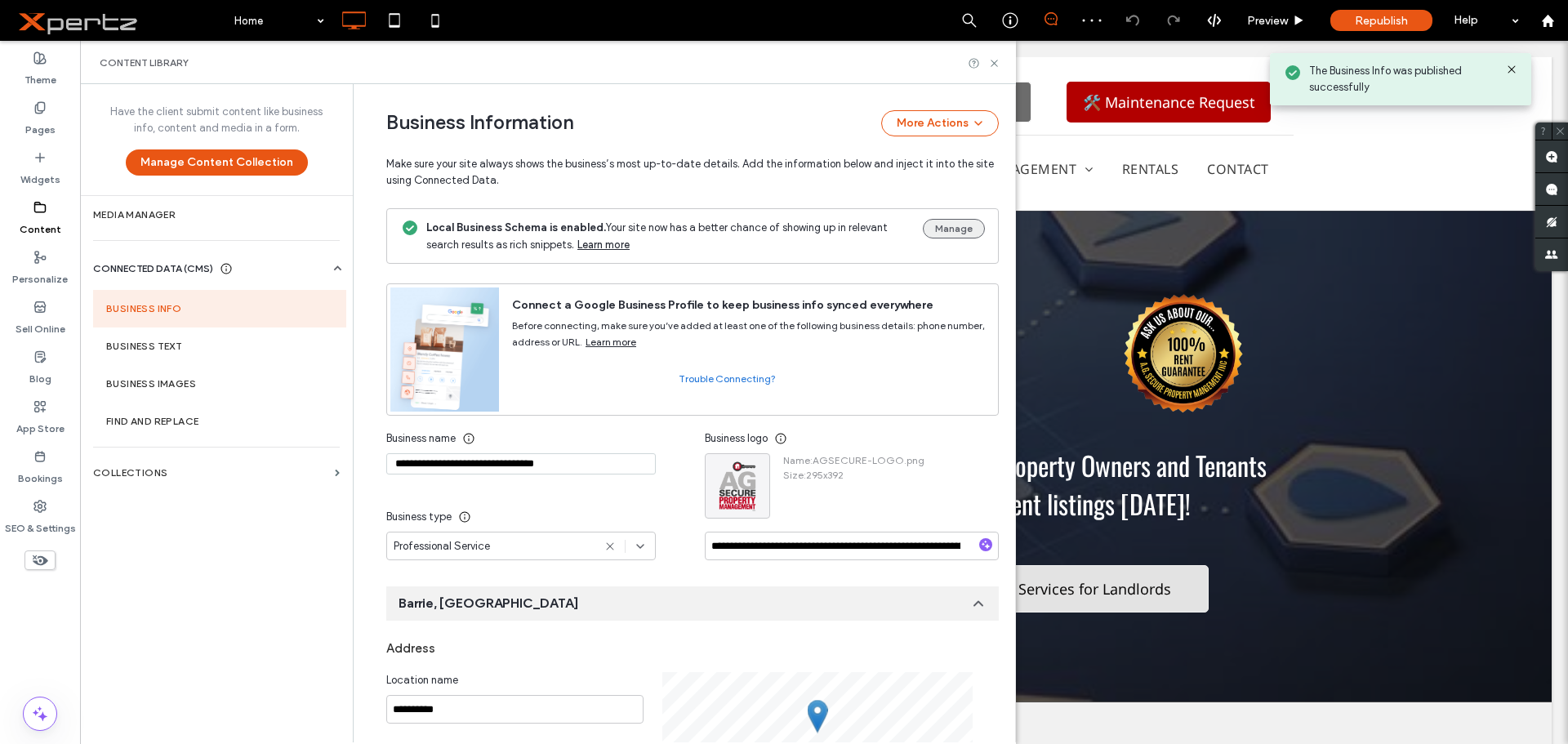
click at [936, 228] on button "Manage" at bounding box center [954, 228] width 62 height 20
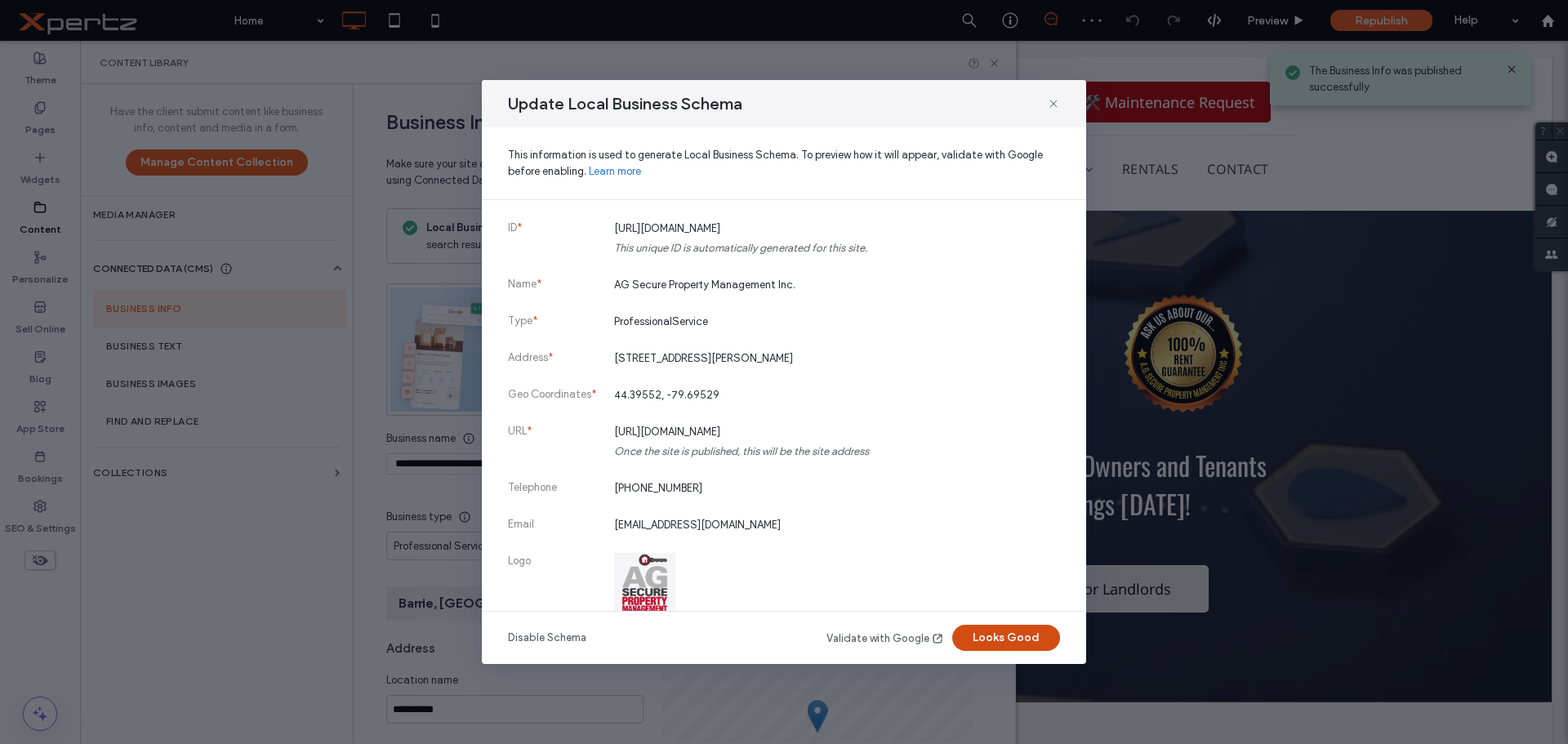
click at [1001, 636] on button "Looks Good" at bounding box center [1005, 638] width 107 height 26
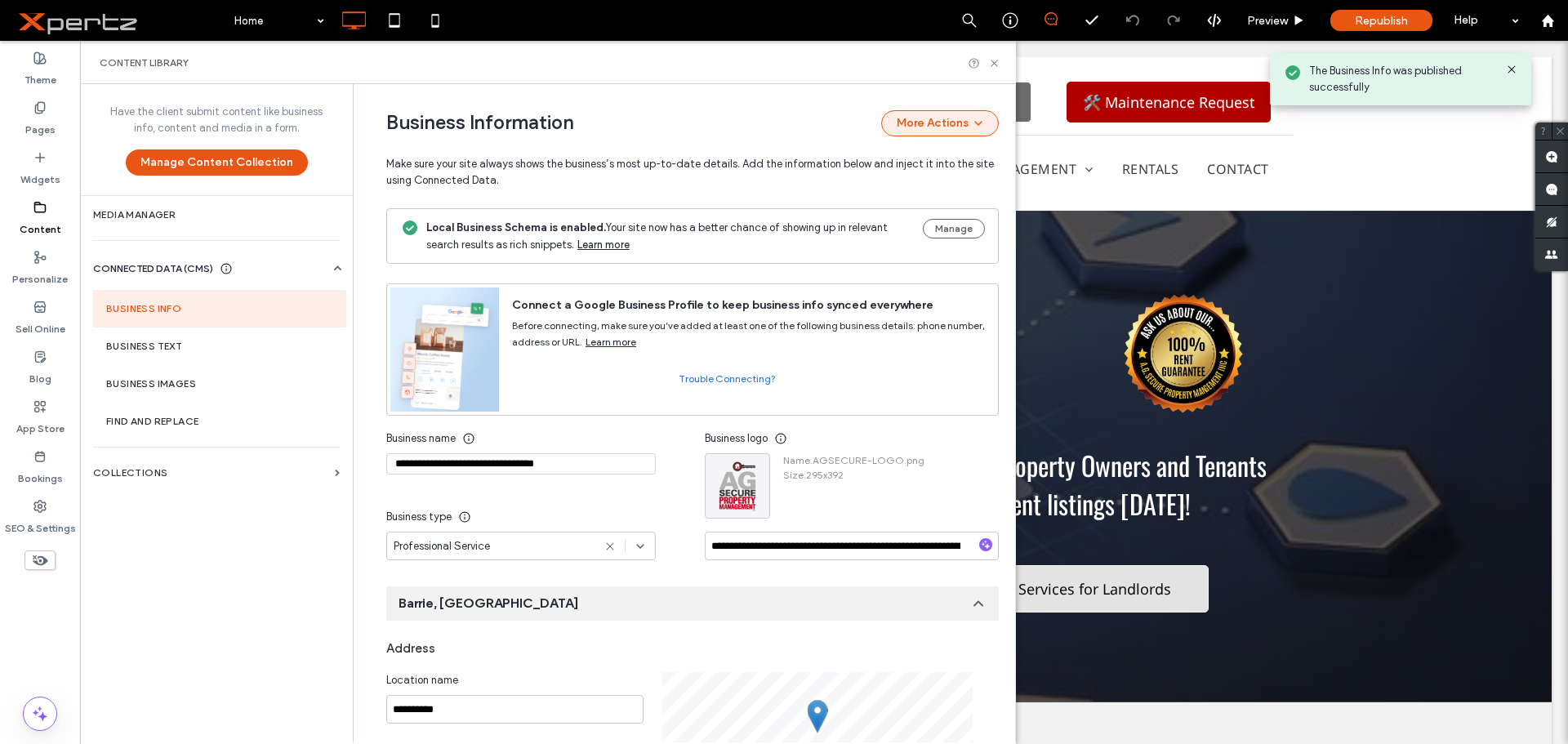
click at [904, 125] on button "More Actions" at bounding box center [940, 123] width 118 height 26
click at [885, 196] on span "Publish Business Information" at bounding box center [909, 196] width 134 height 16
click at [1368, 21] on span "Republish" at bounding box center [1381, 21] width 53 height 14
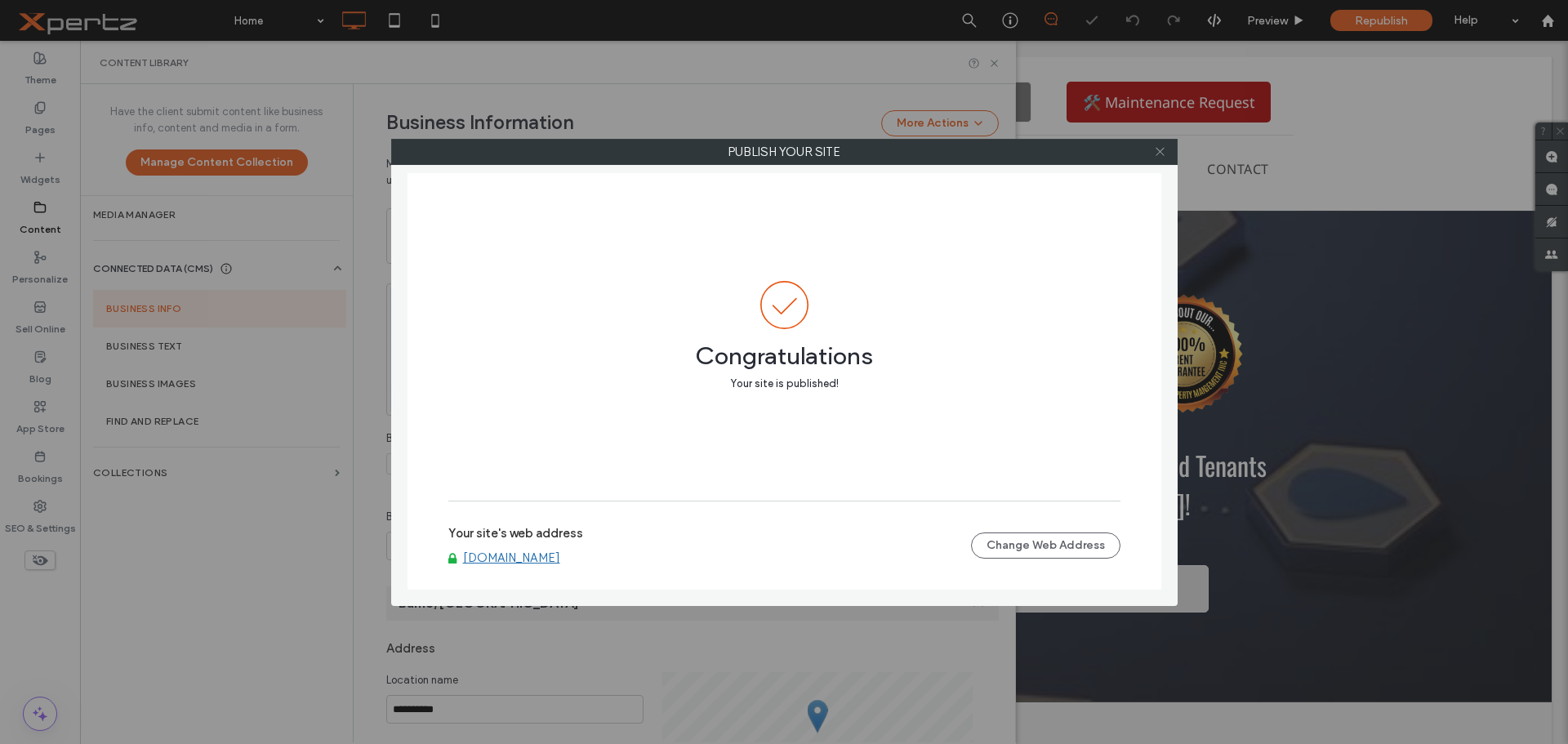
click at [1162, 151] on icon at bounding box center [1159, 151] width 12 height 12
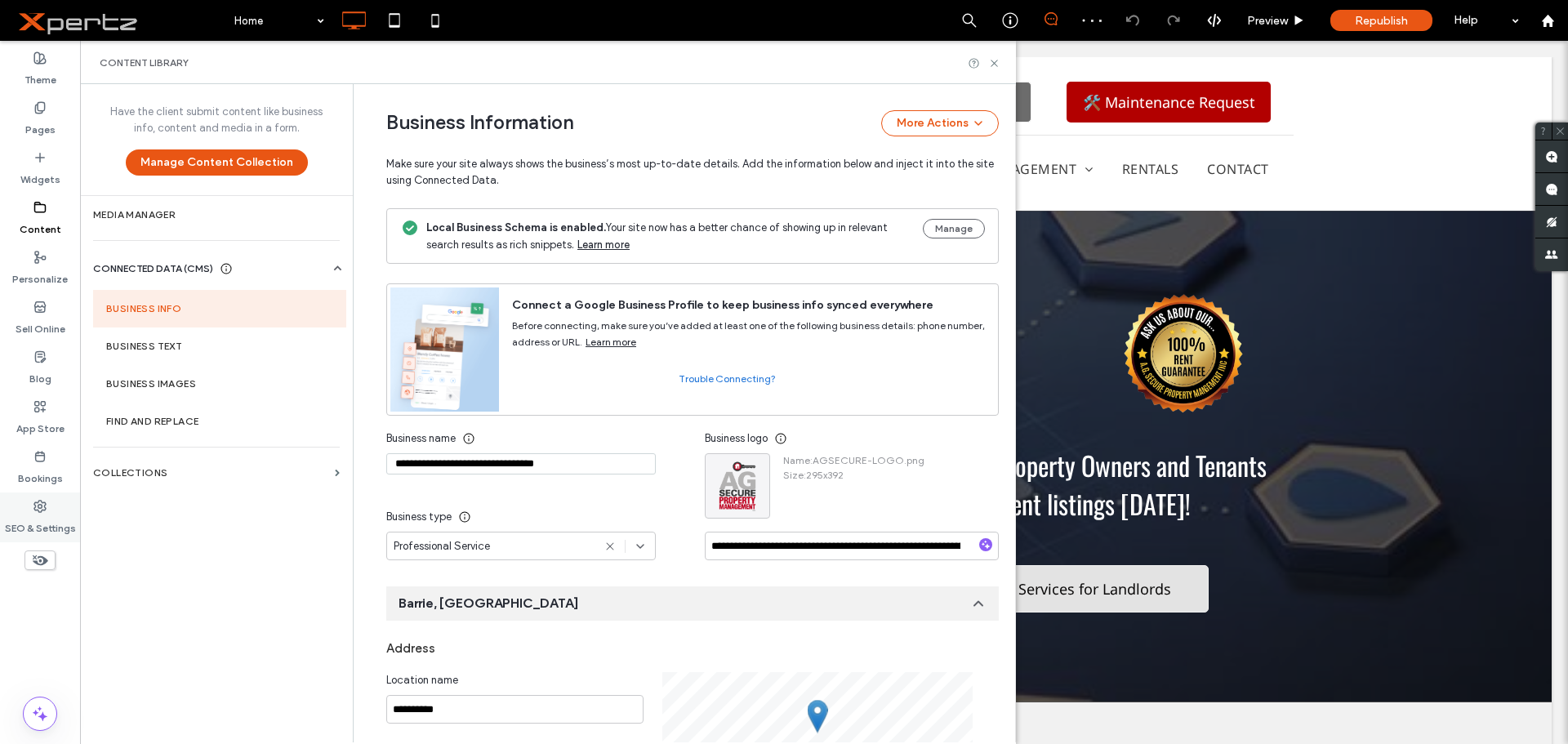
click at [35, 505] on use at bounding box center [40, 506] width 11 height 11
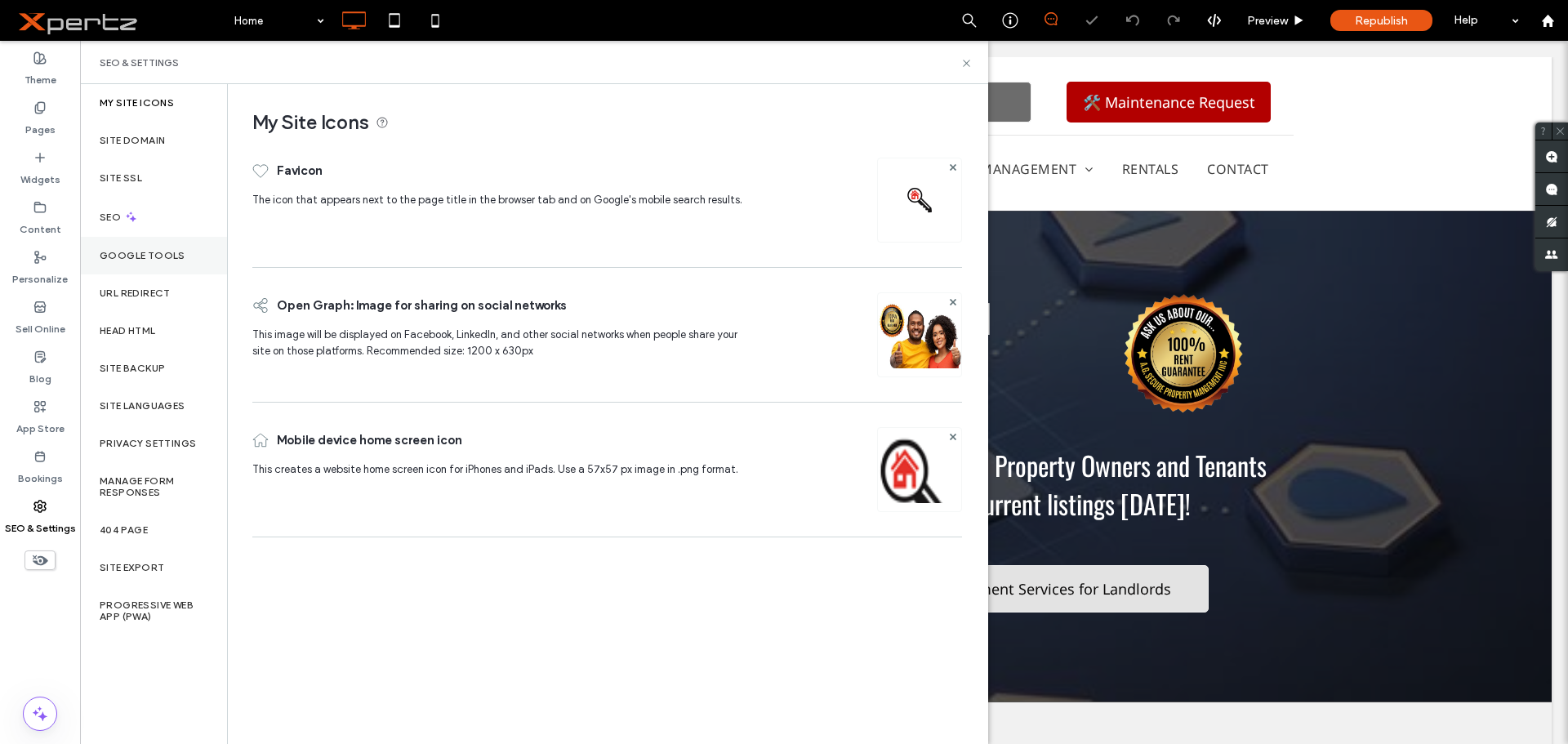
click at [116, 260] on label "Google Tools" at bounding box center [143, 256] width 86 height 11
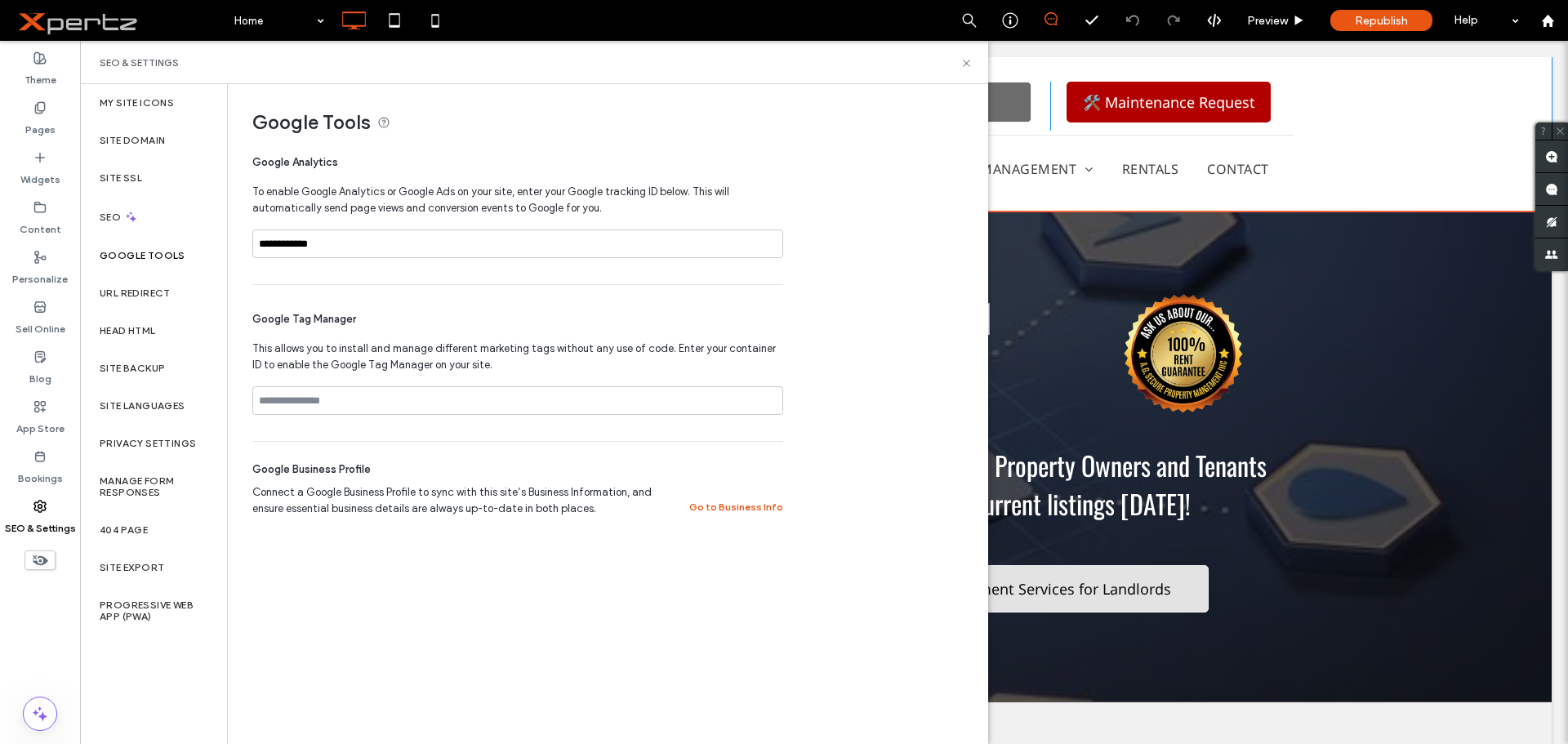
click at [1431, 95] on div "Click To Paste ☎︎ (705) 792-9764 Click To Paste ✉ Email Us Click To Paste 🛠️ Ma…" at bounding box center [823, 133] width 1455 height 154
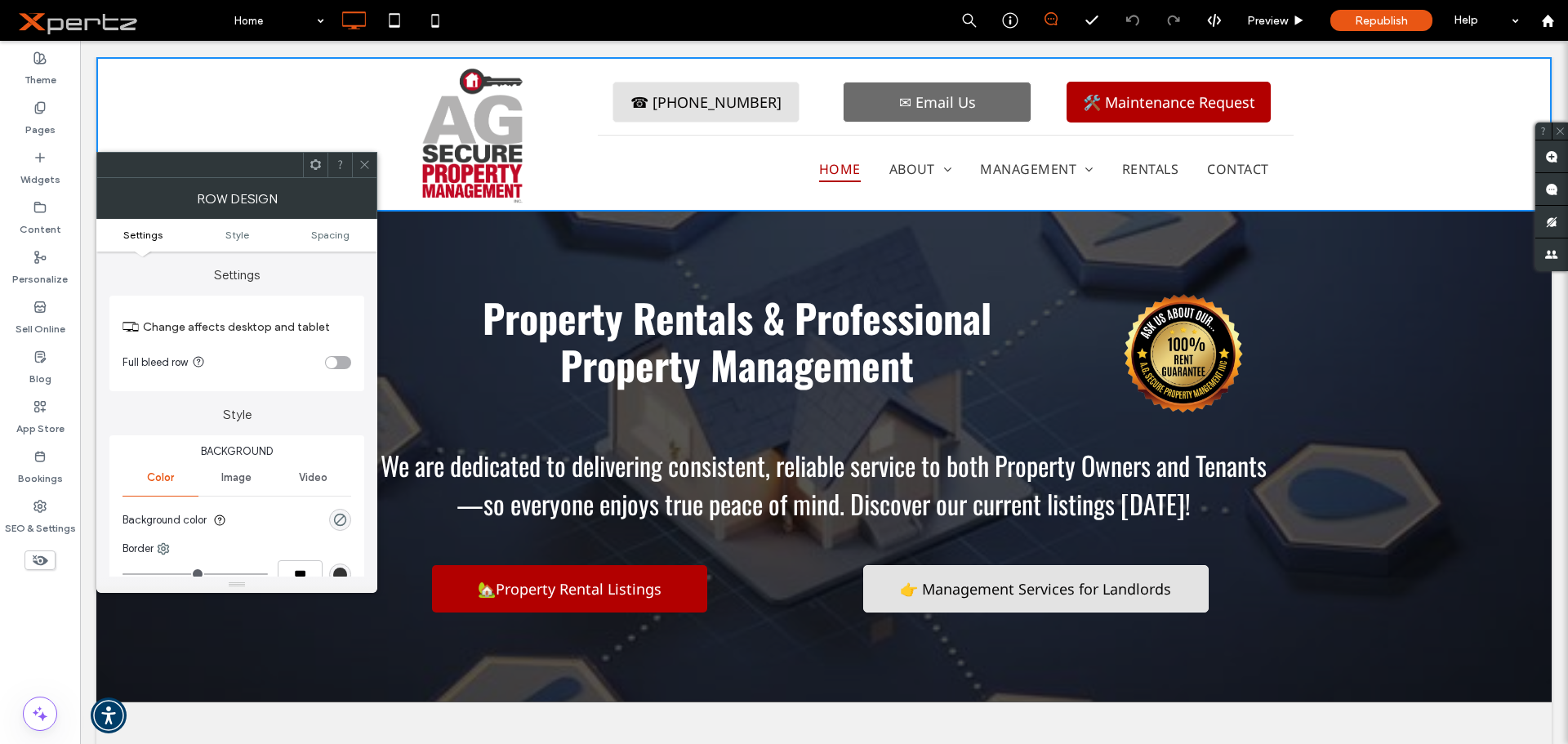
click at [363, 170] on icon at bounding box center [364, 164] width 12 height 12
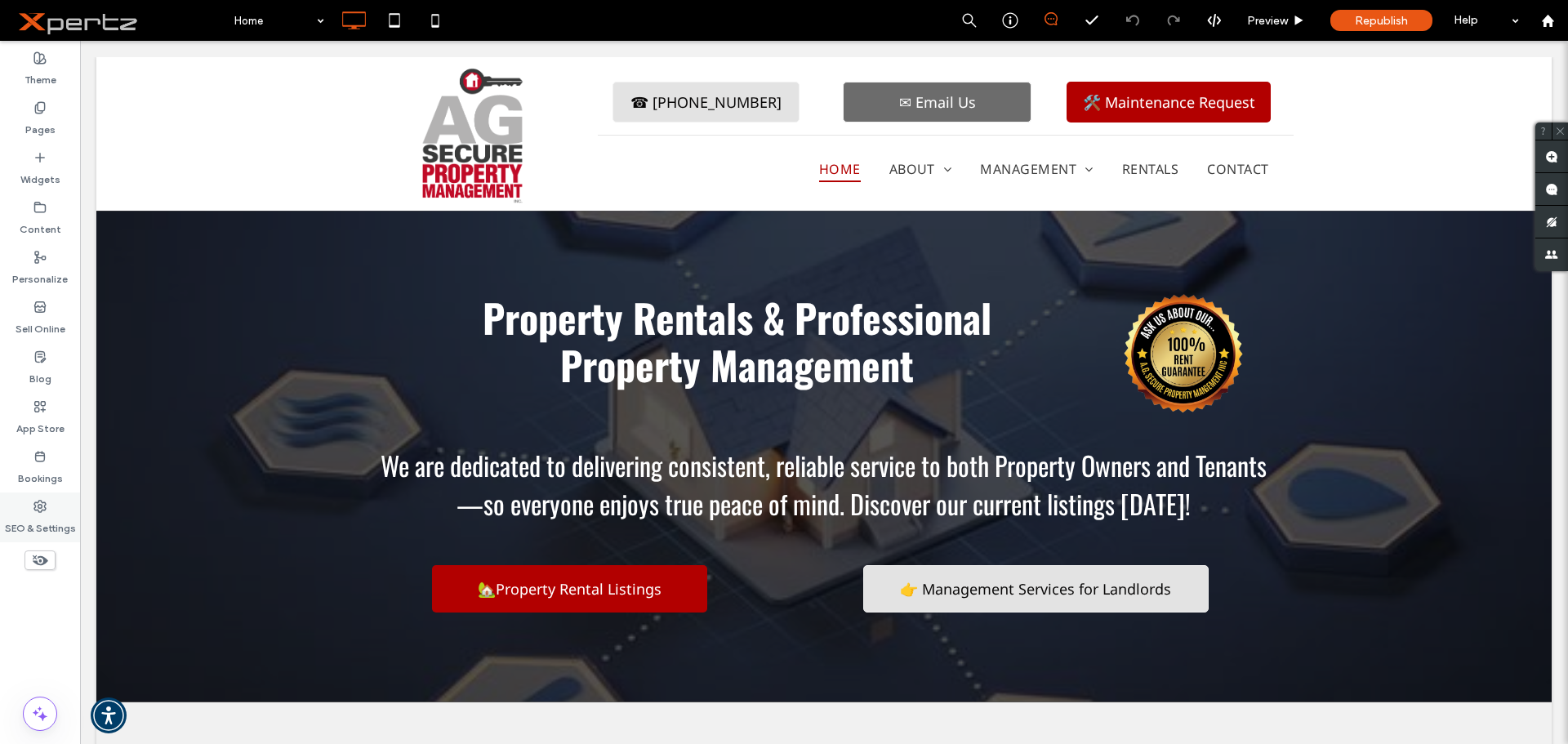
click at [35, 519] on label "SEO & Settings" at bounding box center [40, 524] width 71 height 22
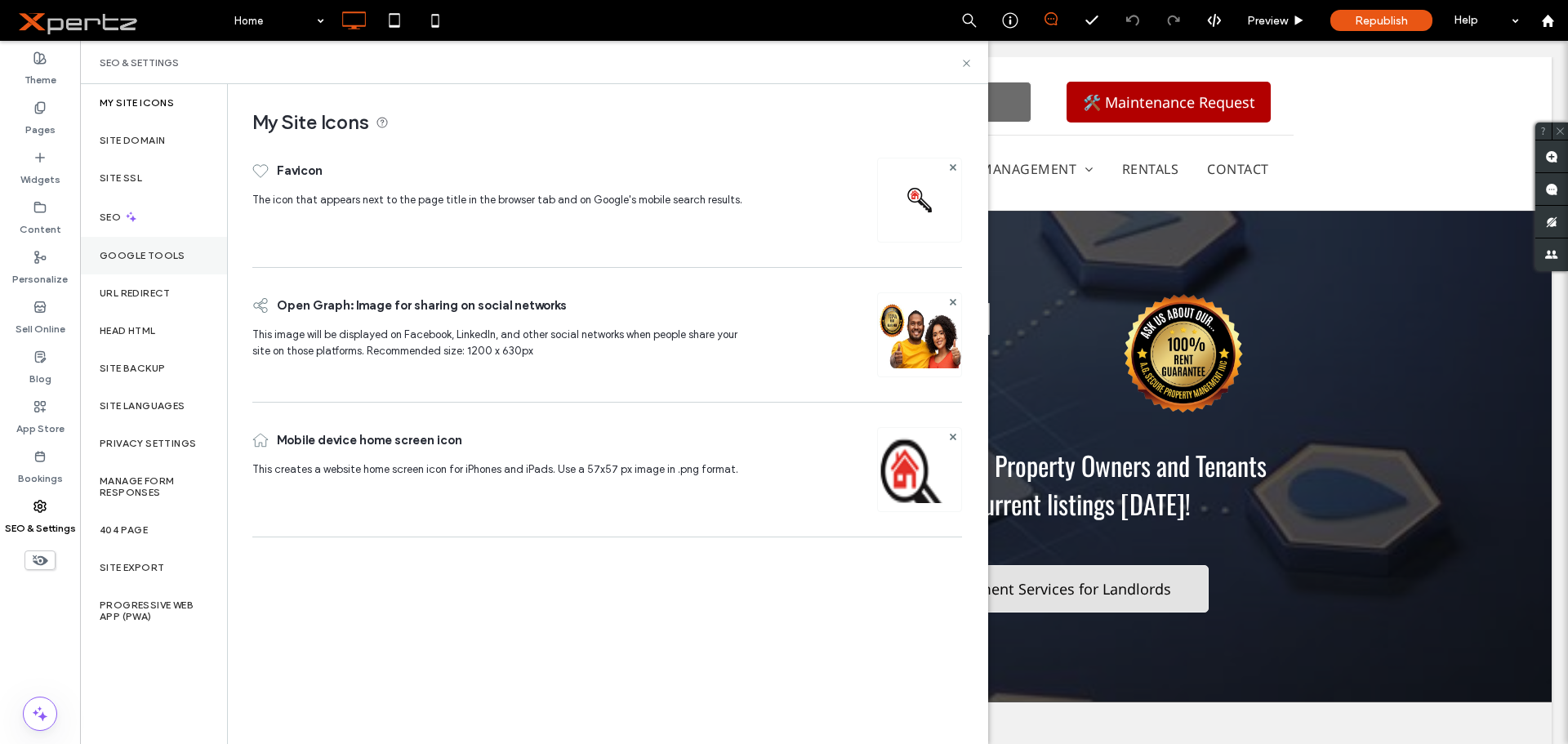
click at [143, 260] on label "Google Tools" at bounding box center [143, 256] width 86 height 11
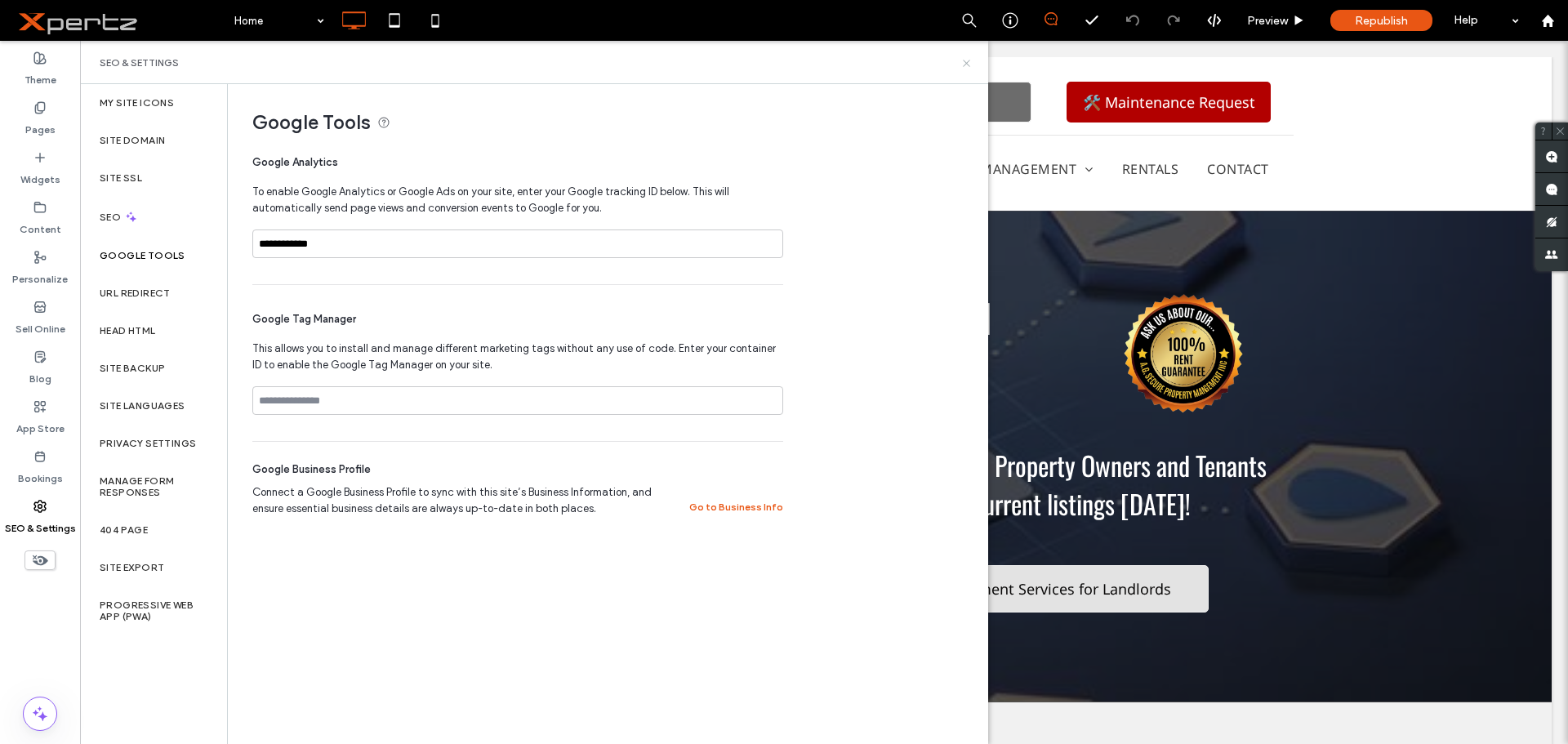
click at [969, 63] on icon at bounding box center [966, 63] width 12 height 12
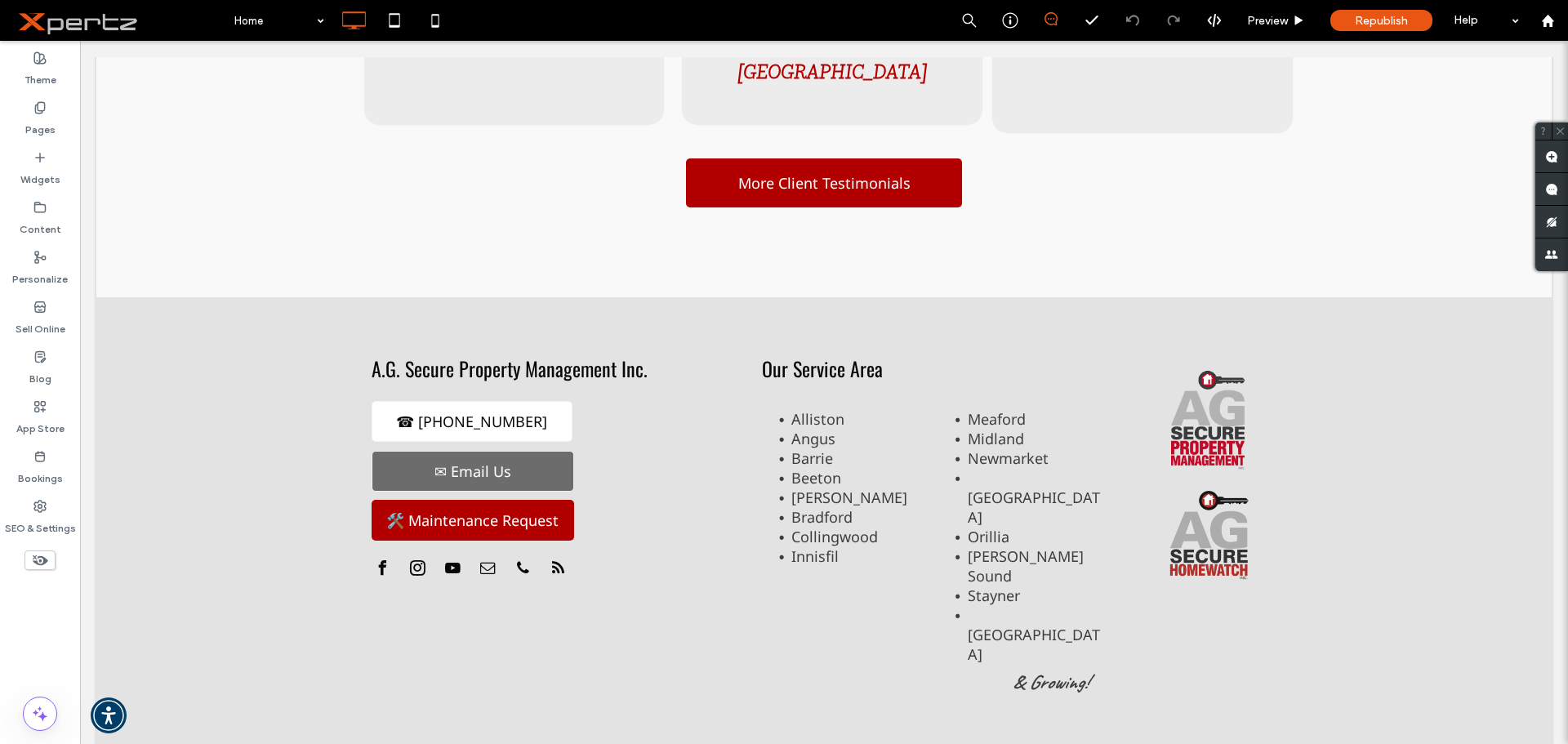
scroll to position [2294, 0]
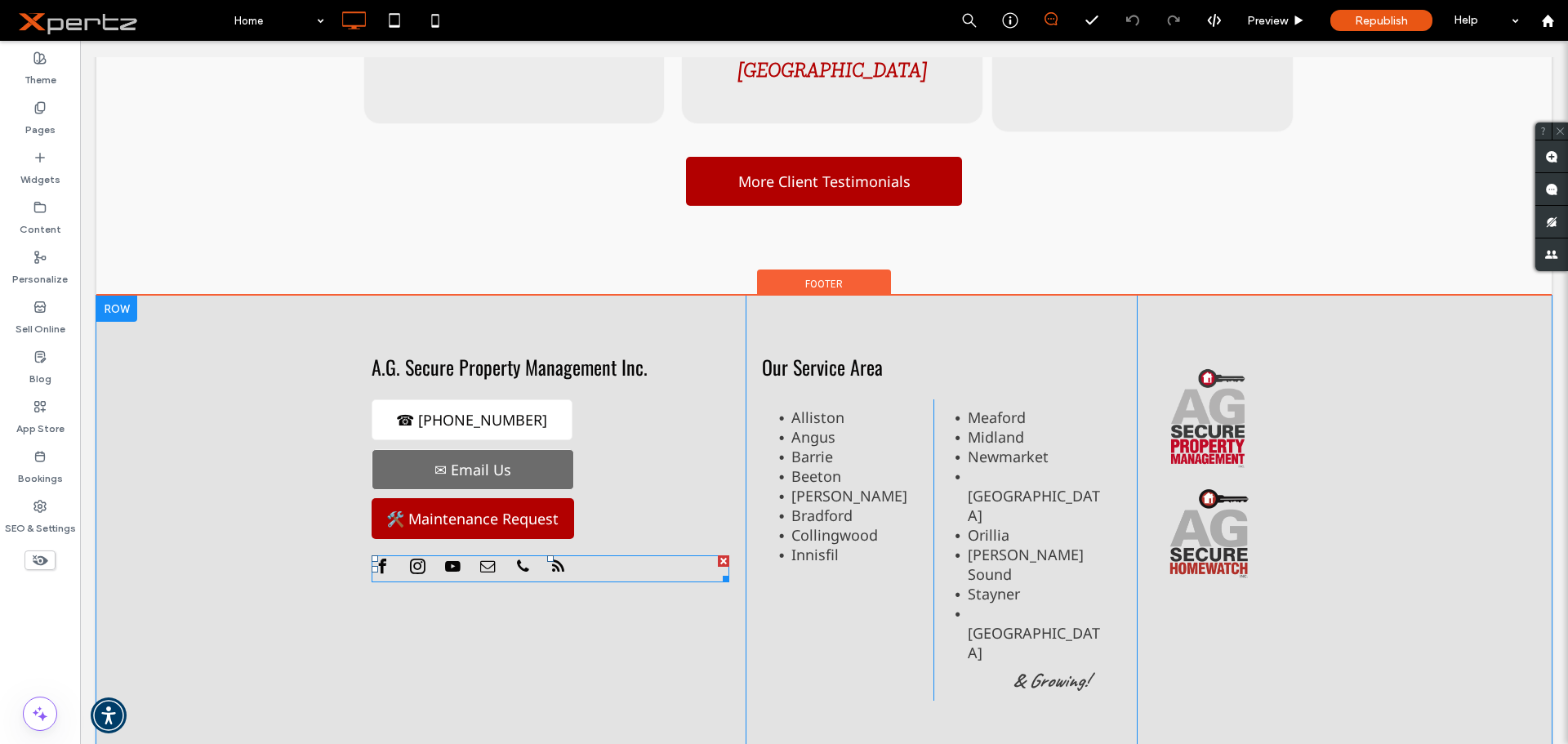
click at [458, 555] on div at bounding box center [470, 569] width 199 height 27
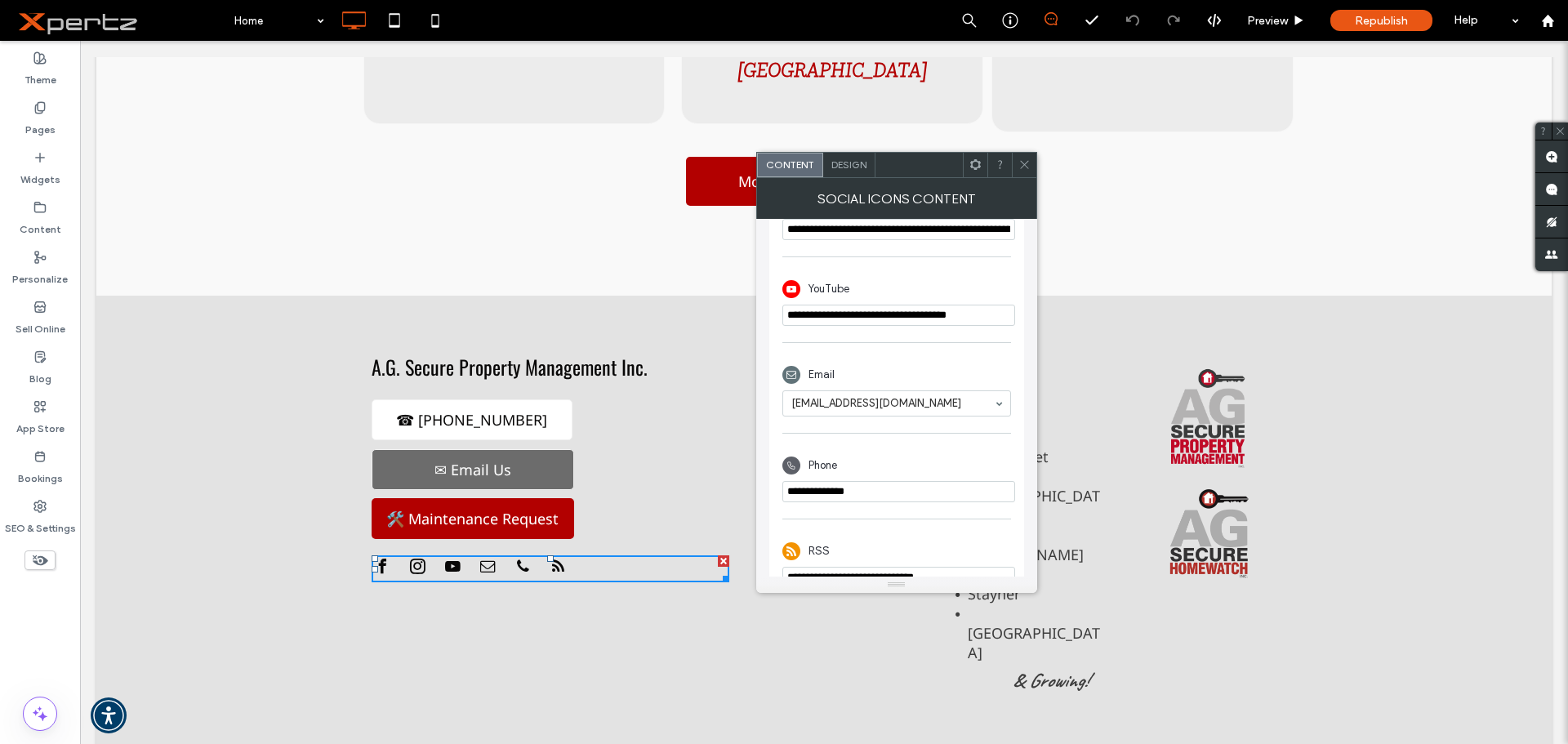
scroll to position [549, 0]
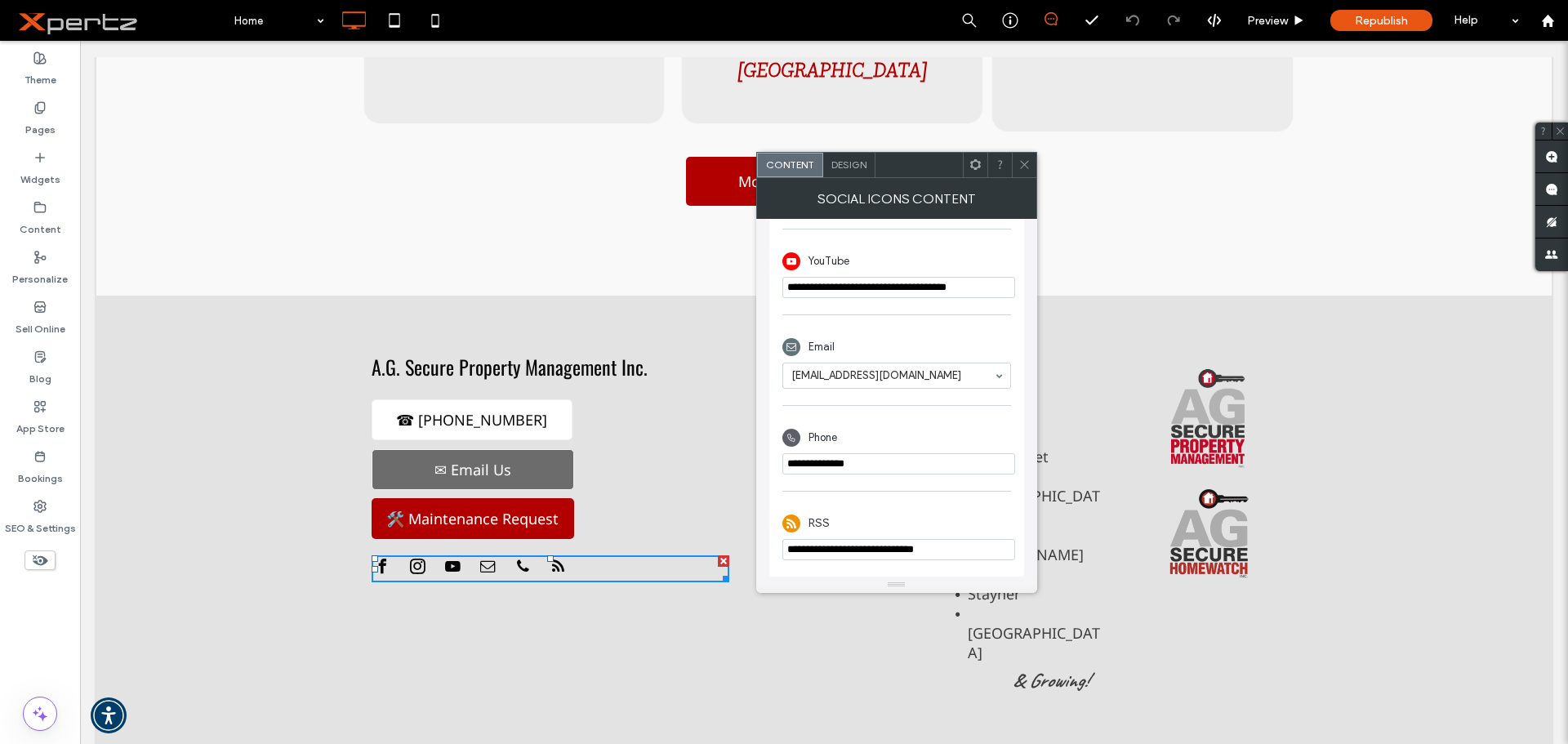
click at [1022, 171] on span at bounding box center [1024, 165] width 12 height 24
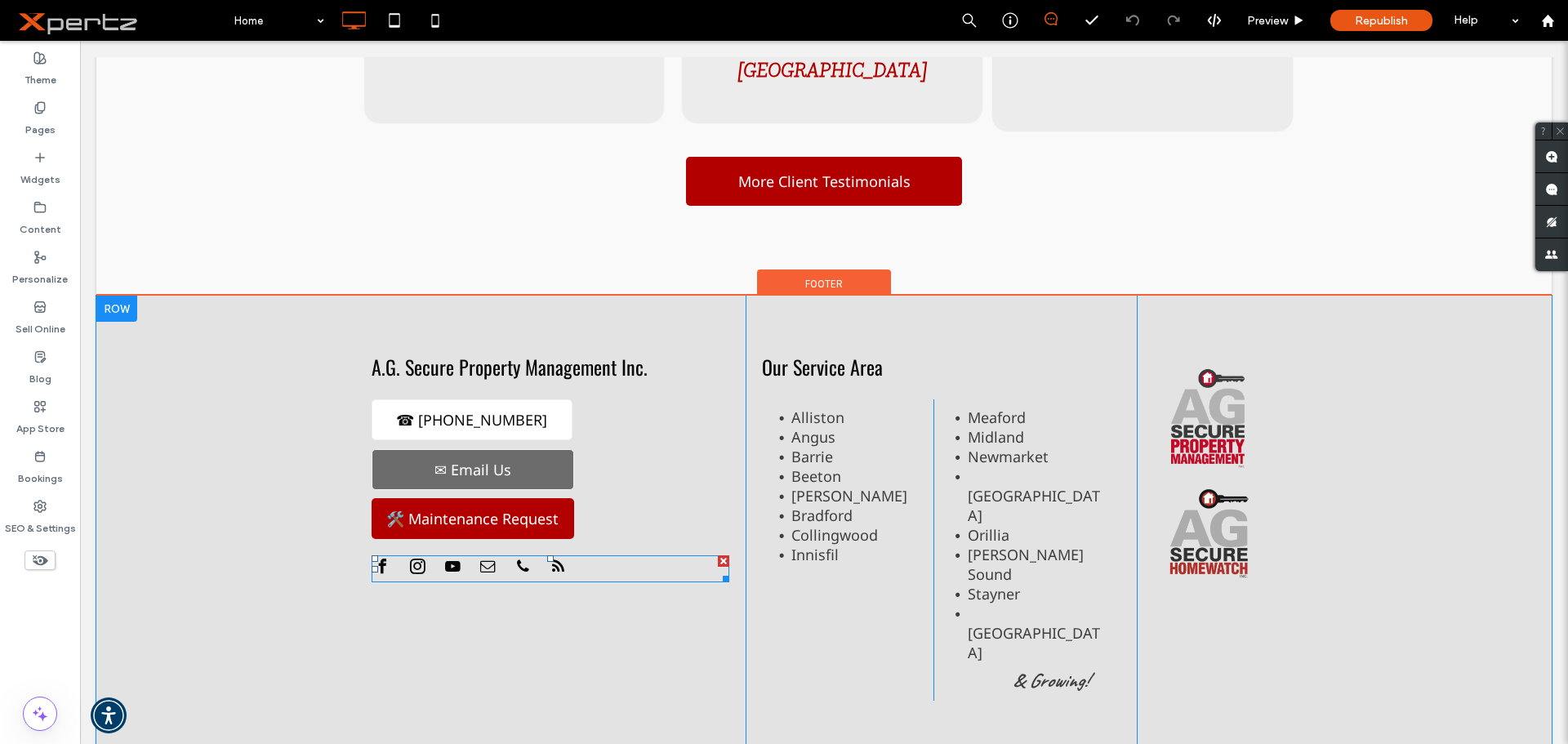
click at [391, 555] on div at bounding box center [470, 569] width 199 height 27
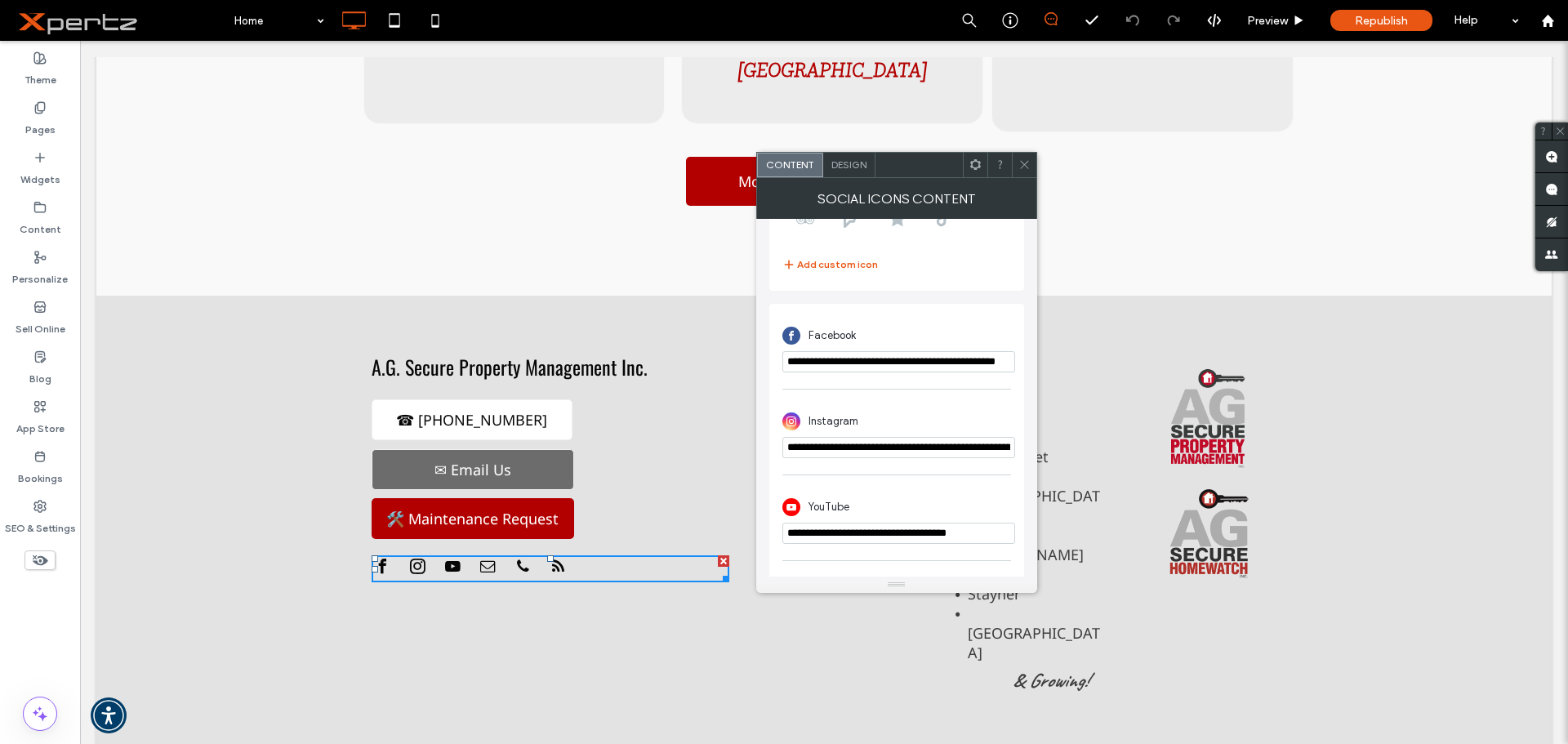
scroll to position [327, 0]
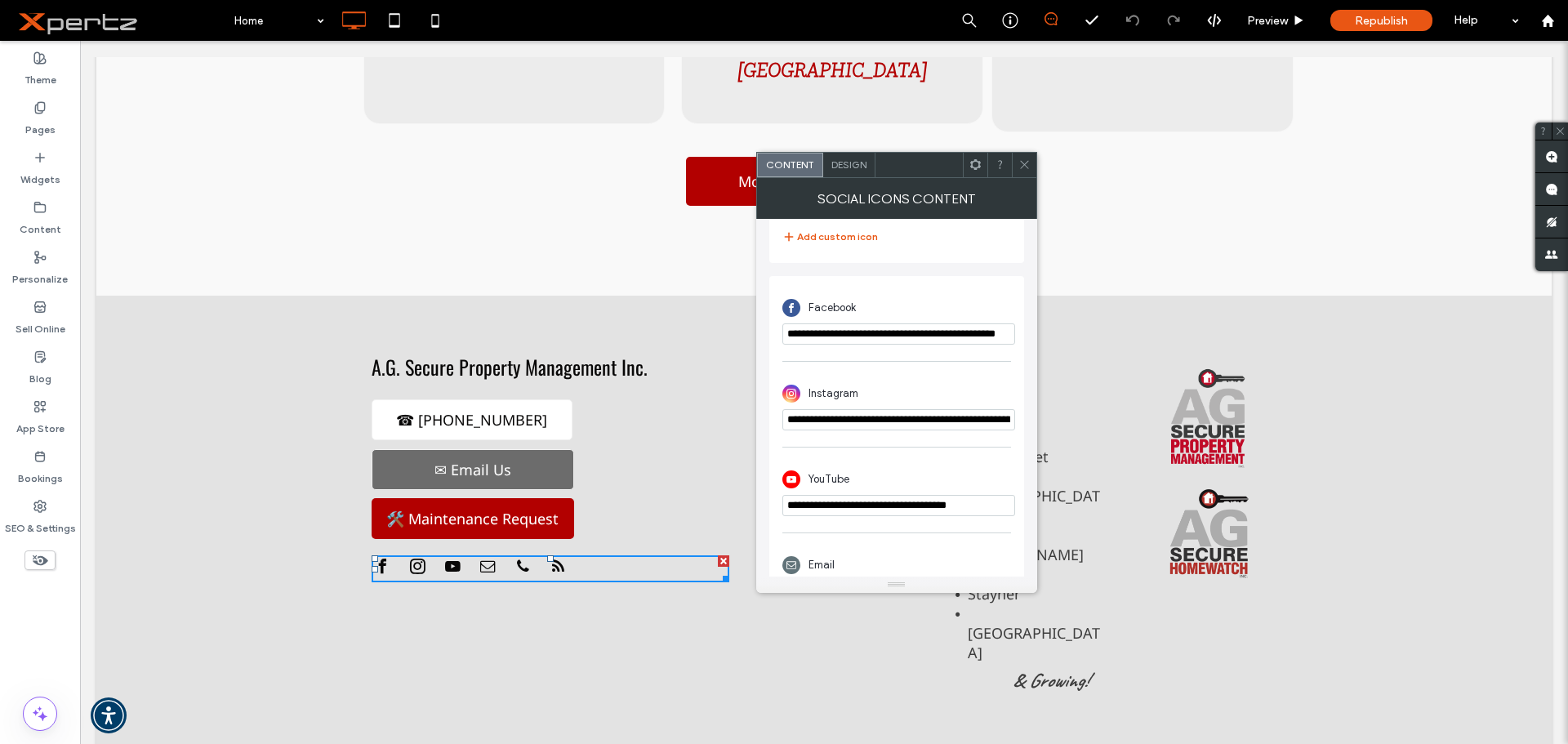
click at [859, 329] on input "**********" at bounding box center [898, 333] width 232 height 21
click at [886, 422] on input "**********" at bounding box center [898, 419] width 232 height 21
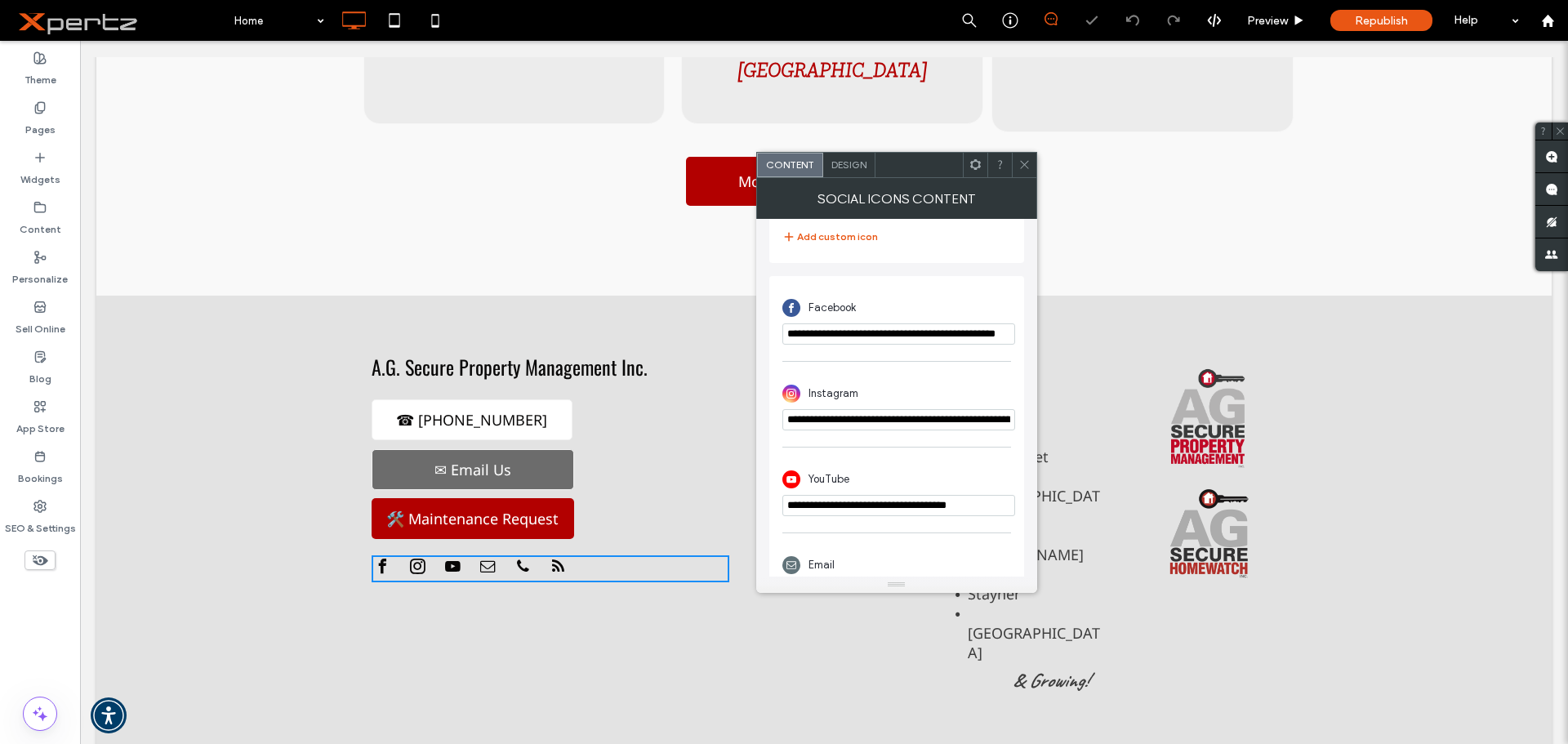
click at [886, 422] on input "**********" at bounding box center [898, 419] width 232 height 21
click at [818, 511] on input "**********" at bounding box center [898, 505] width 232 height 21
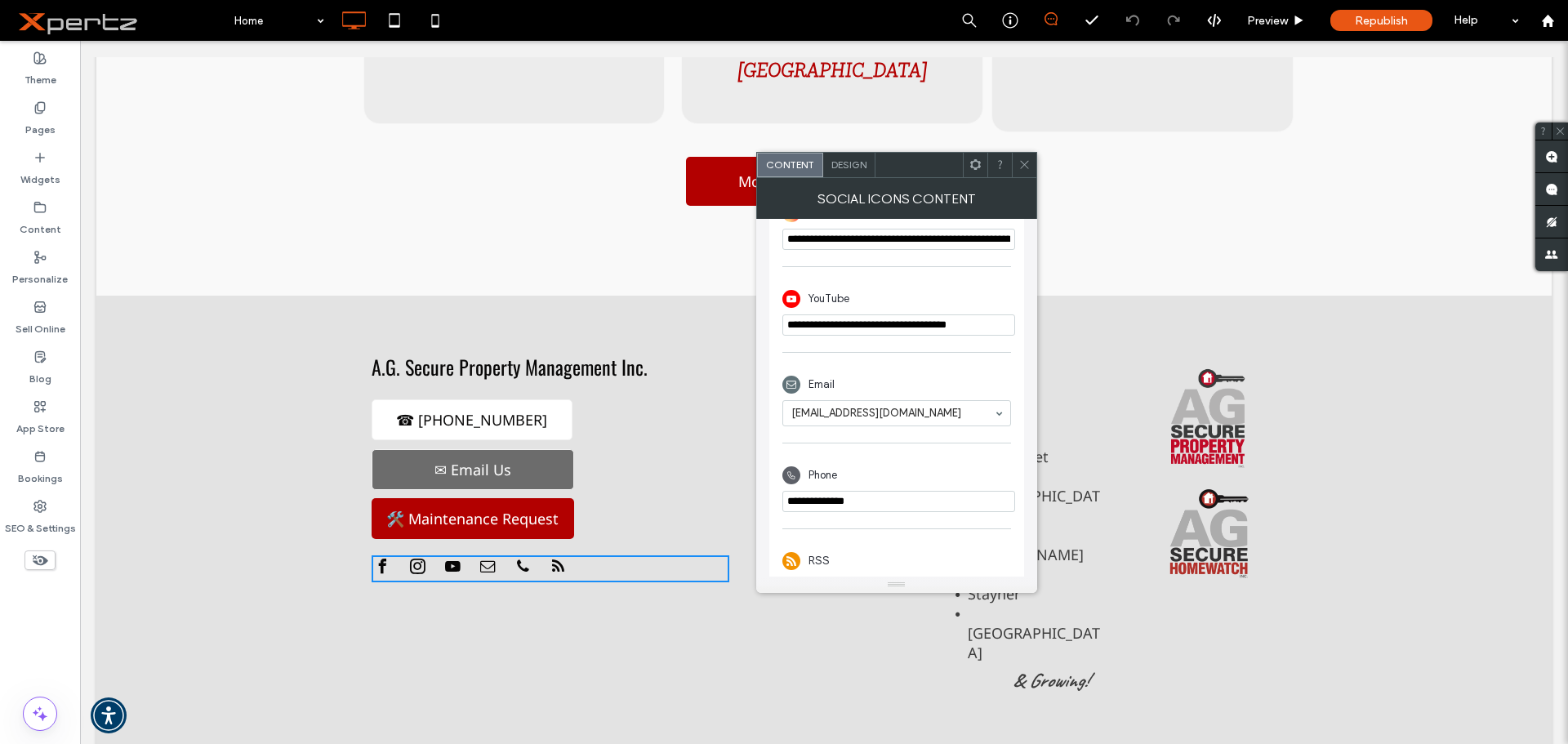
scroll to position [517, 0]
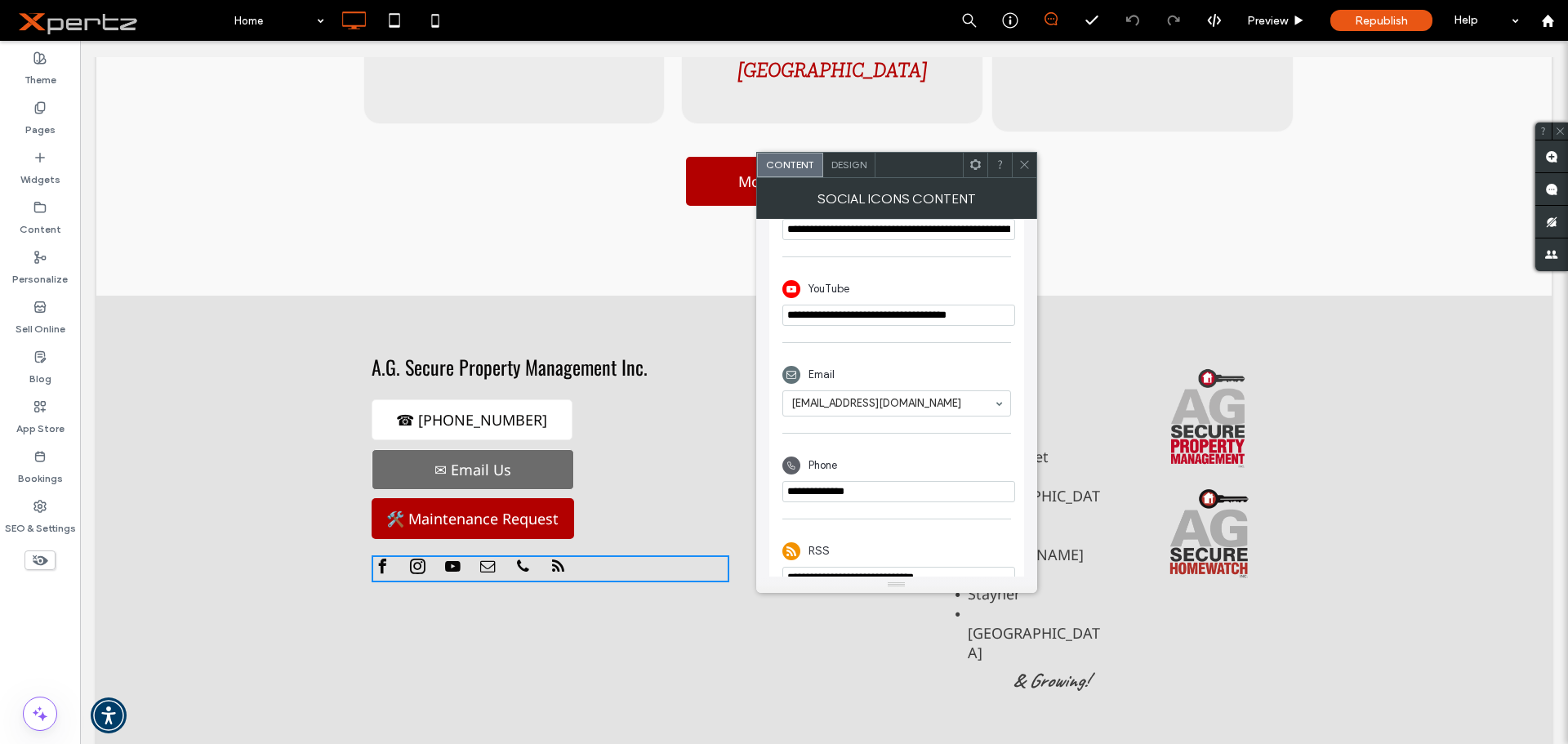
click at [1022, 166] on use at bounding box center [1024, 164] width 8 height 8
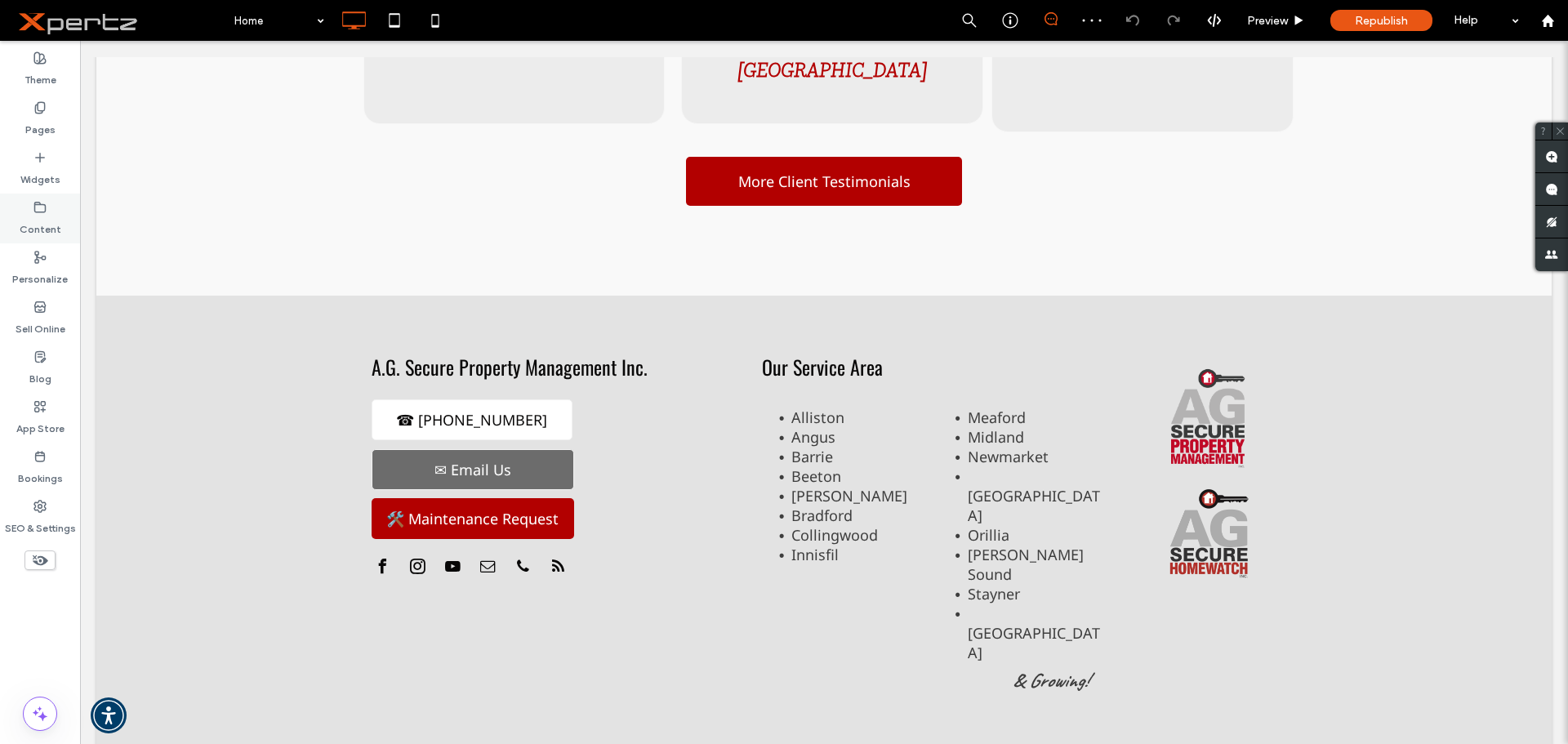
click at [49, 205] on div "Content" at bounding box center [40, 218] width 80 height 49
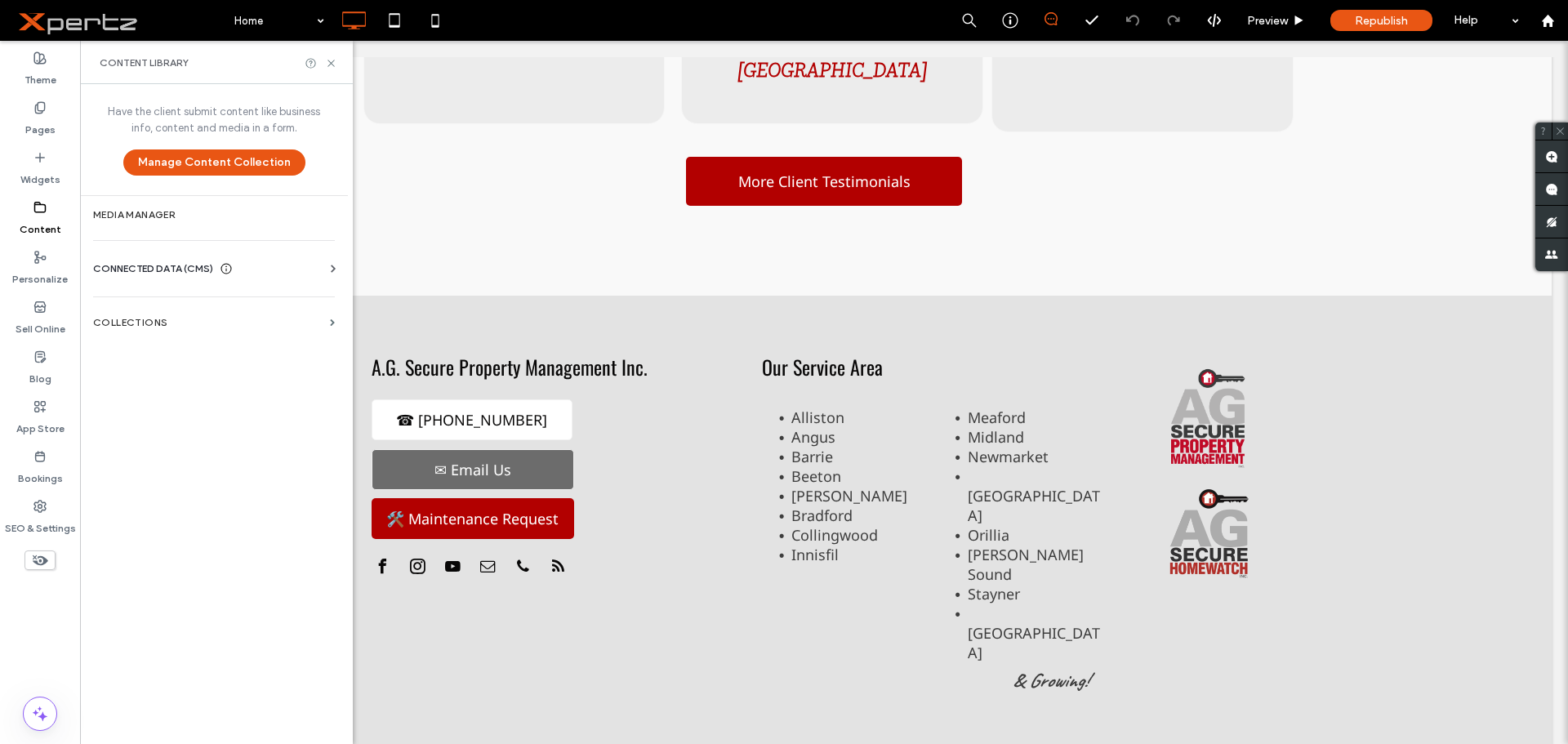
click at [119, 271] on span "CONNECTED DATA (CMS)" at bounding box center [153, 268] width 120 height 16
click at [133, 304] on label "Business Info" at bounding box center [217, 309] width 222 height 11
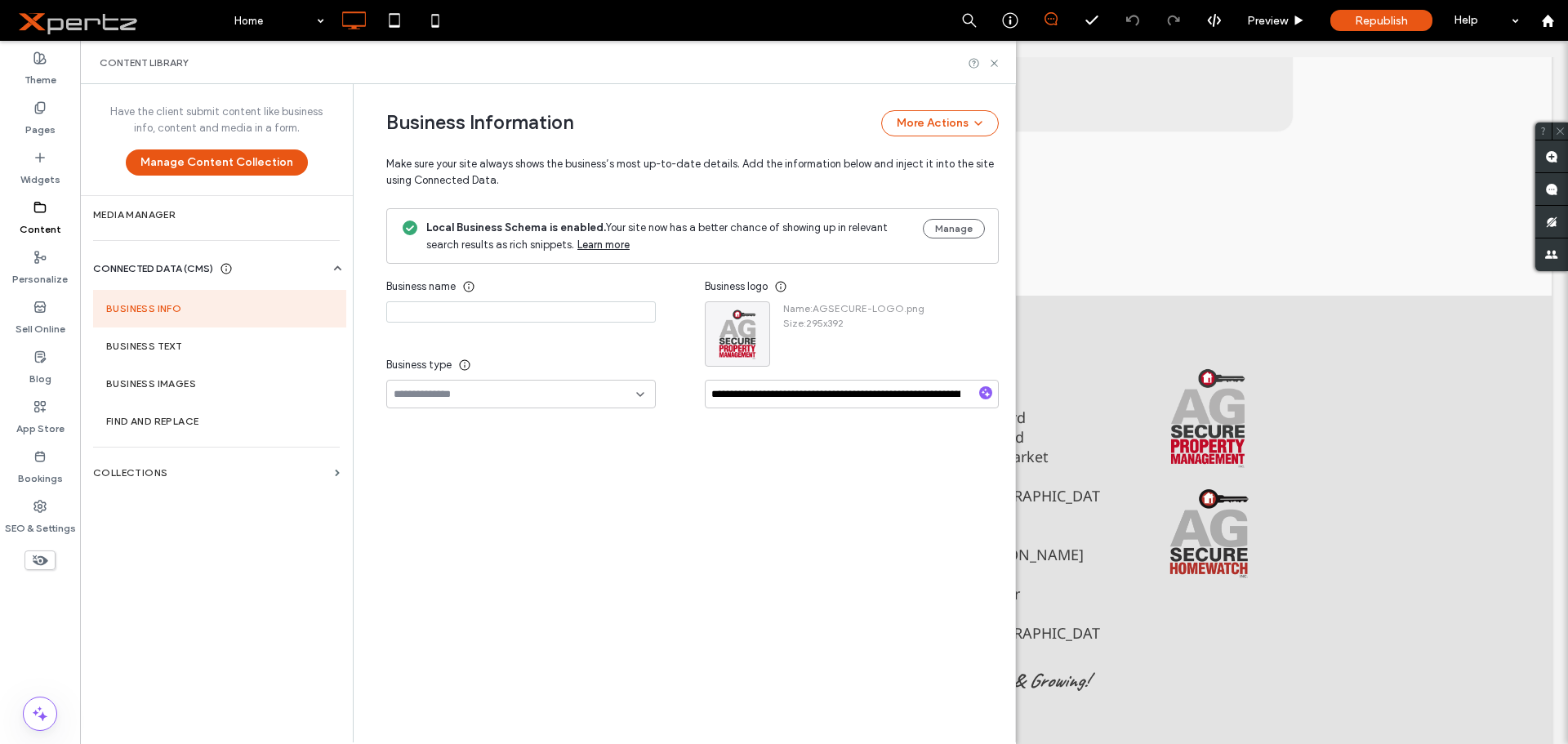
type input "**********"
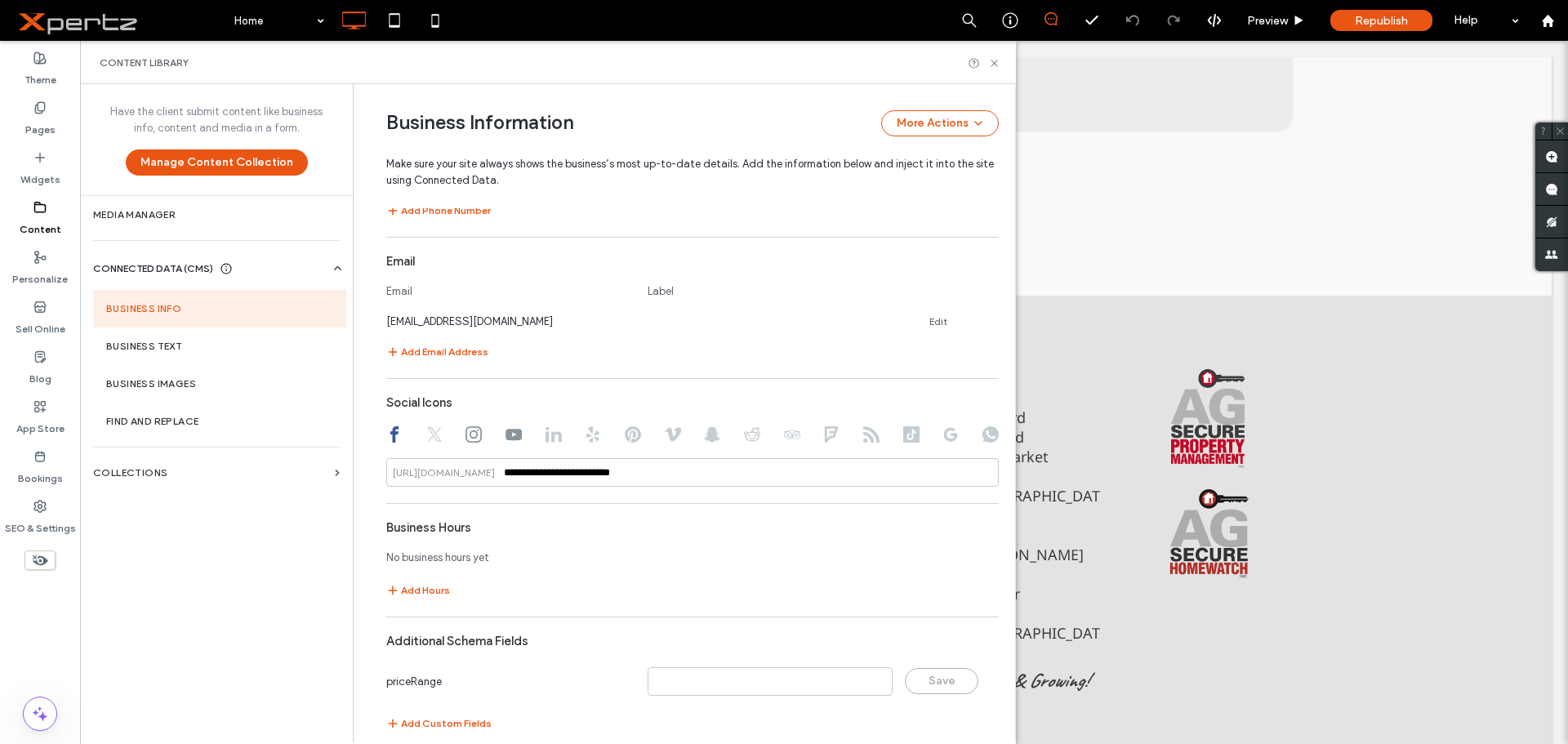
scroll to position [761, 0]
click at [468, 438] on icon at bounding box center [473, 431] width 16 height 16
click at [506, 434] on use at bounding box center [513, 432] width 16 height 11
type input "**********"
click at [545, 441] on div at bounding box center [553, 433] width 16 height 20
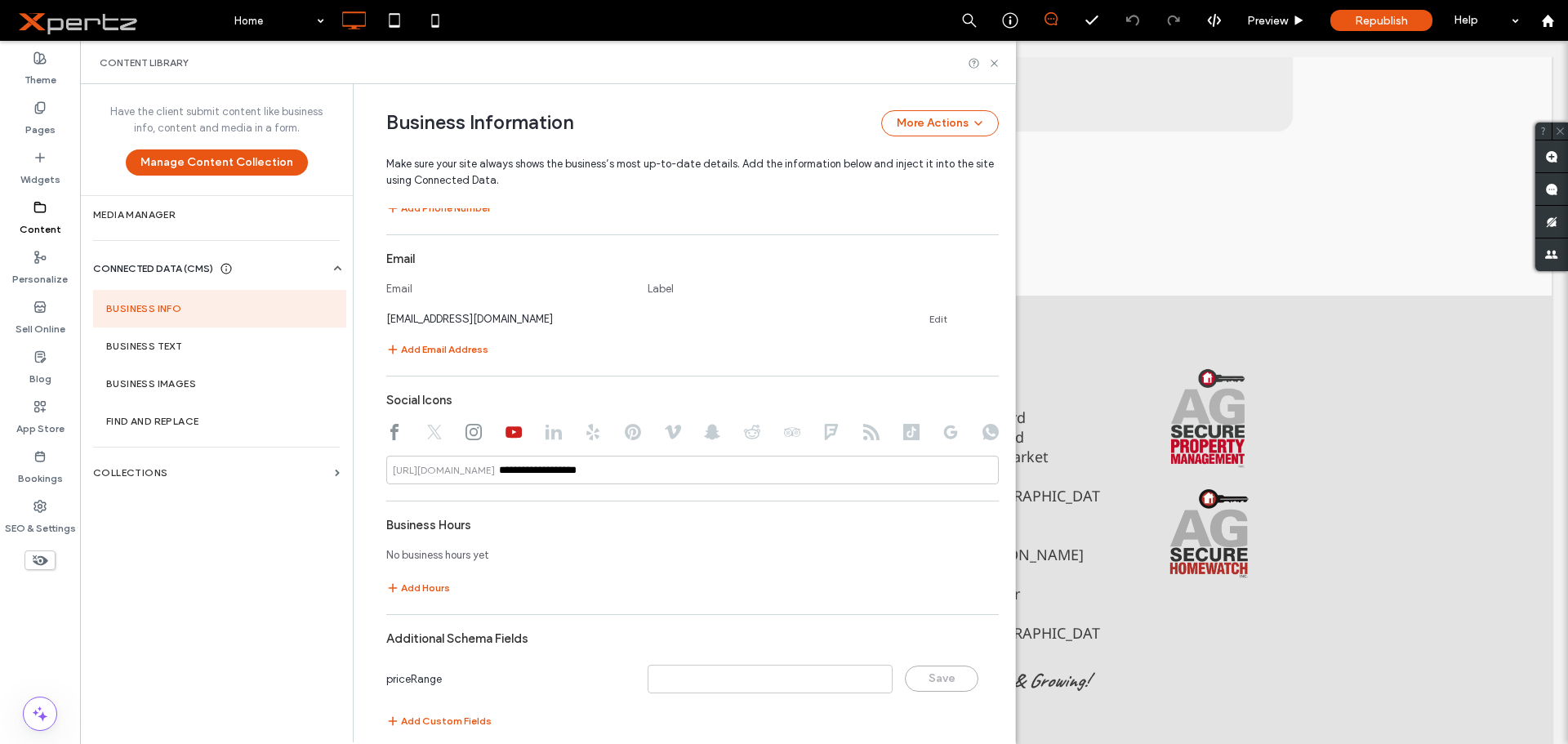
click at [545, 439] on use at bounding box center [553, 432] width 16 height 16
click at [993, 62] on use at bounding box center [993, 63] width 7 height 7
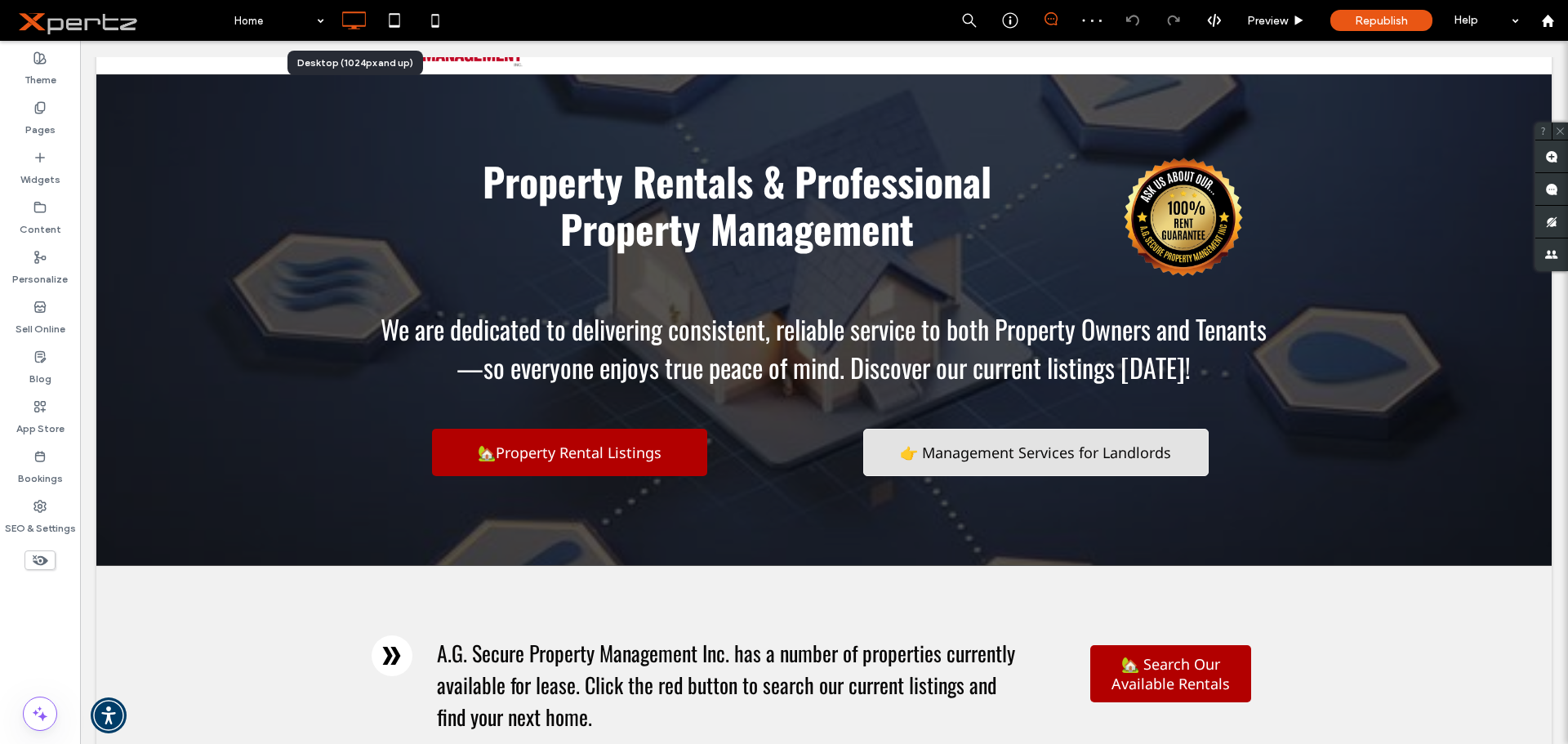
scroll to position [0, 0]
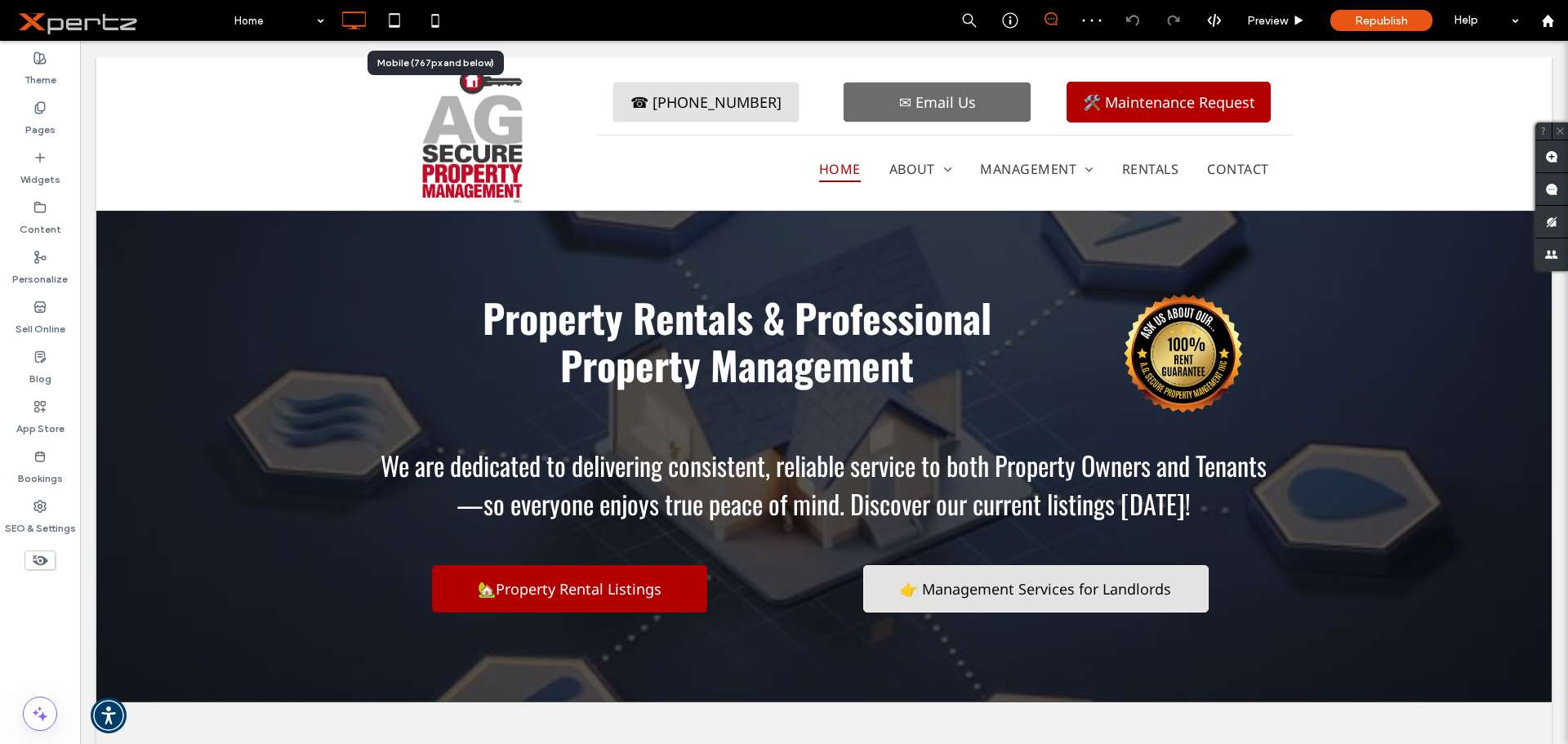
drag, startPoint x: 430, startPoint y: 29, endPoint x: 437, endPoint y: 35, distance: 9.2
click at [430, 29] on icon at bounding box center [435, 20] width 33 height 33
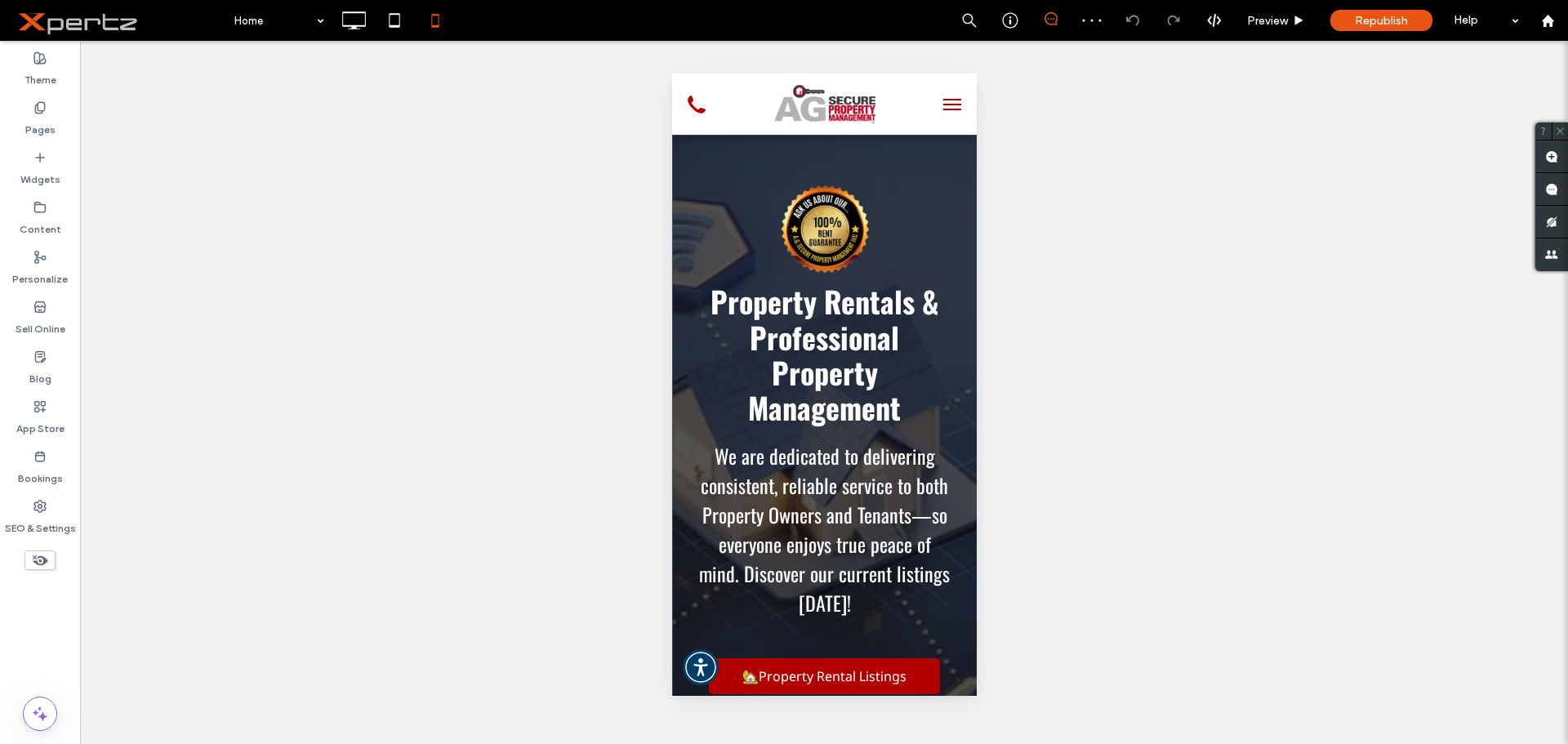
click at [943, 108] on span "menu" at bounding box center [951, 109] width 18 height 2
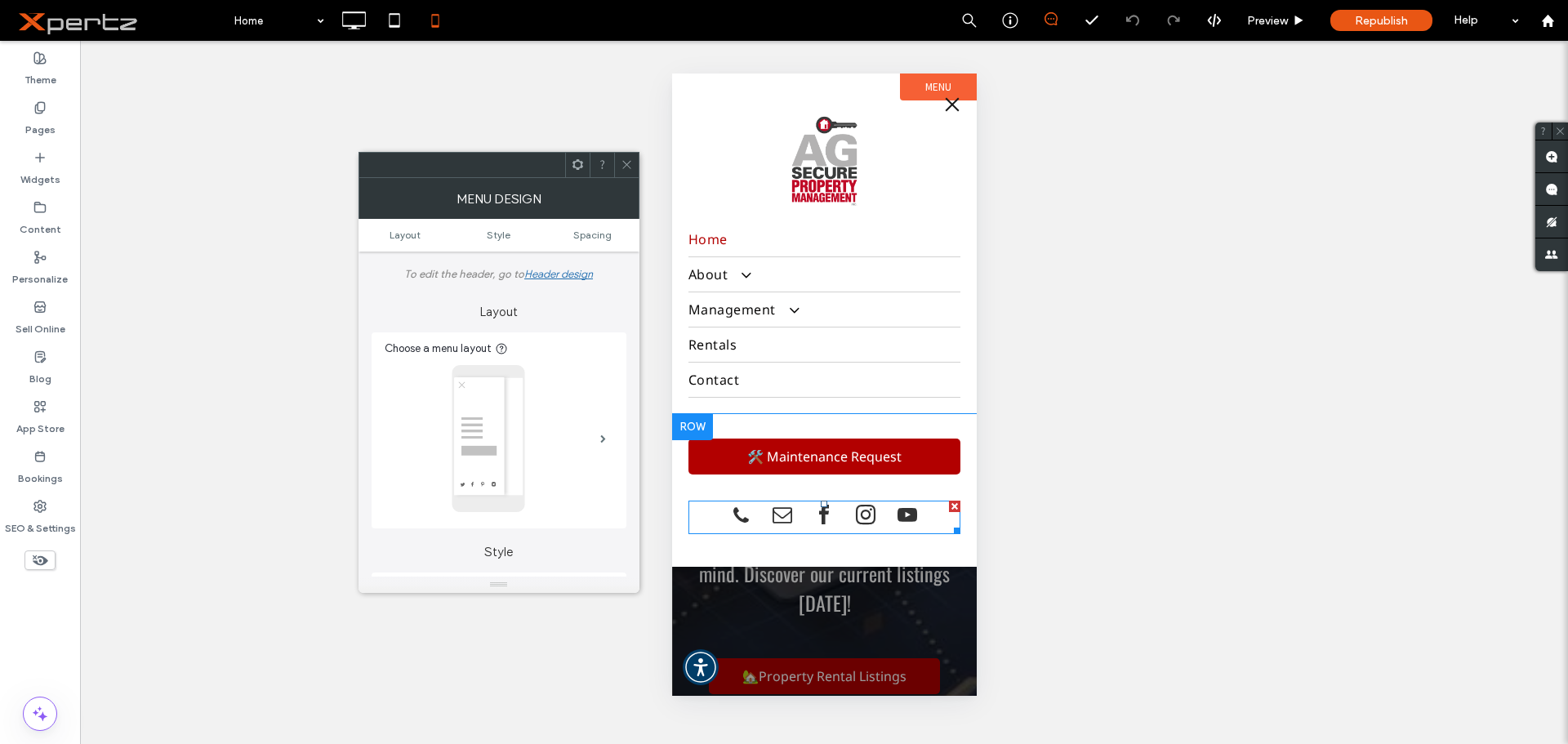
click at [800, 518] on div at bounding box center [823, 517] width 196 height 34
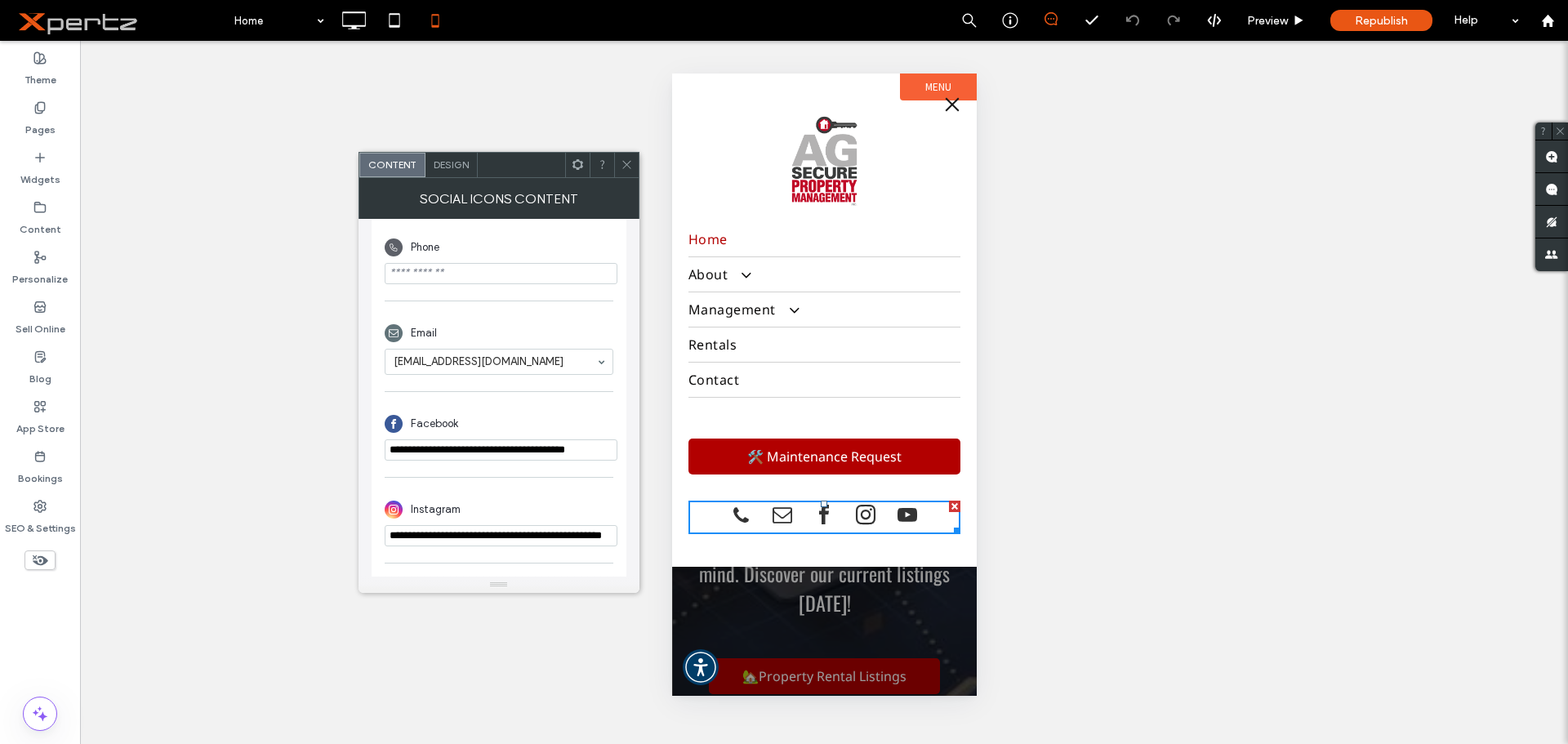
scroll to position [382, 0]
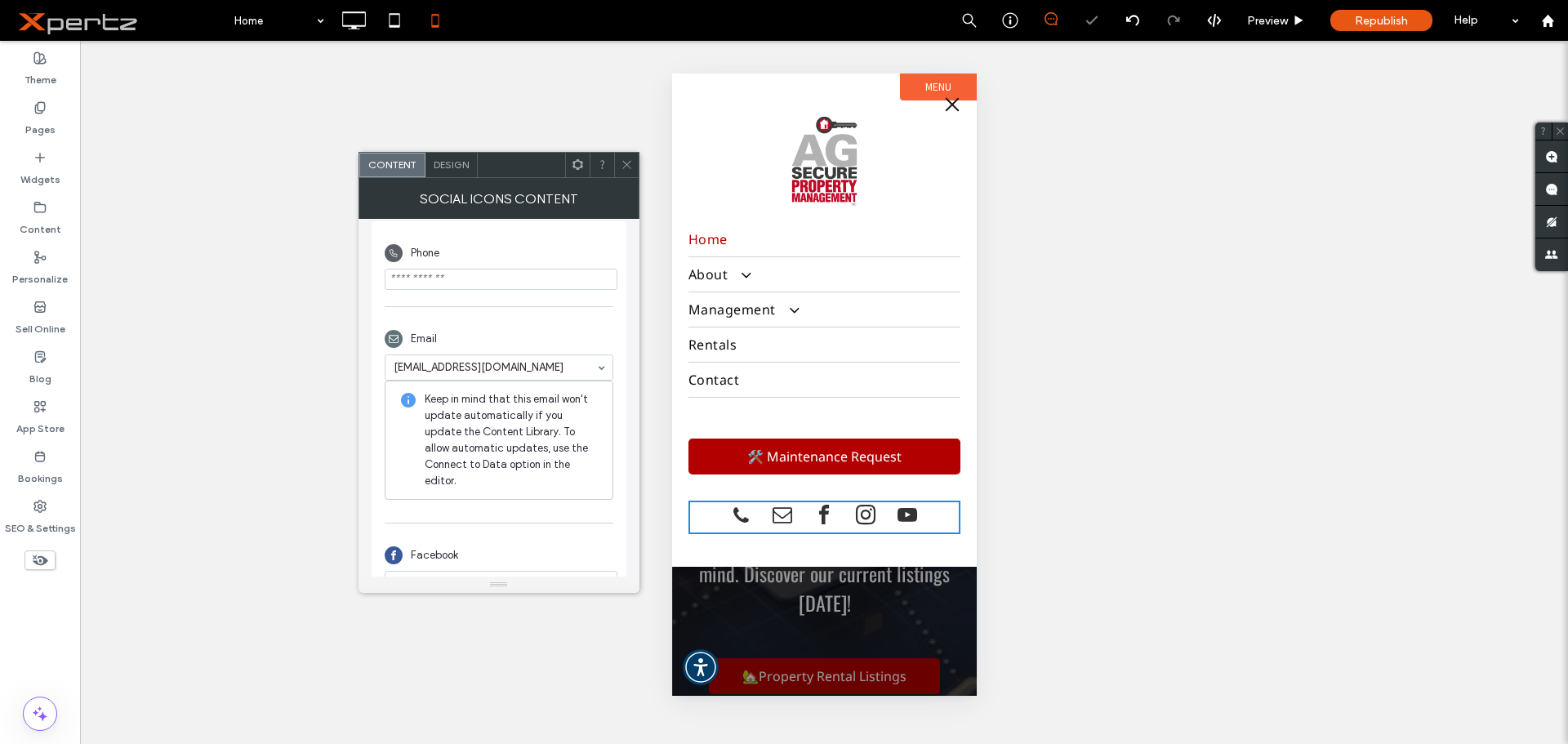
click at [568, 337] on div "Email" at bounding box center [498, 338] width 229 height 31
click at [488, 279] on input "phone" at bounding box center [500, 279] width 232 height 21
click at [440, 289] on input "phone" at bounding box center [500, 279] width 232 height 21
type input "******"
click at [357, 21] on icon at bounding box center [353, 20] width 33 height 33
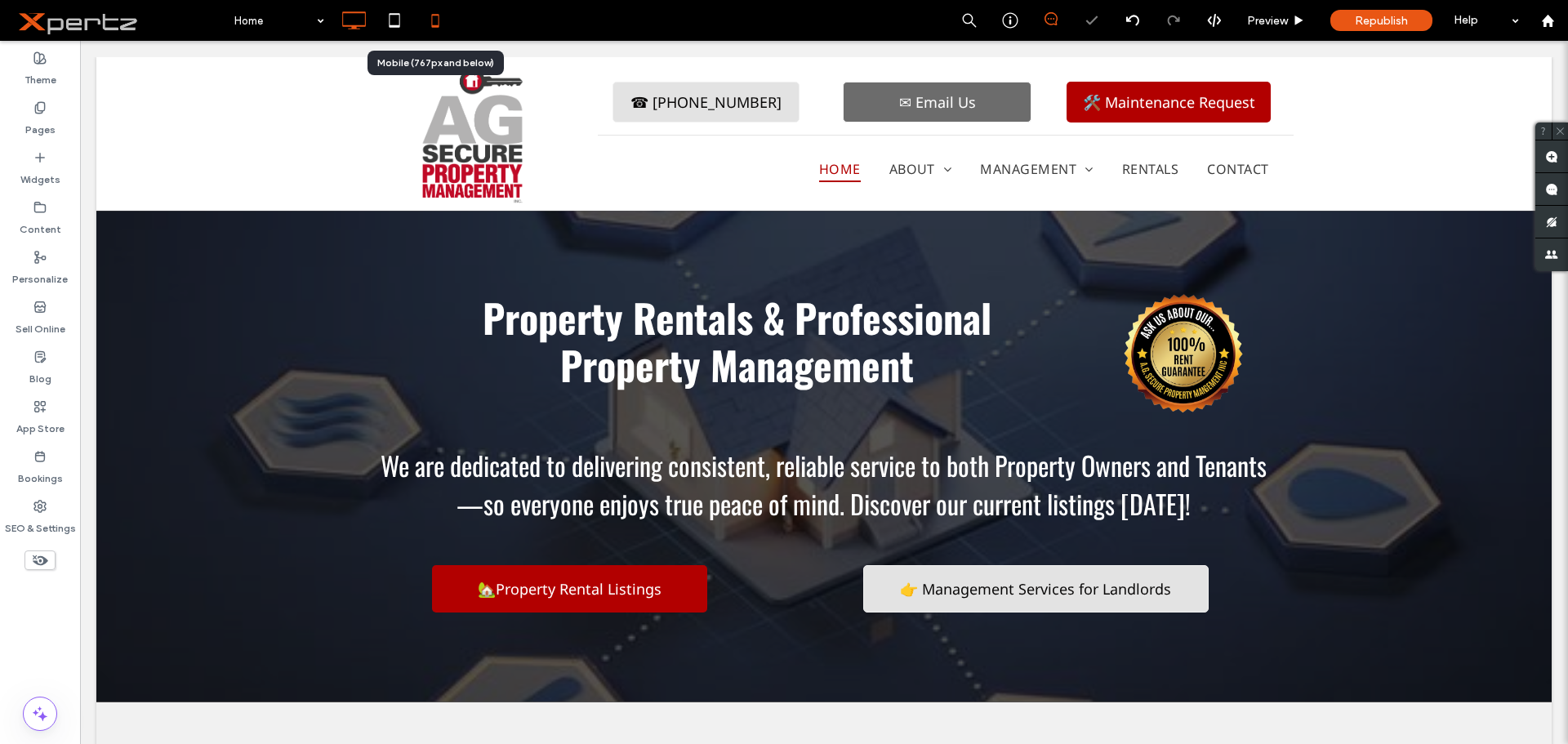
scroll to position [0, 0]
click at [437, 25] on use at bounding box center [435, 21] width 7 height 13
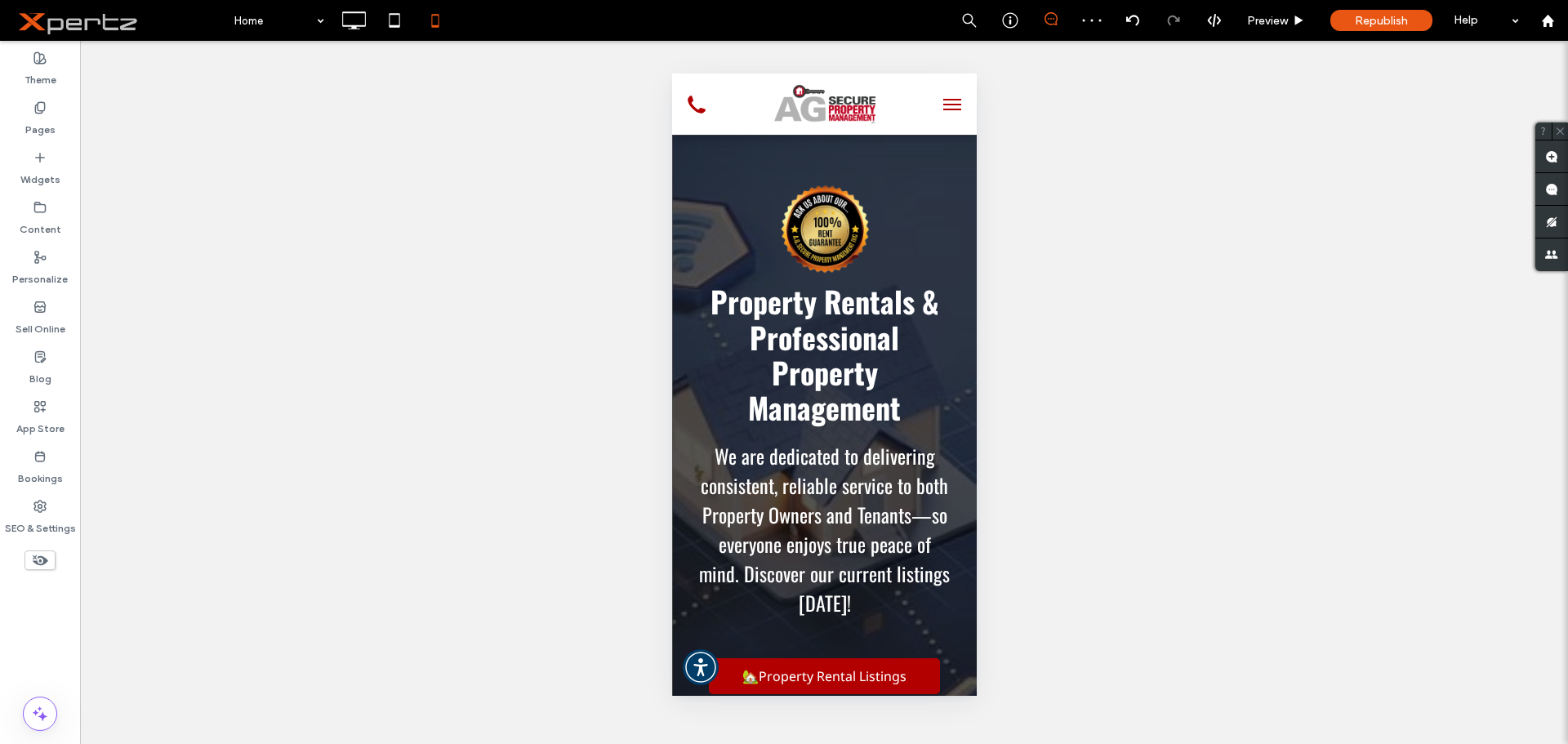
click at [943, 105] on span "menu" at bounding box center [951, 105] width 18 height 2
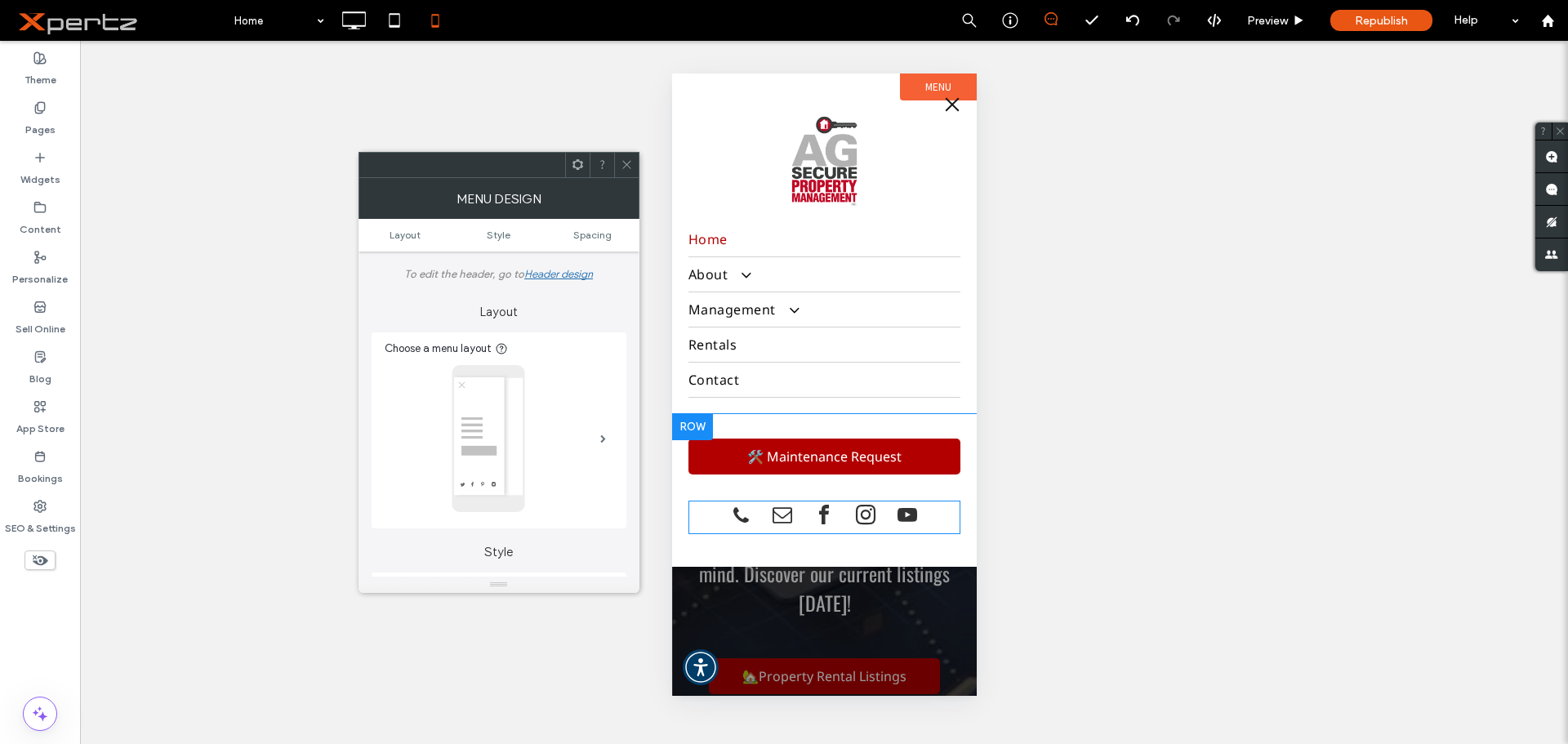
click at [755, 507] on div at bounding box center [823, 517] width 196 height 34
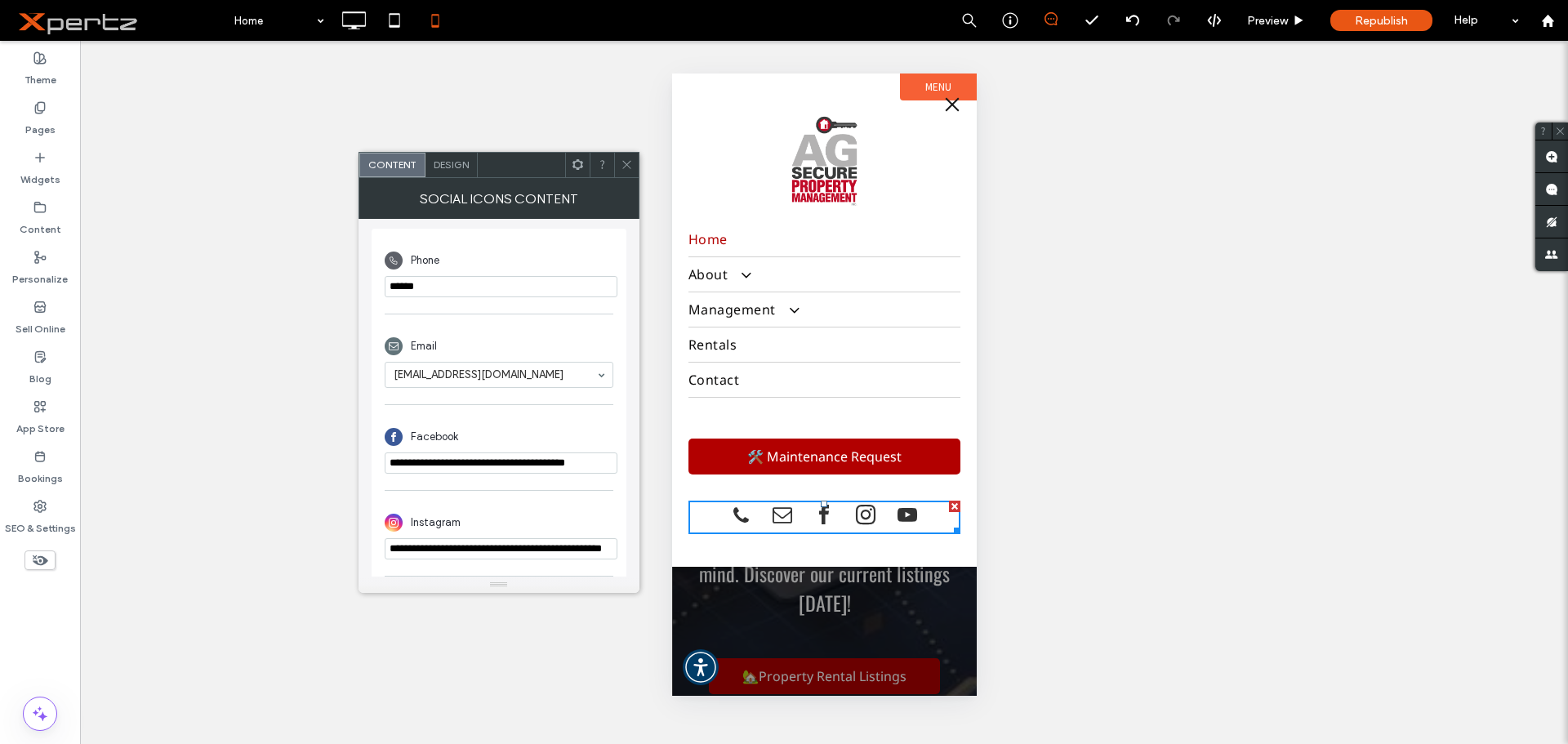
scroll to position [354, 0]
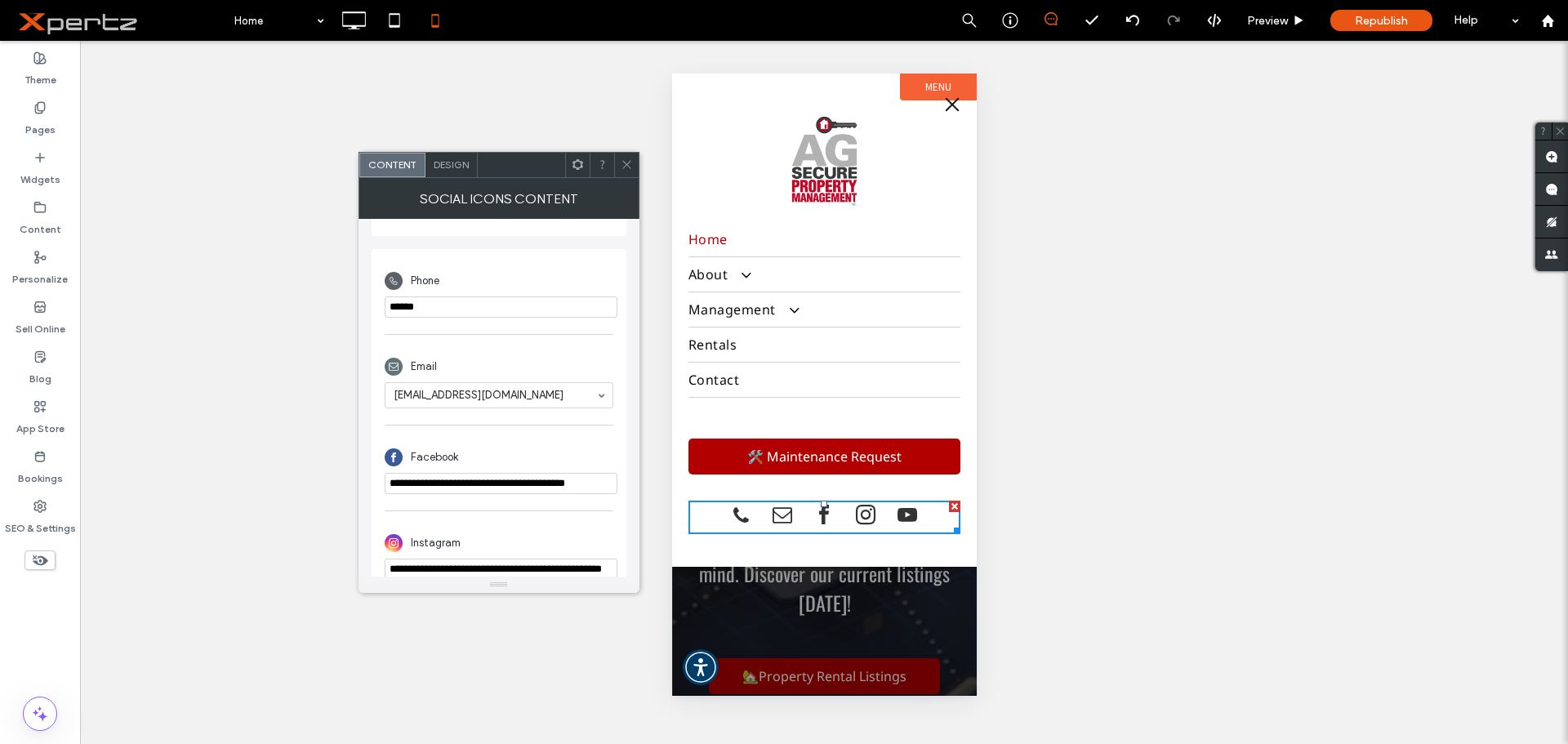
click at [462, 312] on input "phone" at bounding box center [500, 307] width 232 height 21
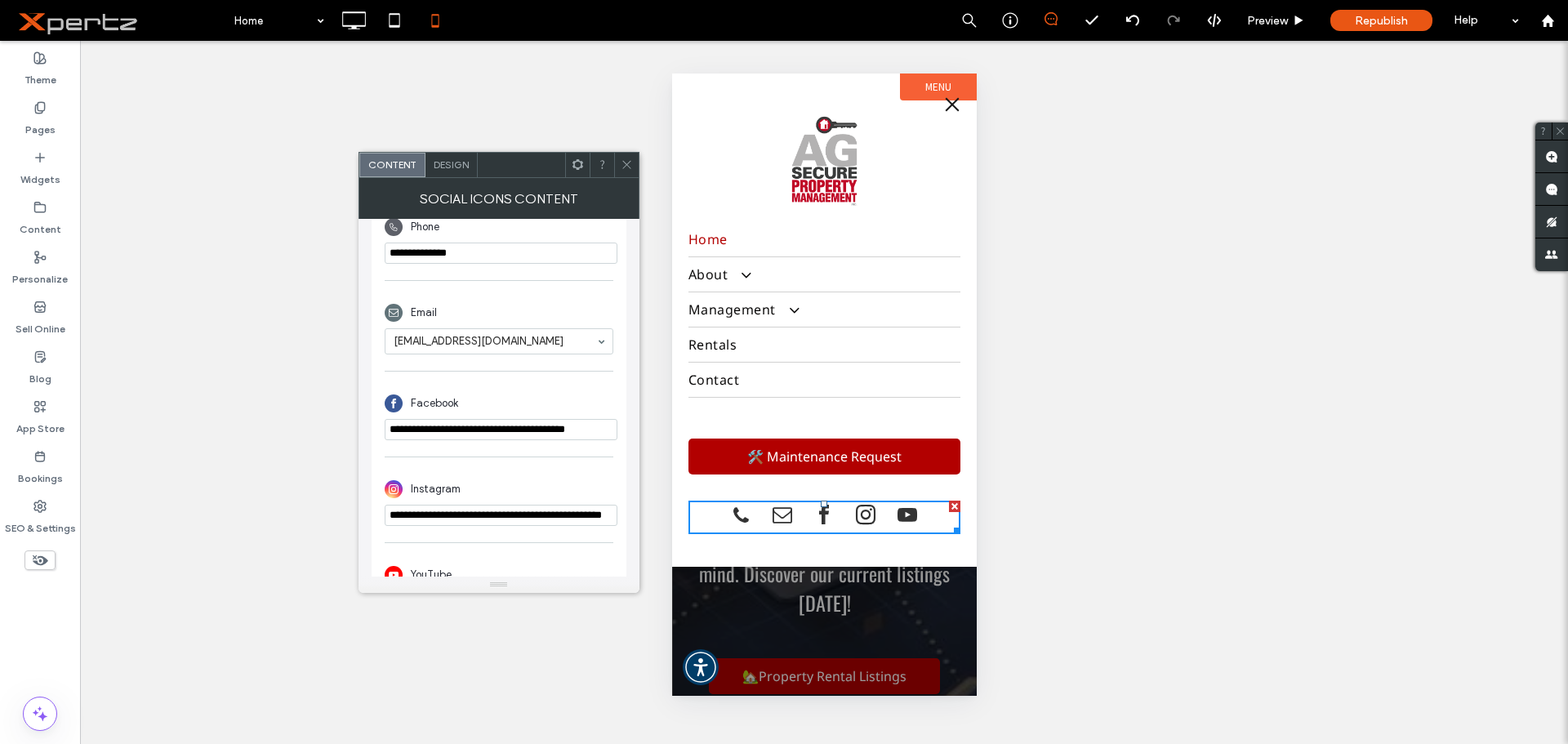
type input "**********"
click at [483, 436] on input "**********" at bounding box center [500, 429] width 232 height 21
click at [447, 422] on input "**********" at bounding box center [500, 429] width 232 height 21
click at [441, 434] on input "**********" at bounding box center [500, 429] width 232 height 21
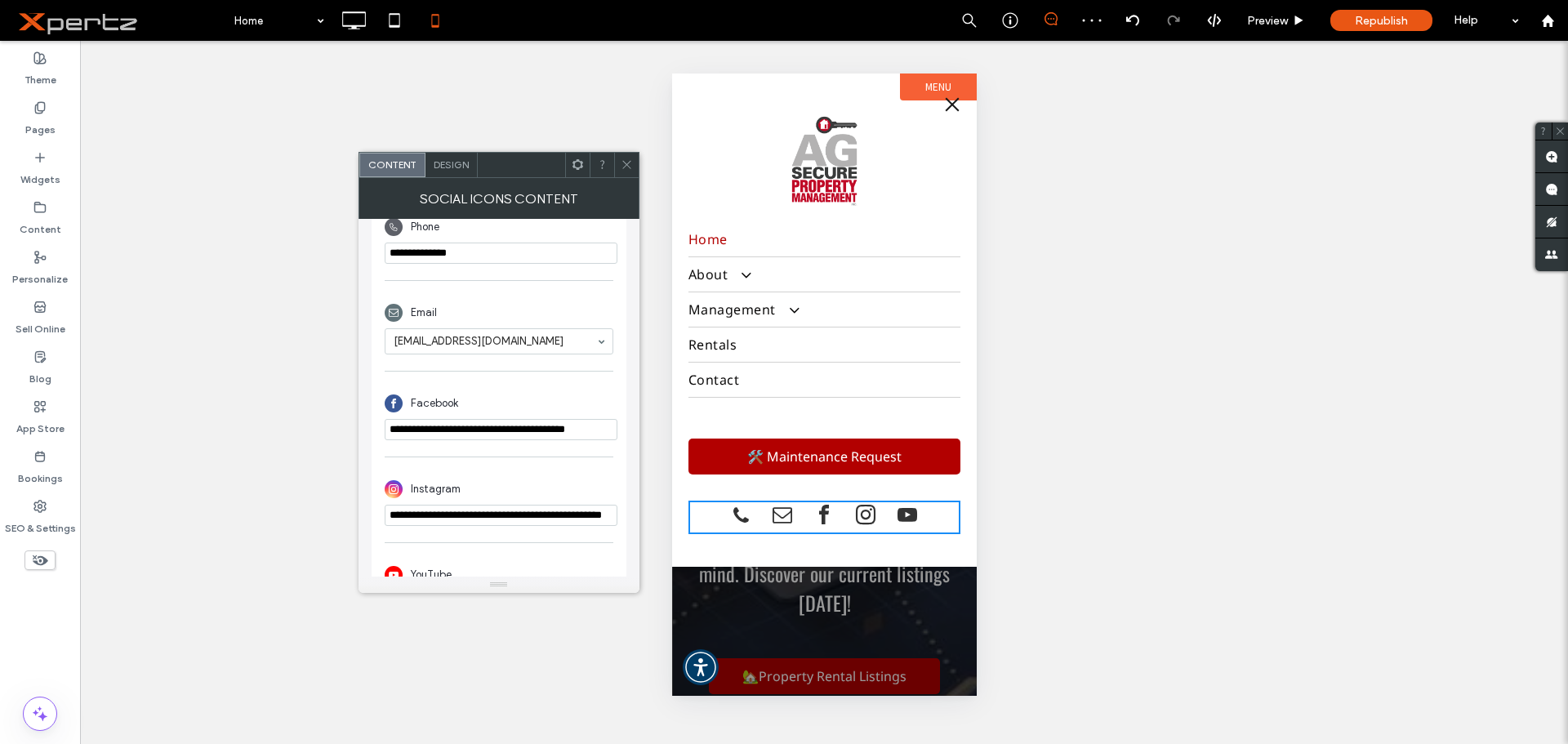
click at [441, 434] on input "**********" at bounding box center [500, 429] width 232 height 21
paste input "********"
type input "**********"
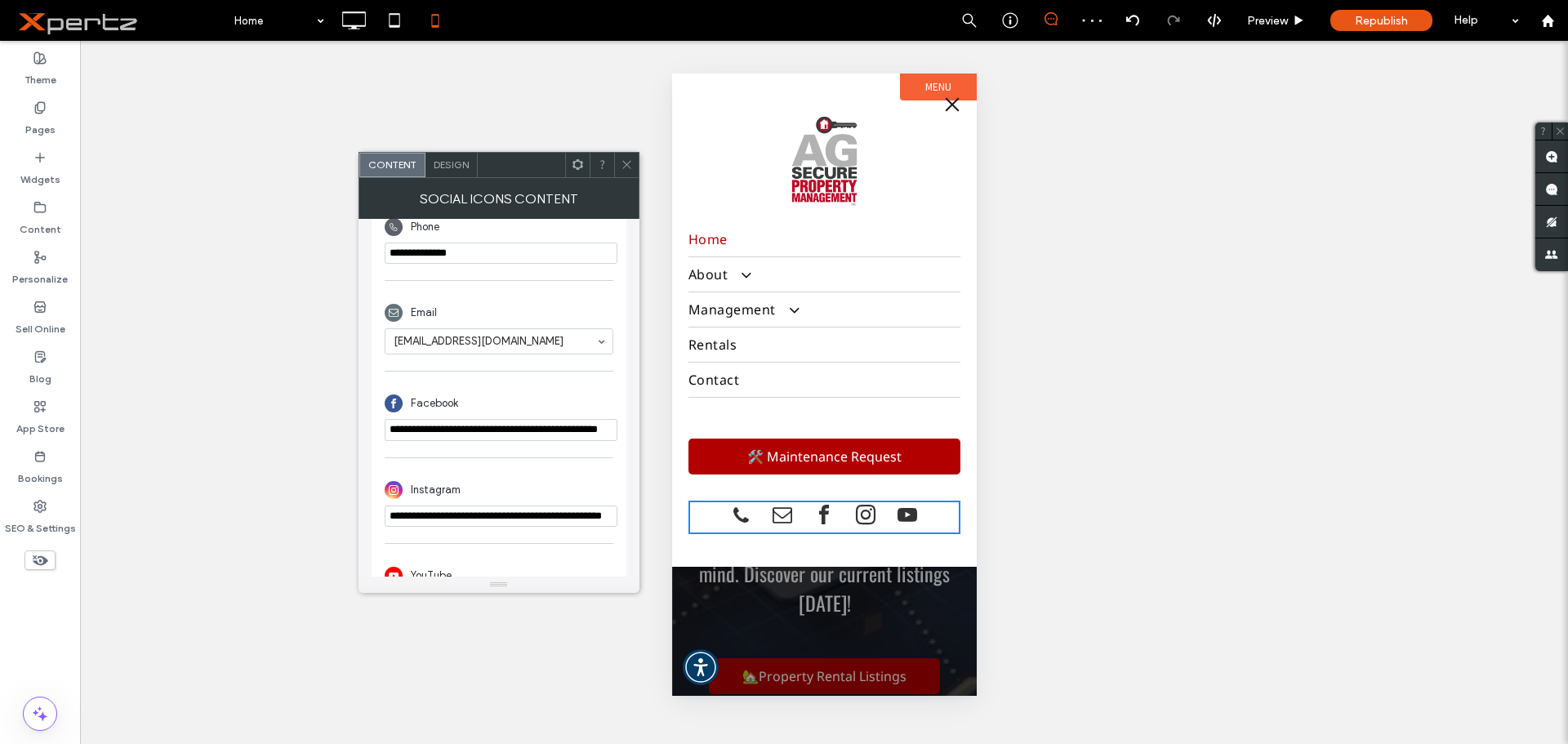
click at [459, 522] on input "**********" at bounding box center [500, 516] width 232 height 21
paste input "****"
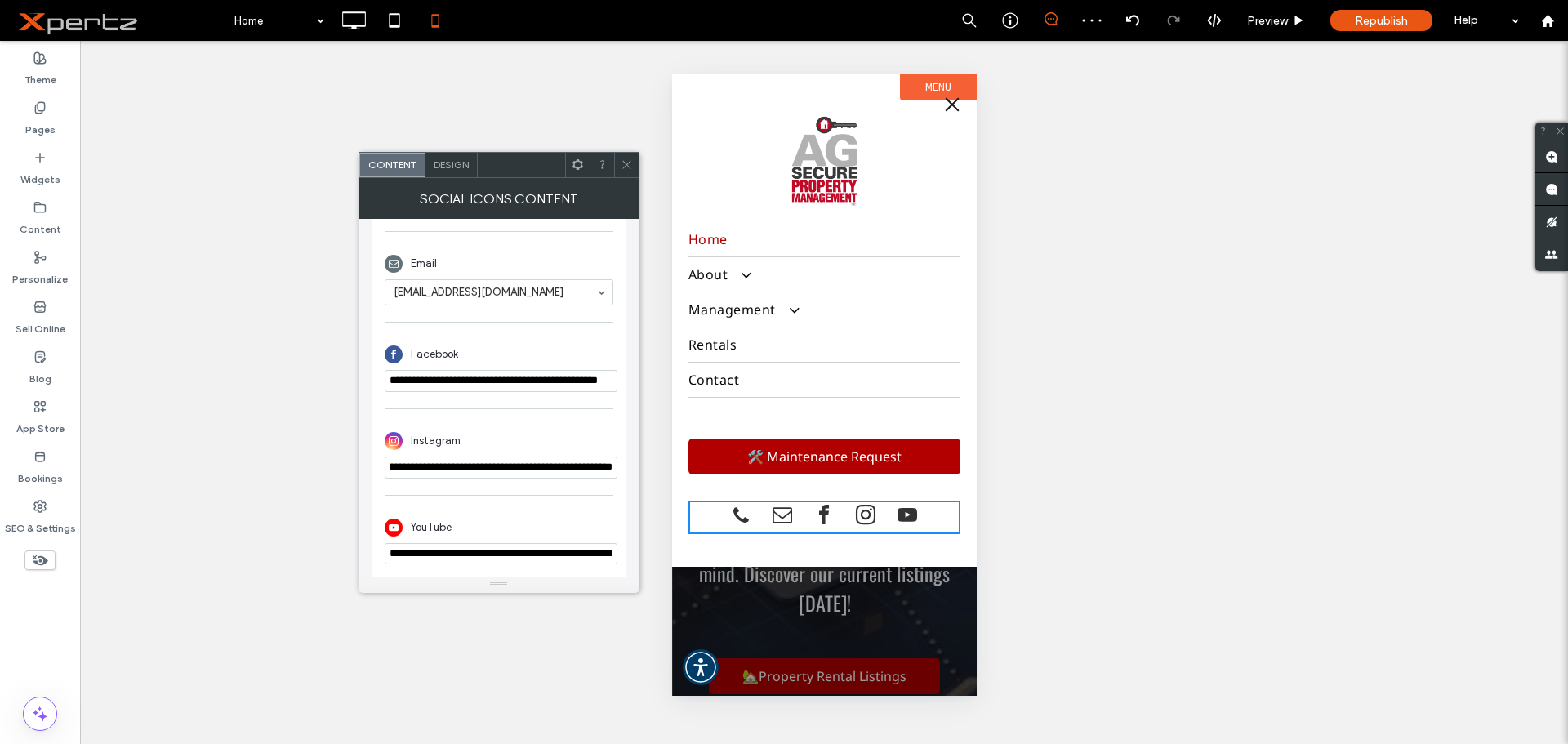
scroll to position [462, 0]
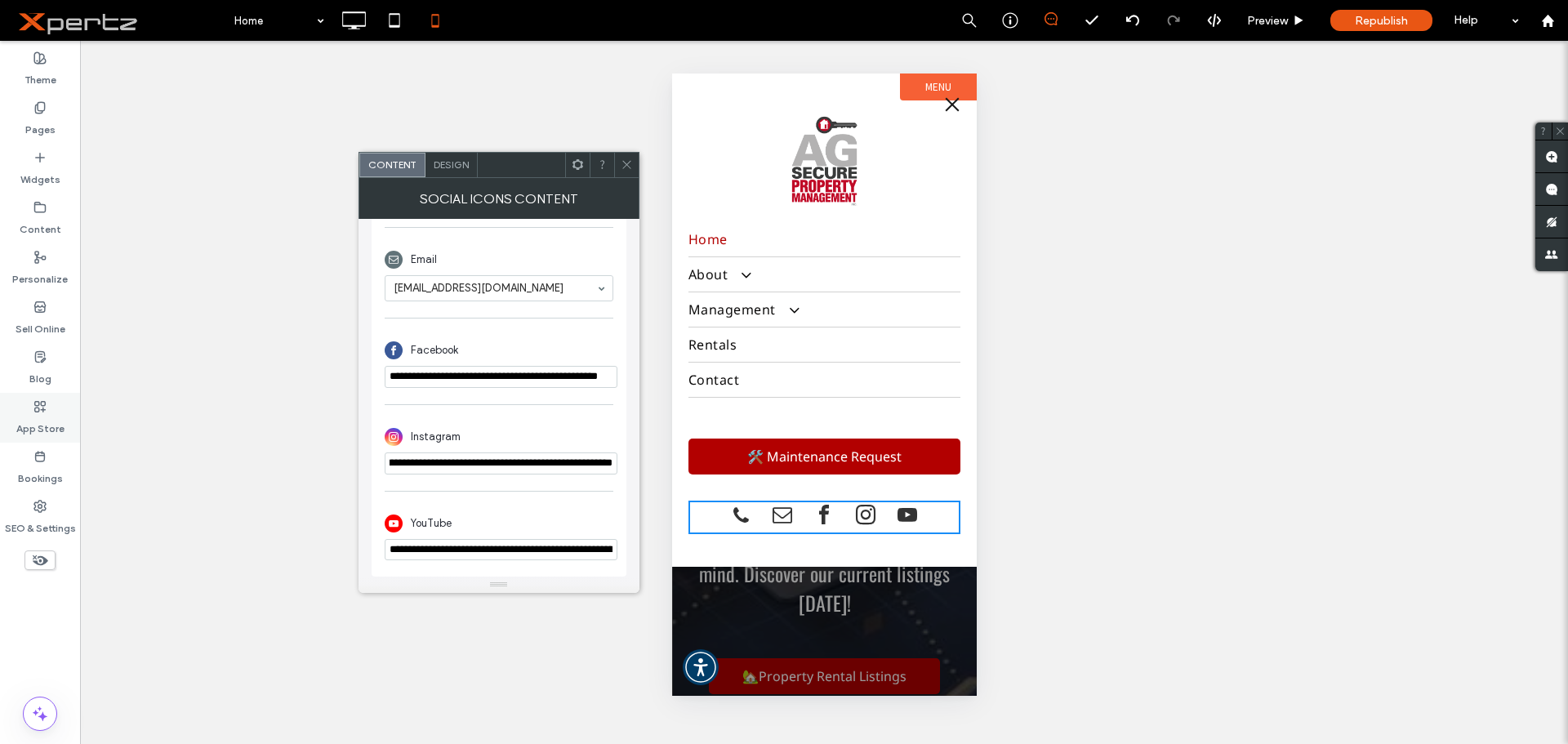
type input "**********"
click at [449, 552] on input "**********" at bounding box center [500, 549] width 232 height 21
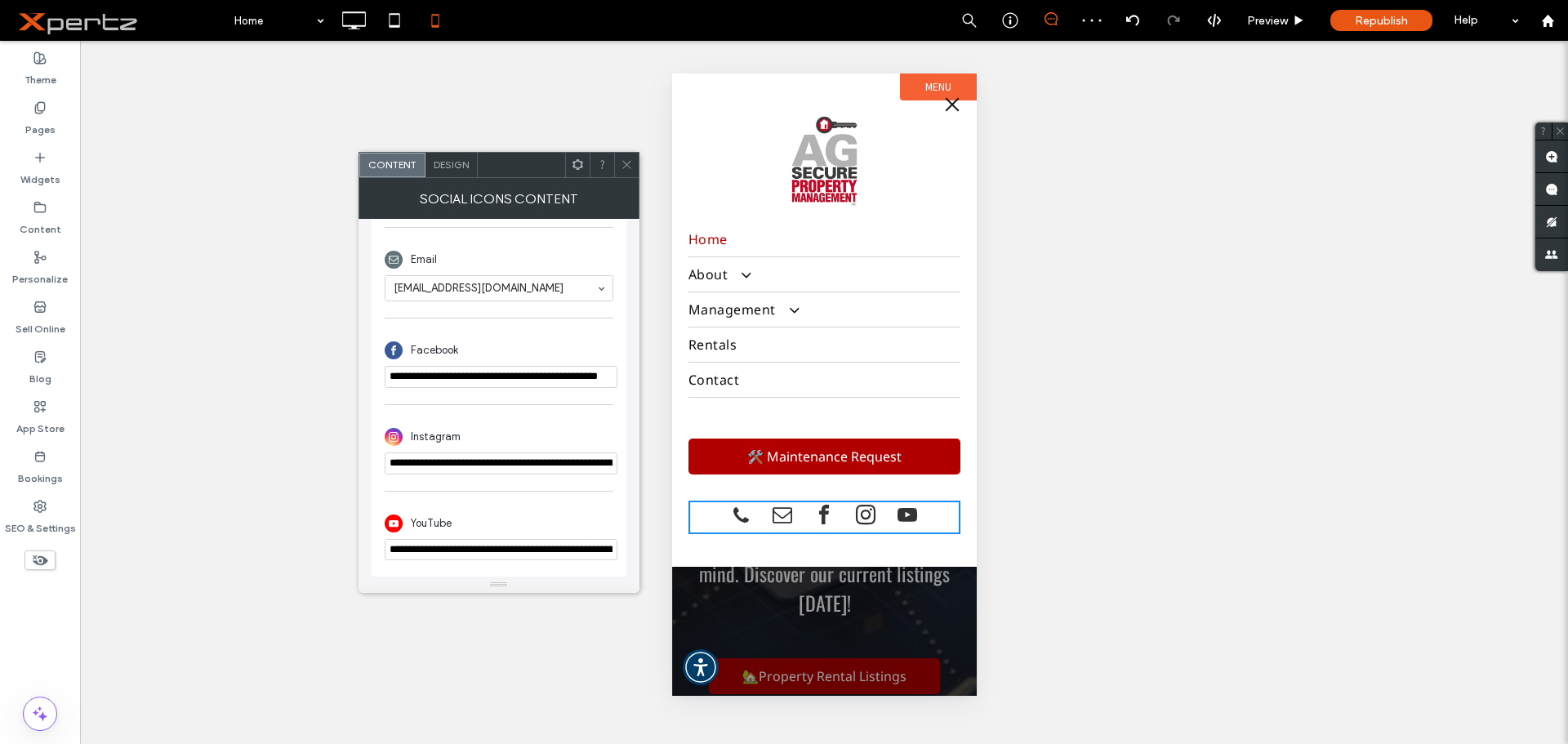
paste input "url"
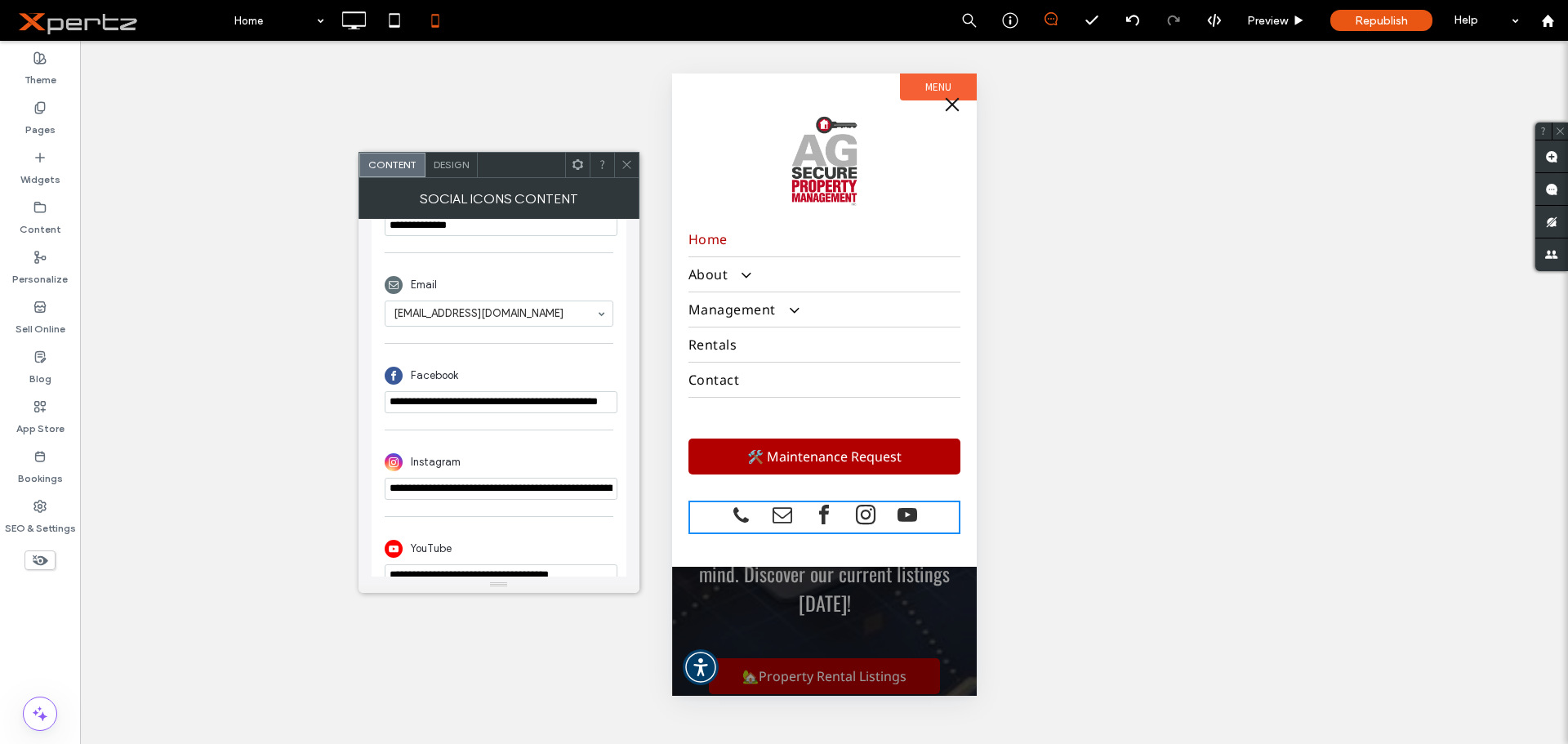
scroll to position [408, 0]
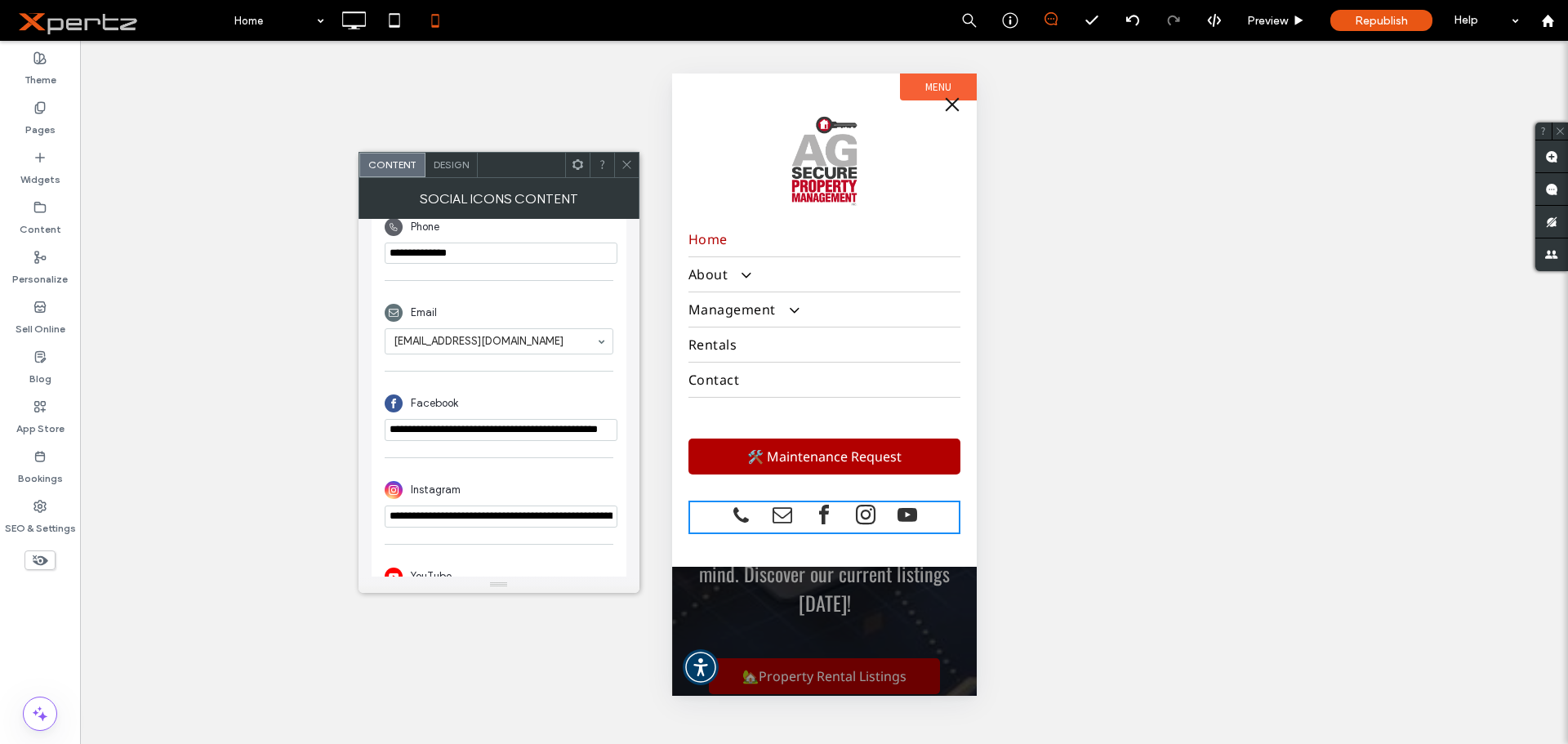
type input "**********"
click at [623, 173] on span at bounding box center [626, 165] width 12 height 24
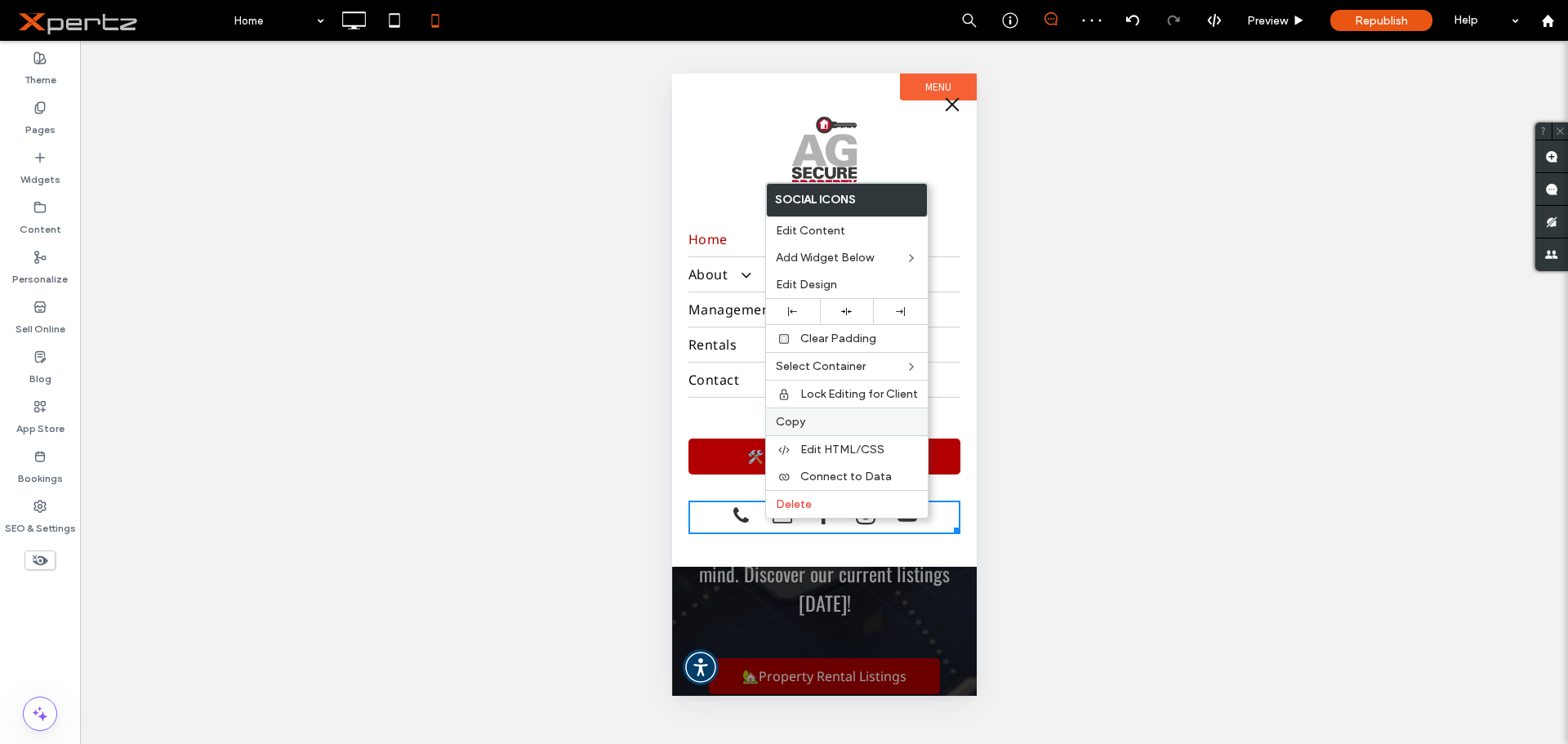
click at [784, 420] on span "Copy" at bounding box center [790, 421] width 29 height 14
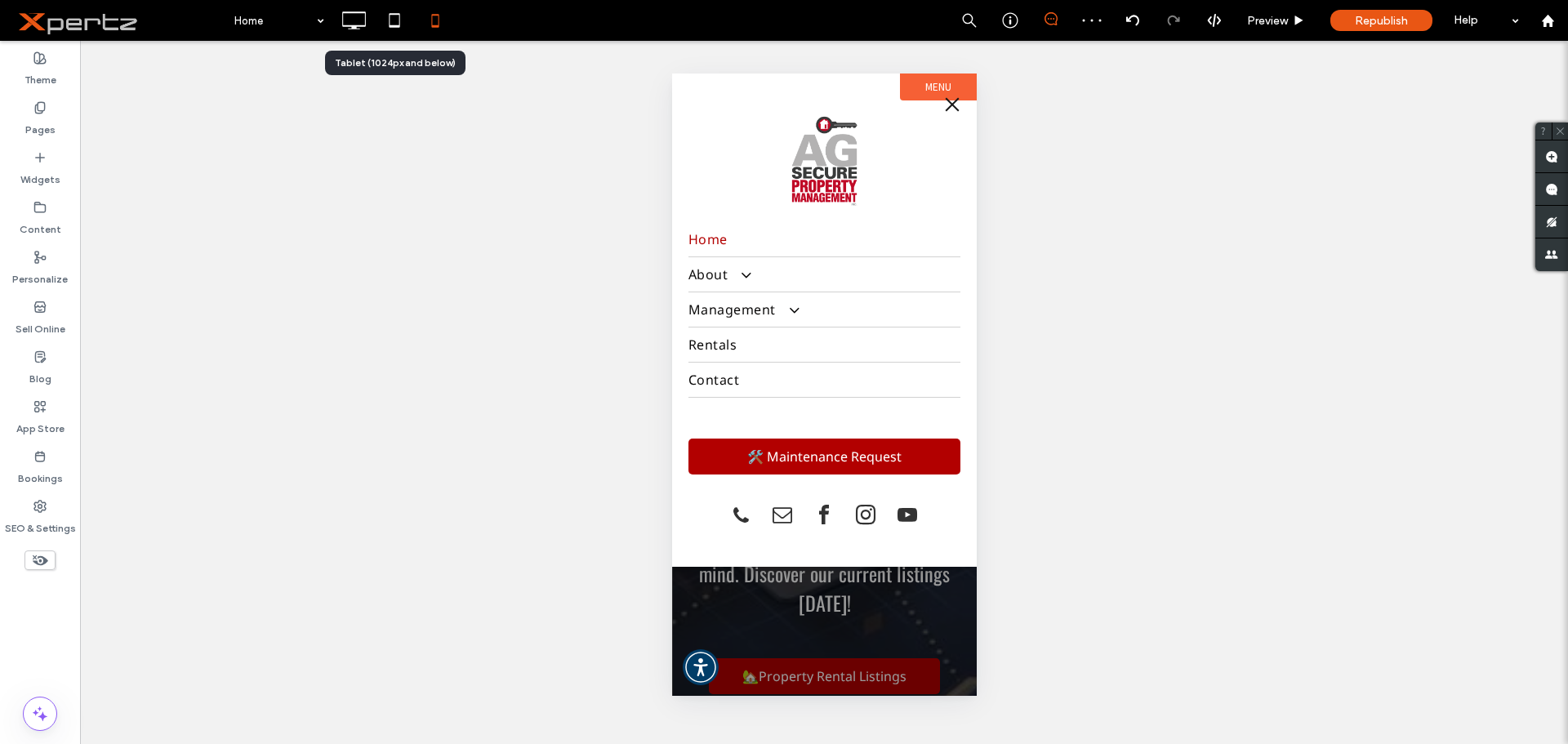
click at [395, 19] on icon at bounding box center [394, 20] width 33 height 33
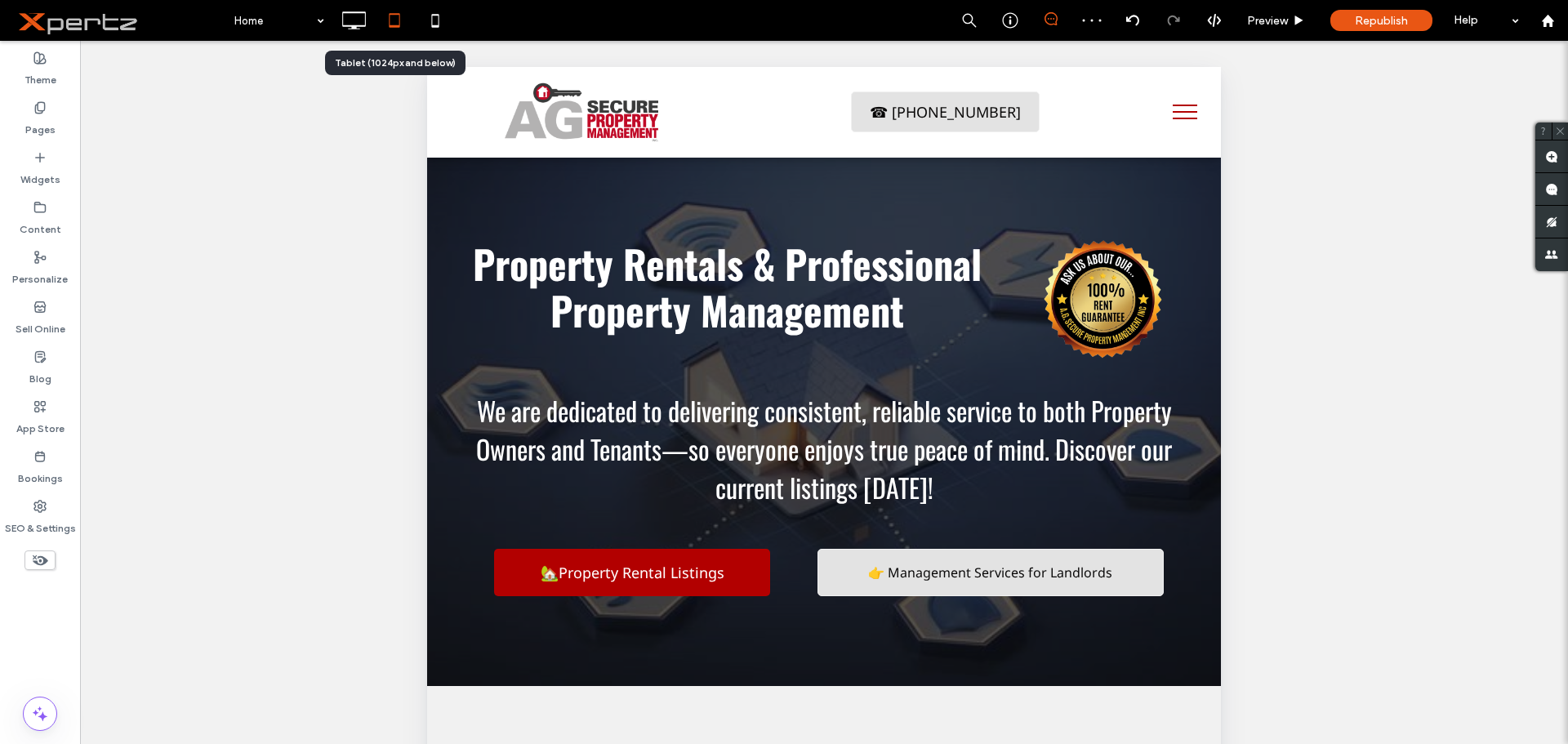
scroll to position [0, 0]
click at [1183, 114] on button "menu" at bounding box center [1184, 111] width 42 height 42
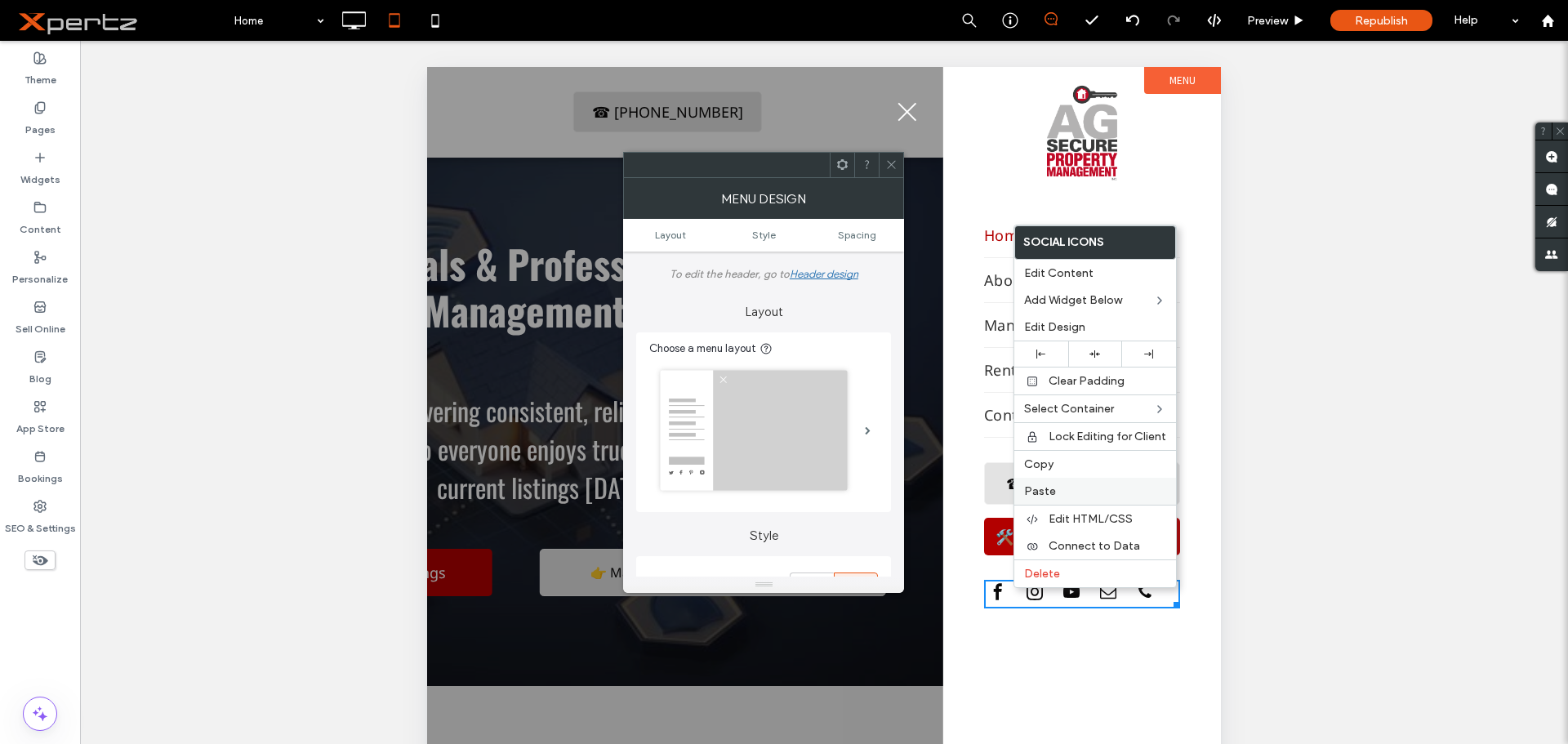
click at [1030, 486] on span "Paste" at bounding box center [1040, 491] width 32 height 14
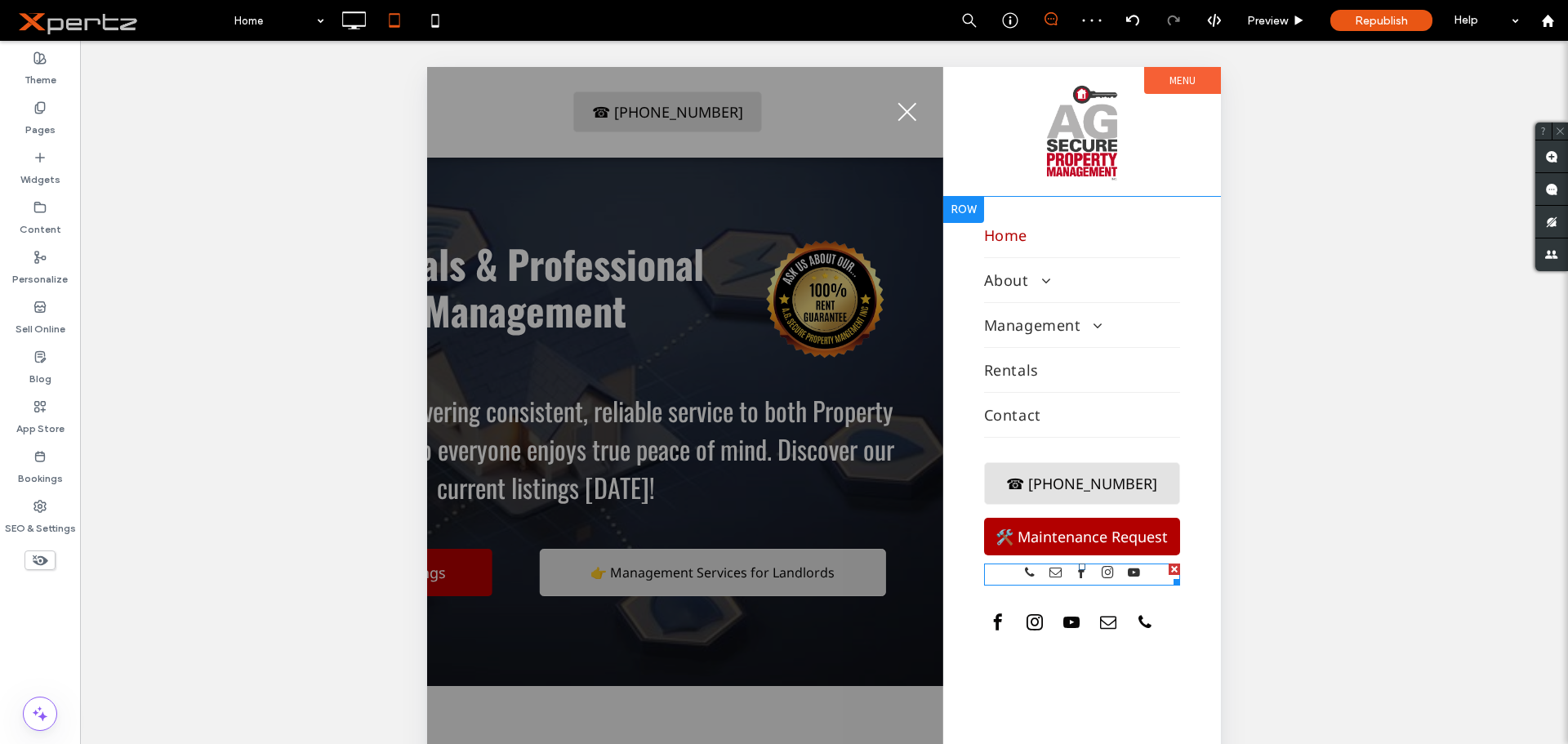
click at [1071, 577] on div at bounding box center [1082, 575] width 122 height 22
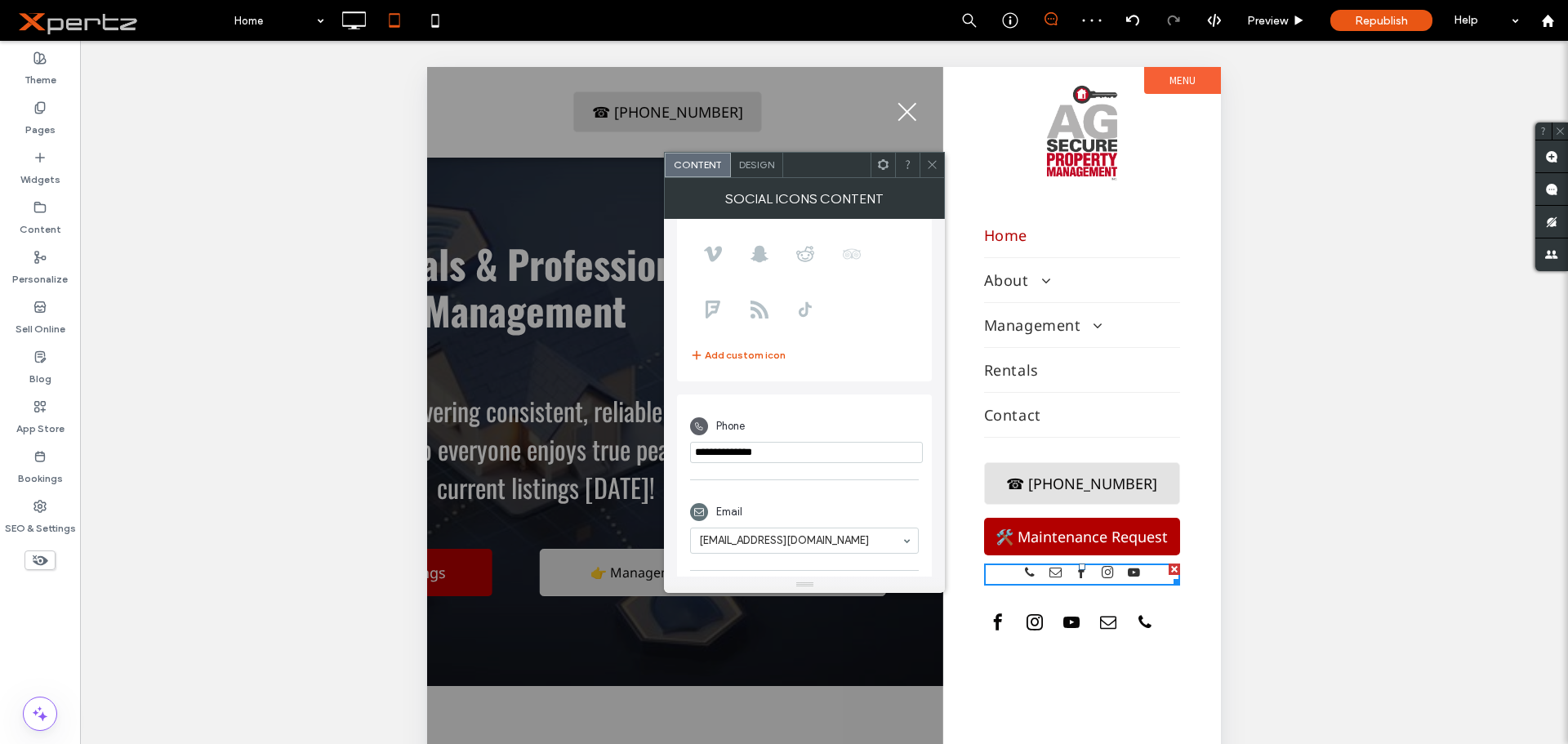
scroll to position [218, 0]
click at [1113, 618] on span "email" at bounding box center [1108, 623] width 24 height 24
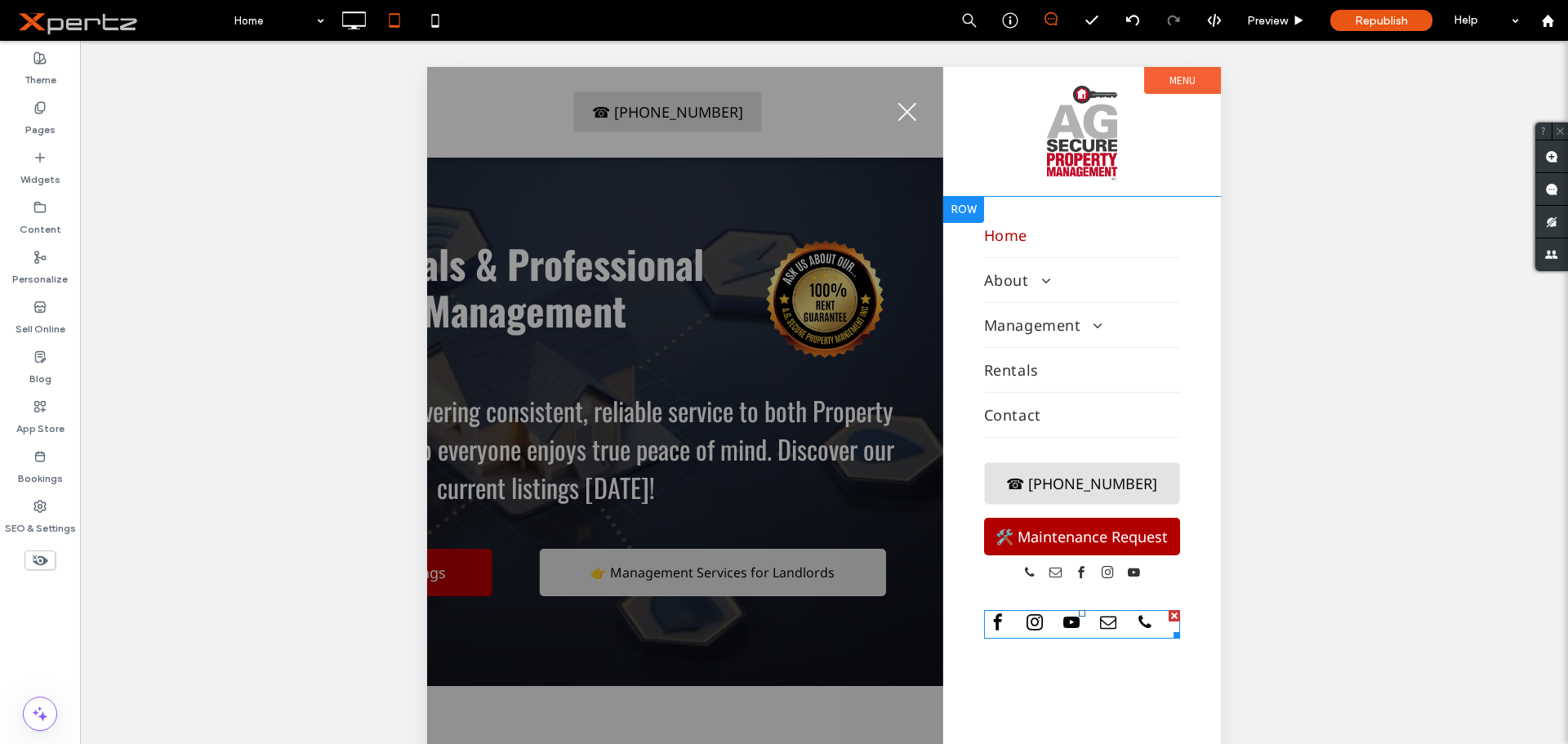
click at [1171, 614] on div at bounding box center [1174, 616] width 11 height 11
click at [1080, 583] on link "facebook" at bounding box center [1082, 575] width 18 height 22
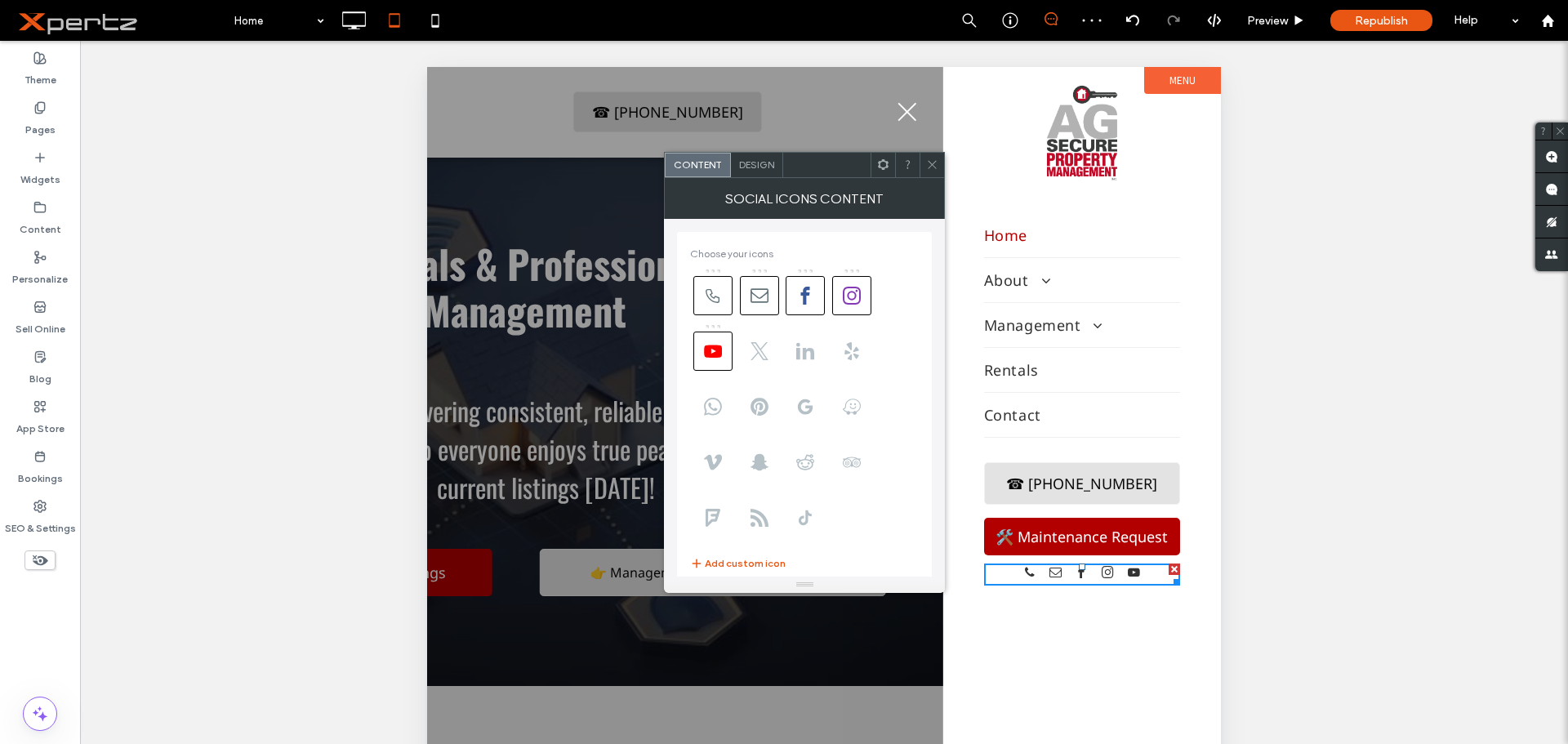
click at [749, 160] on span "Design" at bounding box center [757, 164] width 35 height 12
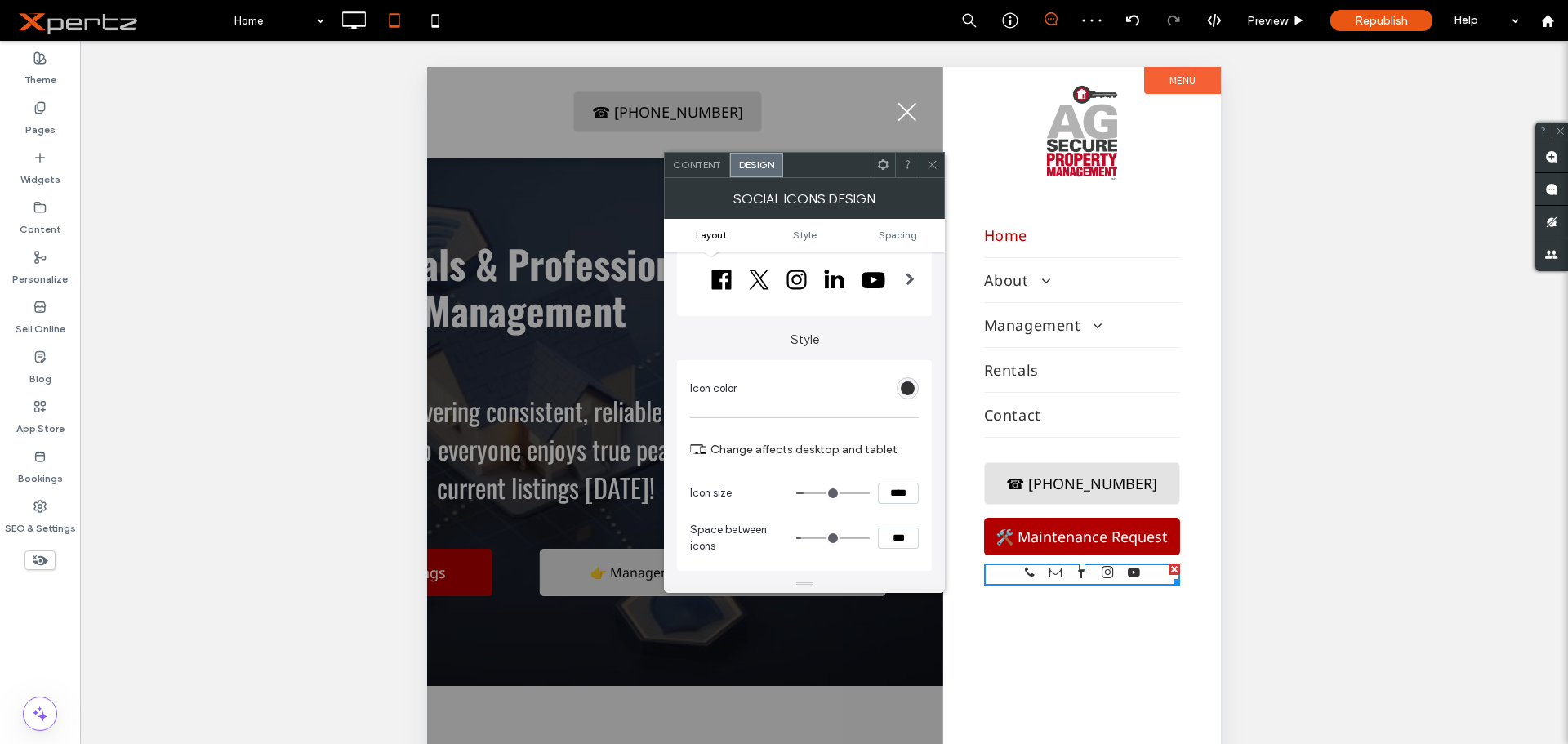
scroll to position [55, 0]
drag, startPoint x: 898, startPoint y: 489, endPoint x: 885, endPoint y: 490, distance: 13.0
click at [885, 490] on input "****" at bounding box center [899, 491] width 41 height 21
type input "****"
type input "**"
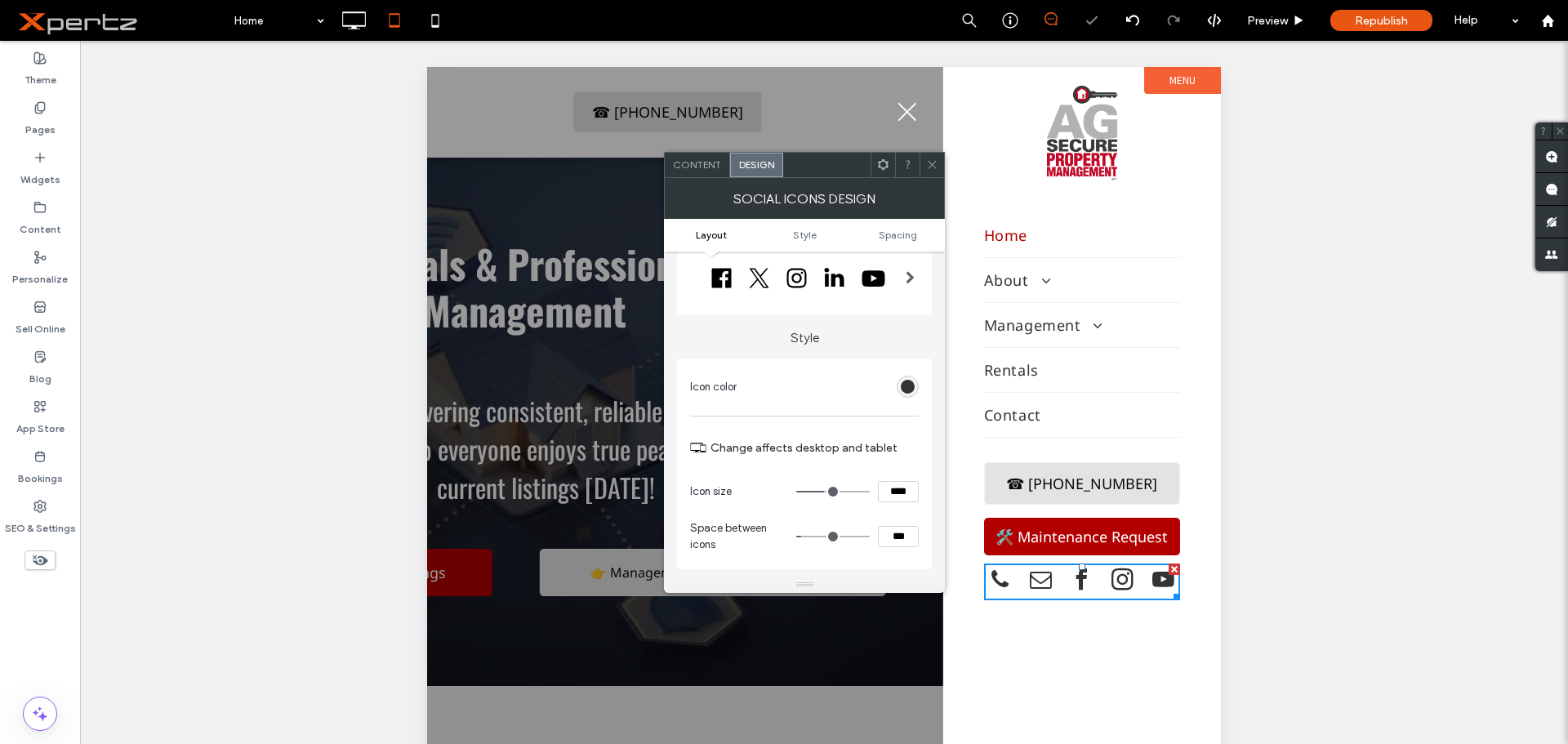
drag, startPoint x: 898, startPoint y: 494, endPoint x: 864, endPoint y: 493, distance: 34.0
click at [864, 493] on div "****" at bounding box center [857, 491] width 122 height 21
type input "****"
type input "**"
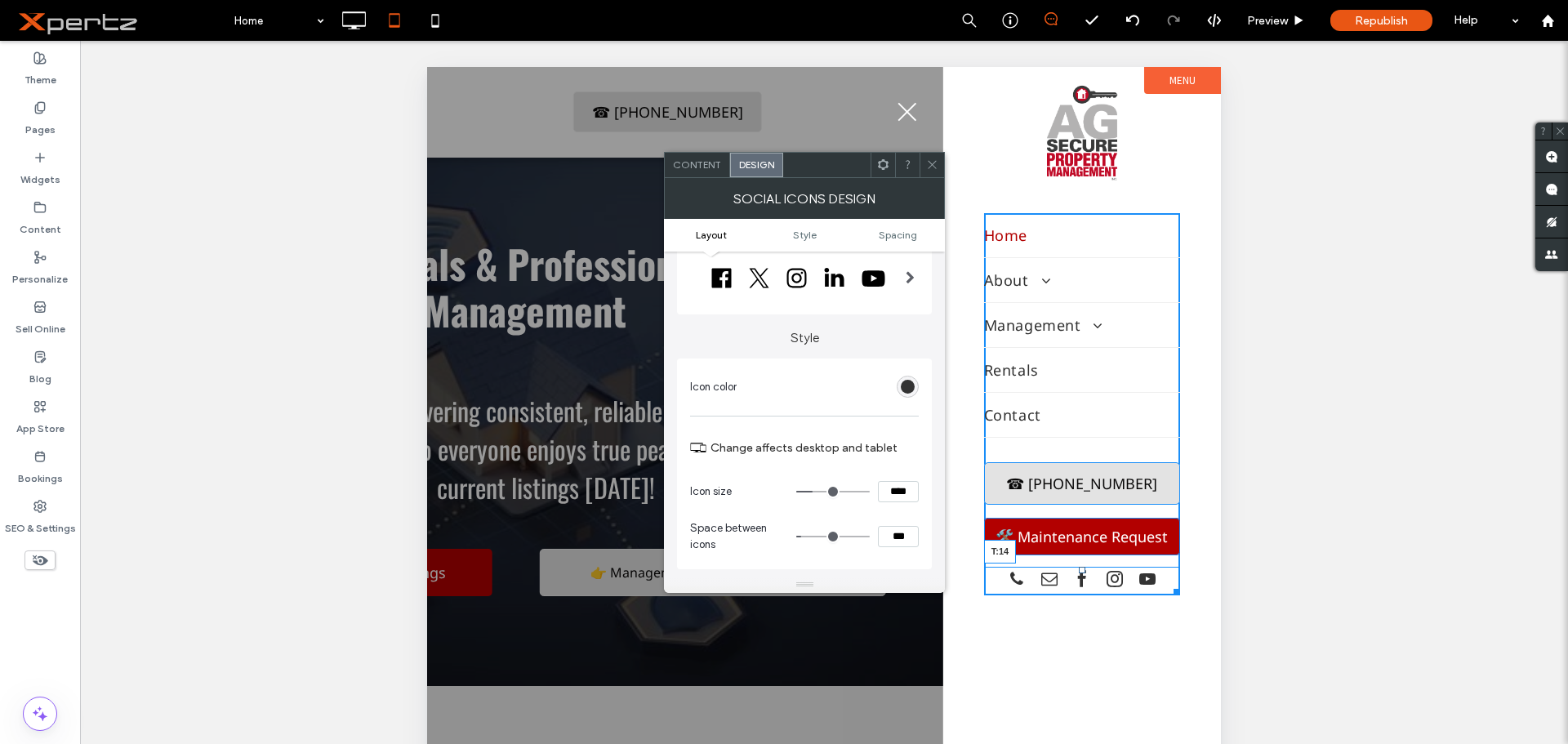
click at [1081, 569] on div at bounding box center [1082, 569] width 7 height 7
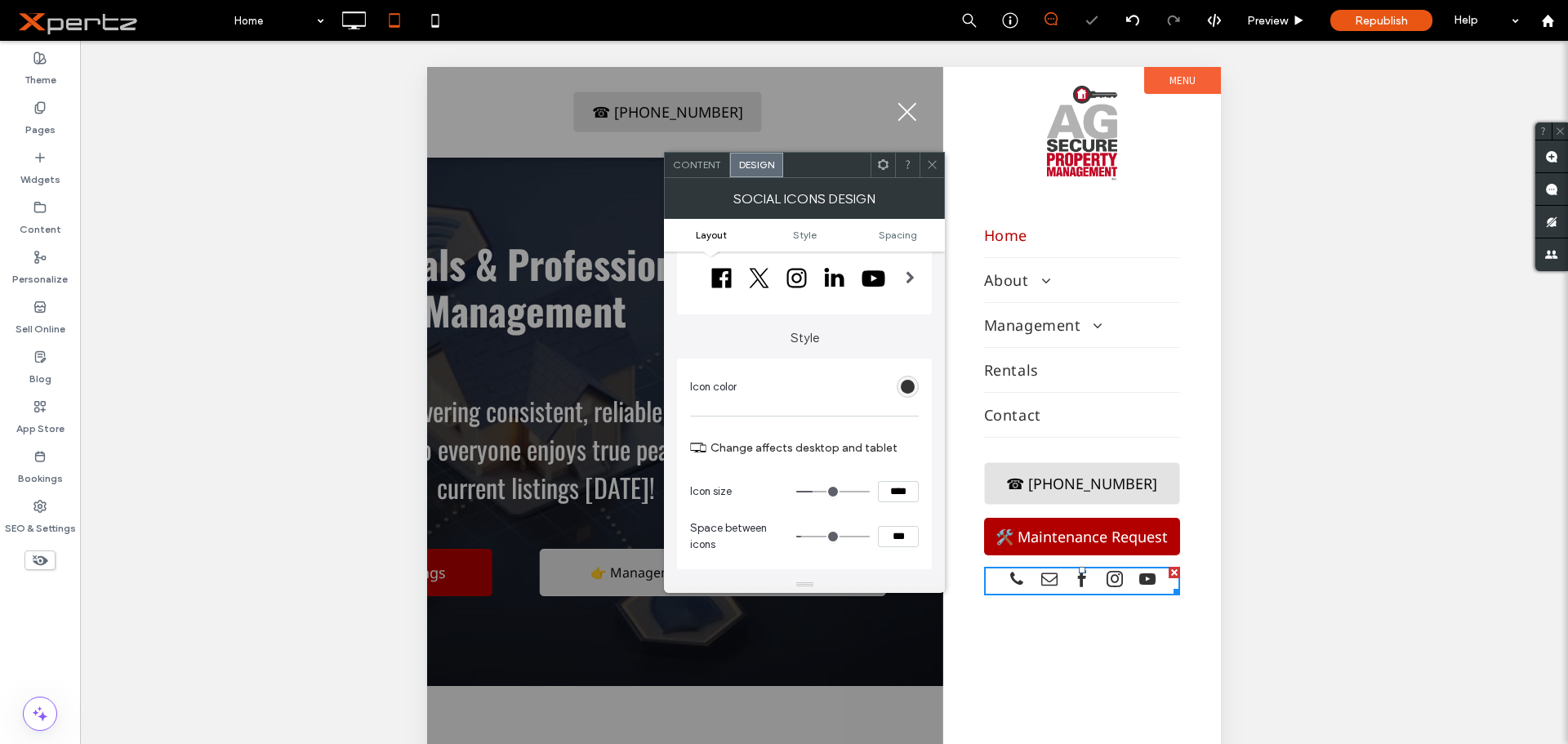
click at [1071, 535] on span "🛠️ Maintenance Request" at bounding box center [1082, 536] width 173 height 20
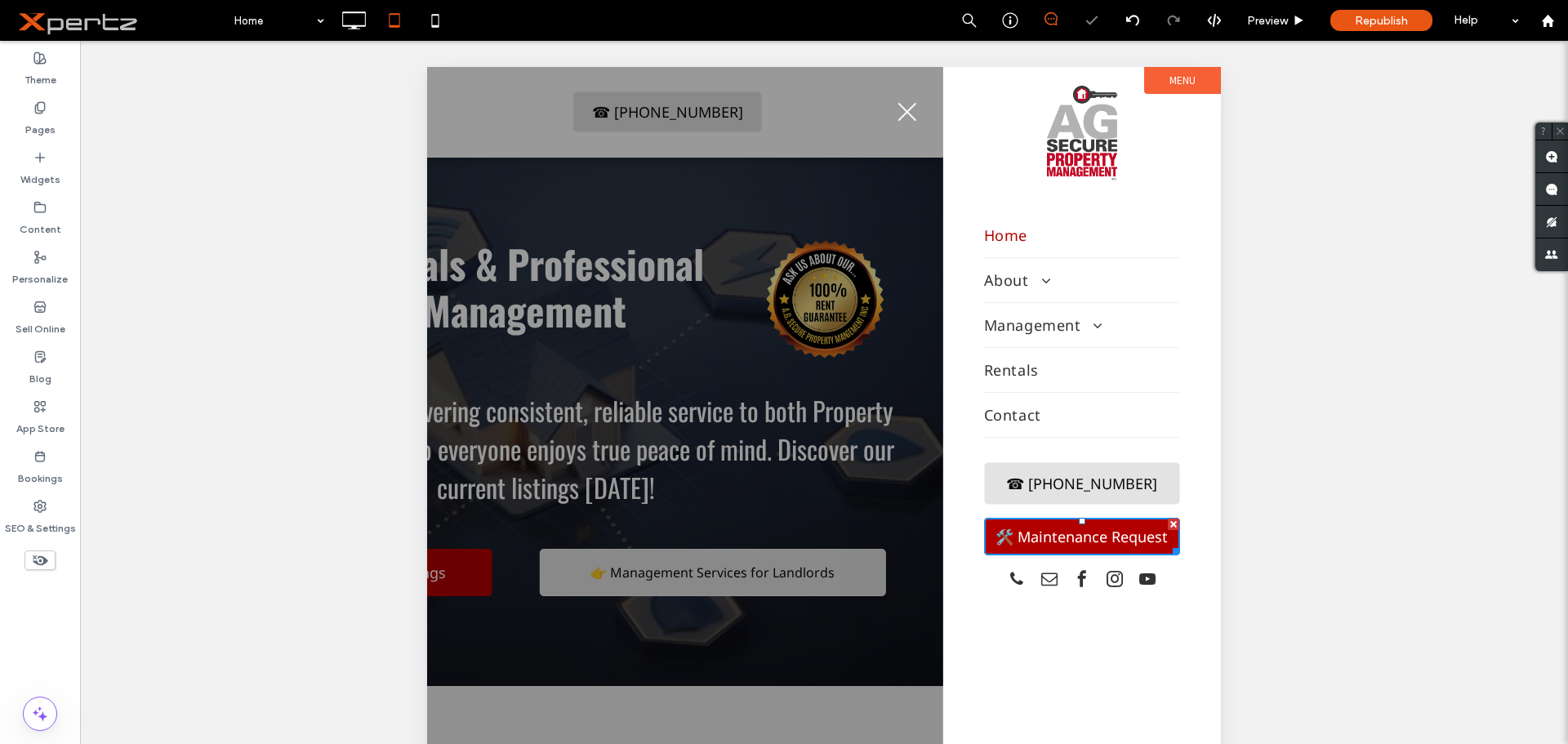
click at [1071, 535] on span "🛠️ Maintenance Request" at bounding box center [1082, 536] width 173 height 20
click at [1052, 483] on span "☎︎ [PHONE_NUMBER]" at bounding box center [1082, 483] width 151 height 20
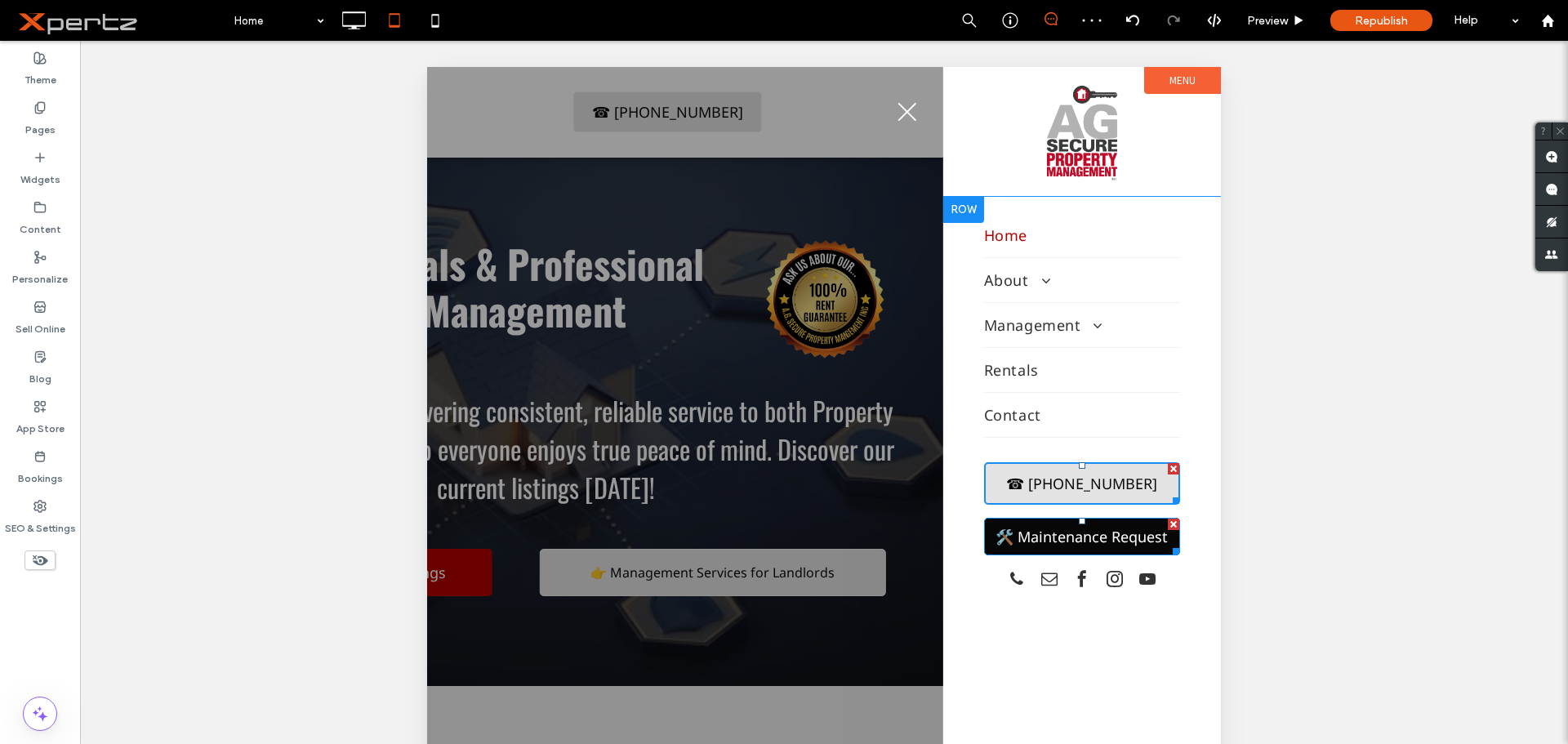
click at [1054, 535] on span "🛠️ Maintenance Request" at bounding box center [1082, 536] width 173 height 20
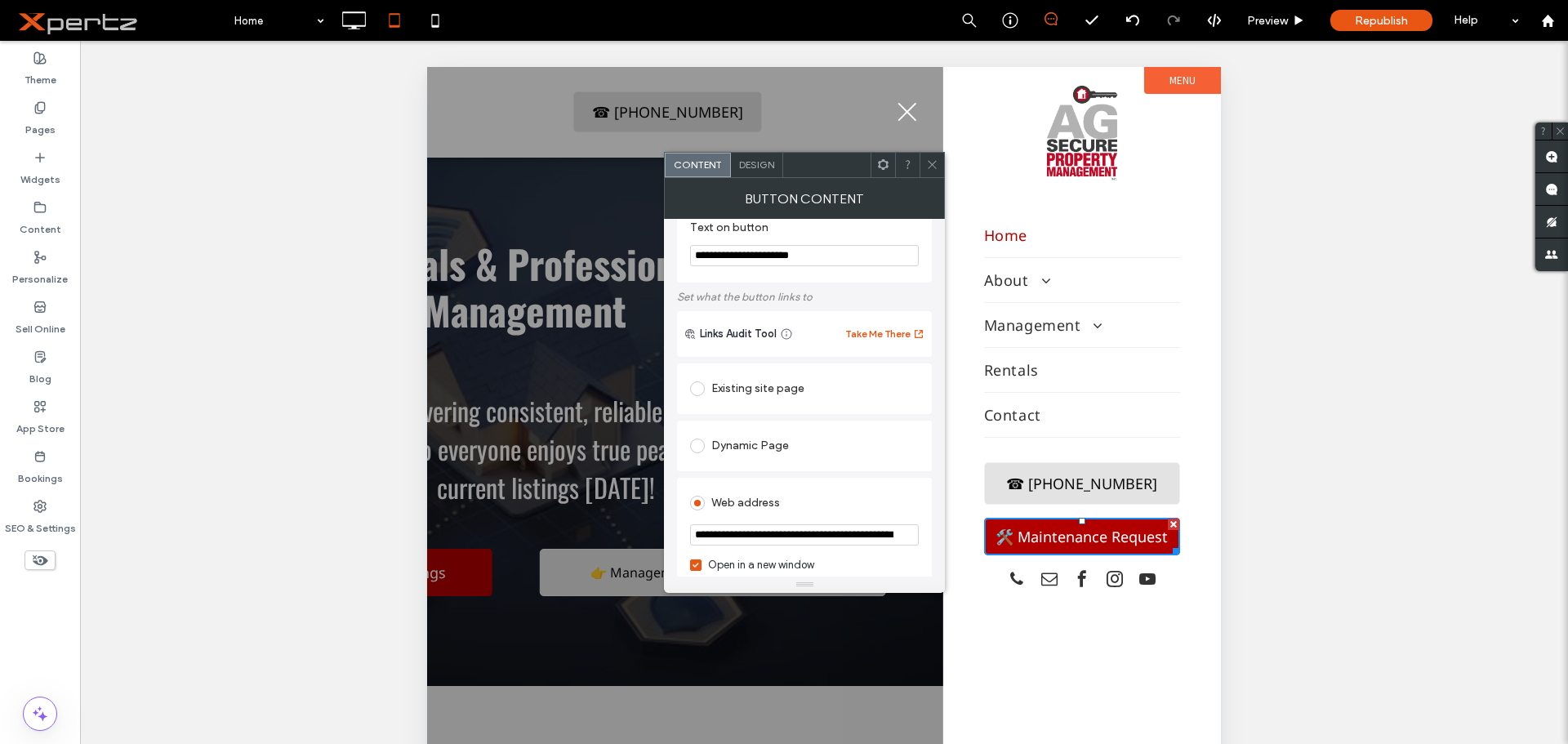
scroll to position [27, 0]
click at [728, 390] on div "Existing site page" at bounding box center [804, 389] width 229 height 26
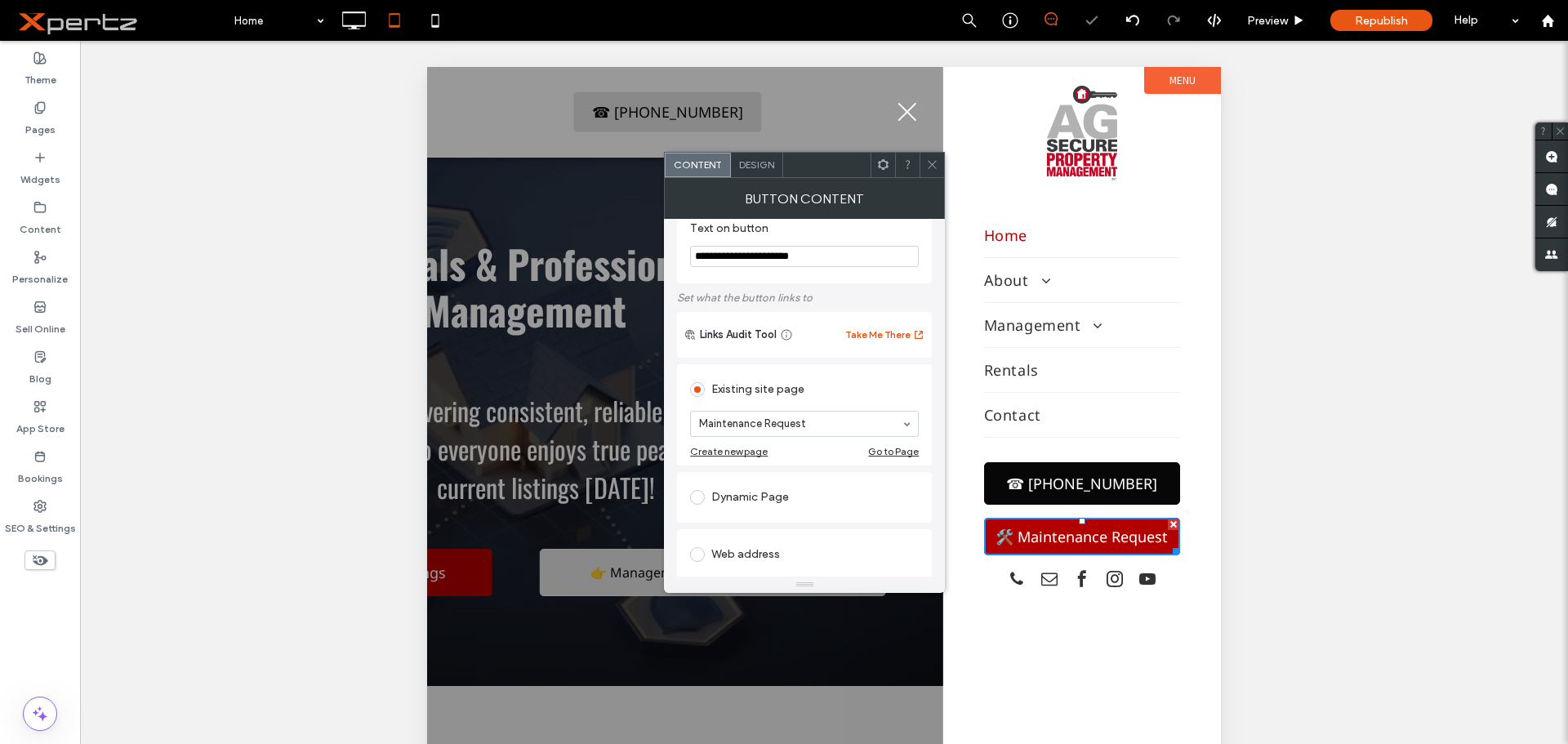
click at [1042, 486] on span "☎︎ [PHONE_NUMBER]" at bounding box center [1082, 483] width 151 height 20
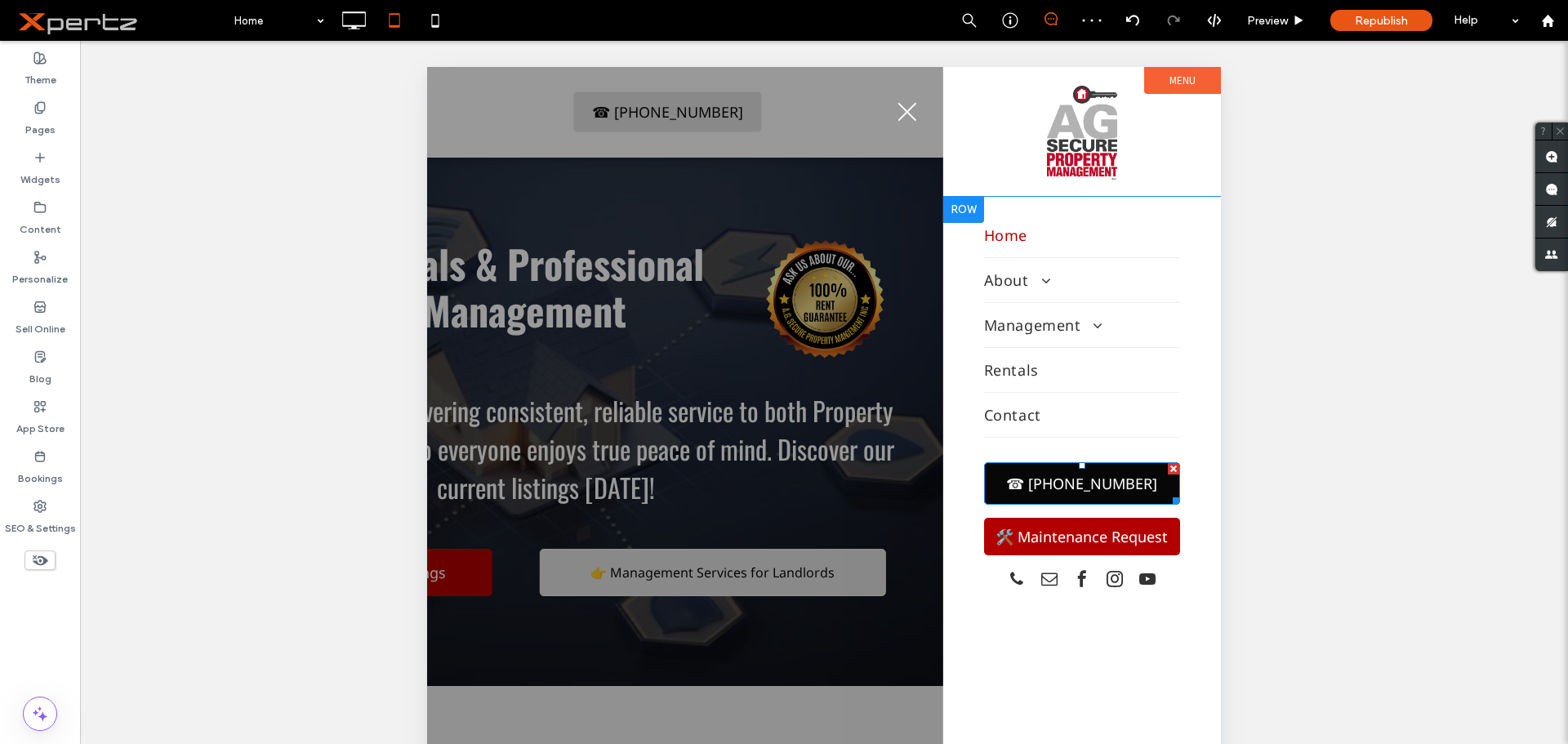
click at [1042, 486] on span "☎︎ [PHONE_NUMBER]" at bounding box center [1082, 483] width 151 height 20
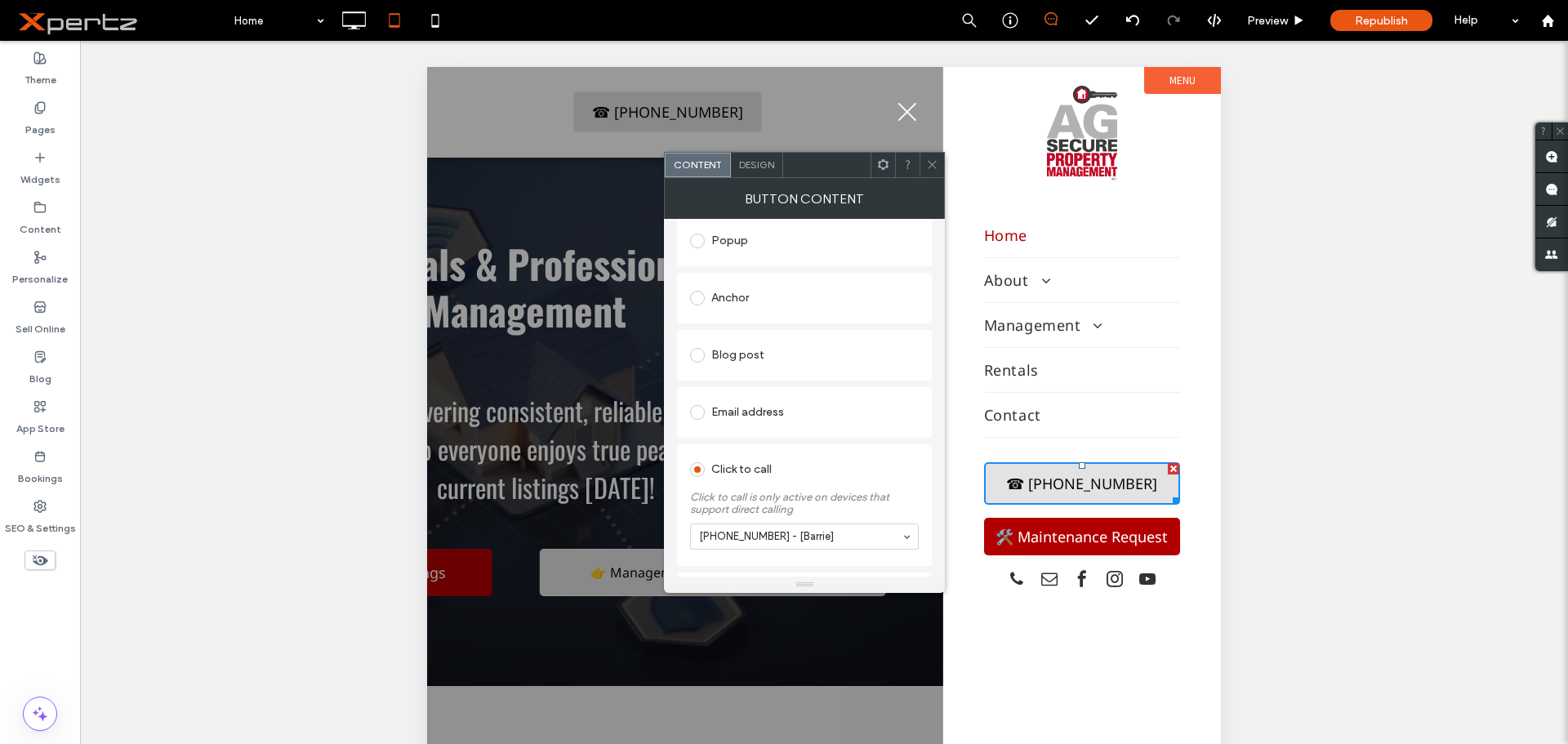
scroll to position [354, 0]
click at [935, 163] on icon at bounding box center [931, 164] width 12 height 12
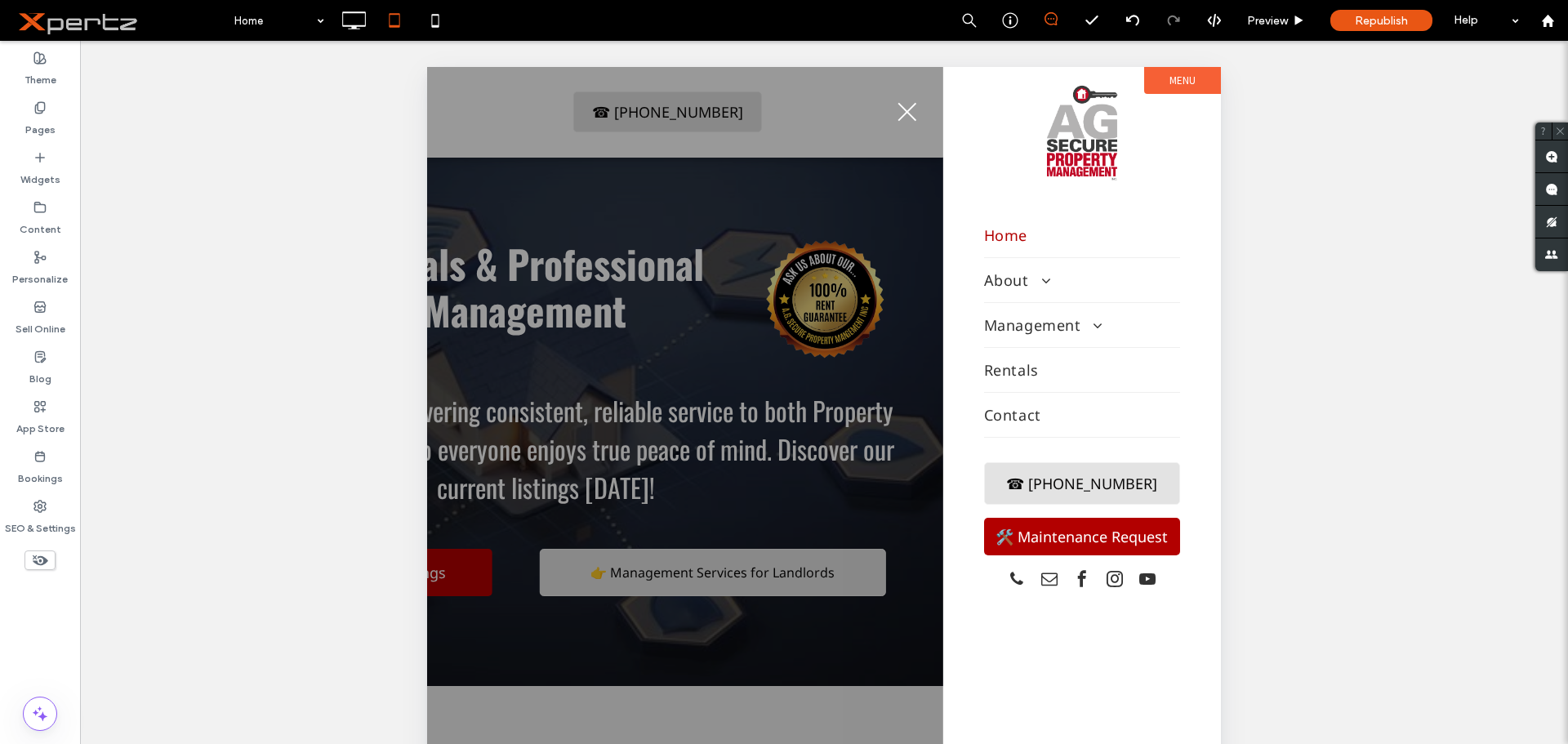
click at [904, 119] on button "menu" at bounding box center [906, 111] width 42 height 42
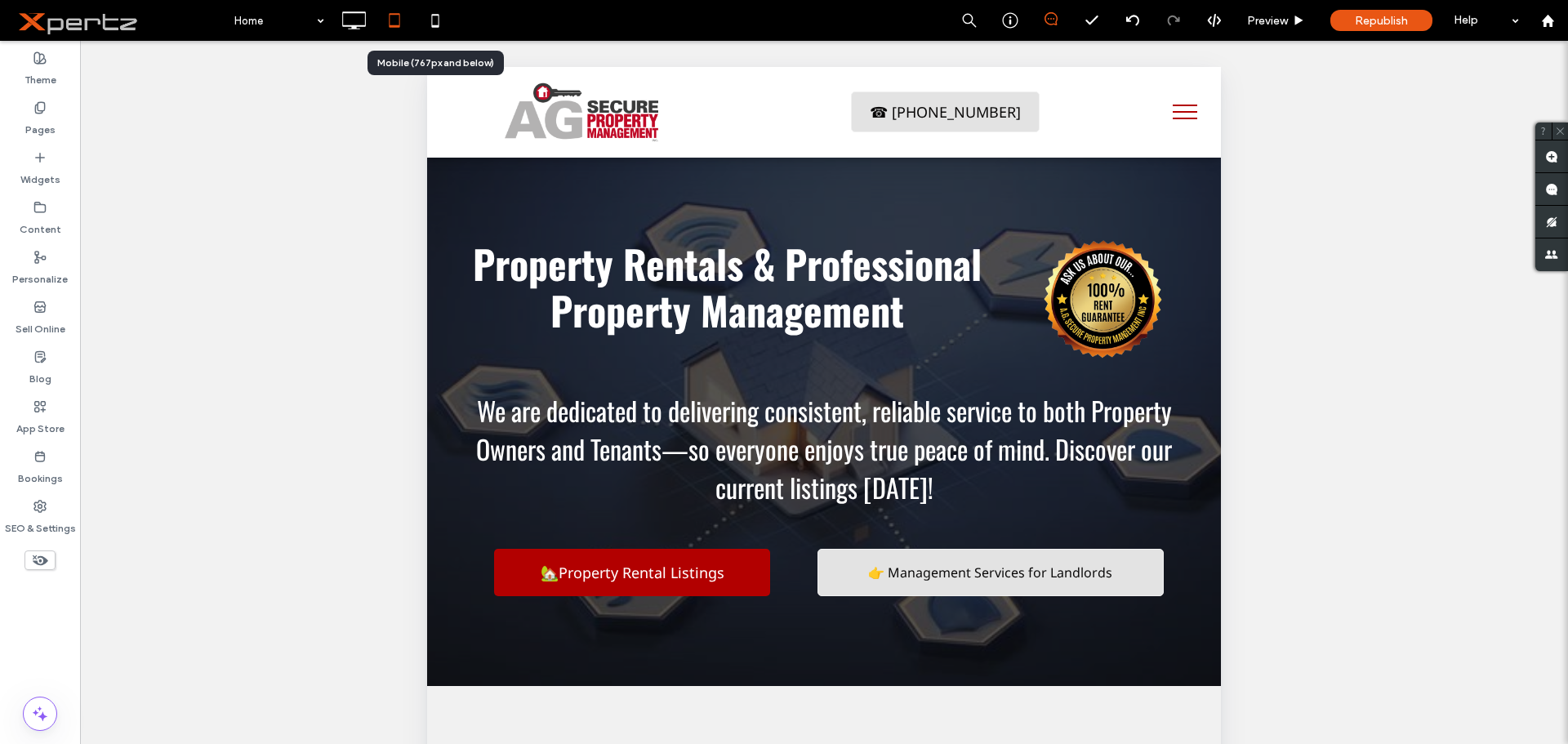
drag, startPoint x: 430, startPoint y: 15, endPoint x: 441, endPoint y: 23, distance: 13.6
click at [431, 15] on icon at bounding box center [435, 20] width 33 height 33
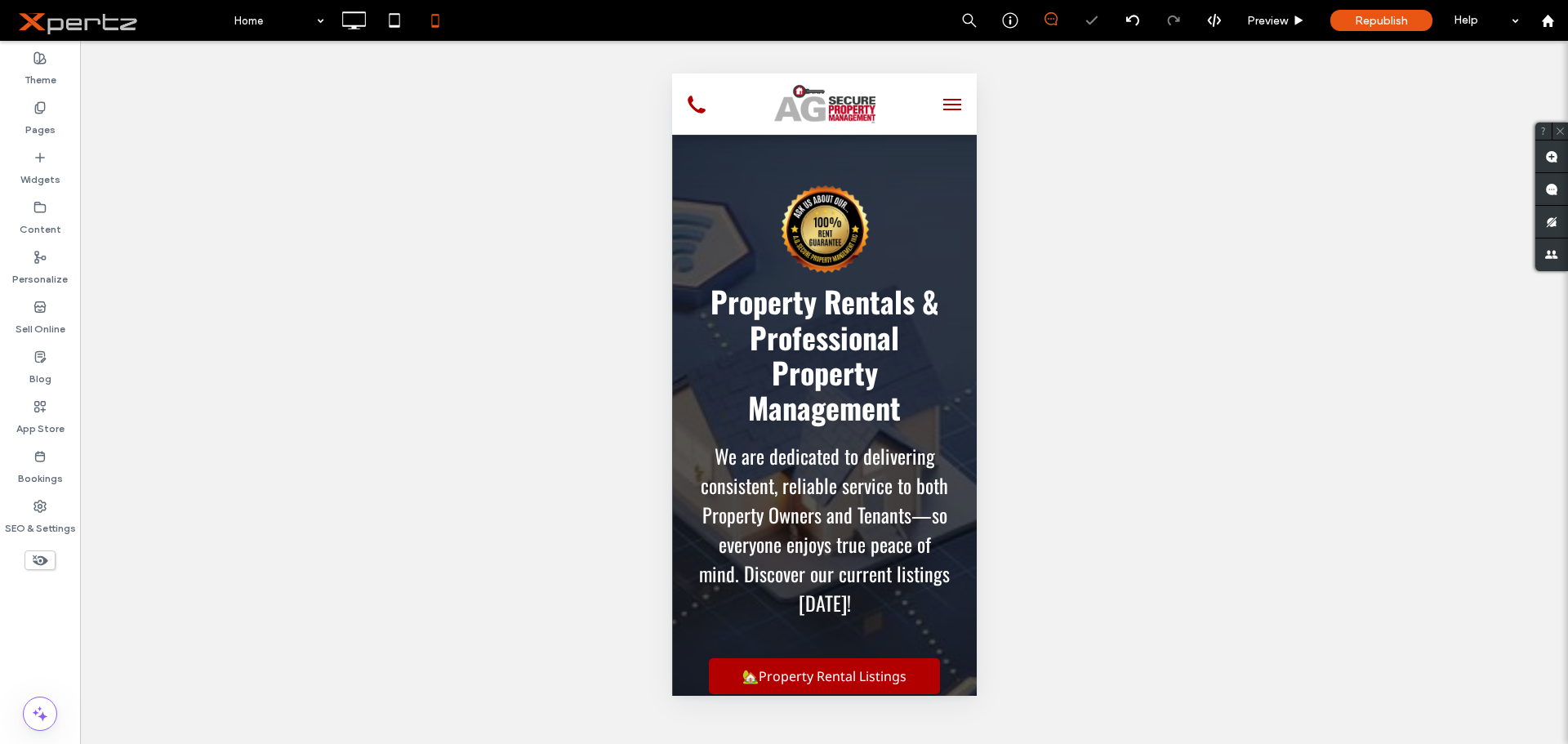
scroll to position [0, 0]
click at [943, 104] on span "menu" at bounding box center [951, 105] width 18 height 2
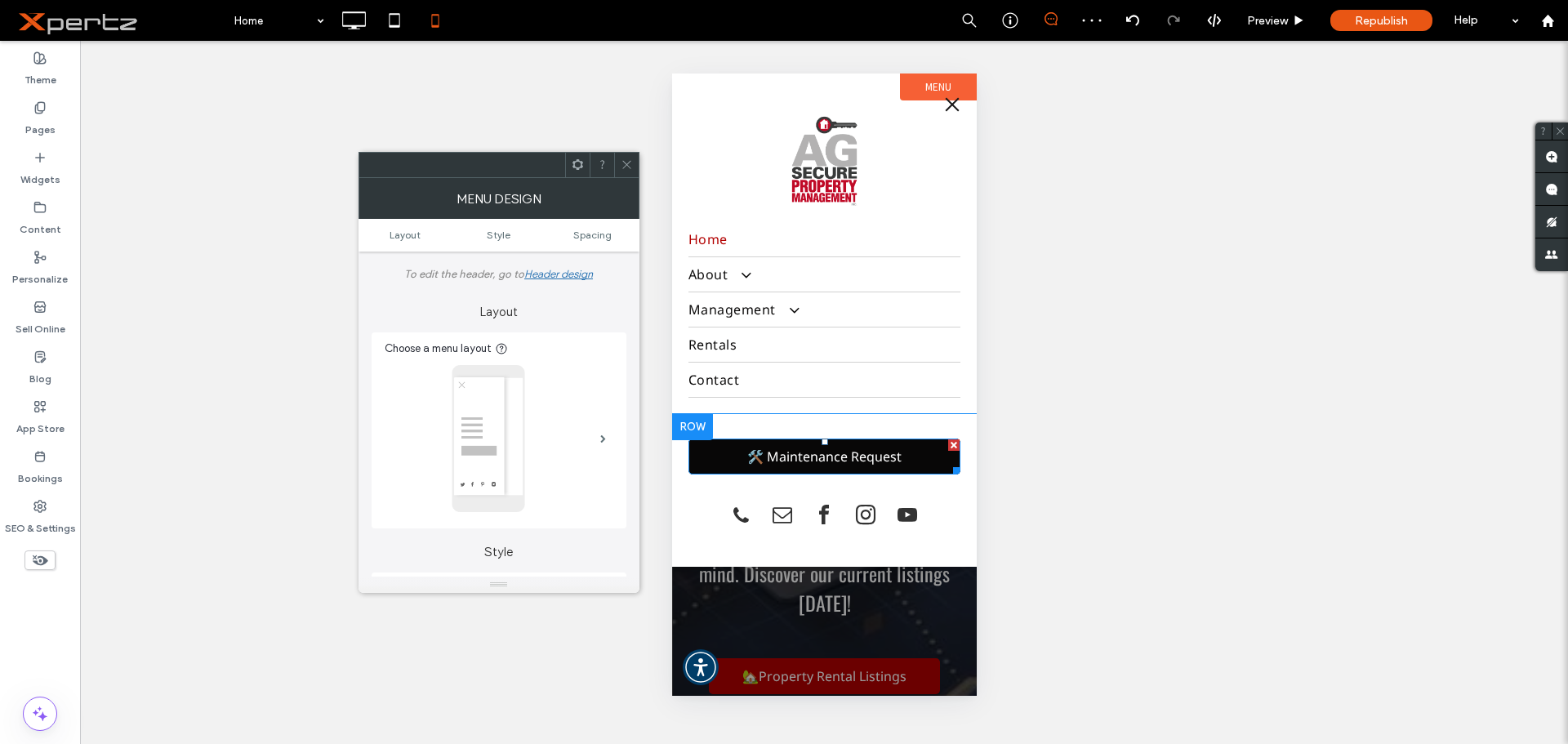
click at [769, 463] on span "🛠️ Maintenance Request" at bounding box center [823, 456] width 154 height 18
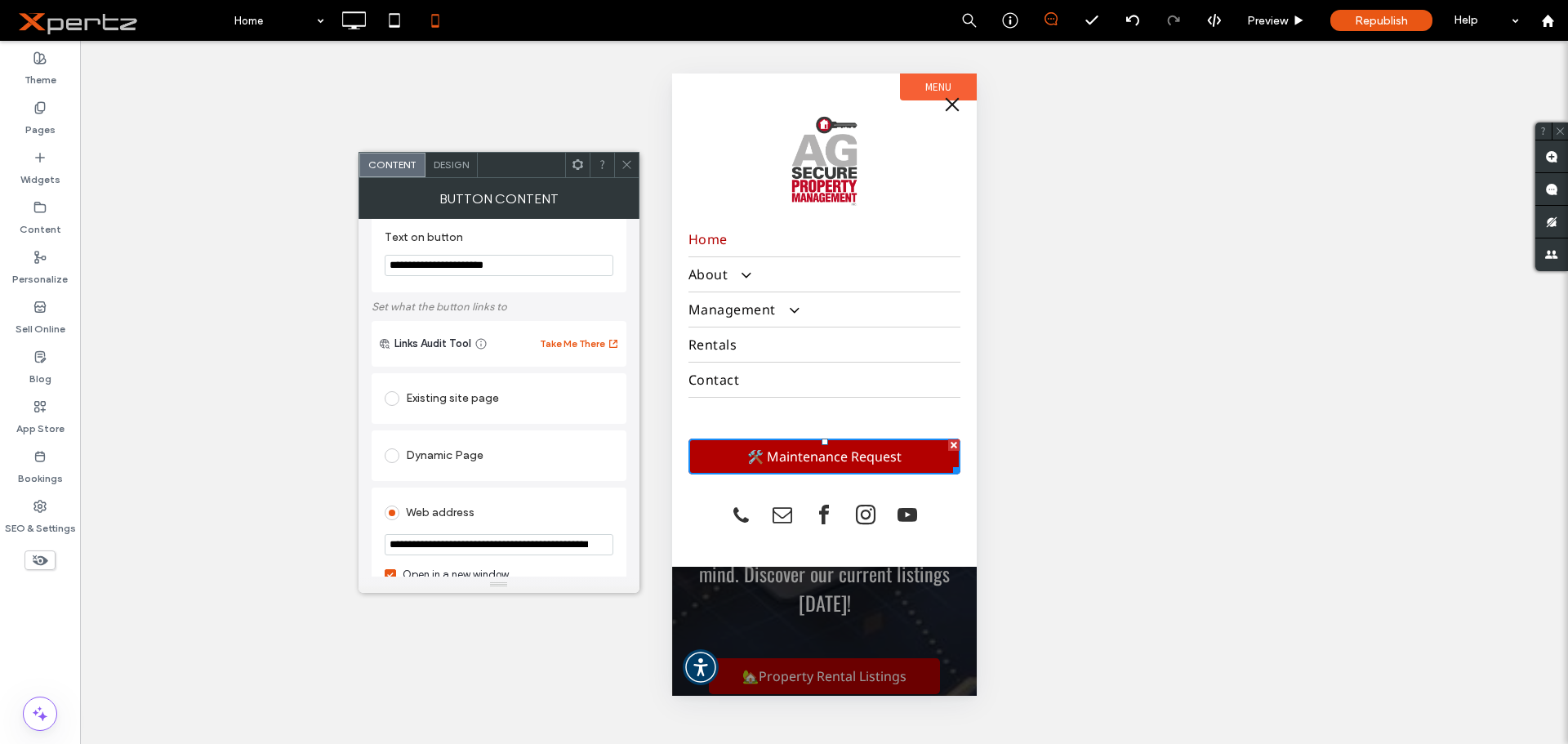
scroll to position [27, 0]
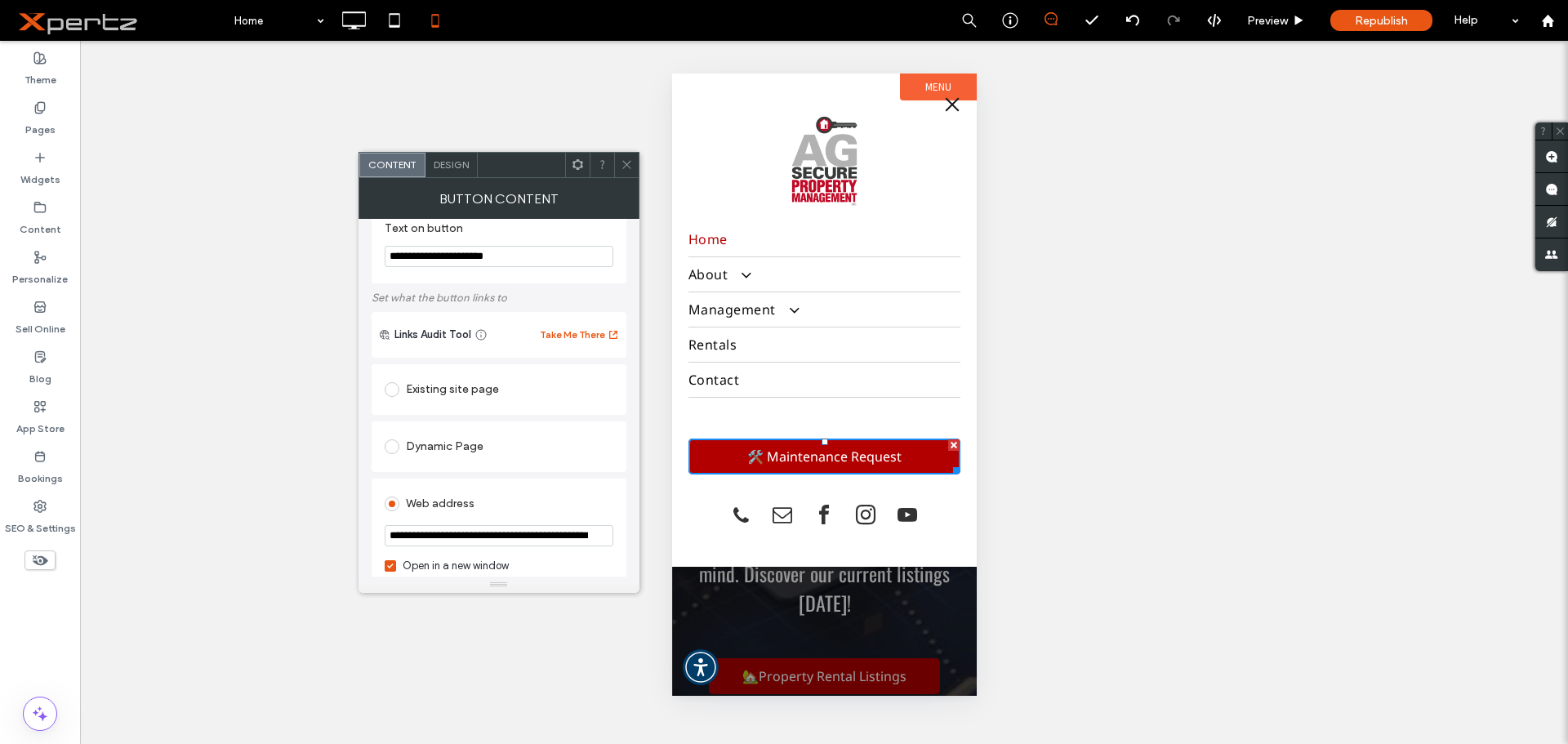
click at [446, 388] on div "Existing site page" at bounding box center [498, 389] width 229 height 26
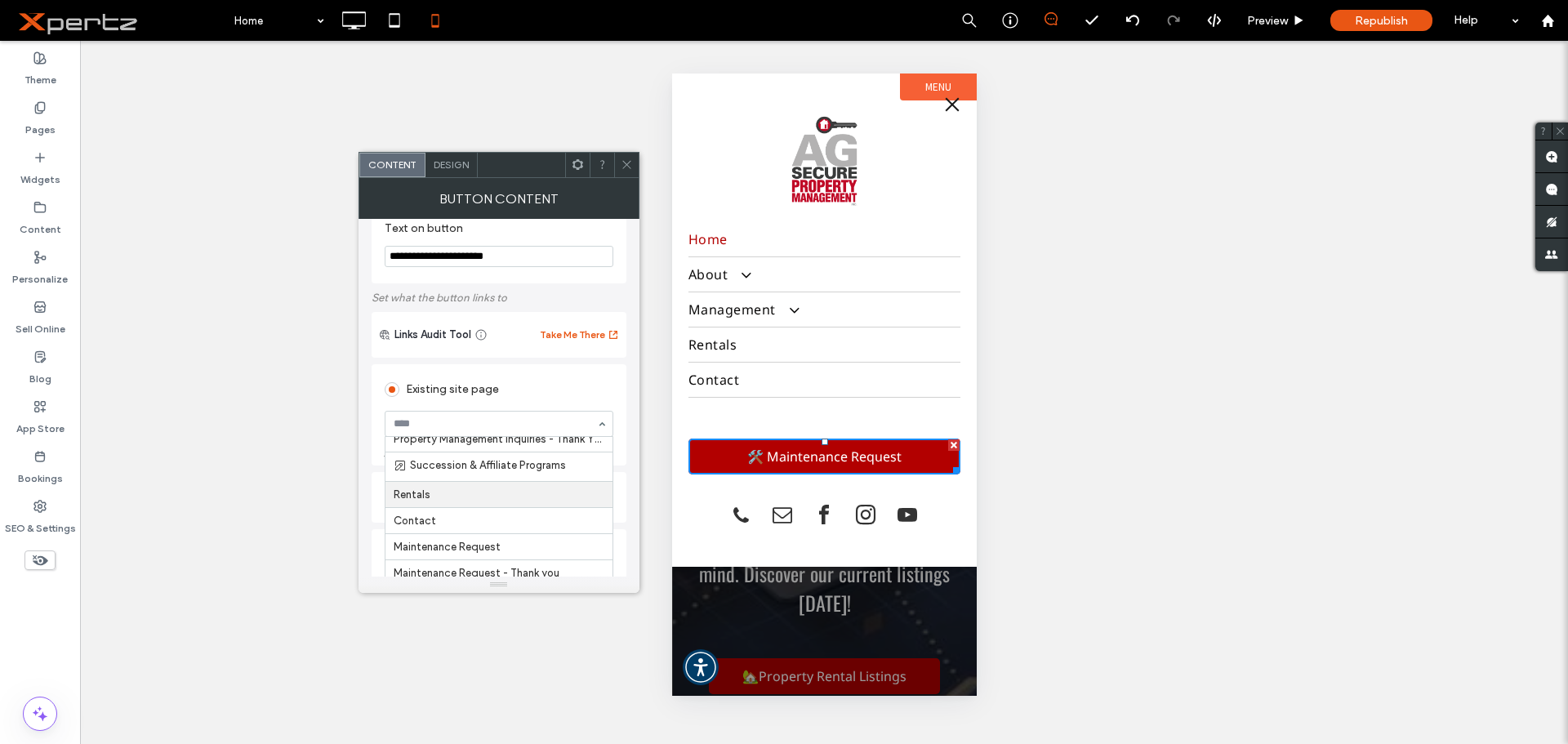
scroll to position [300, 0]
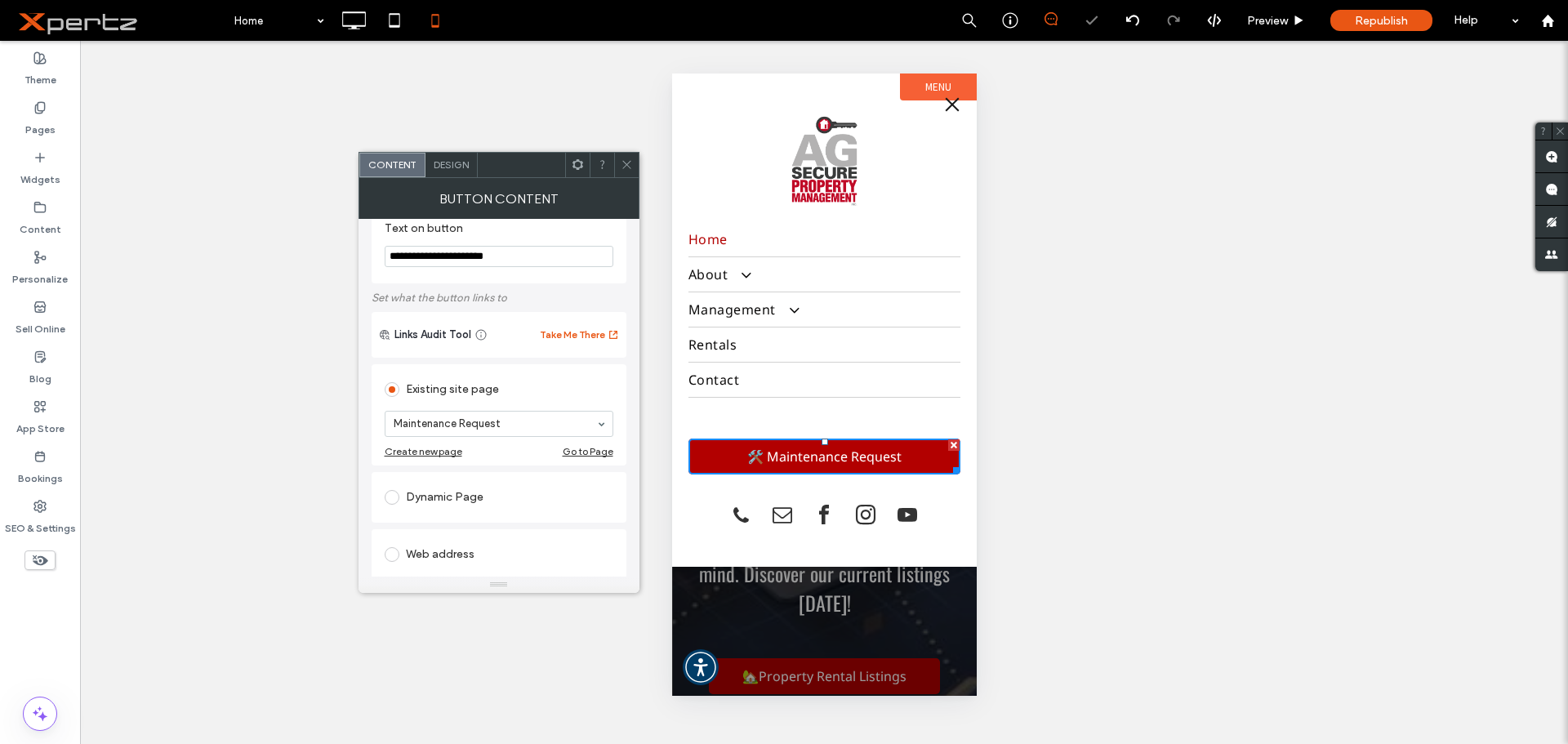
click at [623, 164] on icon at bounding box center [626, 164] width 12 height 12
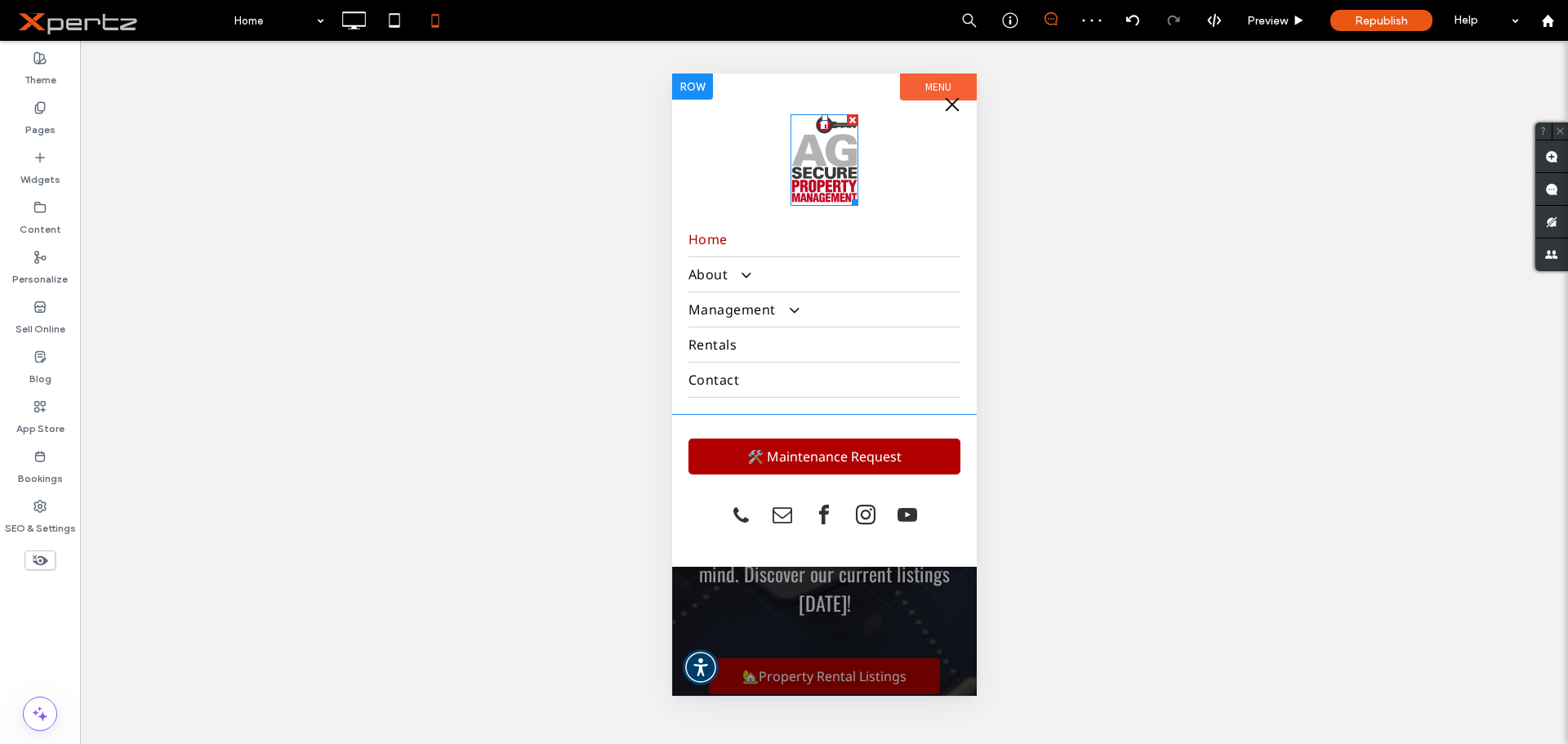
click at [821, 176] on img at bounding box center [823, 160] width 68 height 91
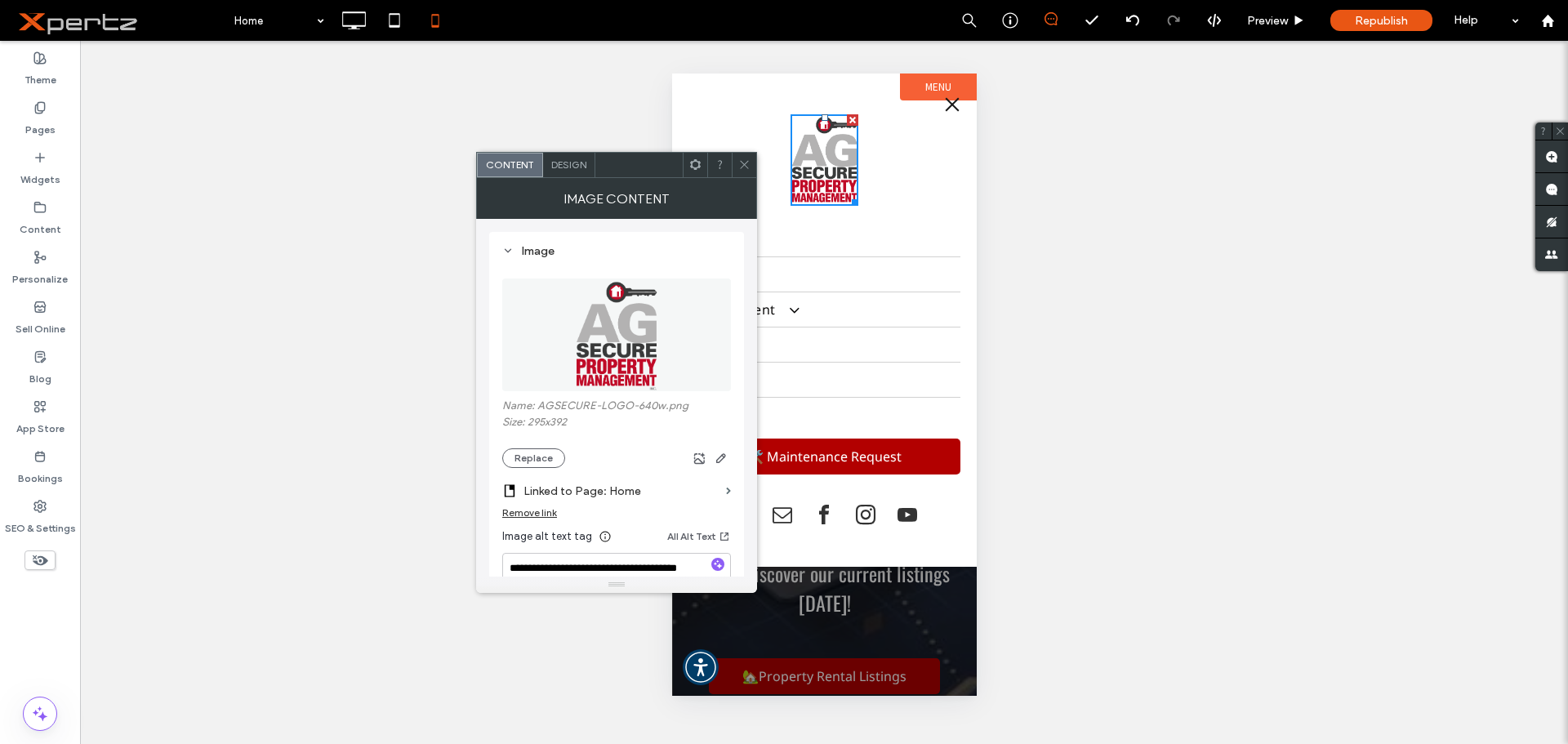
click at [748, 165] on icon at bounding box center [744, 164] width 12 height 12
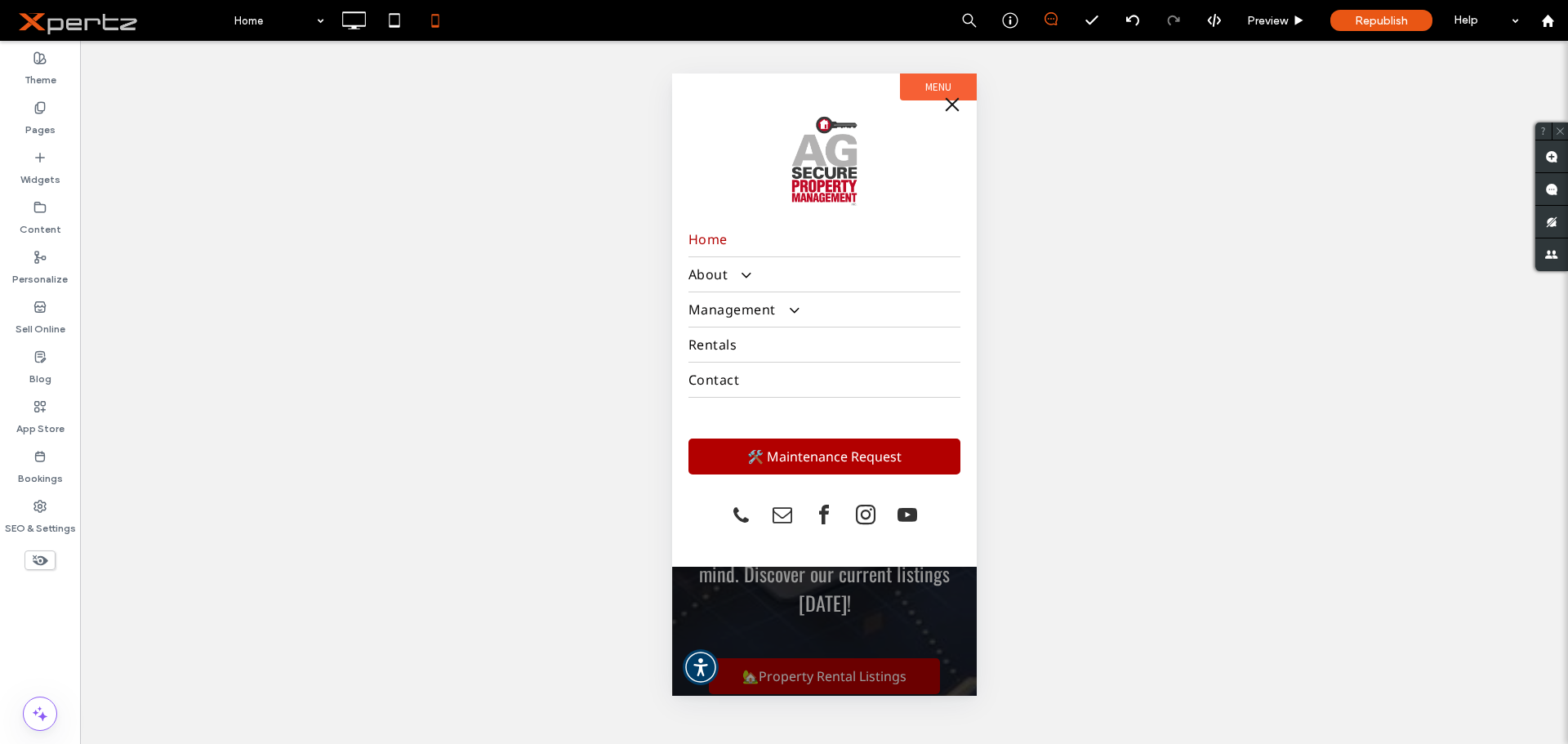
click at [950, 107] on button "menu" at bounding box center [951, 104] width 33 height 33
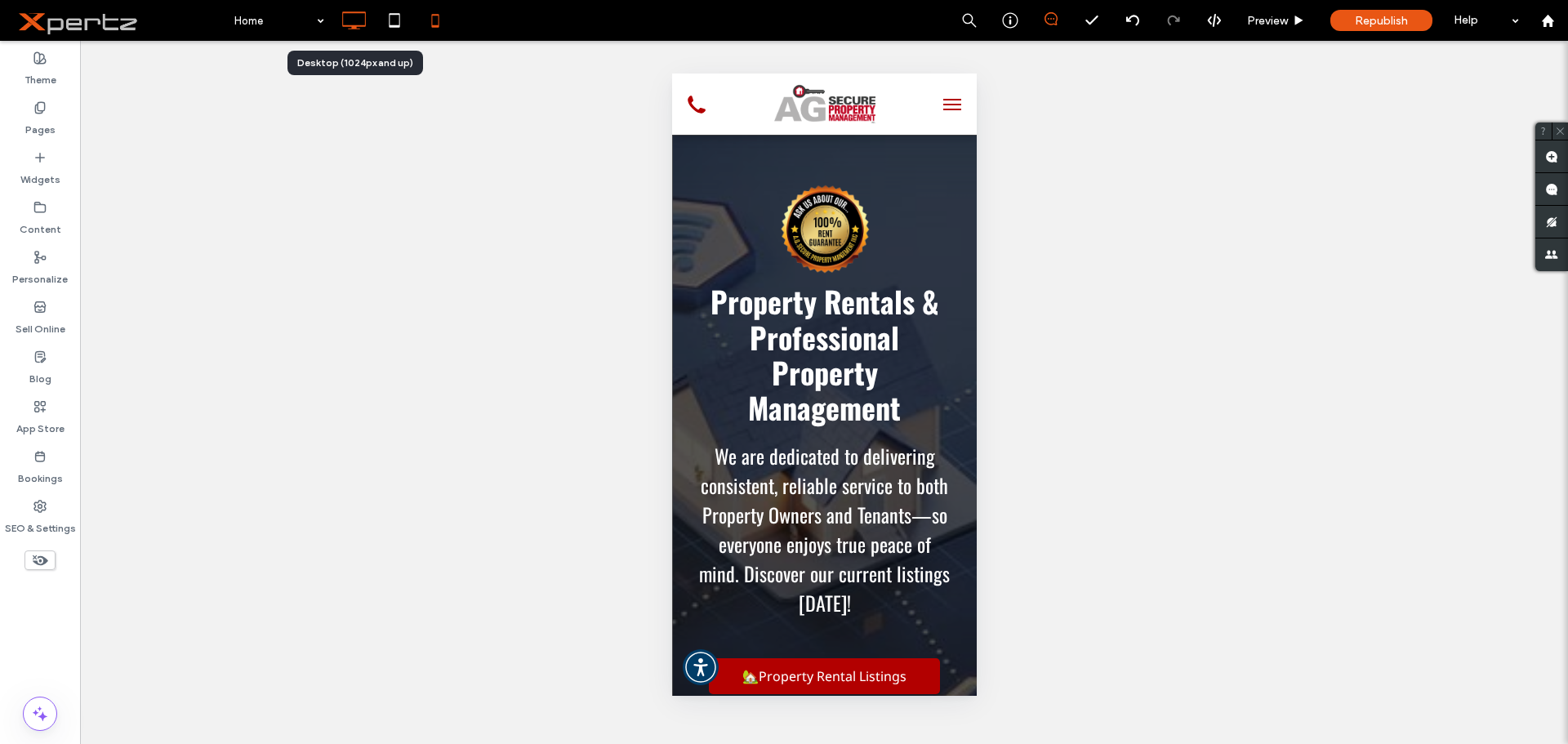
click at [361, 29] on icon at bounding box center [353, 20] width 33 height 33
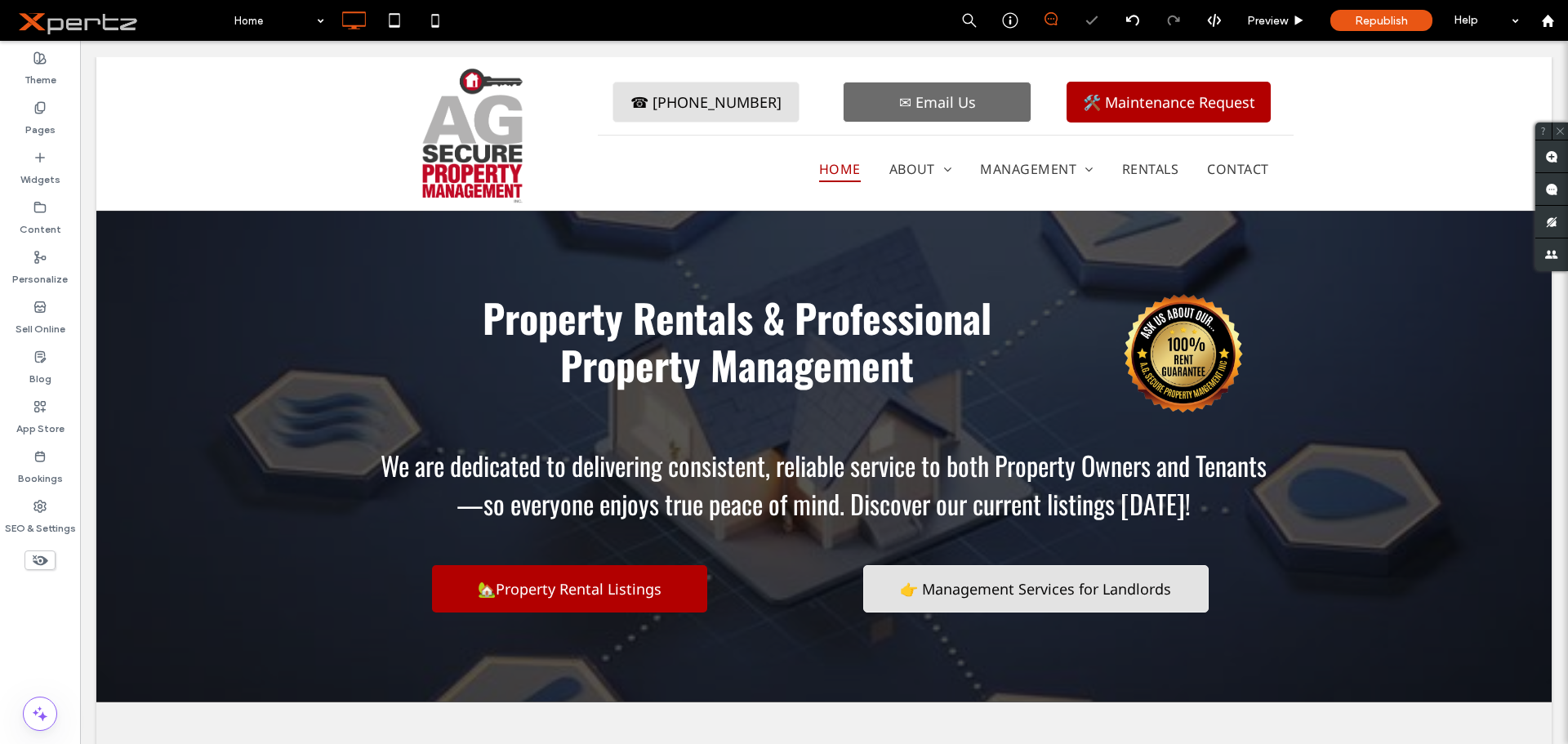
scroll to position [0, 0]
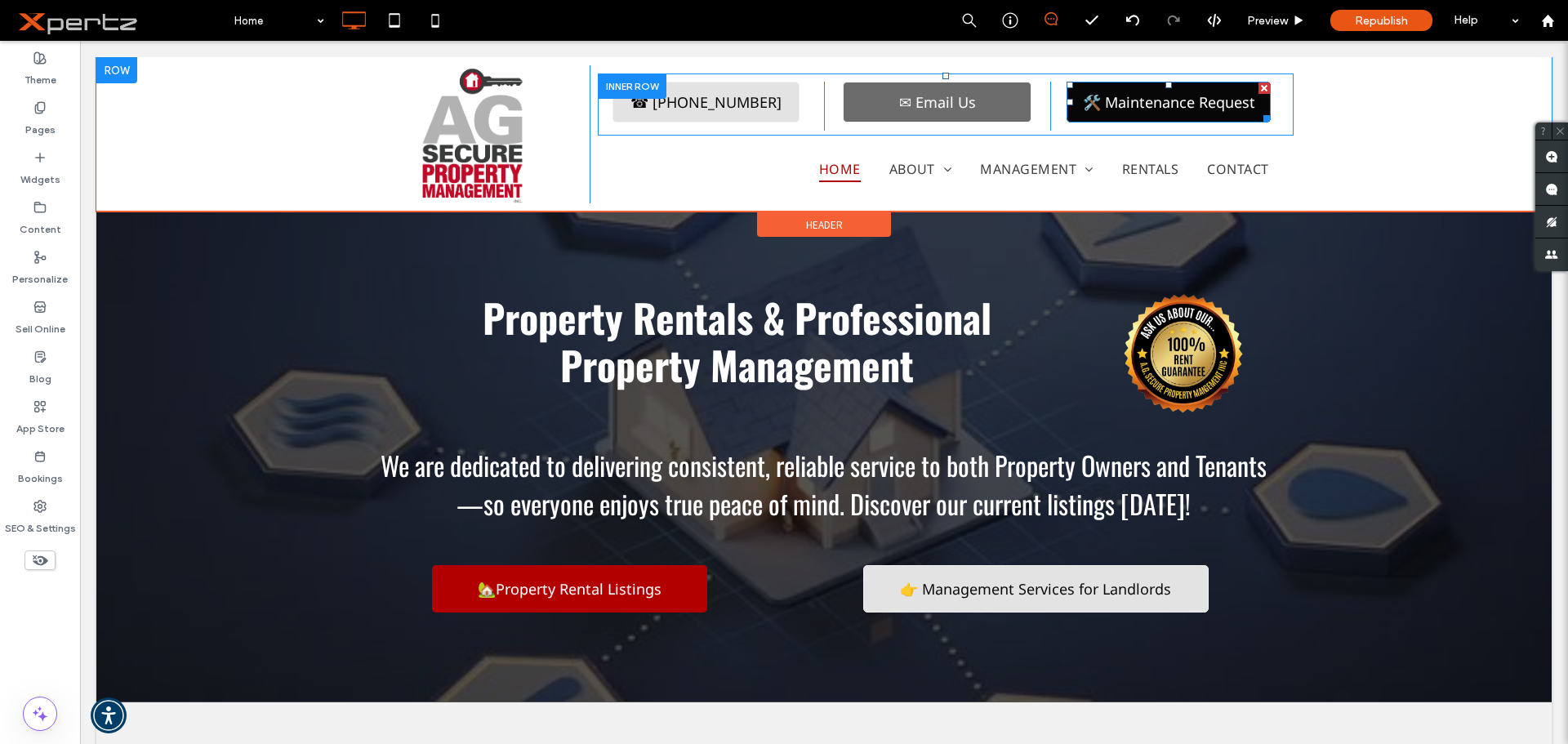
click at [1083, 108] on span "🛠️ Maintenance Request" at bounding box center [1169, 102] width 173 height 20
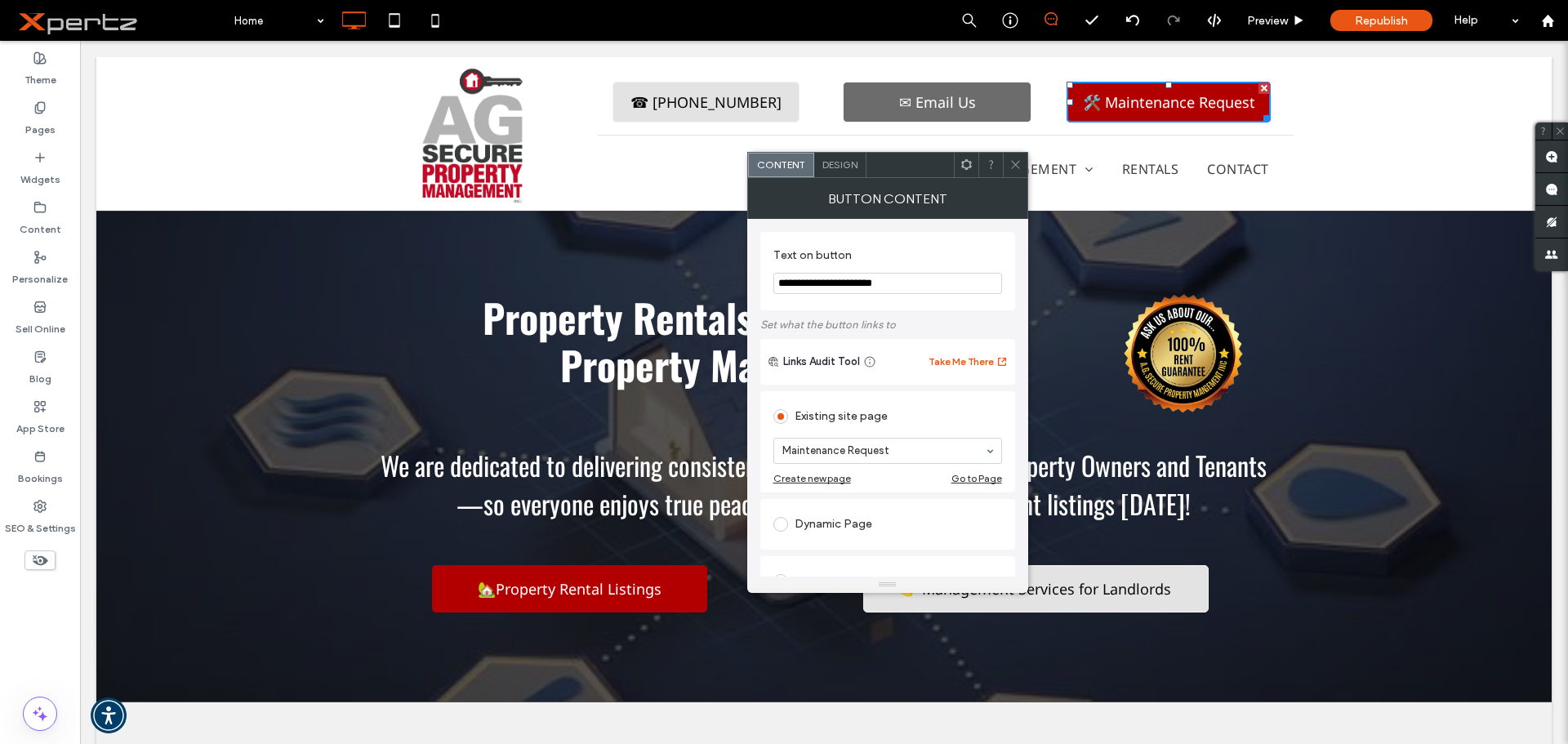
click at [1017, 168] on icon at bounding box center [1015, 164] width 12 height 12
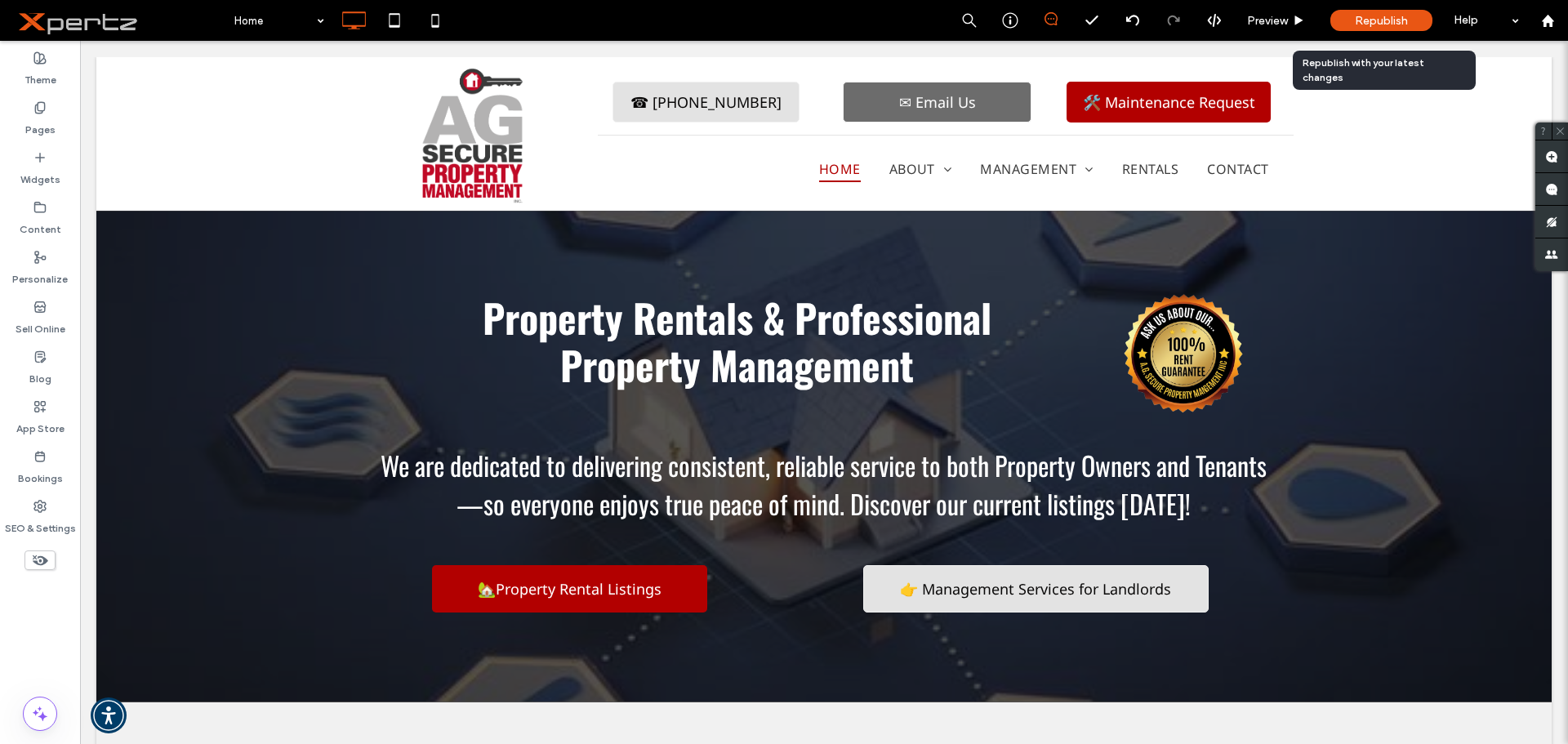
click at [1355, 4] on div "Republish" at bounding box center [1380, 21] width 102 height 41
click at [1357, 19] on span "Republish" at bounding box center [1381, 21] width 53 height 14
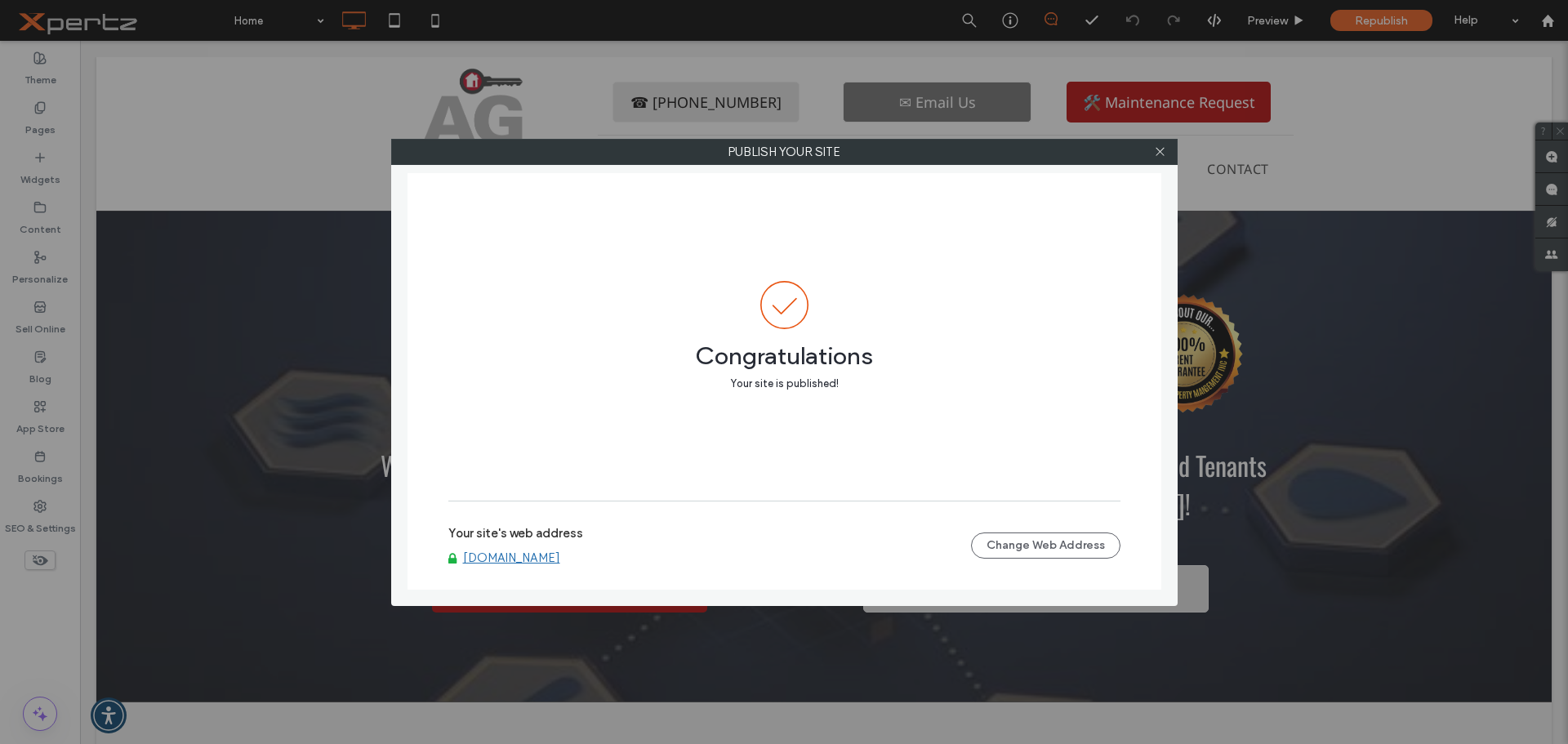
drag, startPoint x: 1158, startPoint y: 152, endPoint x: 1133, endPoint y: 173, distance: 32.6
click at [1158, 152] on icon at bounding box center [1159, 151] width 12 height 12
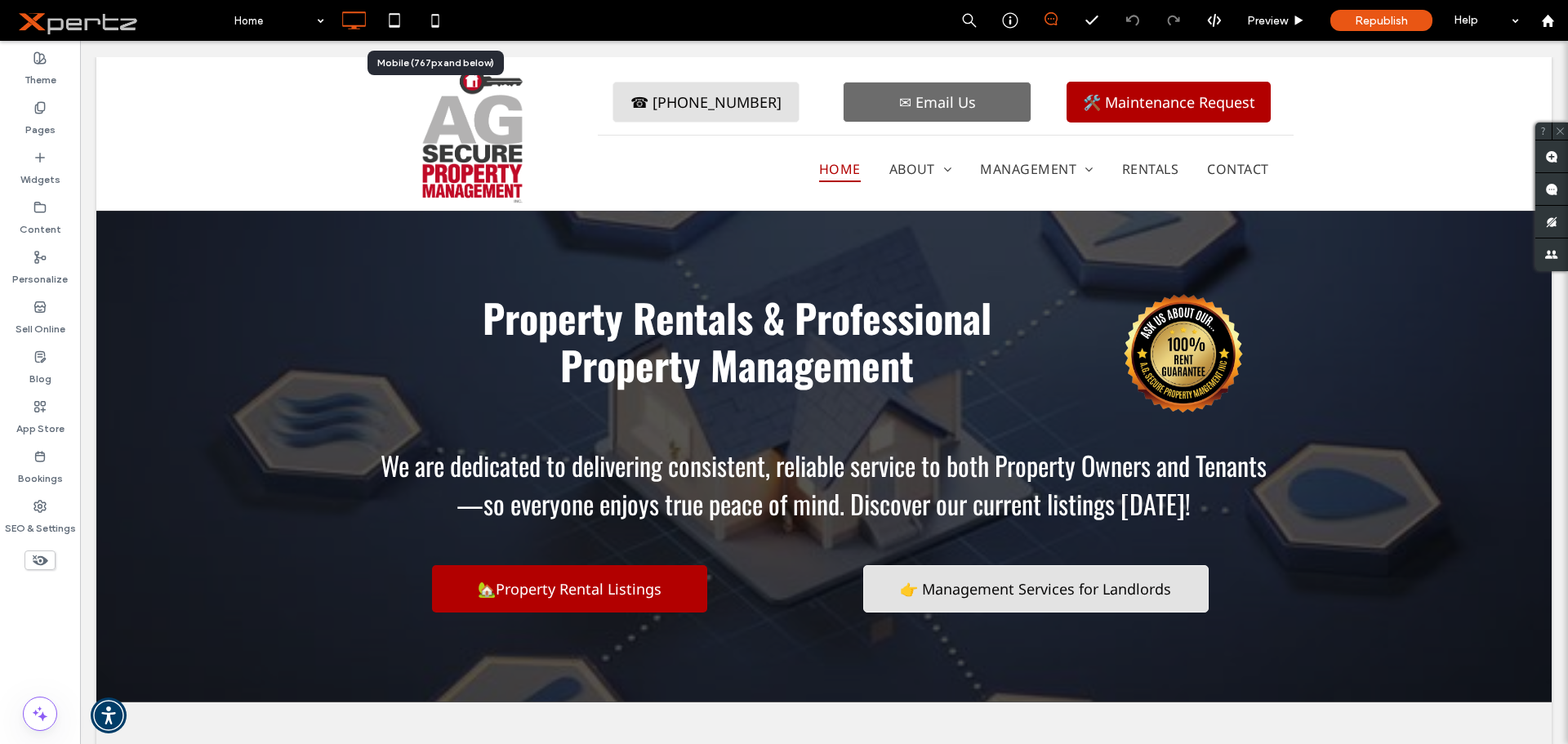
click at [441, 18] on icon at bounding box center [435, 20] width 33 height 33
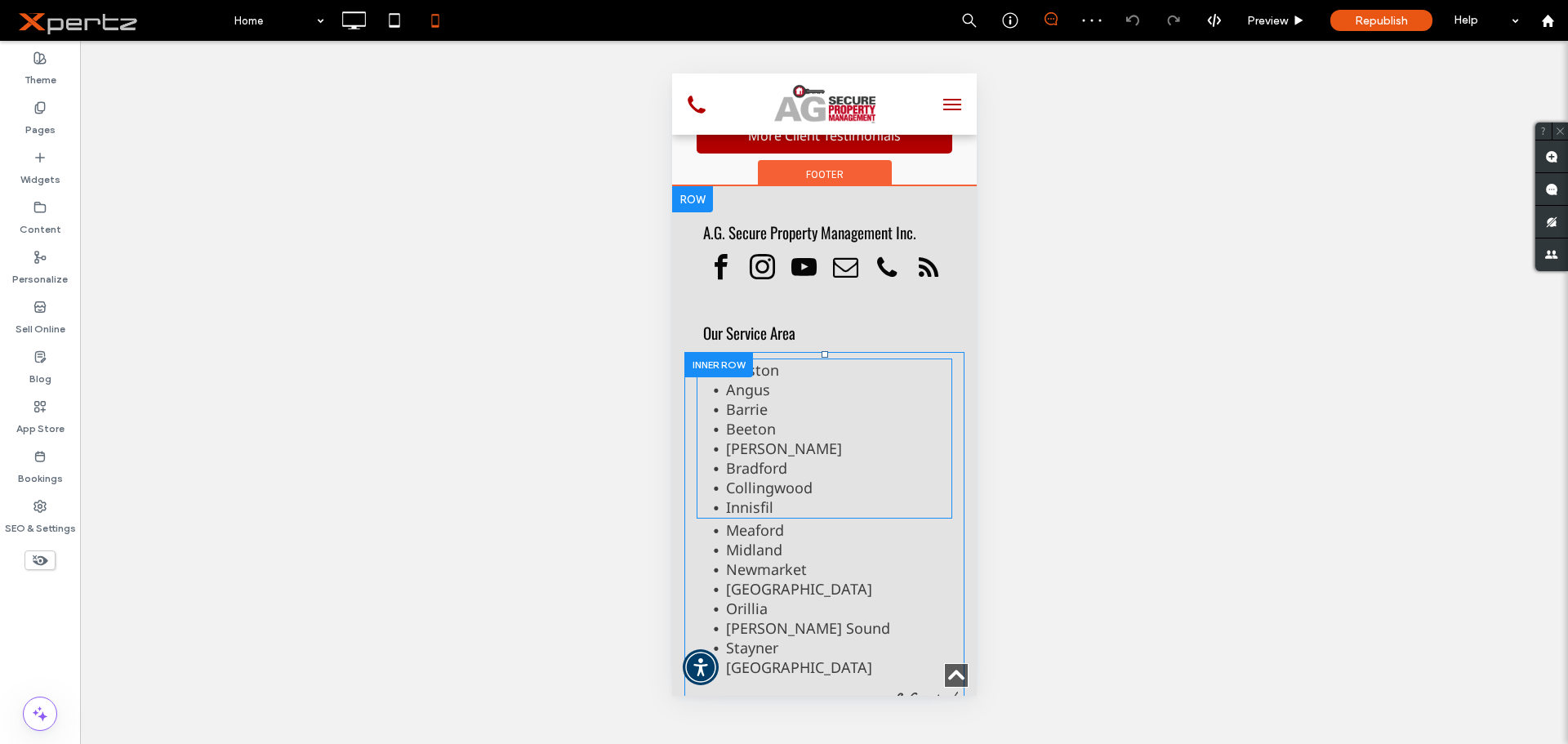
scroll to position [3770, 0]
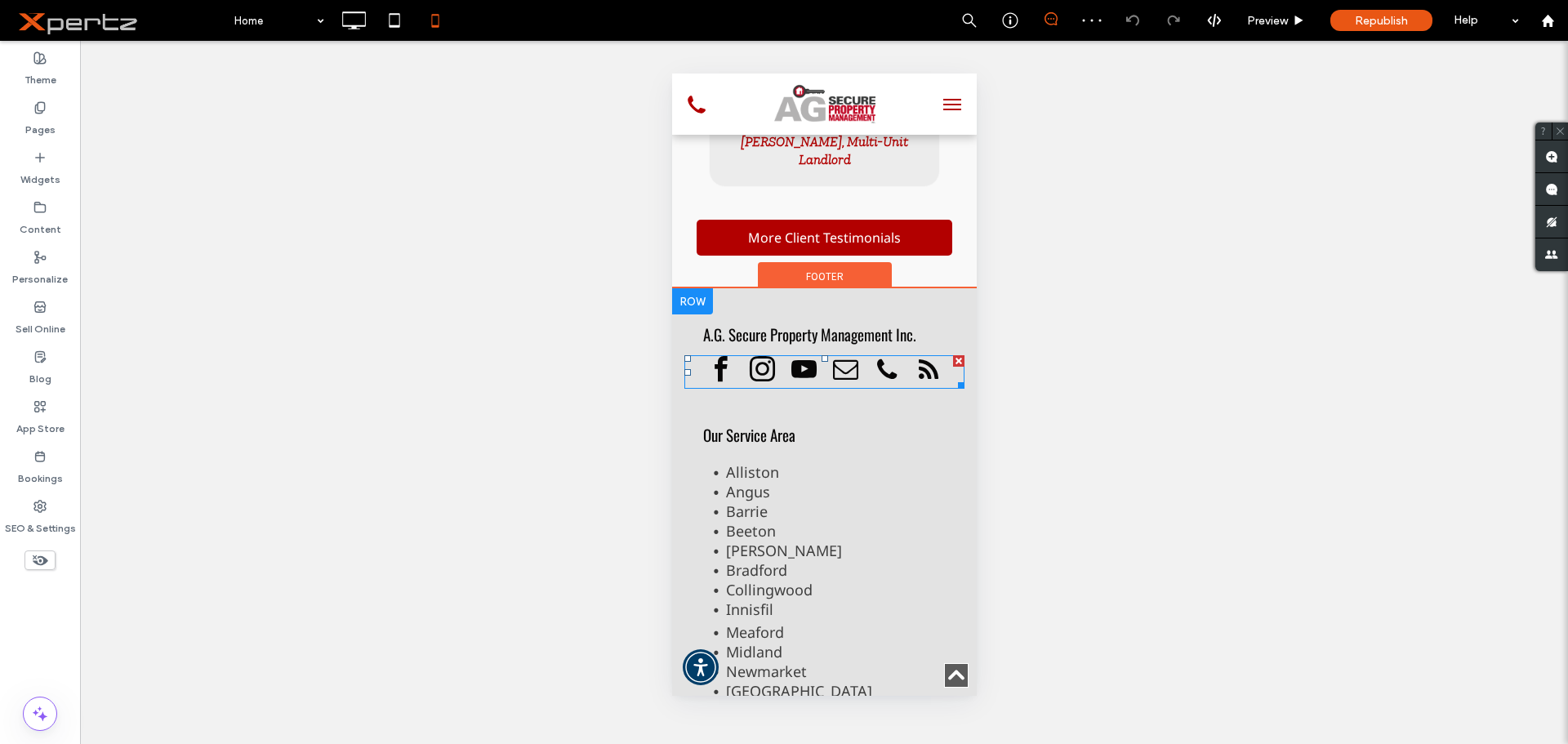
click at [803, 381] on span "youtube" at bounding box center [802, 370] width 29 height 29
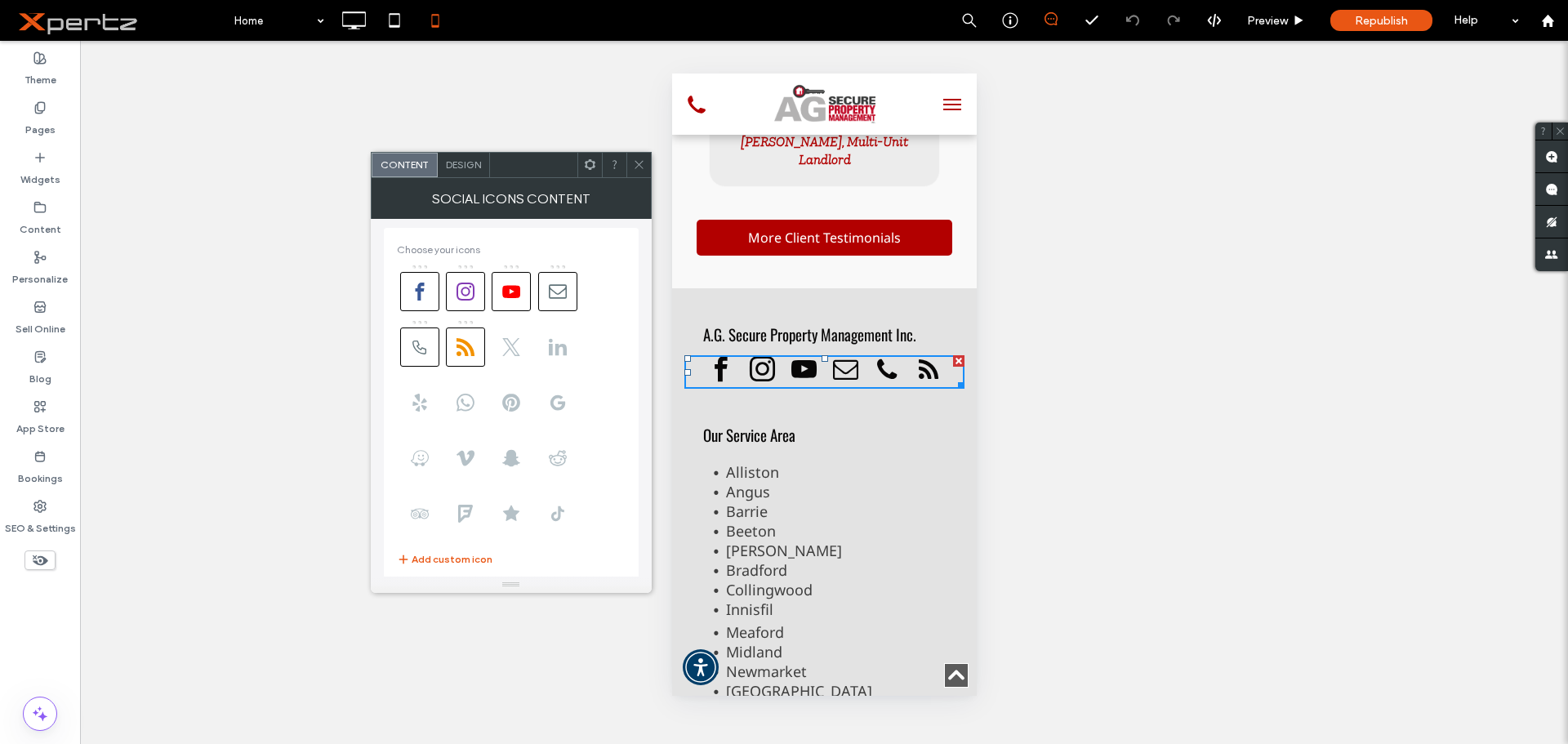
scroll to position [0, 0]
click at [641, 165] on icon at bounding box center [638, 164] width 12 height 12
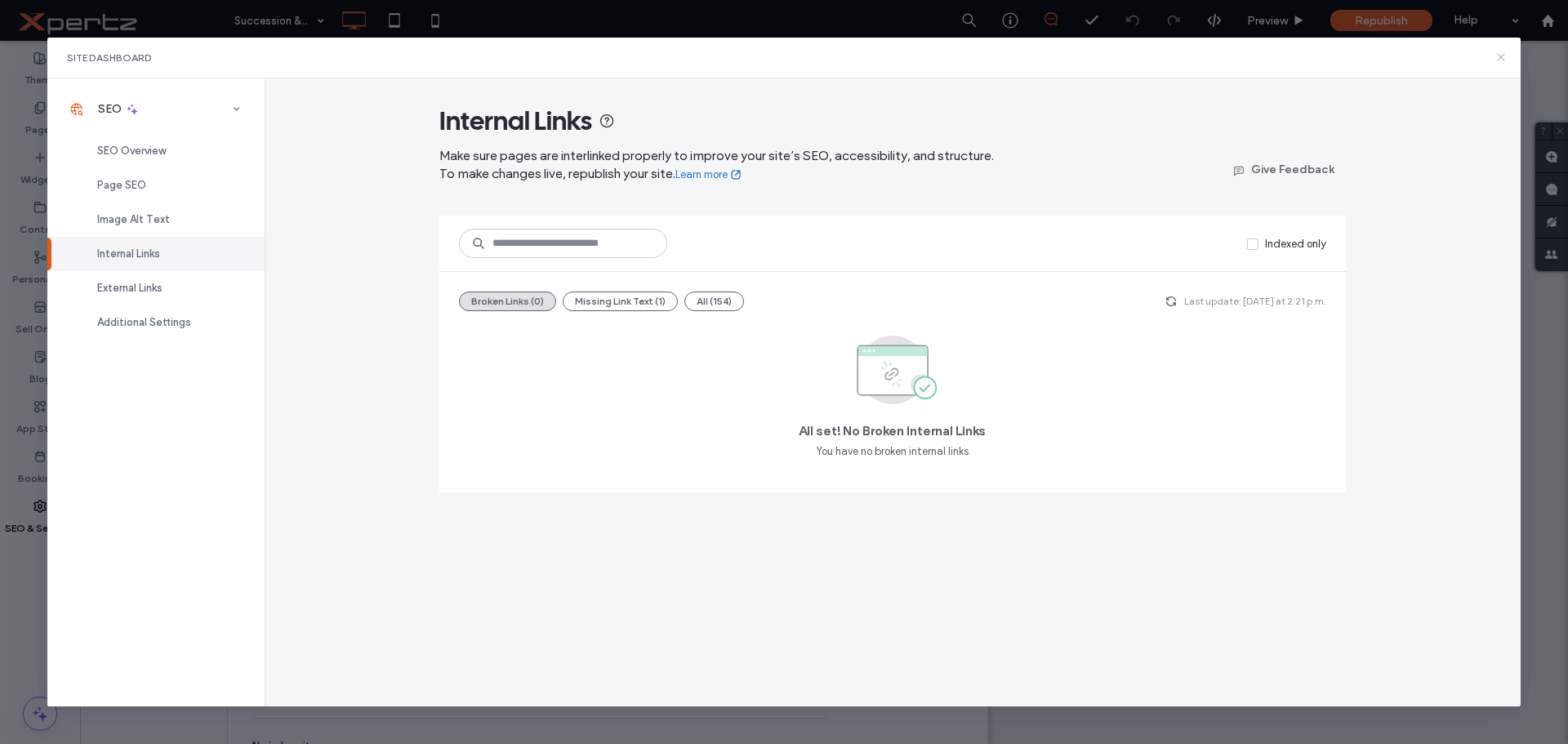
click at [1505, 55] on icon at bounding box center [1501, 57] width 13 height 13
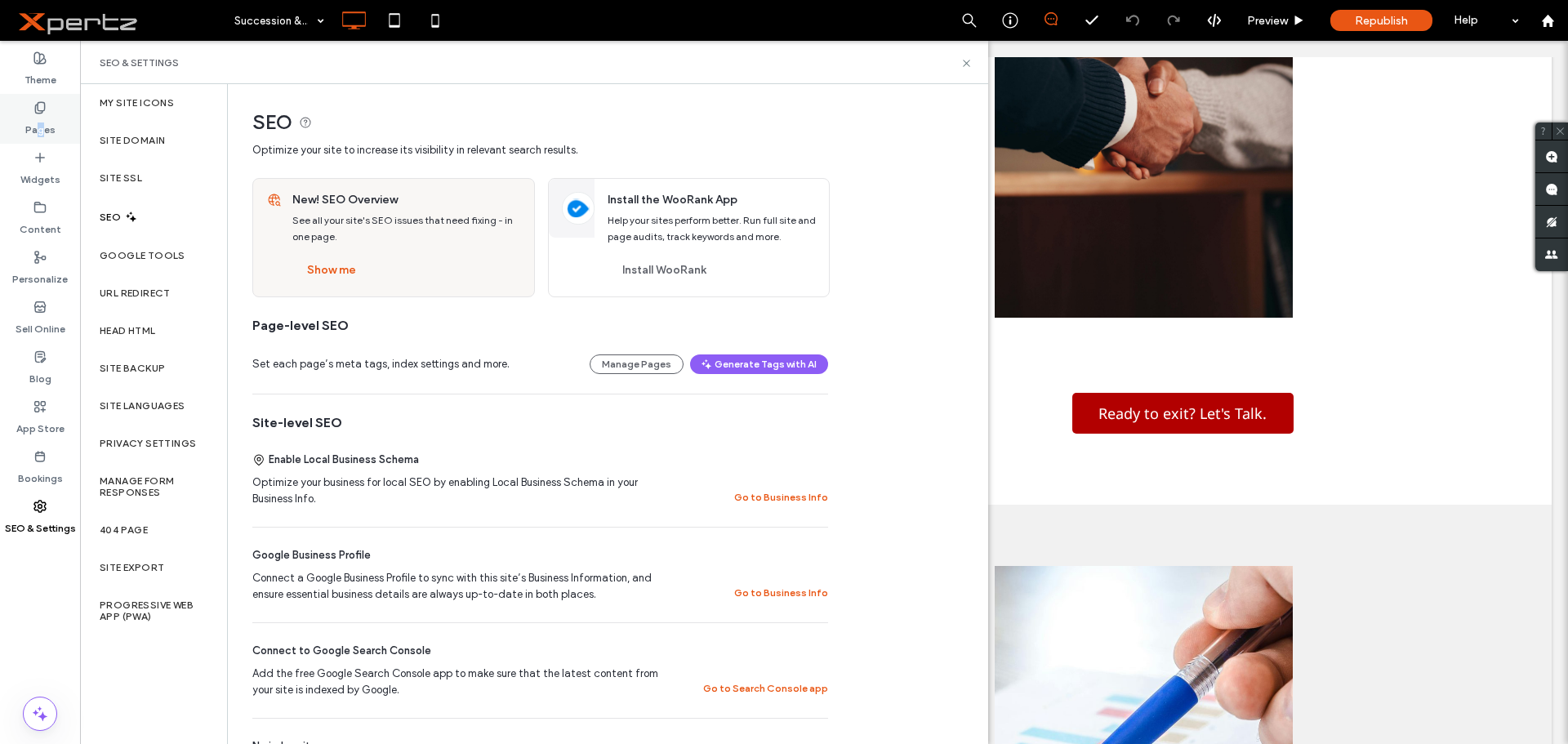
click at [41, 133] on label "Pages" at bounding box center [40, 125] width 30 height 22
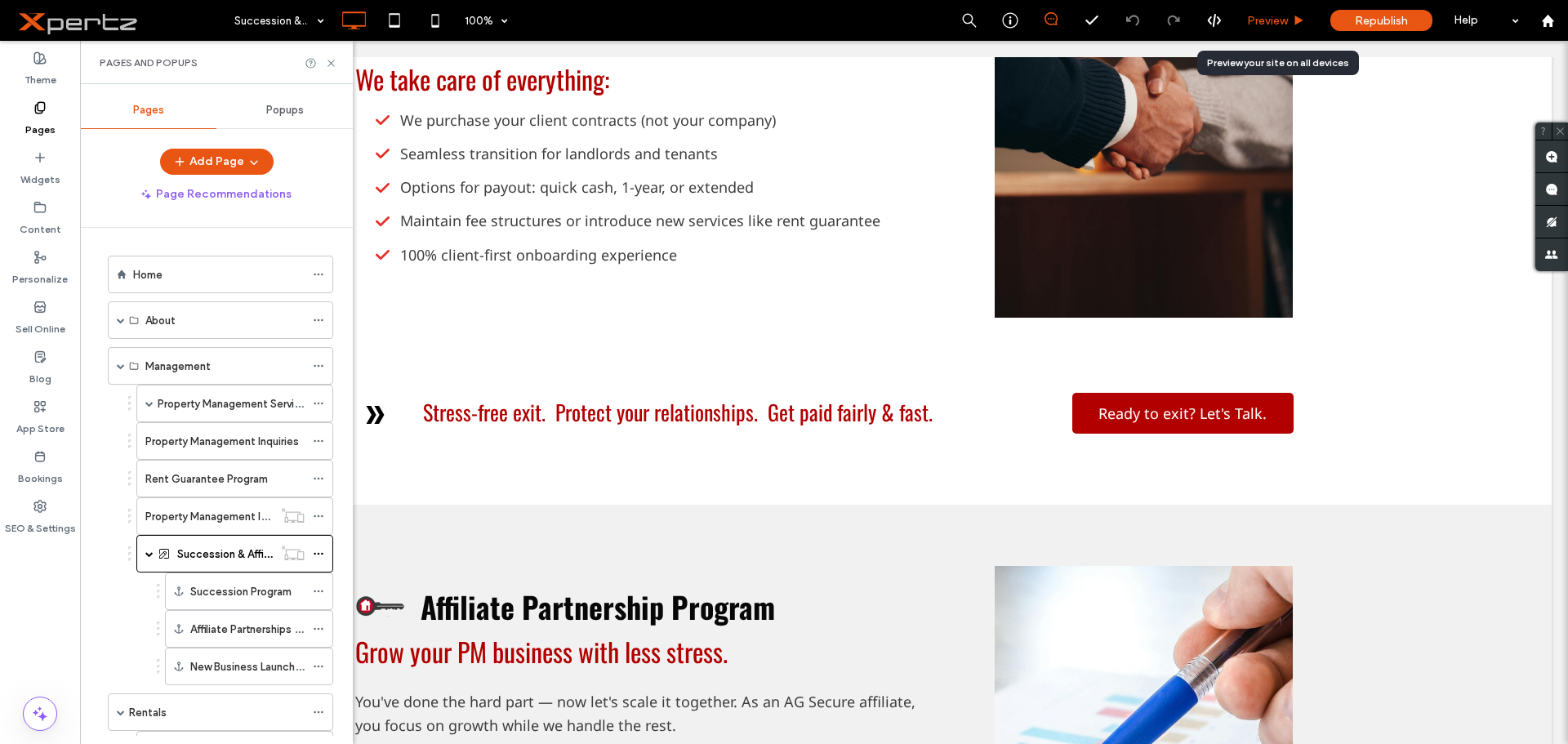
click at [1283, 16] on span "Preview" at bounding box center [1267, 21] width 41 height 14
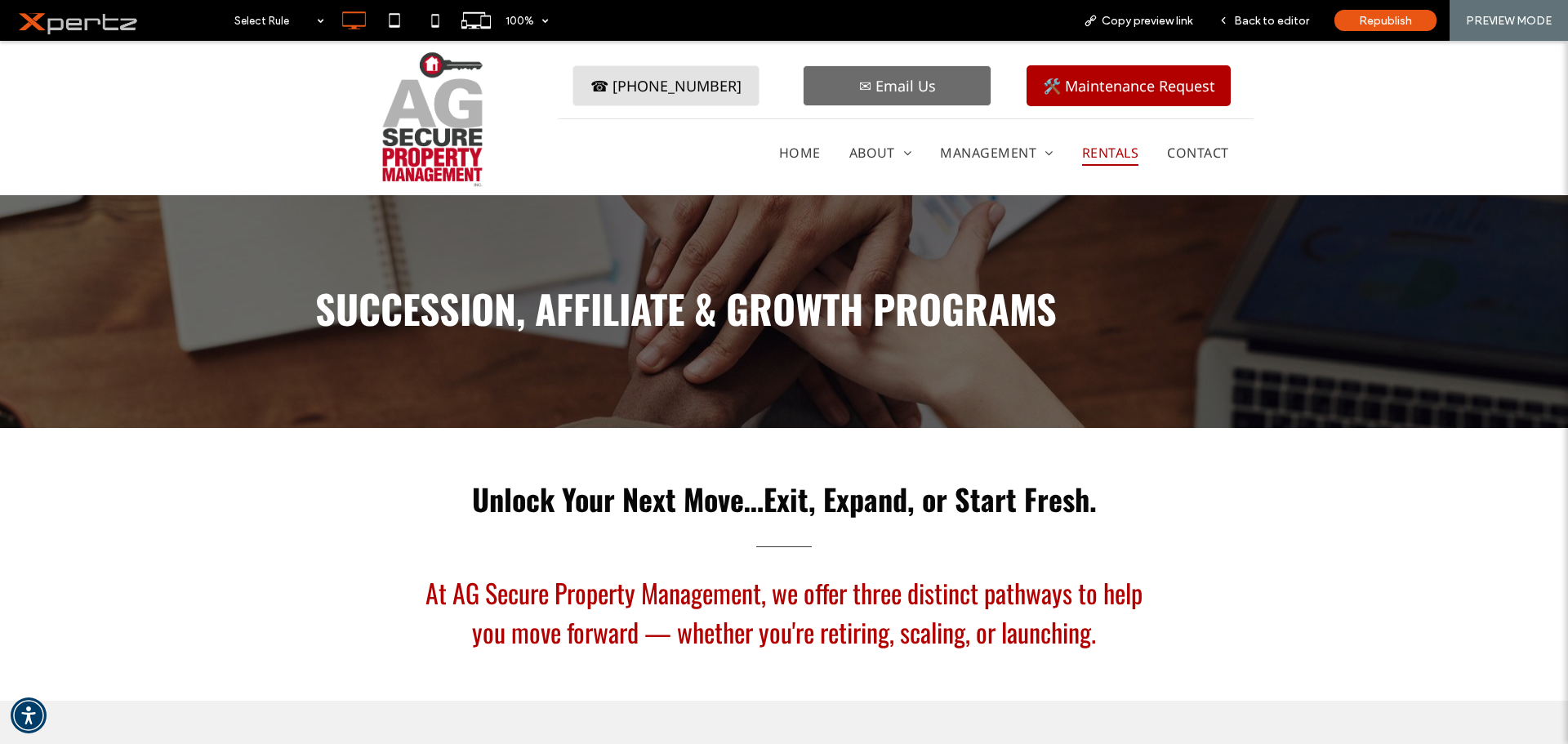
click at [1090, 159] on span "Rentals" at bounding box center [1110, 153] width 56 height 26
click at [433, 21] on icon at bounding box center [435, 20] width 33 height 33
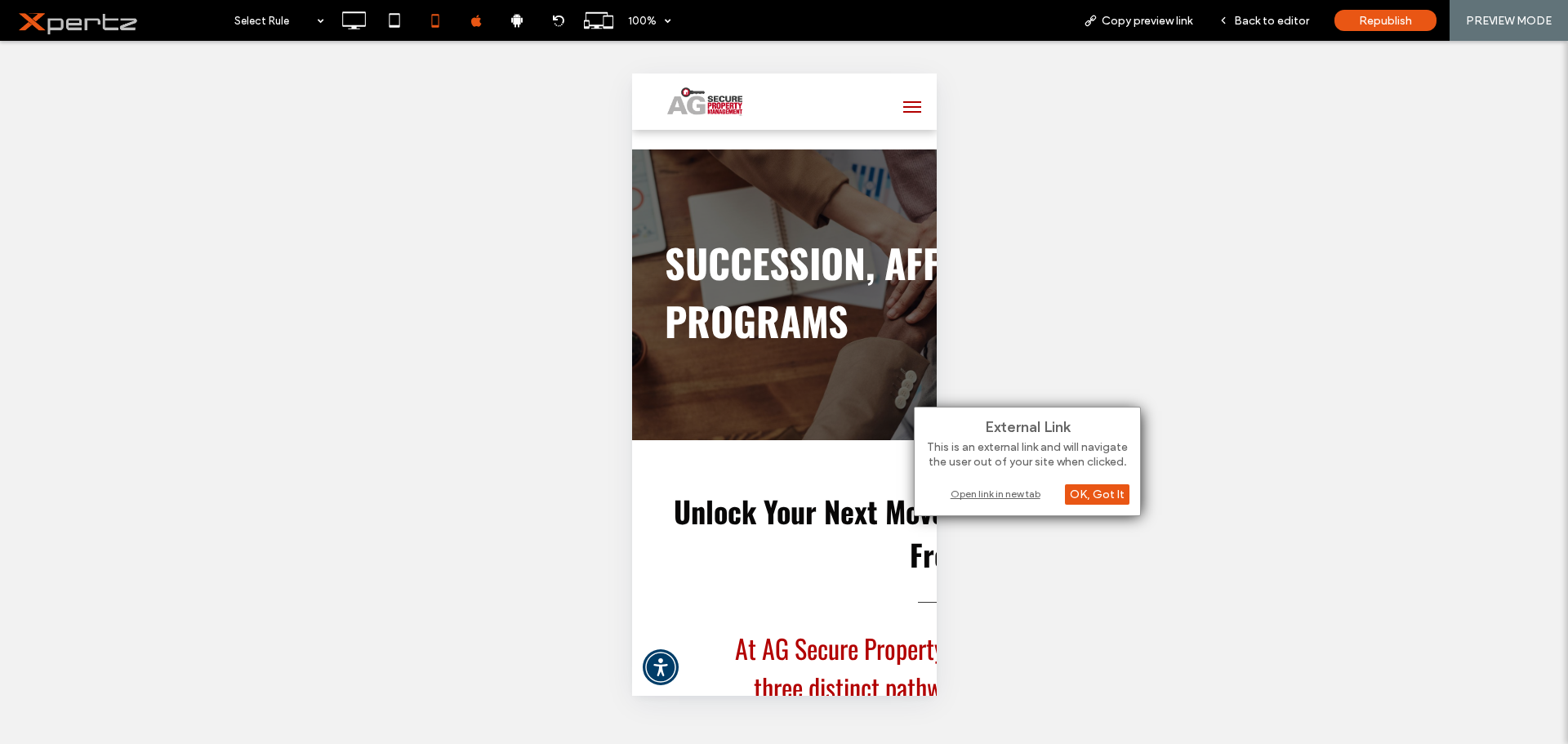
click at [966, 493] on div "Open link in new tab" at bounding box center [1027, 494] width 204 height 17
click at [1267, 19] on span "Back to editor" at bounding box center [1271, 21] width 75 height 14
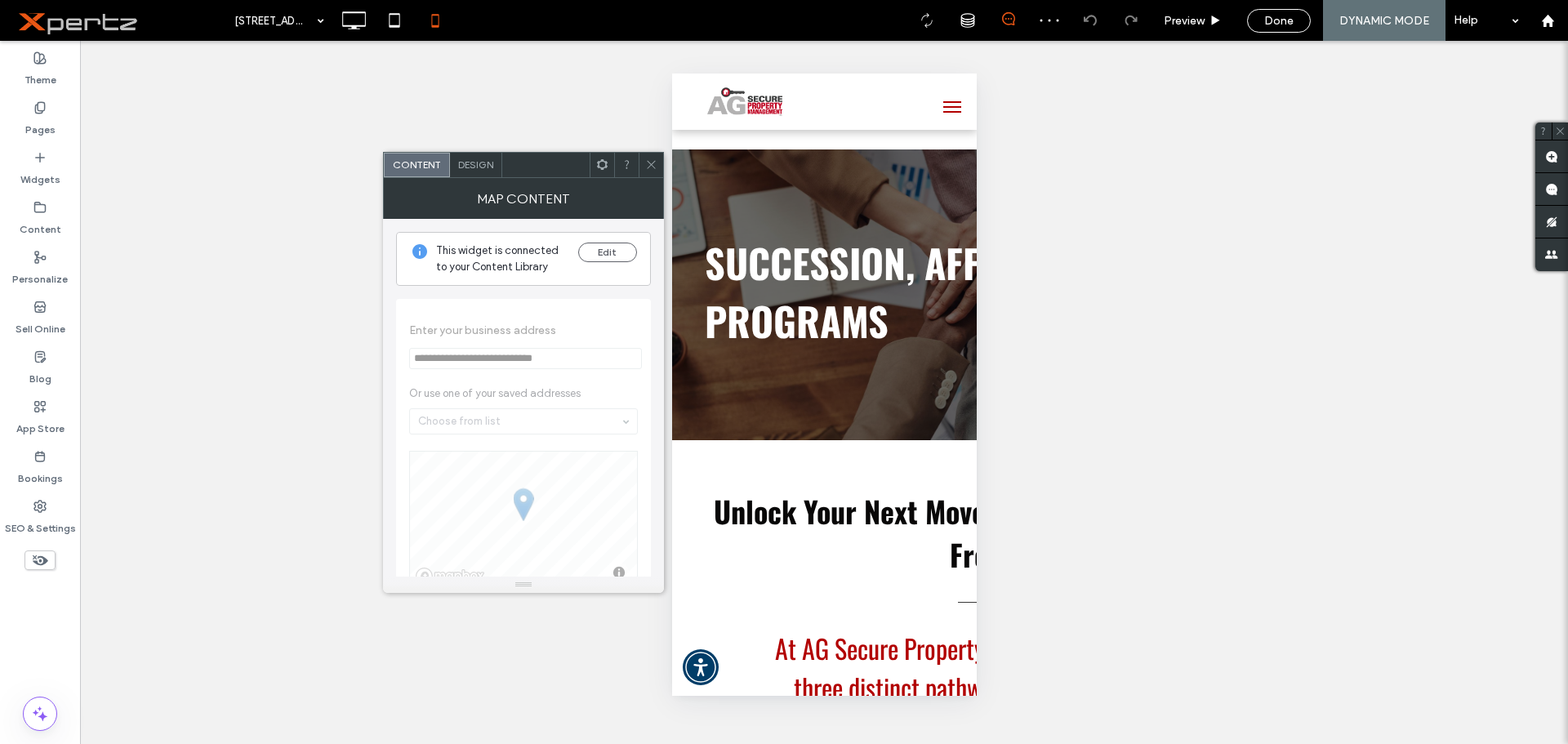
click at [474, 165] on span "Design" at bounding box center [476, 164] width 35 height 12
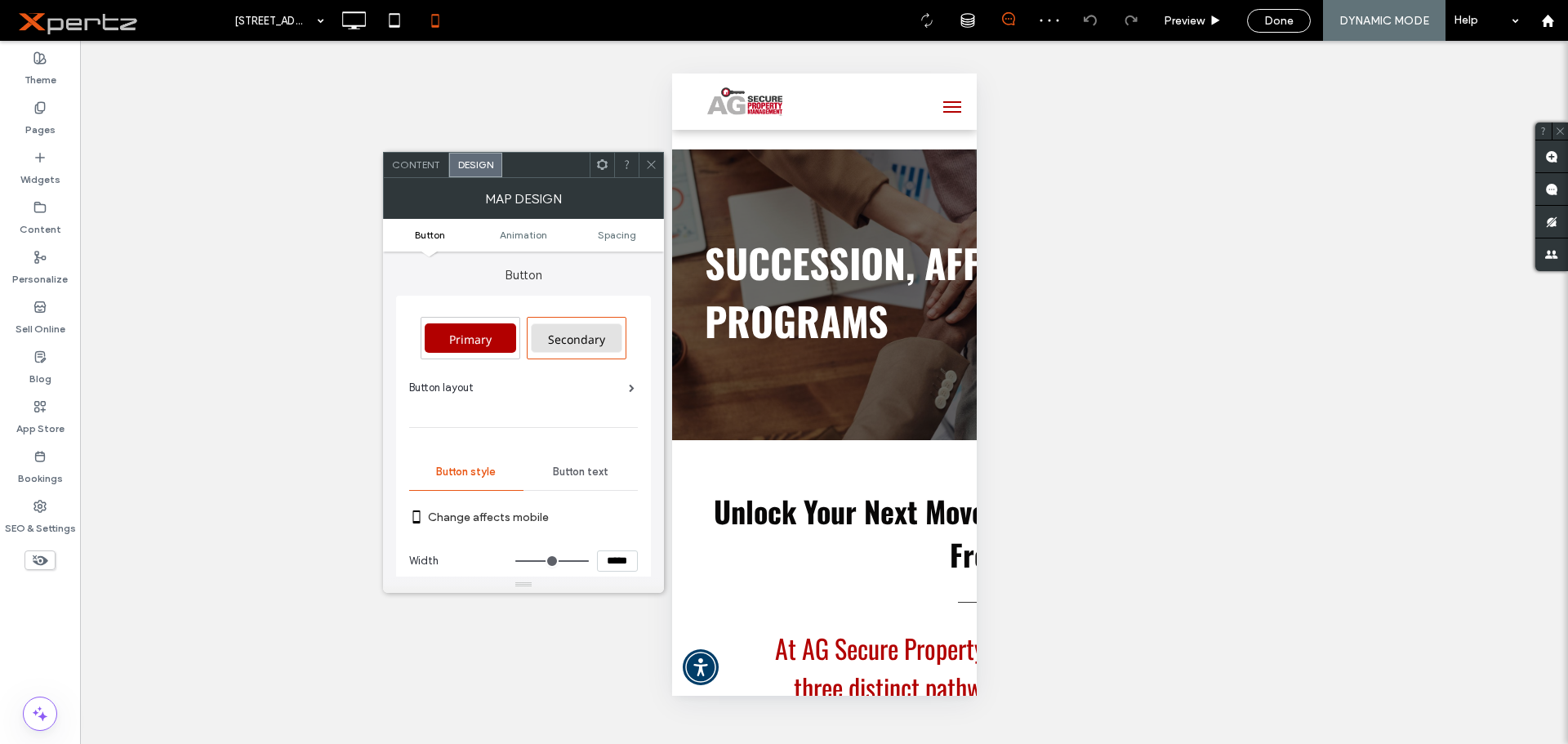
click at [417, 165] on span "Content" at bounding box center [416, 164] width 49 height 12
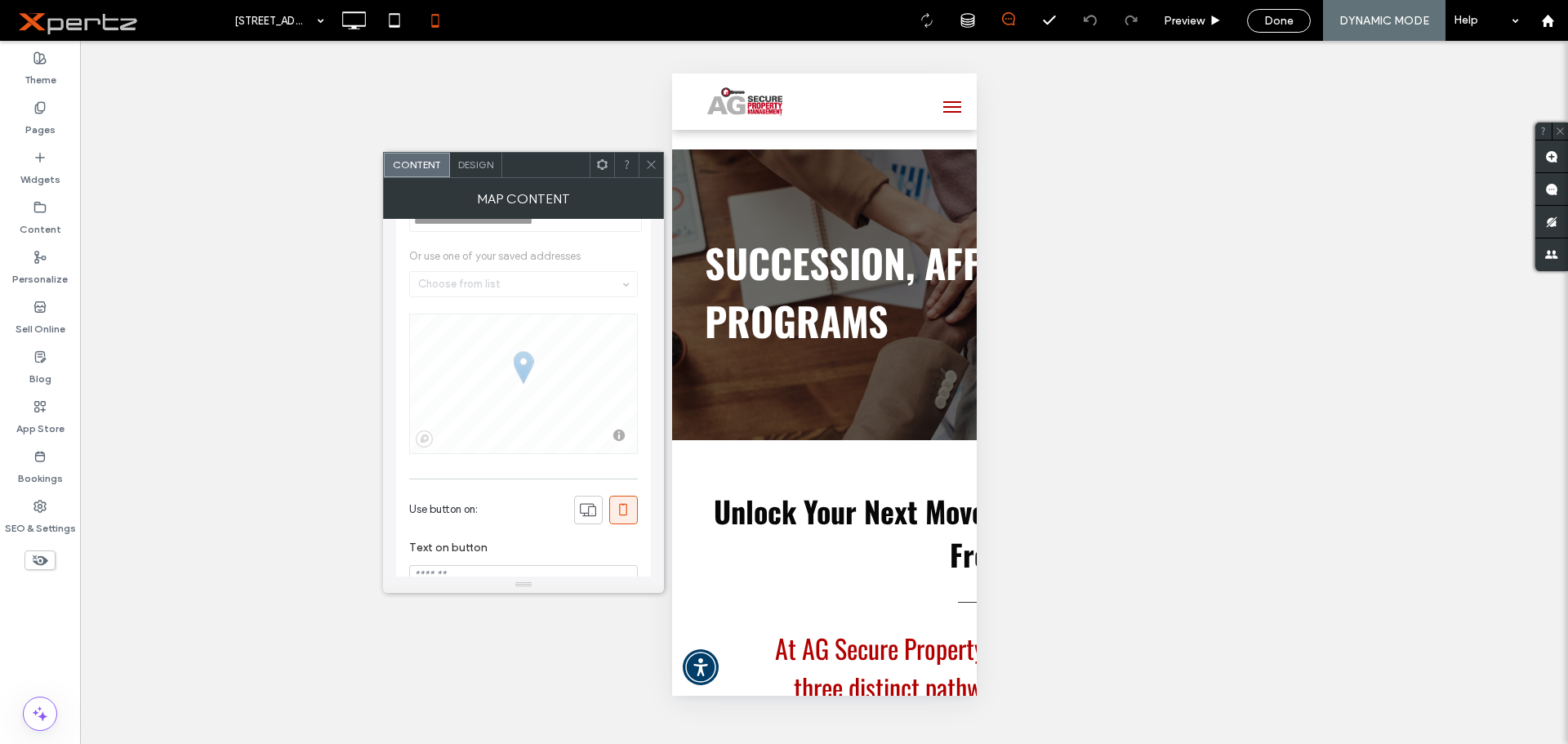
scroll to position [138, 0]
click at [625, 519] on span at bounding box center [623, 509] width 16 height 27
drag, startPoint x: 642, startPoint y: 164, endPoint x: 663, endPoint y: 199, distance: 40.8
click at [642, 163] on div at bounding box center [651, 165] width 24 height 24
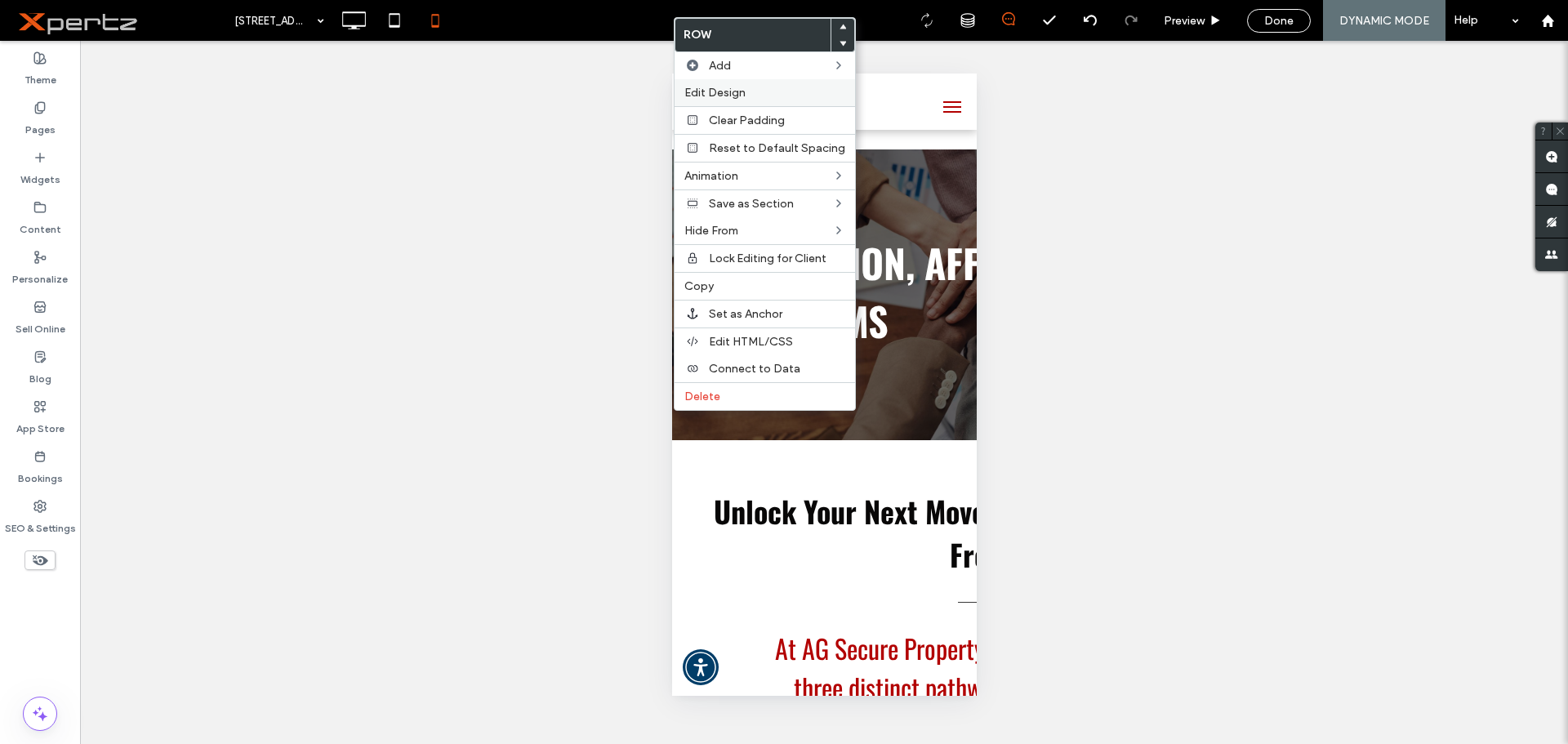
click at [728, 93] on span "Edit Design" at bounding box center [715, 92] width 62 height 14
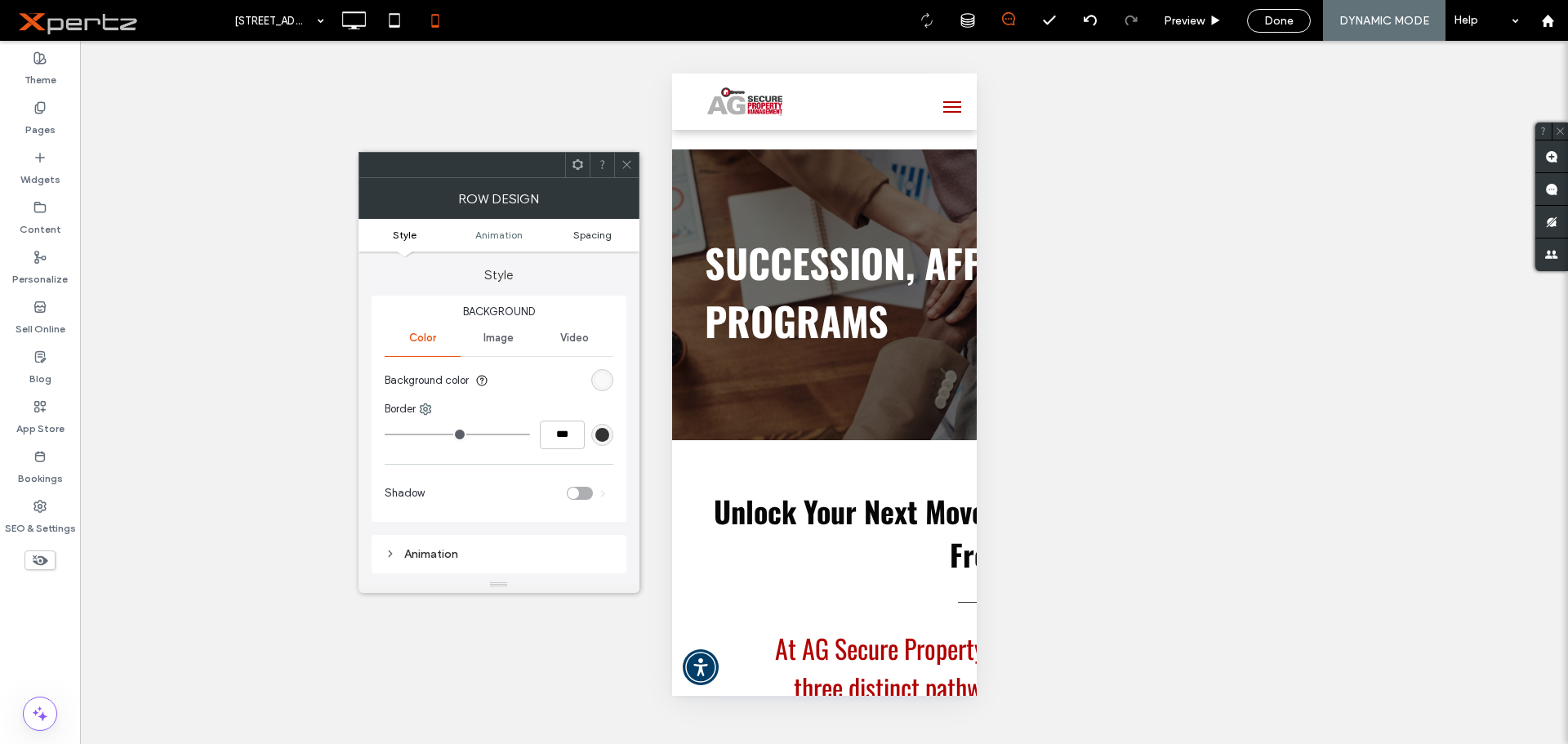
click at [584, 238] on span "Spacing" at bounding box center [592, 234] width 38 height 12
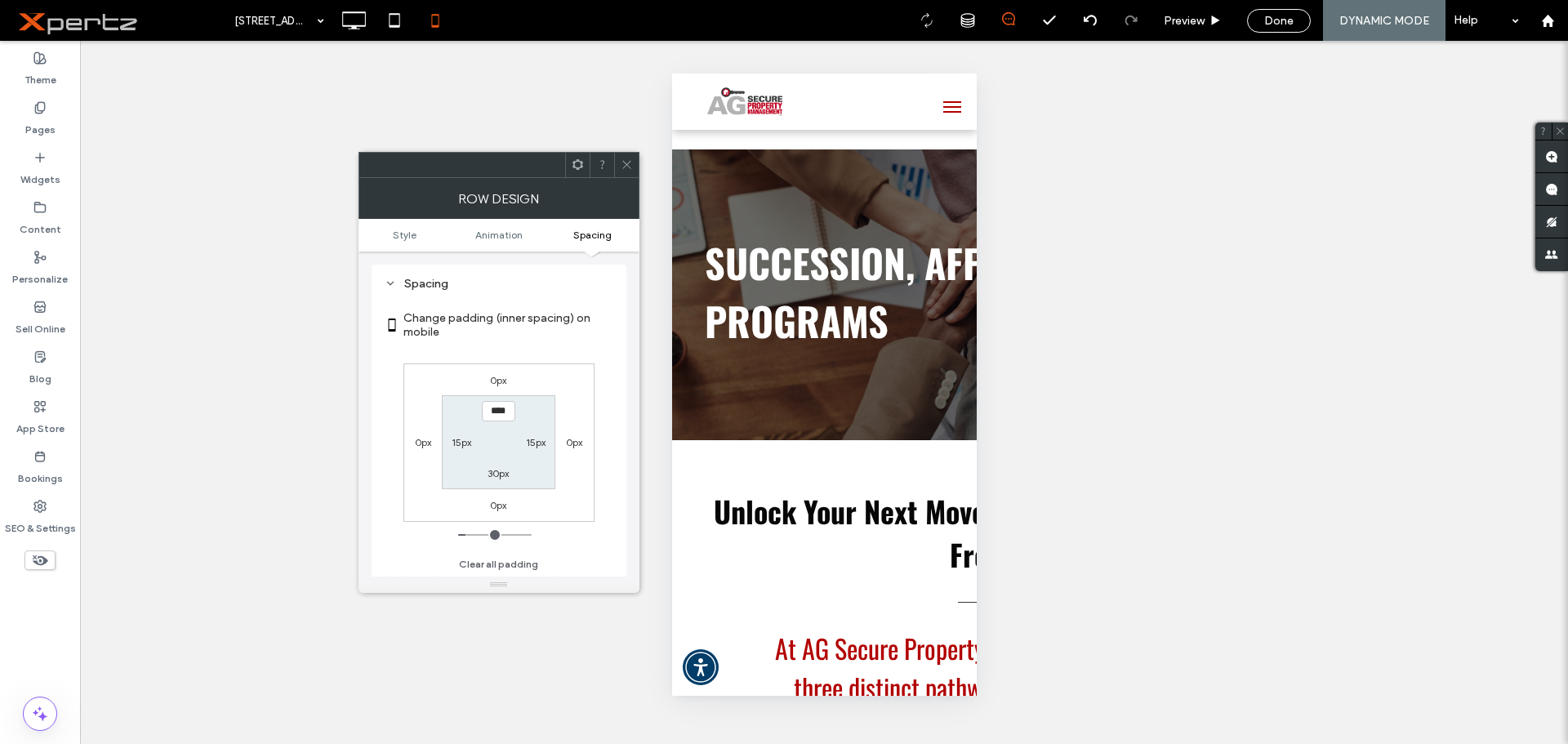
scroll to position [322, 0]
click at [460, 443] on label "15px" at bounding box center [461, 442] width 20 height 12
type input "**"
click at [540, 442] on label "15px" at bounding box center [535, 442] width 20 height 12
type input "*"
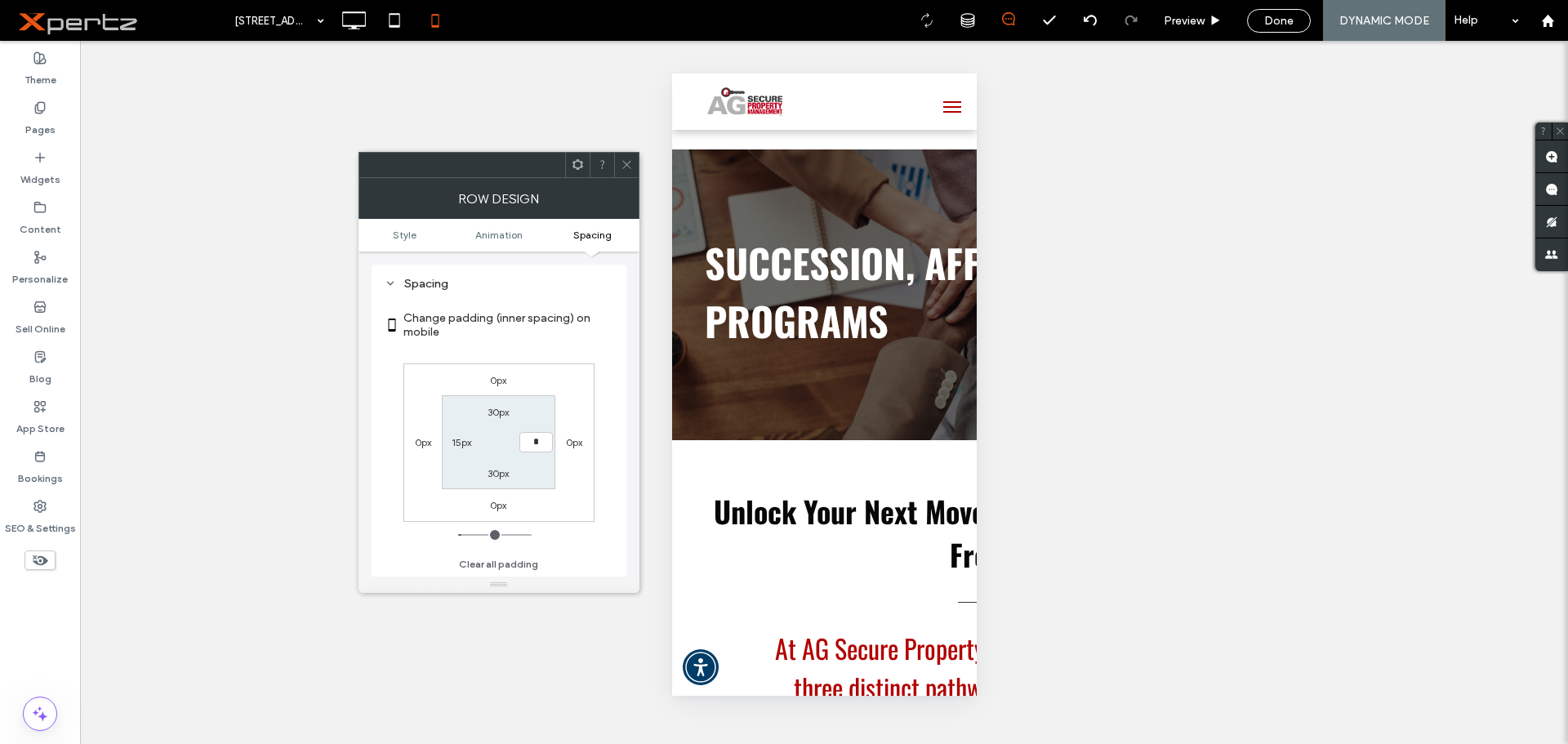
type input "*"
type input "***"
click at [493, 413] on label "30px" at bounding box center [497, 412] width 21 height 12
type input "**"
type input "*"
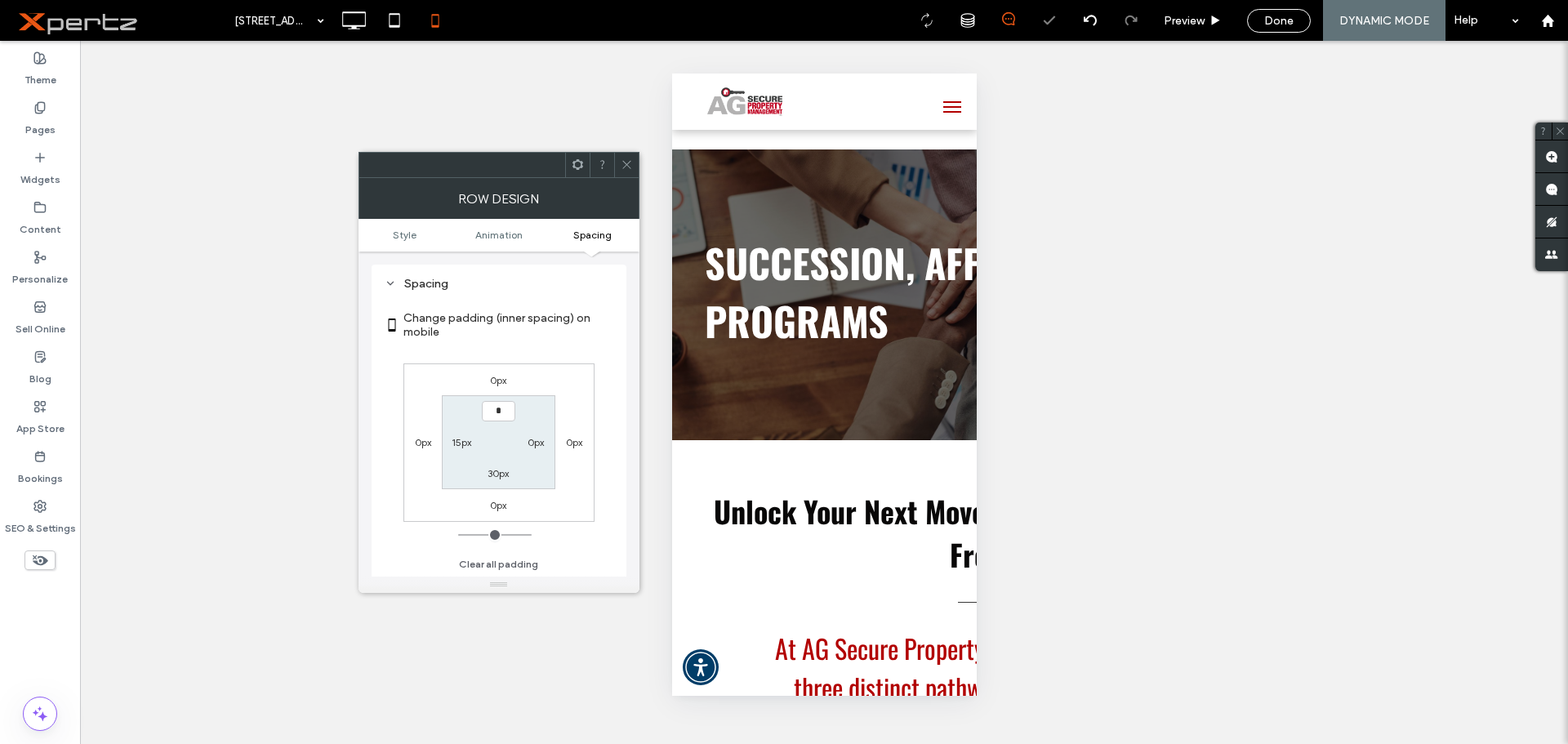
type input "*"
type input "***"
click at [495, 472] on label "30px" at bounding box center [497, 472] width 21 height 12
type input "**"
type input "*"
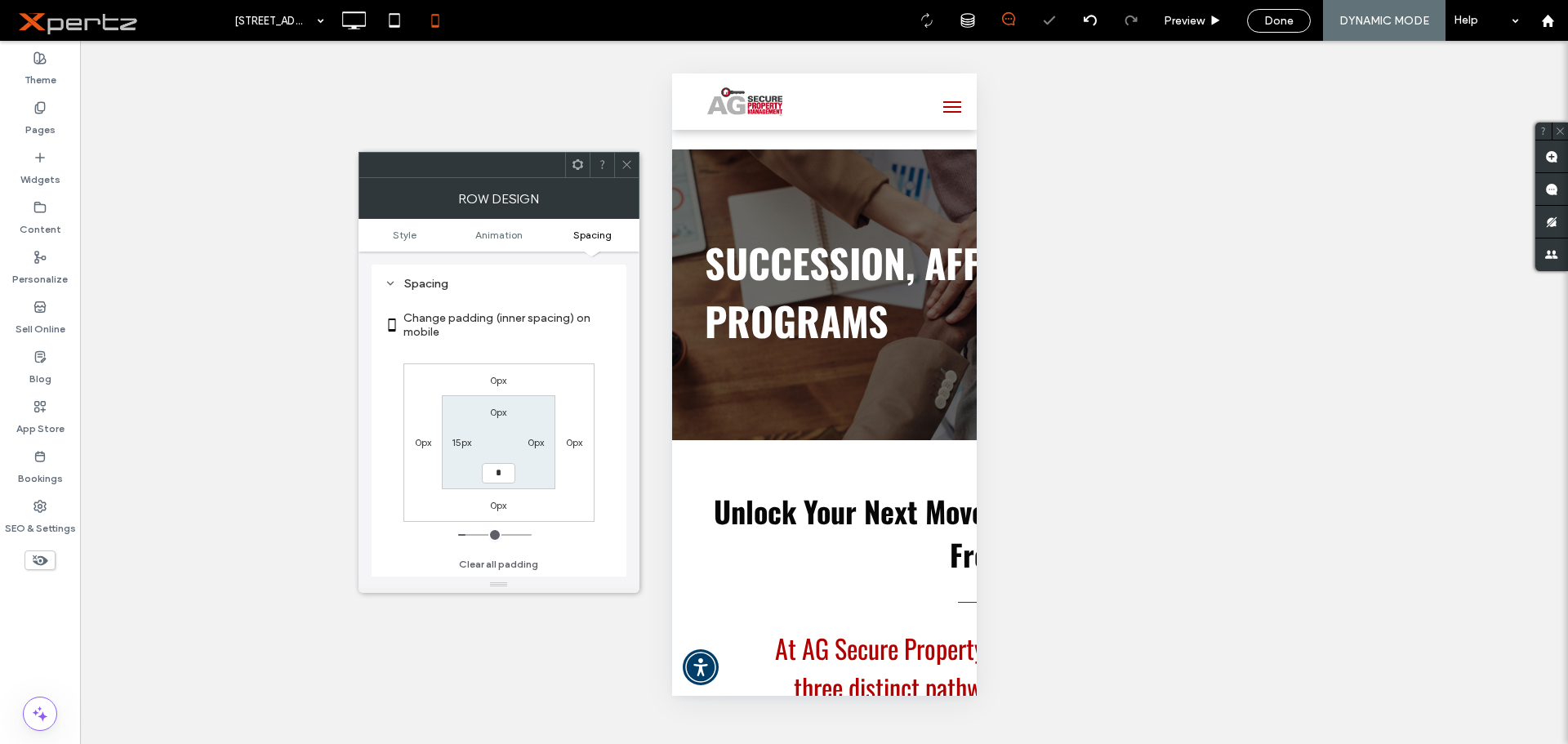
type input "*"
type input "***"
click at [541, 465] on section "0px 0px *** 15px" at bounding box center [498, 442] width 114 height 94
click at [460, 444] on label "15px" at bounding box center [461, 442] width 20 height 12
type input "**"
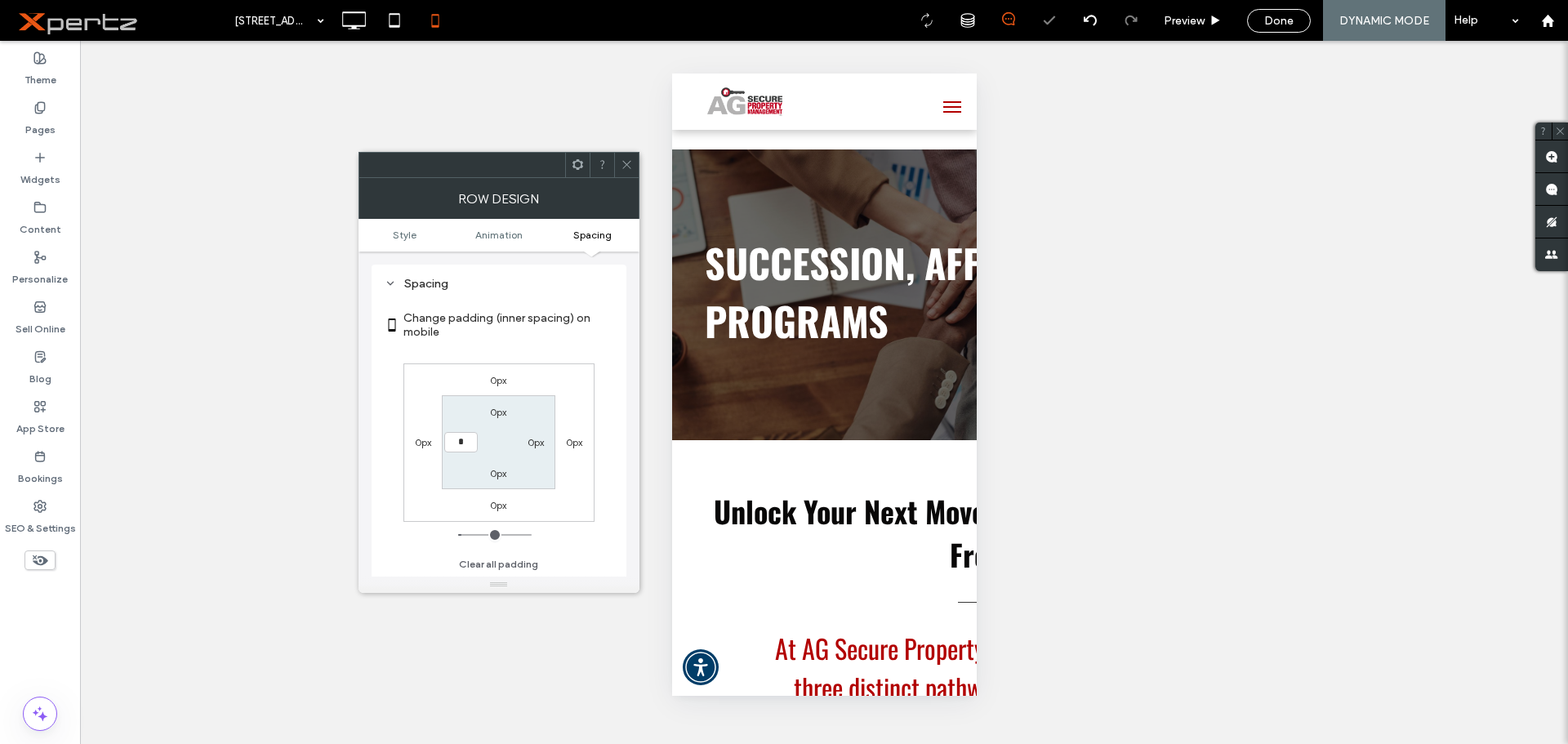
type input "*"
type input "***"
click at [540, 473] on section "0px 0px 0px ***" at bounding box center [498, 442] width 114 height 94
click at [626, 165] on use at bounding box center [626, 164] width 8 height 8
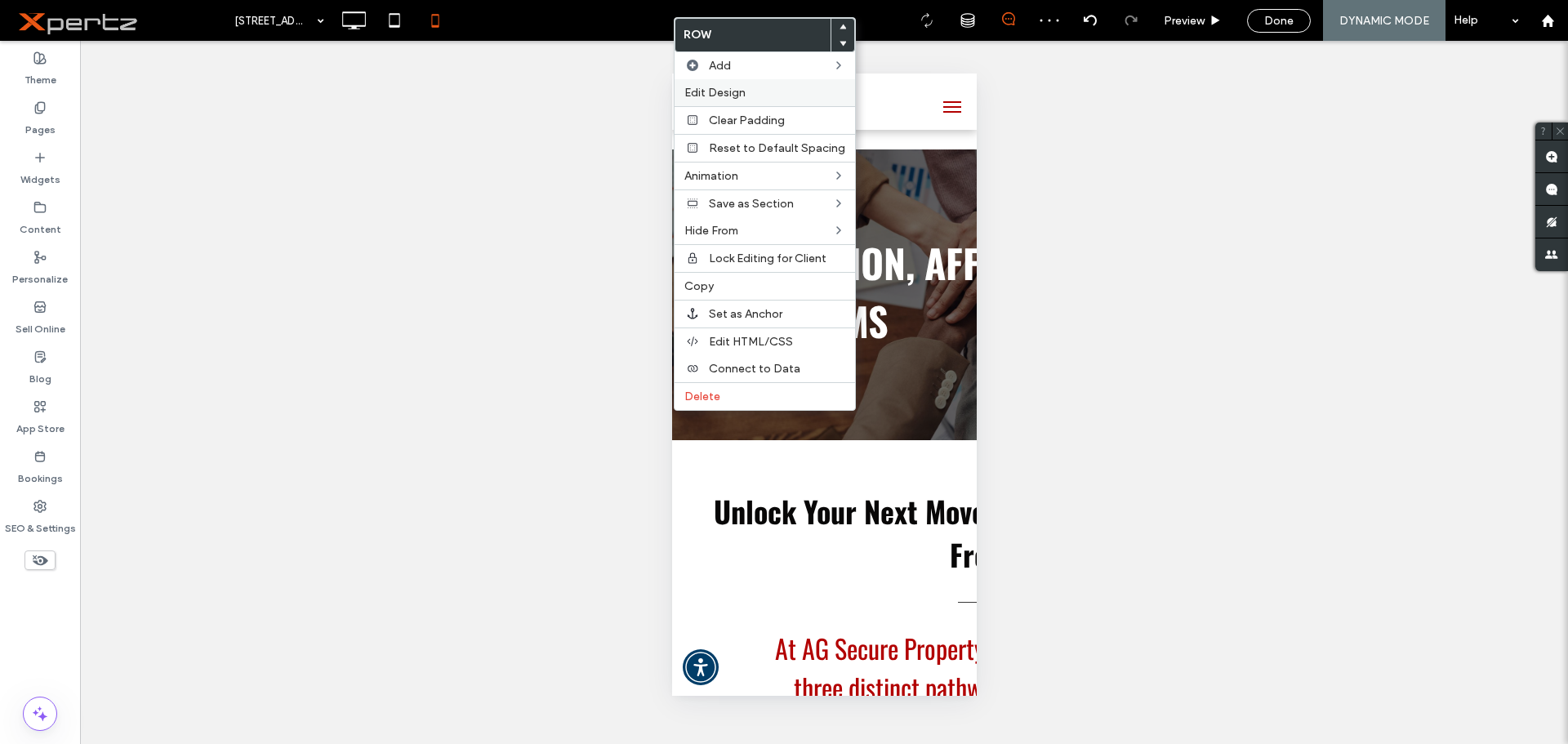
click at [754, 88] on label "Edit Design" at bounding box center [764, 92] width 161 height 14
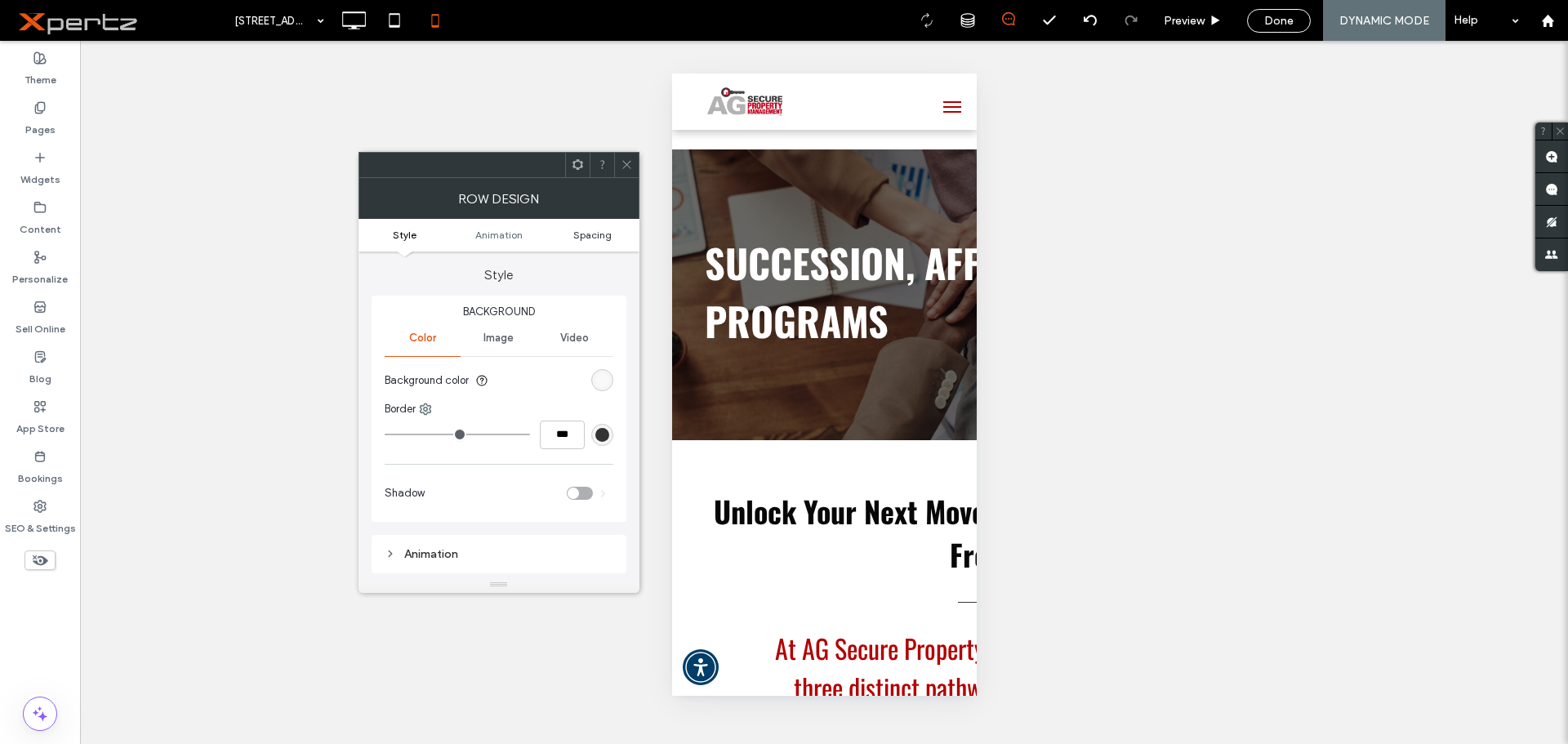
click at [604, 239] on span "Spacing" at bounding box center [592, 234] width 38 height 12
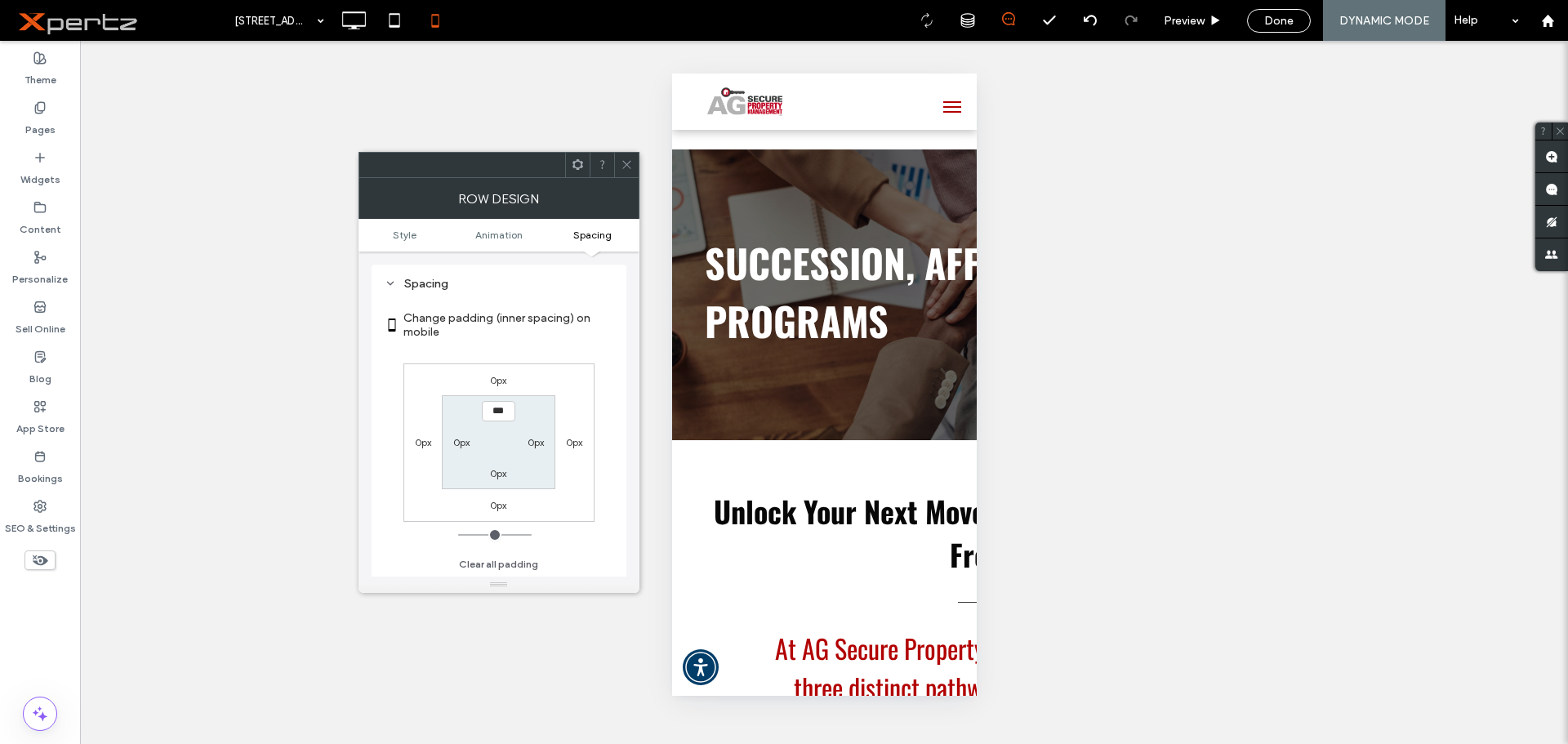
click at [623, 155] on span at bounding box center [626, 165] width 12 height 24
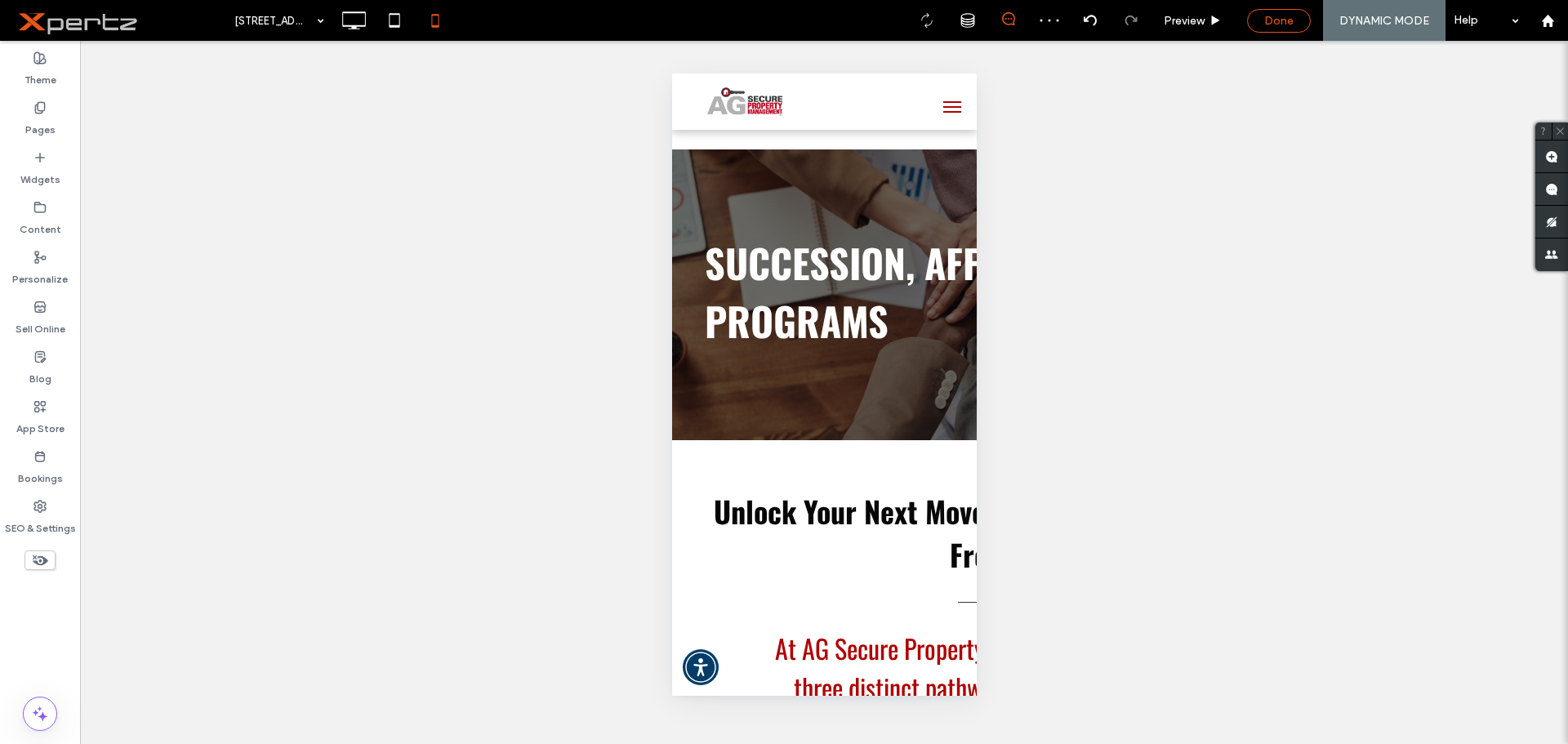
click at [1276, 22] on span "Done" at bounding box center [1278, 21] width 29 height 14
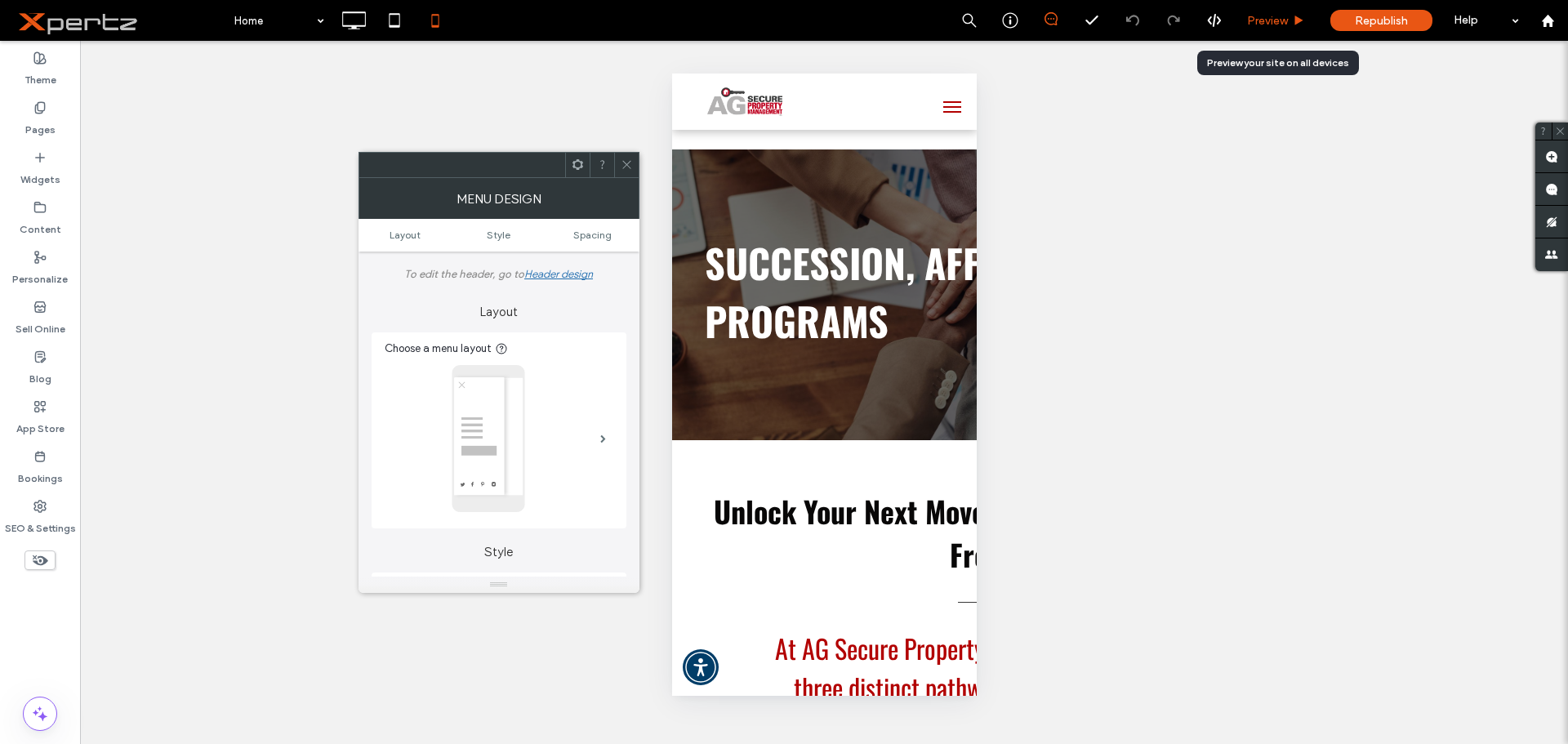
click at [1269, 21] on span "Preview" at bounding box center [1267, 21] width 41 height 14
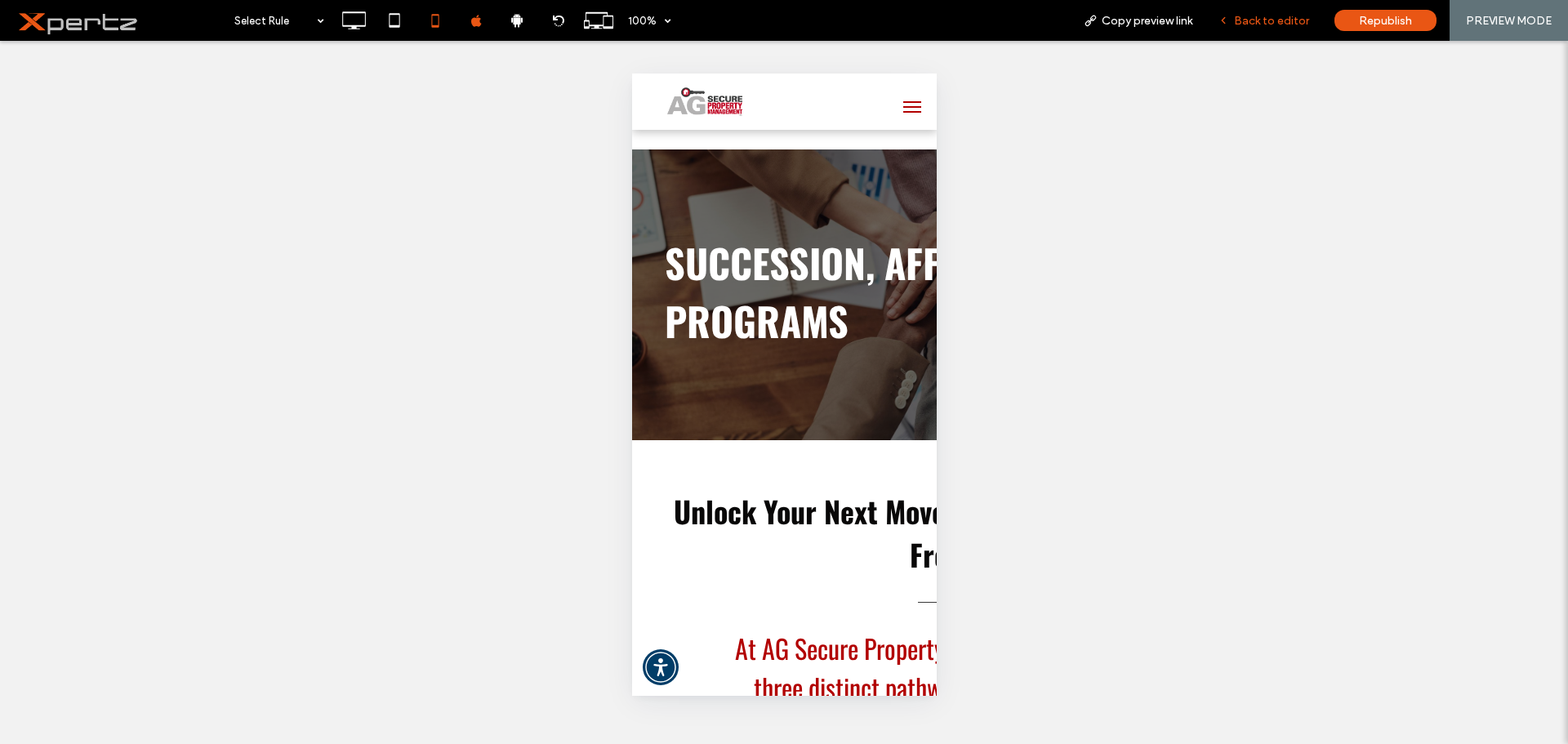
click at [1263, 19] on span "Back to editor" at bounding box center [1271, 21] width 75 height 14
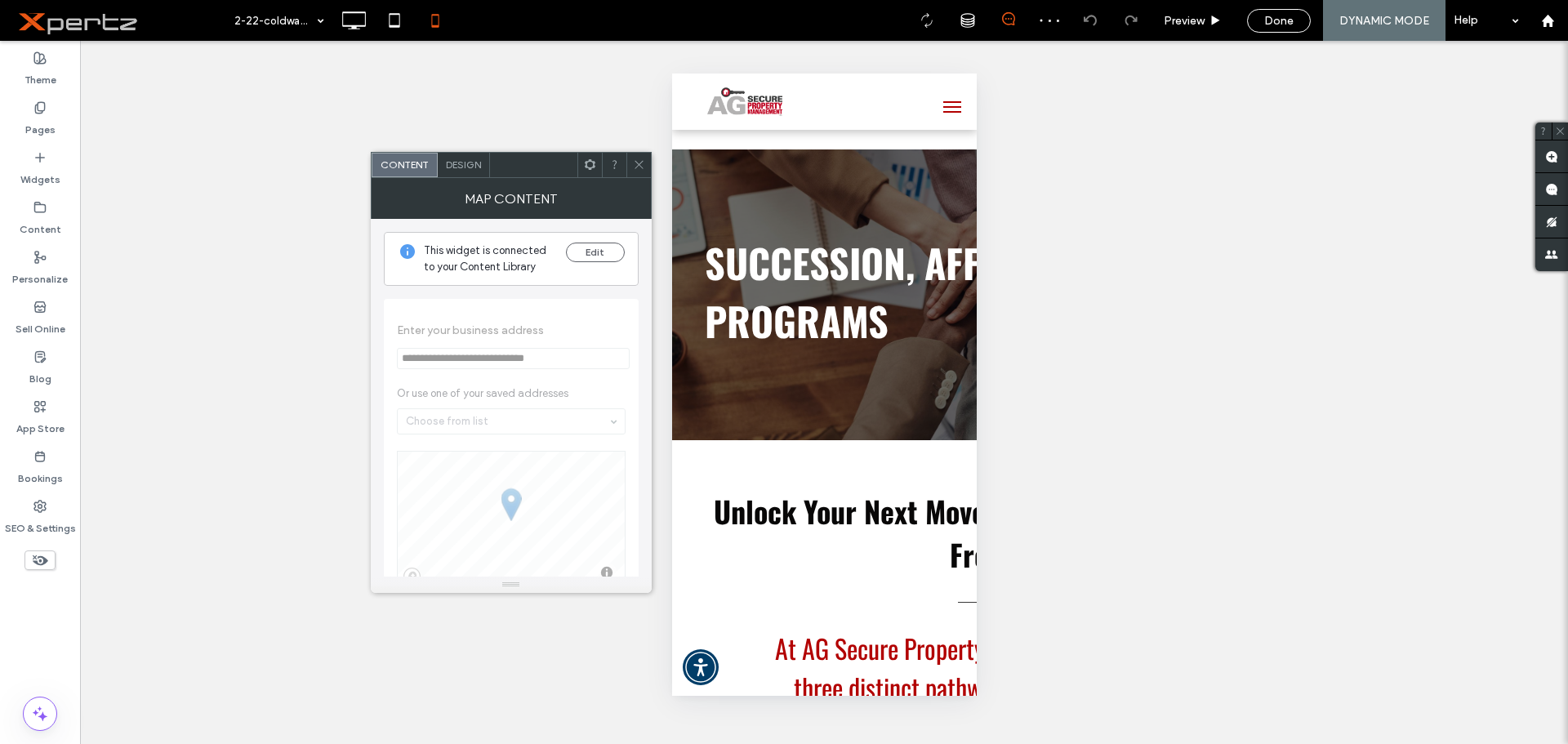
click at [472, 167] on span "Design" at bounding box center [464, 164] width 35 height 12
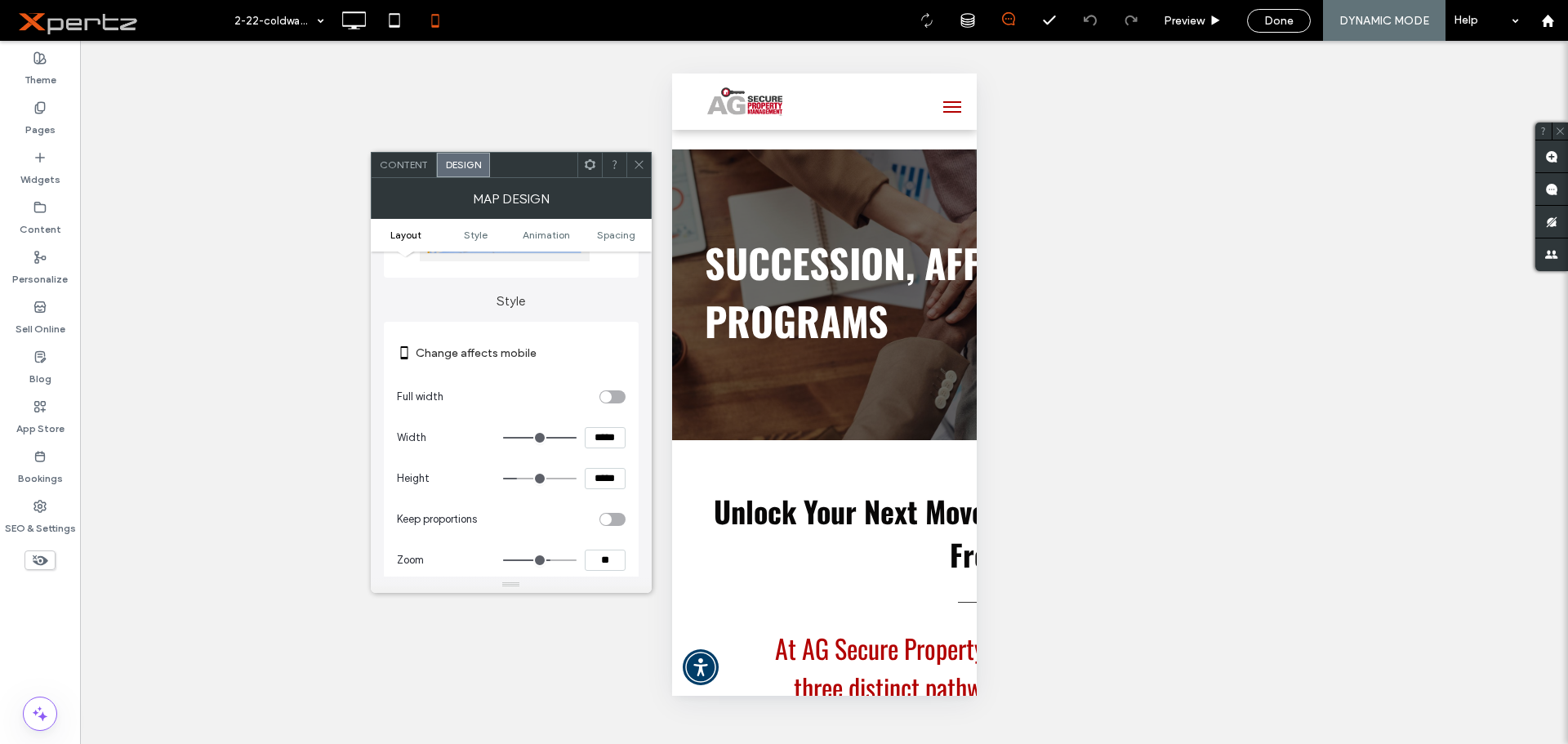
scroll to position [163, 0]
click at [604, 395] on div "toggle" at bounding box center [606, 392] width 11 height 11
click at [639, 169] on icon at bounding box center [638, 164] width 12 height 12
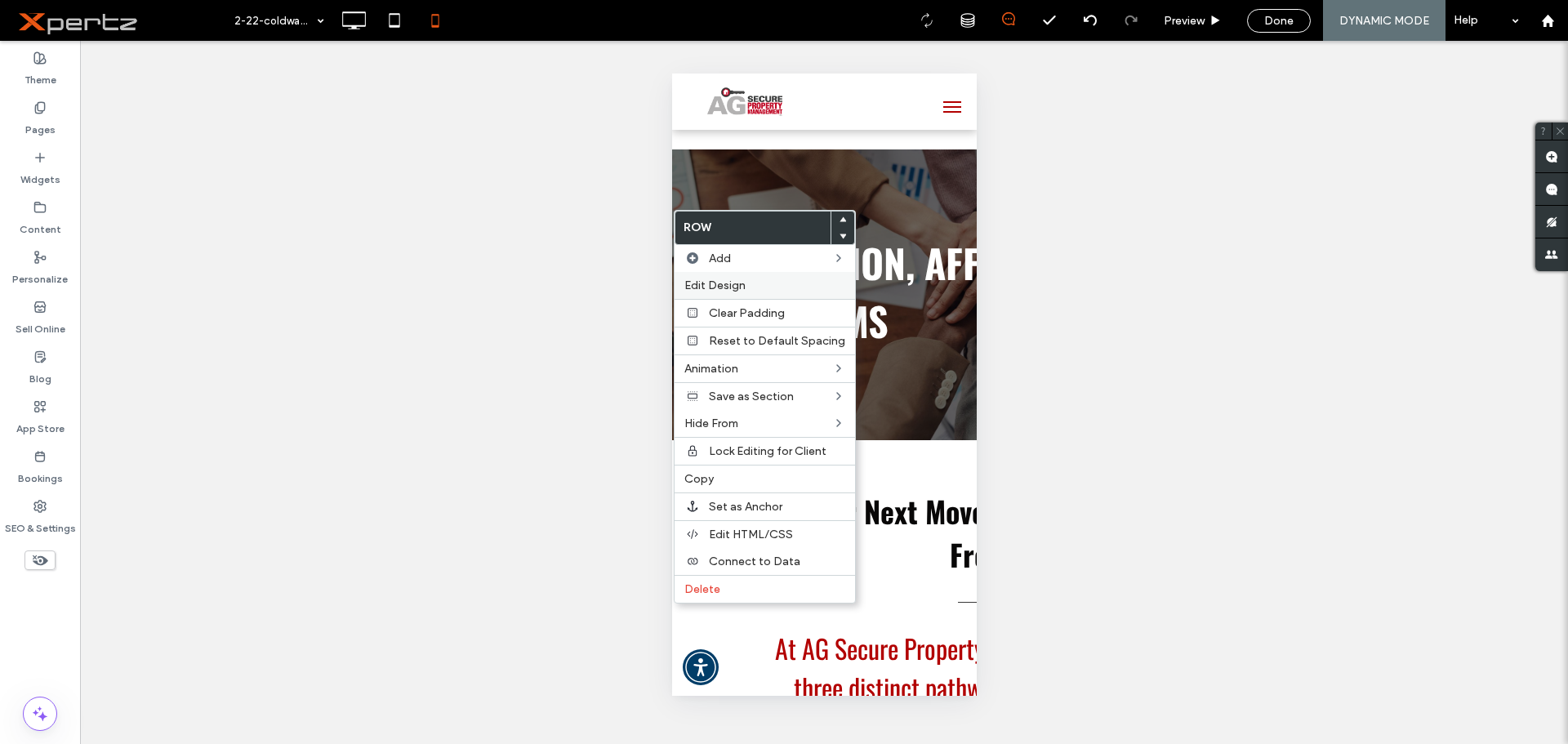
click at [701, 281] on span "Edit Design" at bounding box center [715, 285] width 62 height 14
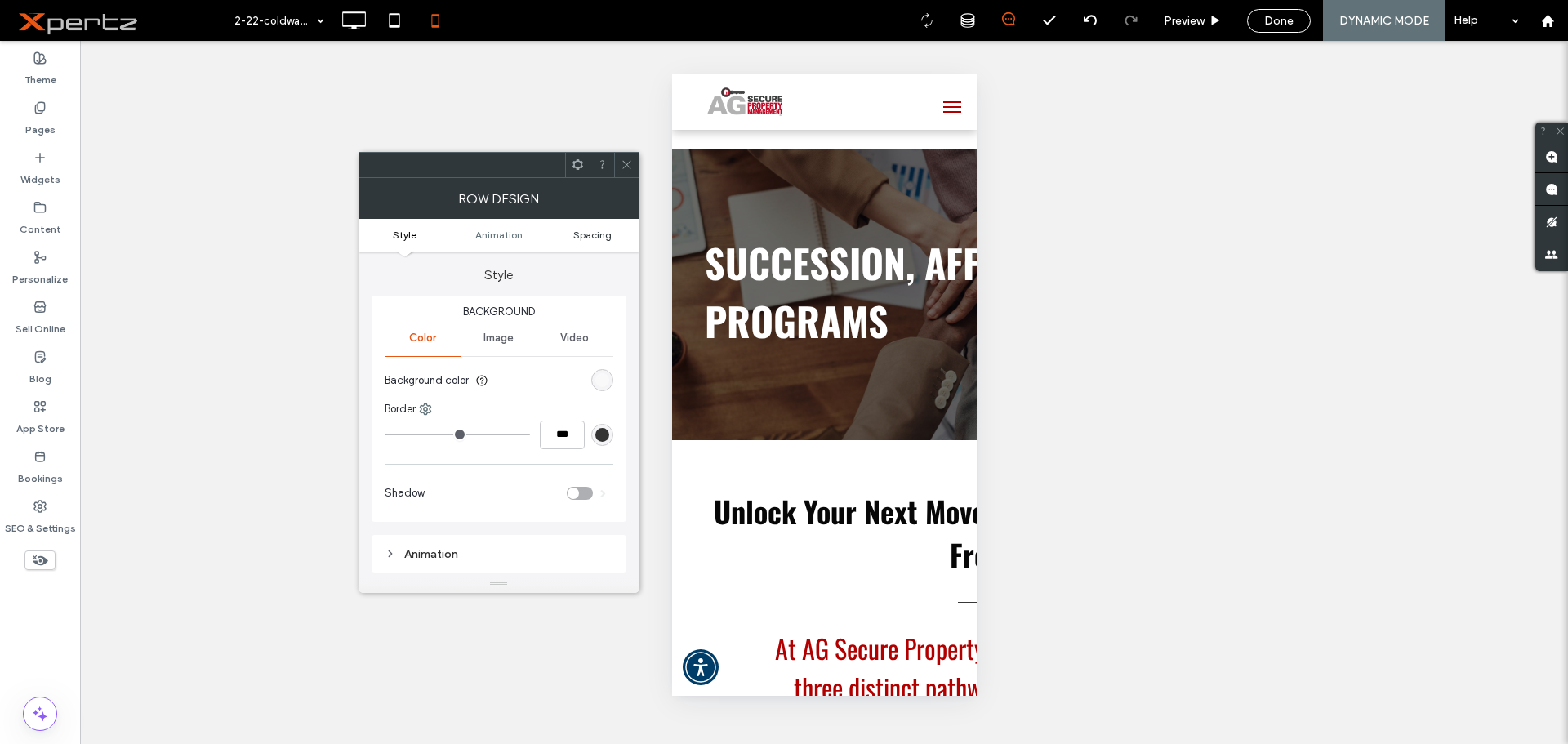
click at [584, 230] on span "Spacing" at bounding box center [592, 234] width 38 height 12
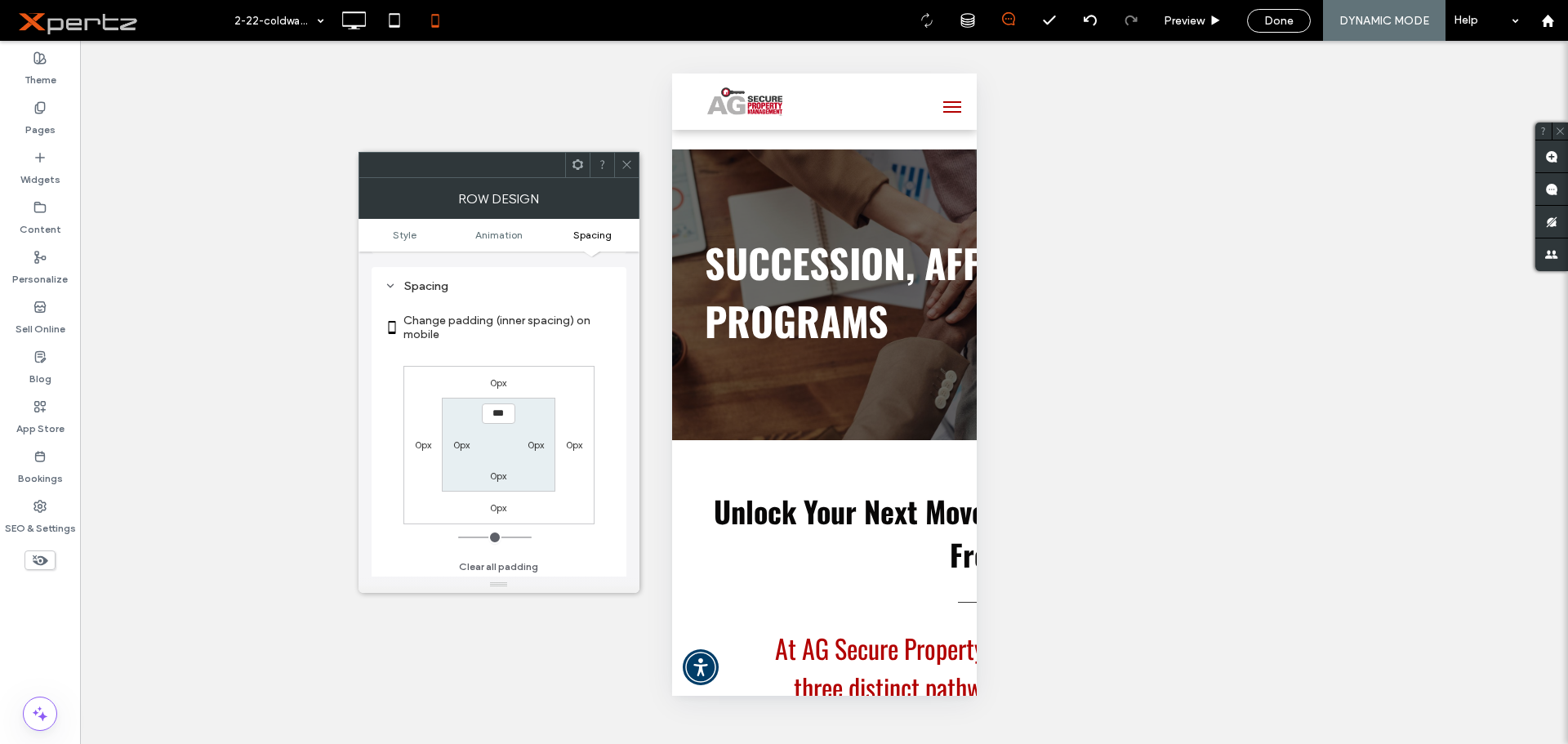
scroll to position [322, 0]
click at [400, 236] on span "Style" at bounding box center [404, 234] width 23 height 12
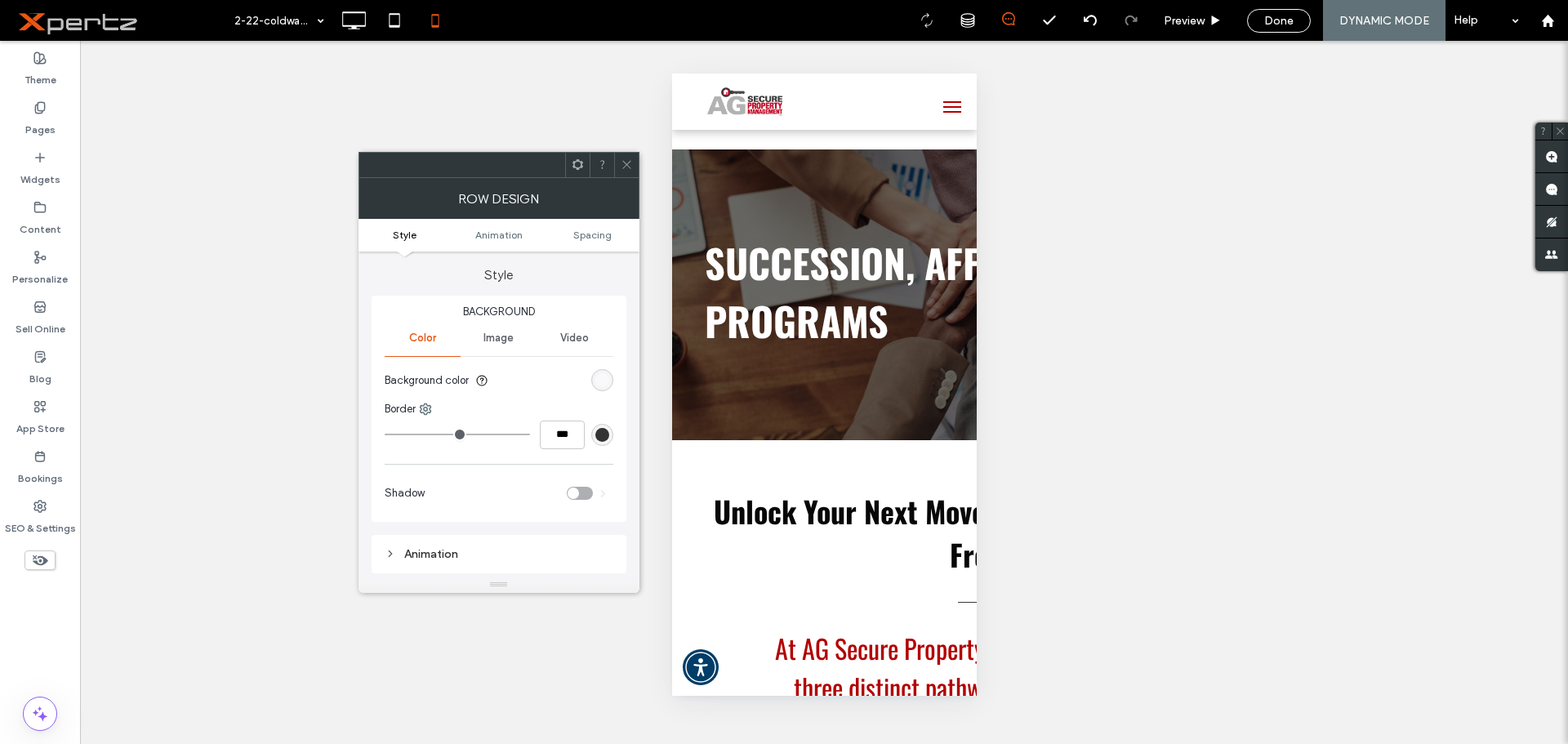
scroll to position [0, 0]
click at [604, 235] on span "Spacing" at bounding box center [592, 234] width 38 height 12
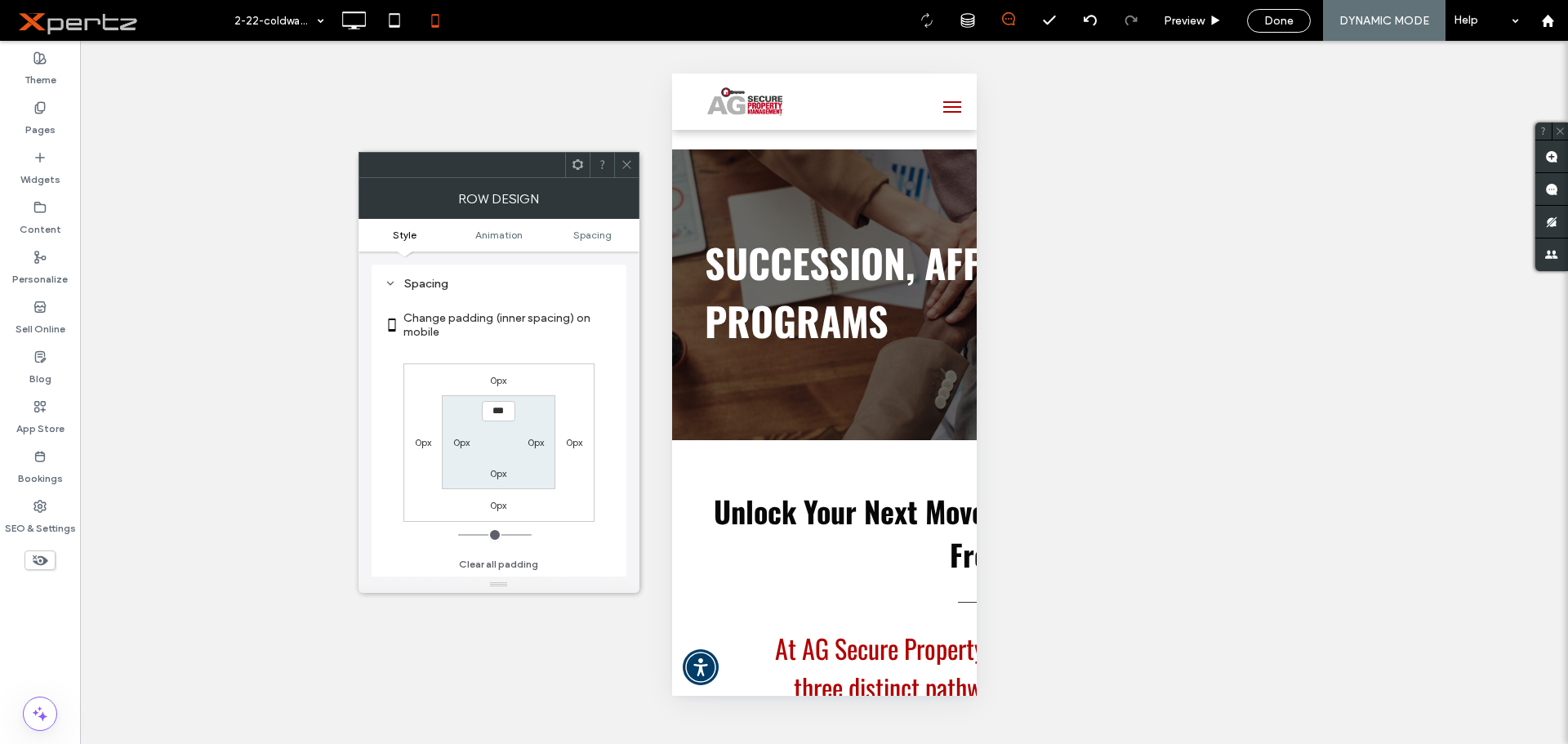
scroll to position [322, 0]
click at [499, 507] on label "0px" at bounding box center [497, 505] width 16 height 12
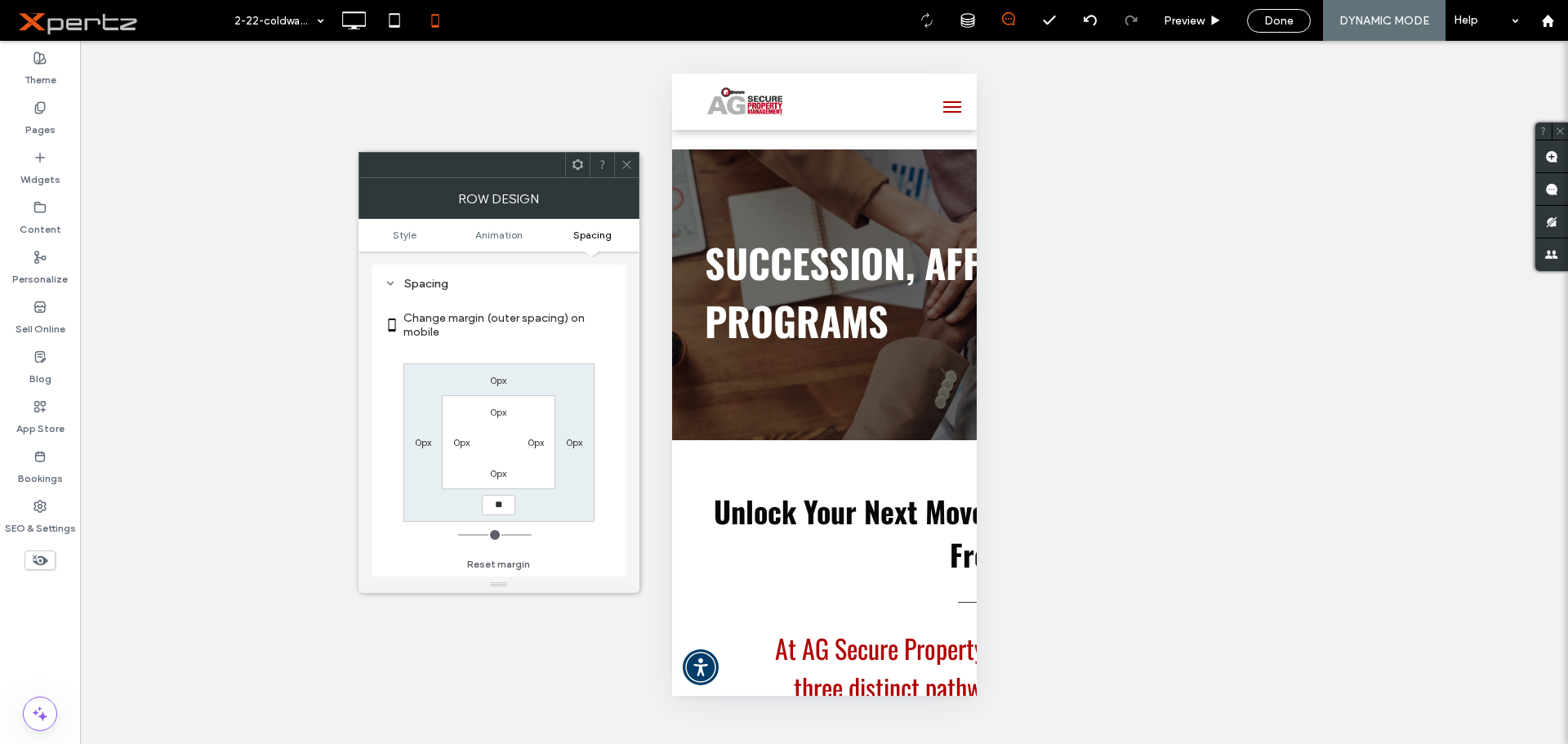
type input "**"
click at [493, 498] on input "****" at bounding box center [498, 505] width 34 height 21
click at [493, 499] on input "****" at bounding box center [498, 505] width 34 height 21
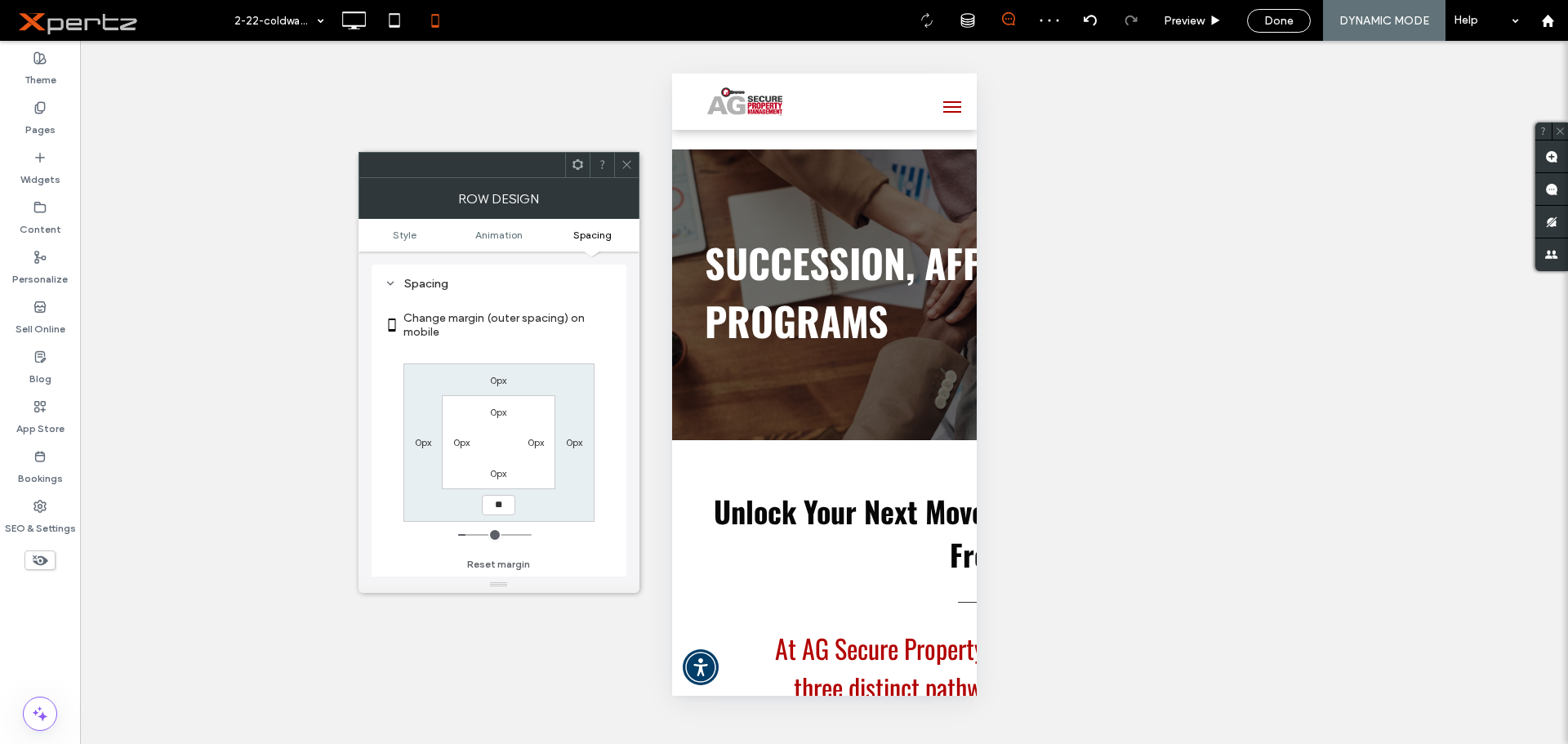
type input "**"
type input "****"
click at [623, 165] on icon at bounding box center [626, 164] width 12 height 12
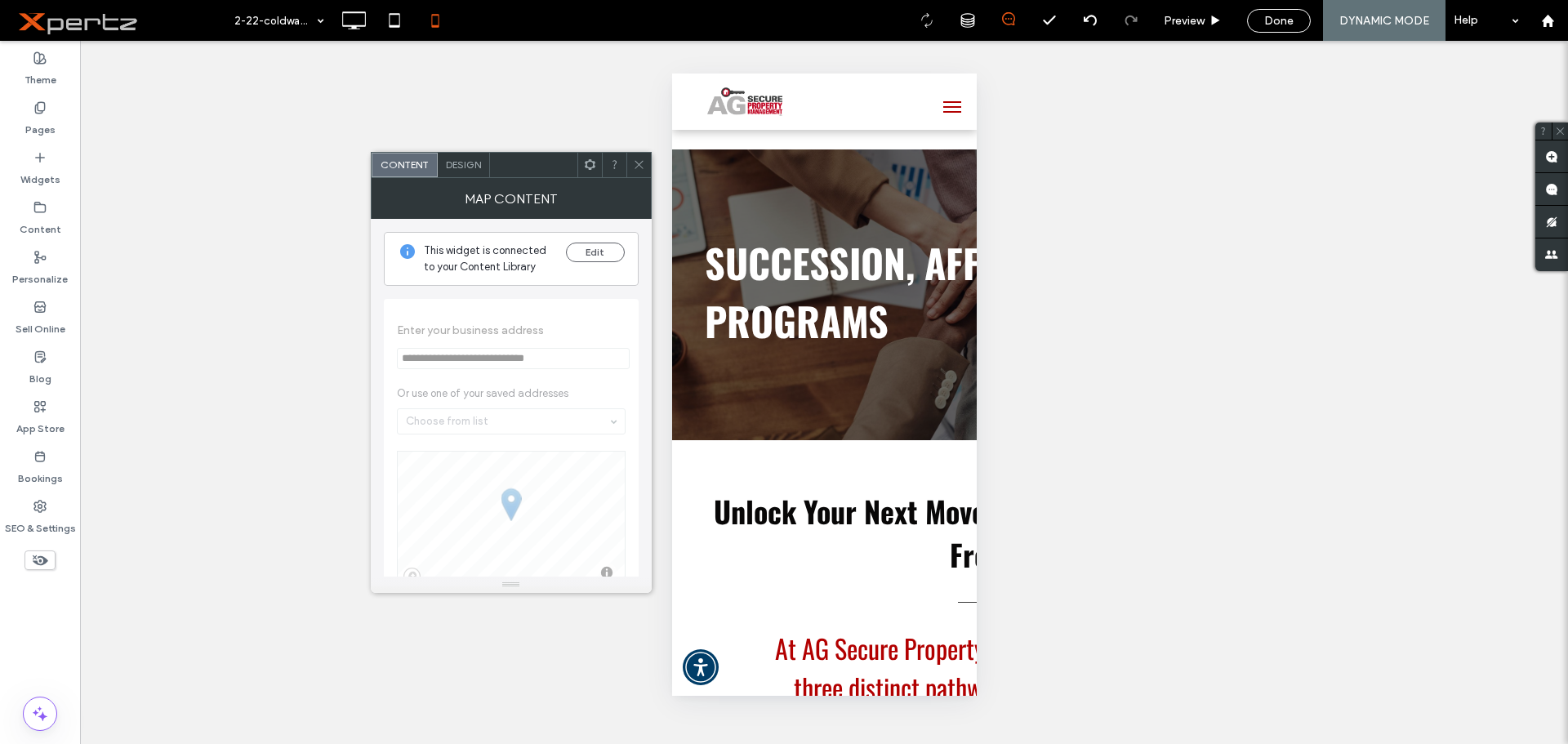
click at [457, 166] on span "Design" at bounding box center [464, 164] width 35 height 12
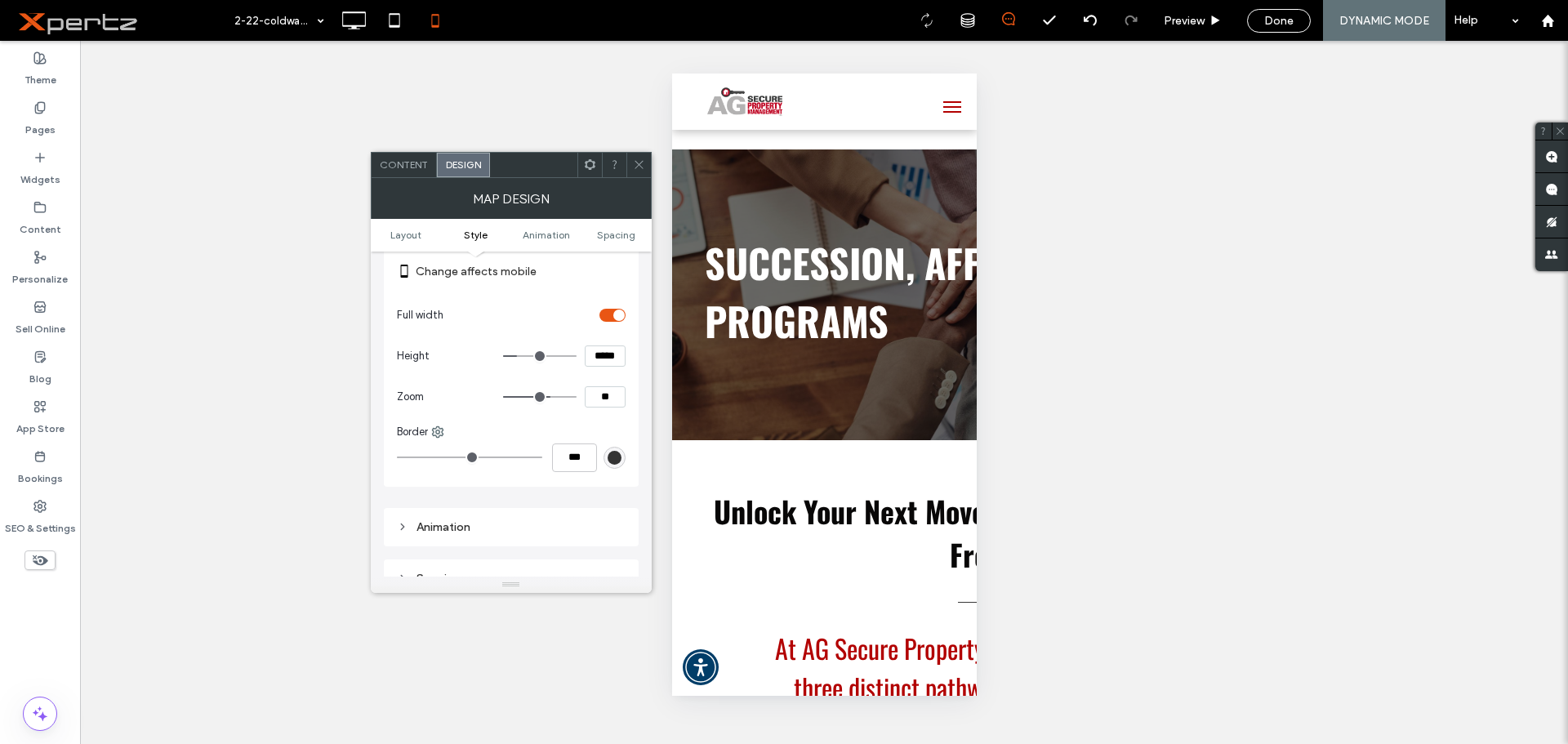
scroll to position [272, 0]
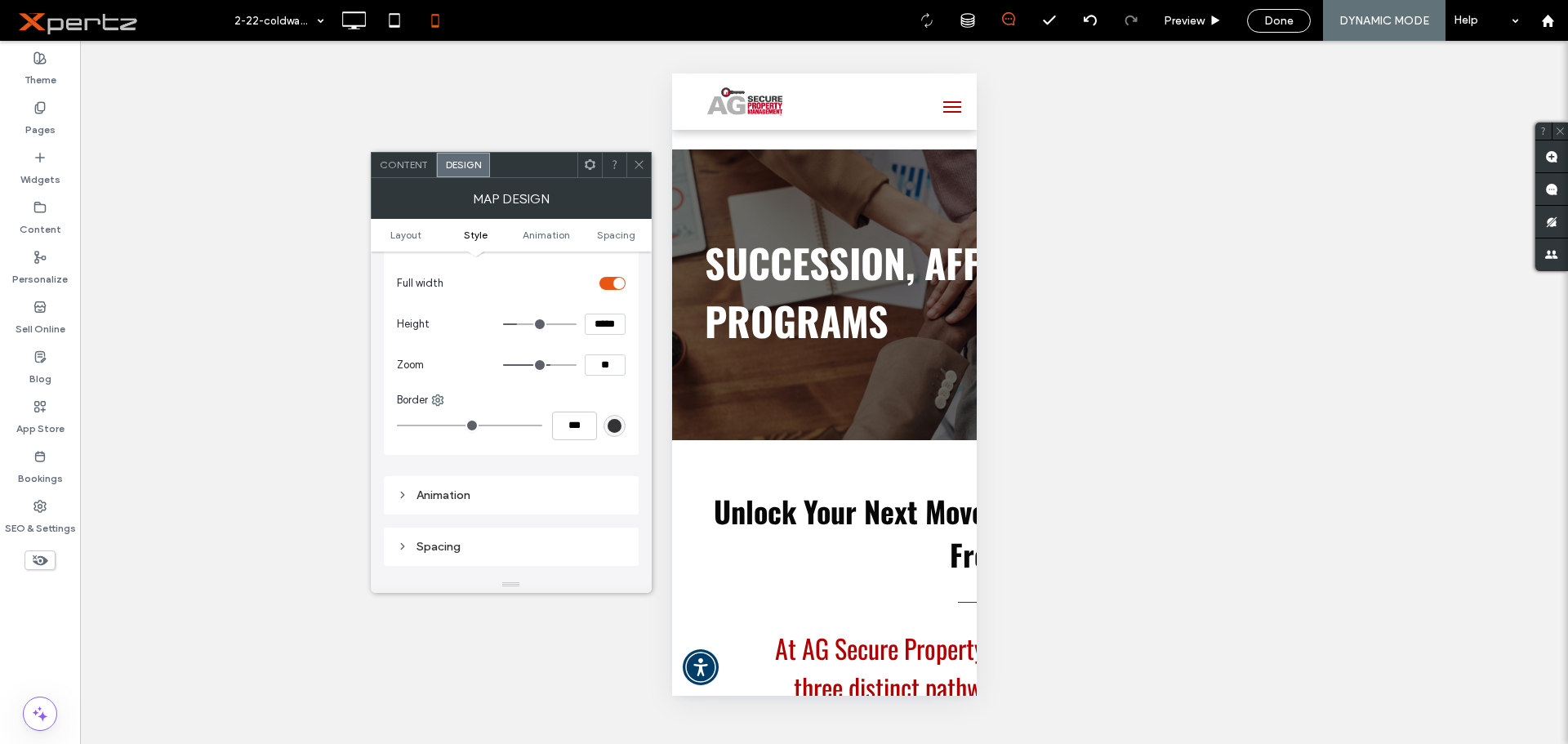
click at [643, 164] on icon at bounding box center [638, 164] width 12 height 12
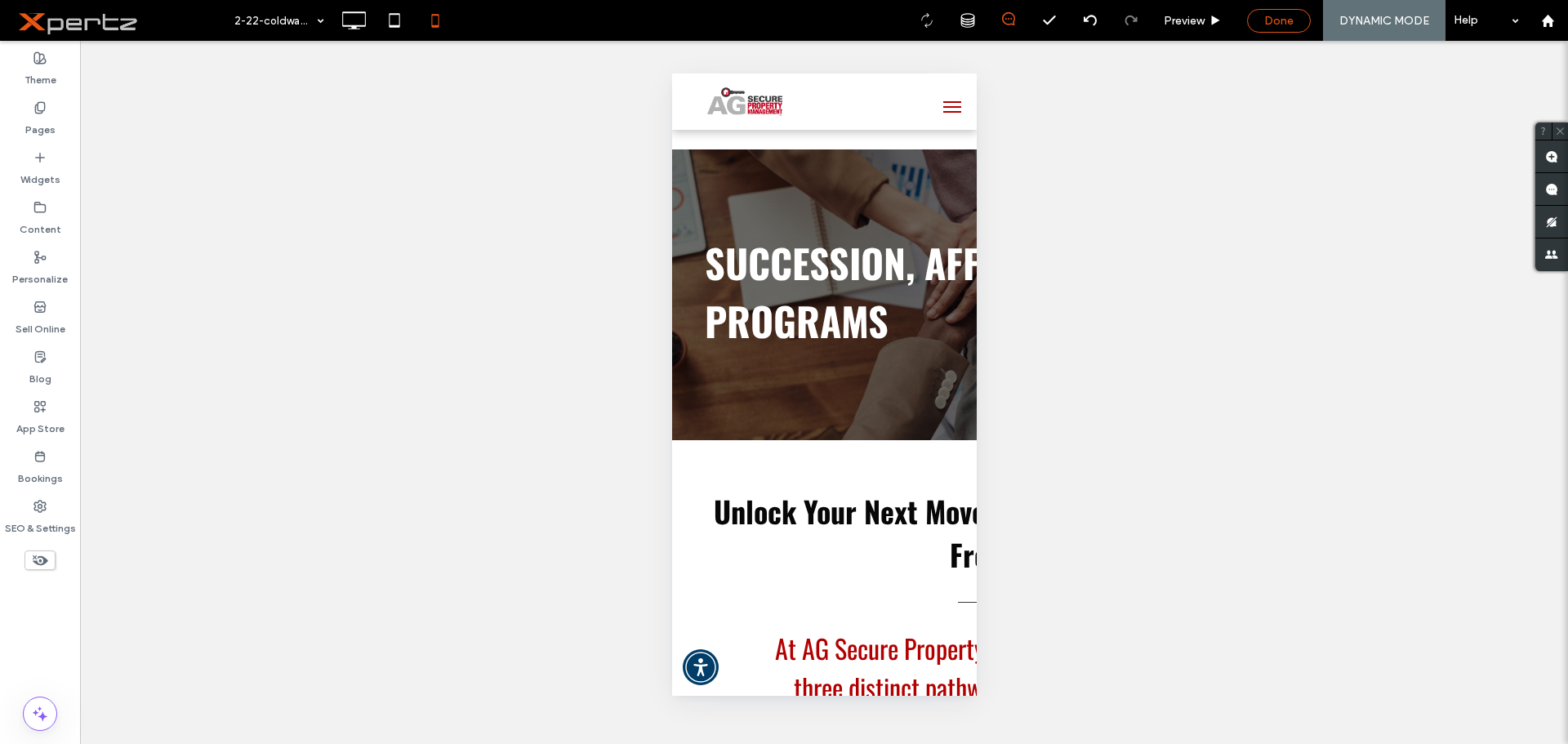
click at [1272, 17] on span "Done" at bounding box center [1278, 21] width 29 height 14
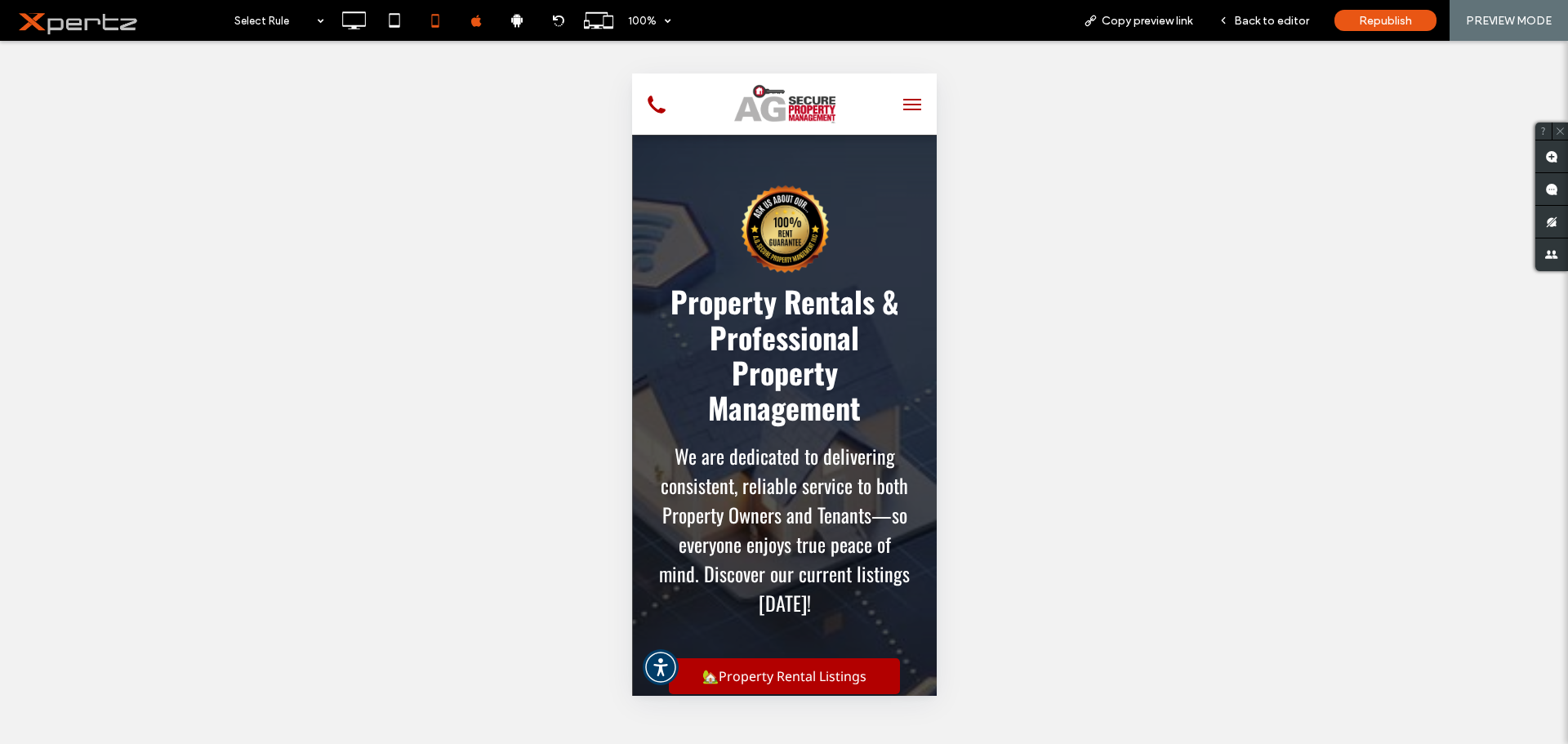
click at [903, 109] on span "menu" at bounding box center [911, 109] width 18 height 2
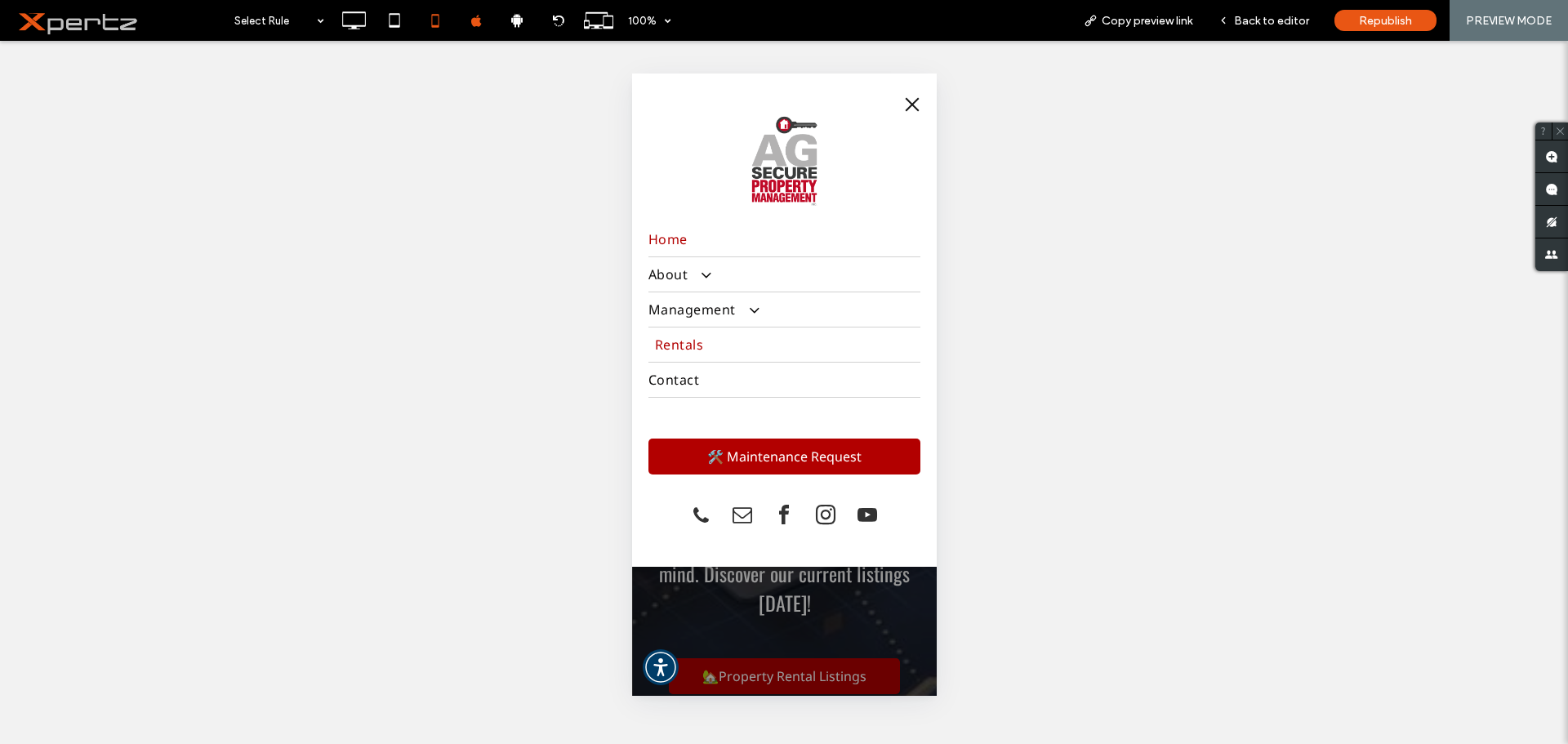
click at [683, 345] on span "Rentals" at bounding box center [679, 344] width 49 height 18
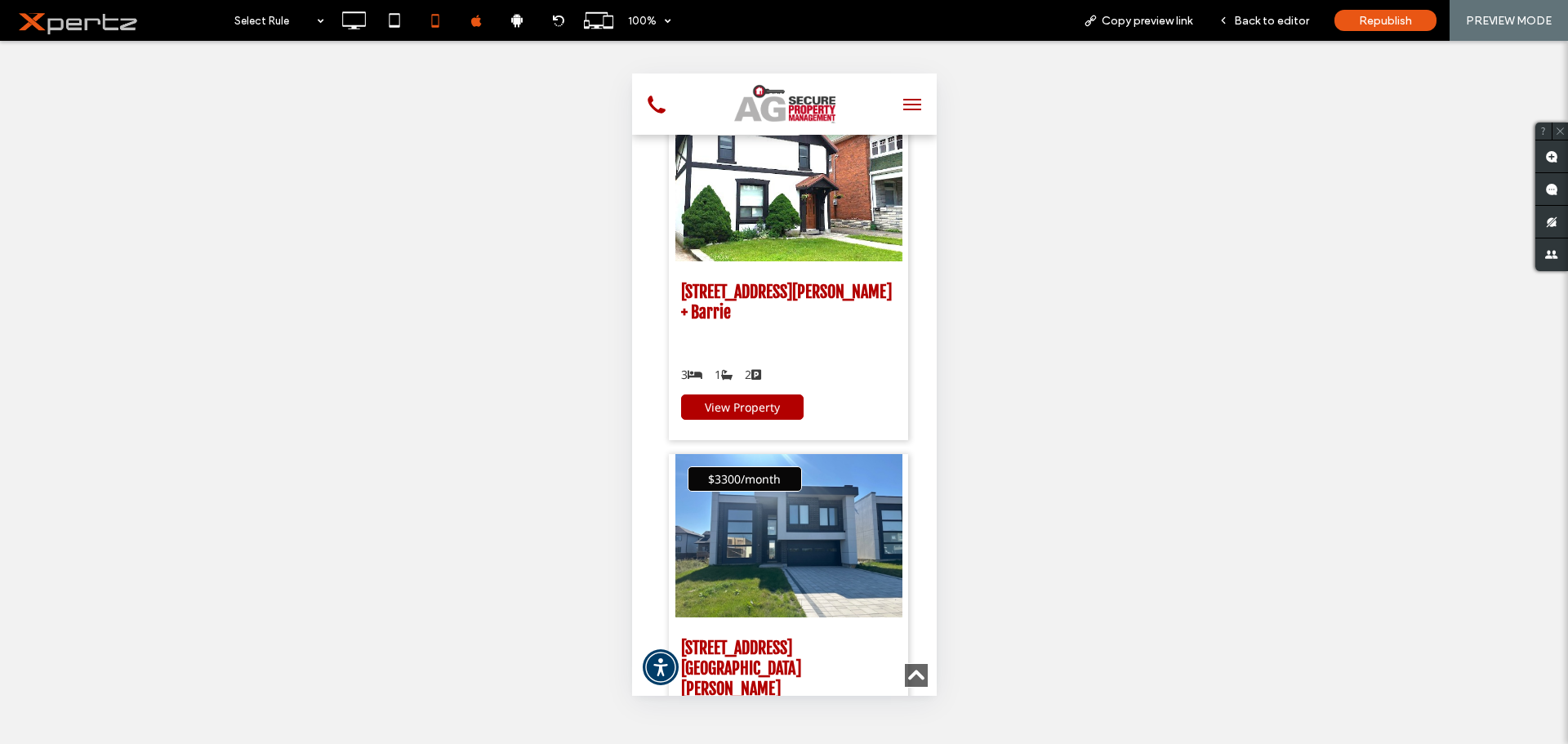
scroll to position [1035, 0]
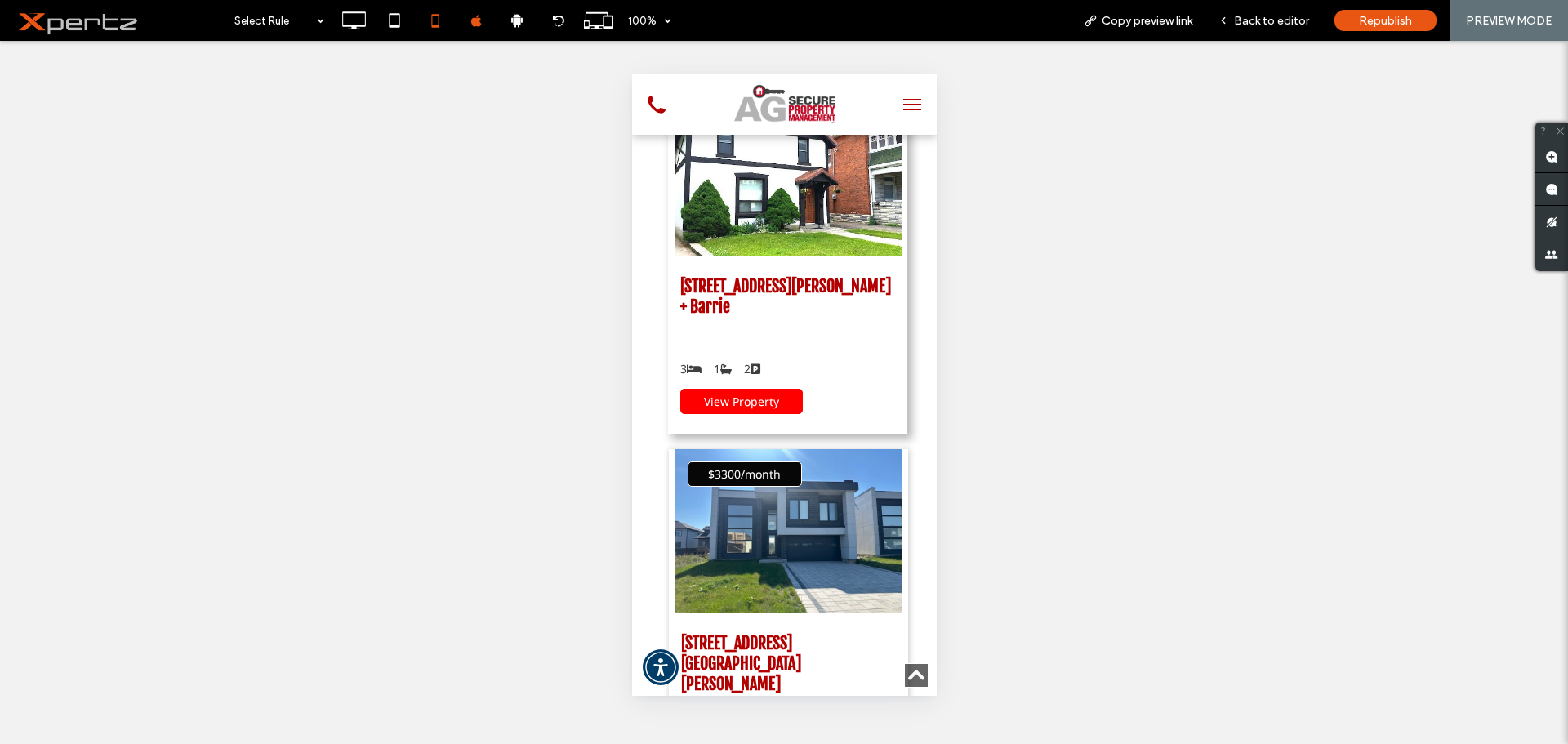
click at [733, 394] on span "View Property" at bounding box center [740, 401] width 75 height 16
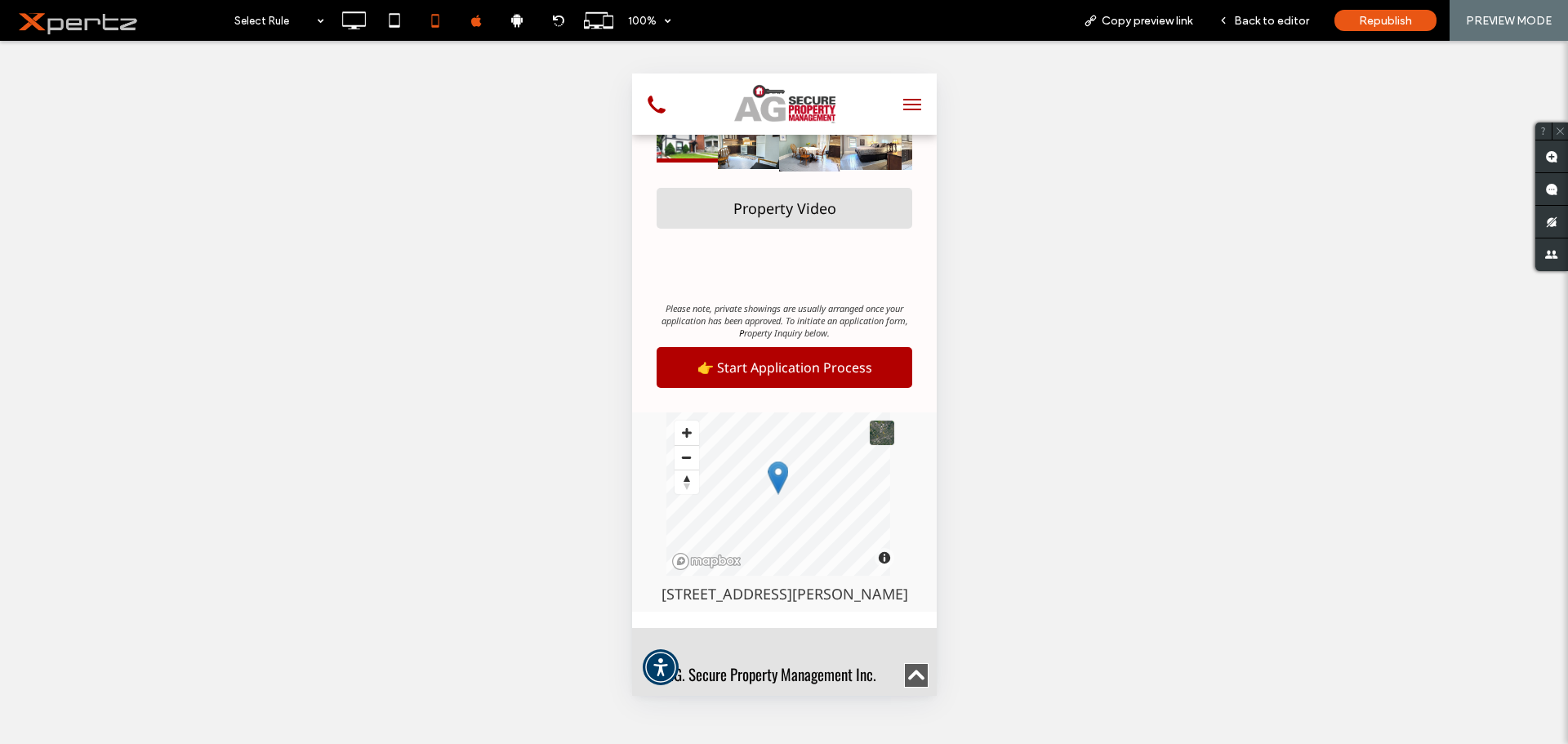
scroll to position [1689, 0]
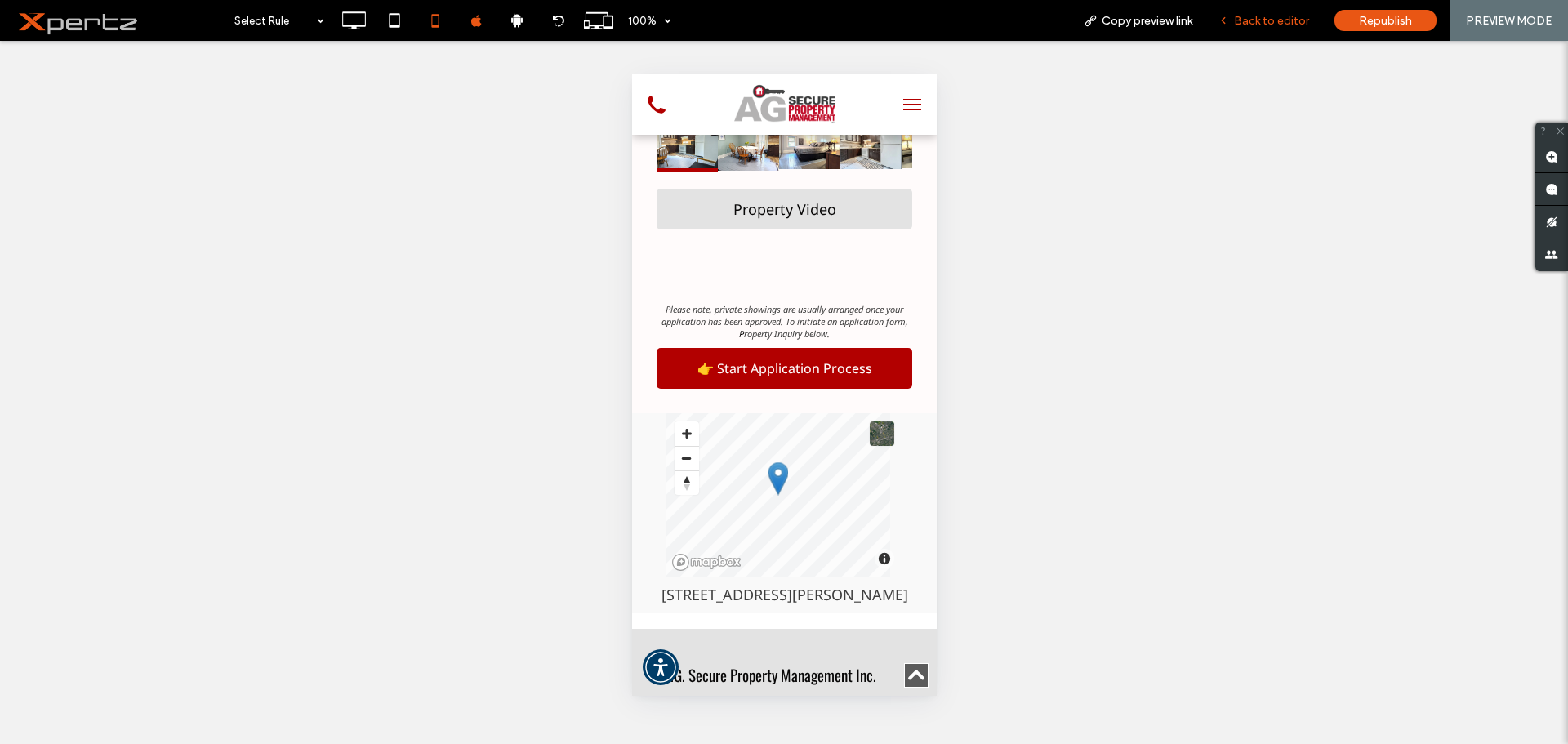
click at [1245, 31] on div "Back to editor" at bounding box center [1263, 21] width 117 height 41
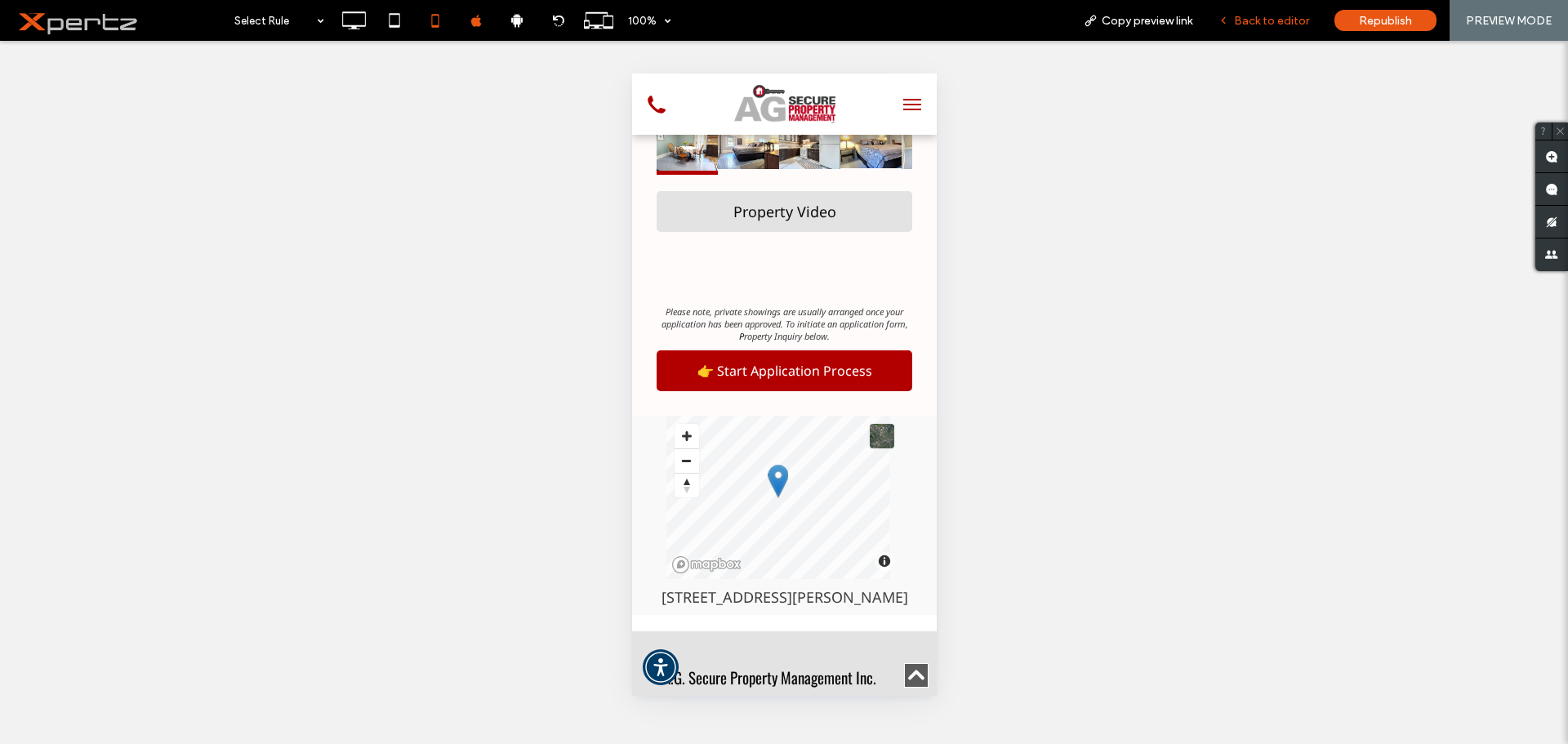
click at [1270, 17] on span "Back to editor" at bounding box center [1271, 21] width 75 height 14
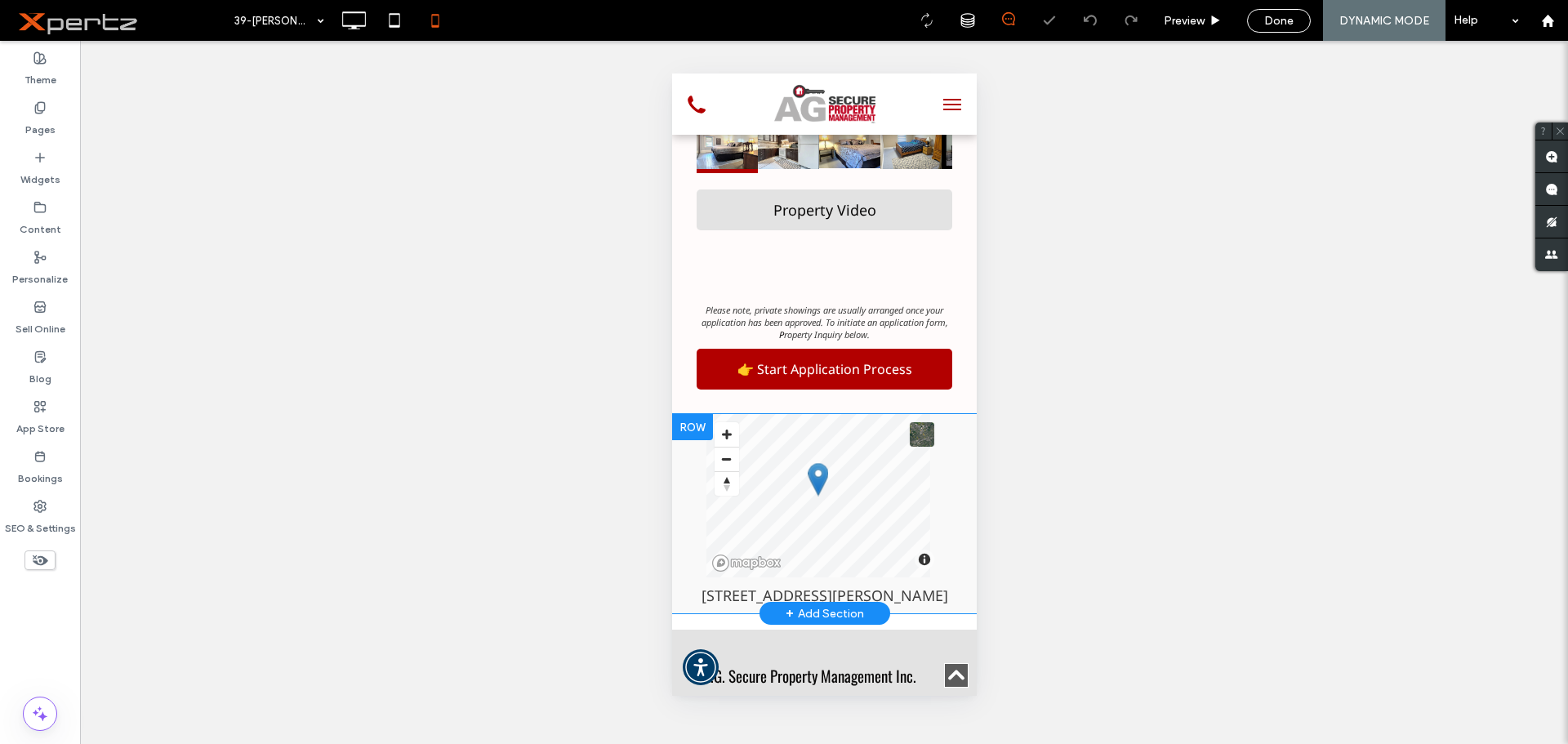
click at [701, 414] on div at bounding box center [692, 428] width 41 height 26
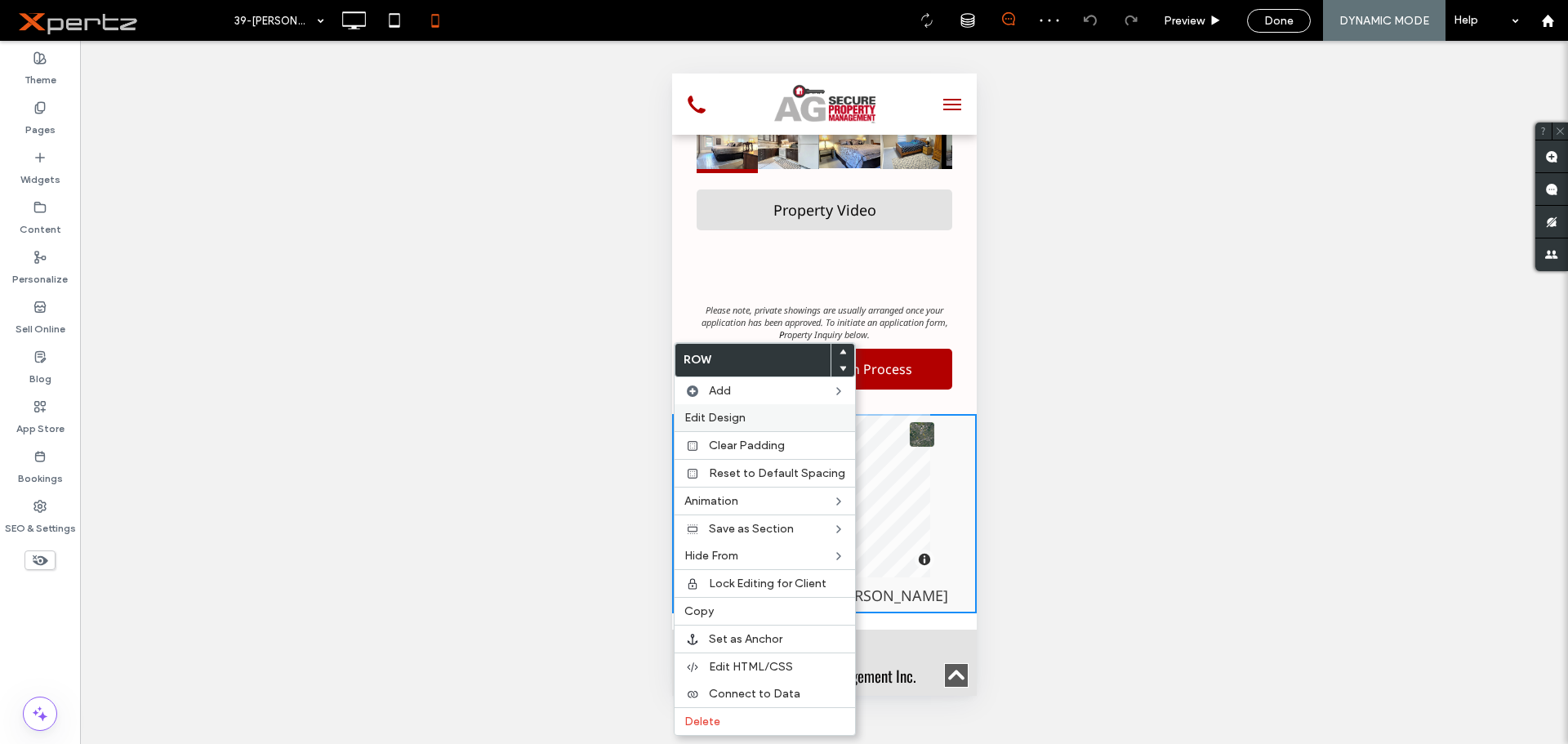
click at [693, 413] on span "Edit Design" at bounding box center [715, 417] width 62 height 14
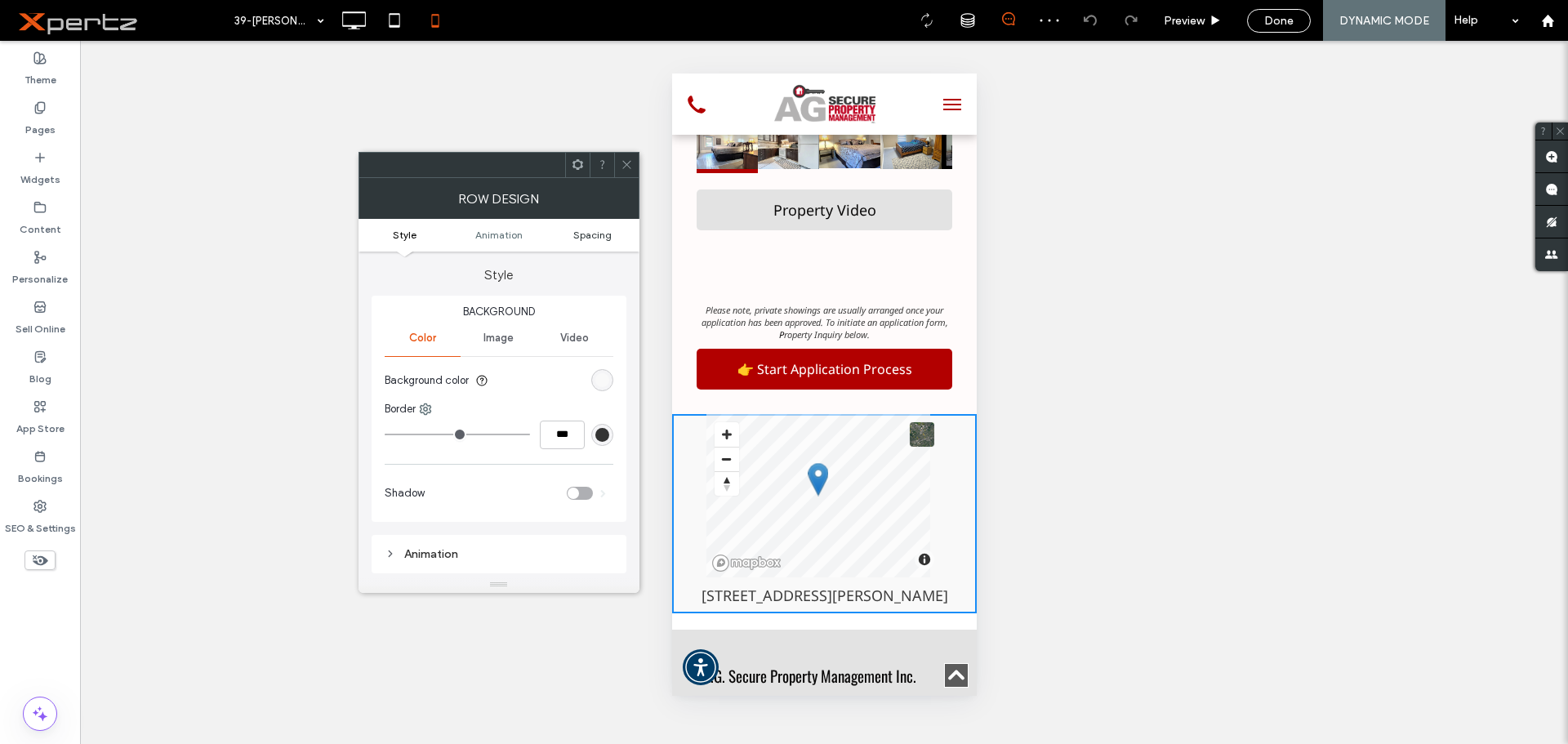
click at [595, 237] on span "Spacing" at bounding box center [592, 234] width 38 height 12
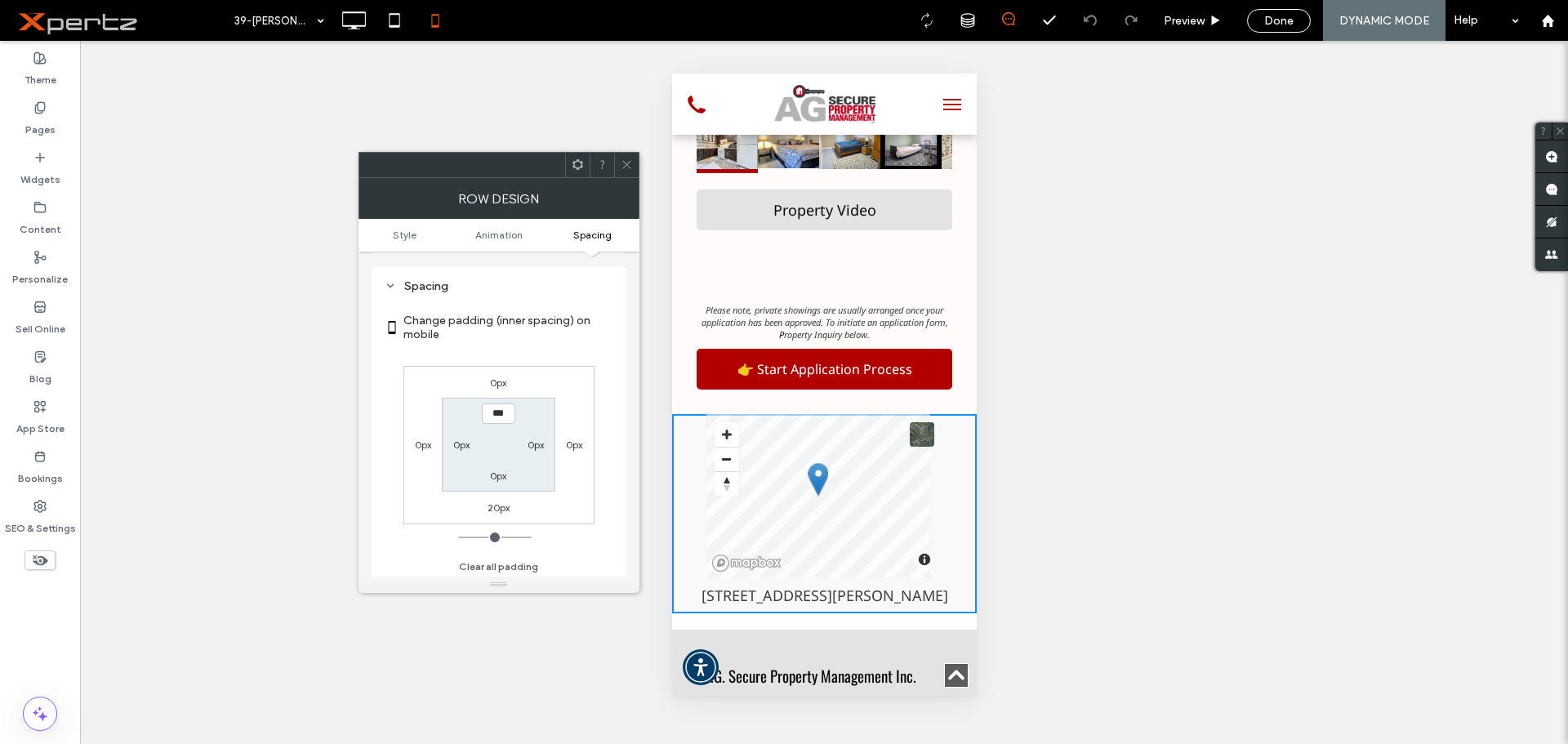
scroll to position [322, 0]
click at [497, 500] on label "20px" at bounding box center [498, 505] width 22 height 12
type input "**"
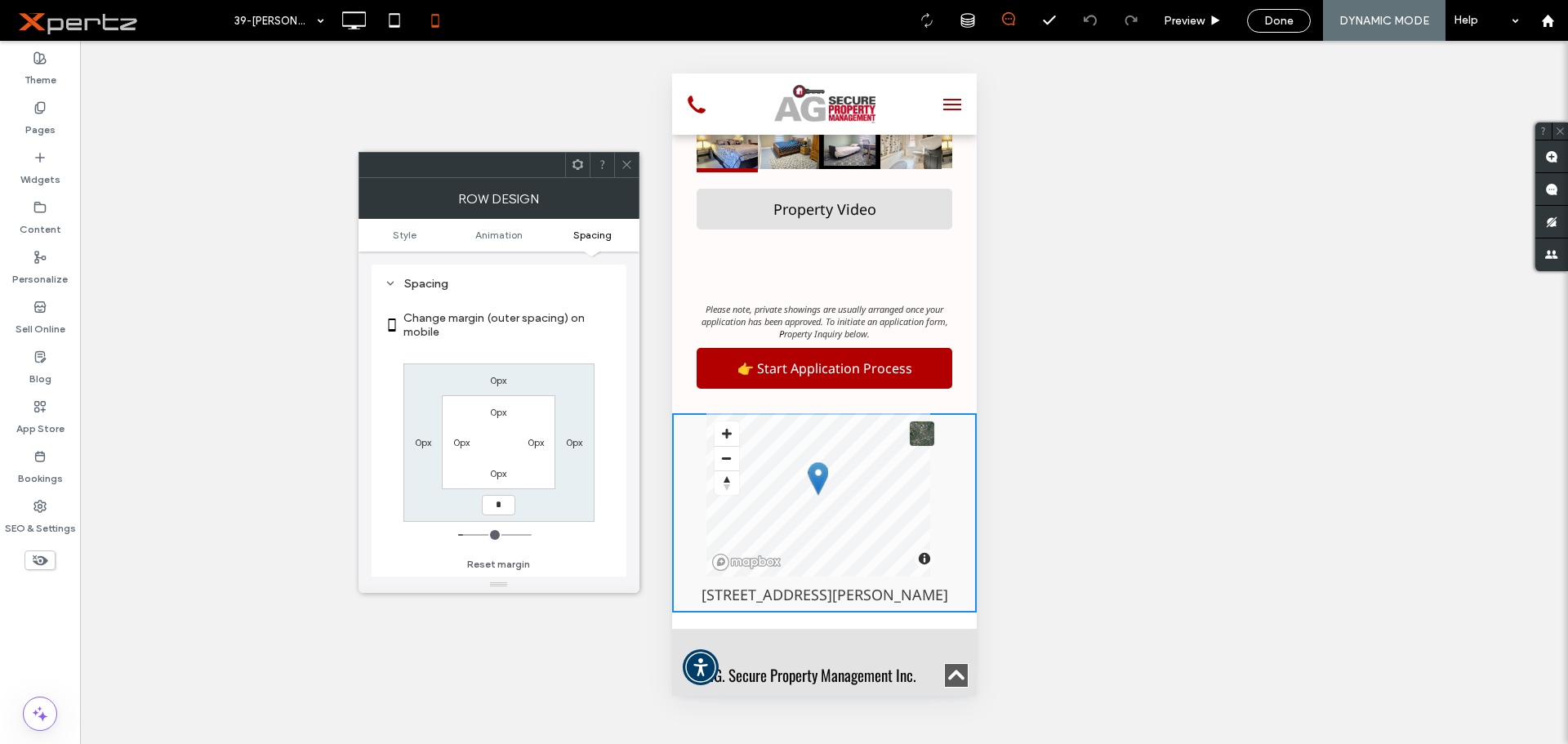
type input "*"
type input "***"
click at [497, 475] on label "0px" at bounding box center [497, 472] width 16 height 12
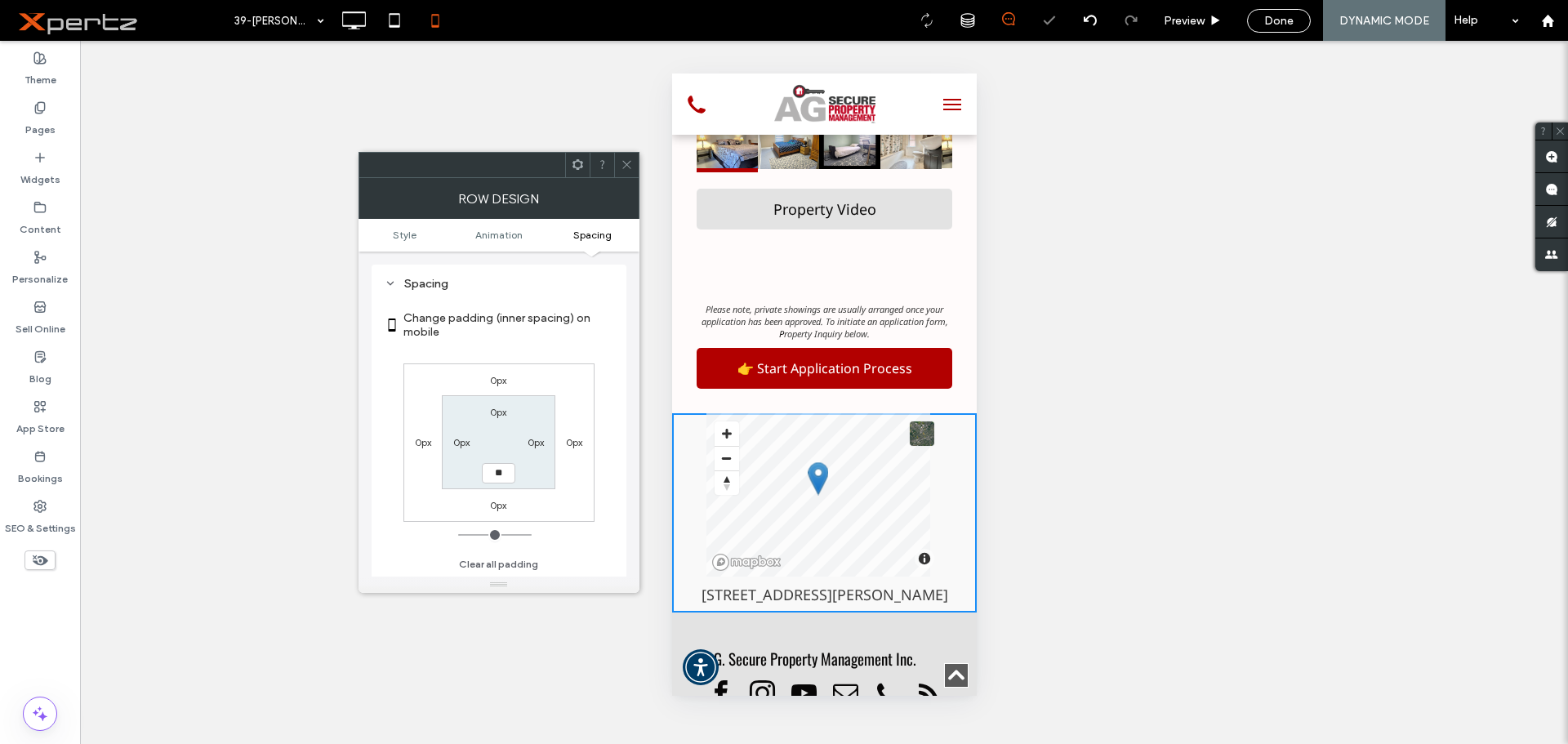
type input "**"
type input "****"
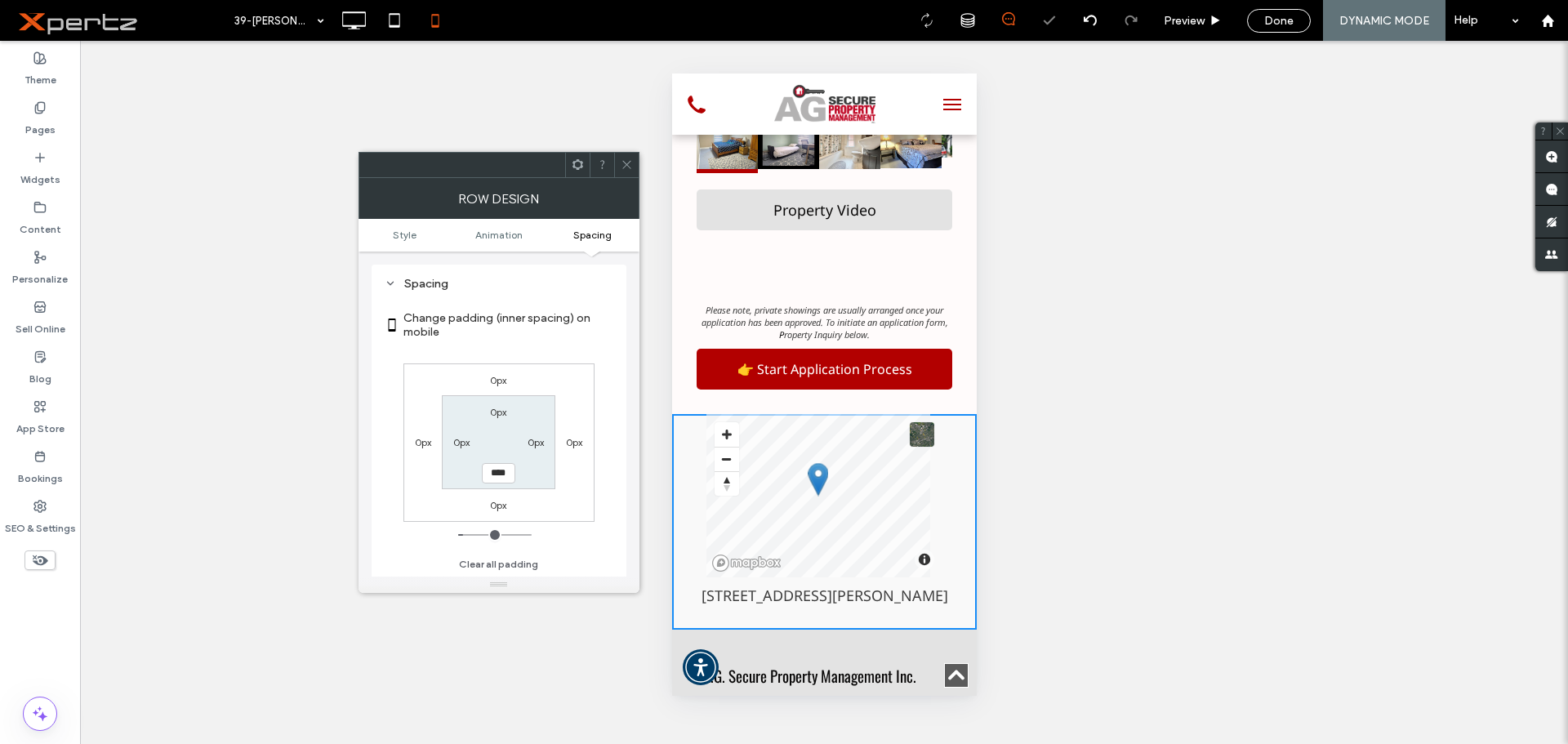
click at [618, 166] on div at bounding box center [626, 165] width 24 height 24
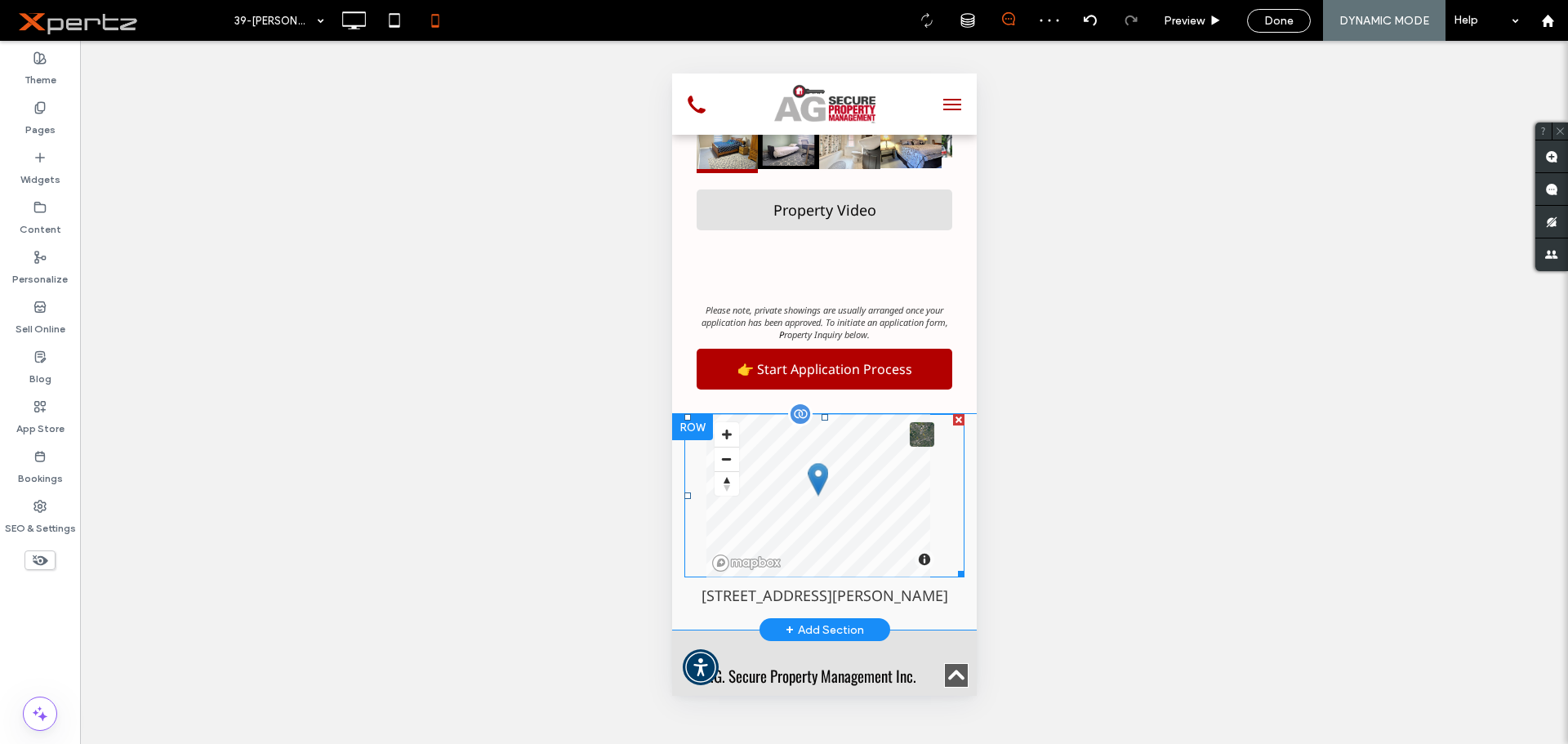
click at [901, 496] on span at bounding box center [823, 496] width 280 height 163
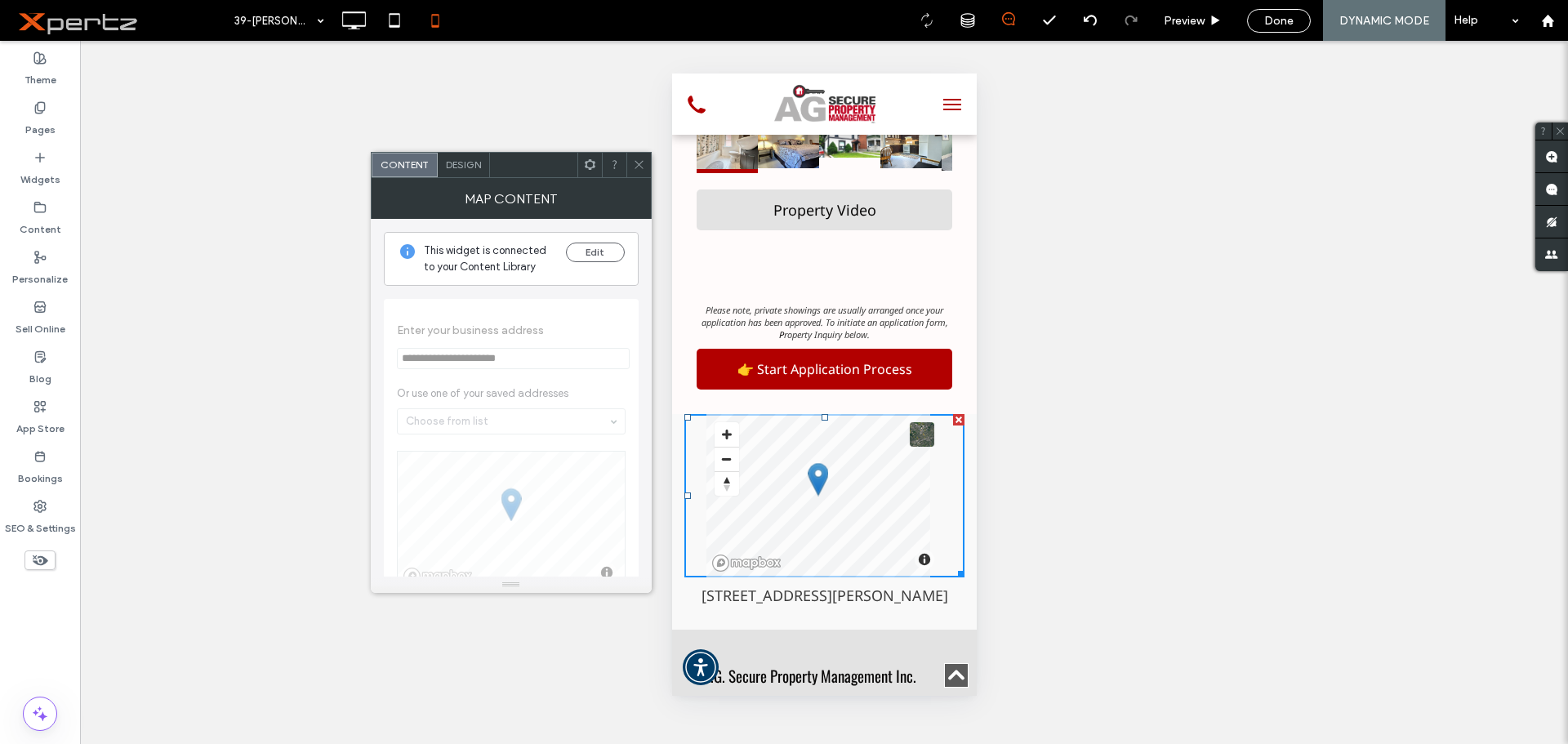
click at [456, 170] on span "Design" at bounding box center [464, 164] width 35 height 12
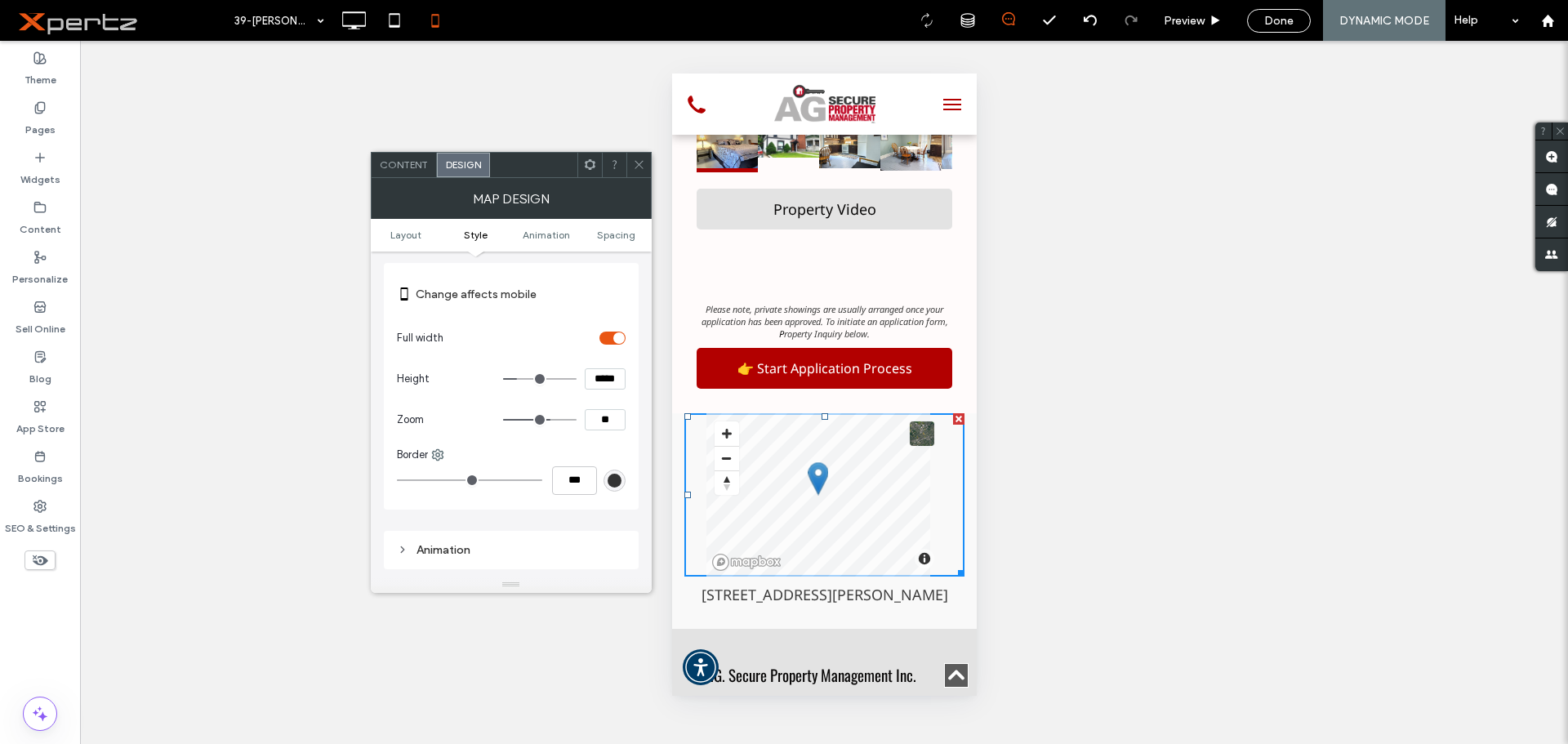
scroll to position [218, 0]
click at [597, 377] on input "*****" at bounding box center [605, 378] width 41 height 21
type input "*****"
type input "***"
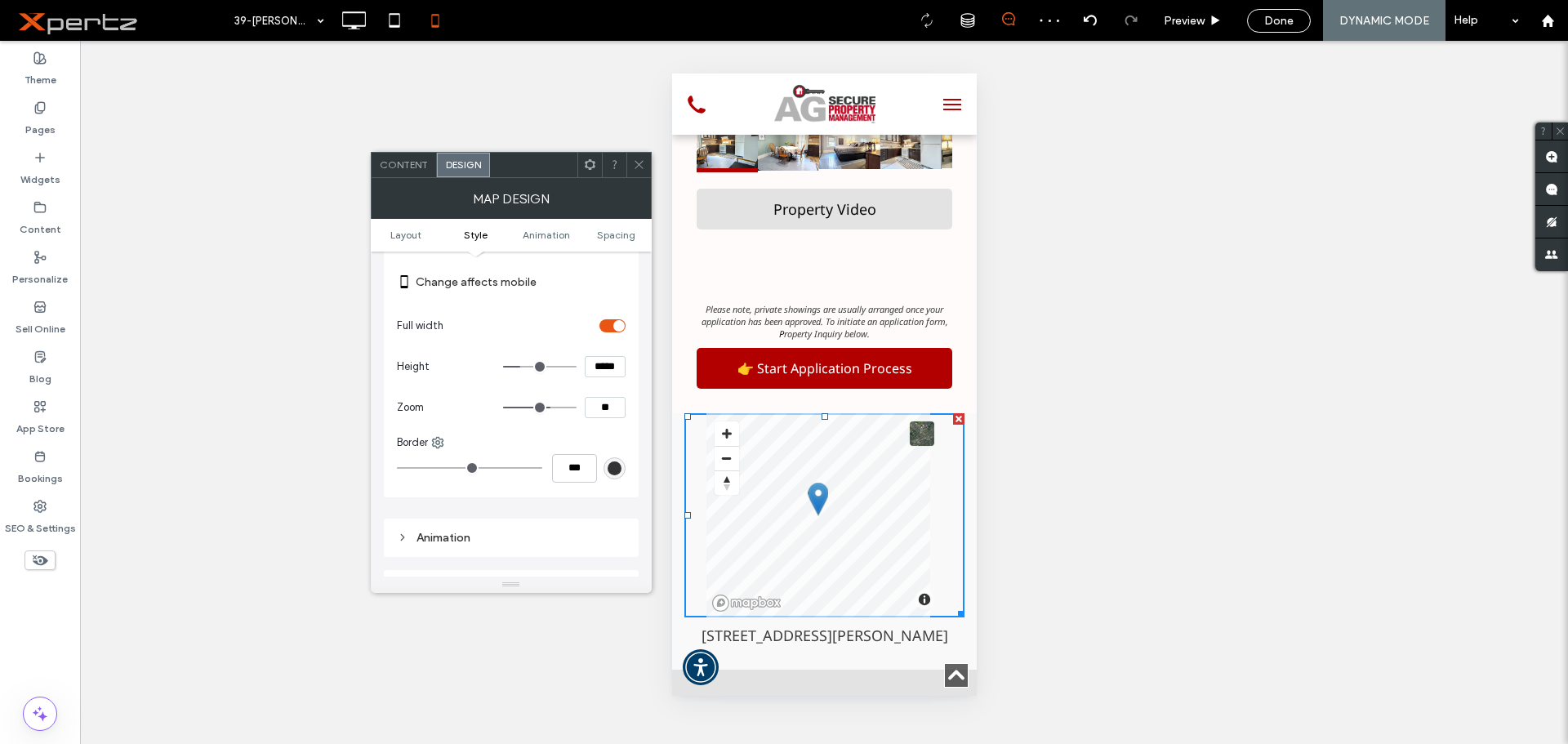
scroll to position [190, 0]
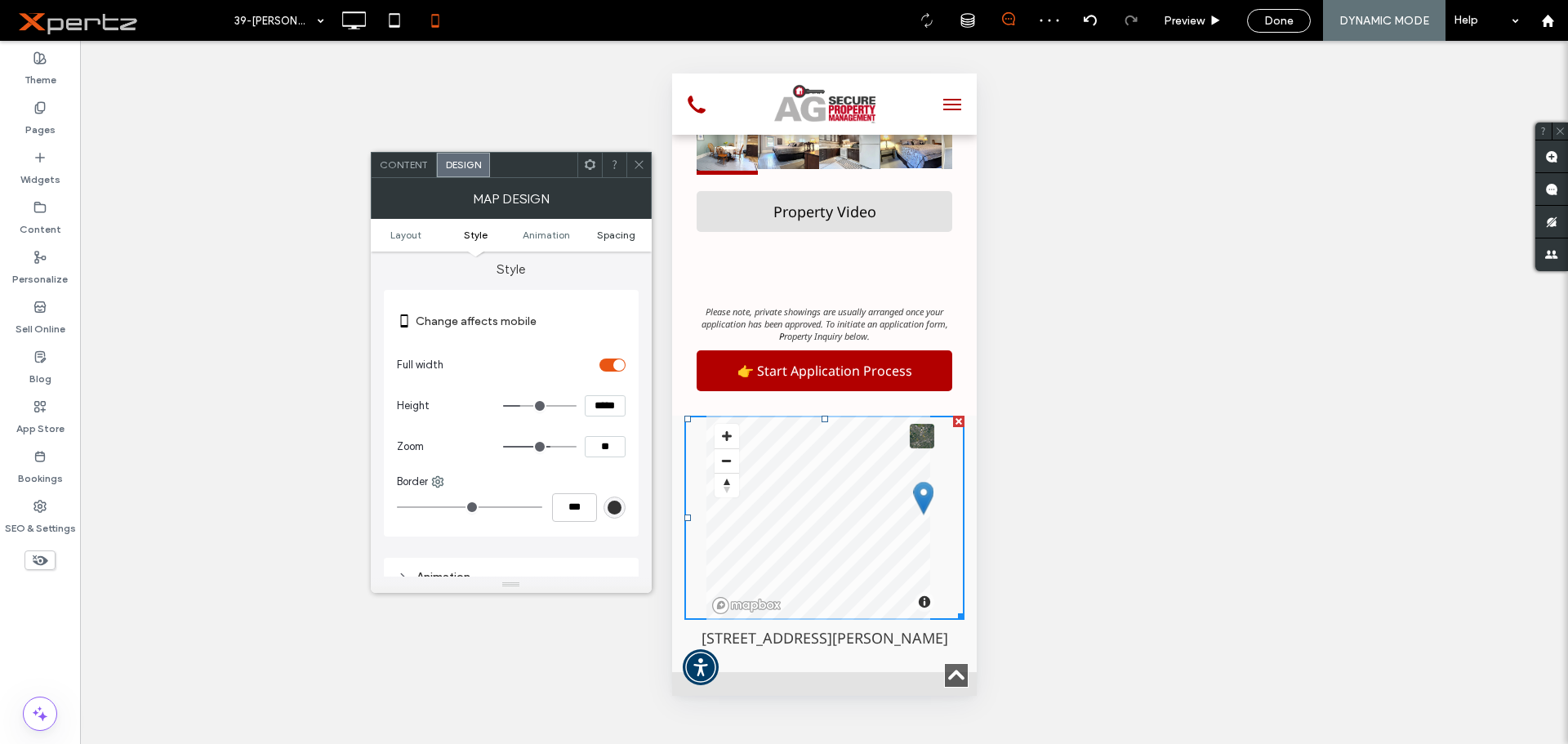
click at [609, 236] on span "Spacing" at bounding box center [616, 234] width 38 height 12
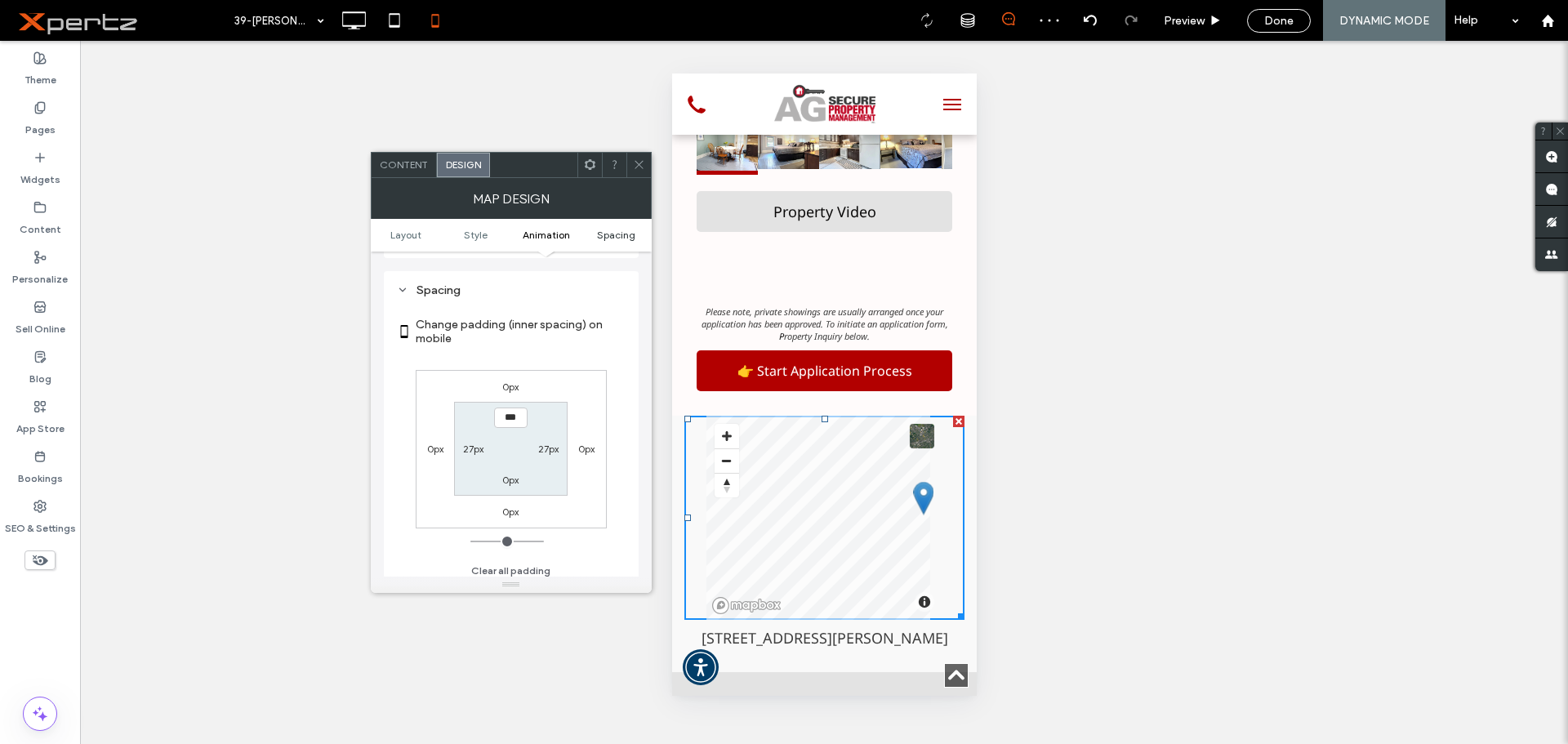
scroll to position [535, 0]
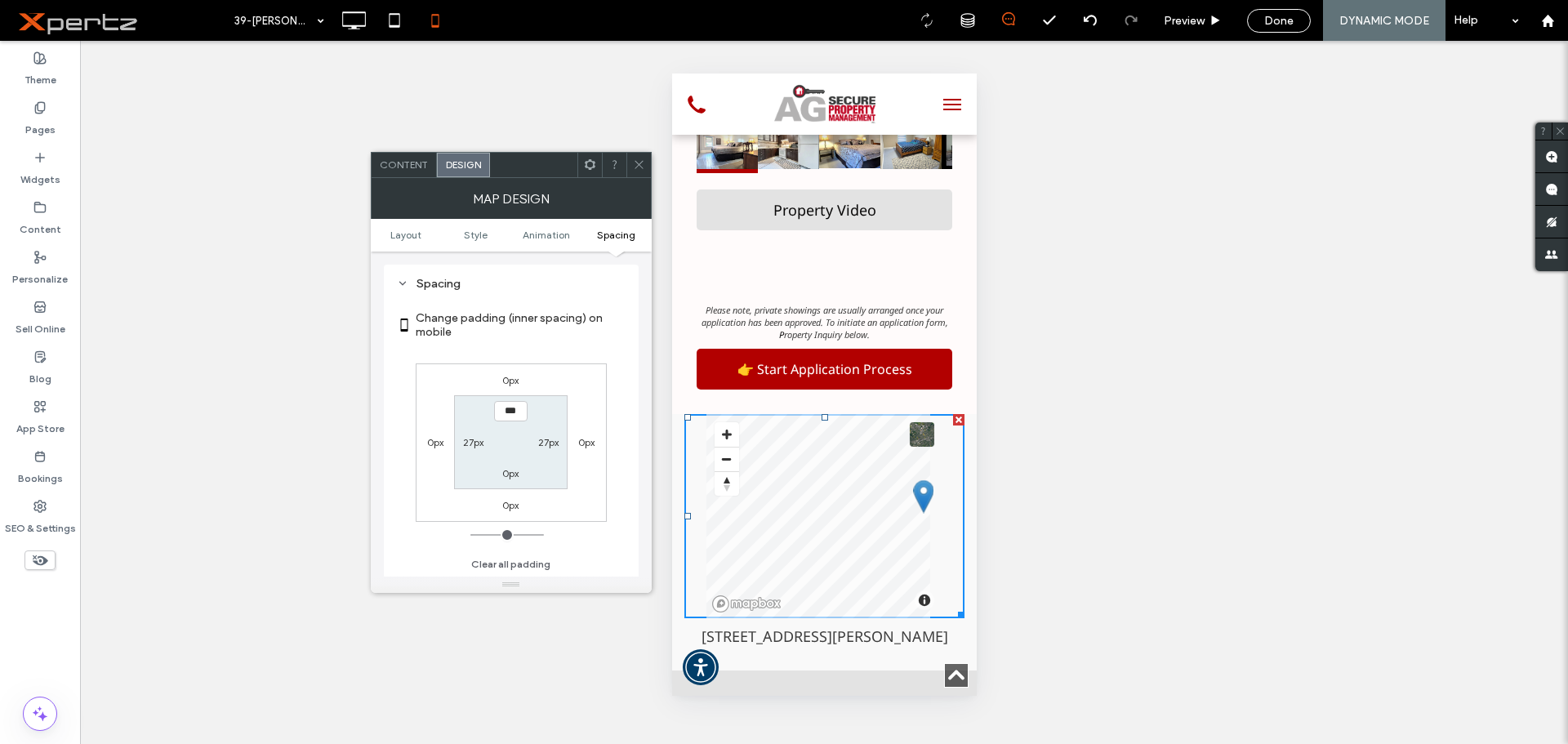
click at [473, 442] on label "27px" at bounding box center [473, 442] width 21 height 12
type input "**"
type input "*"
type input "***"
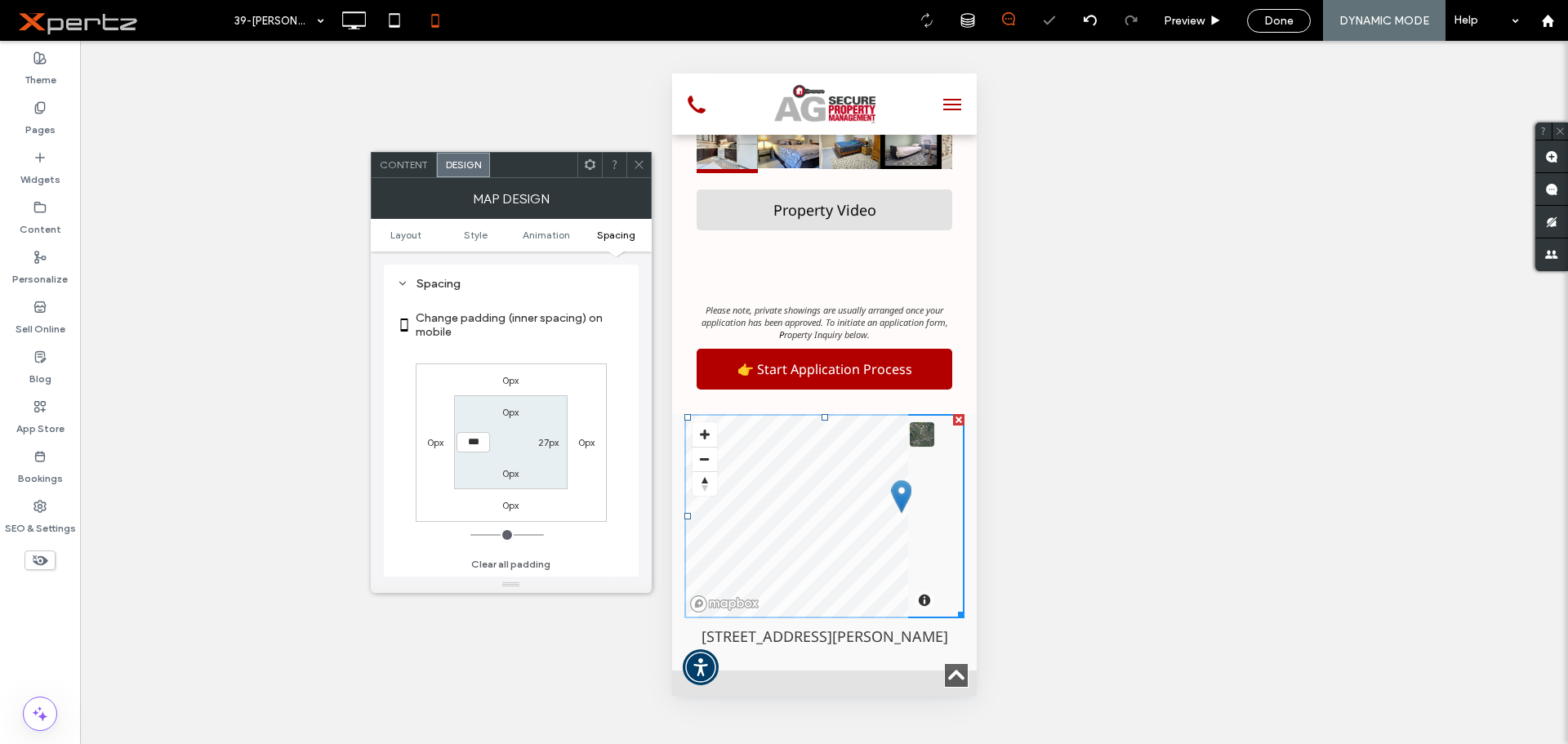
click at [546, 445] on label "27px" at bounding box center [549, 442] width 21 height 12
type input "**"
type input "*"
type input "***"
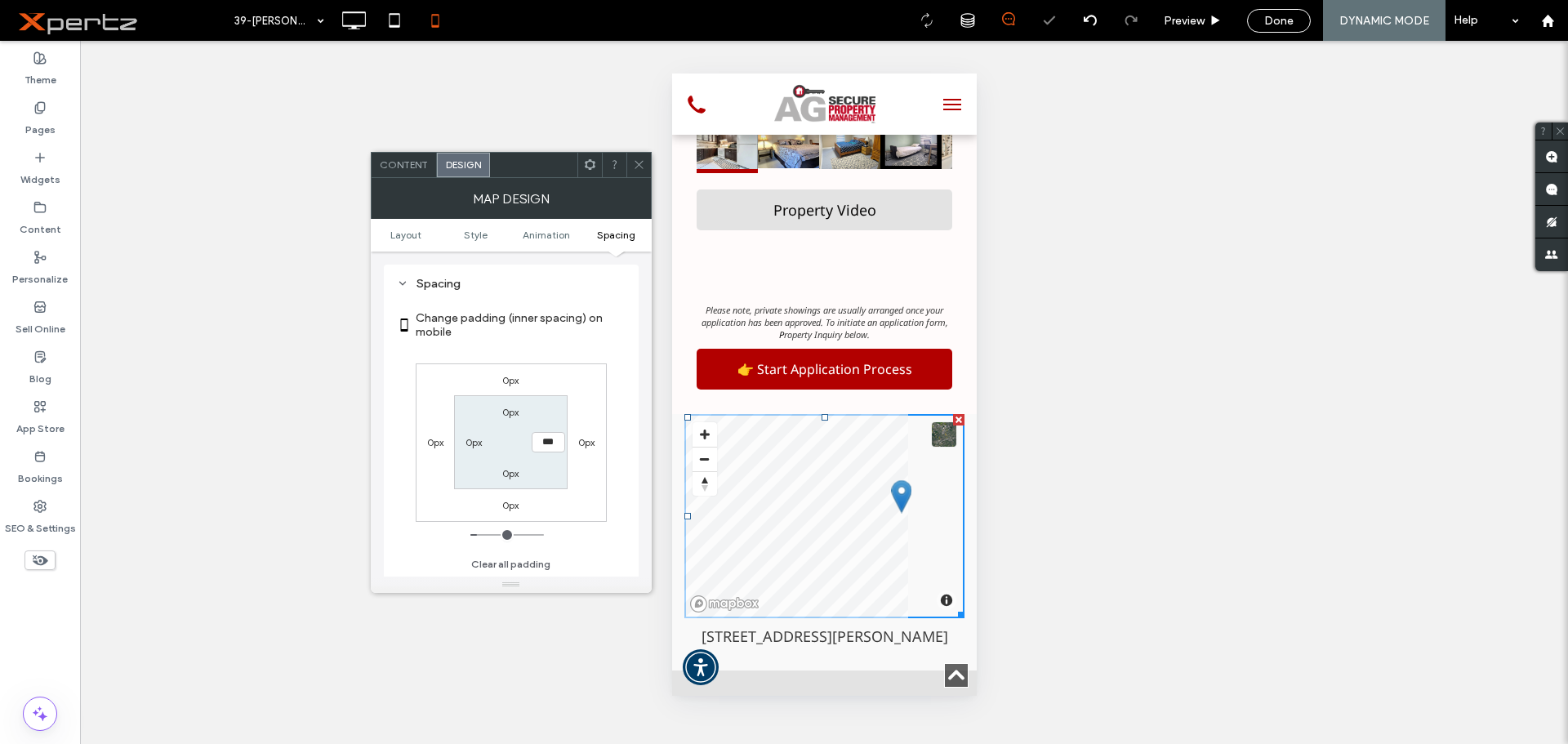
click at [590, 485] on div "0px 0px 0px 0px 0px *** 0px 0px" at bounding box center [511, 442] width 191 height 159
click at [637, 161] on icon at bounding box center [638, 164] width 12 height 12
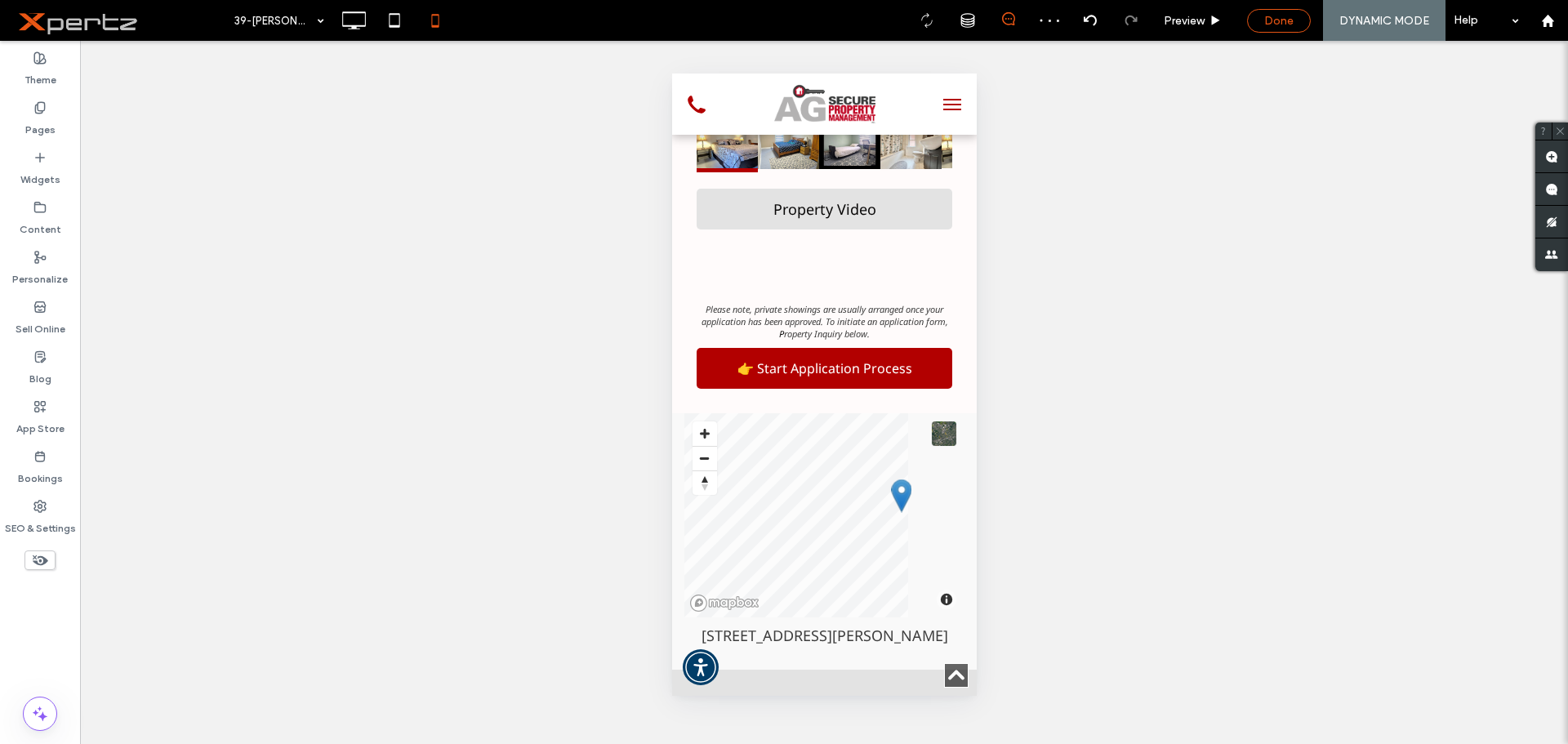
click at [1270, 23] on span "Done" at bounding box center [1278, 21] width 29 height 14
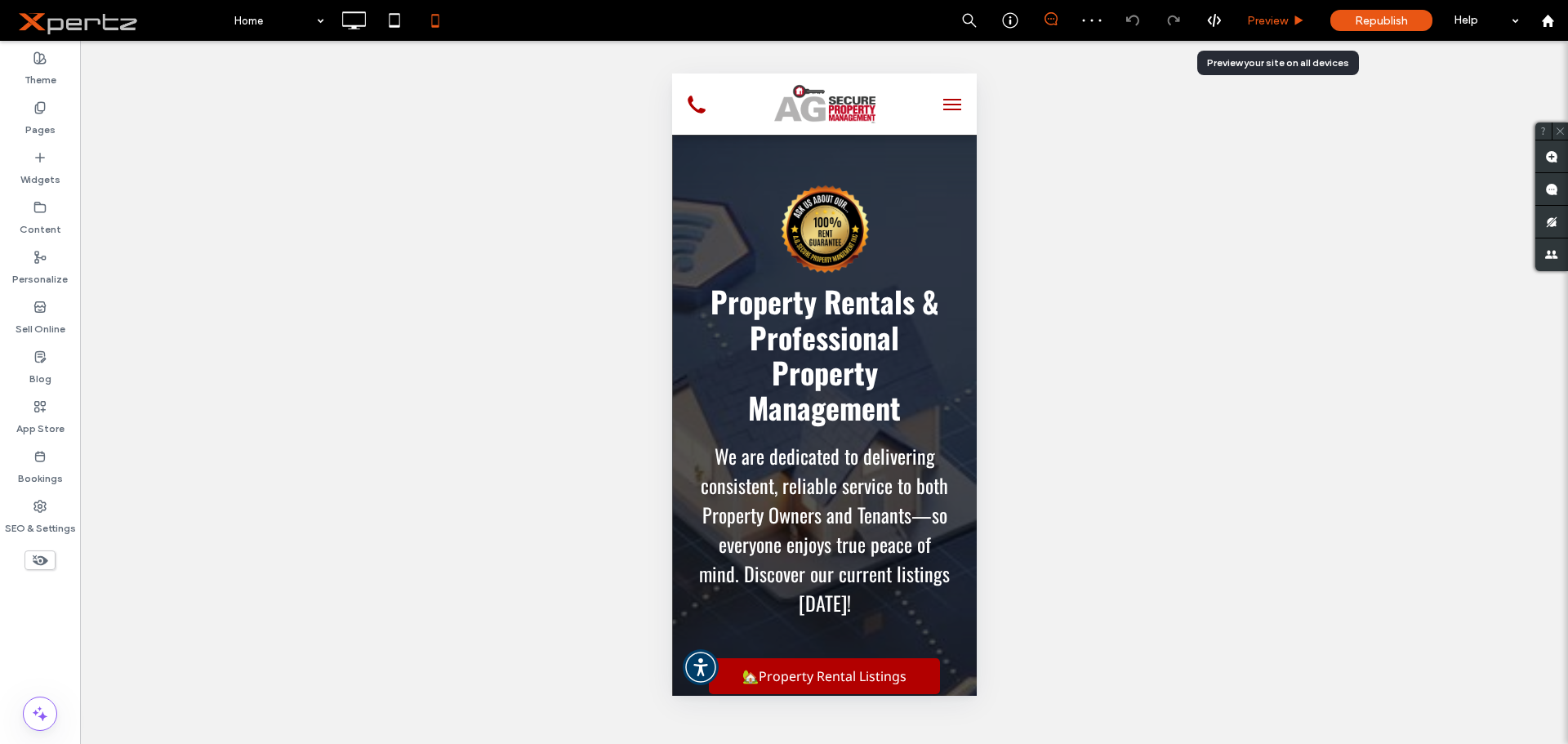
click at [1276, 21] on span "Preview" at bounding box center [1267, 21] width 41 height 14
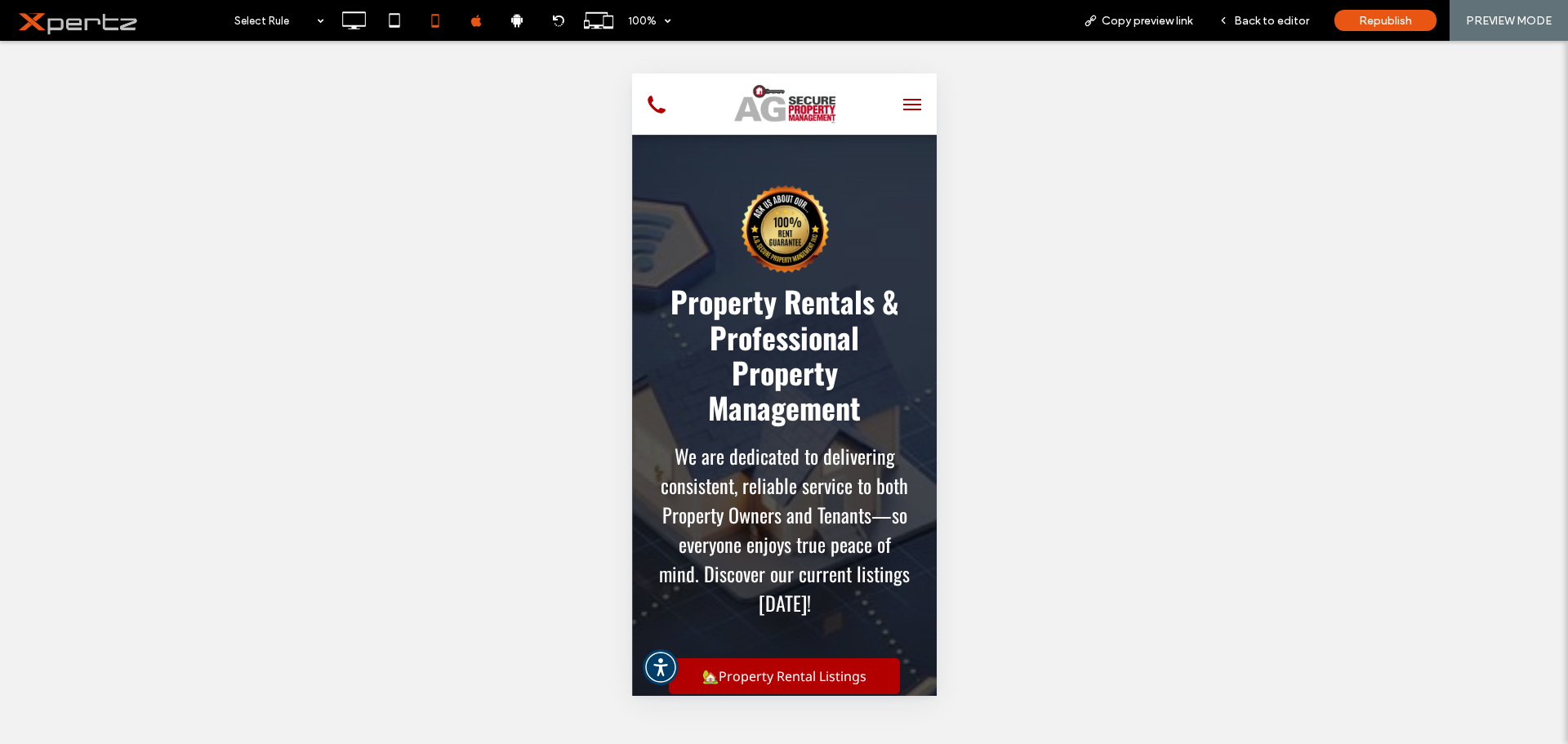
click at [920, 97] on div at bounding box center [910, 104] width 50 height 45
click at [907, 101] on button "menu" at bounding box center [911, 104] width 33 height 33
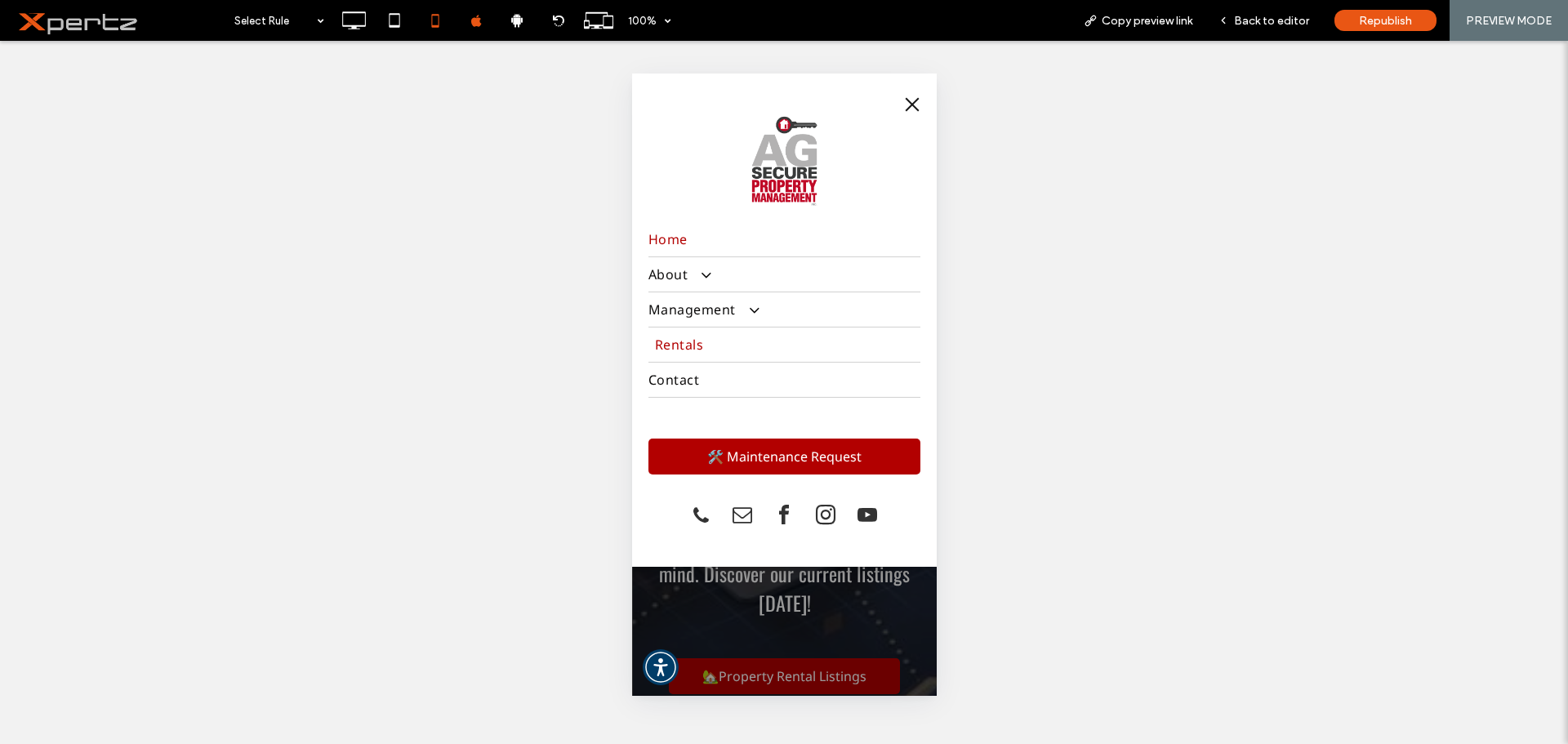
click at [691, 345] on span "Rentals" at bounding box center [679, 344] width 49 height 18
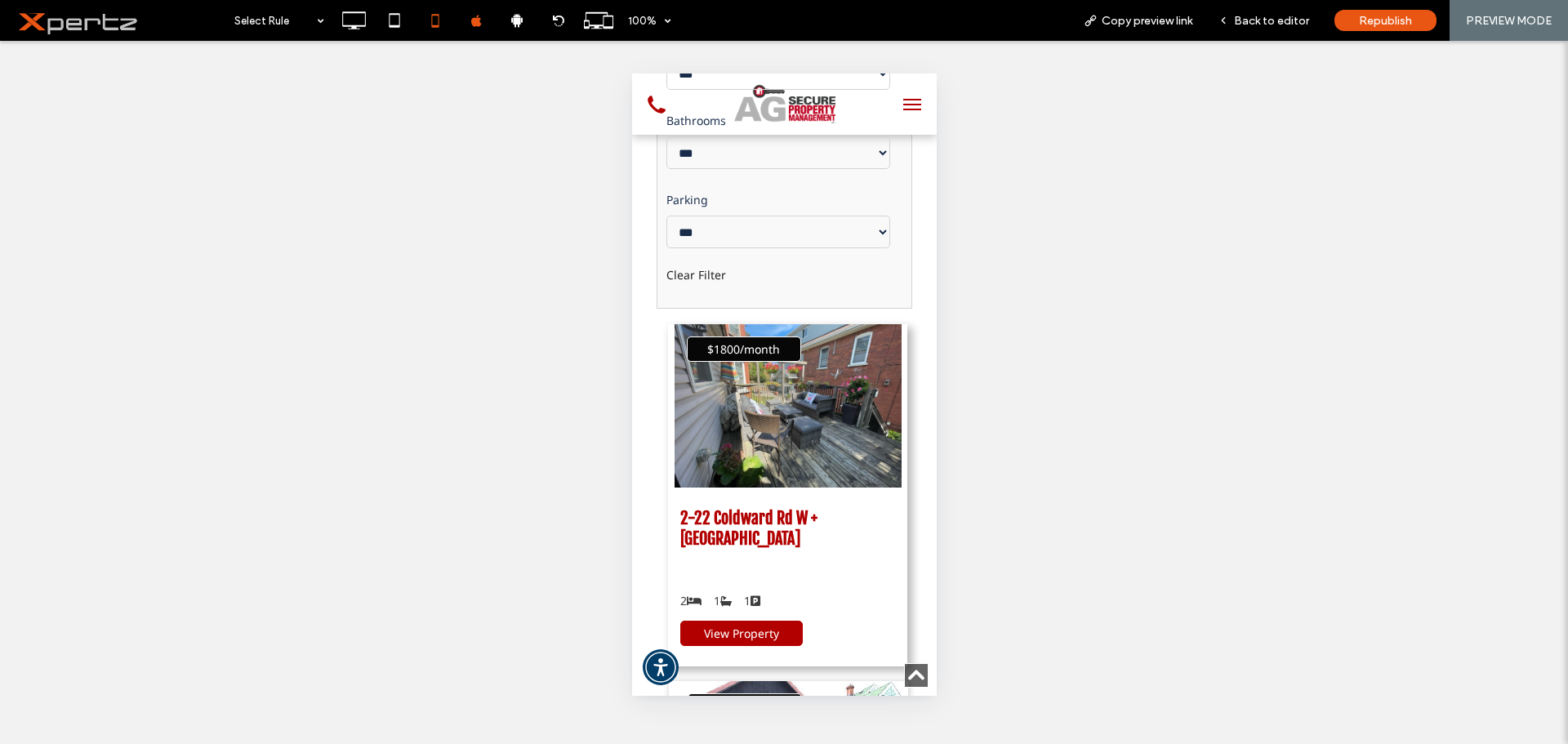
scroll to position [463, 0]
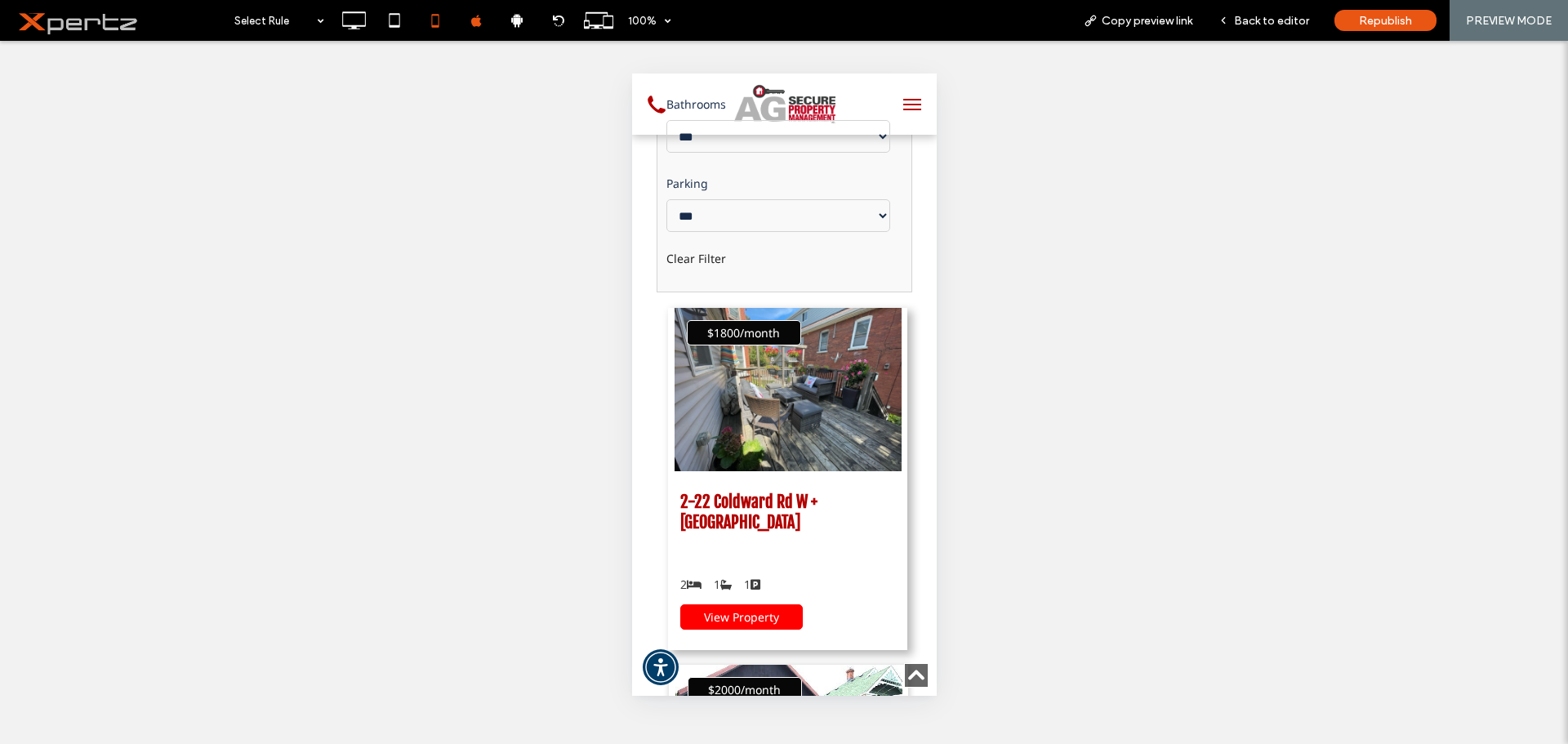
click at [748, 610] on span "View Property" at bounding box center [740, 617] width 75 height 16
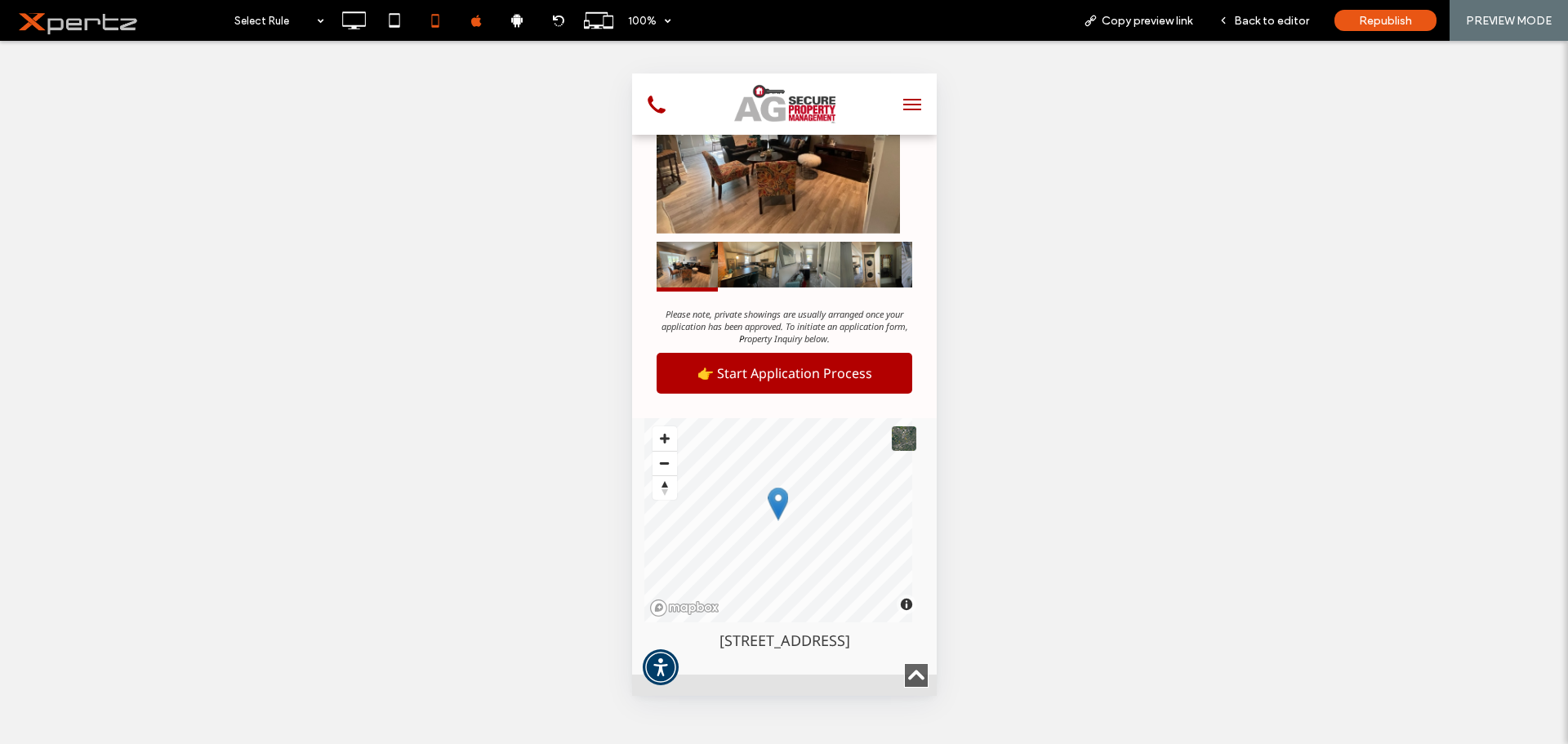
scroll to position [1388, 0]
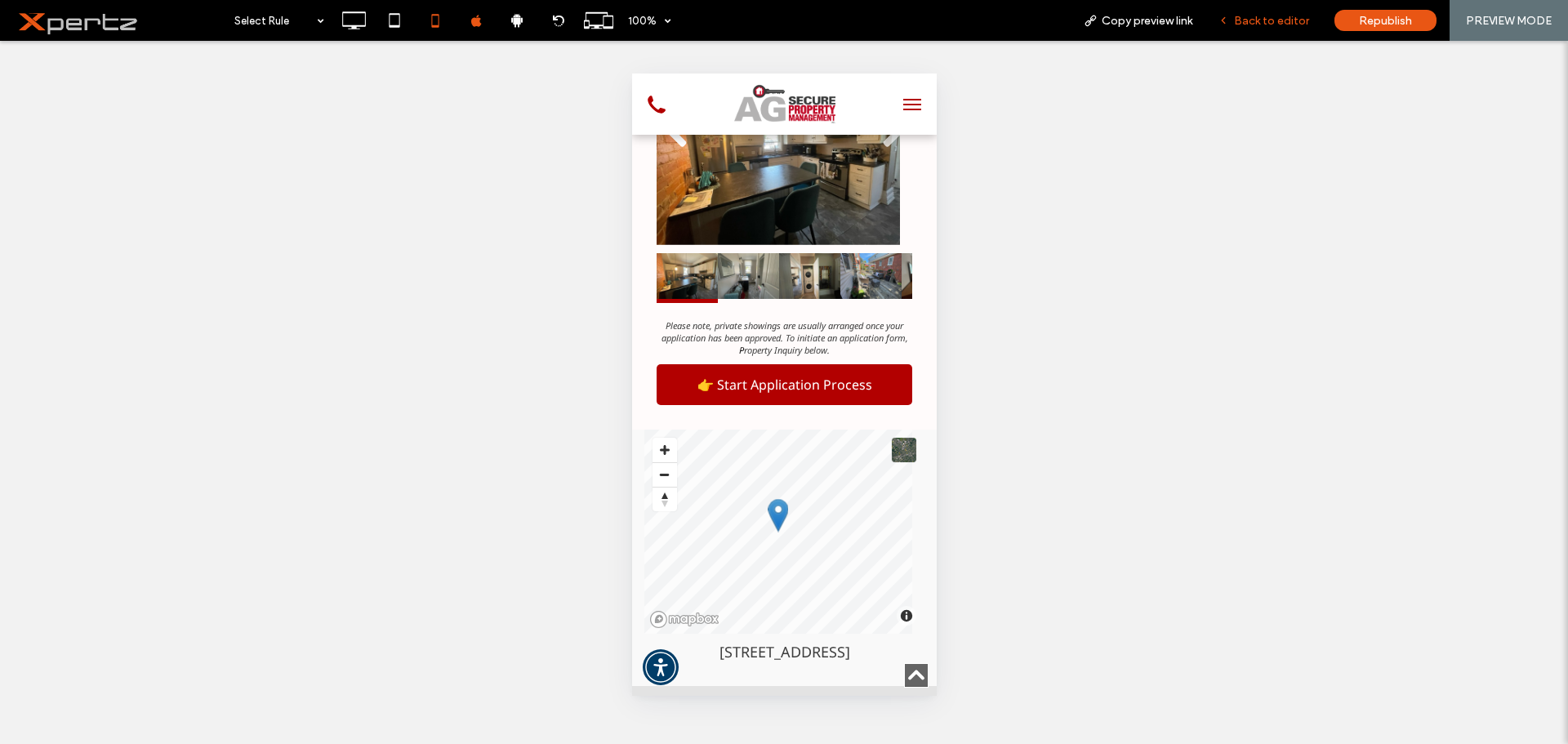
click at [1268, 22] on span "Back to editor" at bounding box center [1271, 21] width 75 height 14
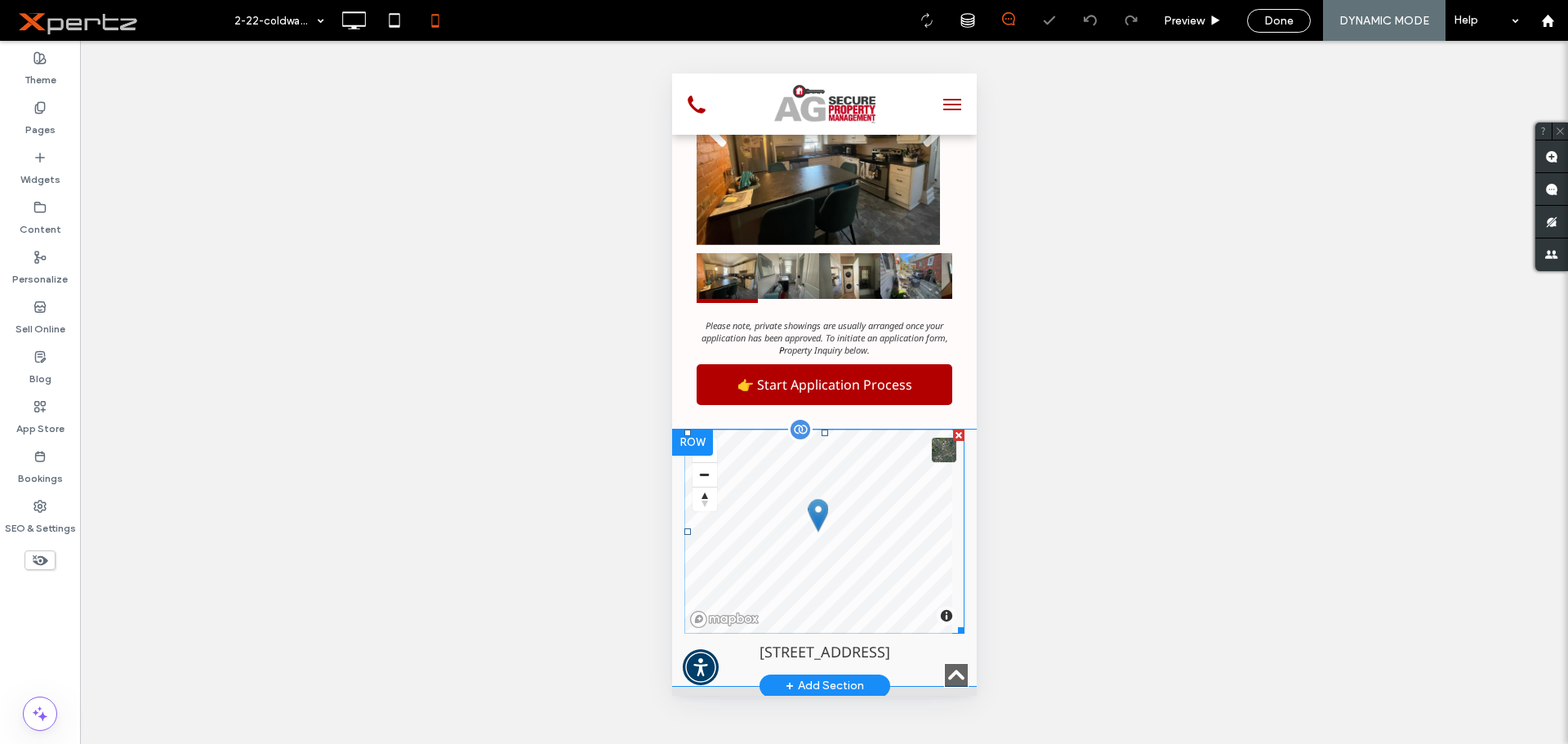
click at [774, 429] on span at bounding box center [823, 531] width 280 height 204
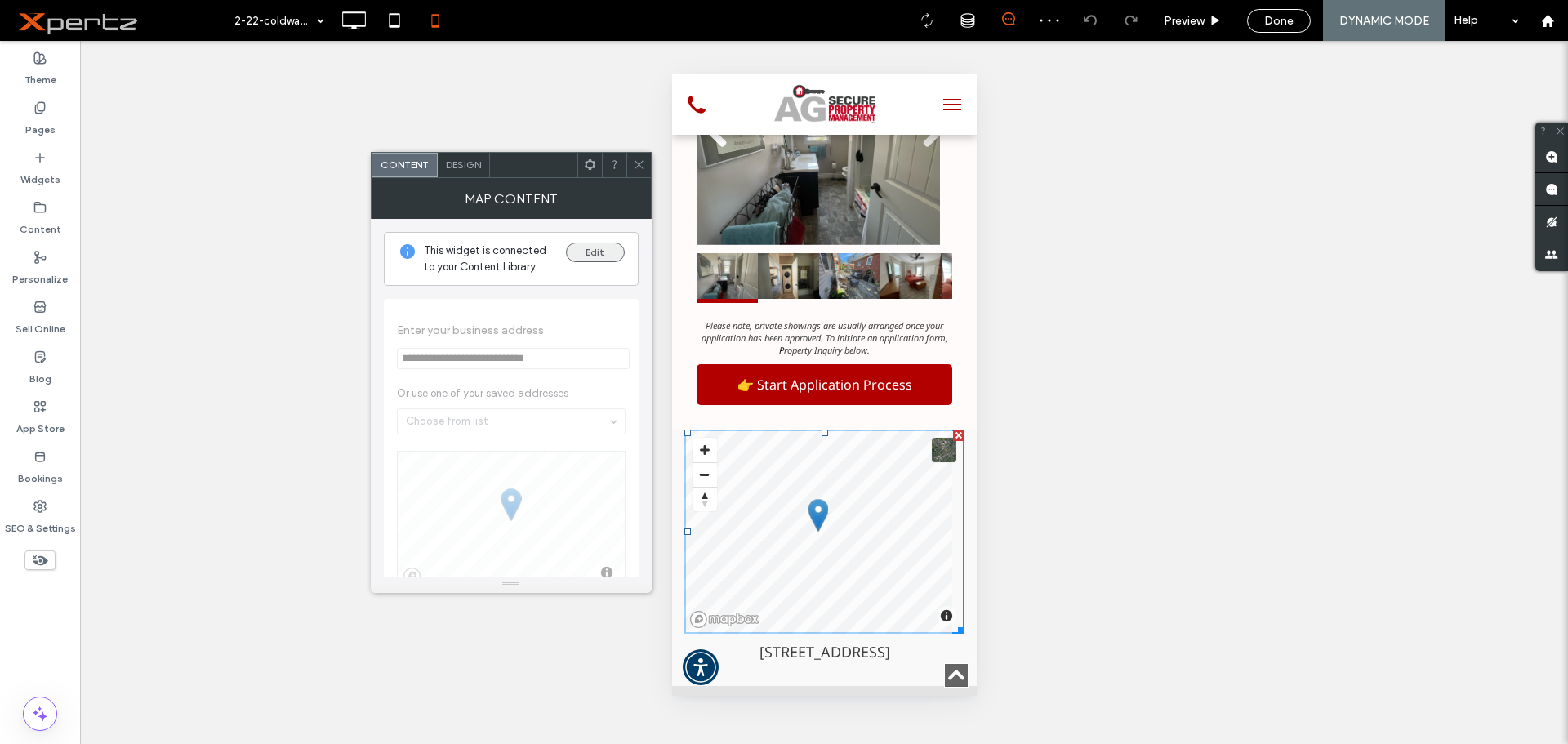
click at [591, 249] on button "Edit" at bounding box center [595, 252] width 59 height 20
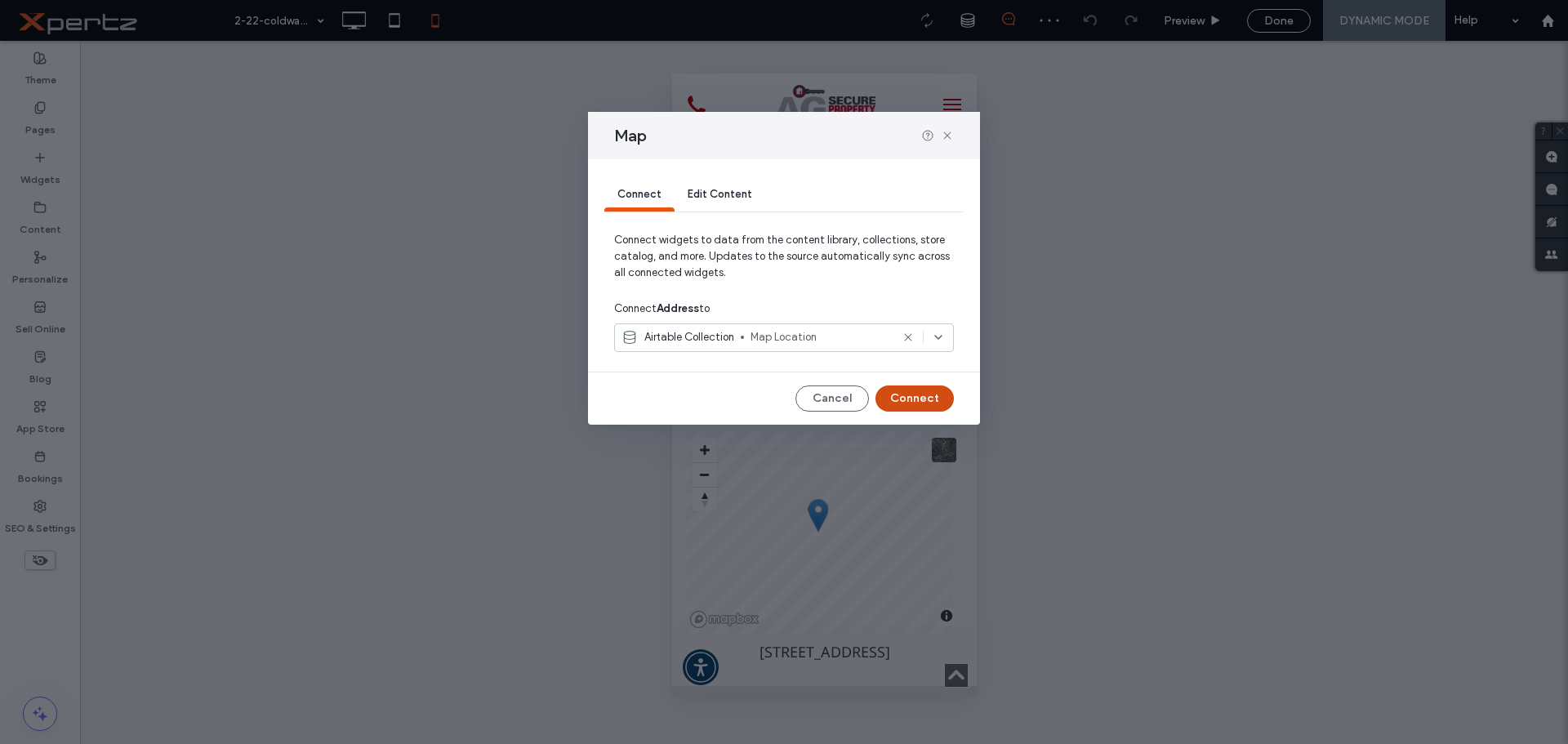
click at [914, 398] on button "Connect" at bounding box center [915, 399] width 78 height 26
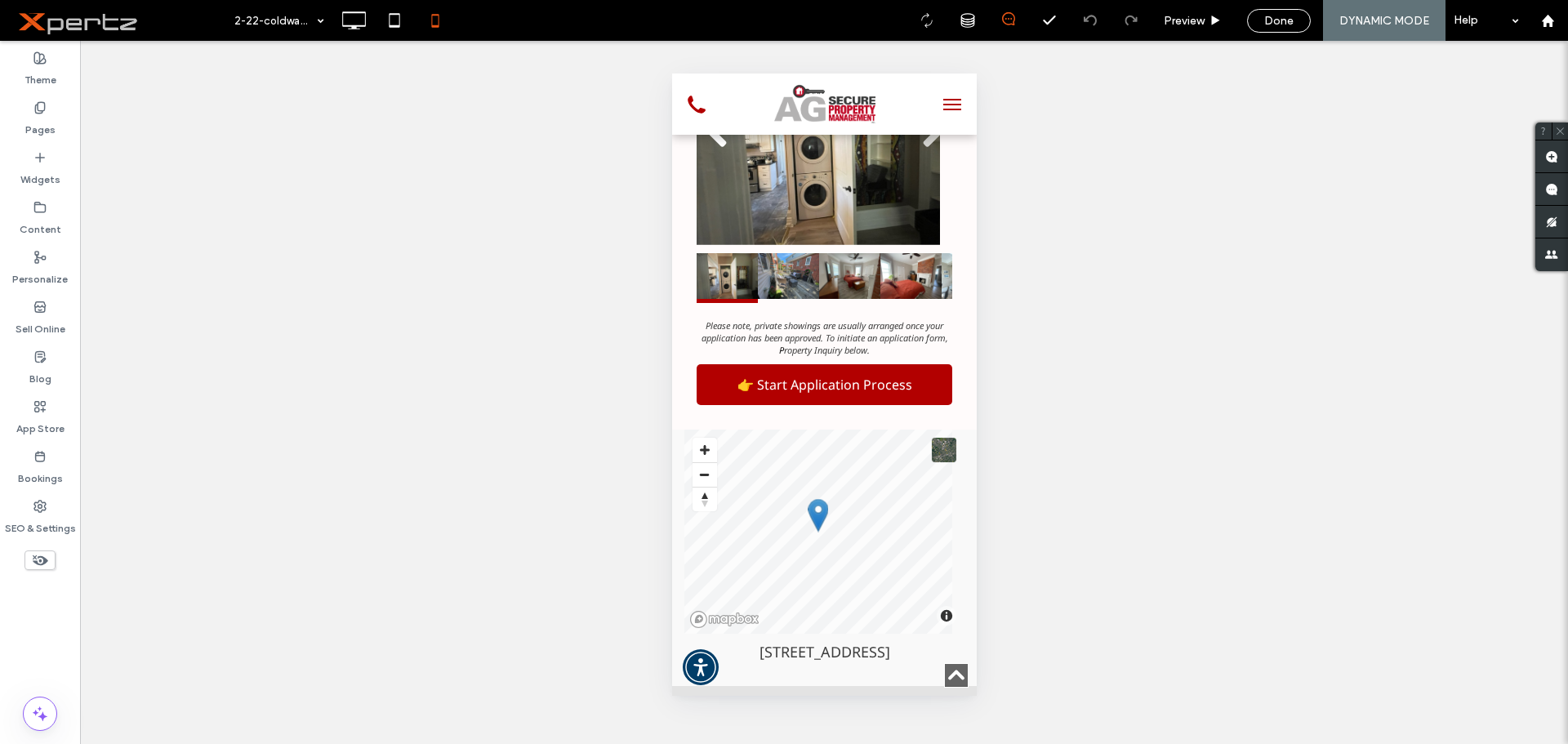
click at [1180, 506] on div "Unhide? Yes Unhide? Yes Unhide? Yes Unhide? Yes Unhide? Yes Unhide? Yes Unhide?…" at bounding box center [824, 392] width 1488 height 703
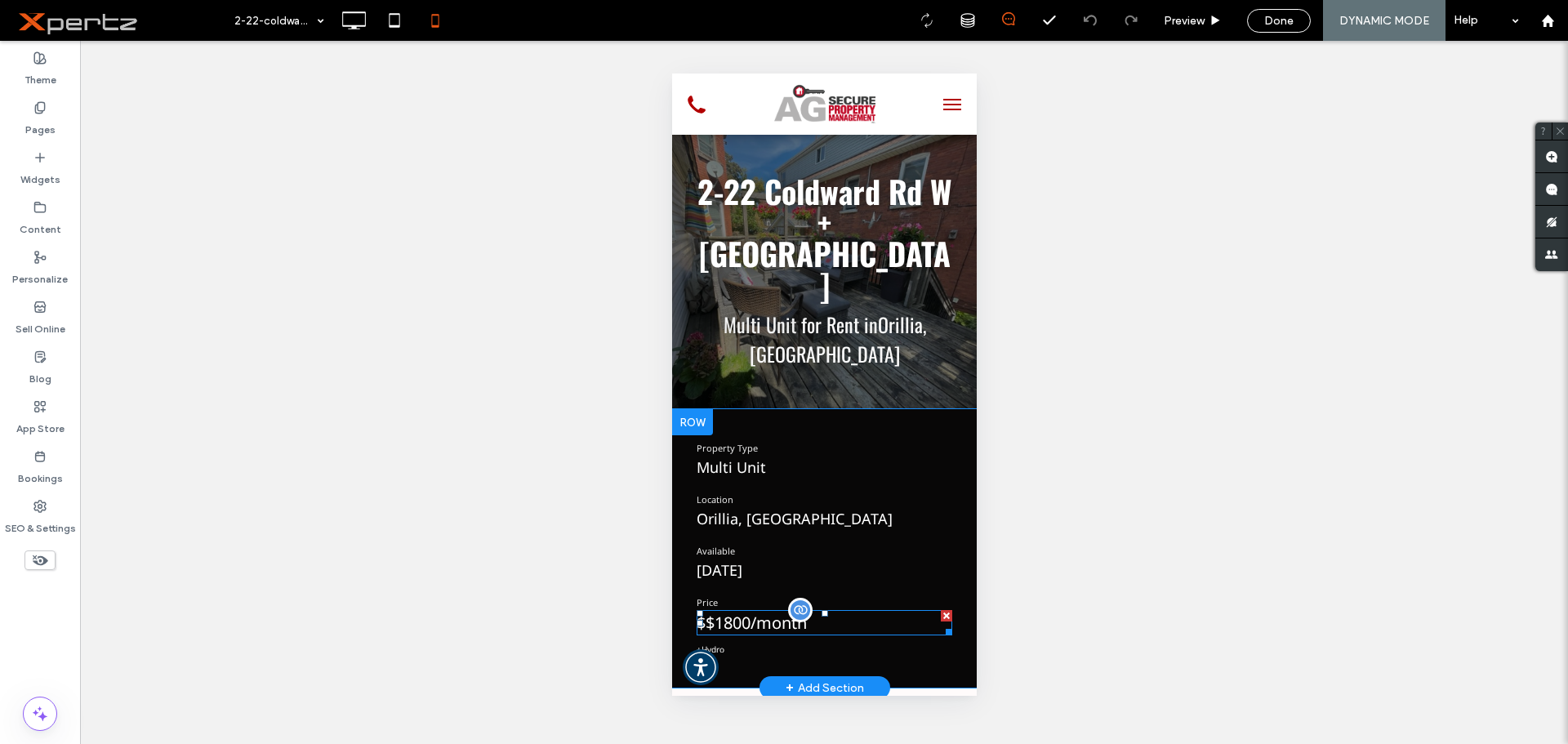
click at [710, 611] on span "$1800/month" at bounding box center [755, 623] width 101 height 22
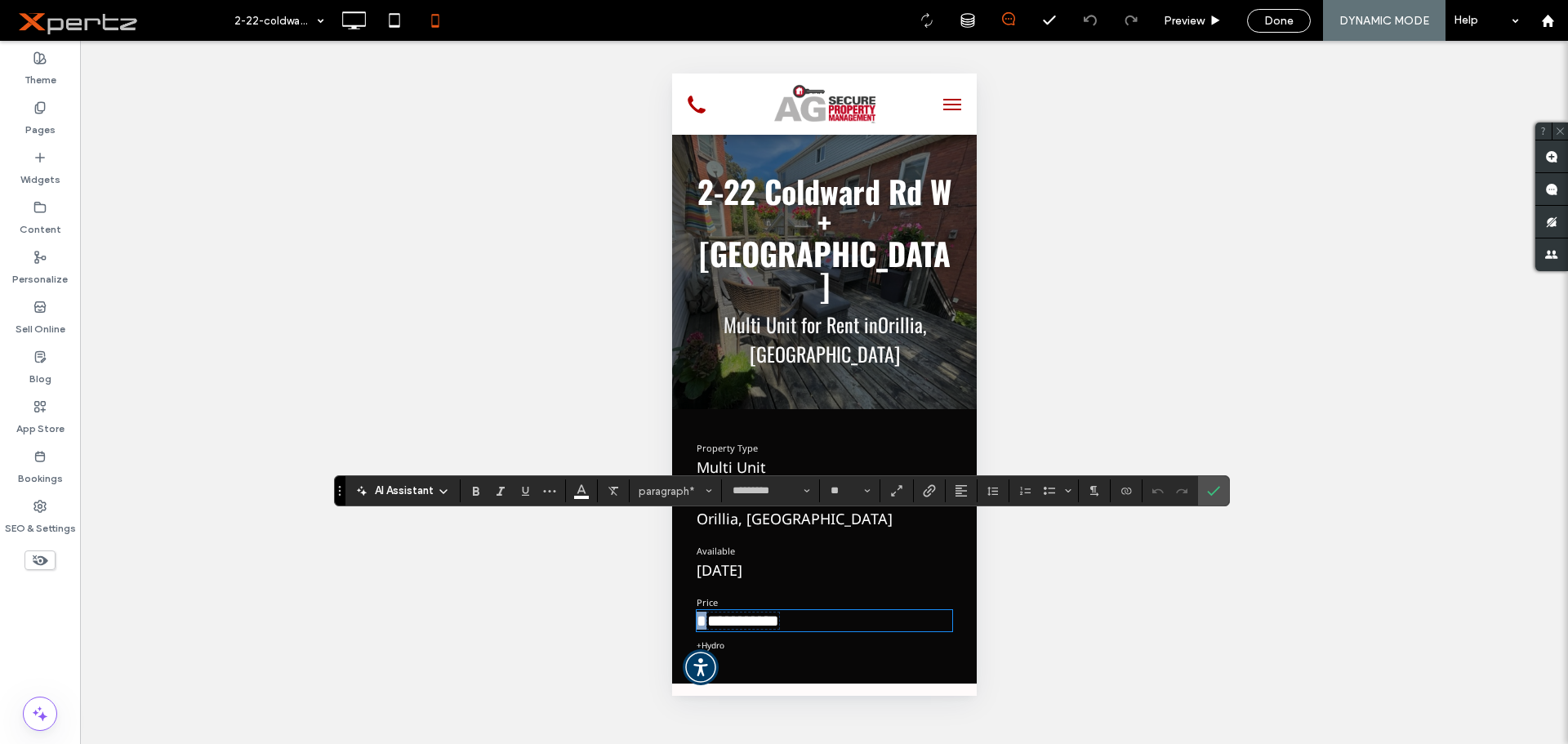
click at [702, 611] on span "**********" at bounding box center [736, 620] width 83 height 18
click at [1210, 493] on icon "Confirm" at bounding box center [1213, 491] width 13 height 13
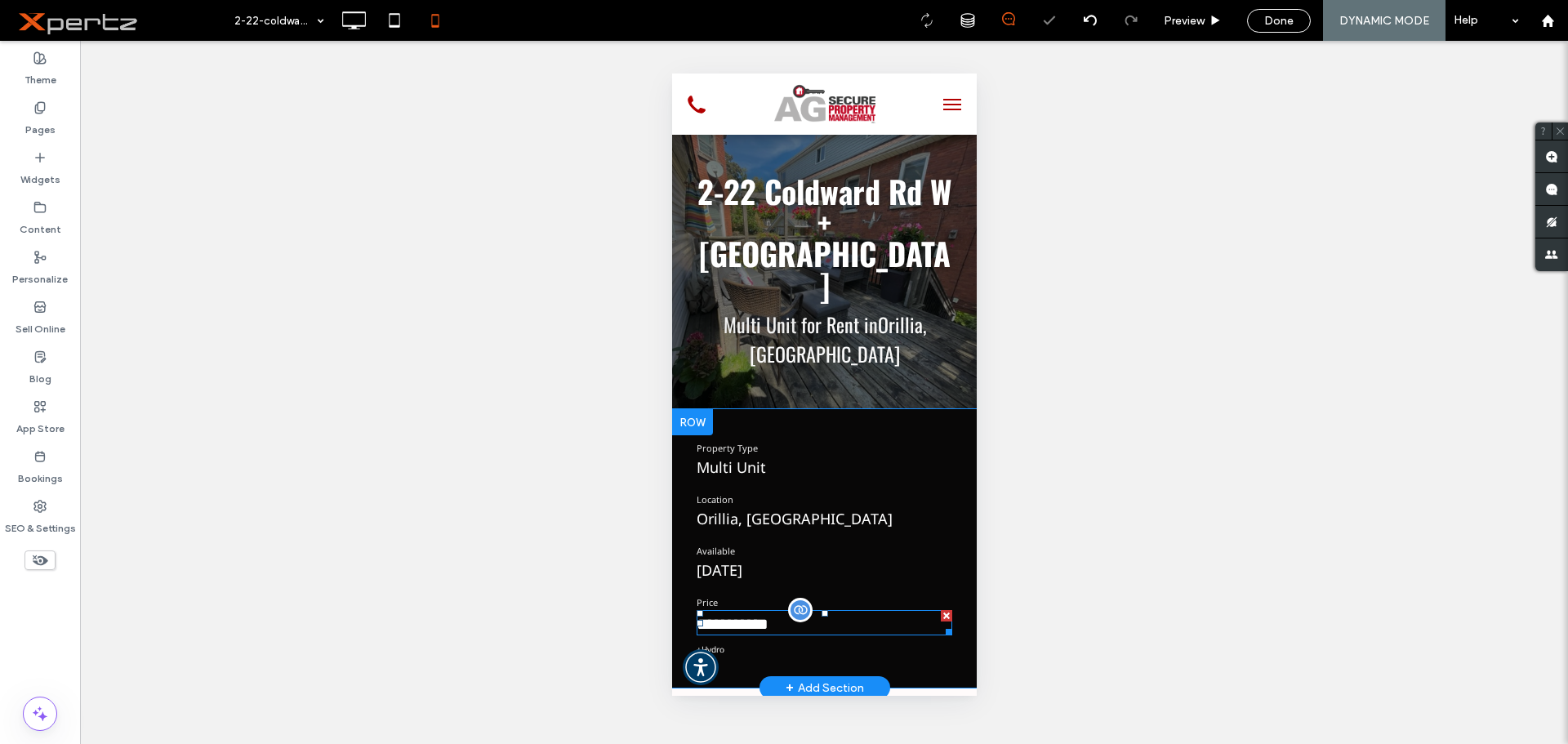
click at [717, 616] on span "**********" at bounding box center [731, 624] width 72 height 16
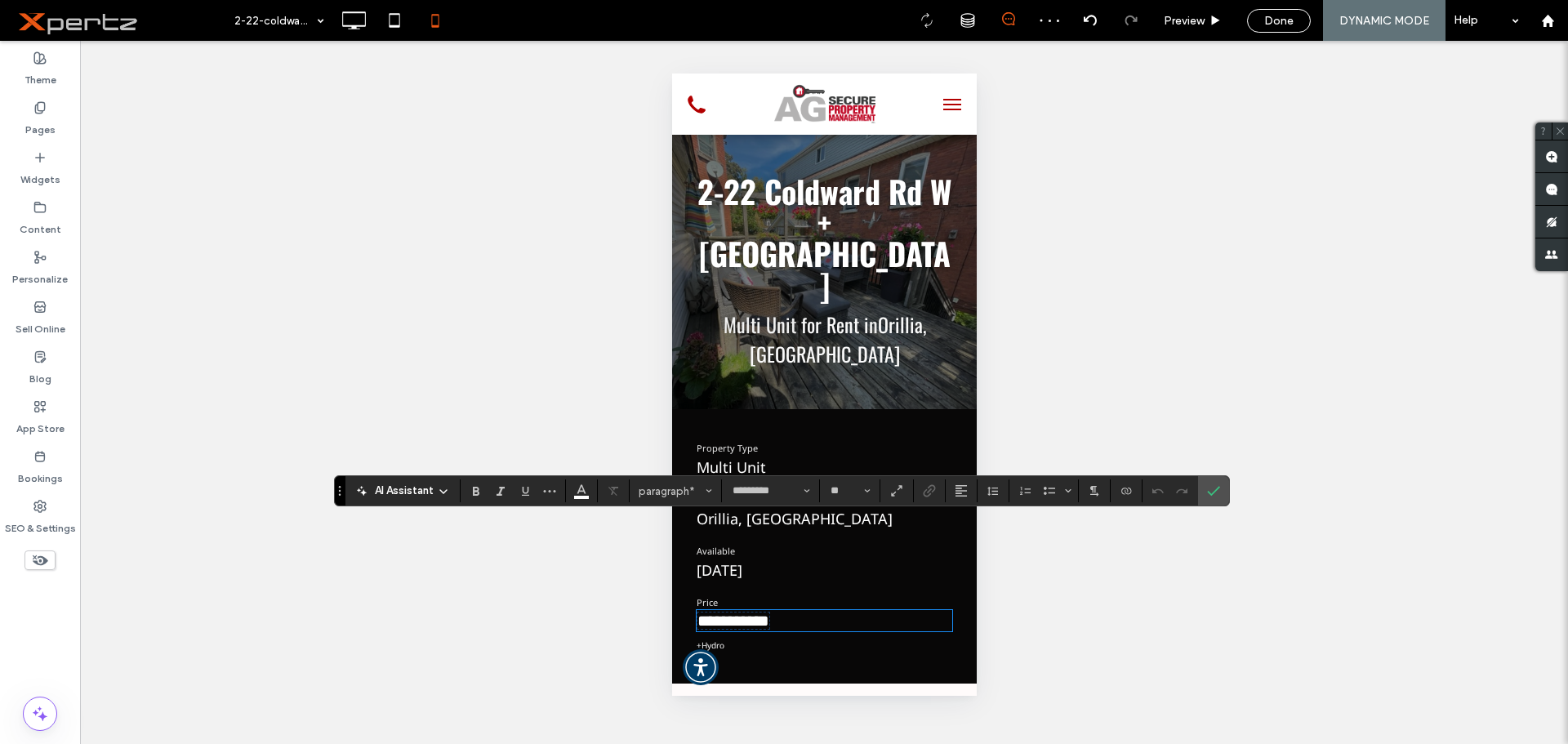
click at [803, 611] on p "**********" at bounding box center [823, 620] width 256 height 18
click at [1130, 490] on use "Connect To Data" at bounding box center [1126, 490] width 9 height 7
click at [1166, 418] on span "Edit Content" at bounding box center [1158, 418] width 63 height 16
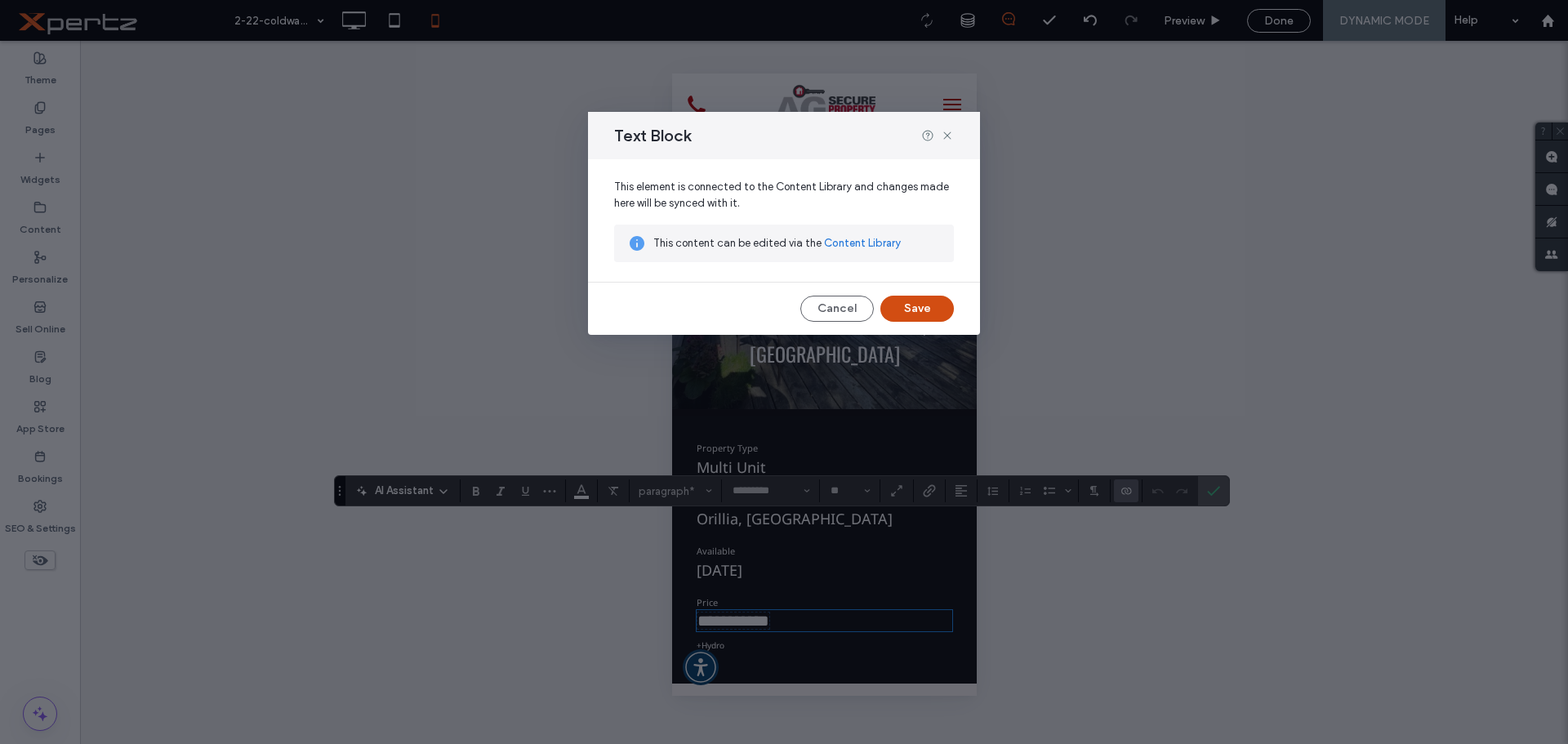
click at [917, 302] on button "Save" at bounding box center [917, 309] width 74 height 26
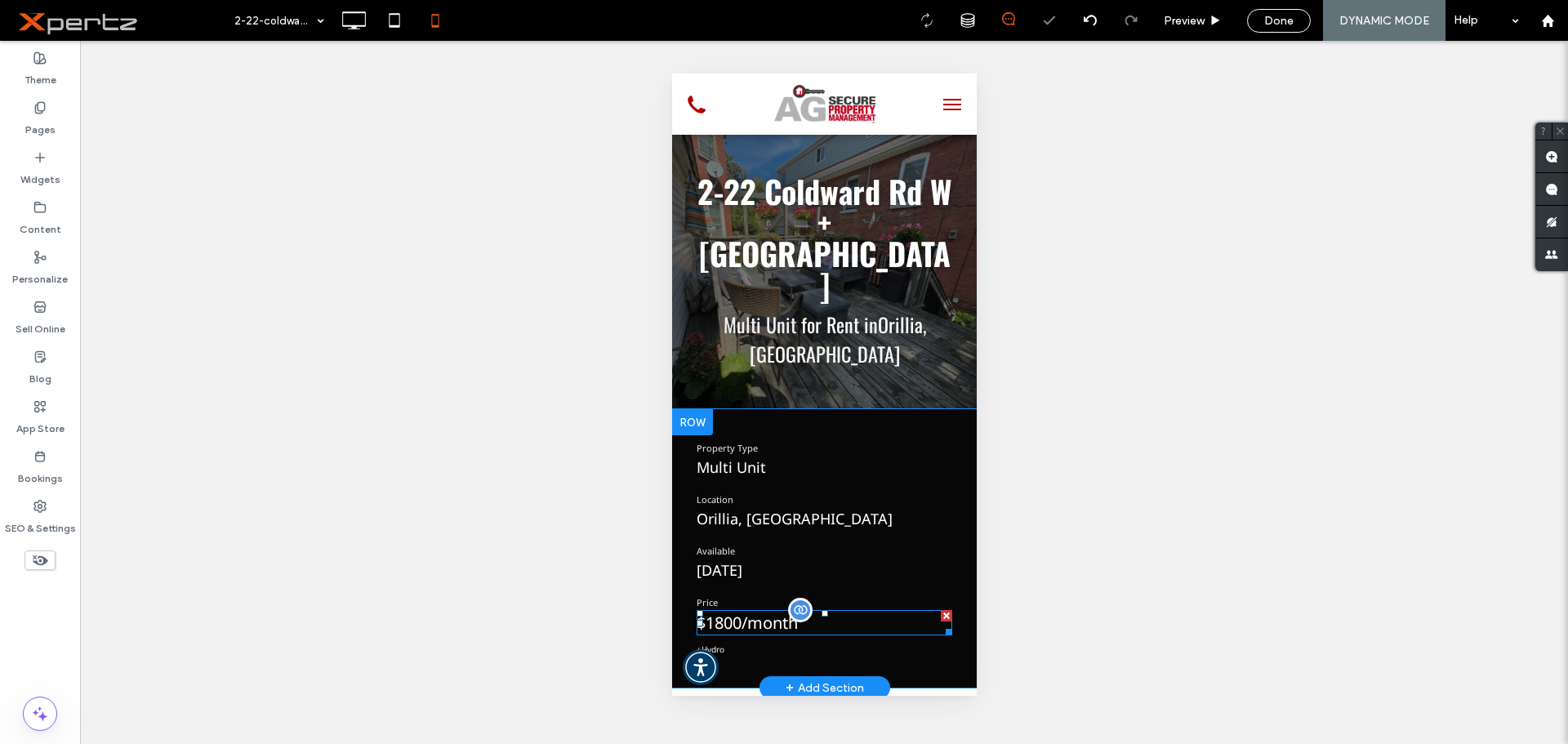
click at [738, 611] on span "$1800/month" at bounding box center [746, 623] width 101 height 22
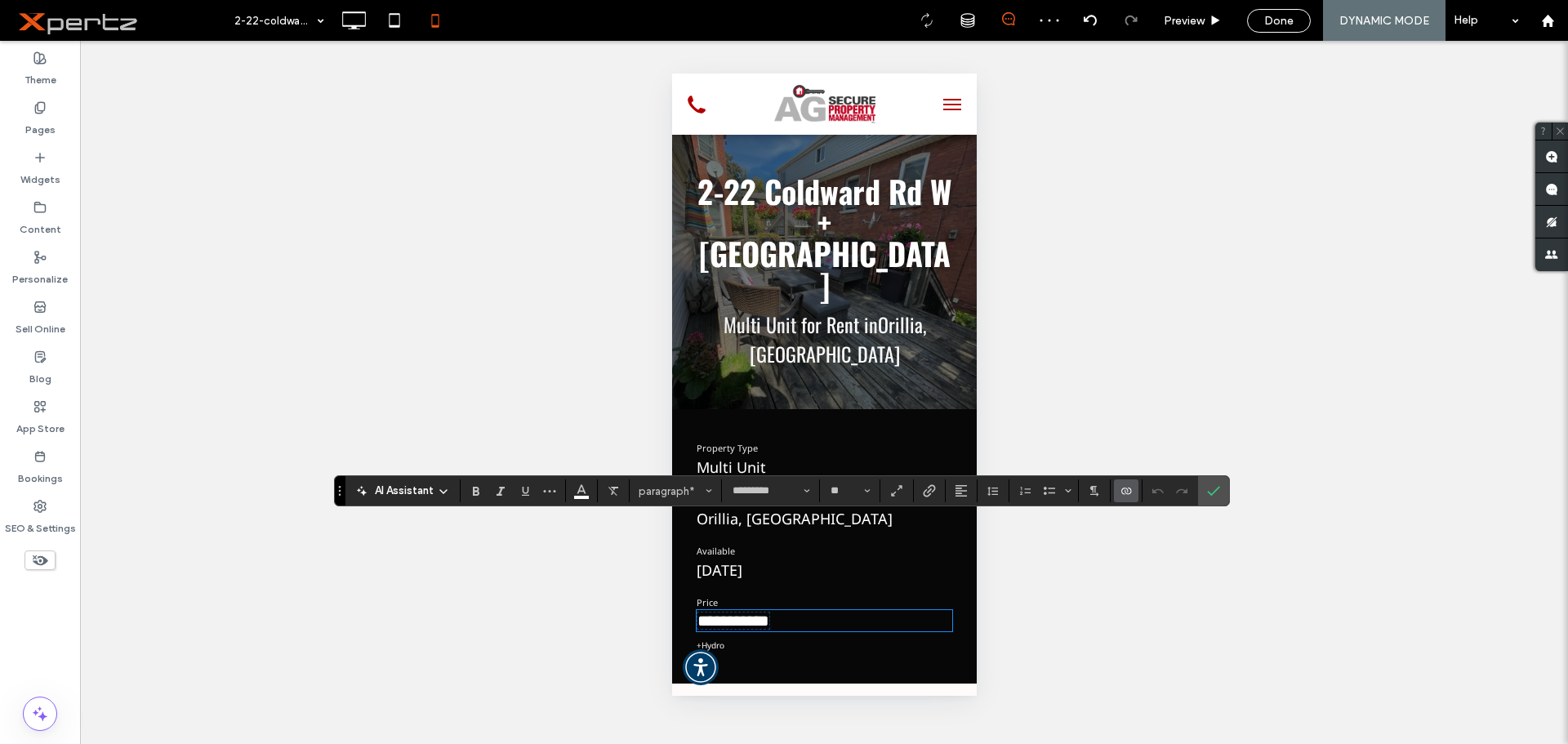
click at [1127, 494] on use "Connect To Data" at bounding box center [1126, 490] width 9 height 7
click at [1154, 388] on span "Change Connection" at bounding box center [1175, 387] width 97 height 16
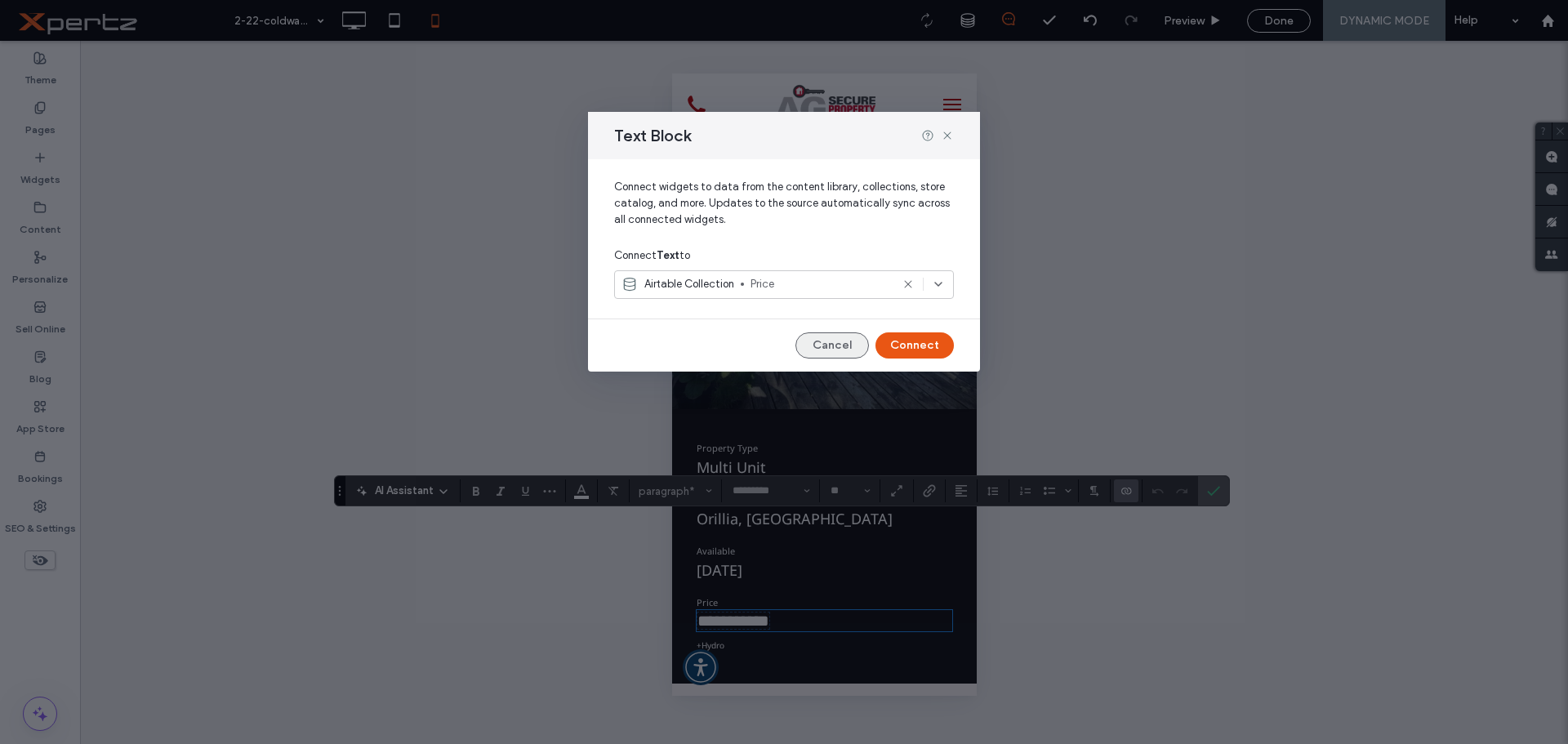
click at [861, 344] on button "Cancel" at bounding box center [832, 345] width 74 height 26
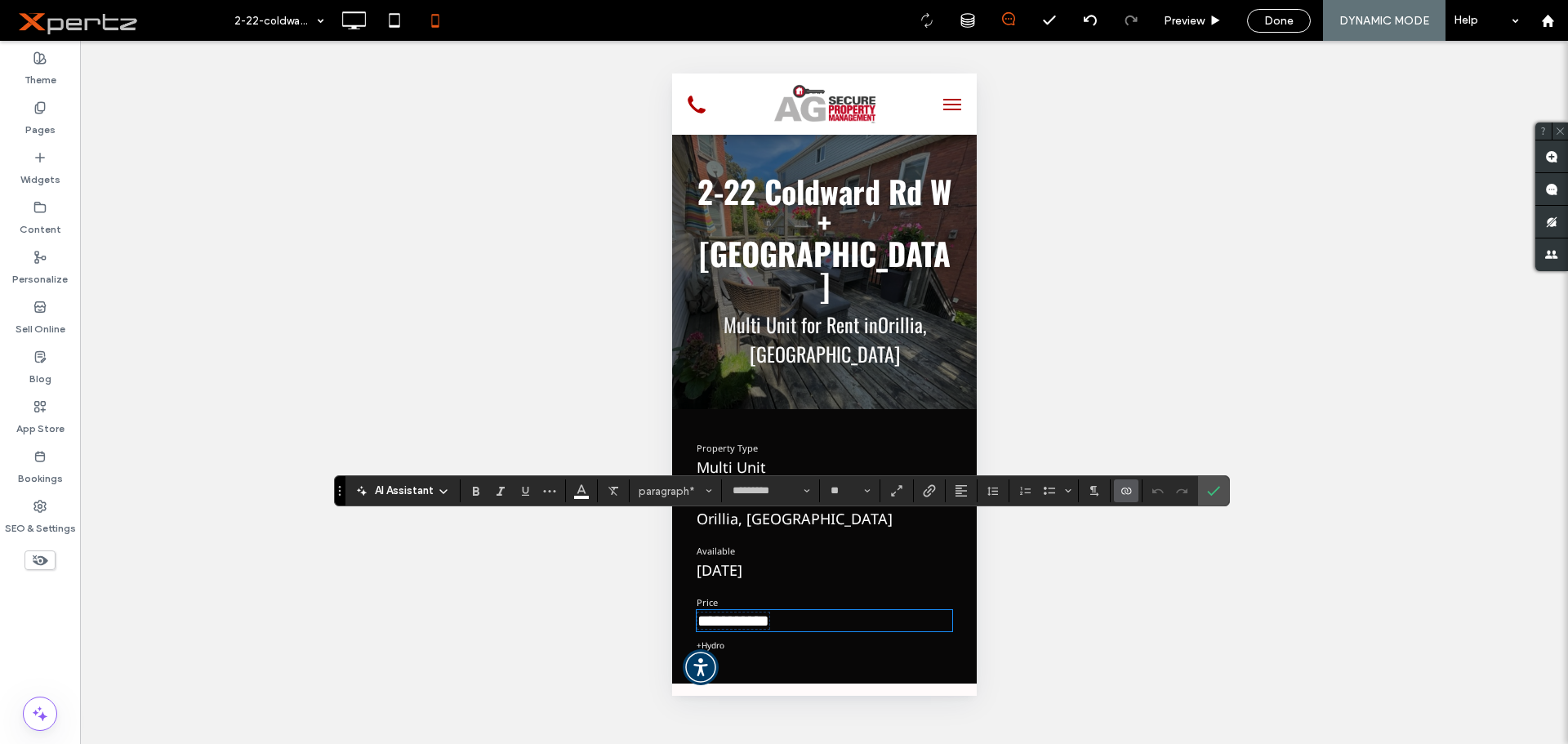
click at [1189, 374] on div "Unhide? Yes Unhide? Yes Unhide? Yes Unhide? Yes Unhide? Yes Unhide? Yes Unhide?…" at bounding box center [824, 392] width 1488 height 703
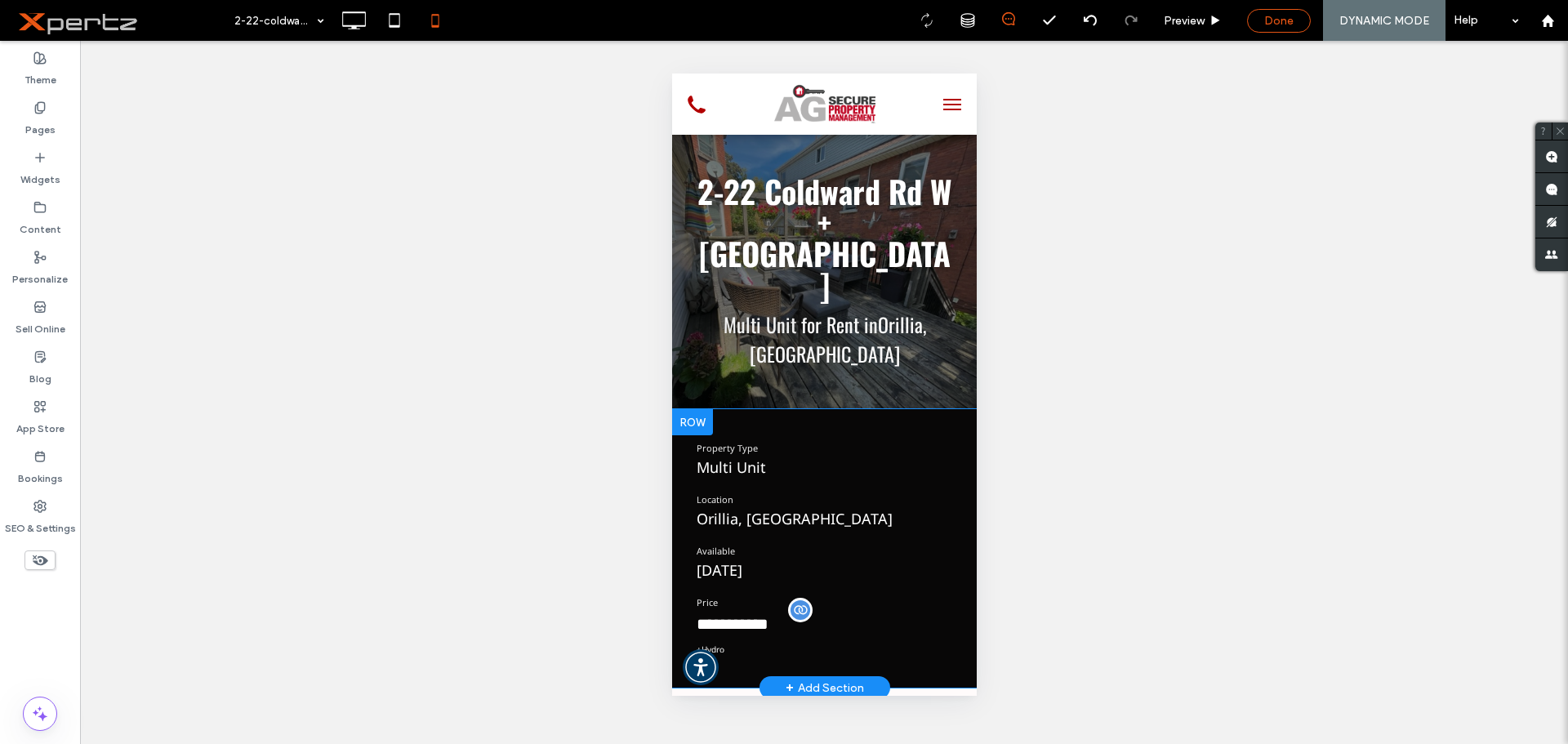
click at [1284, 18] on span "Done" at bounding box center [1278, 21] width 29 height 14
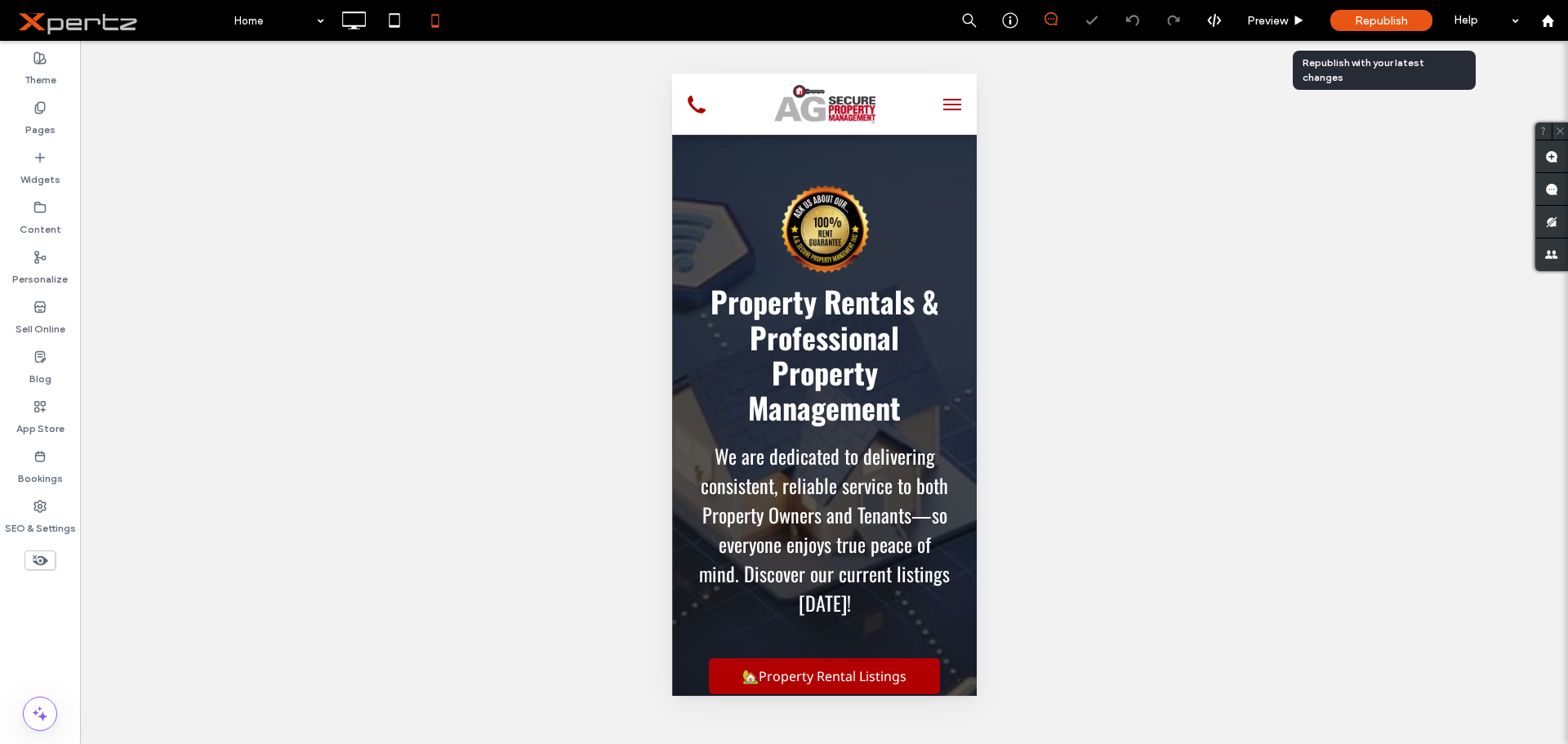
click at [1387, 22] on span "Republish" at bounding box center [1381, 21] width 53 height 14
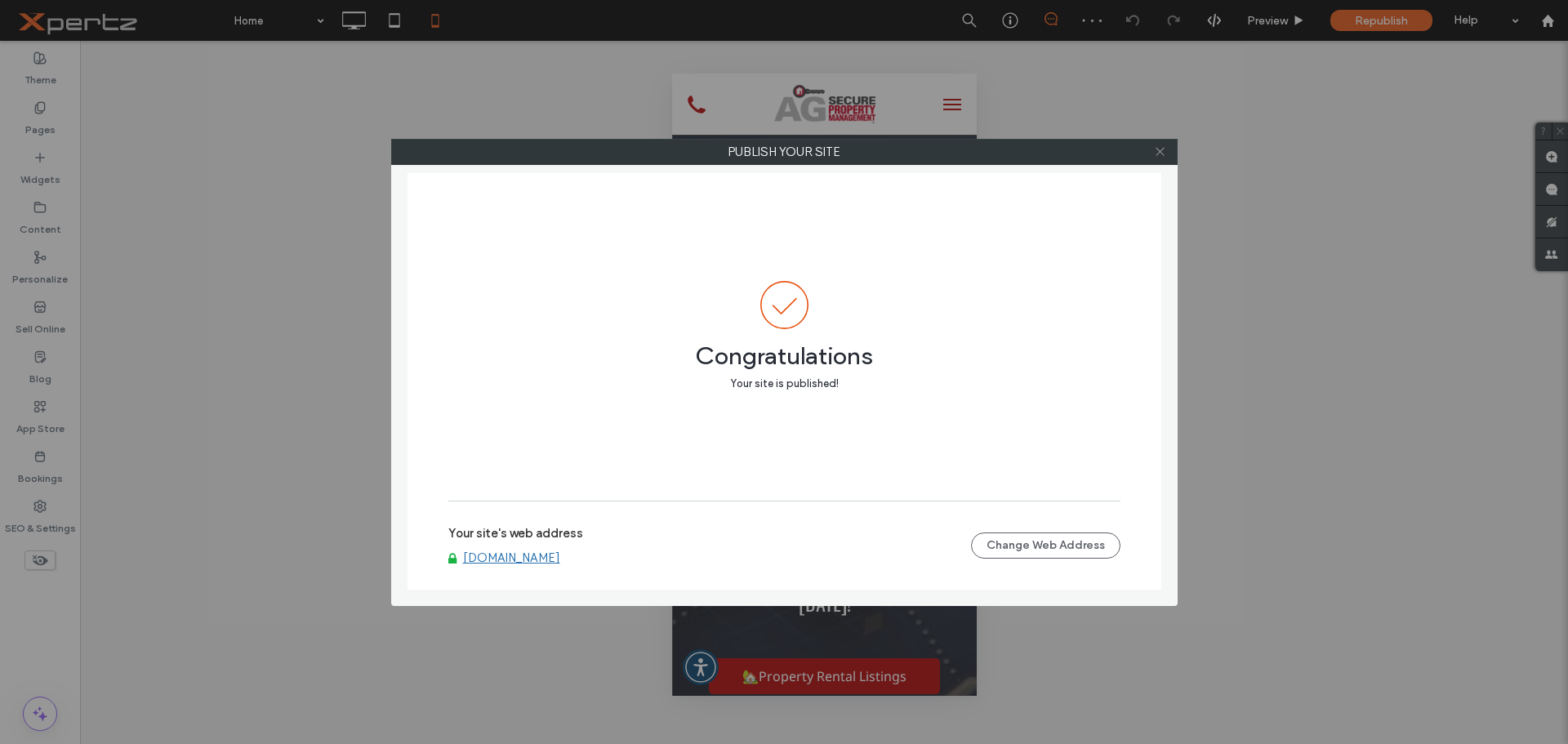
click at [1159, 153] on icon at bounding box center [1159, 151] width 12 height 12
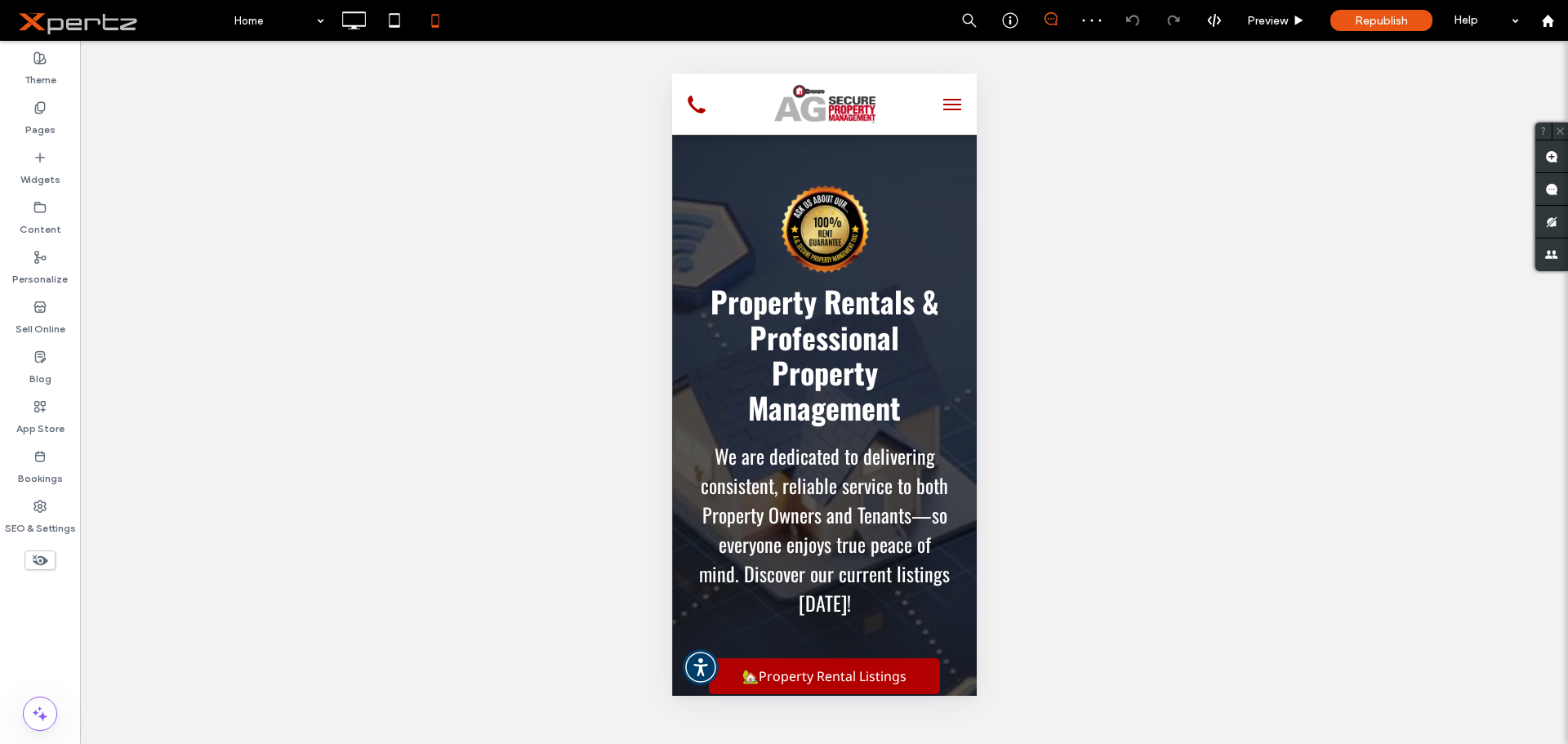
click at [943, 105] on span "menu" at bounding box center [951, 105] width 18 height 2
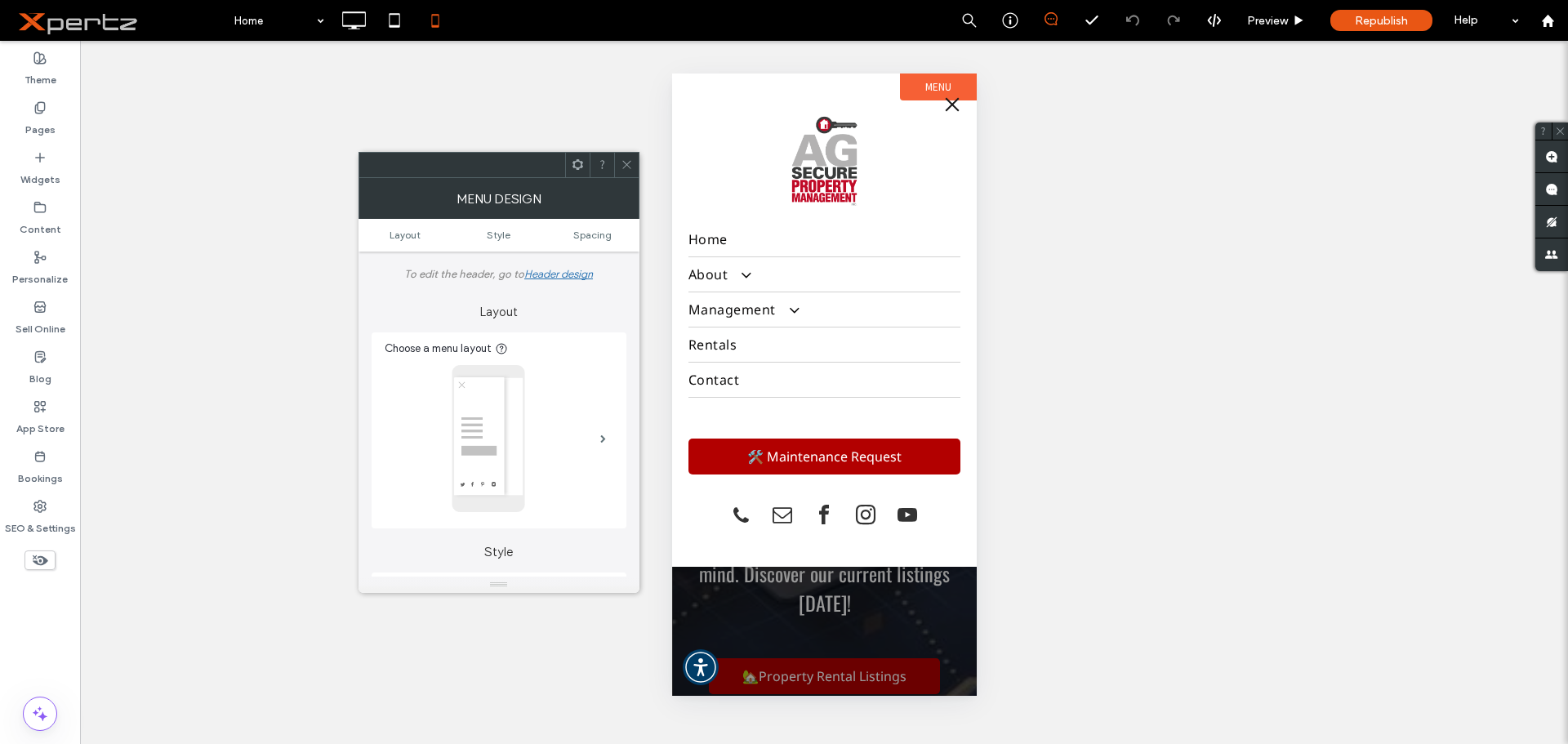
click at [624, 169] on icon at bounding box center [626, 164] width 12 height 12
